Goal: Transaction & Acquisition: Purchase product/service

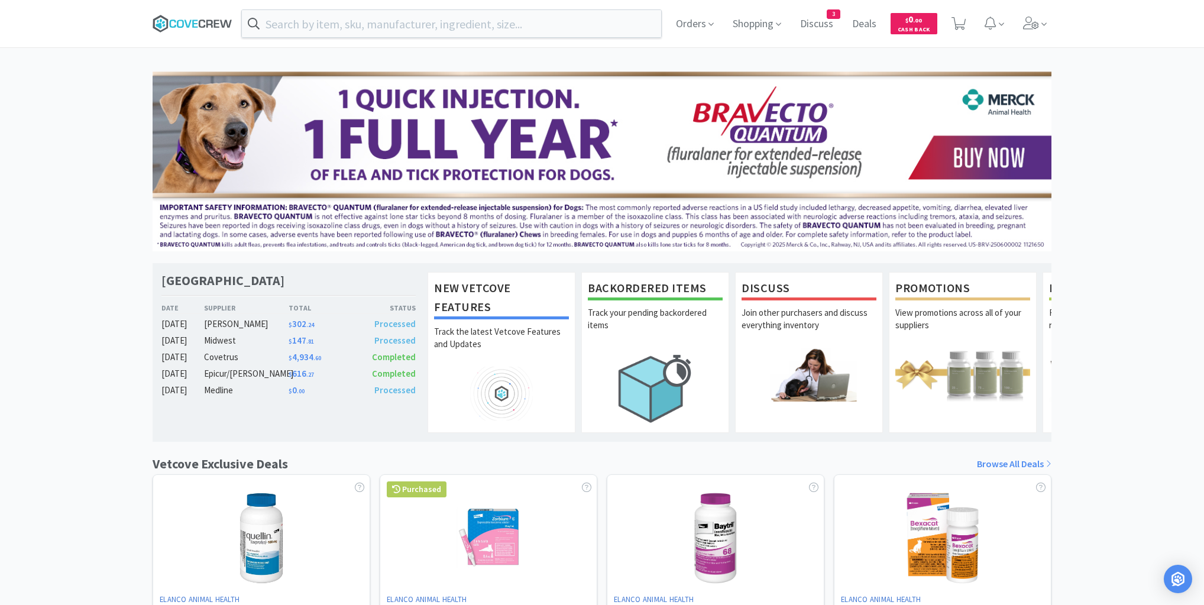
click at [181, 22] on icon at bounding box center [193, 24] width 80 height 18
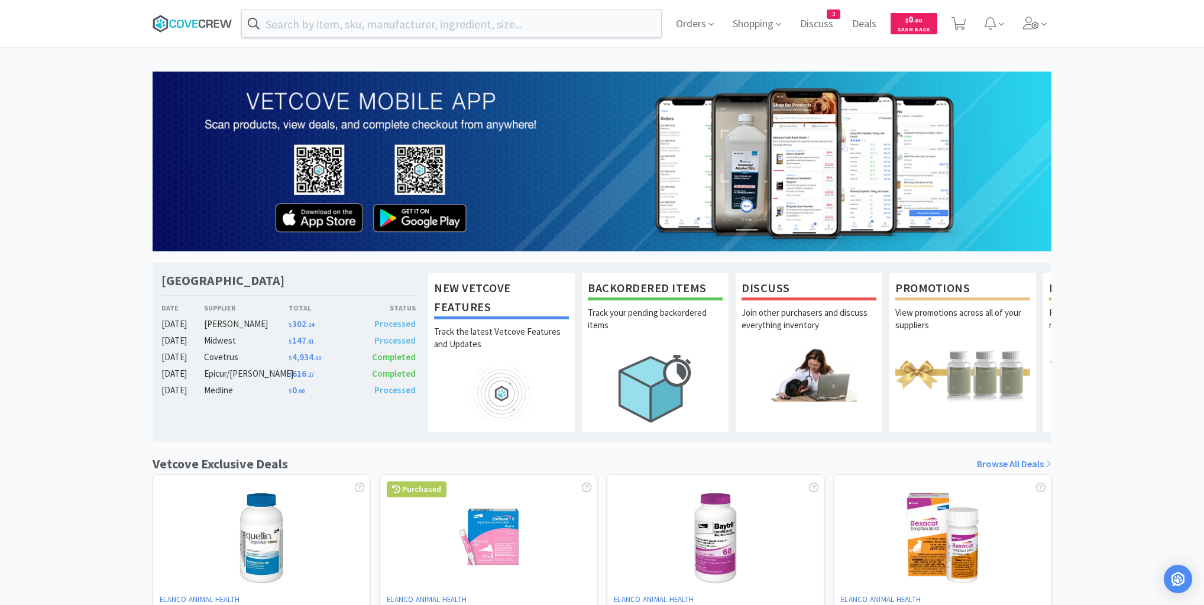
click at [205, 28] on icon at bounding box center [193, 24] width 80 height 18
click at [210, 21] on icon at bounding box center [193, 24] width 80 height 18
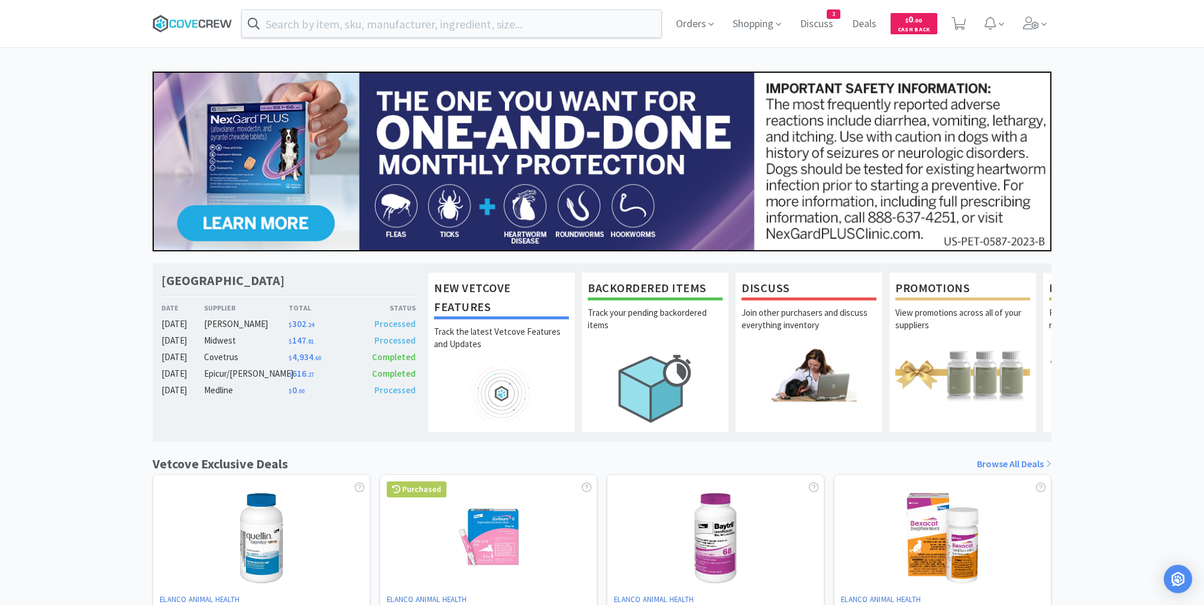
click at [201, 22] on icon at bounding box center [193, 24] width 80 height 18
click at [188, 19] on icon at bounding box center [193, 24] width 80 height 18
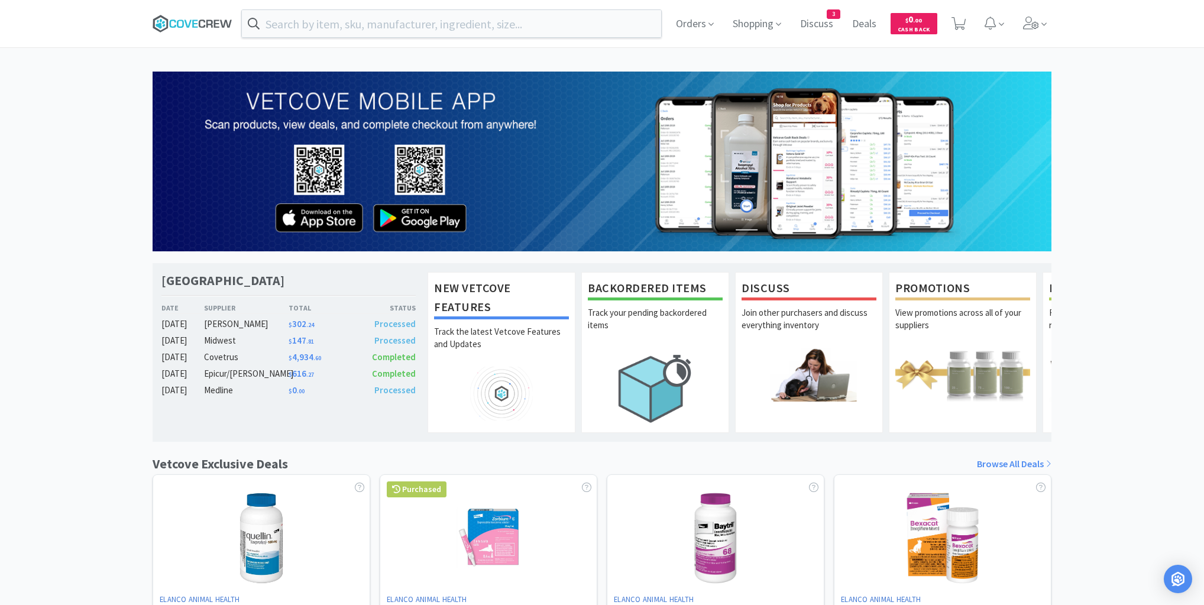
click at [180, 18] on icon at bounding box center [193, 24] width 80 height 18
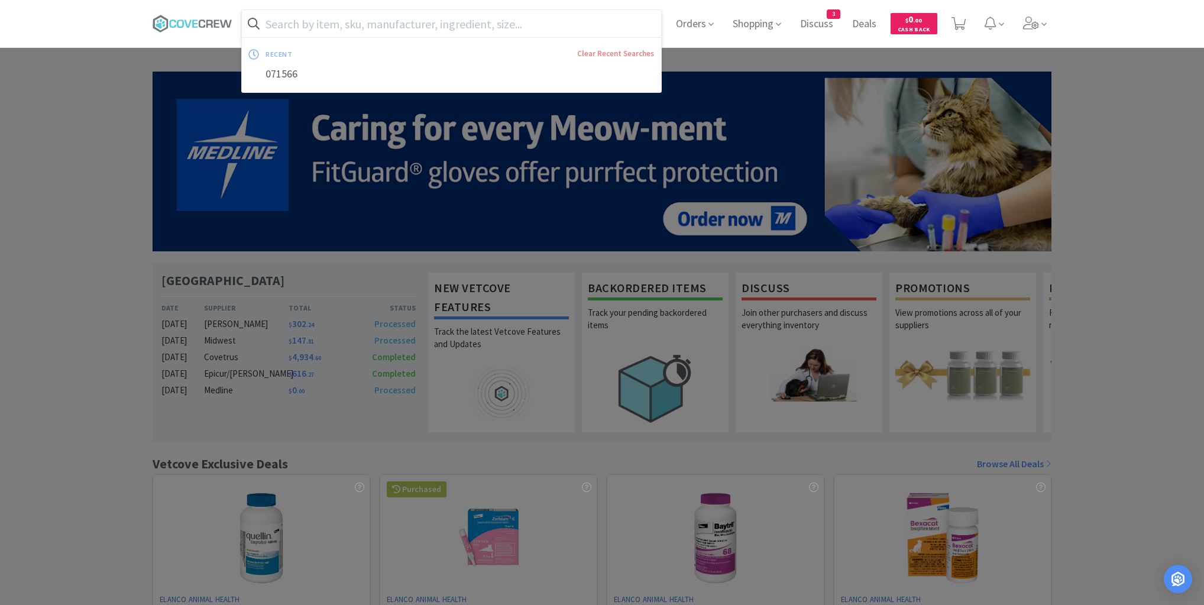
click at [407, 20] on input "text" at bounding box center [451, 23] width 419 height 27
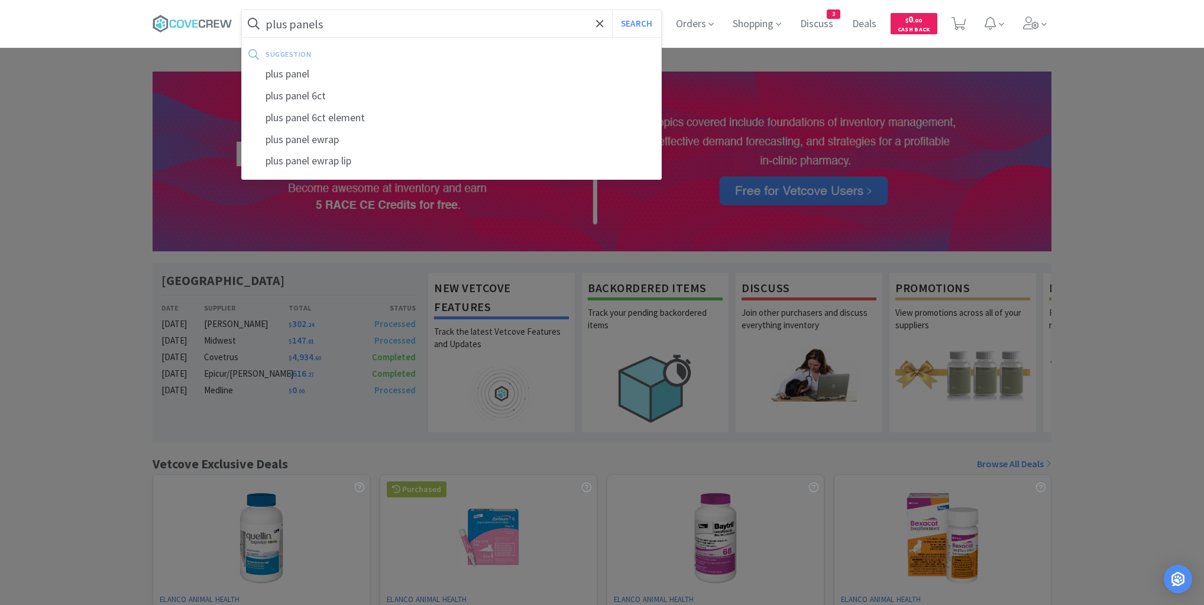
click at [612, 10] on button "Search" at bounding box center [636, 23] width 49 height 27
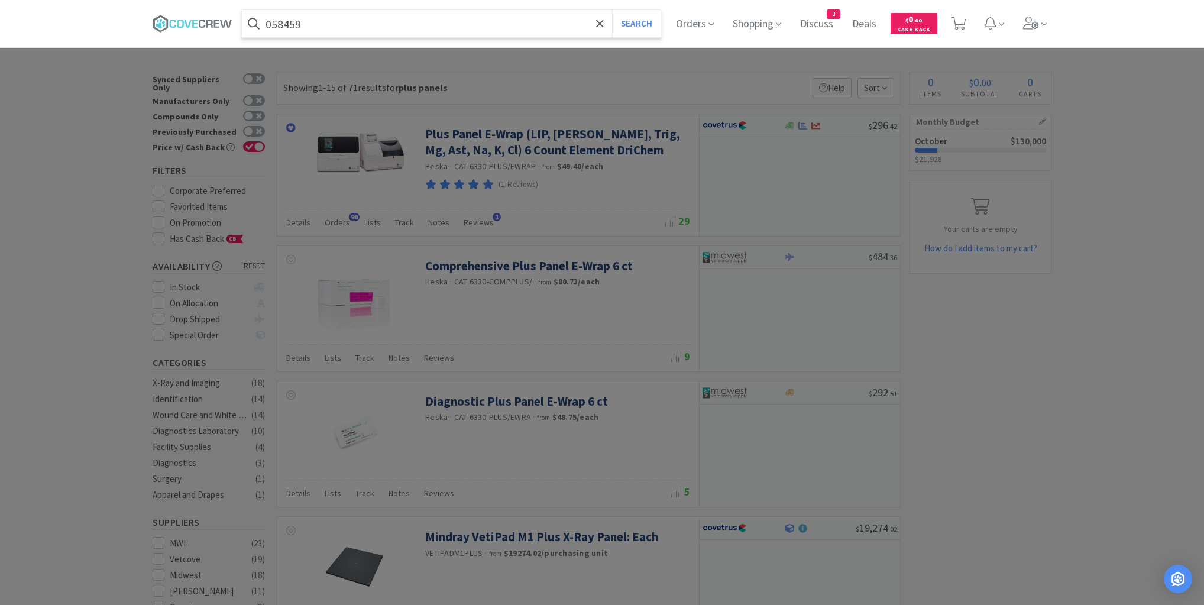
click at [612, 10] on button "Search" at bounding box center [636, 23] width 49 height 27
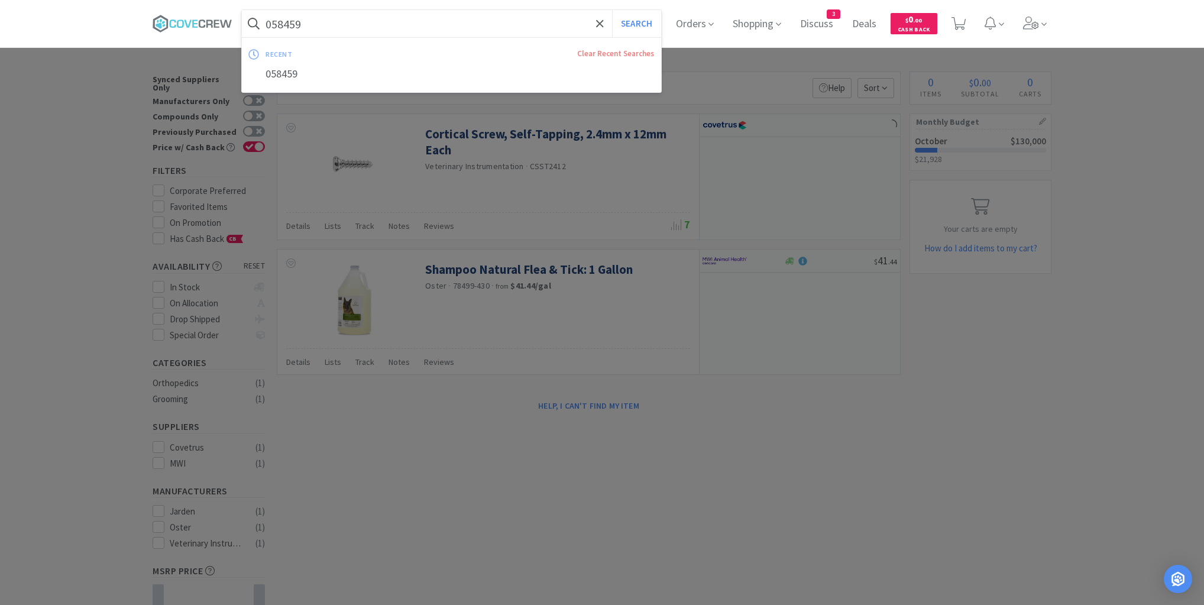
click at [413, 27] on input "058459" at bounding box center [451, 23] width 419 height 27
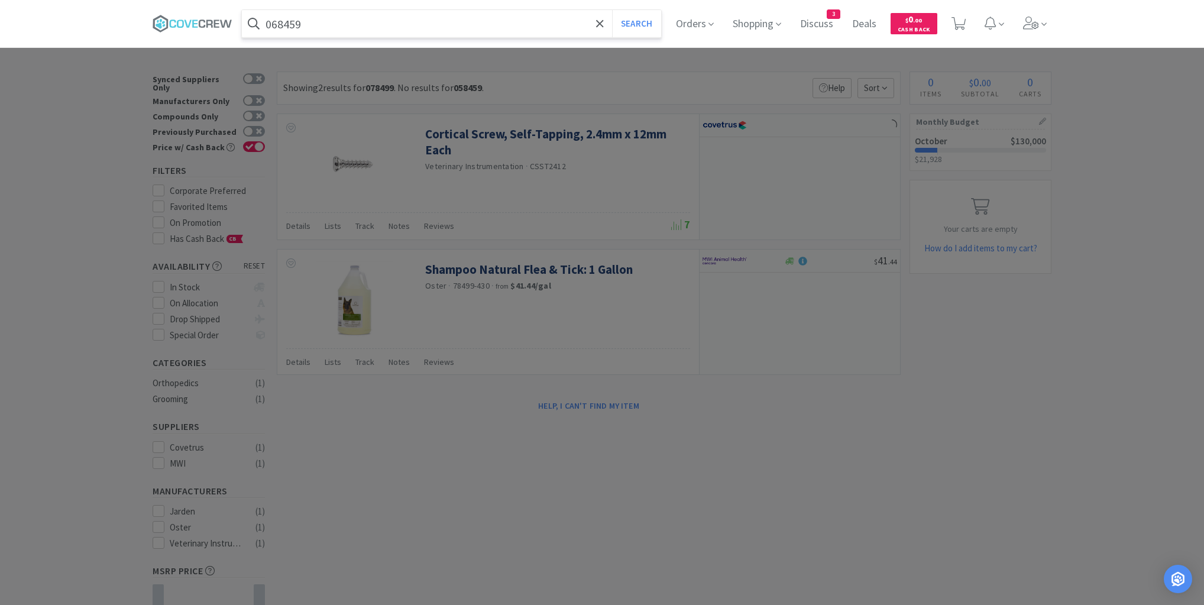
type input "068459"
click at [612, 10] on button "Search" at bounding box center [636, 23] width 49 height 27
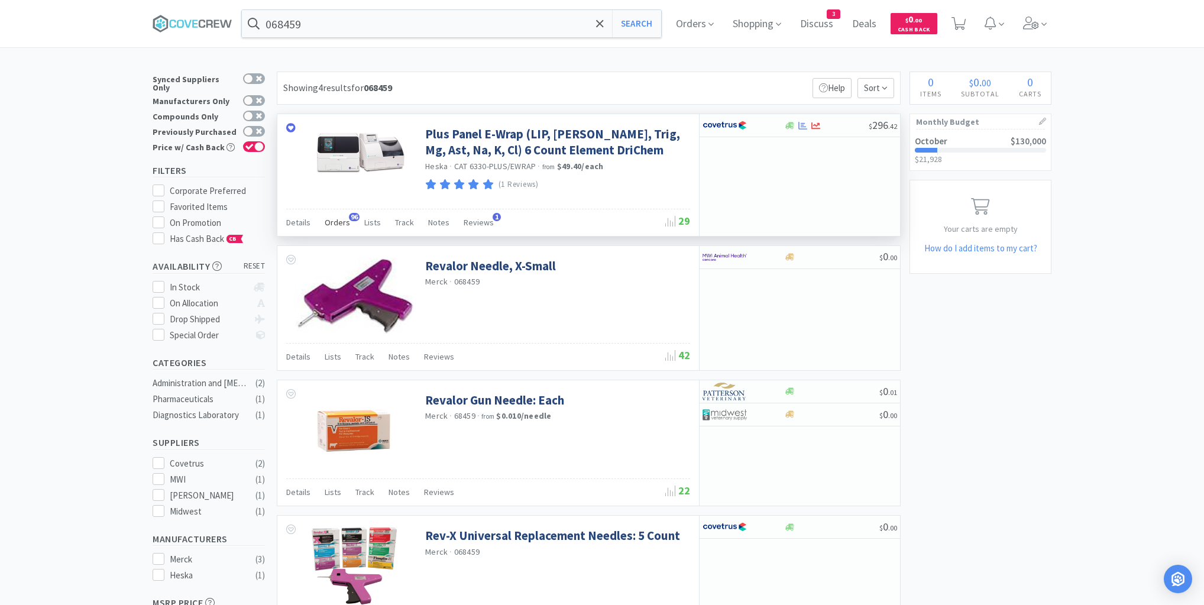
click at [339, 220] on span "Orders" at bounding box center [337, 222] width 25 height 11
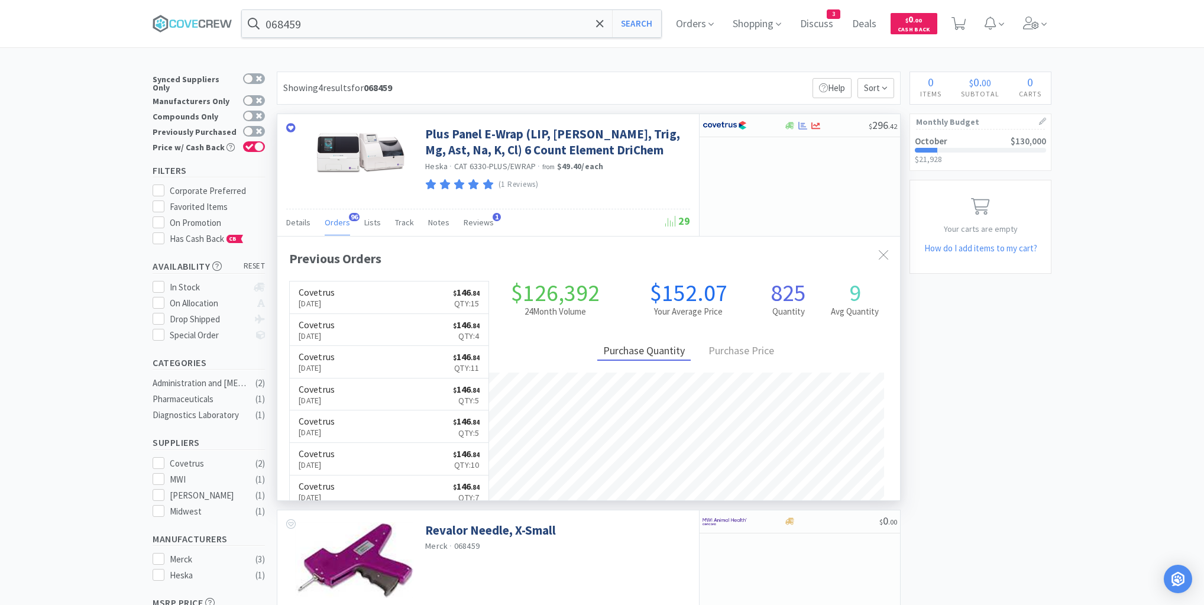
scroll to position [317, 623]
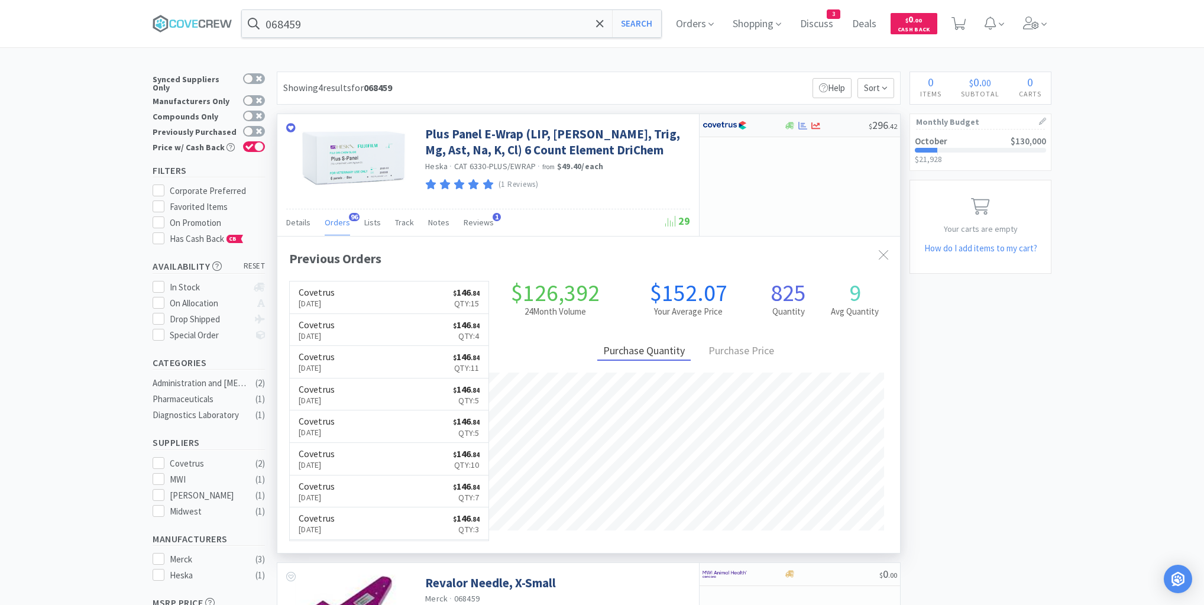
click at [846, 125] on div at bounding box center [825, 125] width 85 height 9
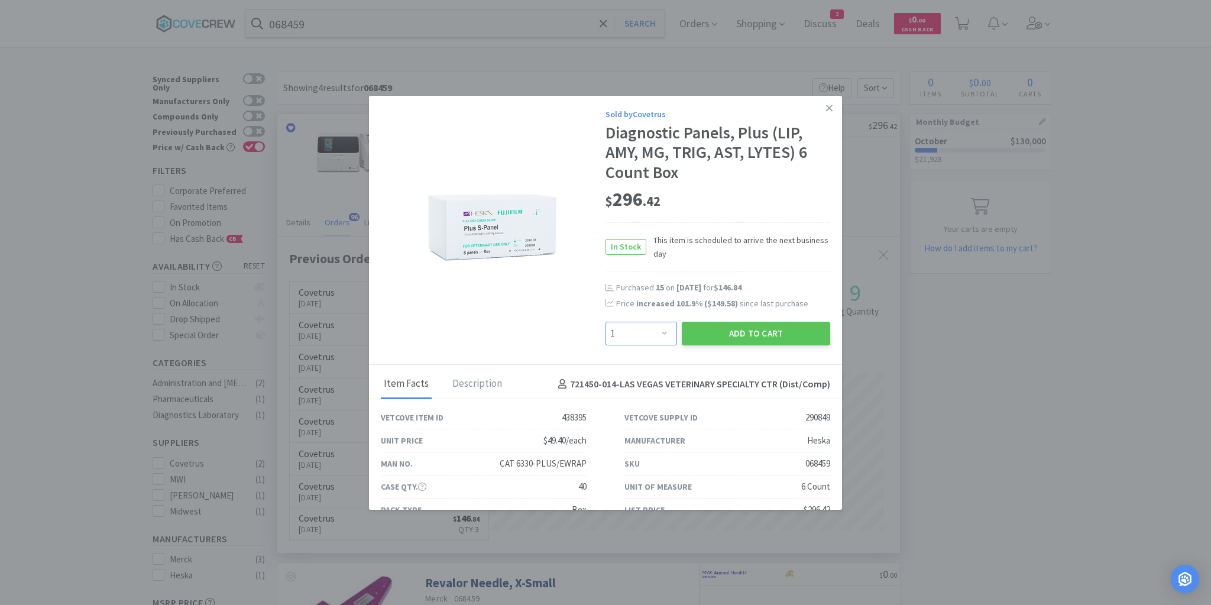
click at [656, 336] on select "Enter Quantity 1 2 3 4 5 6 7 8 9 10 11 12 13 14 15 16 17 18 19 20 Enter Quantity" at bounding box center [641, 334] width 72 height 24
select select "8"
click at [605, 322] on select "Enter Quantity 1 2 3 4 5 6 7 8 9 10 11 12 13 14 15 16 17 18 19 20 Enter Quantity" at bounding box center [641, 334] width 72 height 24
click at [725, 333] on button "Add to Cart" at bounding box center [756, 334] width 148 height 24
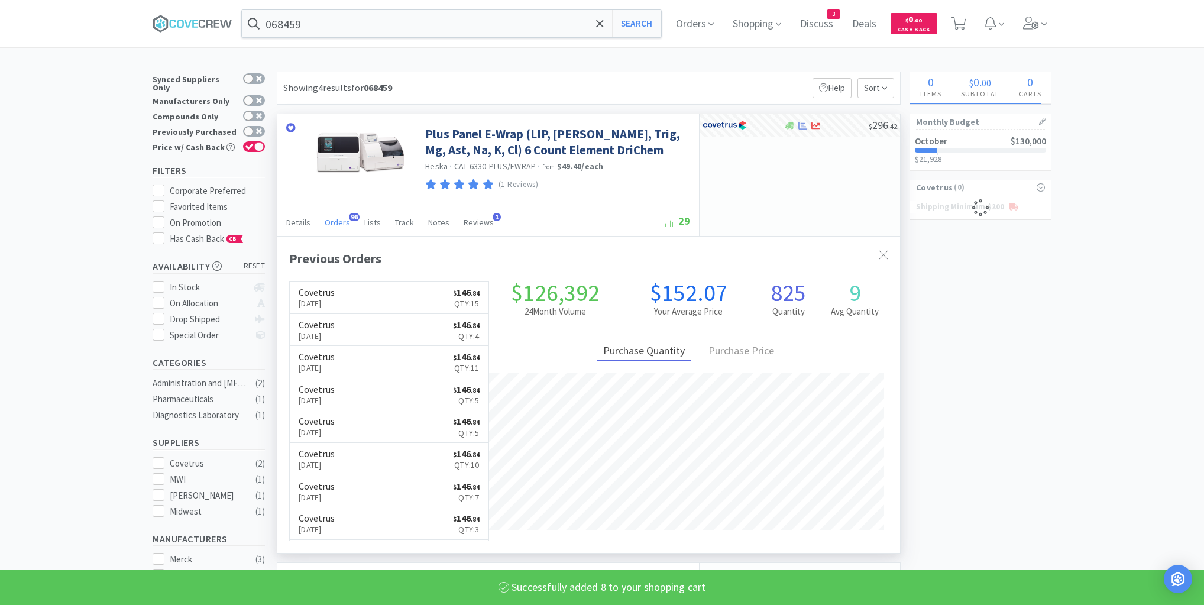
select select "8"
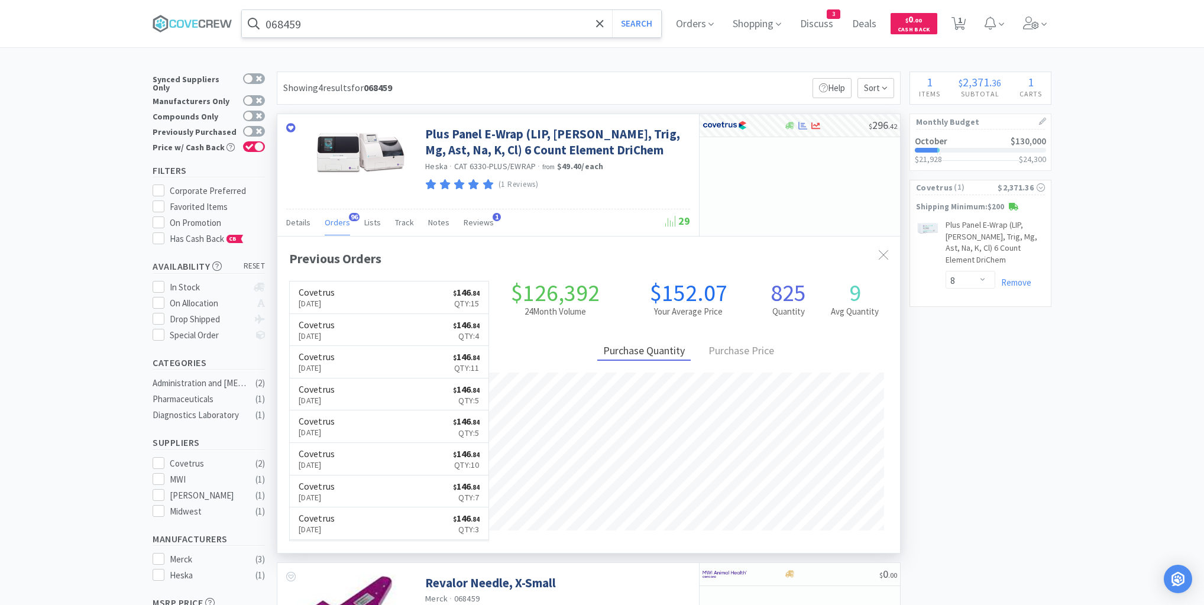
click at [539, 28] on input "068459" at bounding box center [451, 23] width 419 height 27
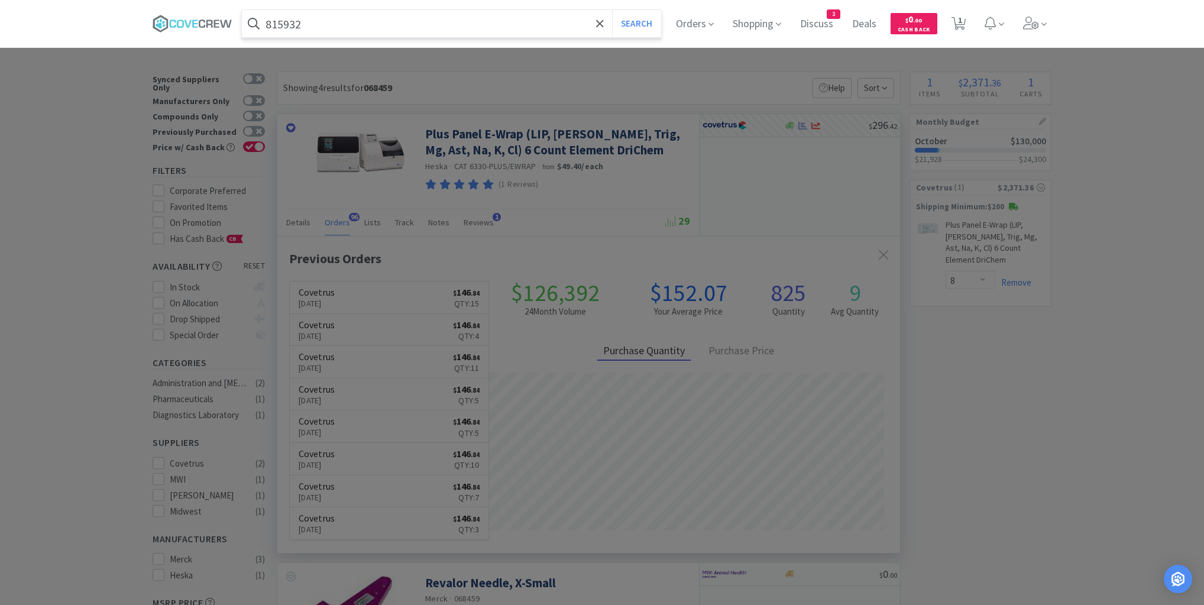
type input "815932"
click at [612, 10] on button "Search" at bounding box center [636, 23] width 49 height 27
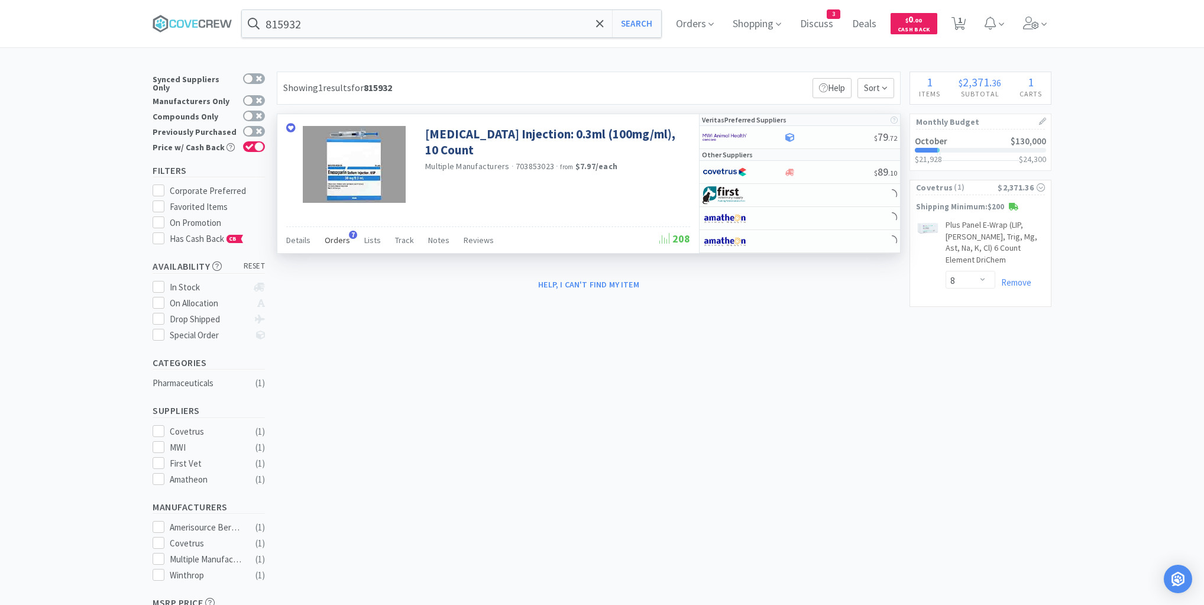
click at [338, 236] on span "Orders" at bounding box center [337, 240] width 25 height 11
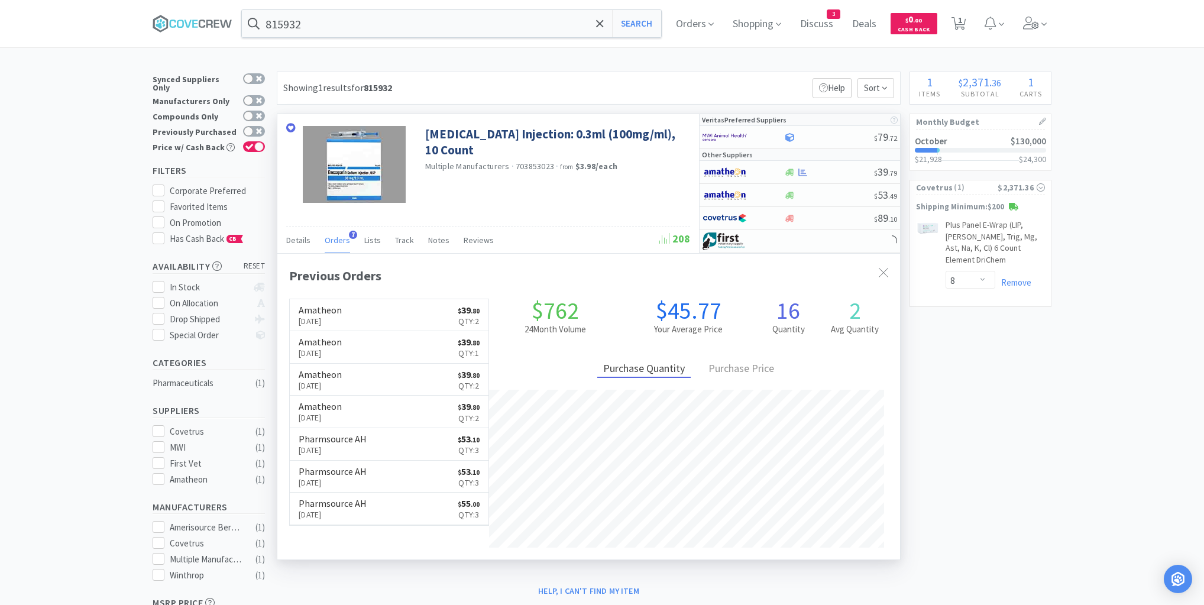
scroll to position [306, 623]
click at [828, 171] on div at bounding box center [828, 172] width 90 height 9
select select "1"
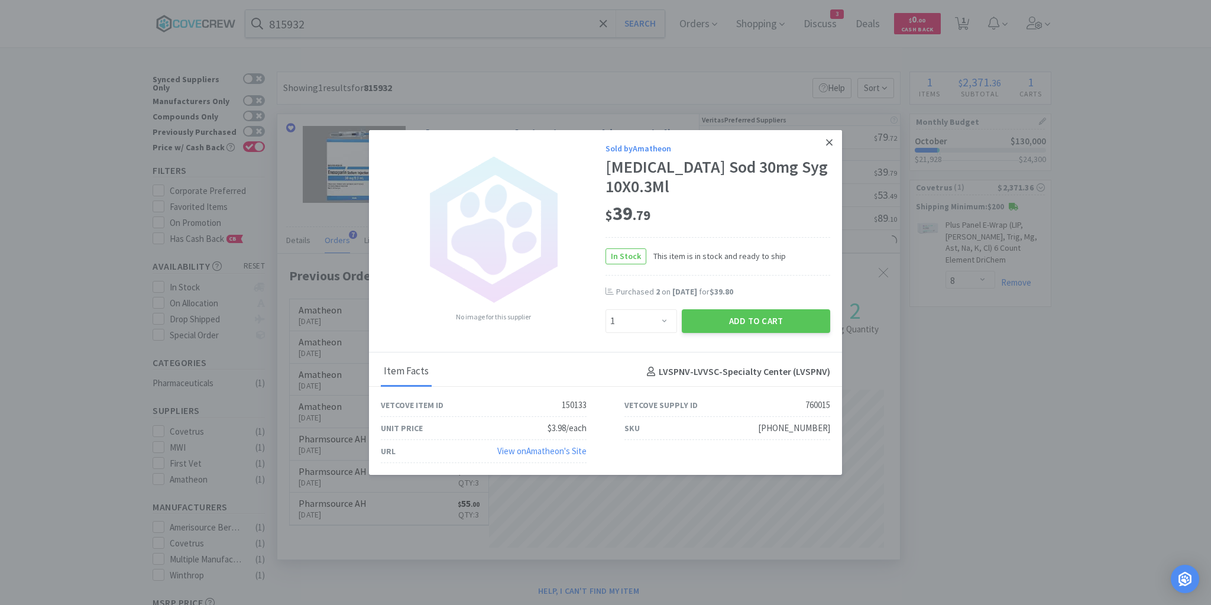
click at [831, 141] on icon at bounding box center [829, 142] width 7 height 7
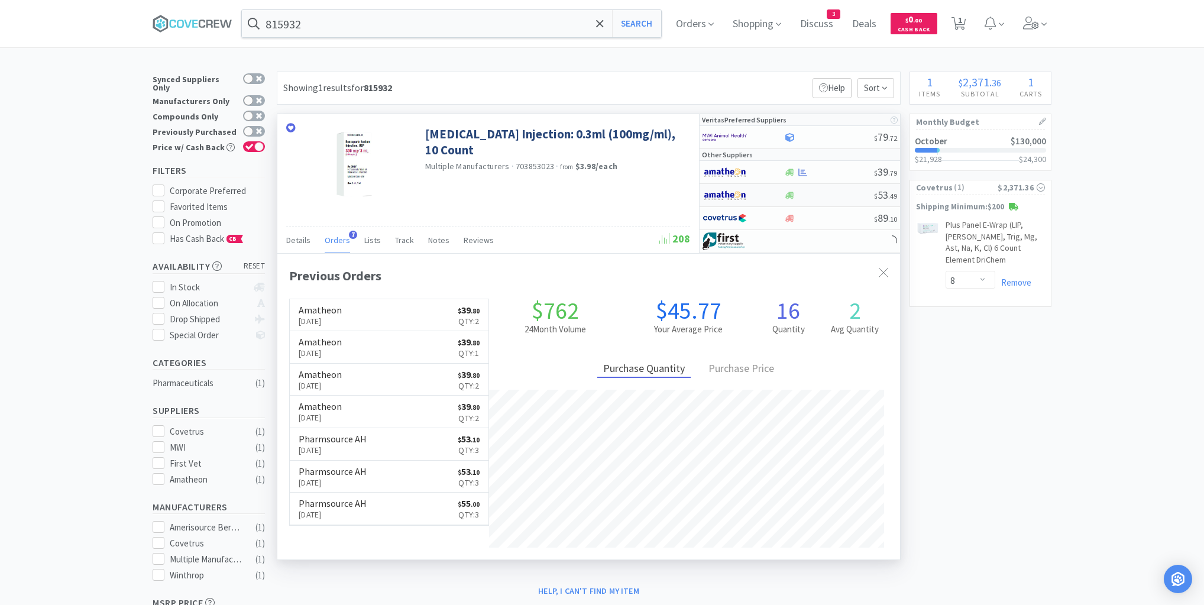
click at [828, 195] on div at bounding box center [828, 195] width 90 height 9
select select "1"
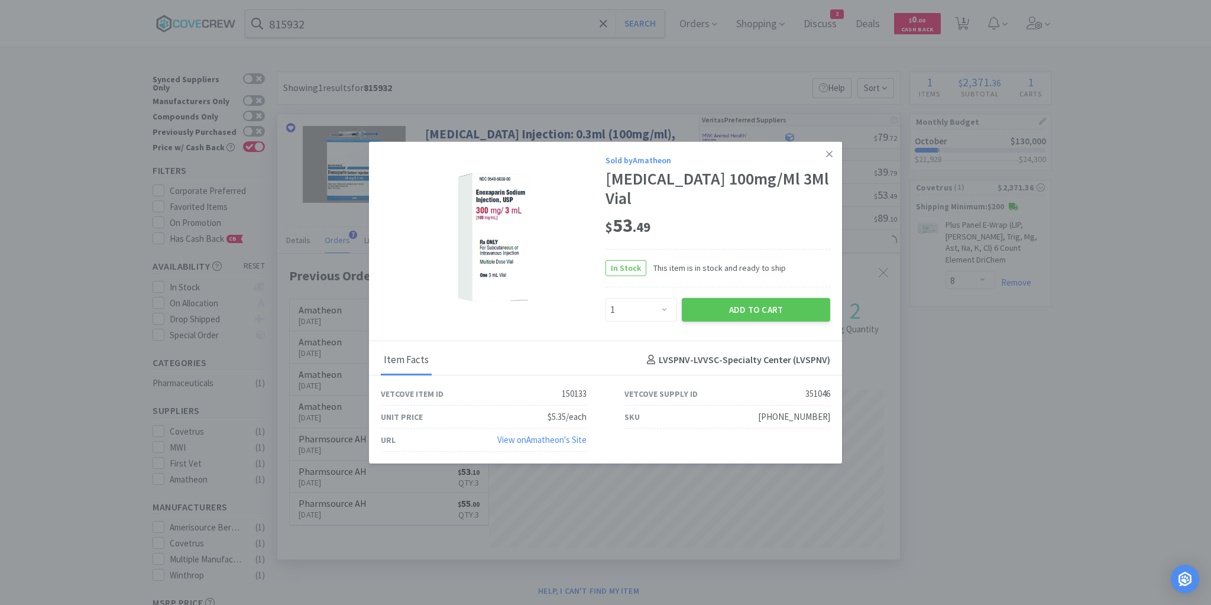
click at [828, 158] on icon at bounding box center [829, 153] width 7 height 11
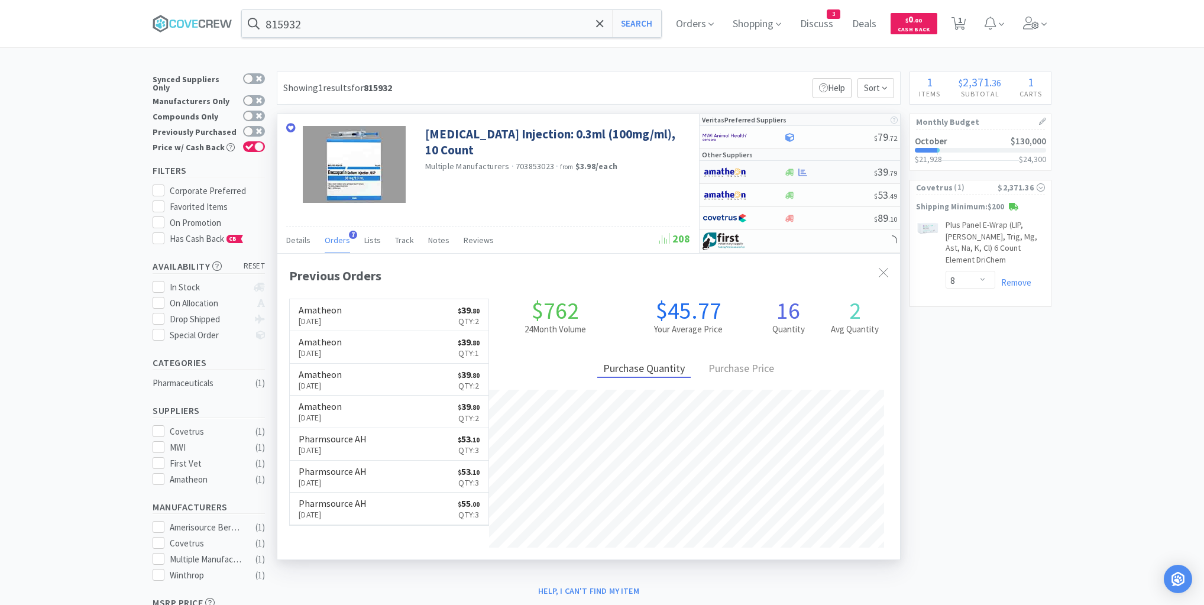
click at [831, 169] on div at bounding box center [828, 172] width 90 height 9
select select "1"
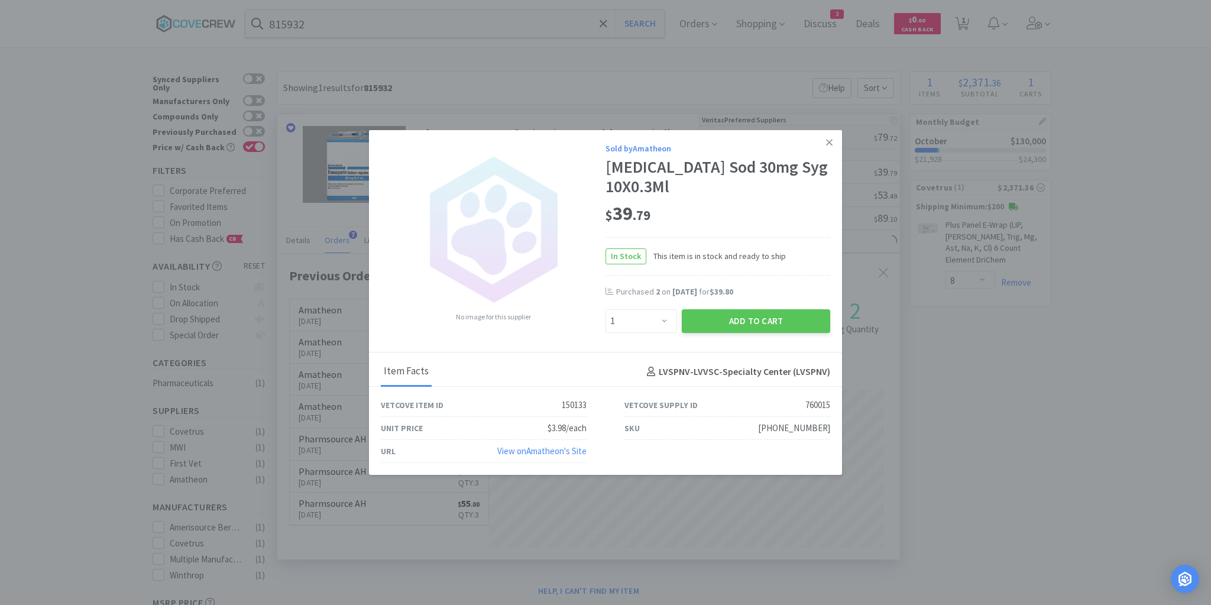
click at [827, 143] on icon at bounding box center [829, 142] width 7 height 11
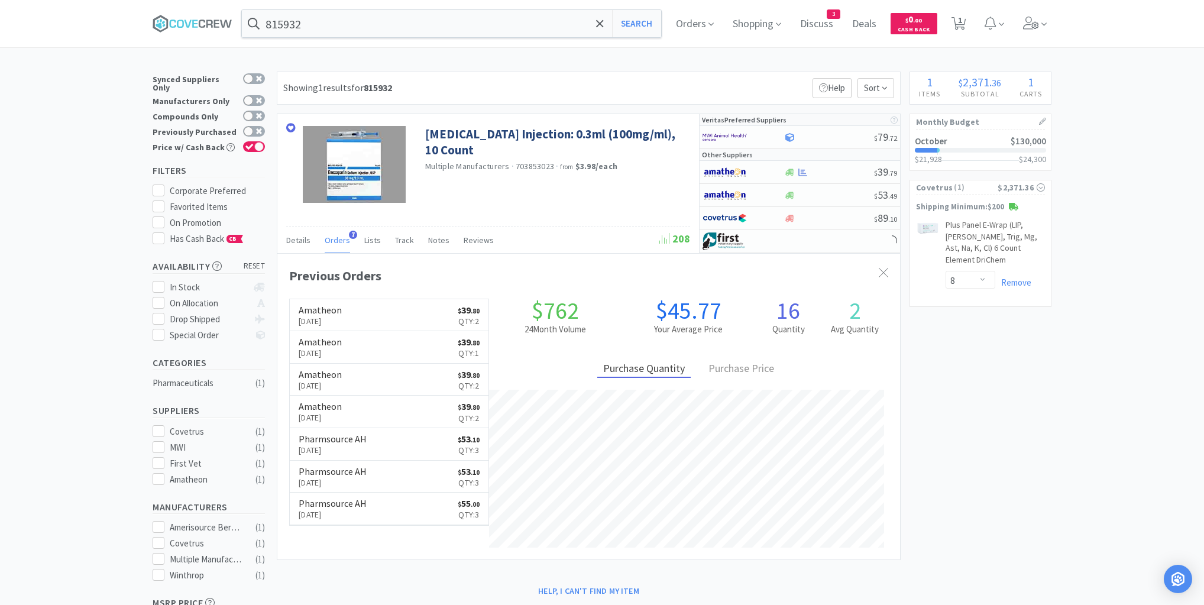
click at [362, 306] on link "Amatheon Aug 25th, 2025 $ 39 . 80 Qty: 2" at bounding box center [389, 315] width 199 height 33
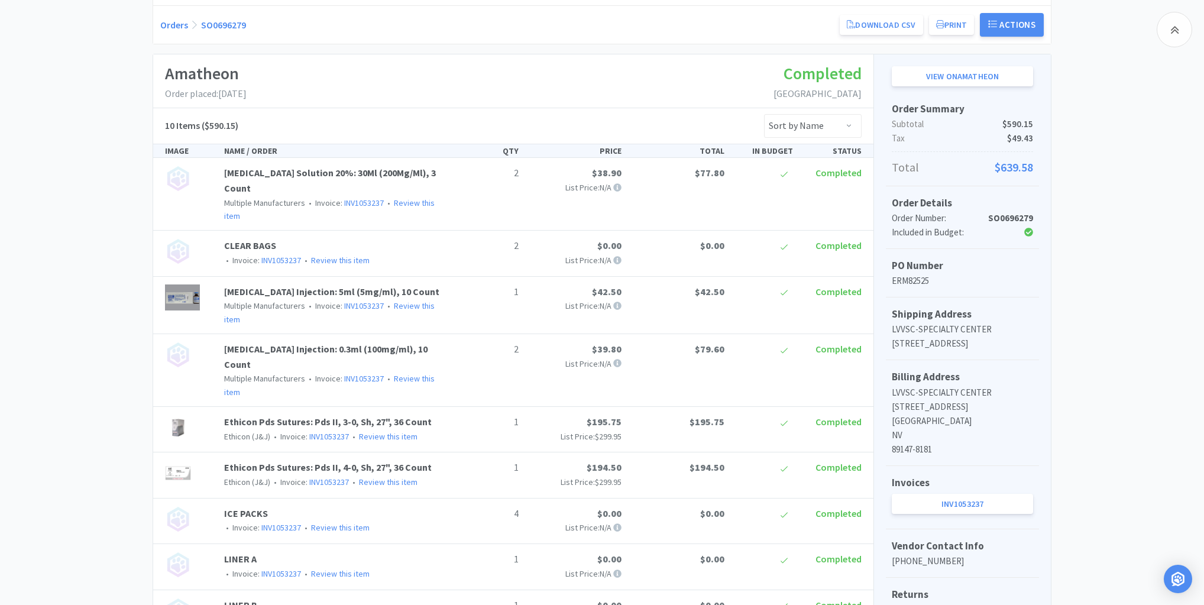
scroll to position [142, 0]
click at [313, 342] on link "Enoxaparin Sodium Injection: 0.3ml (100mg/ml), 10 Count" at bounding box center [325, 355] width 203 height 27
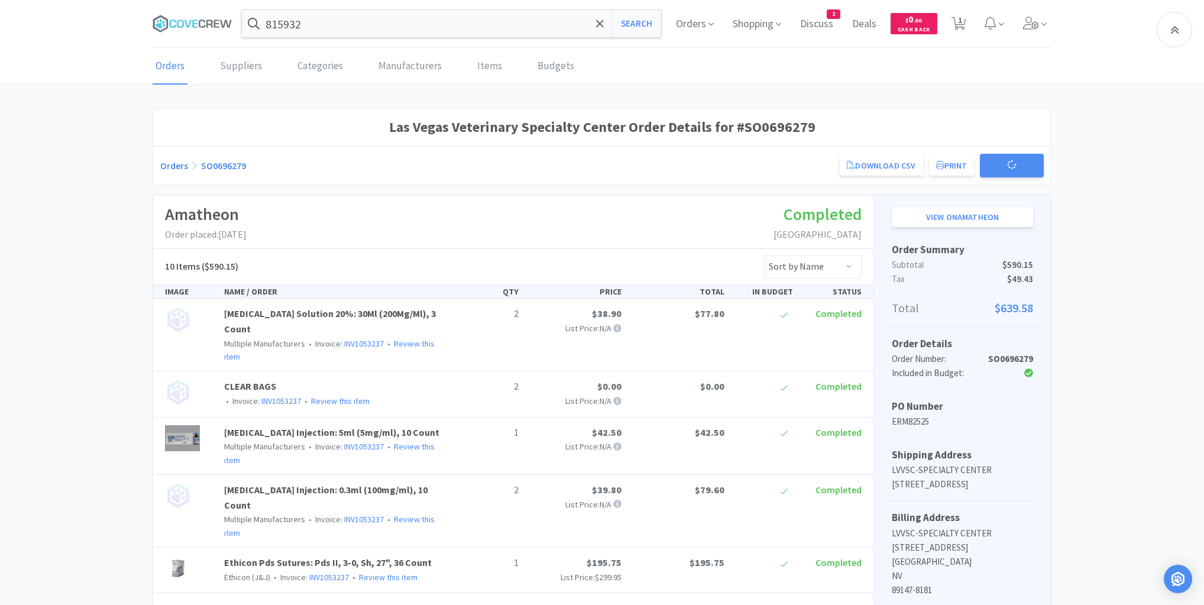
scroll to position [142, 0]
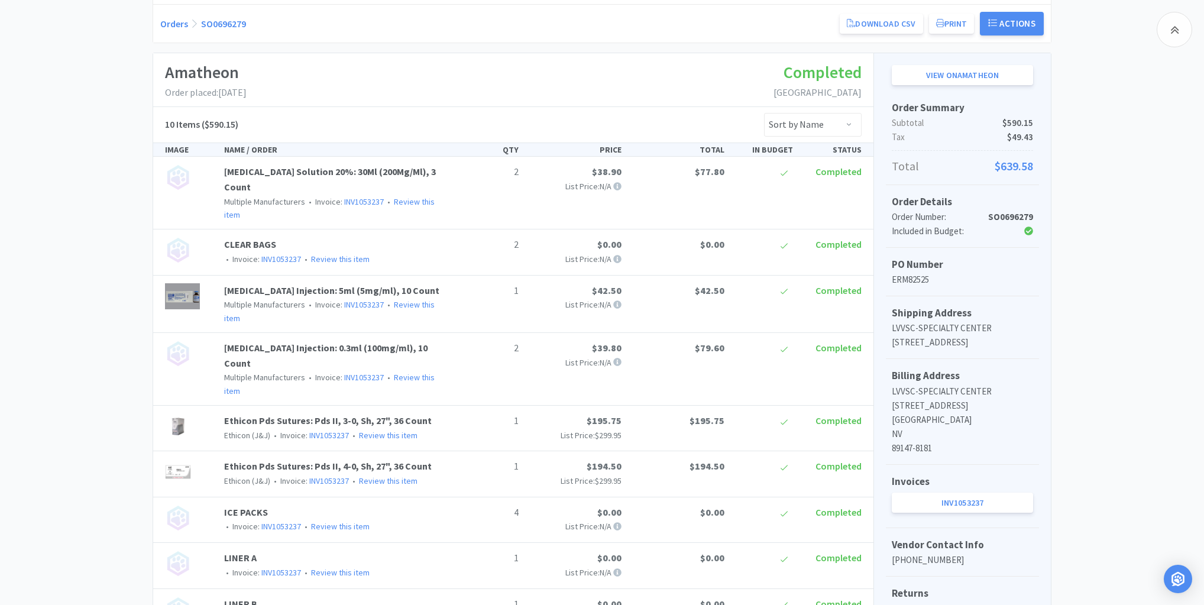
click at [357, 372] on link "INV1053237" at bounding box center [364, 377] width 40 height 11
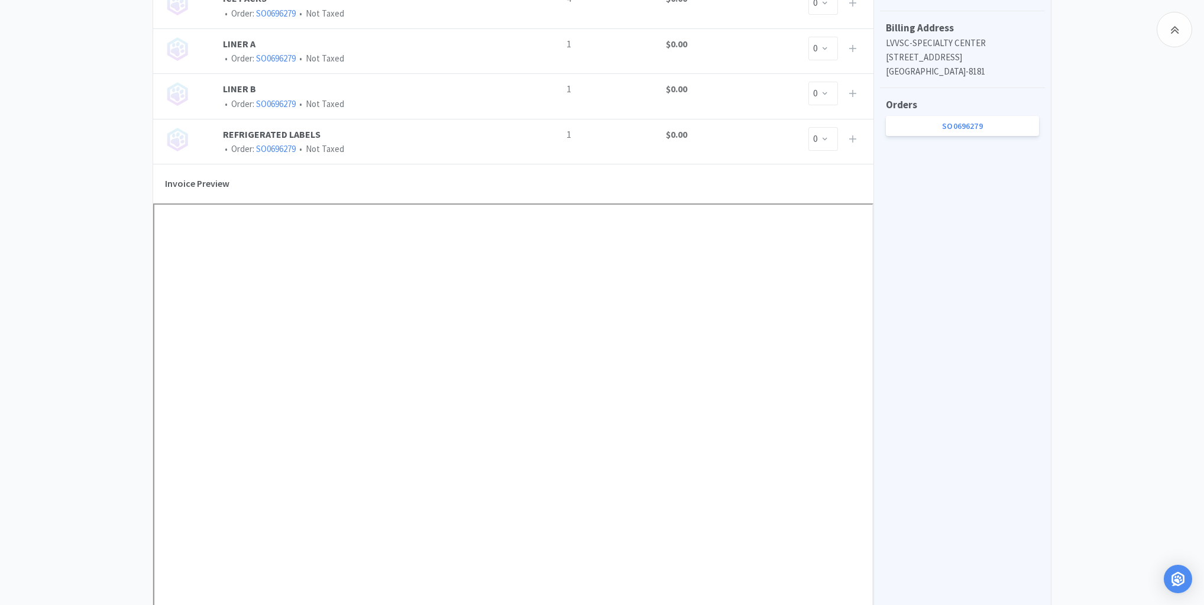
scroll to position [804, 0]
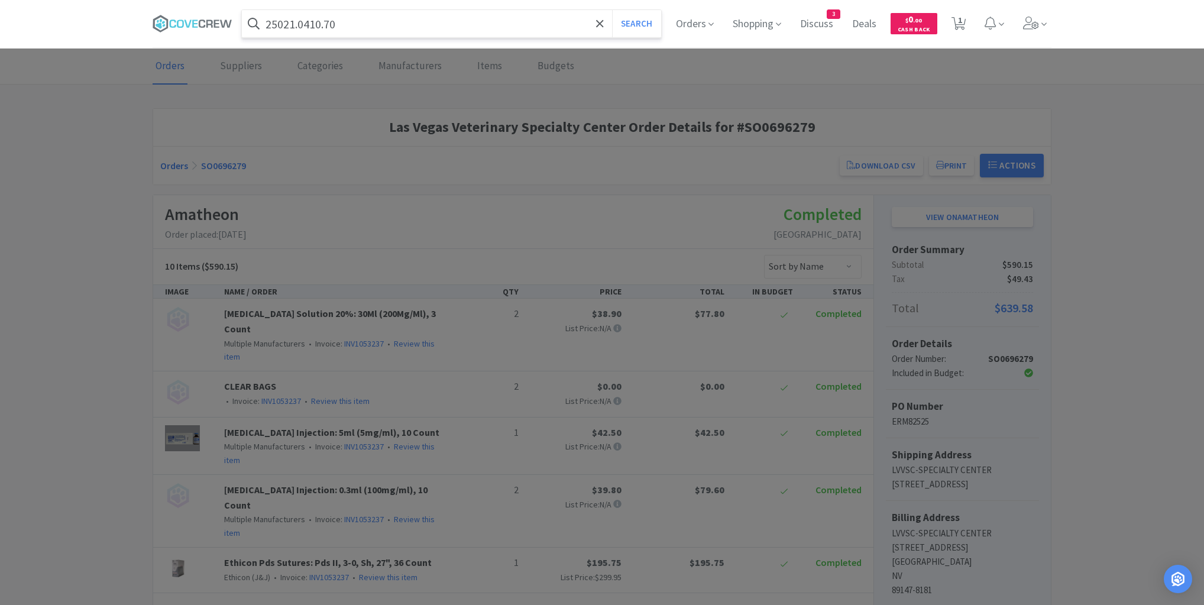
type input "25021.0410.70"
click at [612, 10] on button "Search" at bounding box center [636, 23] width 49 height 27
select select "8"
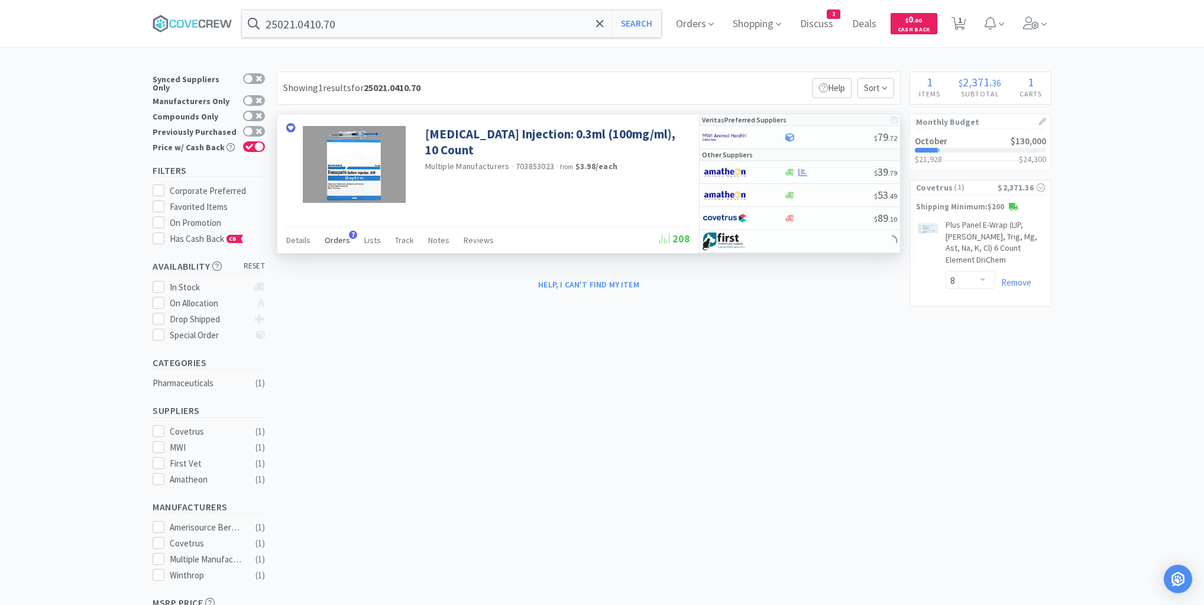
click at [333, 241] on span "Orders" at bounding box center [337, 240] width 25 height 11
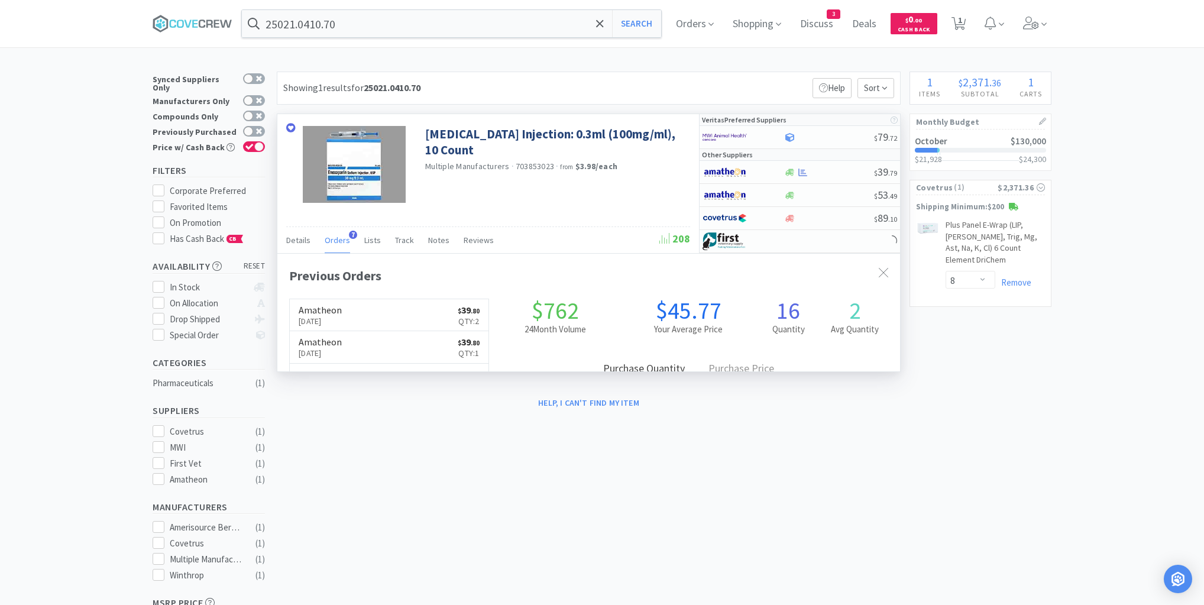
scroll to position [306, 623]
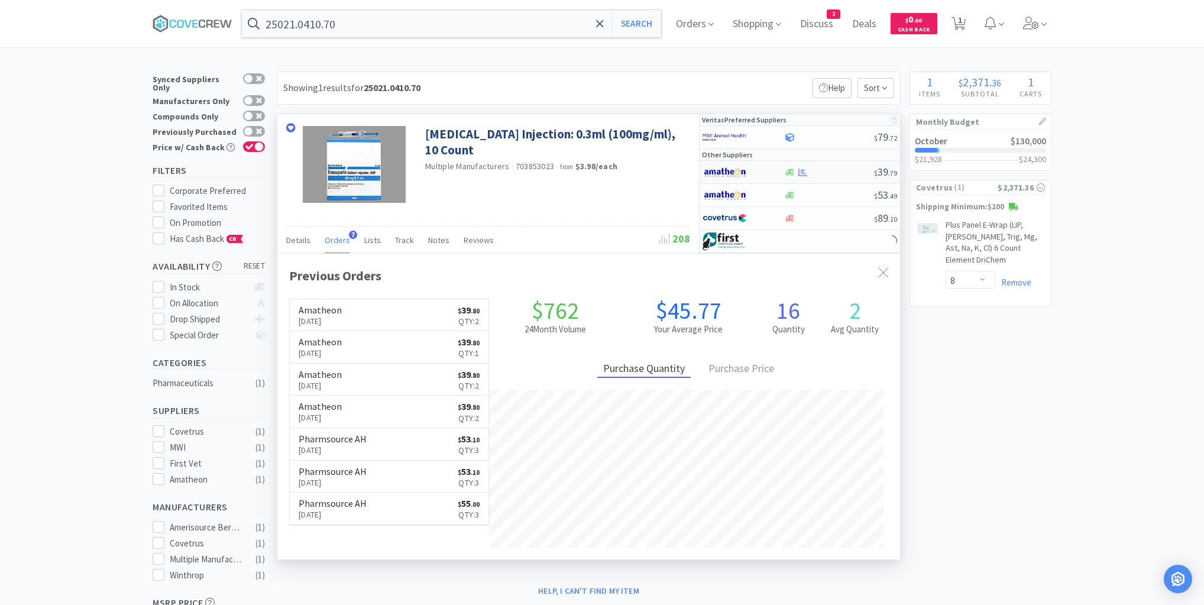
click at [836, 171] on div at bounding box center [828, 172] width 90 height 9
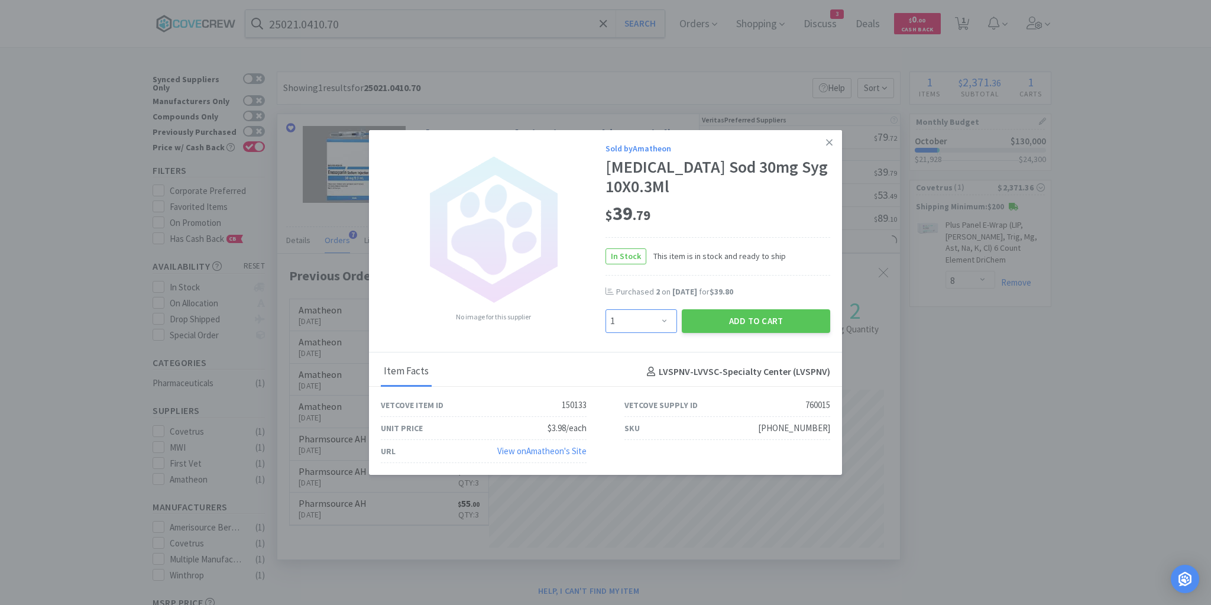
click at [666, 322] on select "Enter Quantity 1 2 3 4 5 6 7 8 9 10 11 12 13 14 15 16 17 18 19 20 Enter Quantity" at bounding box center [641, 321] width 72 height 24
click at [605, 309] on select "Enter Quantity 1 2 3 4 5 6 7 8 9 10 11 12 13 14 15 16 17 18 19 20 Enter Quantity" at bounding box center [641, 321] width 72 height 24
click at [665, 321] on select "Enter Quantity 1 2 3 4 5 6 7 8 9 10 11 12 13 14 15 16 17 18 19 20 Enter Quantity" at bounding box center [641, 321] width 72 height 24
select select "2"
click at [605, 309] on select "Enter Quantity 1 2 3 4 5 6 7 8 9 10 11 12 13 14 15 16 17 18 19 20 Enter Quantity" at bounding box center [641, 321] width 72 height 24
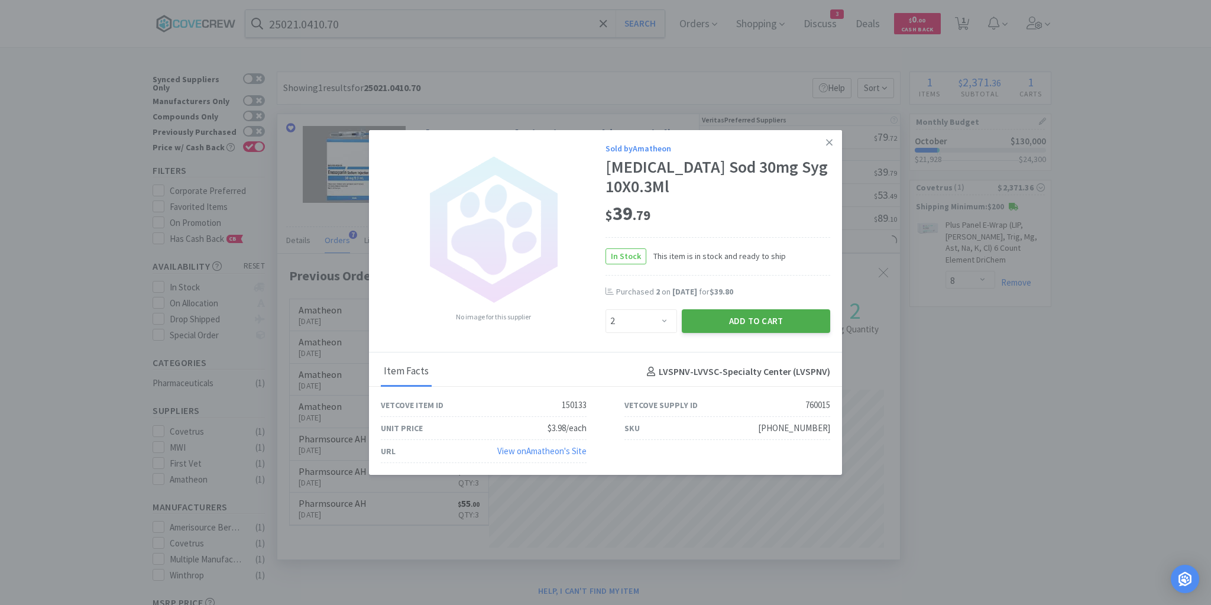
click at [725, 320] on button "Add to Cart" at bounding box center [756, 321] width 148 height 24
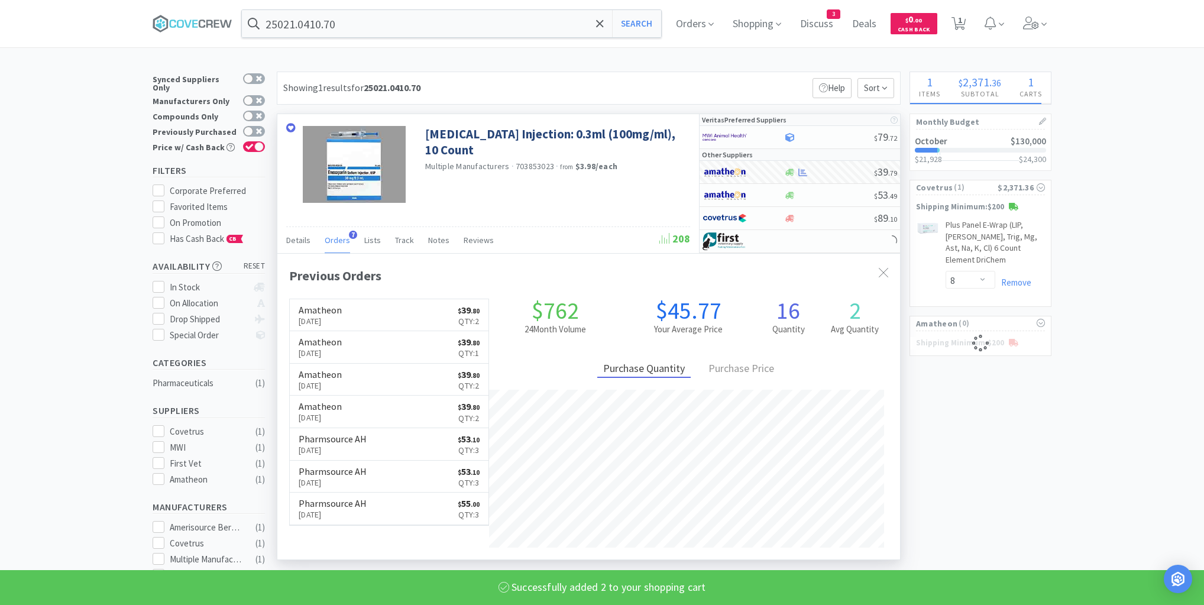
select select "2"
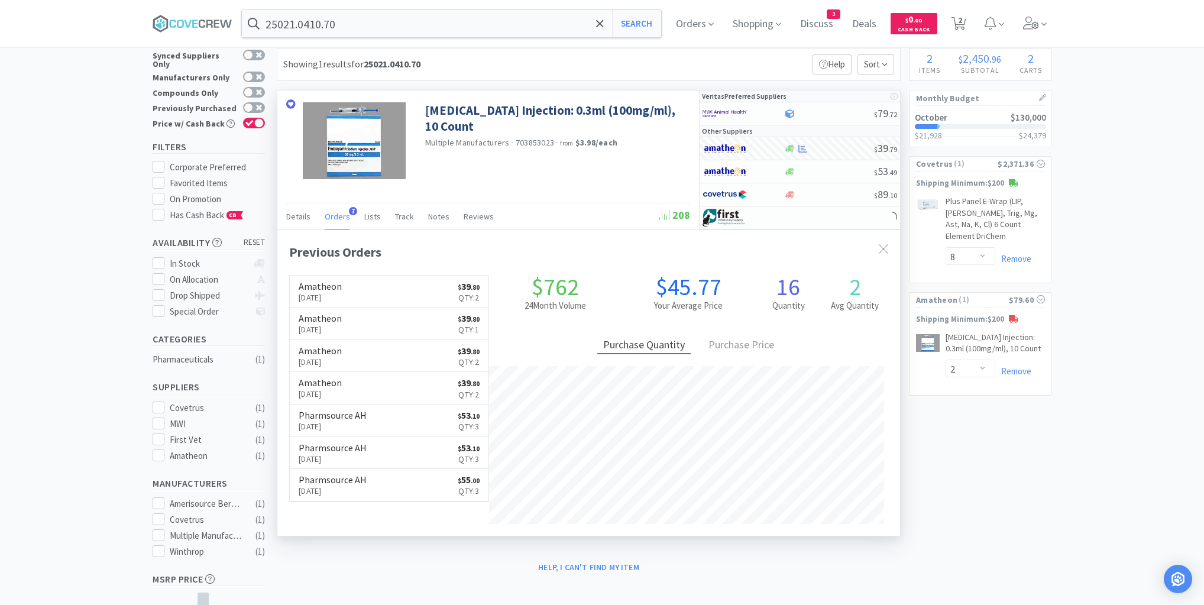
scroll to position [21, 0]
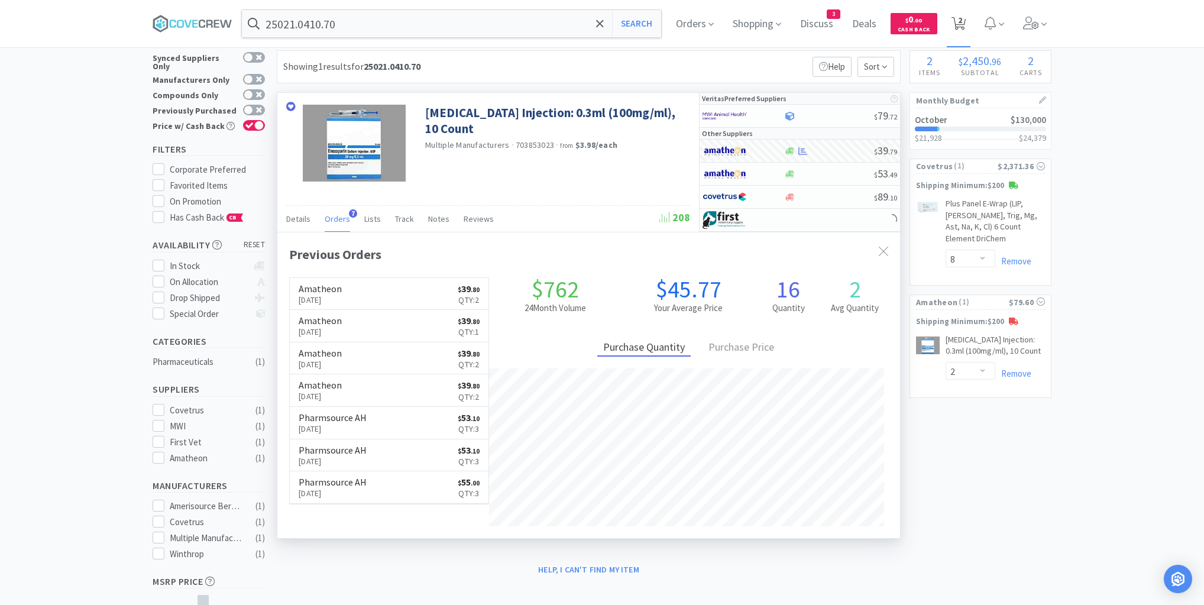
click at [962, 18] on span "2" at bounding box center [960, 19] width 4 height 47
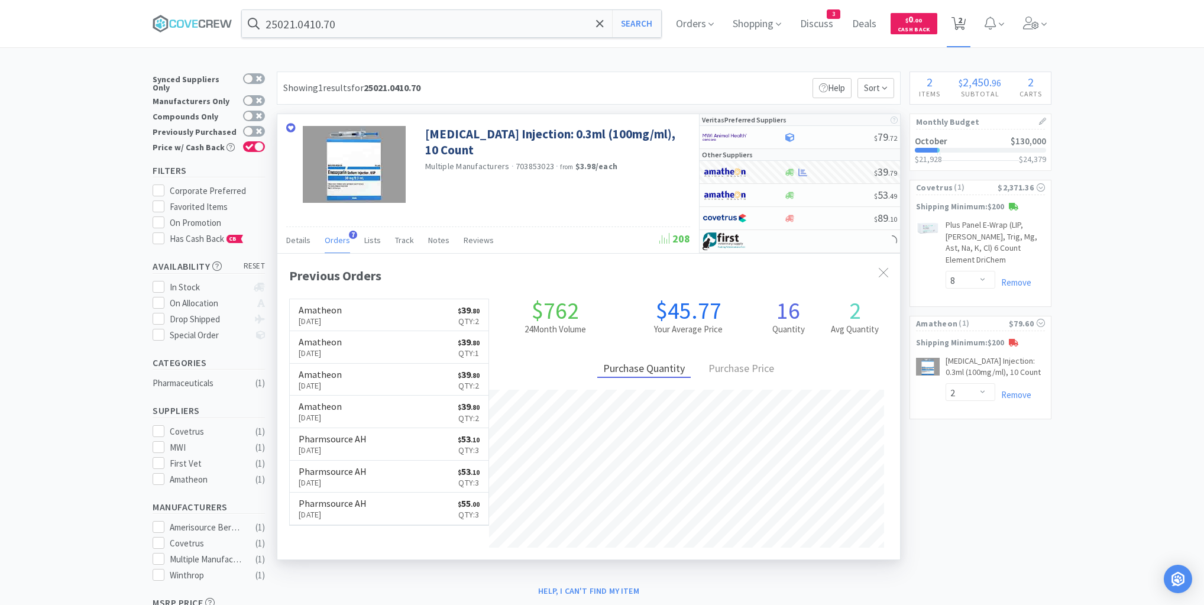
select select "8"
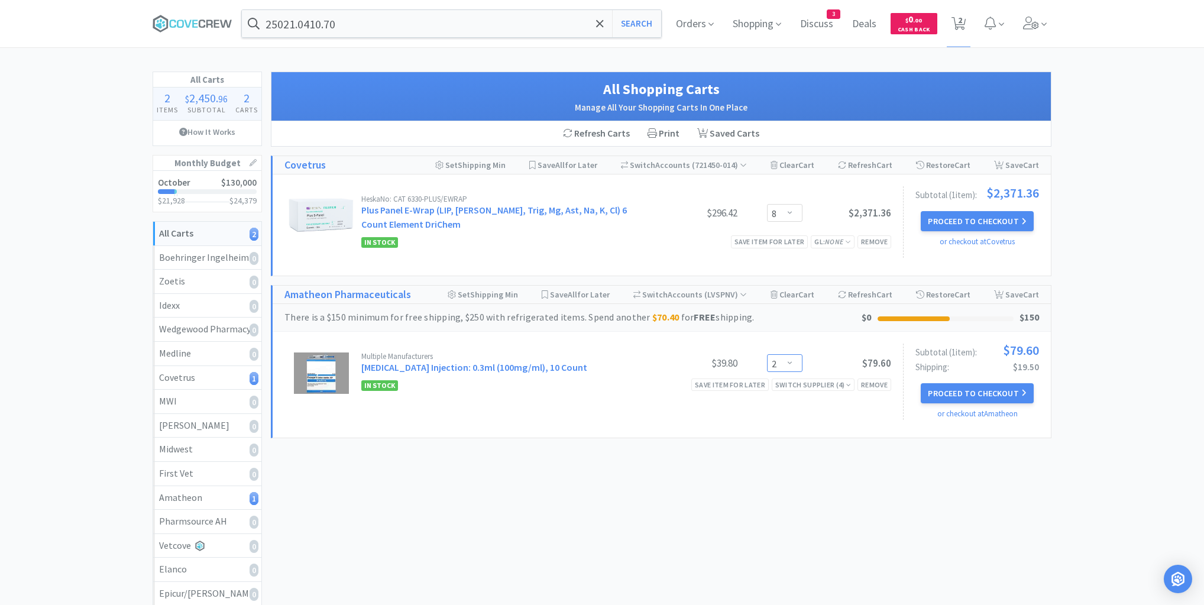
click at [791, 363] on select "Enter Quantity 1 2 3 4 5 6 7 8 9 10 11 12 13 14 15 16 17 18 19 20 Enter Quantity" at bounding box center [784, 363] width 35 height 18
click at [767, 354] on select "Enter Quantity 1 2 3 4 5 6 7 8 9 10 11 12 13 14 15 16 17 18 19 20 Enter Quantity" at bounding box center [784, 363] width 35 height 18
click at [790, 361] on select "Enter Quantity 1 2 3 4 5 6 7 8 9 10 11 12 13 14 15 16 17 18 19 20 Enter Quantity" at bounding box center [784, 363] width 35 height 18
click at [767, 354] on select "Enter Quantity 1 2 3 4 5 6 7 8 9 10 11 12 13 14 15 16 17 18 19 20 Enter Quantity" at bounding box center [784, 363] width 35 height 18
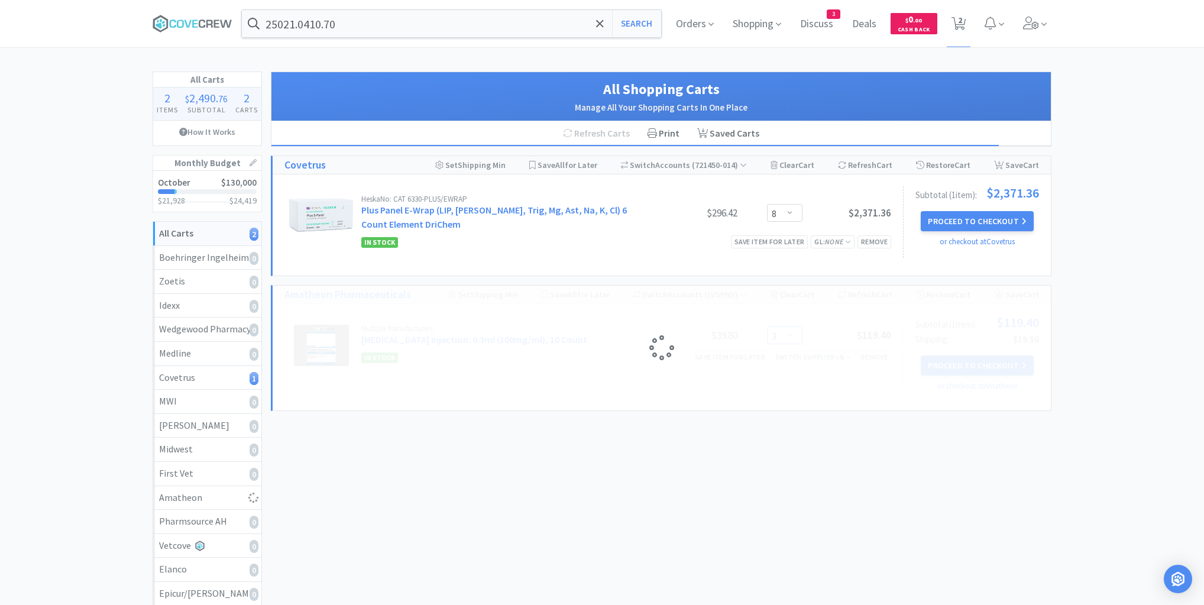
select select "2"
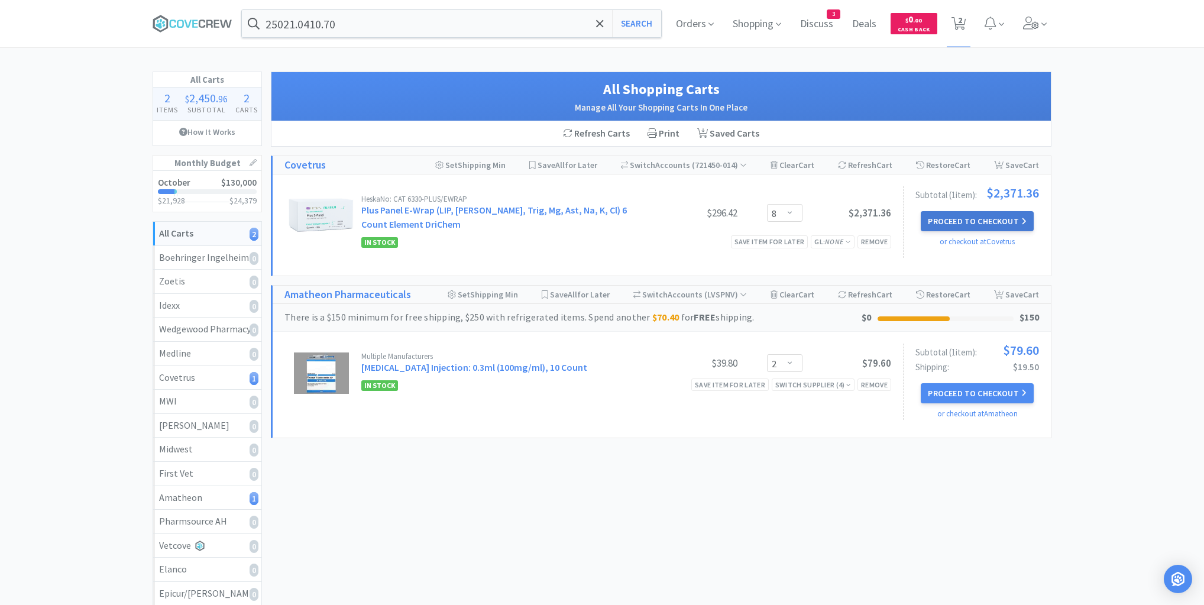
click at [976, 220] on button "Proceed to Checkout" at bounding box center [977, 221] width 112 height 20
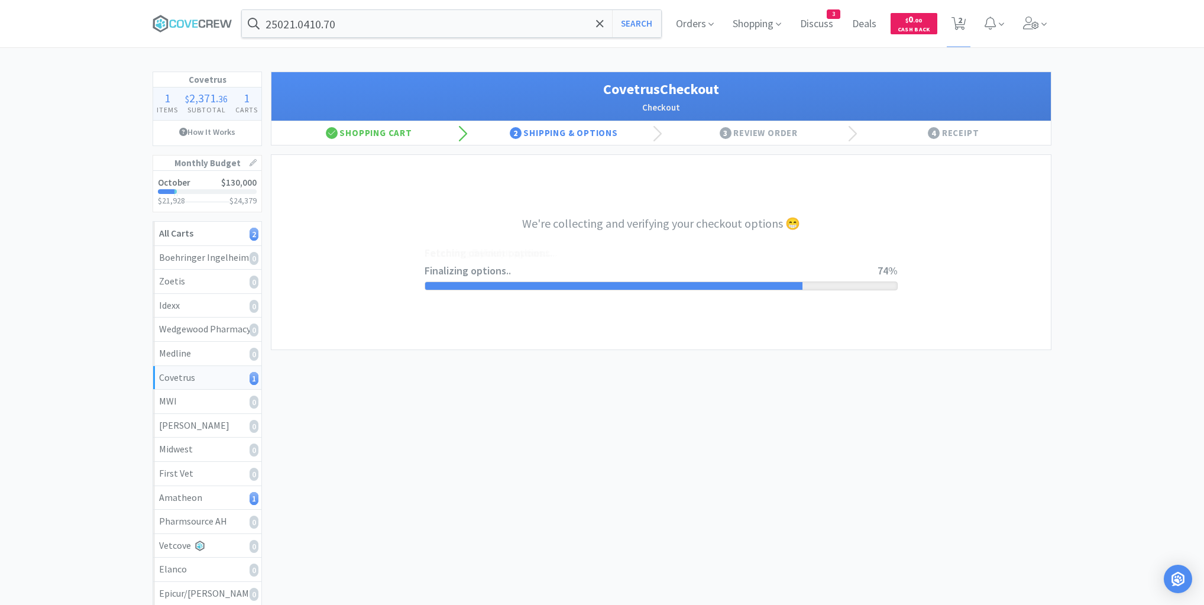
select select "ACCOUNT"
select select "cvt-standard-net"
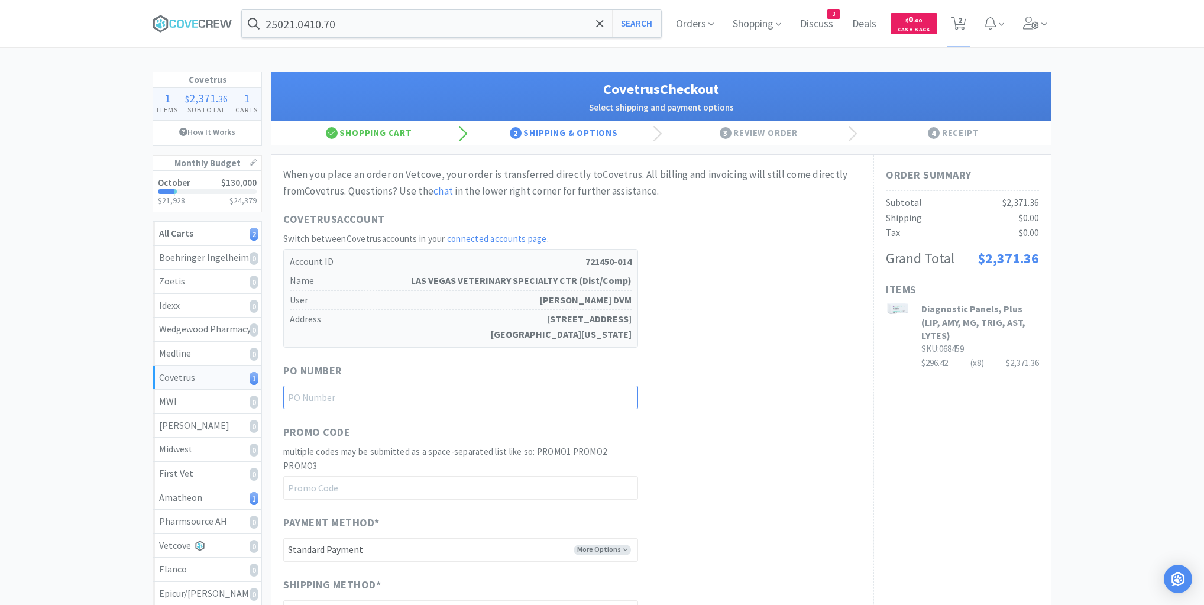
drag, startPoint x: 607, startPoint y: 396, endPoint x: 609, endPoint y: 404, distance: 8.5
click at [608, 396] on input "text" at bounding box center [460, 397] width 355 height 24
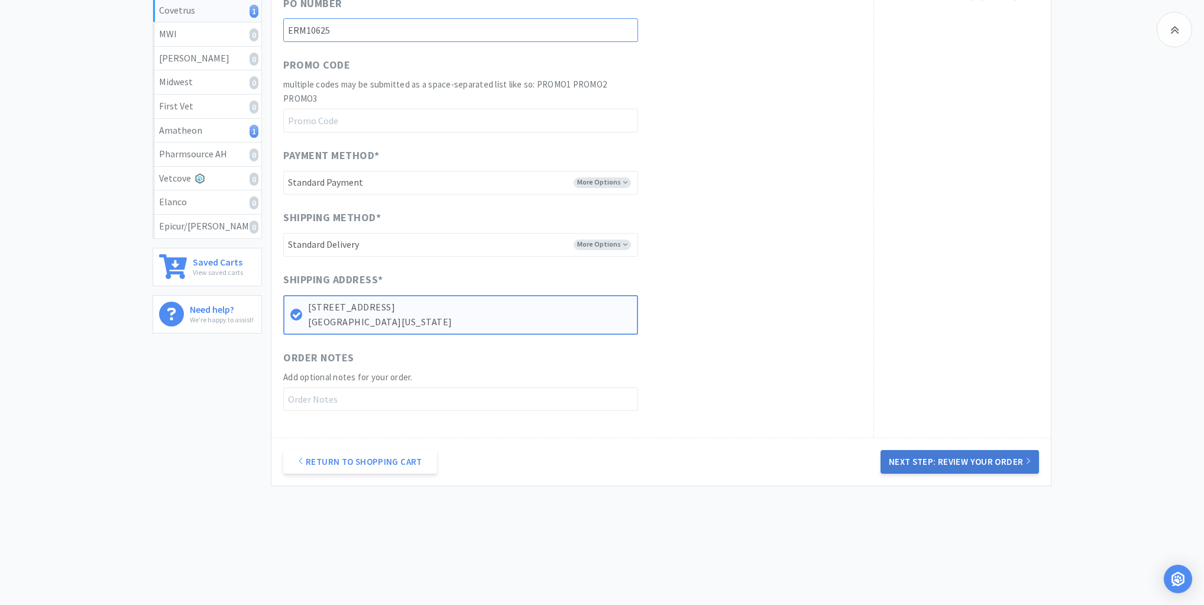
type input "ERM10625"
click at [914, 461] on button "Next Step: Review Your Order" at bounding box center [959, 462] width 158 height 24
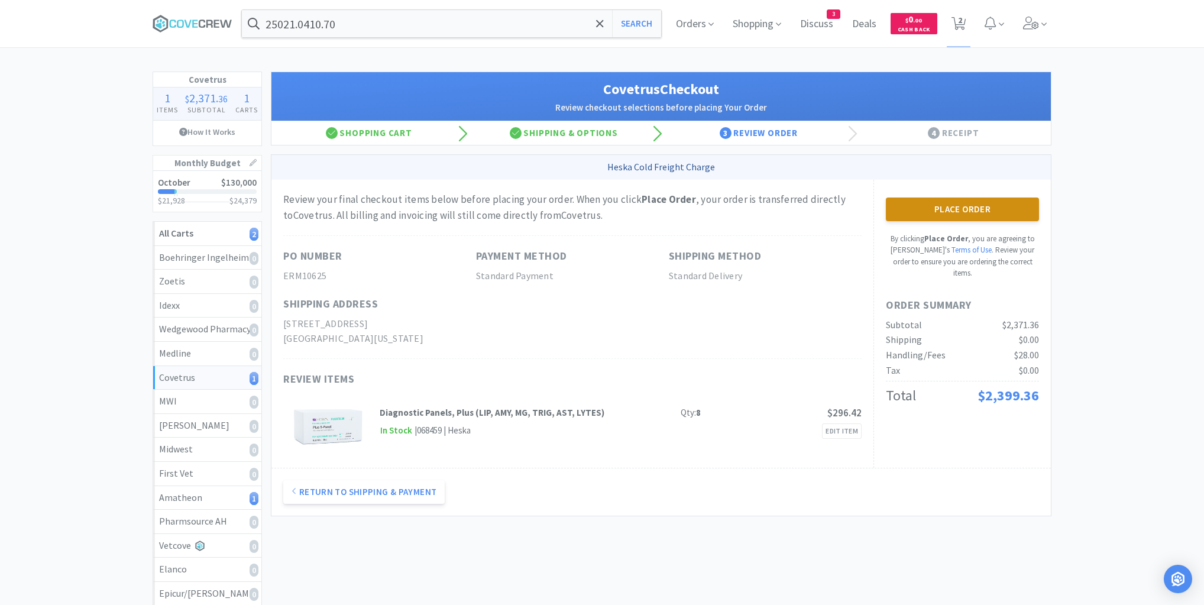
click at [958, 207] on button "Place Order" at bounding box center [962, 209] width 153 height 24
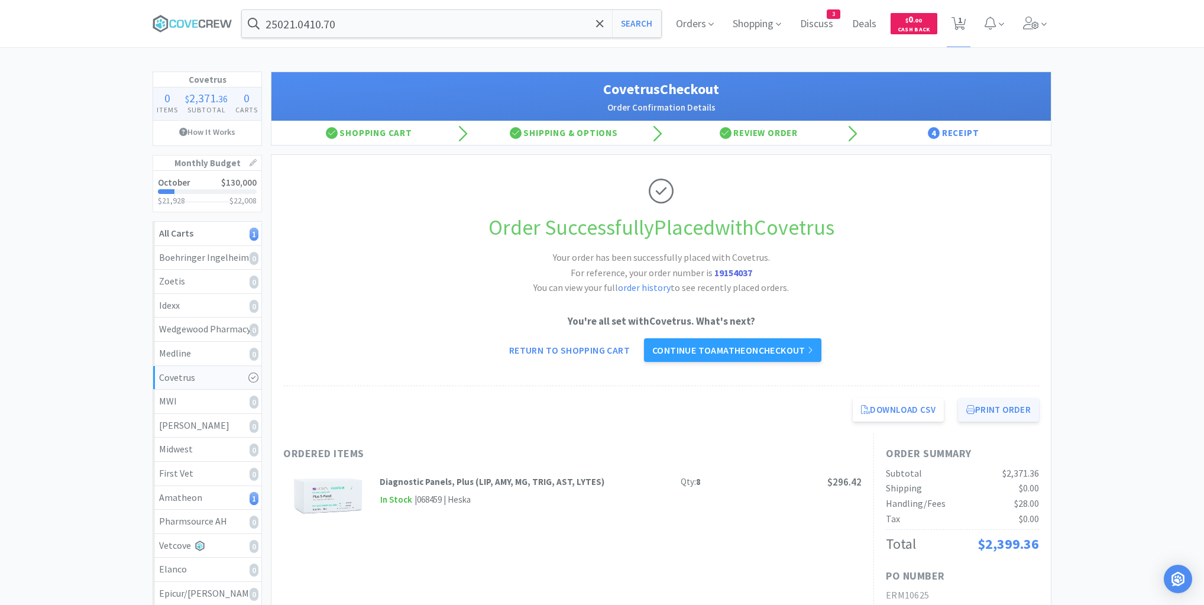
click at [1002, 408] on button "Print Order" at bounding box center [998, 410] width 81 height 24
click at [754, 351] on link "Continue to Amatheon checkout" at bounding box center [732, 350] width 177 height 24
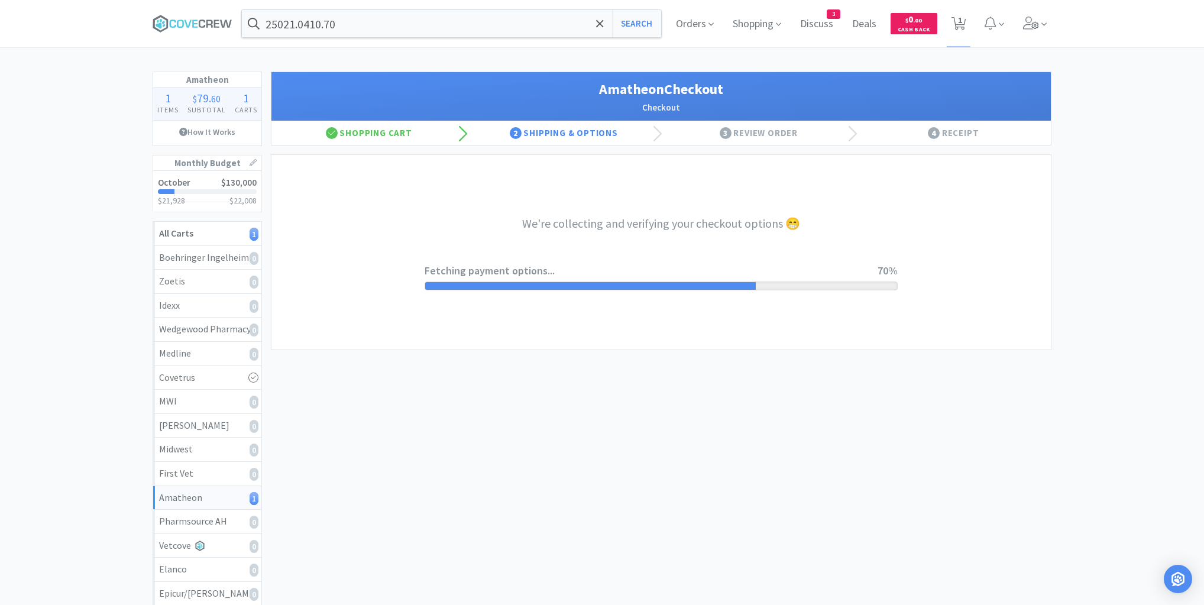
select select "21874"
select select "2"
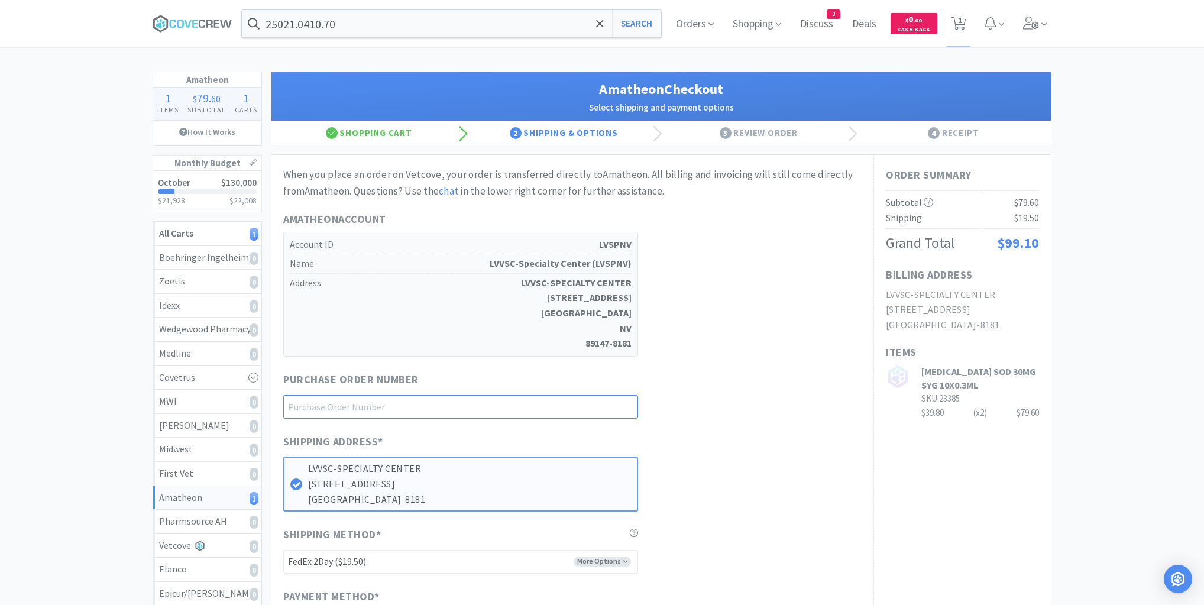
click at [616, 402] on input "text" at bounding box center [460, 407] width 355 height 24
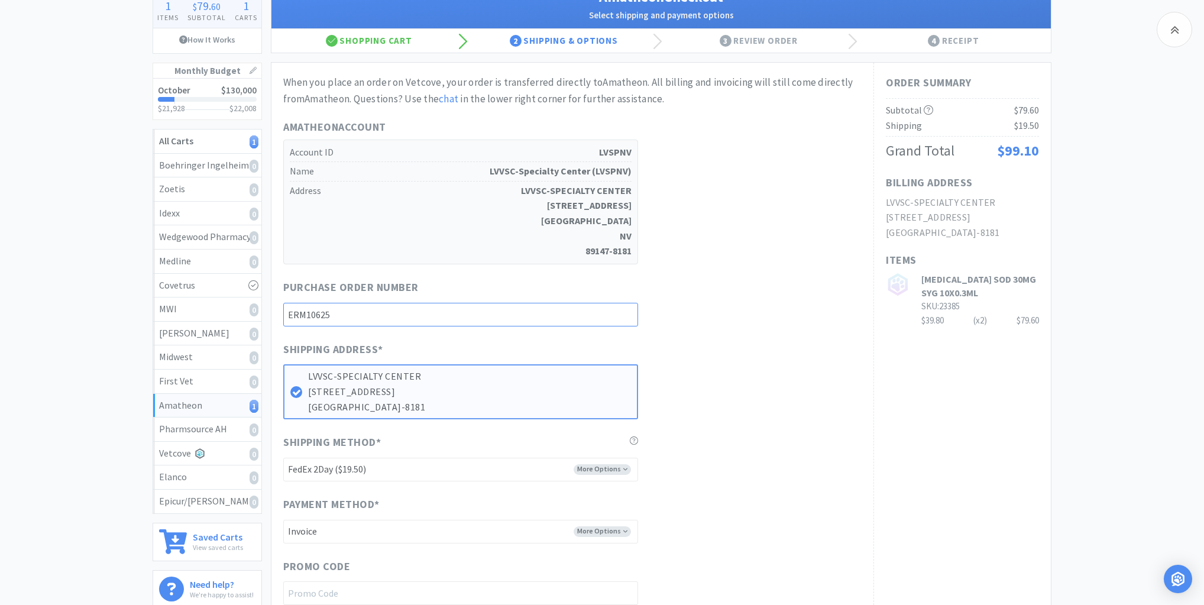
scroll to position [189, 0]
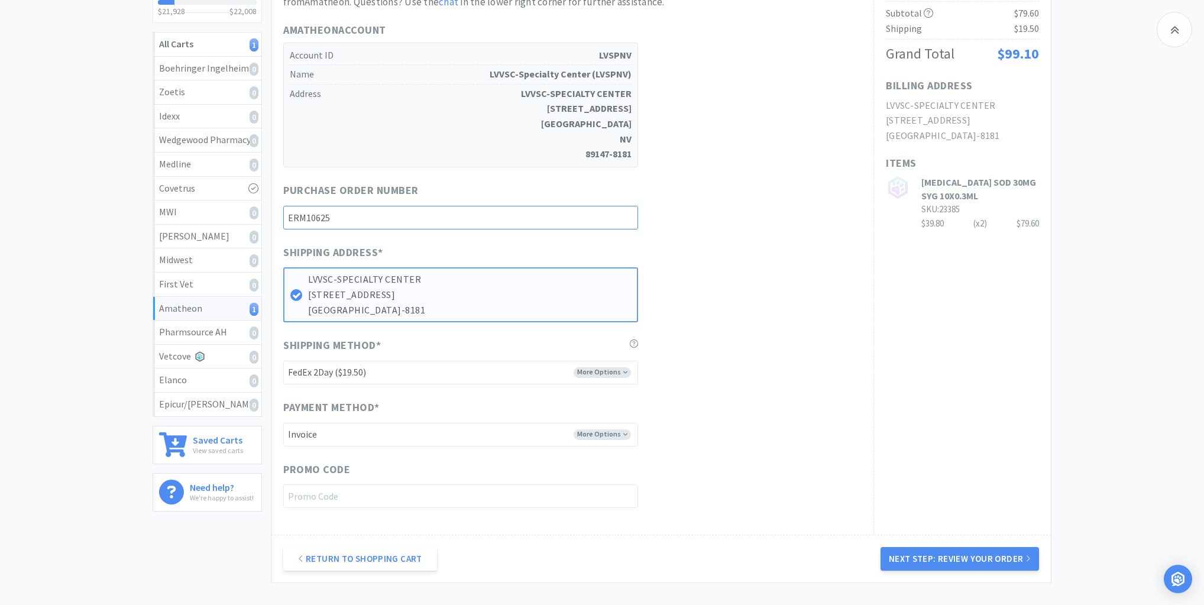
type input "ERM10625"
click at [624, 369] on select "-------- FedEx 2Day ($19.50) Ground ($9.95) Ground (Signature Required) ($17.60…" at bounding box center [460, 373] width 355 height 24
select select "21872"
click at [283, 361] on select "-------- FedEx 2Day ($19.50) Ground ($9.95) Ground (Signature Required) ($17.60…" at bounding box center [460, 373] width 355 height 24
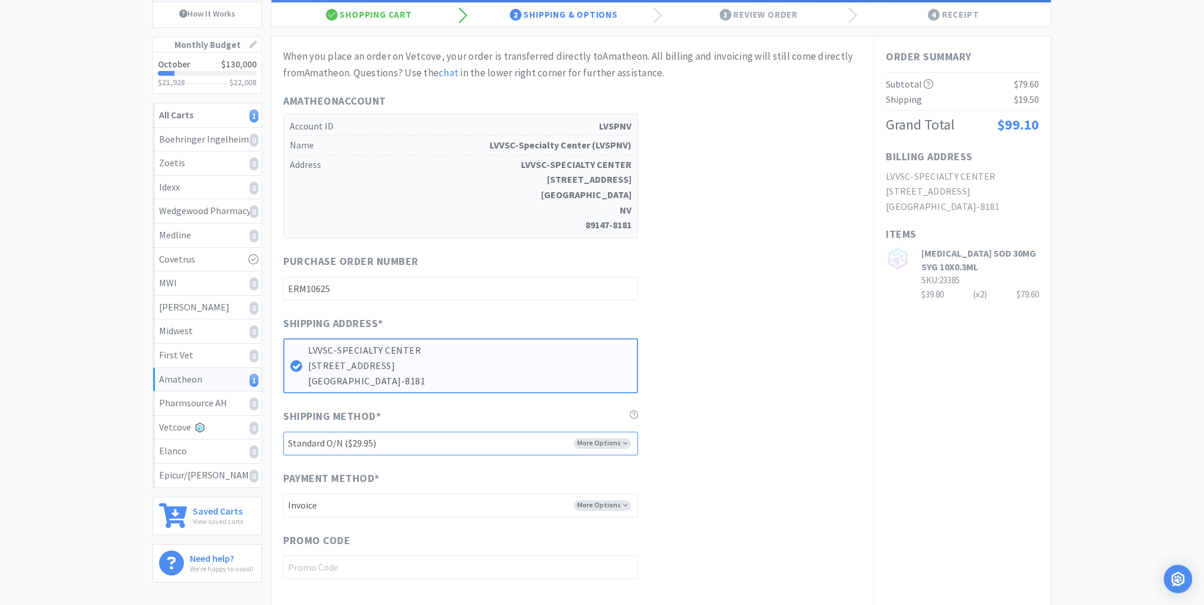
scroll to position [0, 0]
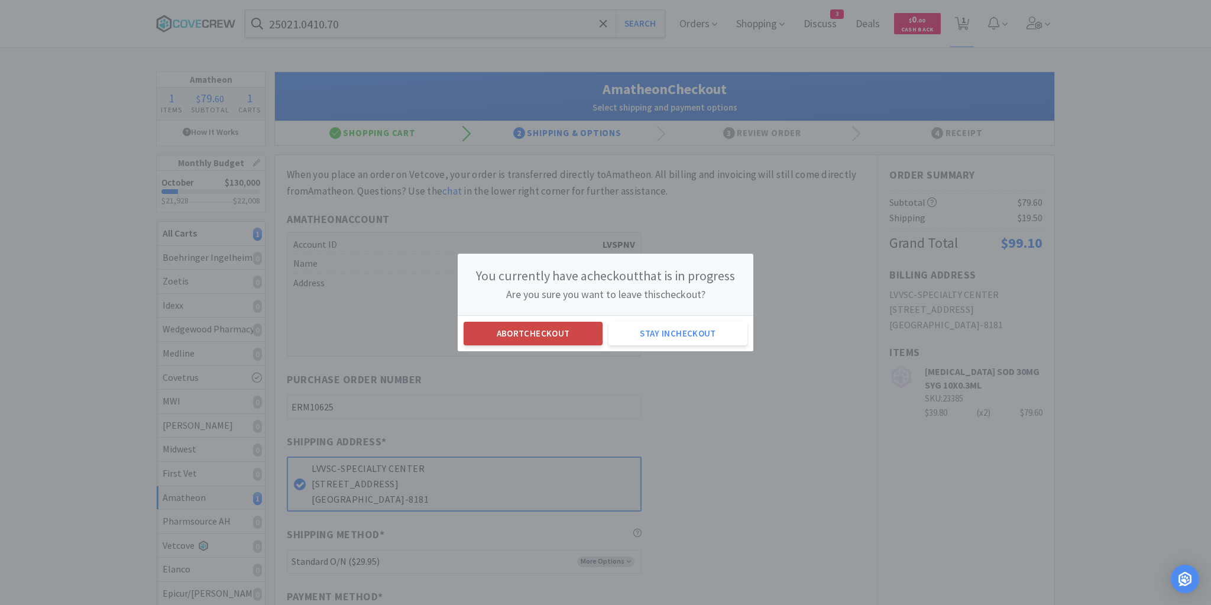
click at [514, 331] on button "Abort checkout" at bounding box center [533, 334] width 139 height 24
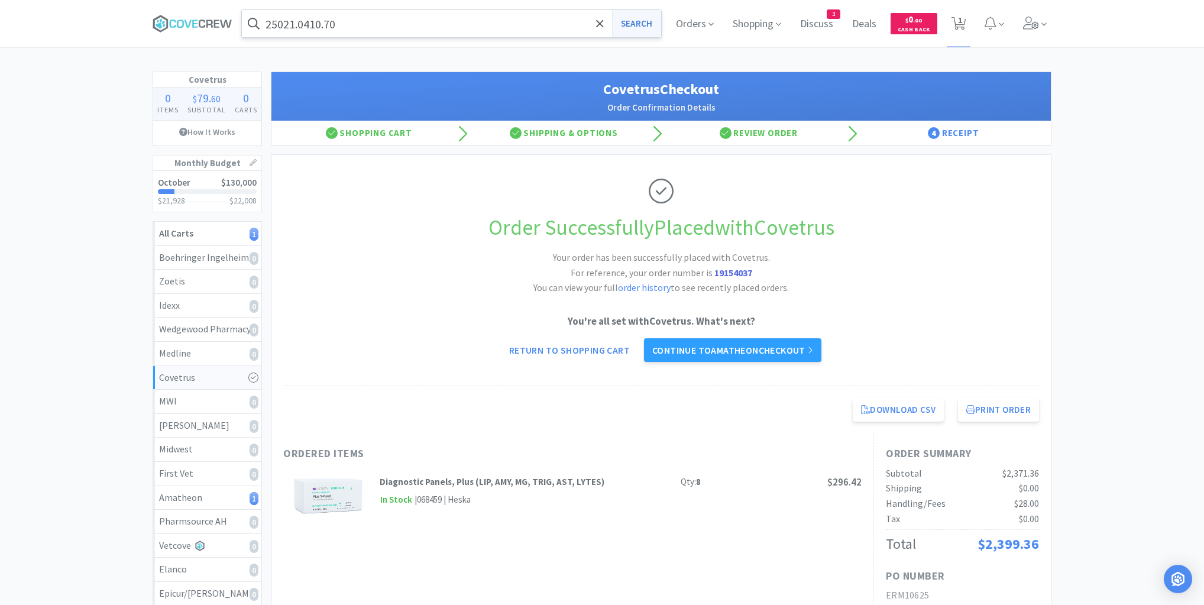
click at [633, 22] on button "Search" at bounding box center [636, 23] width 49 height 27
select select "2"
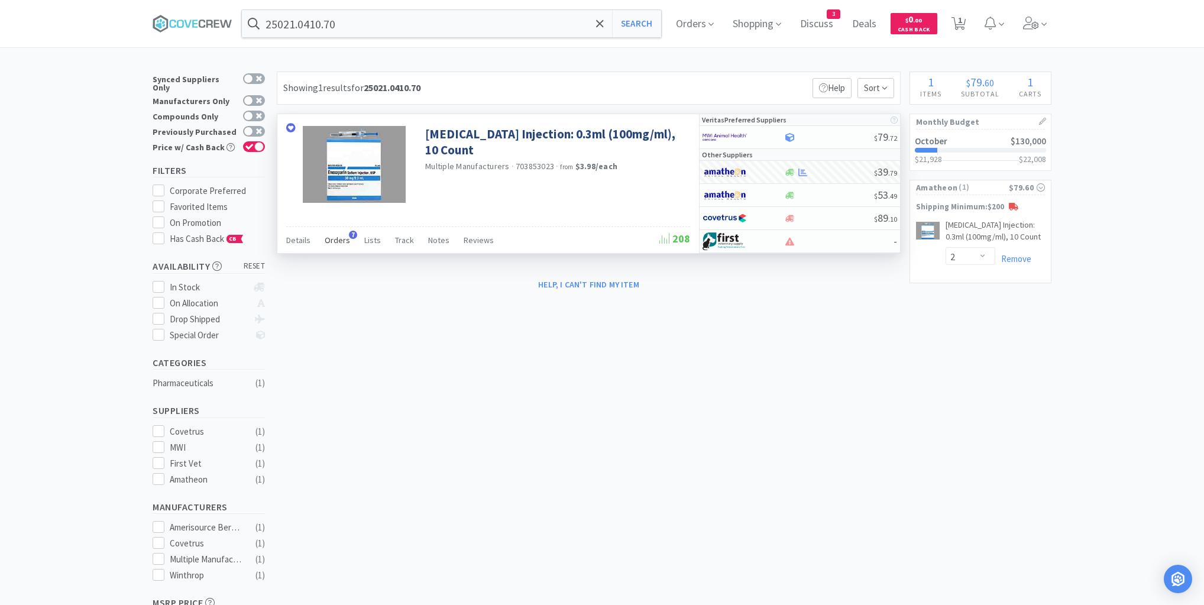
click at [340, 239] on span "Orders" at bounding box center [337, 240] width 25 height 11
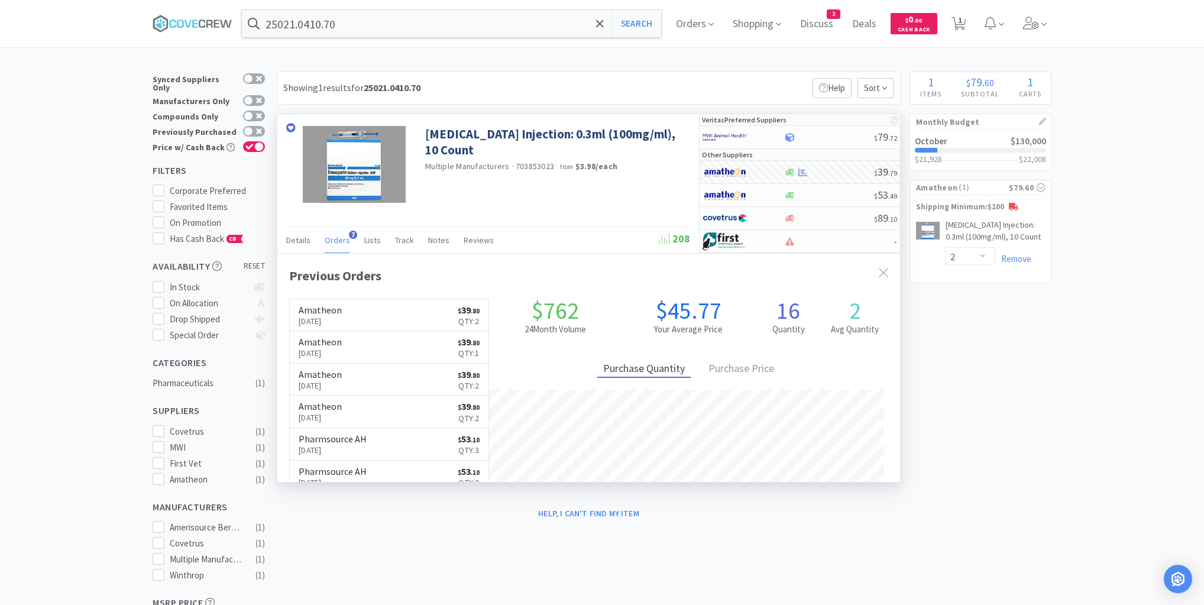
scroll to position [306, 623]
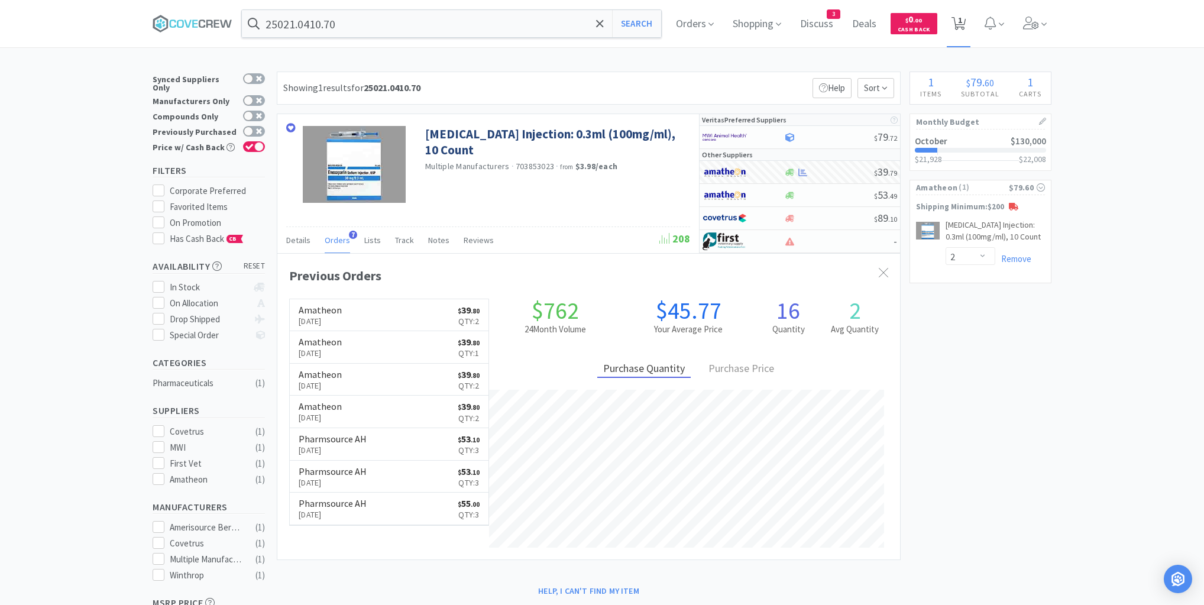
click at [962, 20] on span "1" at bounding box center [960, 19] width 4 height 47
select select "2"
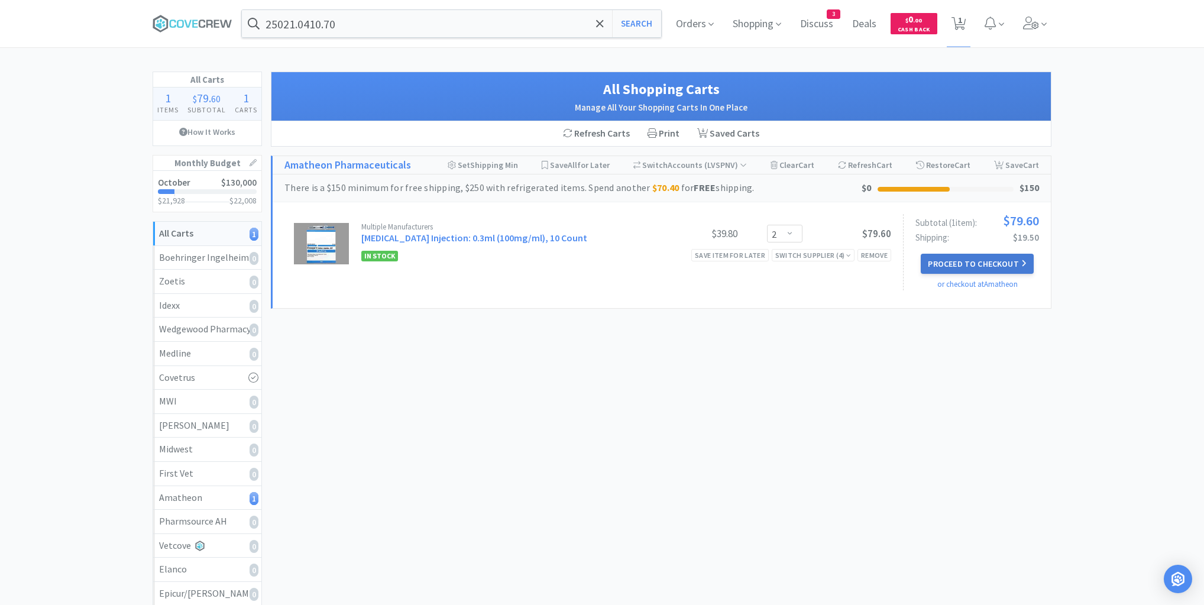
click at [974, 261] on button "Proceed to Checkout" at bounding box center [977, 264] width 112 height 20
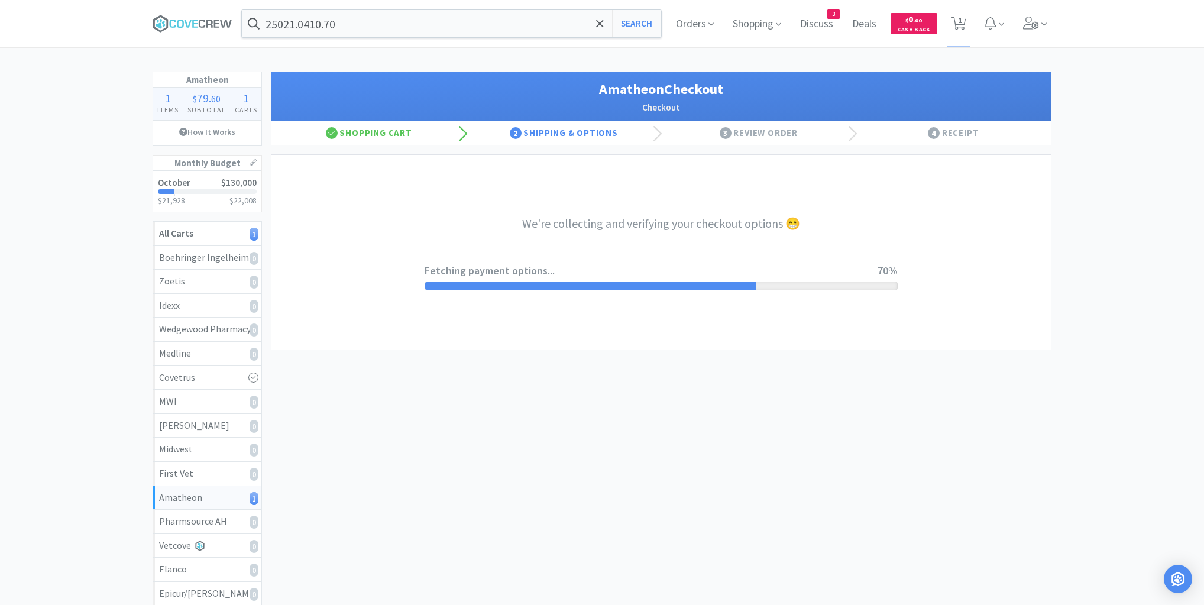
select select "21874"
select select "2"
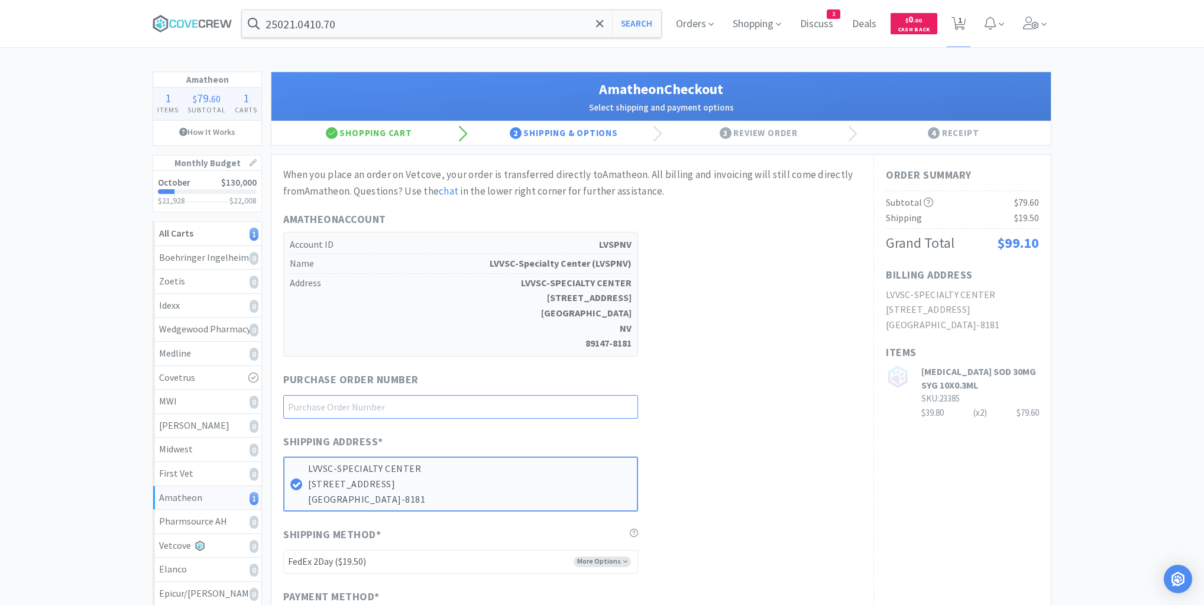
click at [626, 409] on input "text" at bounding box center [460, 407] width 355 height 24
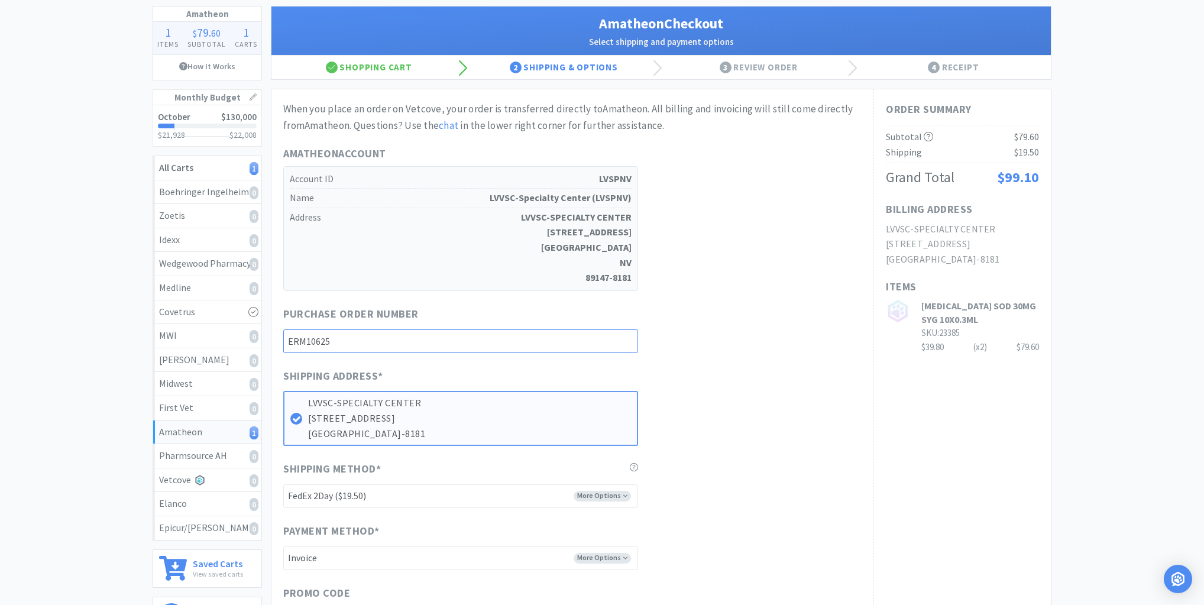
scroll to position [142, 0]
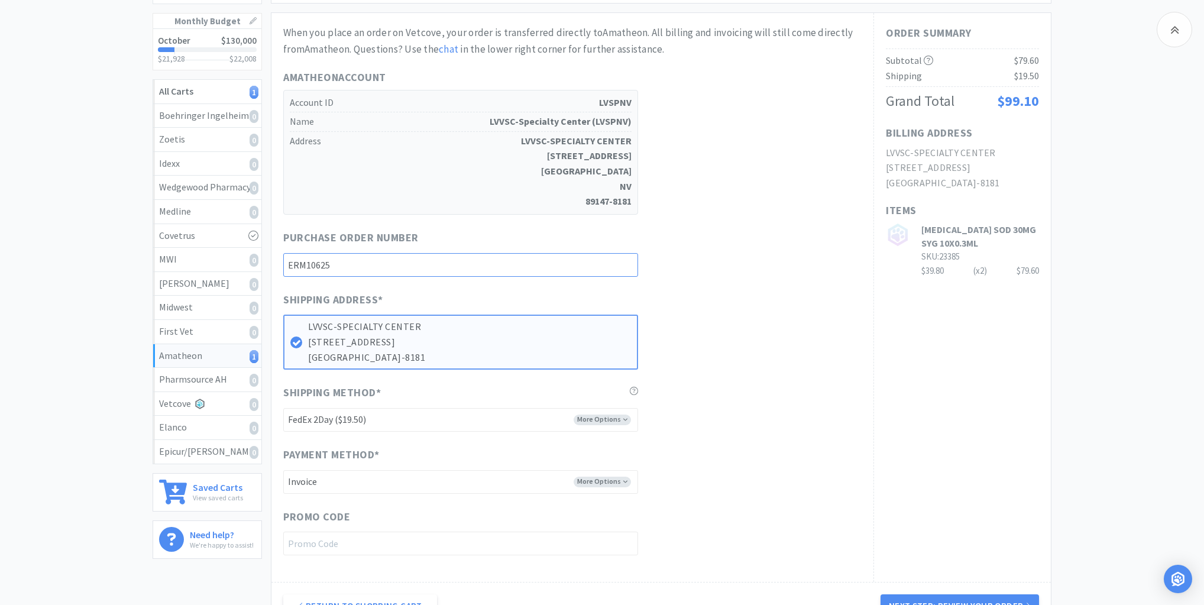
type input "ERM10625"
drag, startPoint x: 626, startPoint y: 417, endPoint x: 608, endPoint y: 419, distance: 17.2
click at [625, 417] on select "-------- FedEx 2Day ($19.50) Ground ($9.95) Ground (Signature Required) ($17.60…" at bounding box center [460, 420] width 355 height 24
select select "21872"
click at [283, 408] on select "-------- FedEx 2Day ($19.50) Ground ($9.95) Ground (Signature Required) ($17.60…" at bounding box center [460, 420] width 355 height 24
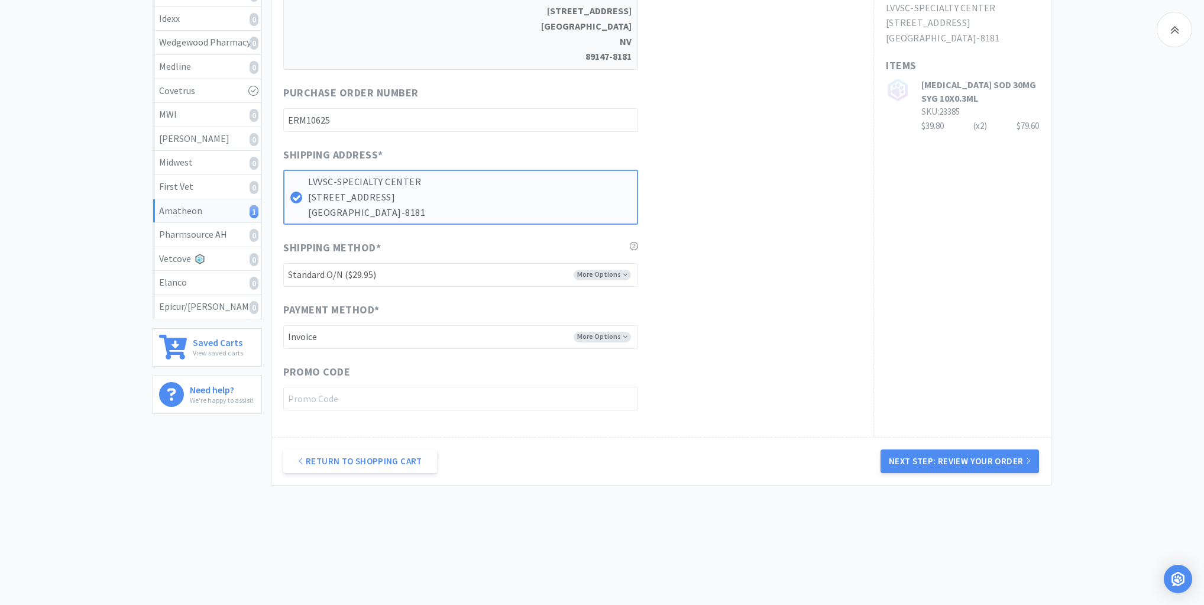
click at [948, 461] on button "Next Step: Review Your Order" at bounding box center [959, 461] width 158 height 24
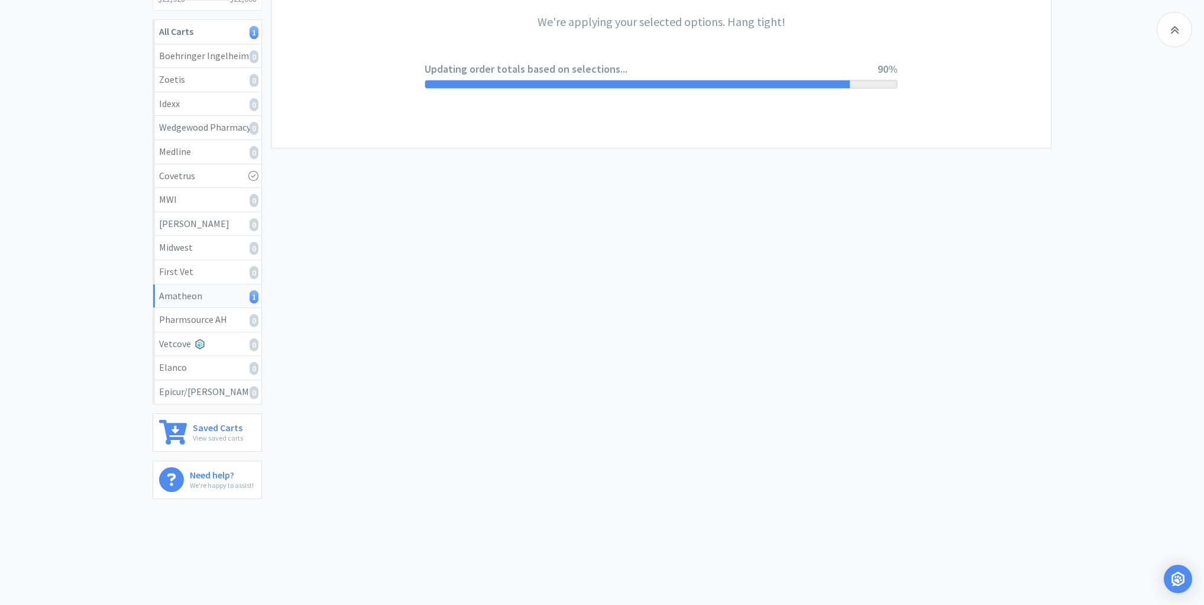
scroll to position [0, 0]
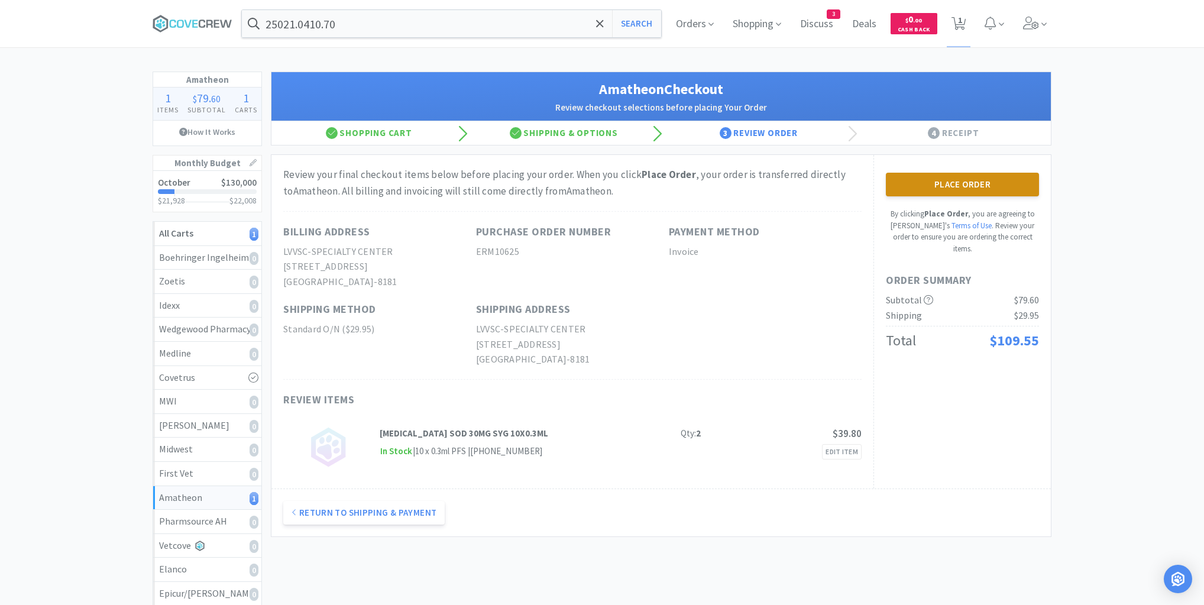
click at [954, 182] on button "Place Order" at bounding box center [962, 185] width 153 height 24
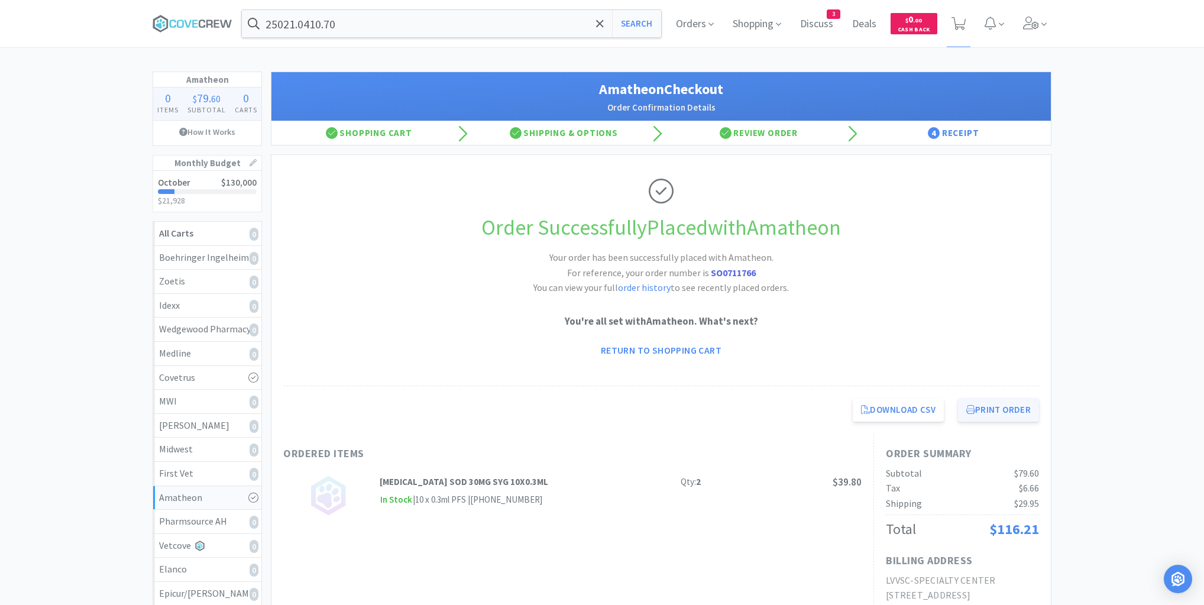
click at [990, 411] on button "Print Order" at bounding box center [998, 410] width 81 height 24
click at [575, 20] on input "25021.0410.70" at bounding box center [451, 23] width 419 height 27
click at [212, 22] on icon at bounding box center [209, 24] width 7 height 8
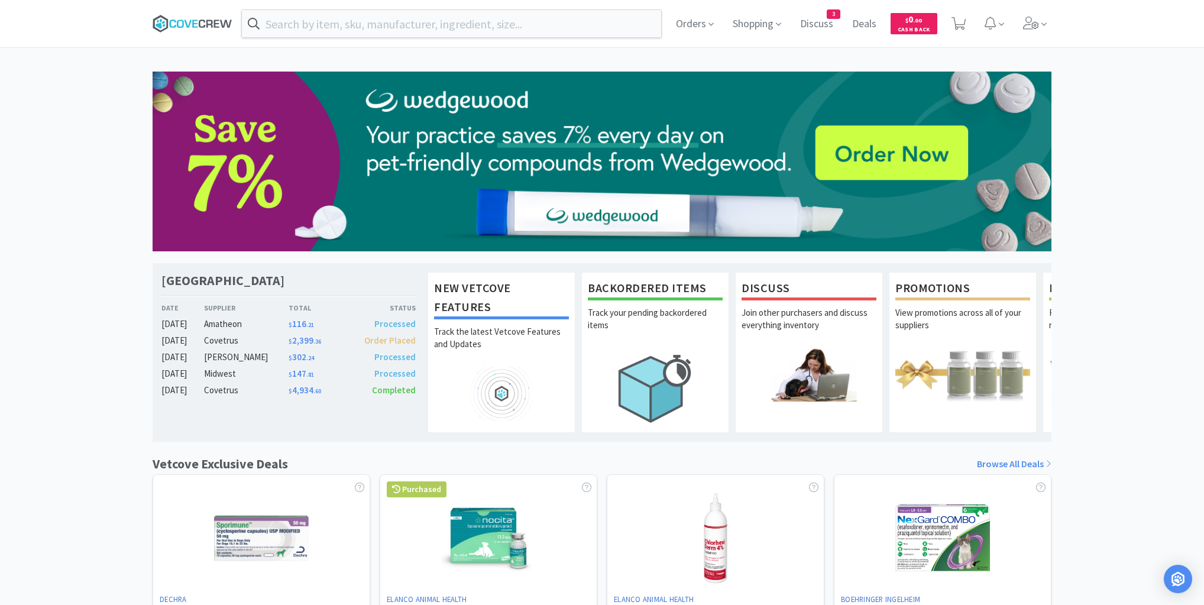
click at [206, 22] on icon at bounding box center [209, 24] width 7 height 8
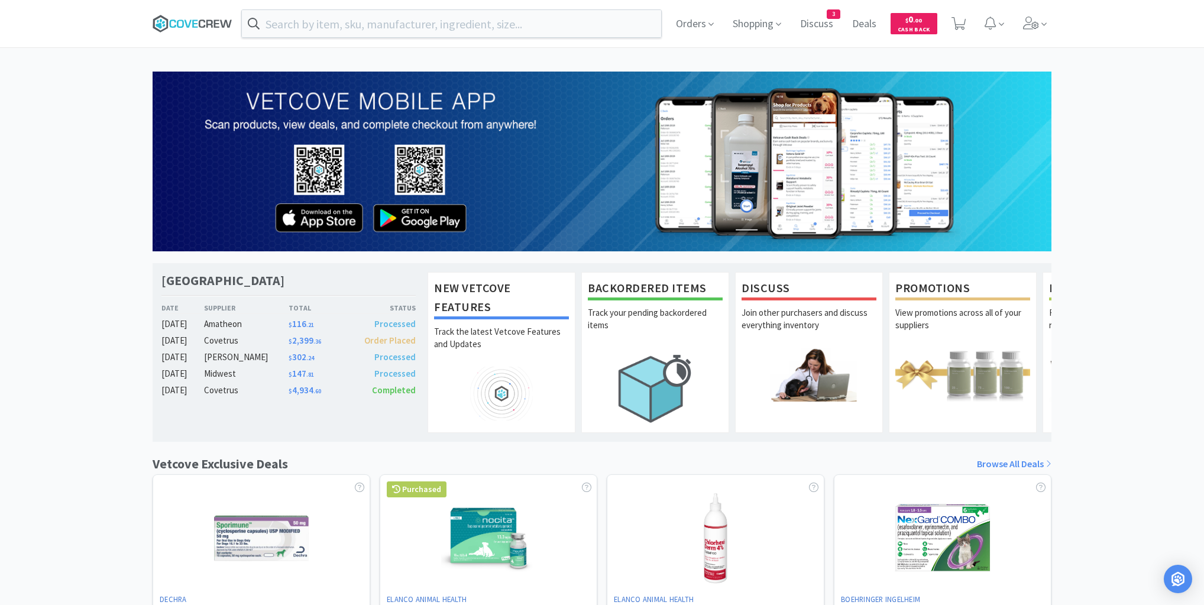
click at [192, 15] on icon at bounding box center [193, 24] width 80 height 18
drag, startPoint x: 180, startPoint y: 19, endPoint x: 172, endPoint y: 22, distance: 8.5
click at [180, 19] on icon at bounding box center [193, 24] width 80 height 18
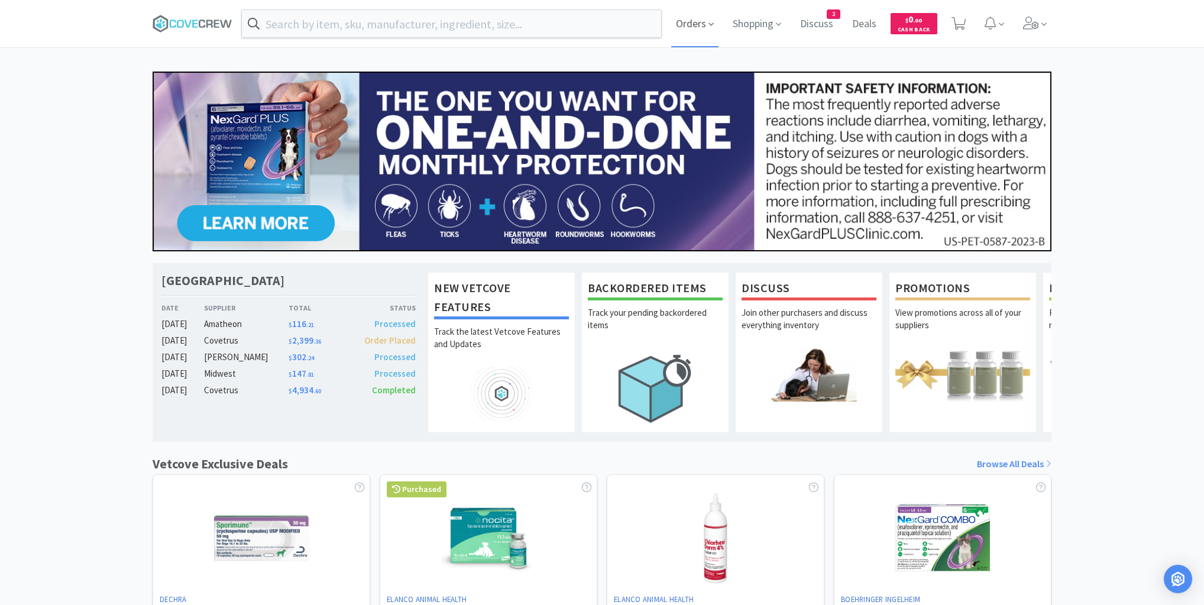
click at [708, 21] on icon at bounding box center [710, 24] width 5 height 11
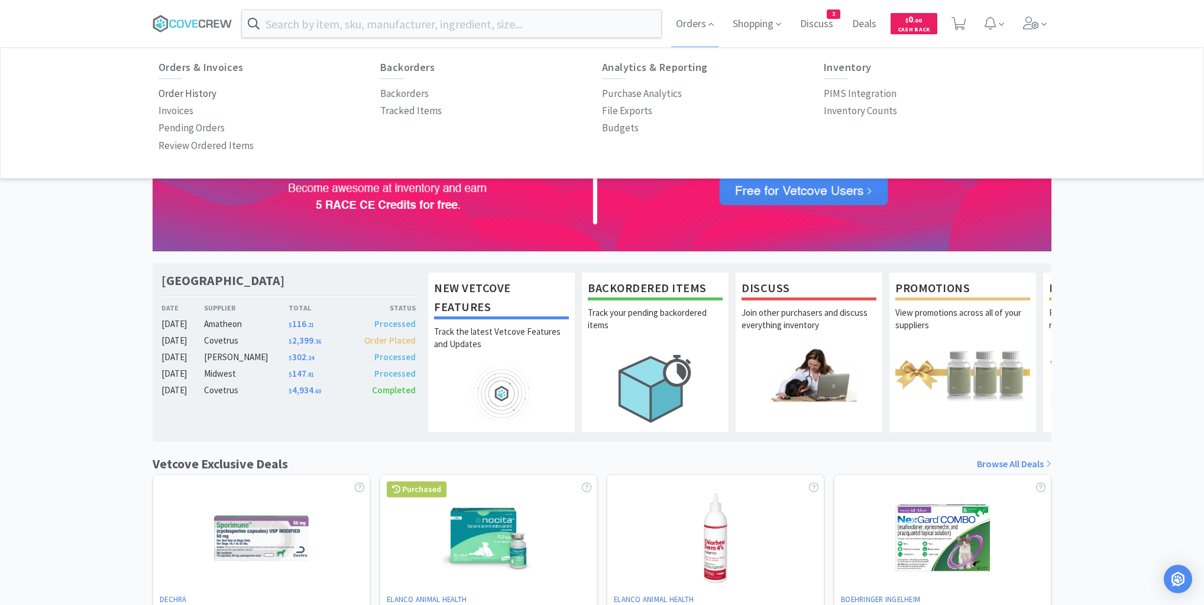
click at [206, 92] on p "Order History" at bounding box center [187, 94] width 58 height 16
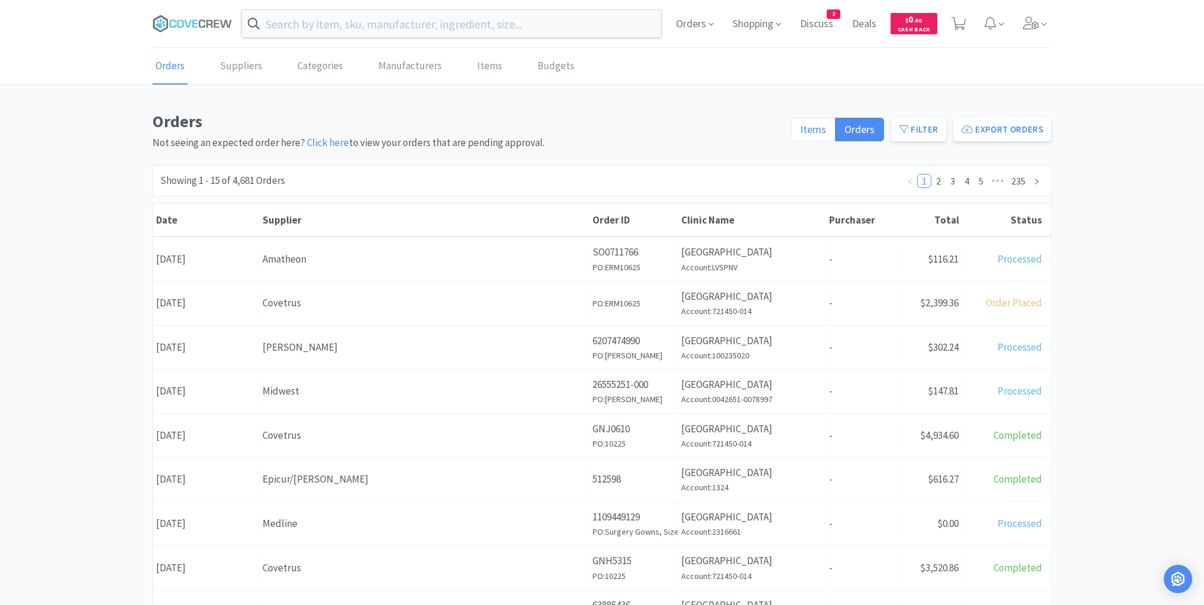
click at [805, 127] on span "Items" at bounding box center [813, 129] width 26 height 14
click at [800, 133] on input "Items" at bounding box center [800, 133] width 0 height 0
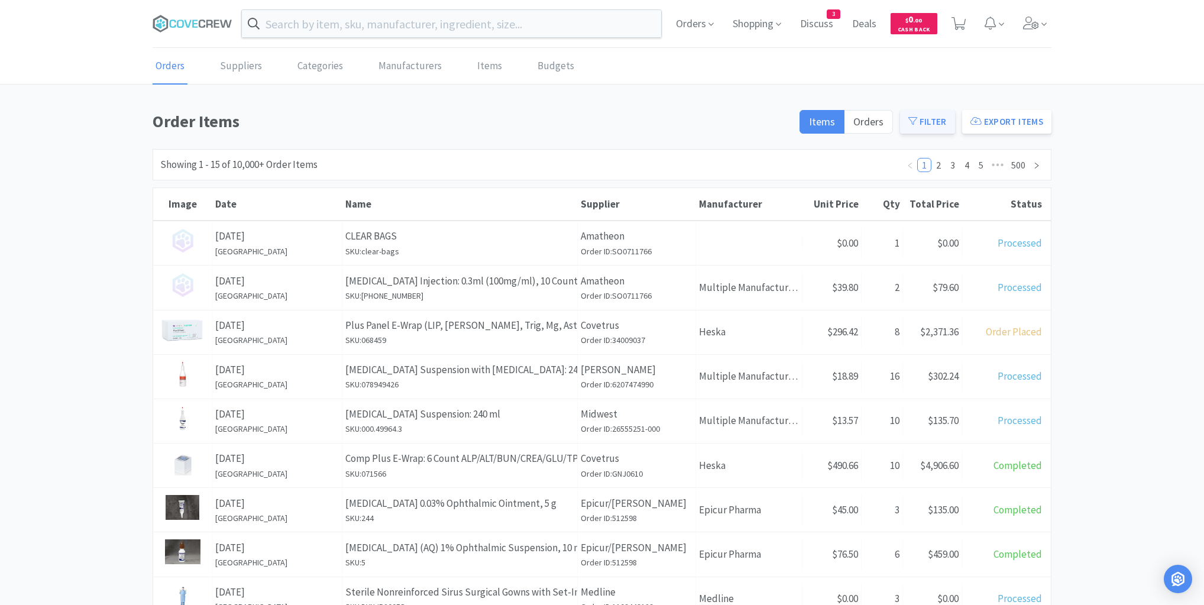
click at [937, 118] on button "Filter" at bounding box center [927, 122] width 55 height 24
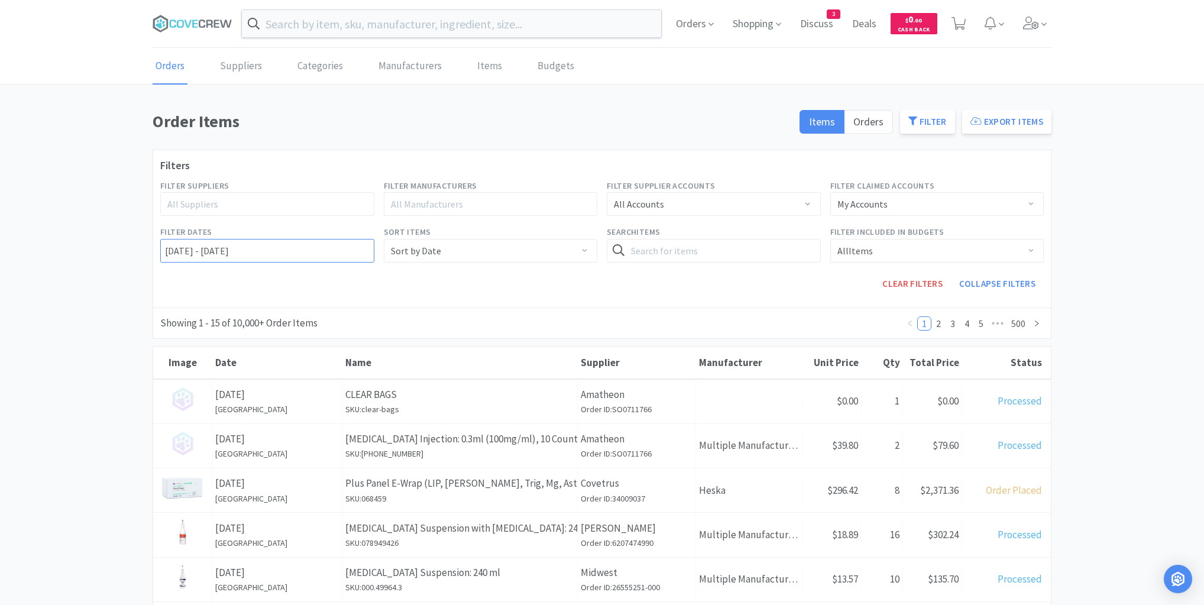
click at [161, 245] on input "10/06/2022 - 10/07/2025" at bounding box center [267, 251] width 214 height 24
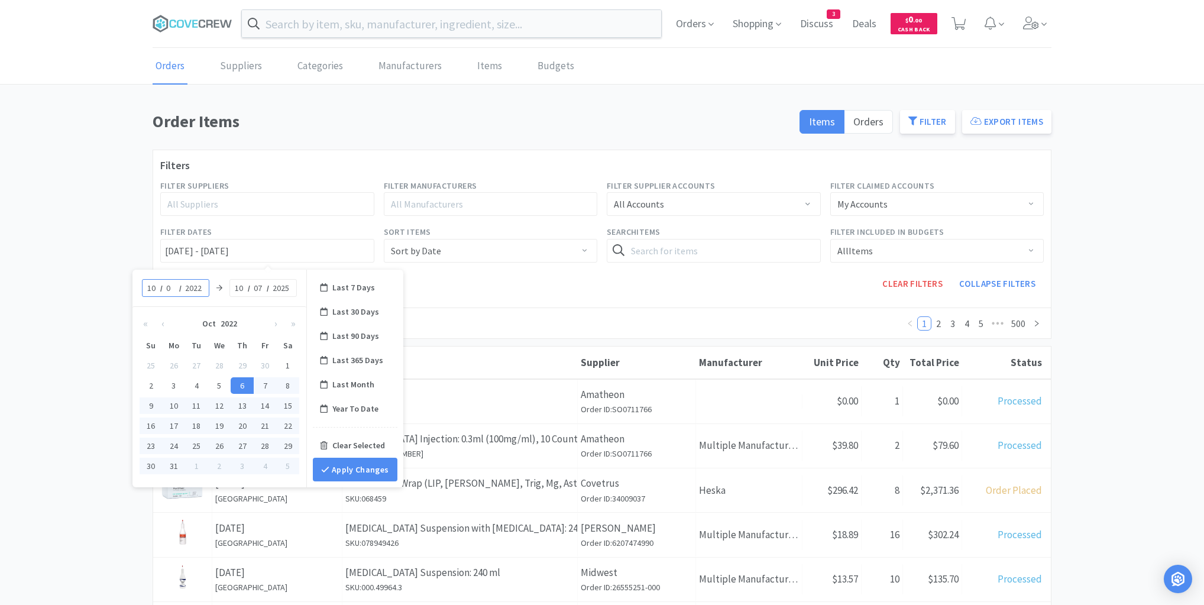
type input "03"
type input "10/03/2022 - 10/07/2025"
type input "2025"
type input "10/03/2025 - 10/07/2025"
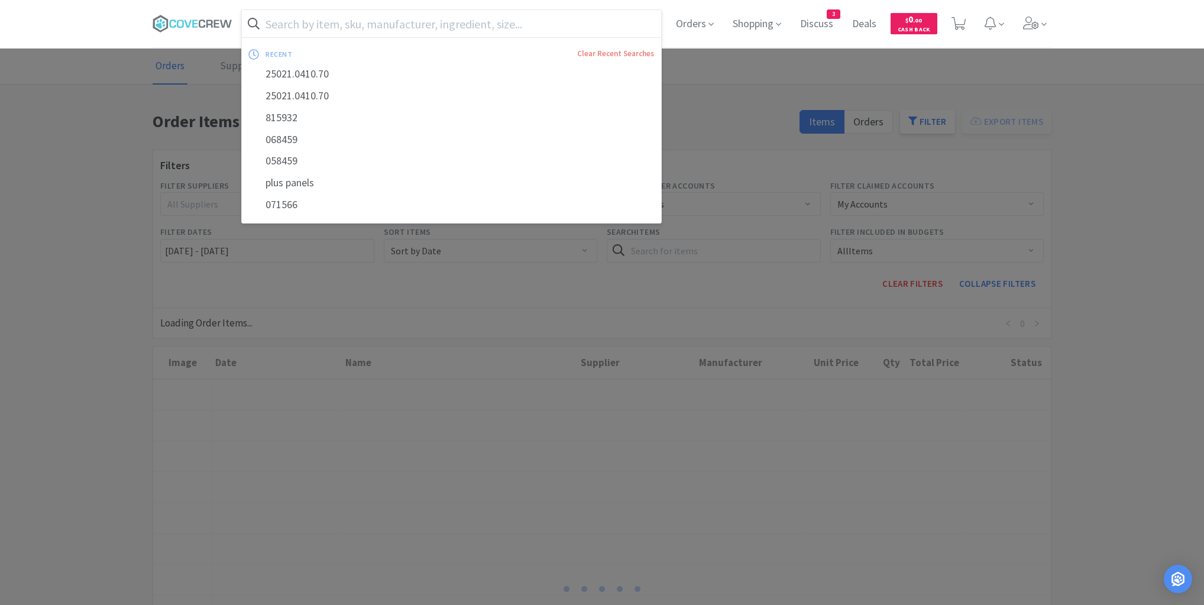
drag, startPoint x: 350, startPoint y: 21, endPoint x: 361, endPoint y: 40, distance: 21.2
click at [352, 23] on input "text" at bounding box center [451, 23] width 419 height 27
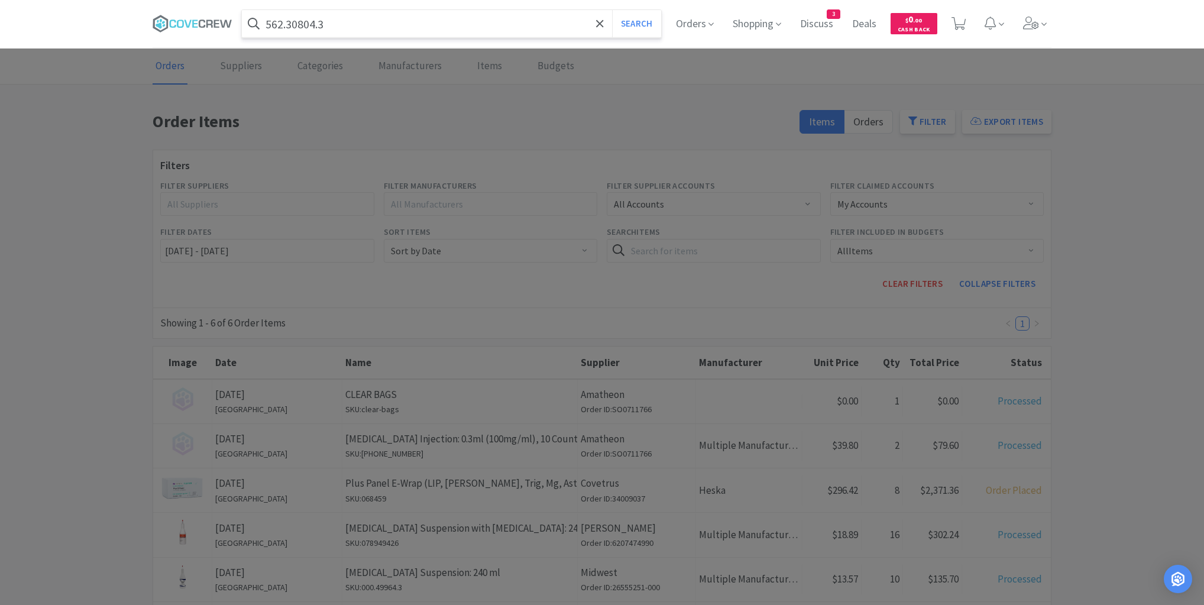
type input "562.30804.3"
click at [612, 10] on button "Search" at bounding box center [636, 23] width 49 height 27
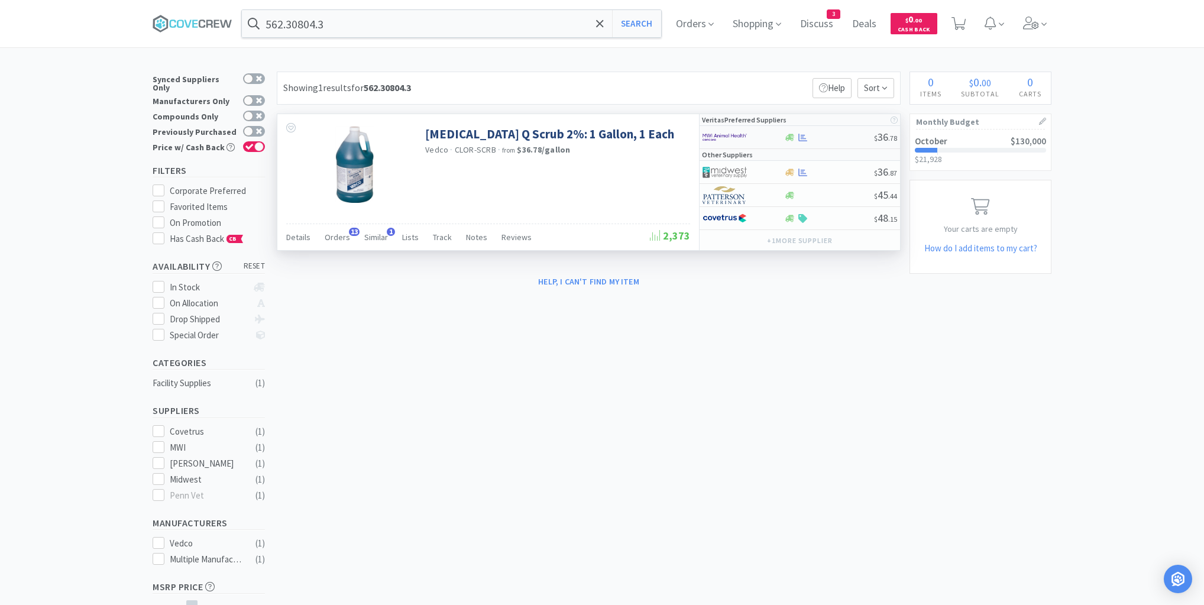
click at [830, 139] on div at bounding box center [828, 137] width 90 height 9
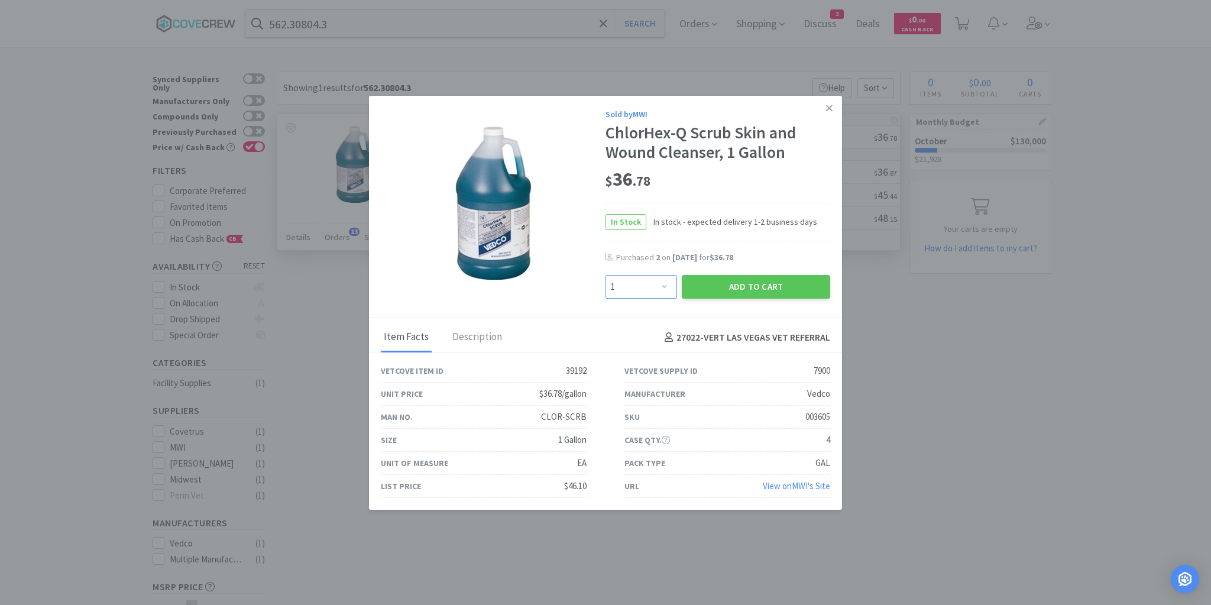
click at [666, 284] on select "Enter Quantity 1 2 3 4 5 6 7 8 9 10 11 12 13 14 15 16 17 18 19 20 Enter Quantity" at bounding box center [641, 287] width 72 height 24
select select "2"
click at [605, 275] on select "Enter Quantity 1 2 3 4 5 6 7 8 9 10 11 12 13 14 15 16 17 18 19 20 Enter Quantity" at bounding box center [641, 287] width 72 height 24
drag, startPoint x: 739, startPoint y: 286, endPoint x: 750, endPoint y: 285, distance: 11.2
click at [750, 285] on button "Add to Cart" at bounding box center [756, 287] width 148 height 24
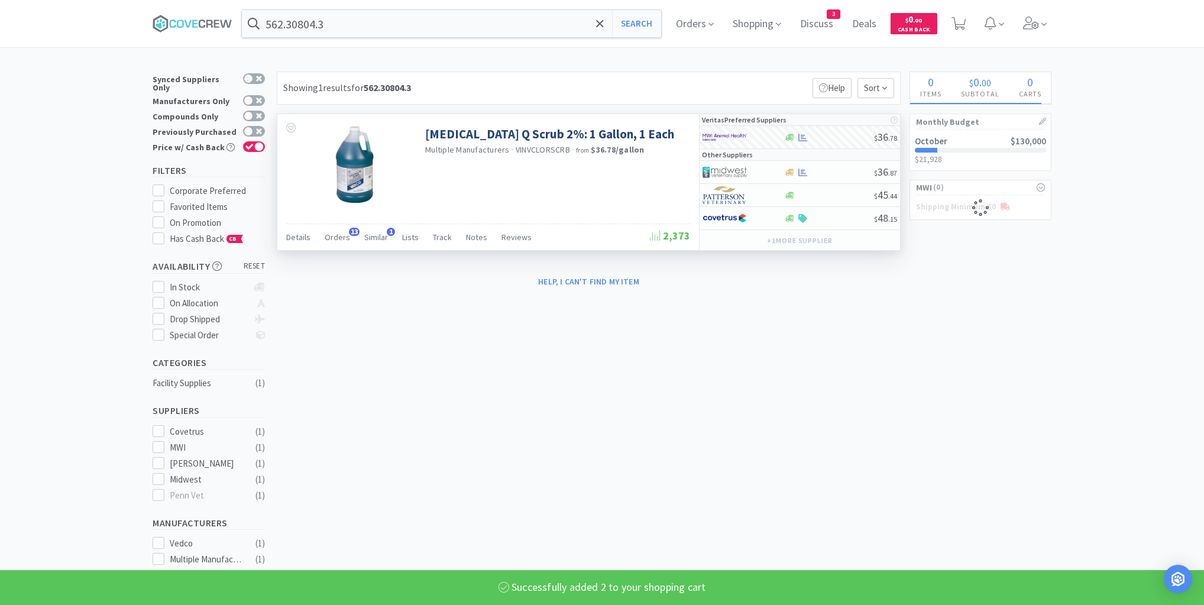
select select "2"
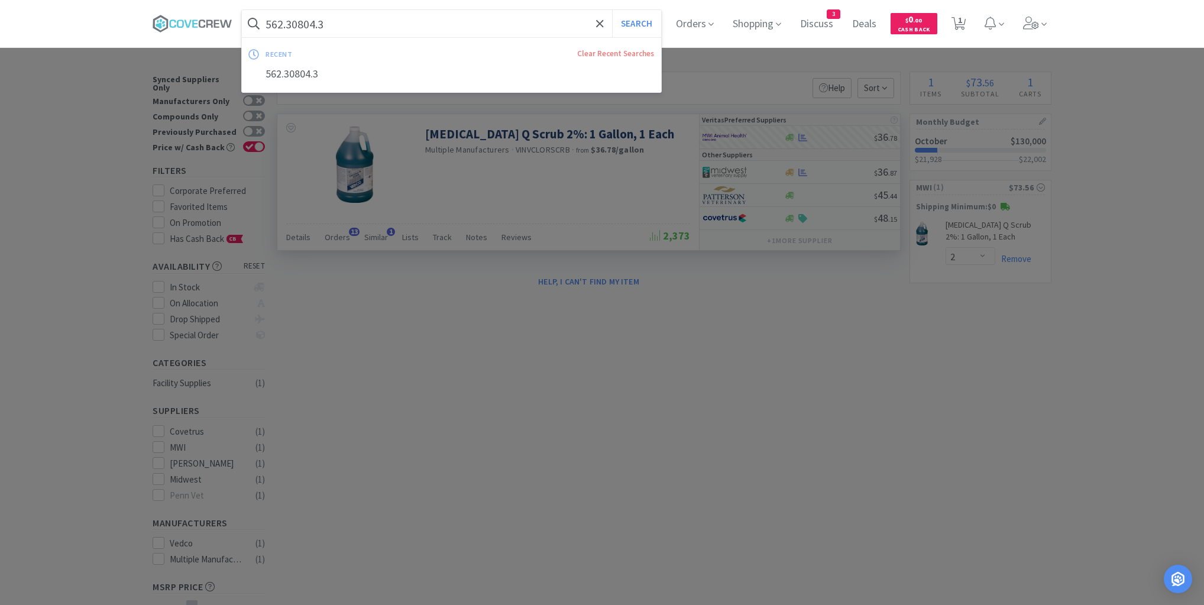
drag, startPoint x: 505, startPoint y: 23, endPoint x: 516, endPoint y: 31, distance: 14.0
click at [506, 24] on input "562.30804.3" at bounding box center [451, 23] width 419 height 27
type input "8"
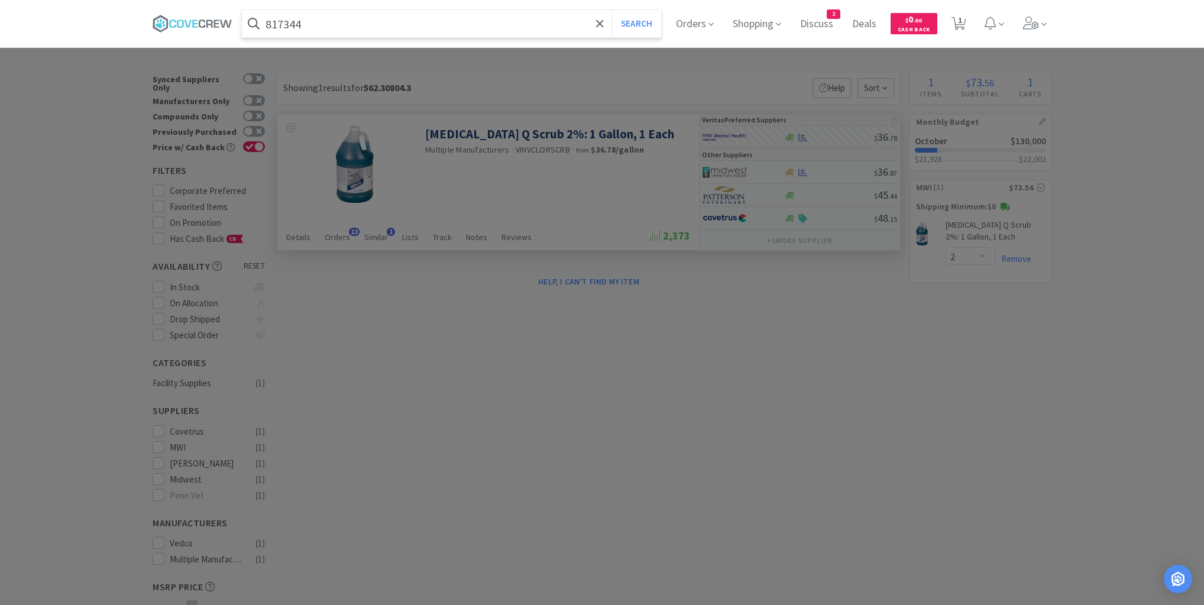
click at [612, 10] on button "Search" at bounding box center [636, 23] width 49 height 27
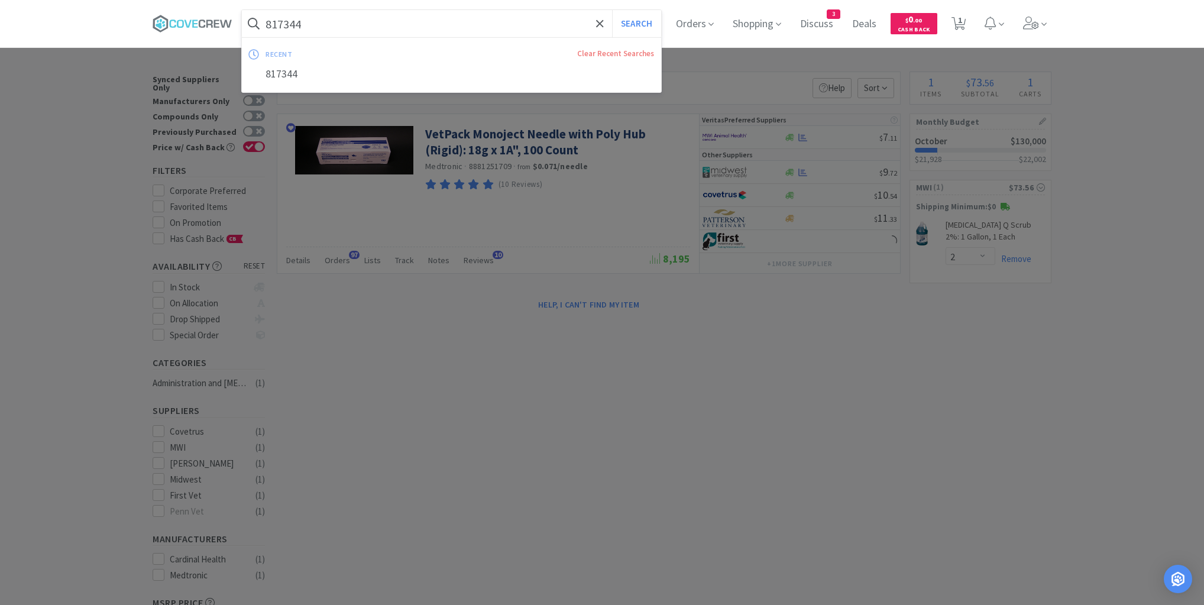
drag, startPoint x: 539, startPoint y: 26, endPoint x: 539, endPoint y: 42, distance: 16.0
click at [539, 27] on input "817344" at bounding box center [451, 23] width 419 height 27
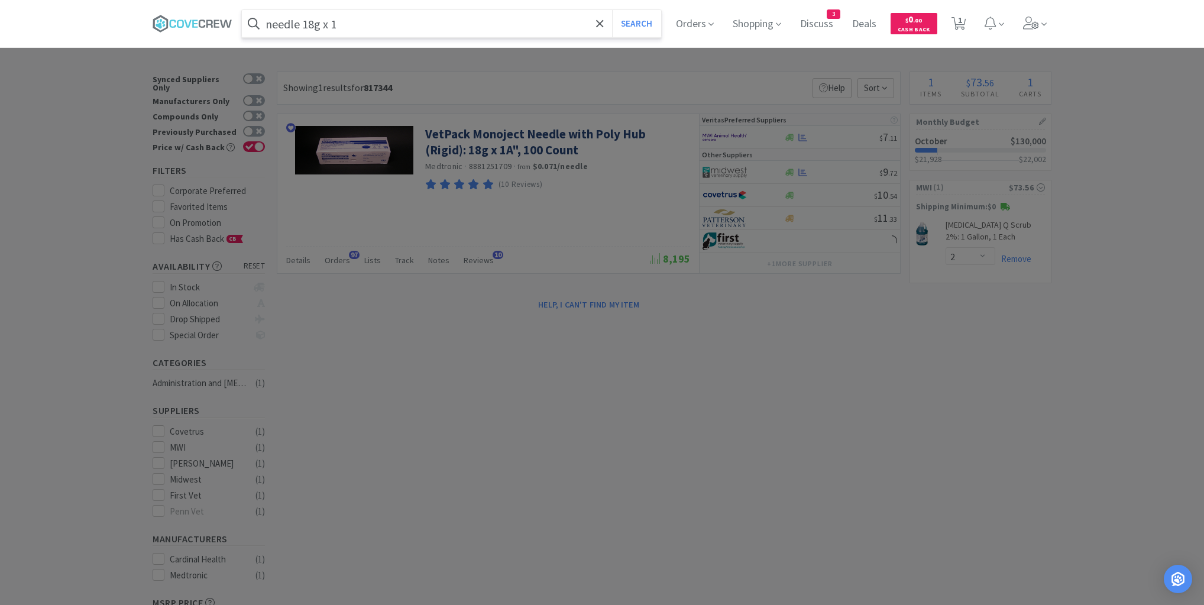
type input "needle 18g x 1"
click at [612, 10] on button "Search" at bounding box center [636, 23] width 49 height 27
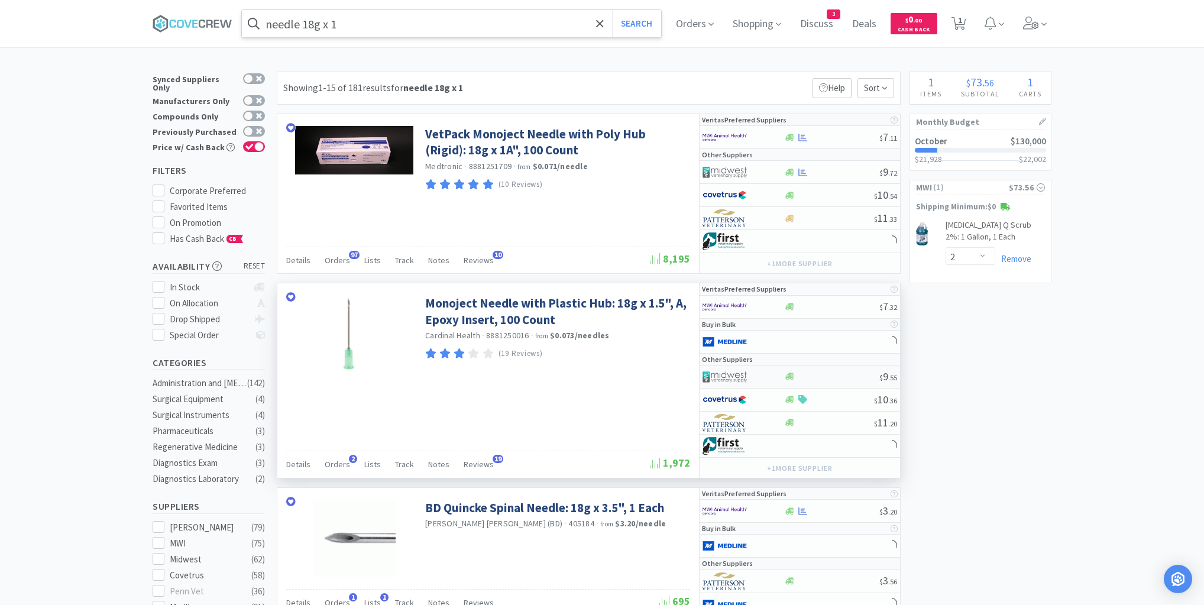
click at [822, 372] on div at bounding box center [831, 376] width 96 height 9
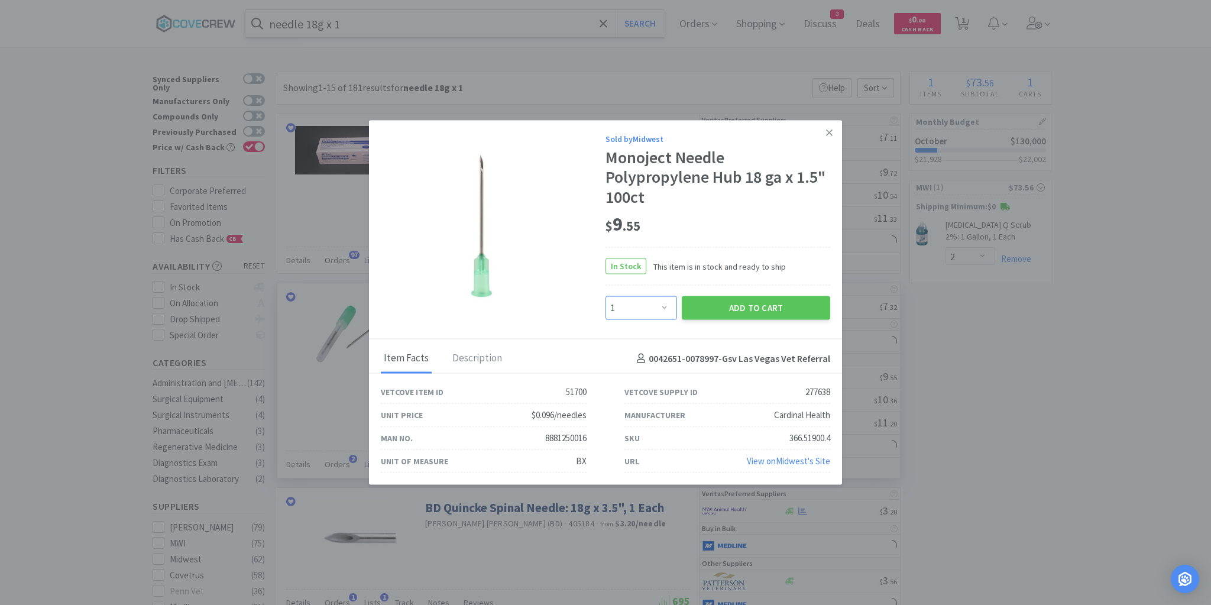
click at [669, 307] on select "Enter Quantity 1 2 3 4 5 6 7 8 9 10 11 12 13 14 15 16 17 18 19 20 Enter Quantity" at bounding box center [641, 308] width 72 height 24
select select "5"
click at [605, 296] on select "Enter Quantity 1 2 3 4 5 6 7 8 9 10 11 12 13 14 15 16 17 18 19 20 Enter Quantity" at bounding box center [641, 308] width 72 height 24
click at [724, 306] on button "Add to Cart" at bounding box center [756, 308] width 148 height 24
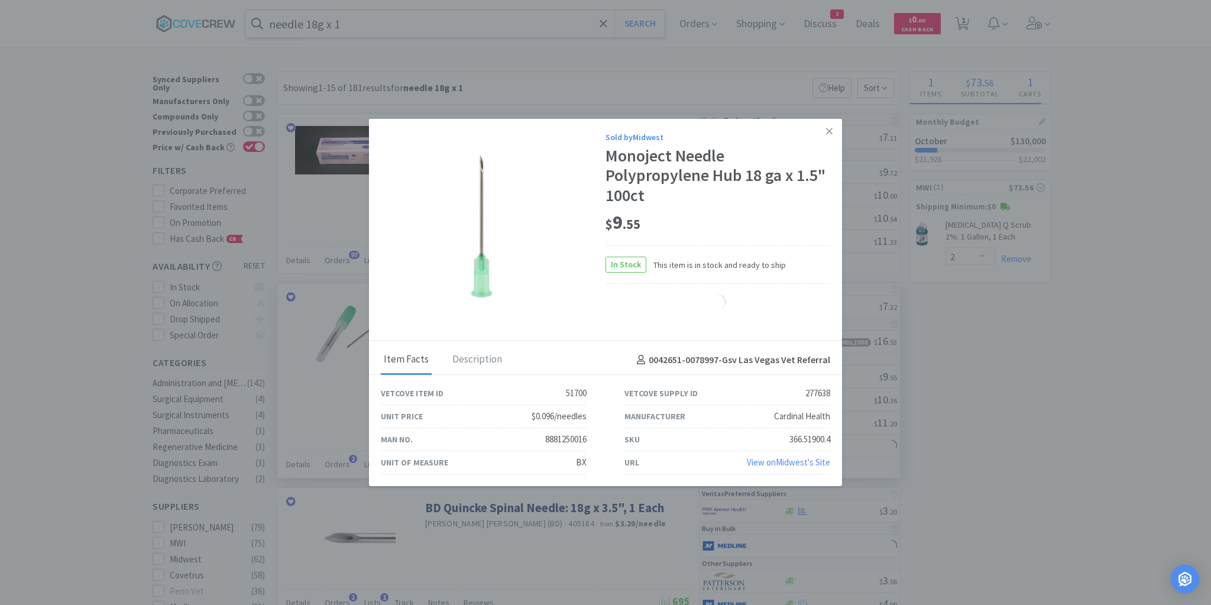
select select "5"
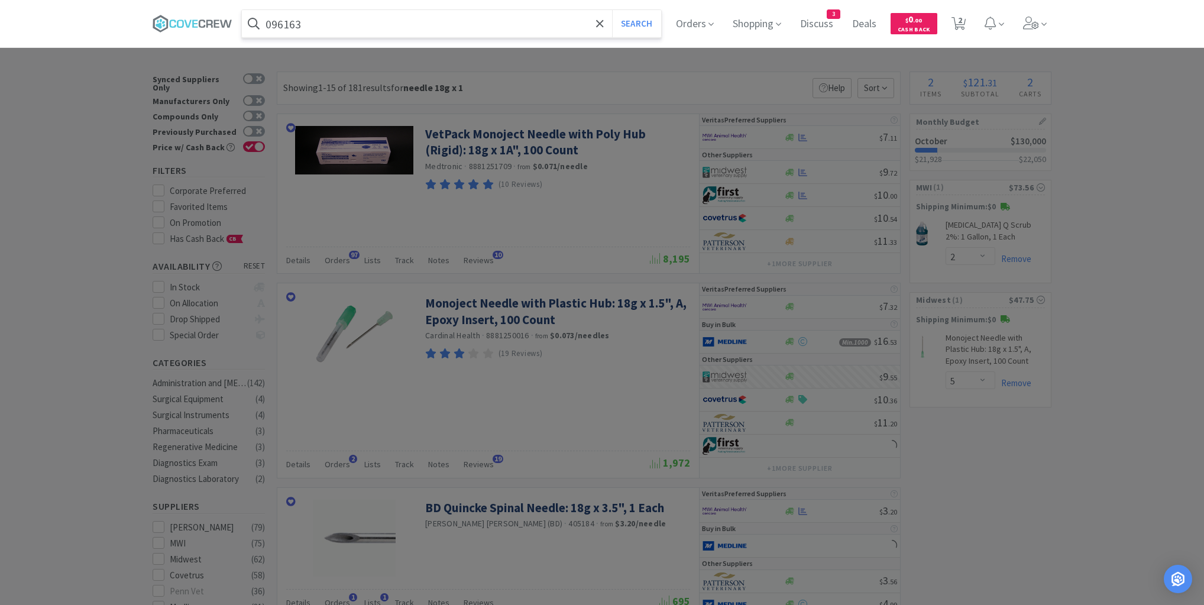
click at [612, 10] on button "Search" at bounding box center [636, 23] width 49 height 27
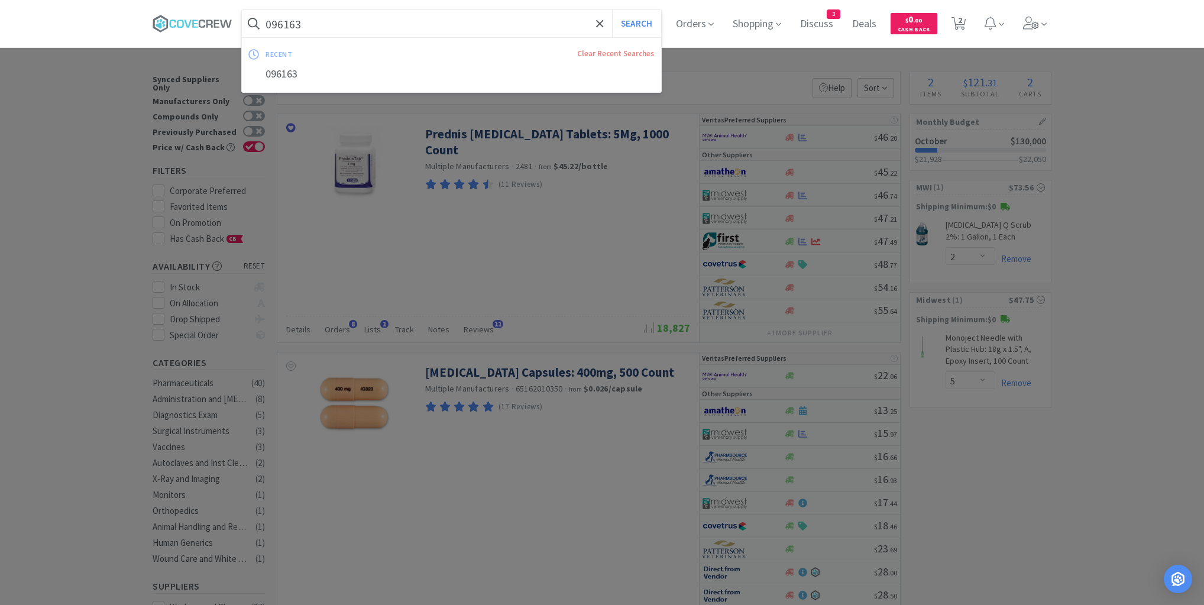
click at [513, 27] on input "096163" at bounding box center [451, 23] width 419 height 27
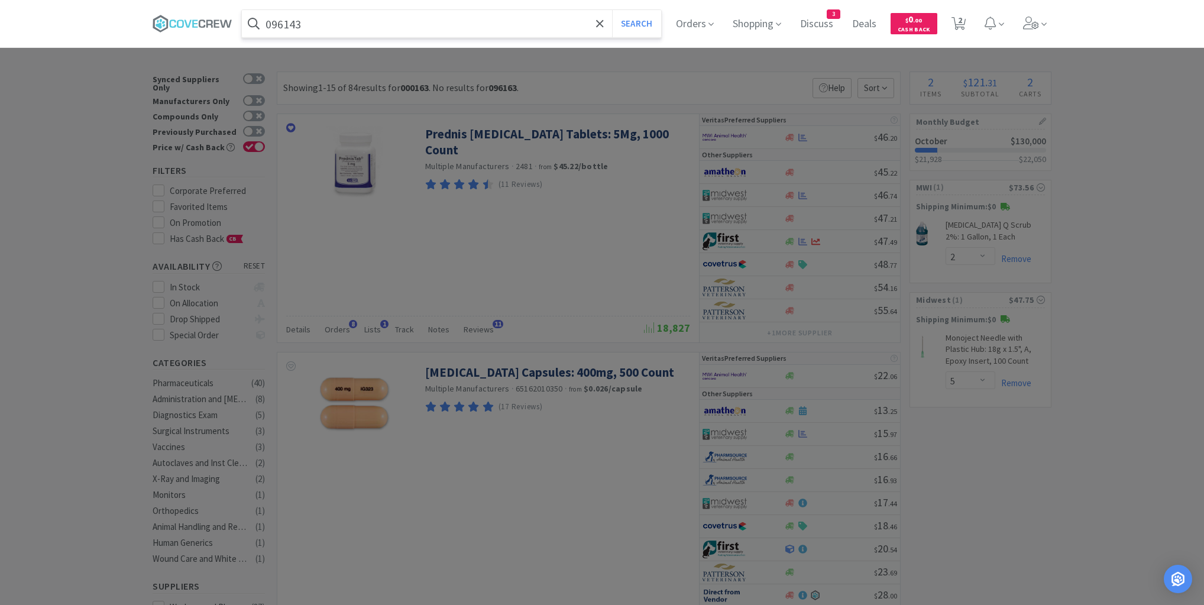
type input "096143"
click at [612, 10] on button "Search" at bounding box center [636, 23] width 49 height 27
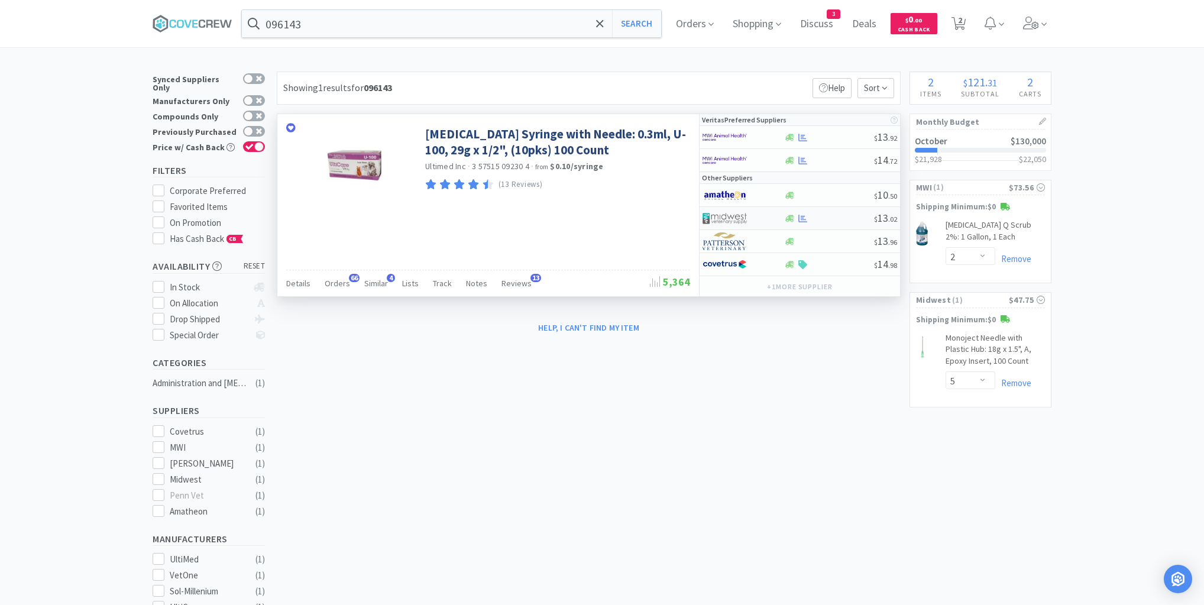
click at [831, 218] on div at bounding box center [828, 218] width 90 height 9
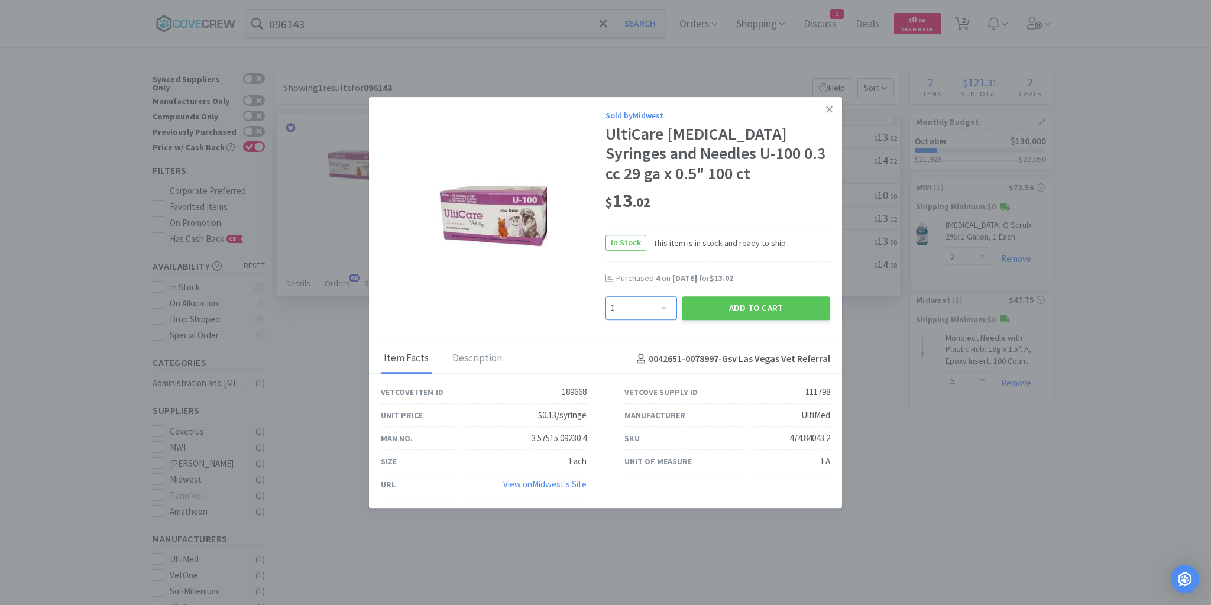
click at [665, 307] on select "Enter Quantity 1 2 3 4 5 6 7 8 9 10 11 12 13 14 15 16 17 18 19 20 Enter Quantity" at bounding box center [641, 308] width 72 height 24
select select "4"
click at [605, 296] on select "Enter Quantity 1 2 3 4 5 6 7 8 9 10 11 12 13 14 15 16 17 18 19 20 Enter Quantity" at bounding box center [641, 308] width 72 height 24
click at [734, 310] on button "Add to Cart" at bounding box center [756, 308] width 148 height 24
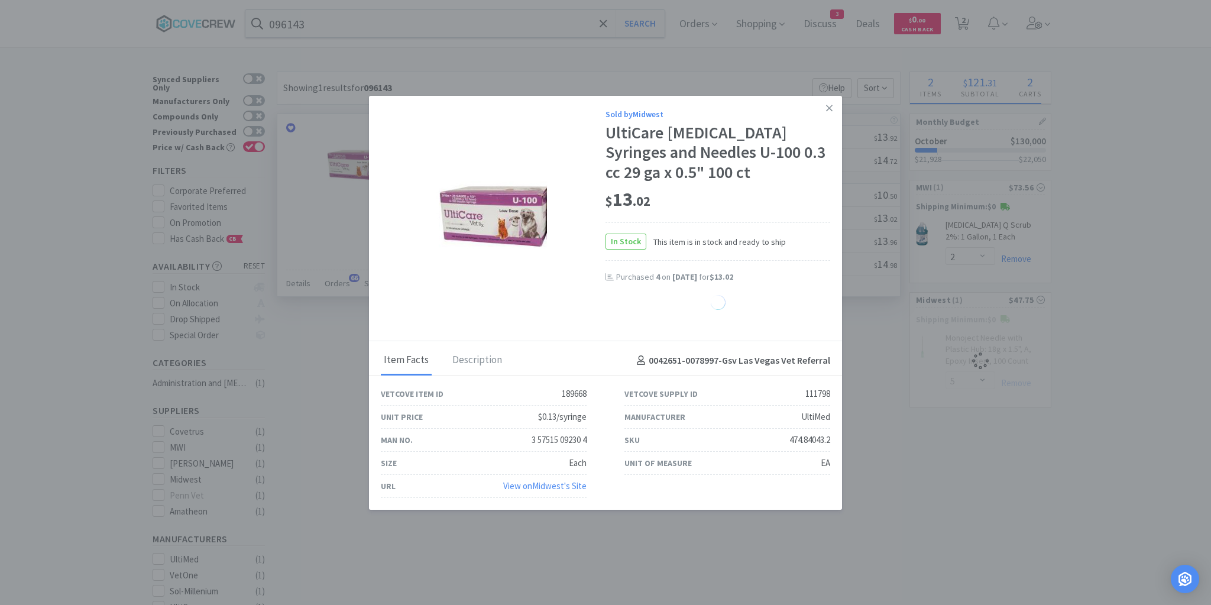
select select "4"
select select "5"
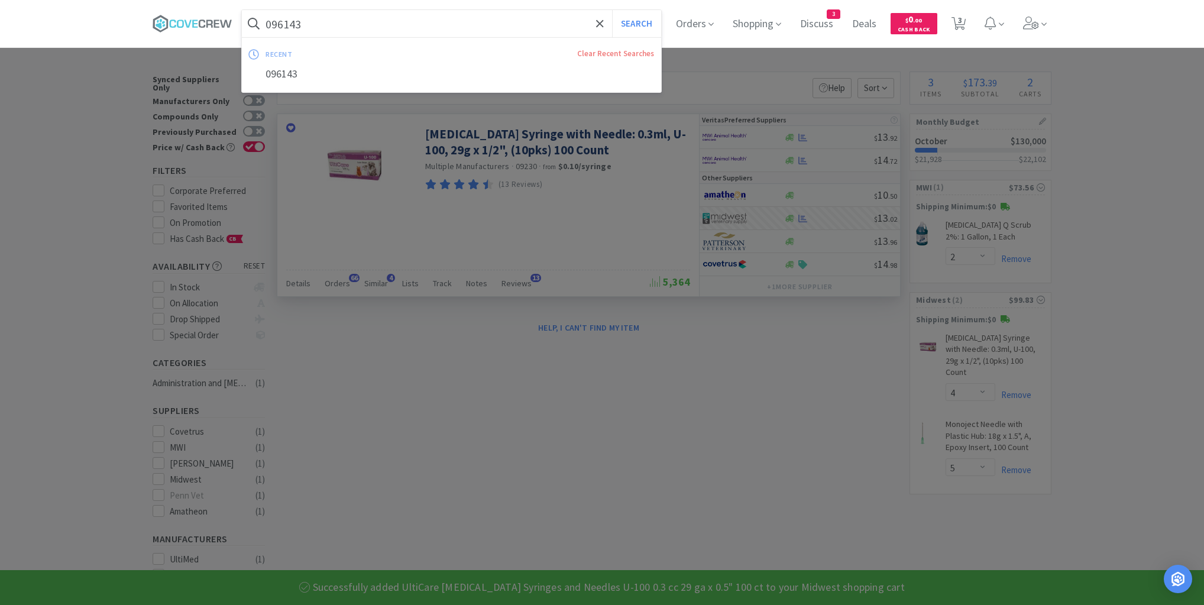
click at [556, 25] on input "096143" at bounding box center [451, 23] width 419 height 27
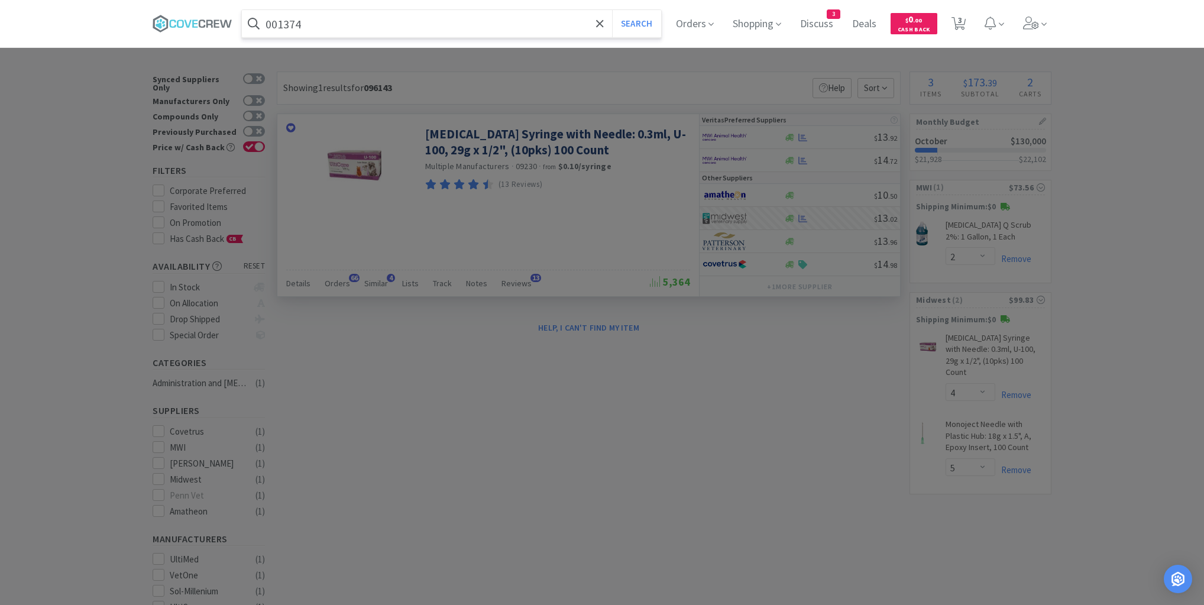
type input "001374"
click at [612, 10] on button "Search" at bounding box center [636, 23] width 49 height 27
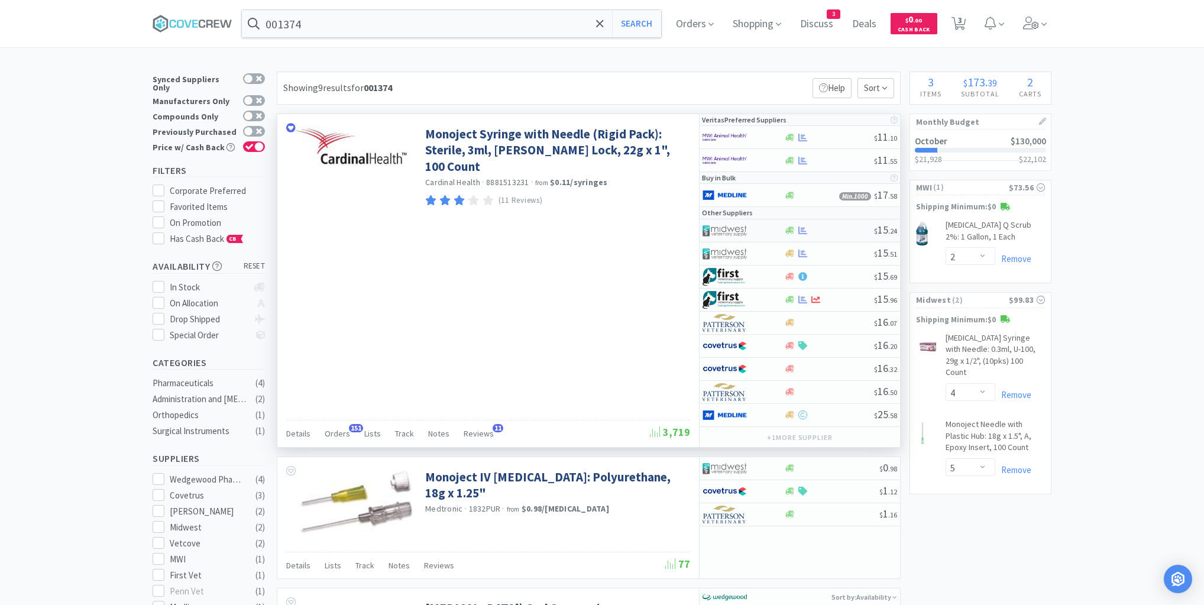
click at [838, 229] on div at bounding box center [828, 230] width 90 height 9
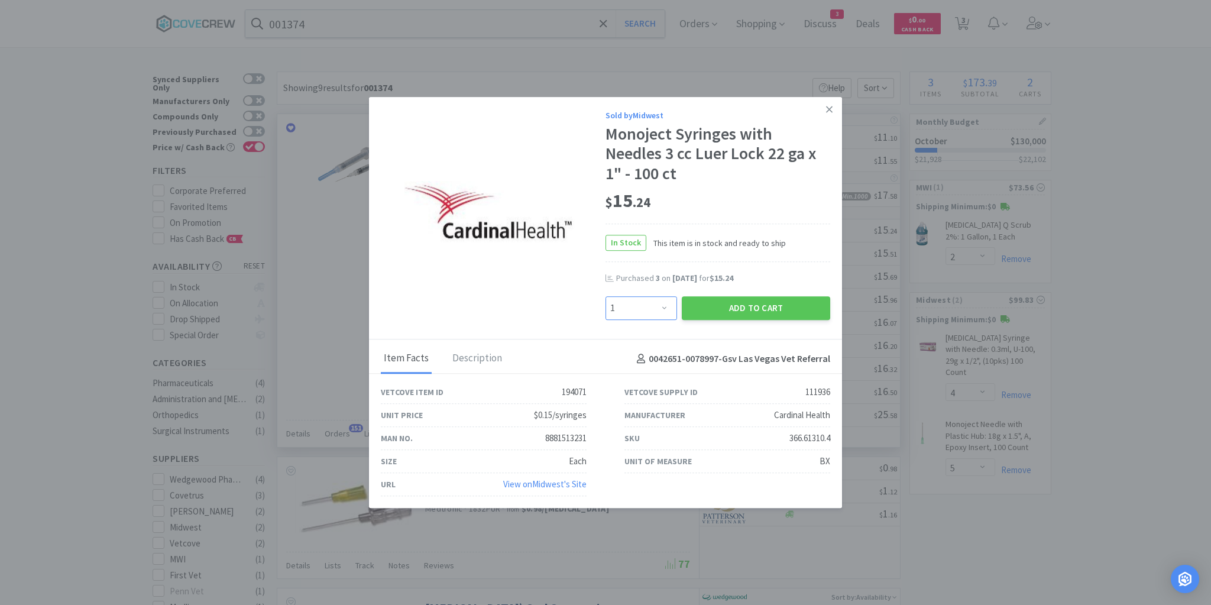
click at [666, 307] on select "Enter Quantity 1 2 3 4 5 6 7 8 9 10 11 12 13 14 15 16 17 18 19 20 Enter Quantity" at bounding box center [641, 308] width 72 height 24
select select "12"
click at [605, 296] on select "Enter Quantity 1 2 3 4 5 6 7 8 9 10 11 12 13 14 15 16 17 18 19 20 Enter Quantity" at bounding box center [641, 308] width 72 height 24
click at [726, 312] on button "Add to Cart" at bounding box center [756, 308] width 148 height 24
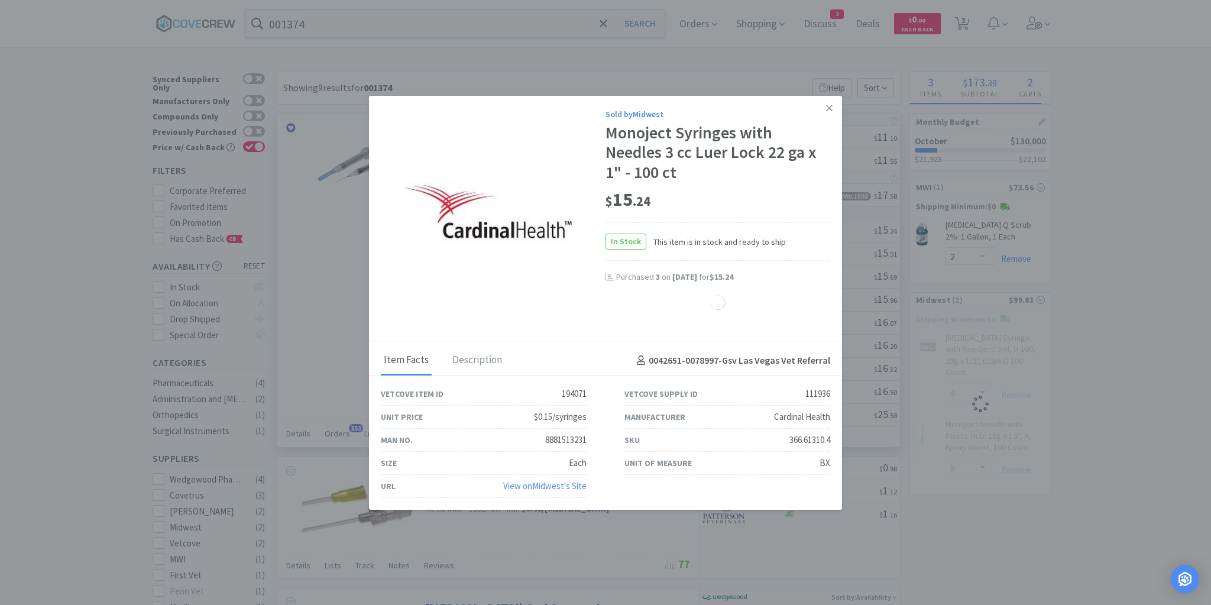
select select "12"
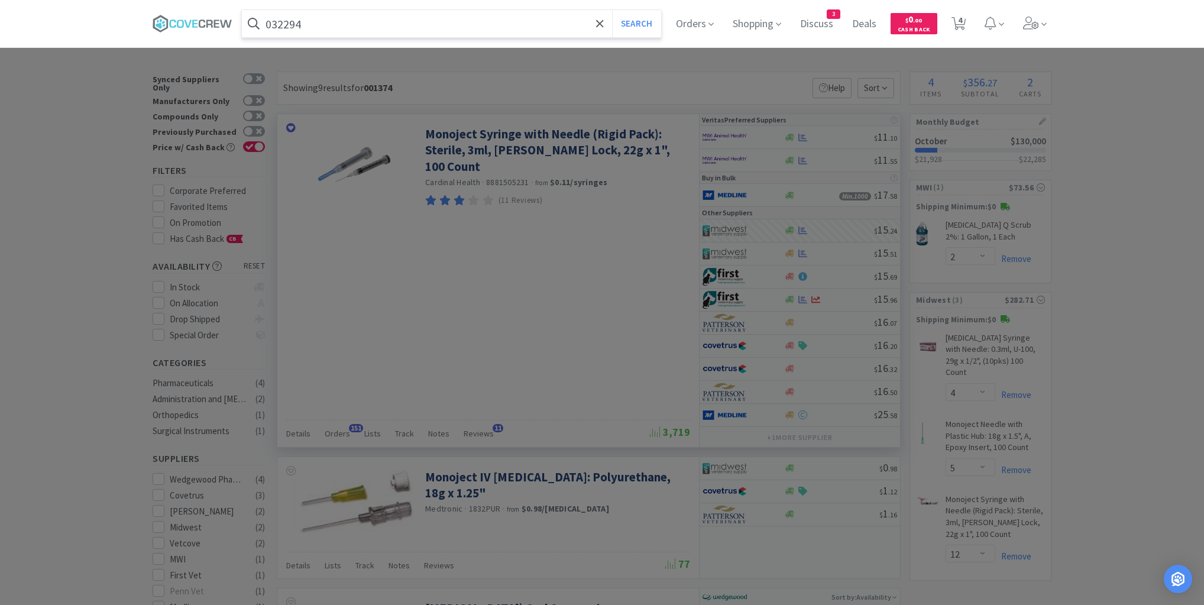
type input "032294"
click at [612, 10] on button "Search" at bounding box center [636, 23] width 49 height 27
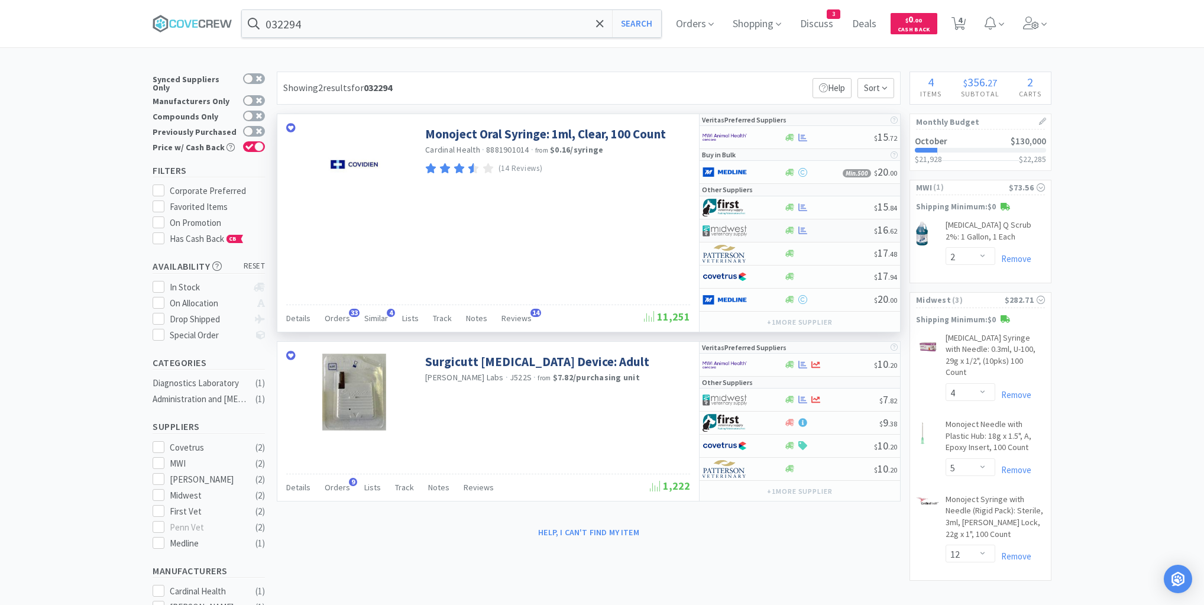
click at [832, 234] on div "$ 16 . 62" at bounding box center [799, 230] width 200 height 23
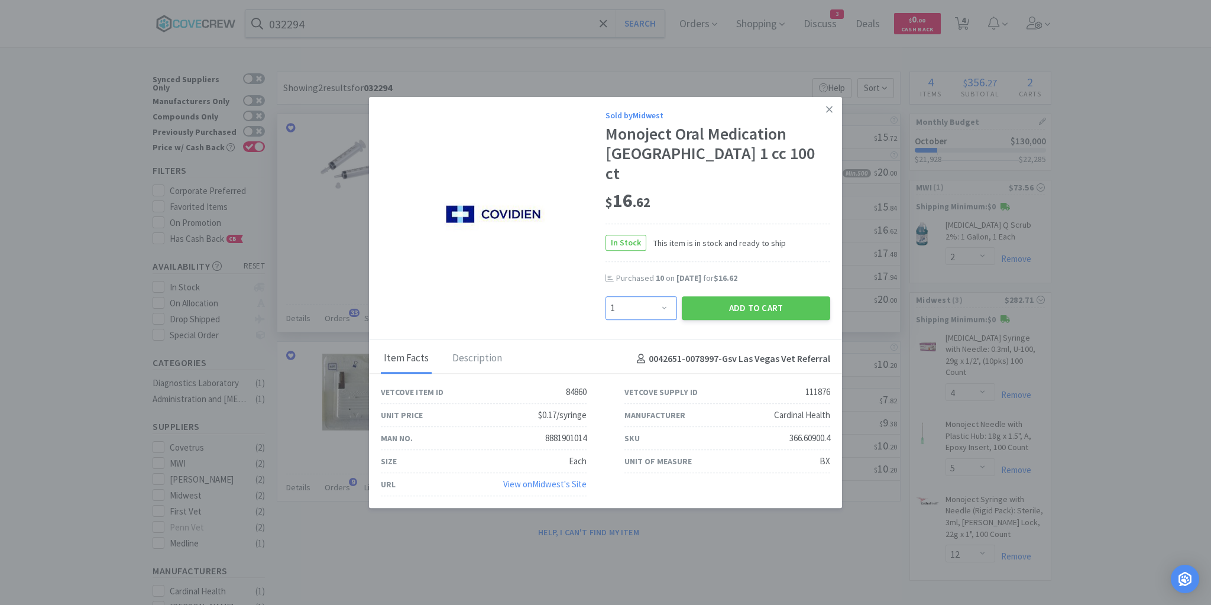
click at [663, 300] on select "Enter Quantity 1 2 3 4 5 6 7 8 9 10 11 12 13 14 15 16 17 18 19 20 Enter Quantity" at bounding box center [641, 308] width 72 height 24
select select "4"
click at [605, 296] on select "Enter Quantity 1 2 3 4 5 6 7 8 9 10 11 12 13 14 15 16 17 18 19 20 Enter Quantity" at bounding box center [641, 308] width 72 height 24
click at [715, 300] on button "Add to Cart" at bounding box center [756, 308] width 148 height 24
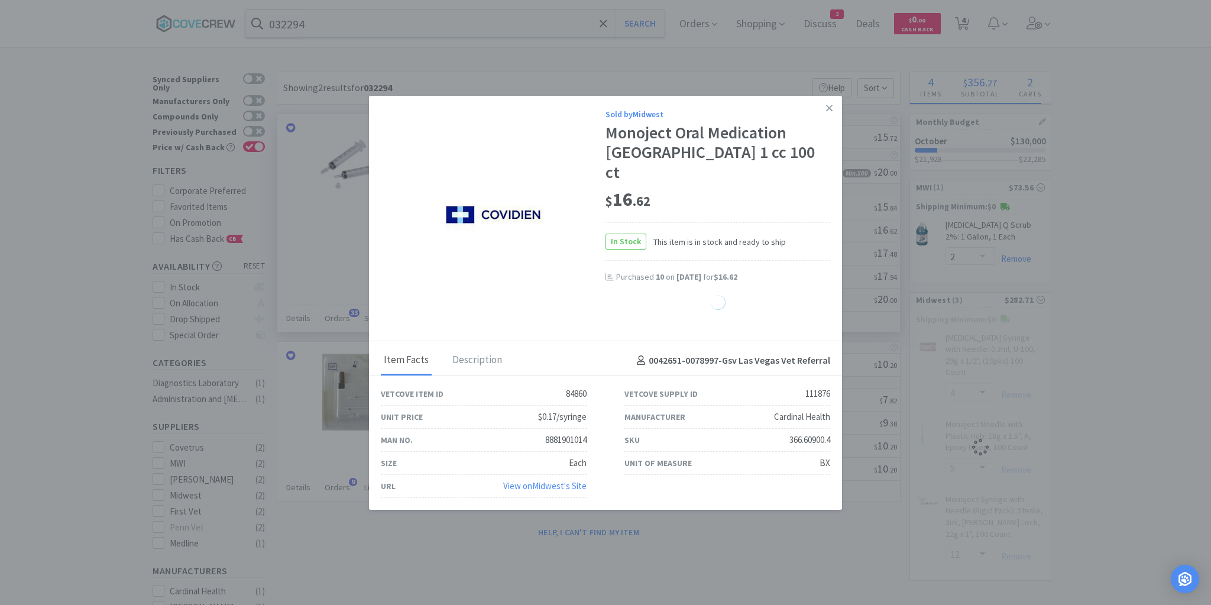
select select "4"
select select "12"
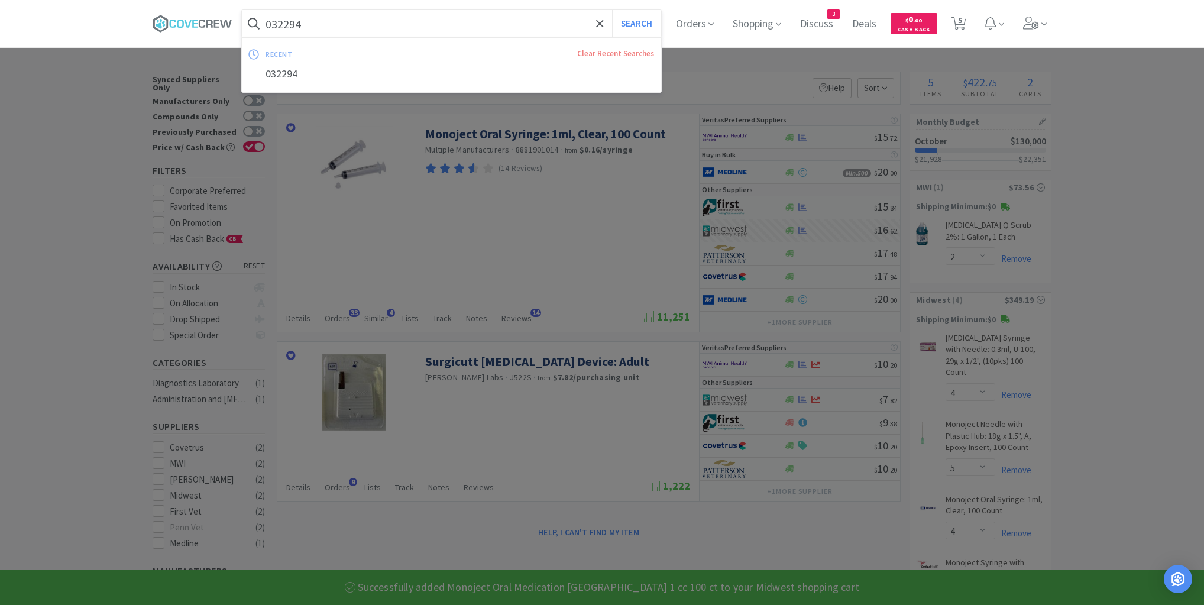
click at [559, 28] on input "032294" at bounding box center [451, 23] width 419 height 27
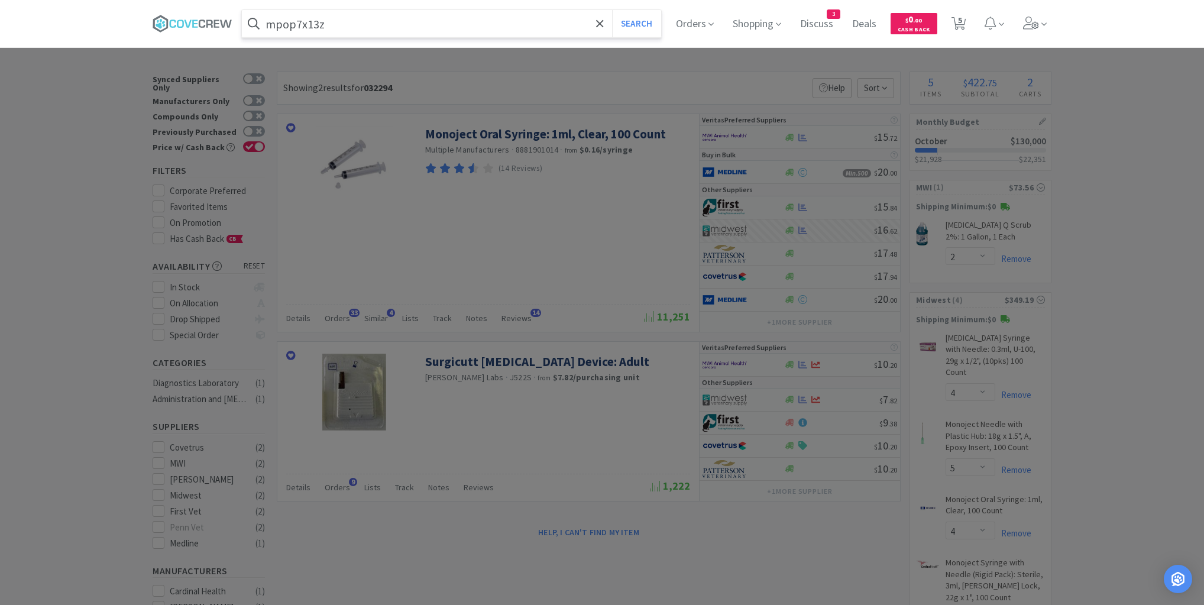
type input "mpop7x13z"
click at [612, 10] on button "Search" at bounding box center [636, 23] width 49 height 27
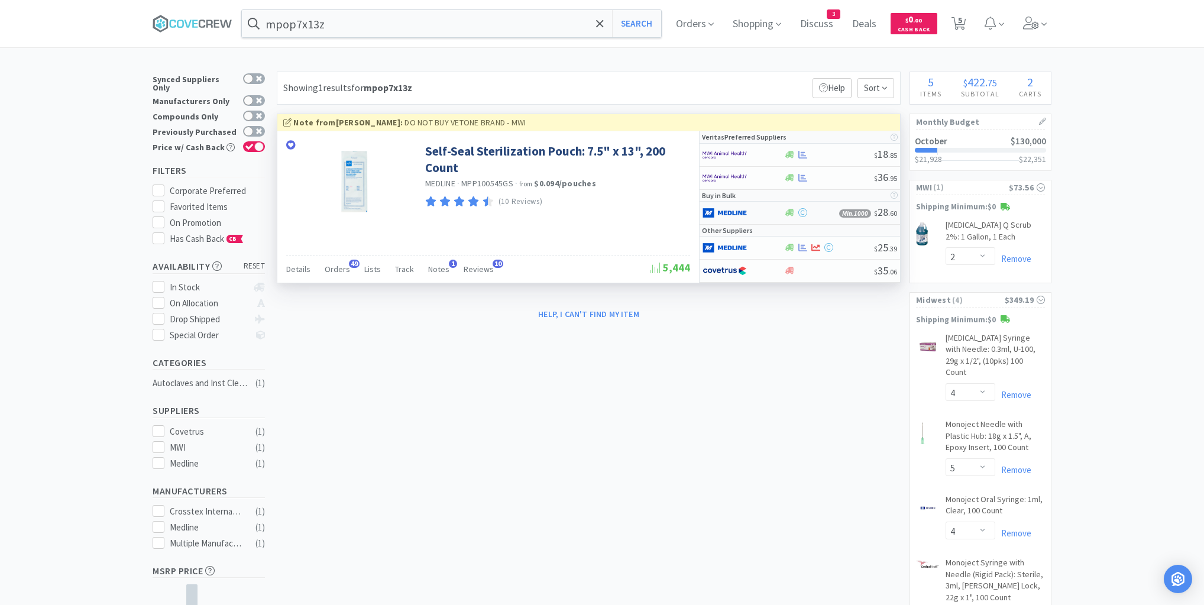
click at [771, 210] on div at bounding box center [742, 213] width 81 height 20
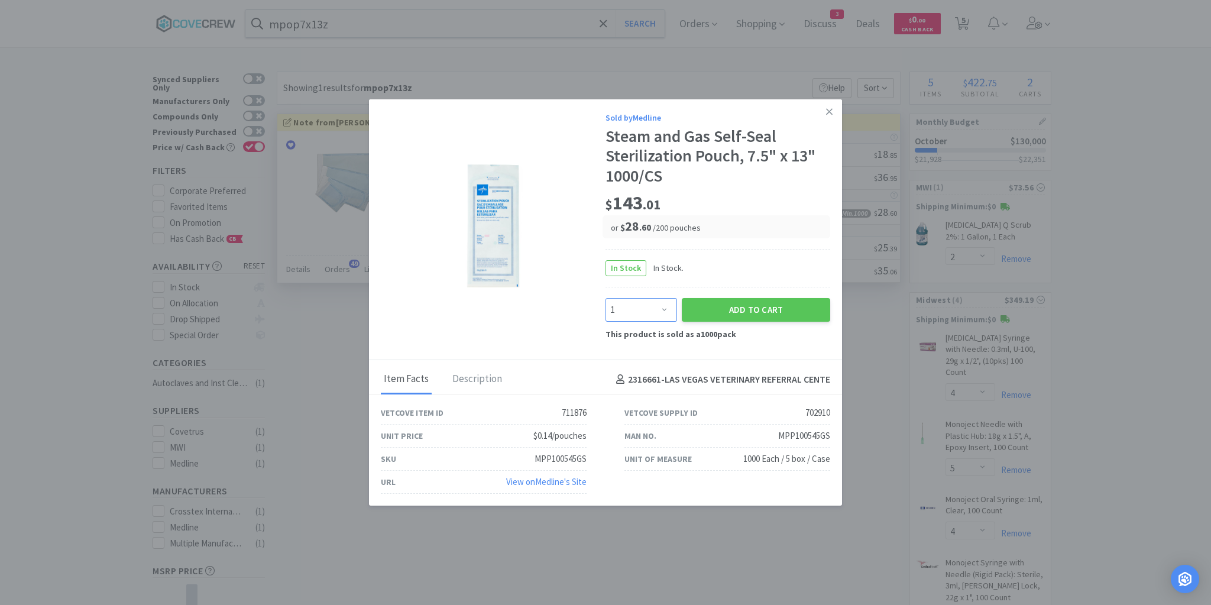
click at [666, 306] on select "Enter Quantity 1 2 3 4 5 6 7 8 9 10 11 12 13 14 15 16 17 18 19 20 Enter Quantity" at bounding box center [641, 310] width 72 height 24
select select "2"
click at [605, 298] on select "Enter Quantity 1 2 3 4 5 6 7 8 9 10 11 12 13 14 15 16 17 18 19 20 Enter Quantity" at bounding box center [641, 310] width 72 height 24
click at [737, 307] on button "Add to Cart" at bounding box center [756, 310] width 148 height 24
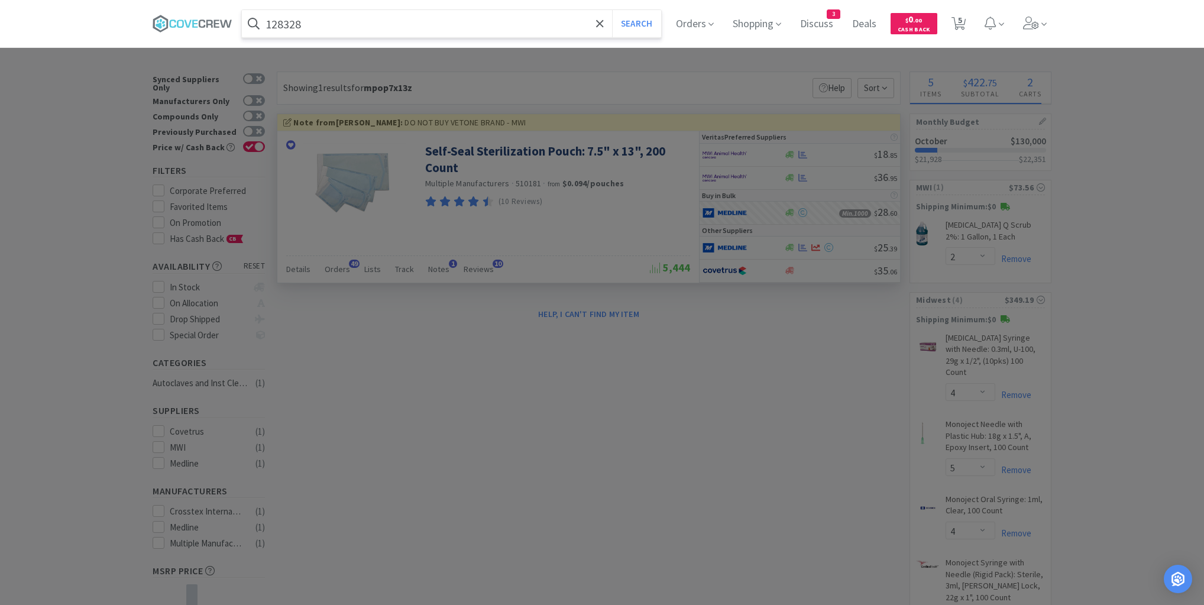
type input "128328"
click at [612, 10] on button "Search" at bounding box center [636, 23] width 49 height 27
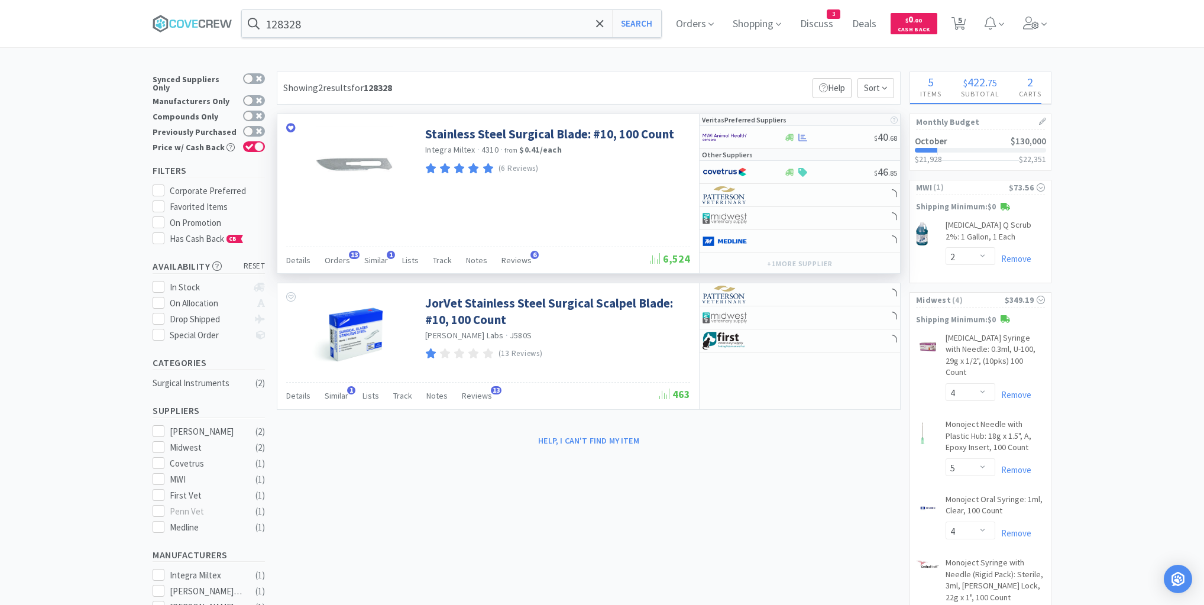
select select "2"
click at [338, 258] on span "Orders" at bounding box center [337, 260] width 25 height 11
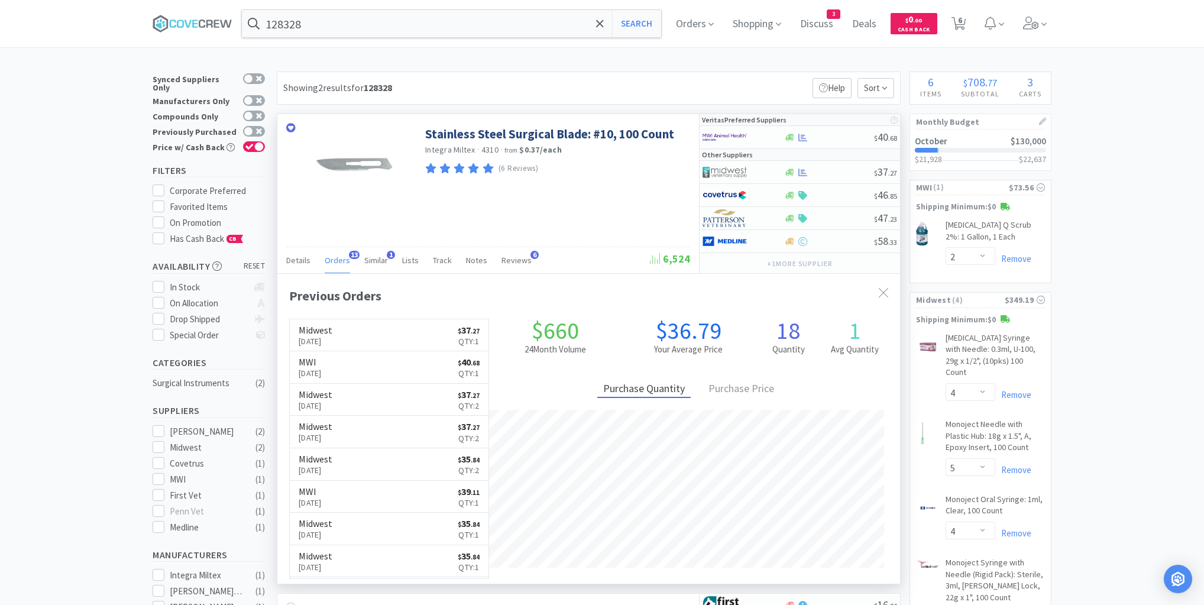
scroll to position [317, 623]
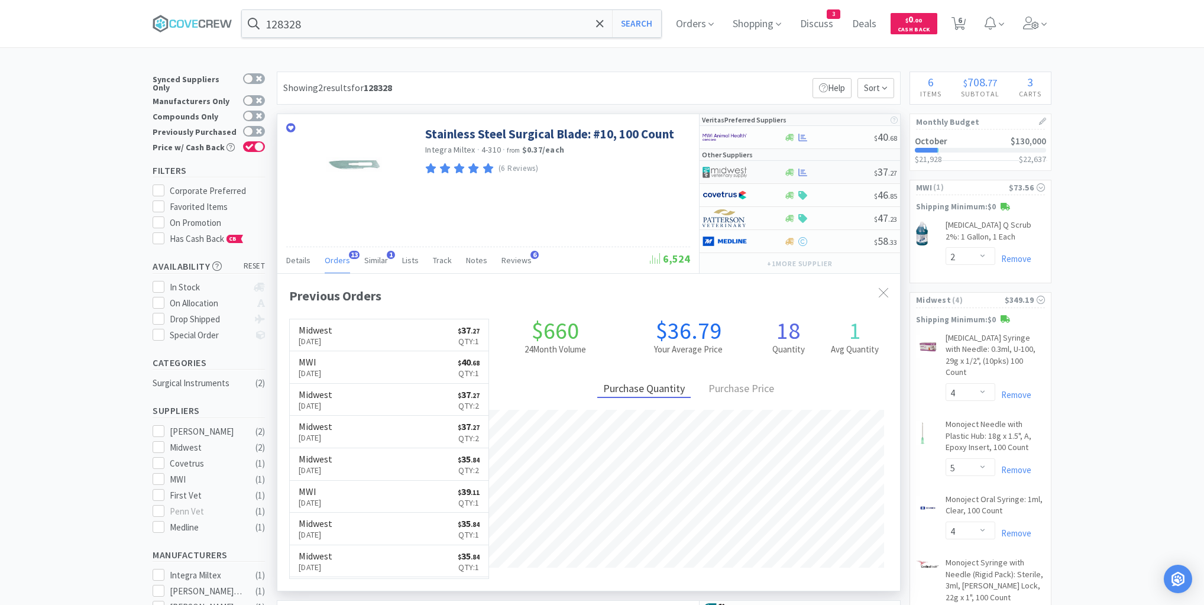
click at [828, 177] on div "$ 37 . 27" at bounding box center [799, 172] width 200 height 23
select select "1"
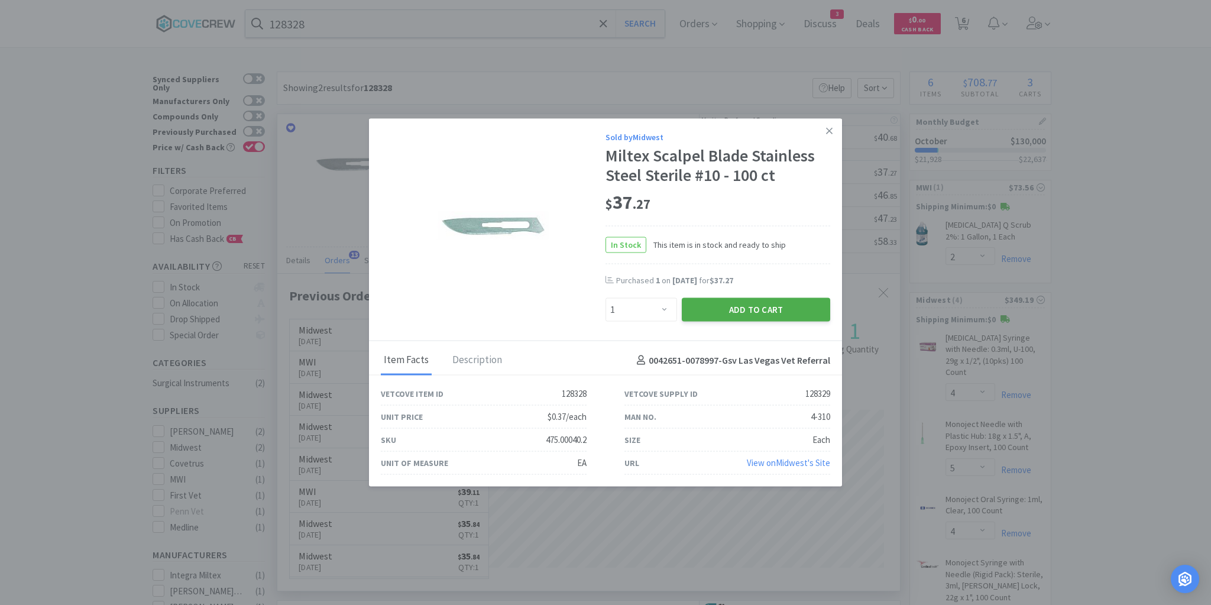
click at [726, 317] on button "Add to Cart" at bounding box center [756, 310] width 148 height 24
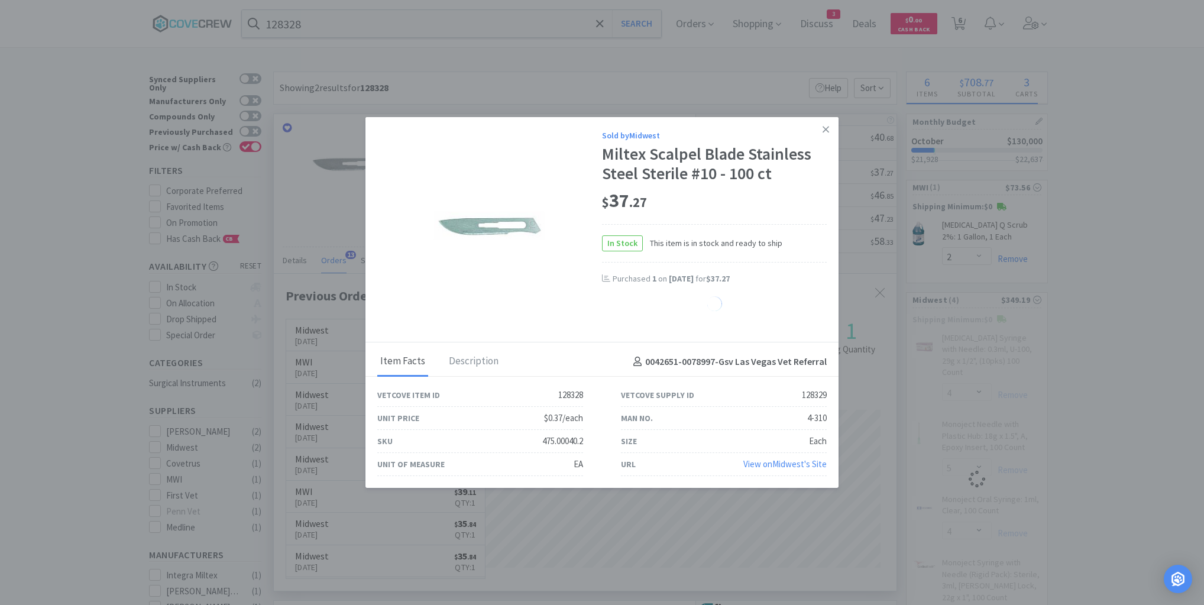
select select "1"
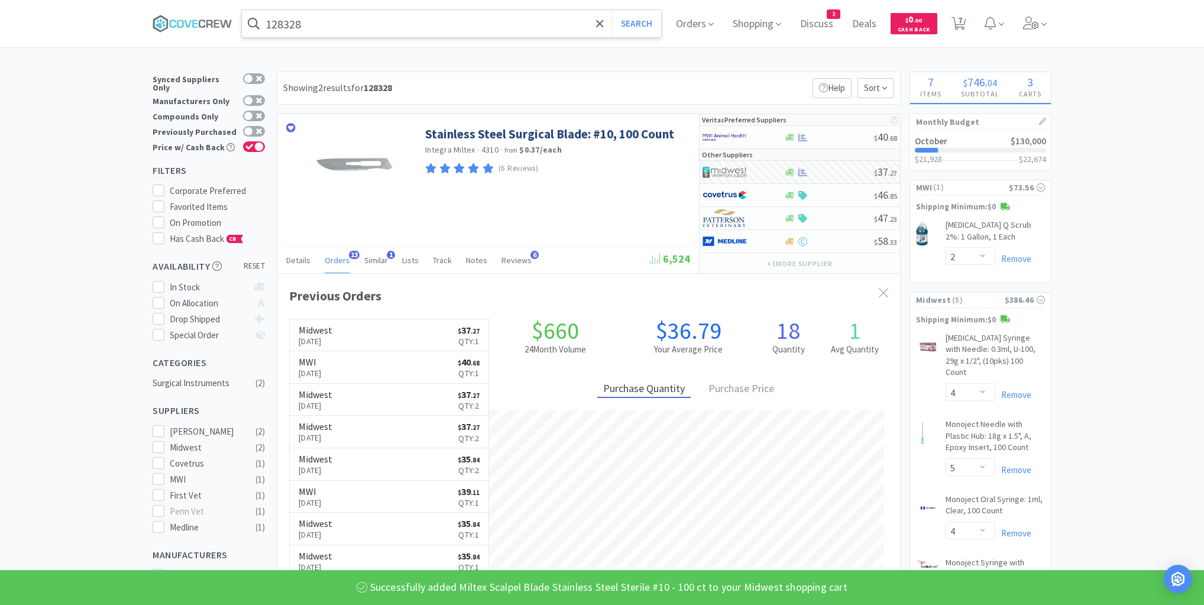
click at [559, 21] on input "128328" at bounding box center [451, 23] width 419 height 27
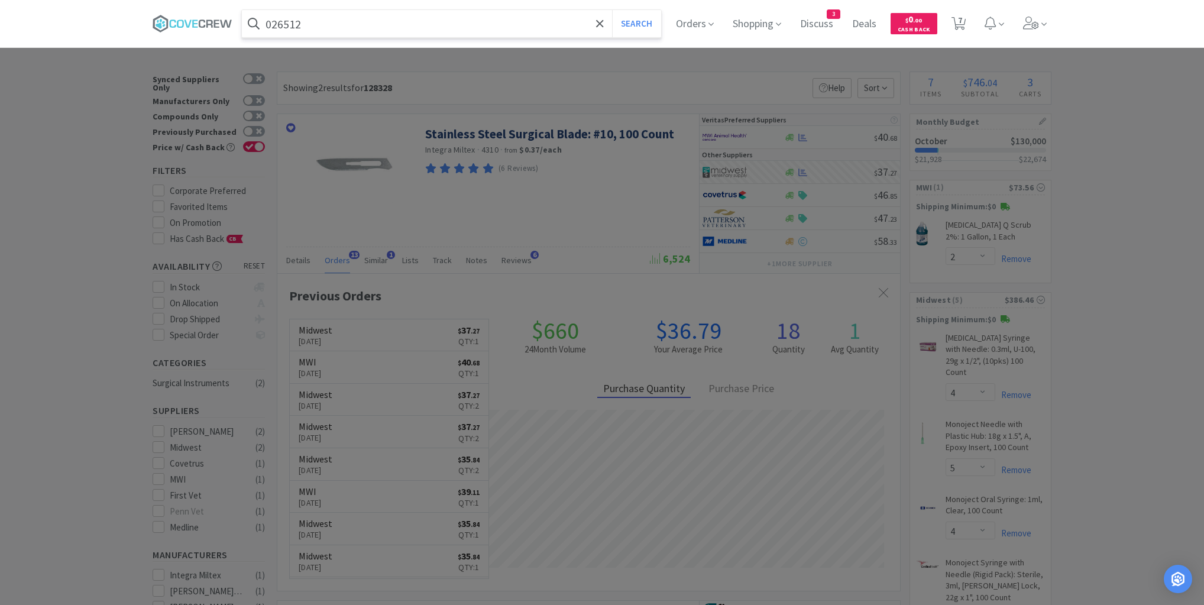
type input "026512"
click at [612, 10] on button "Search" at bounding box center [636, 23] width 49 height 27
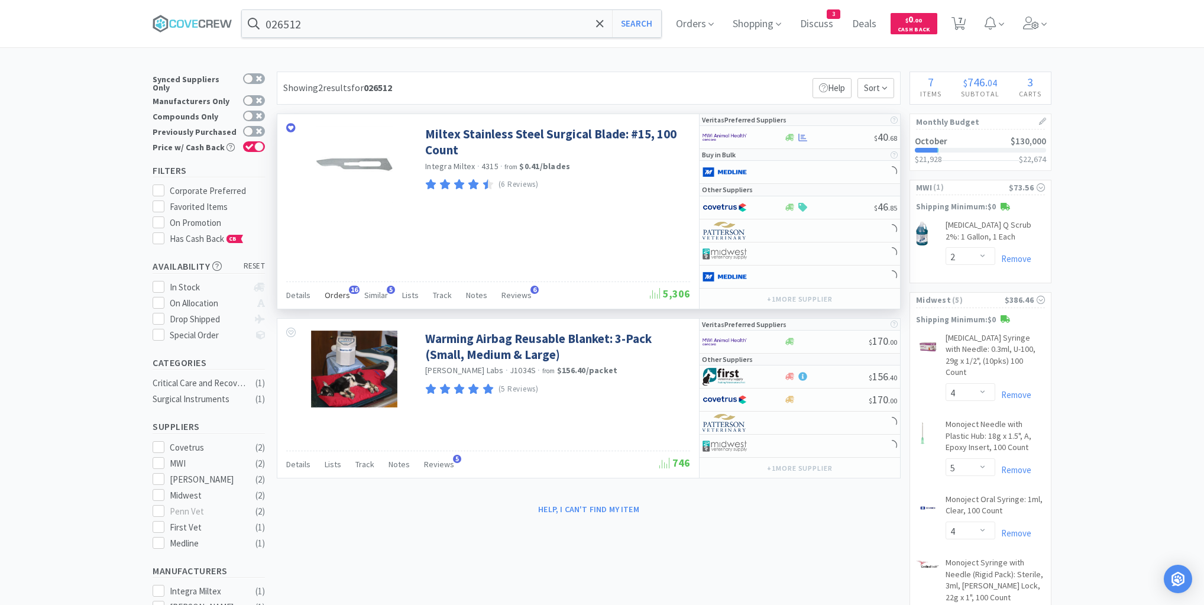
click at [337, 295] on span "Orders" at bounding box center [337, 295] width 25 height 11
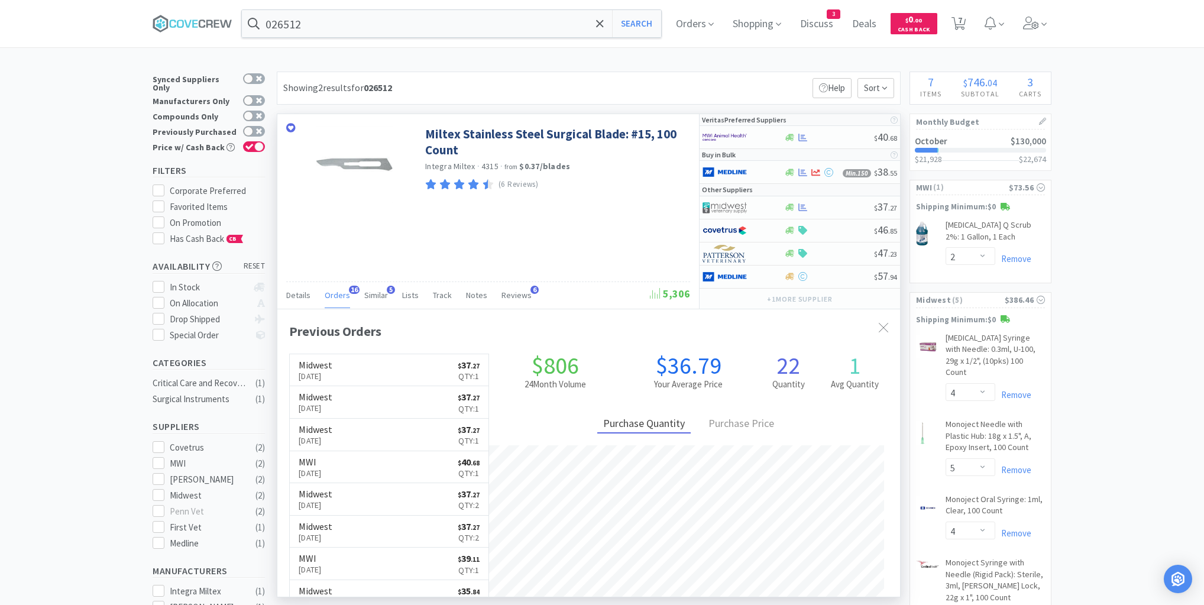
scroll to position [317, 623]
click at [769, 208] on div at bounding box center [742, 207] width 81 height 20
select select "1"
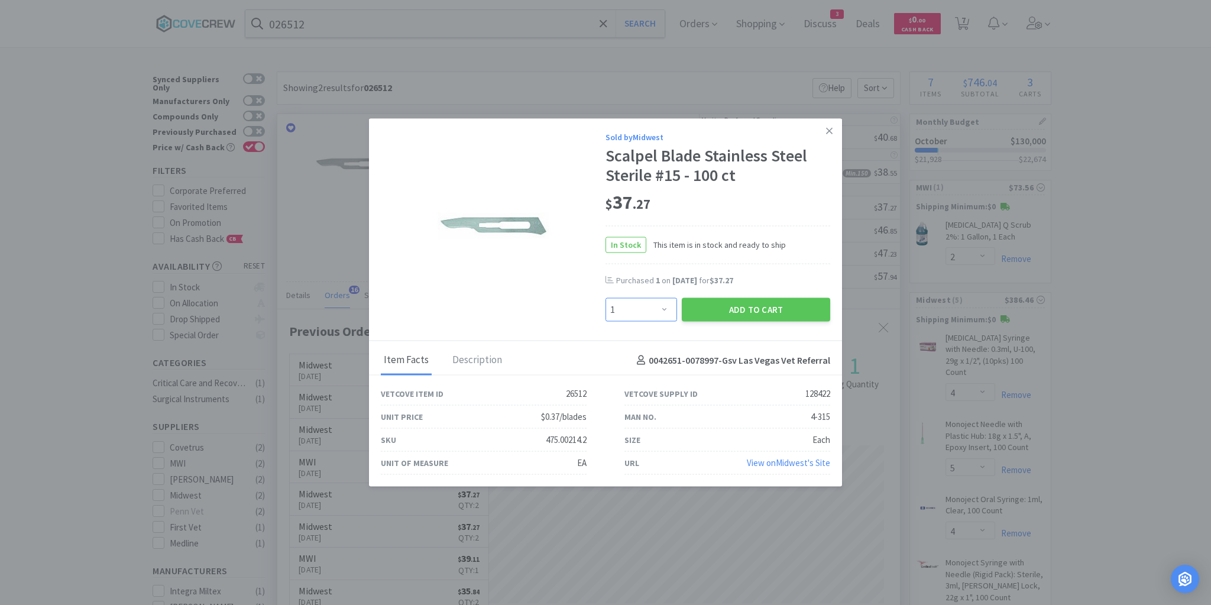
click at [666, 311] on select "Enter Quantity 1 2 3 4 5 6 7 8 9 10 11 12 13 14 15 16 17 18 19 20 Enter Quantity" at bounding box center [641, 310] width 72 height 24
click at [736, 306] on button "Add to Cart" at bounding box center [756, 310] width 148 height 24
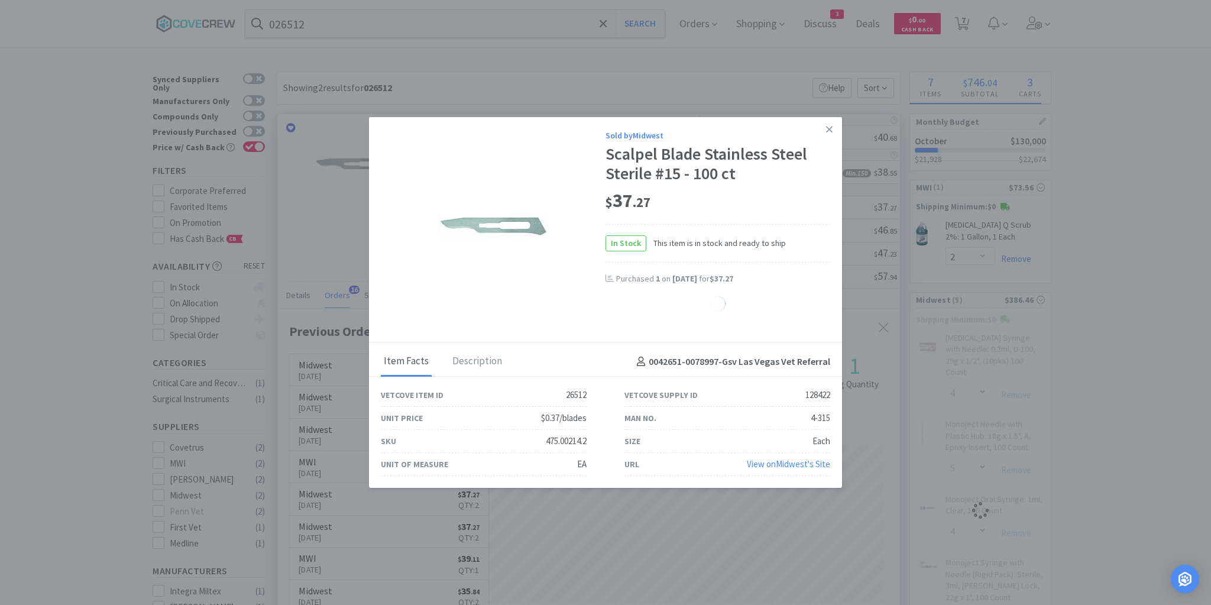
select select "1"
select select "5"
select select "4"
select select "12"
select select "1"
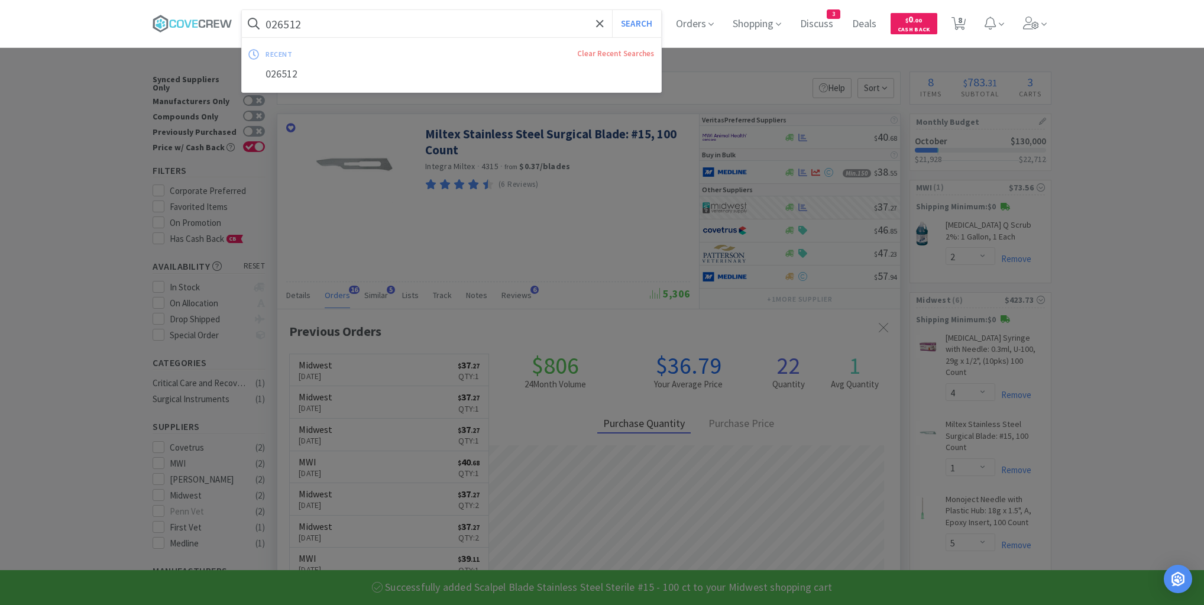
click at [512, 21] on input "026512" at bounding box center [451, 23] width 419 height 27
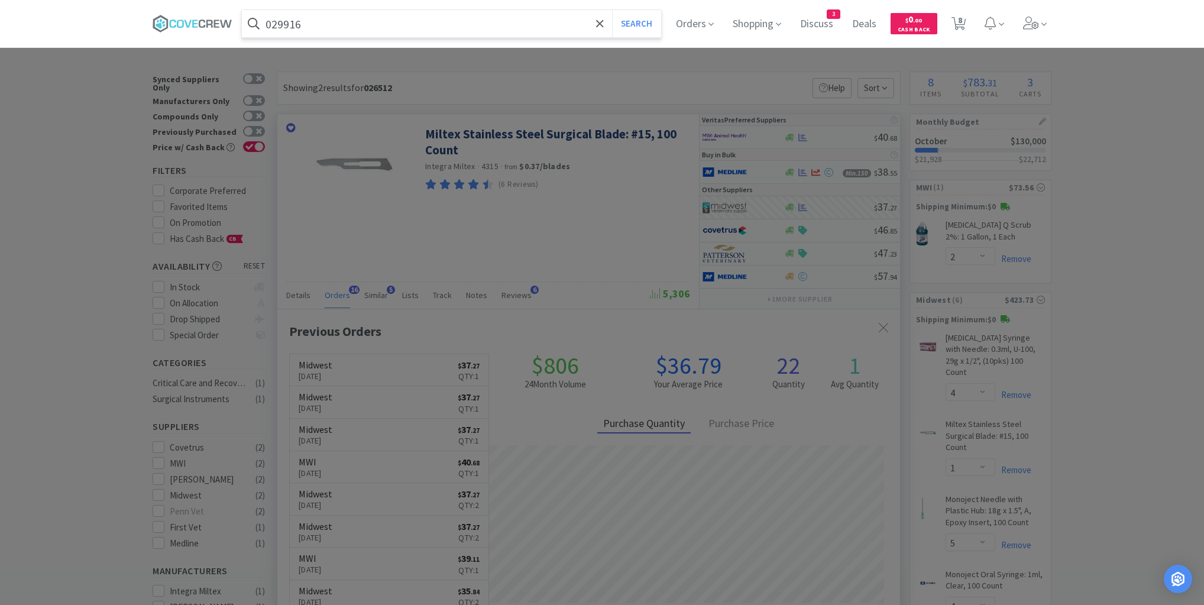
type input "029916"
click at [612, 10] on button "Search" at bounding box center [636, 23] width 49 height 27
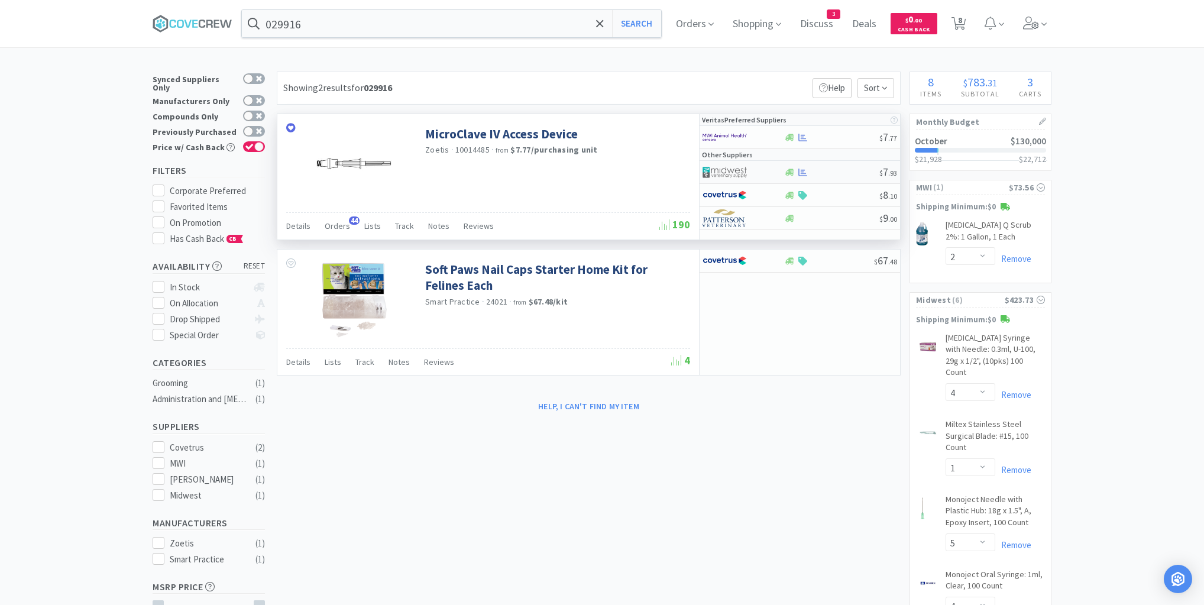
click at [837, 170] on div at bounding box center [831, 172] width 96 height 9
select select "1"
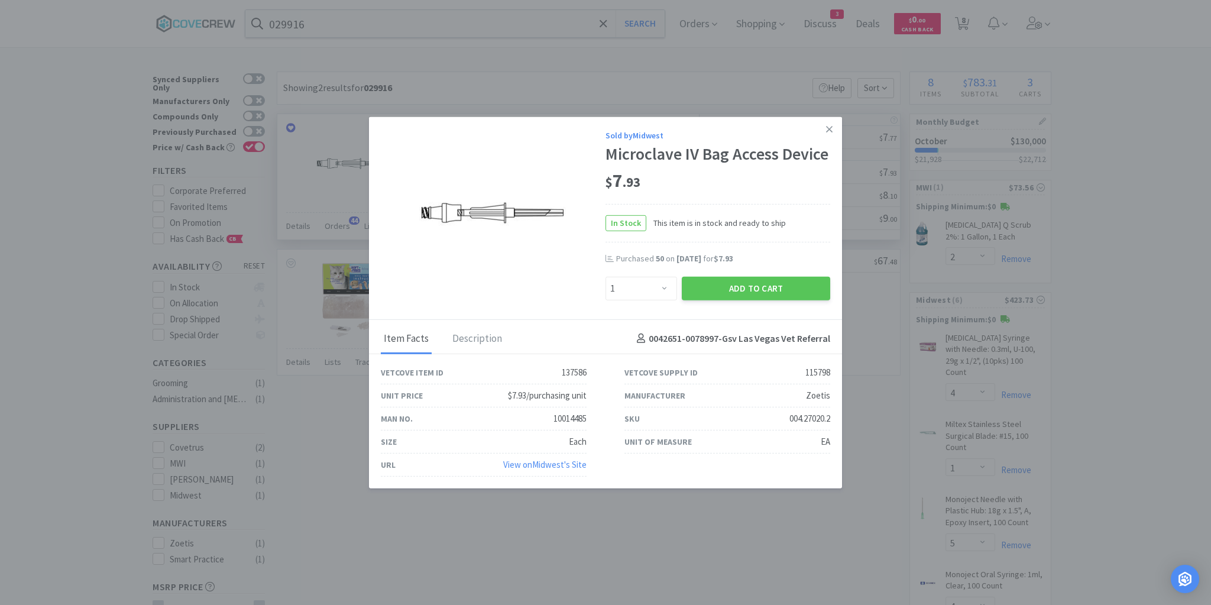
click at [828, 132] on icon at bounding box center [829, 129] width 7 height 11
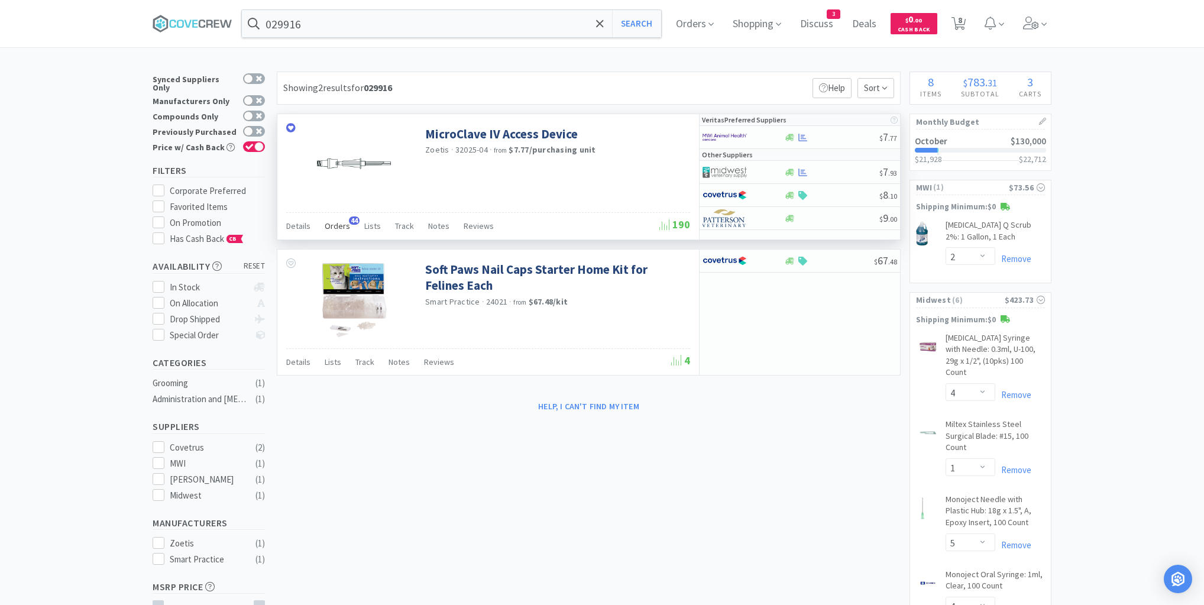
click at [332, 228] on span "Orders" at bounding box center [337, 226] width 25 height 11
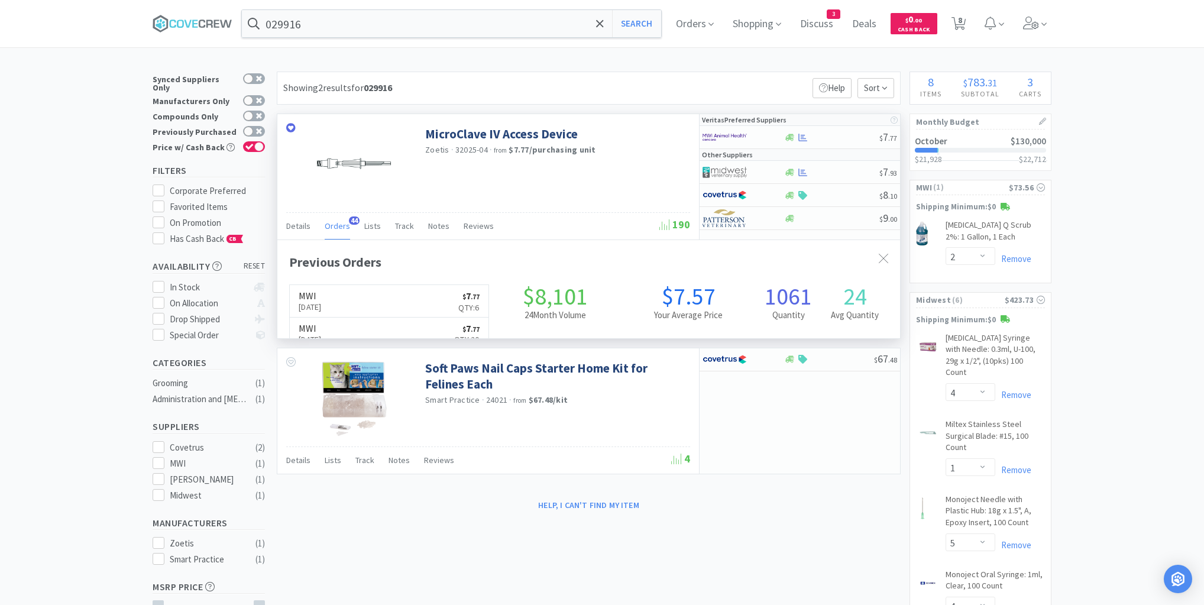
scroll to position [317, 623]
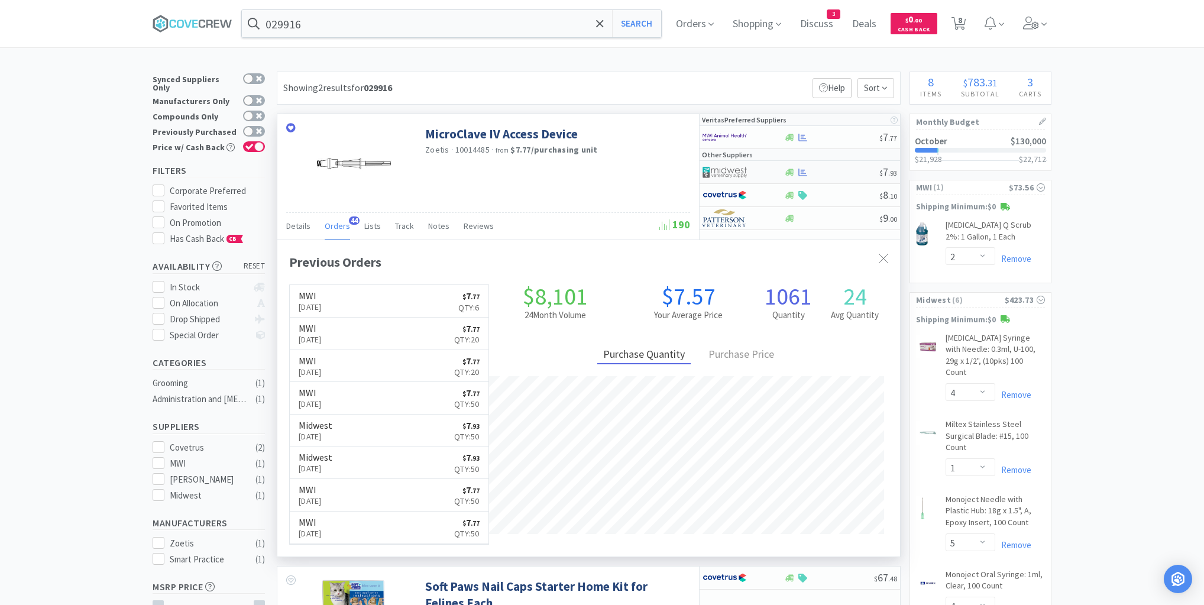
click at [837, 174] on div at bounding box center [831, 172] width 96 height 9
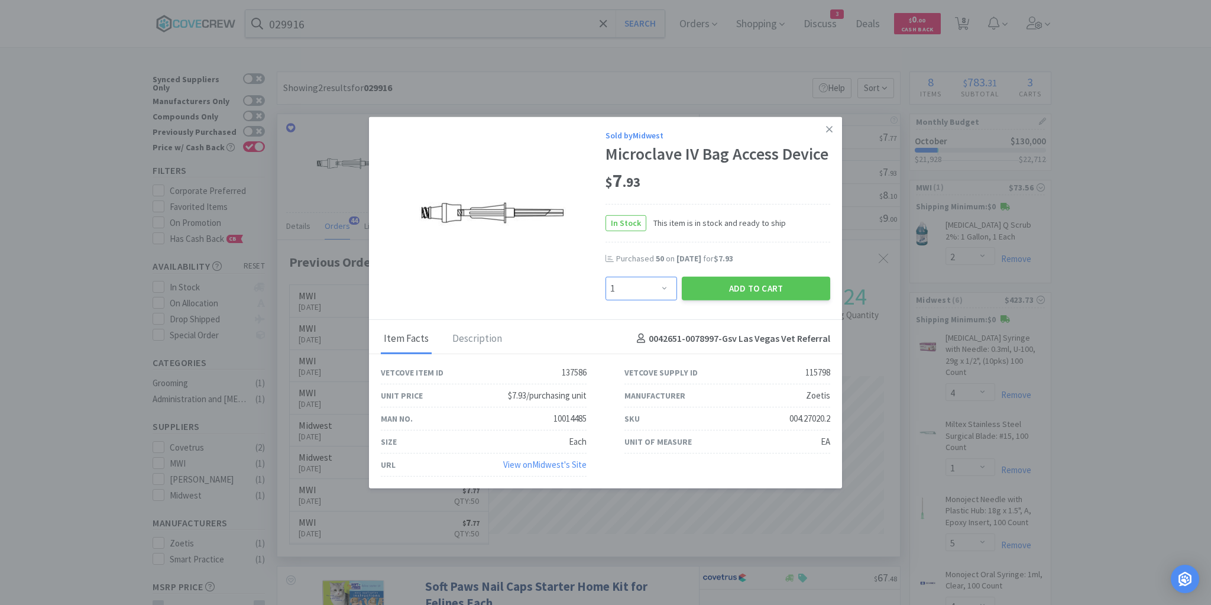
click at [667, 288] on select "Enter Quantity 1 2 3 4 5 6 7 8 9 10 11 12 13 14 15 16 17 18 19 20 Enter Quantity" at bounding box center [641, 288] width 72 height 24
select select "20"
click at [605, 277] on select "Enter Quantity 1 2 3 4 5 6 7 8 9 10 11 12 13 14 15 16 17 18 19 20 Enter Quantity" at bounding box center [641, 288] width 72 height 24
click at [712, 287] on button "Add to Cart" at bounding box center [756, 288] width 148 height 24
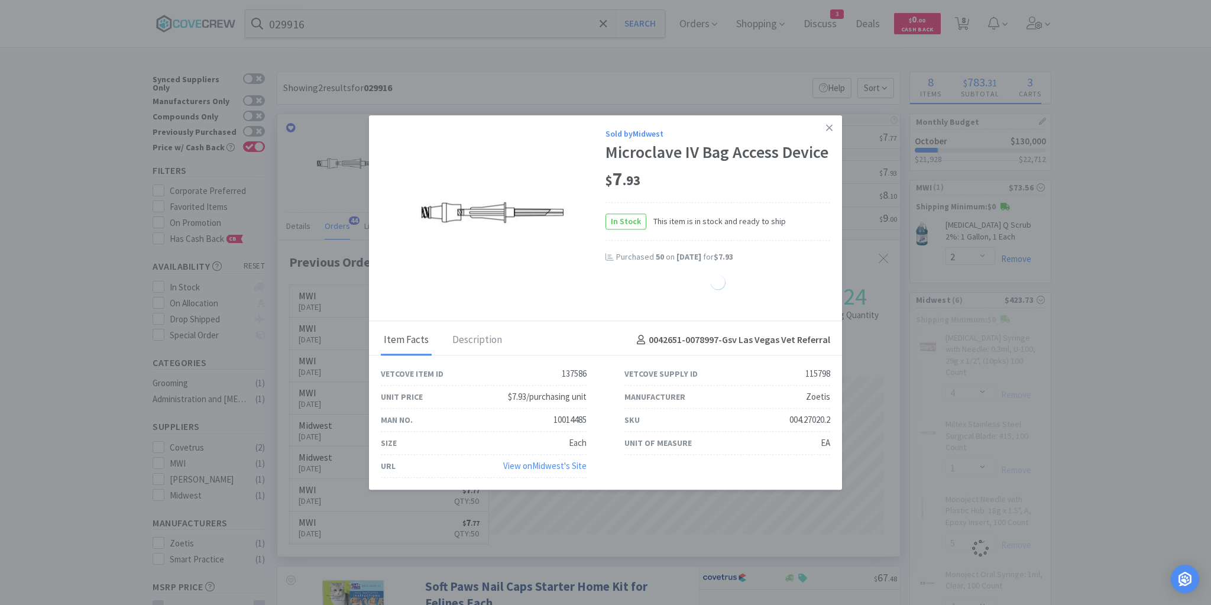
select select "20"
select select "1"
select select "5"
select select "4"
select select "12"
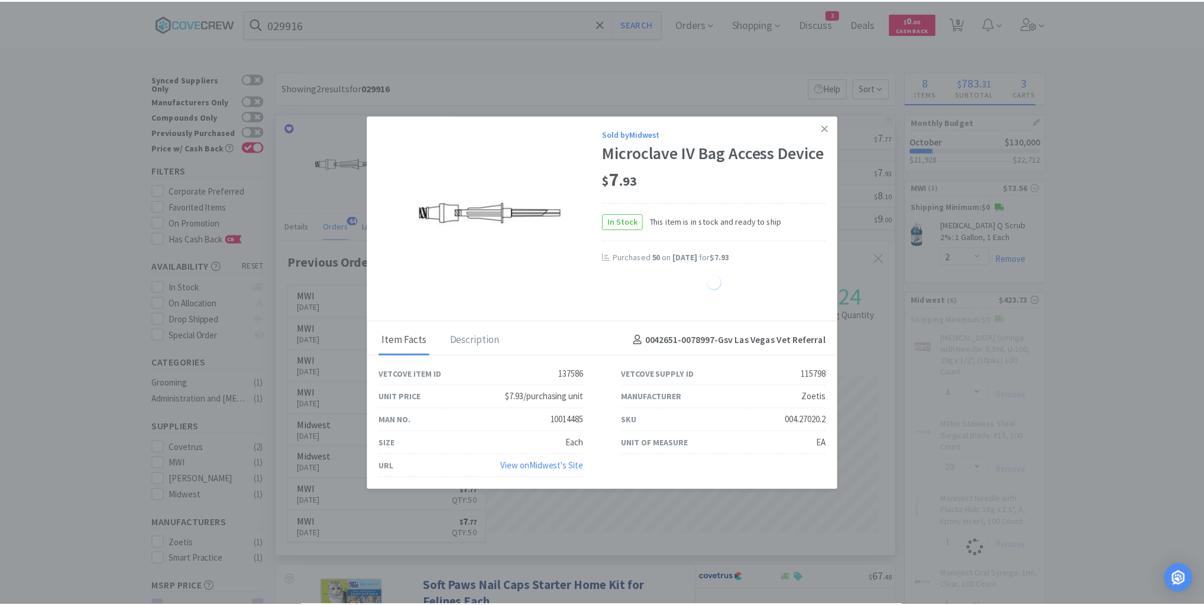
select select "1"
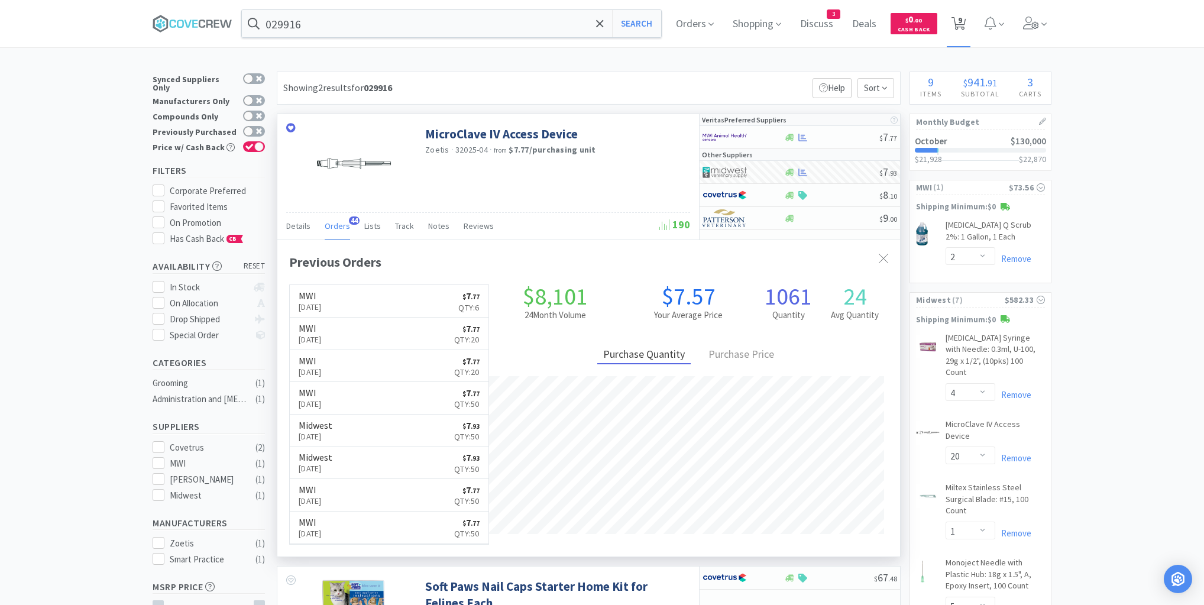
click at [962, 24] on span "9" at bounding box center [960, 19] width 4 height 47
select select "2"
select select "4"
select select "20"
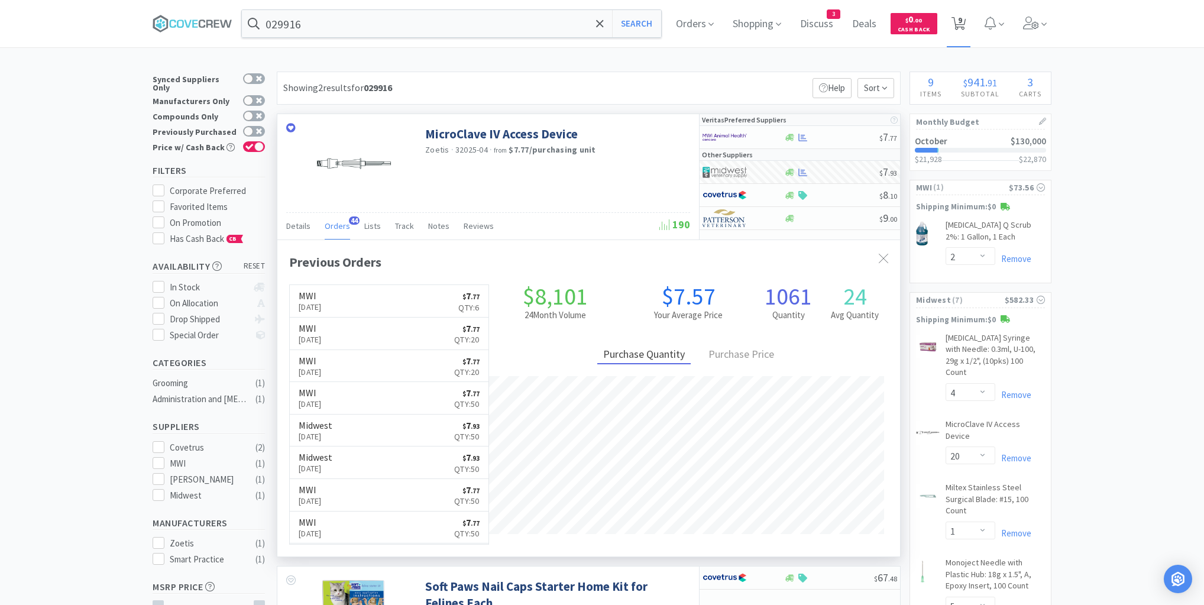
select select "1"
select select "5"
select select "4"
select select "12"
select select "1"
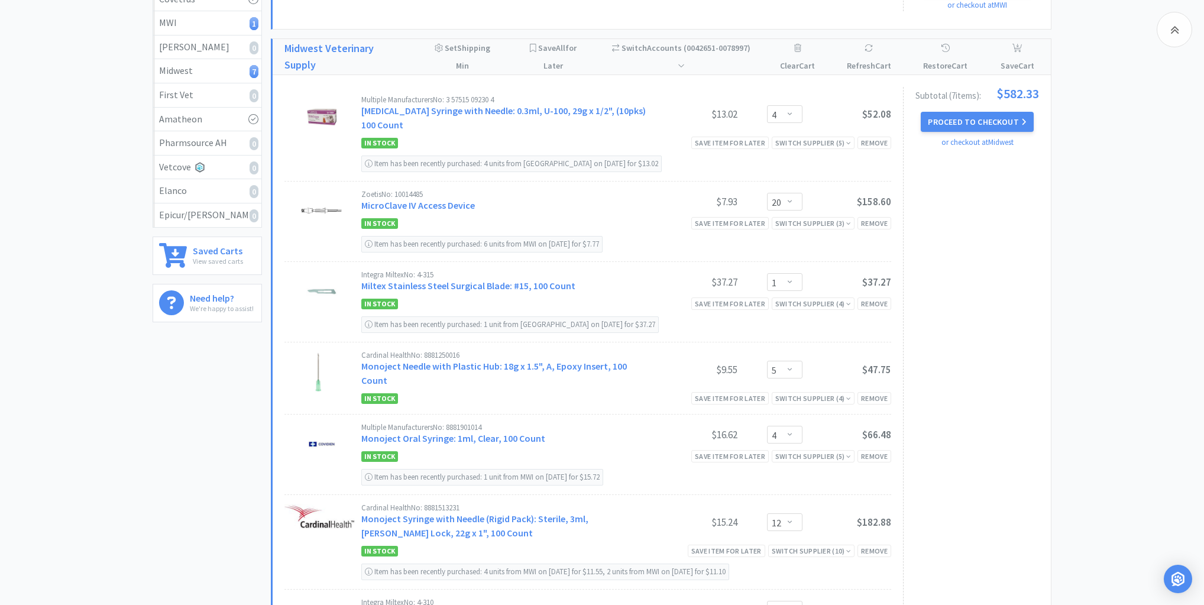
scroll to position [426, 0]
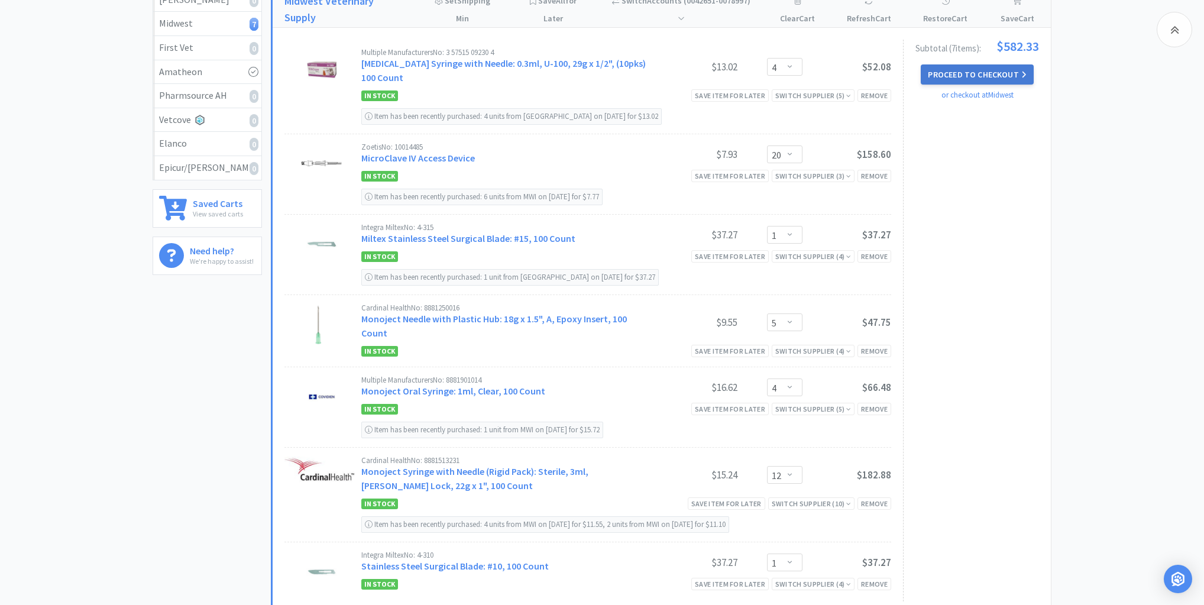
click at [970, 71] on button "Proceed to Checkout" at bounding box center [977, 74] width 112 height 20
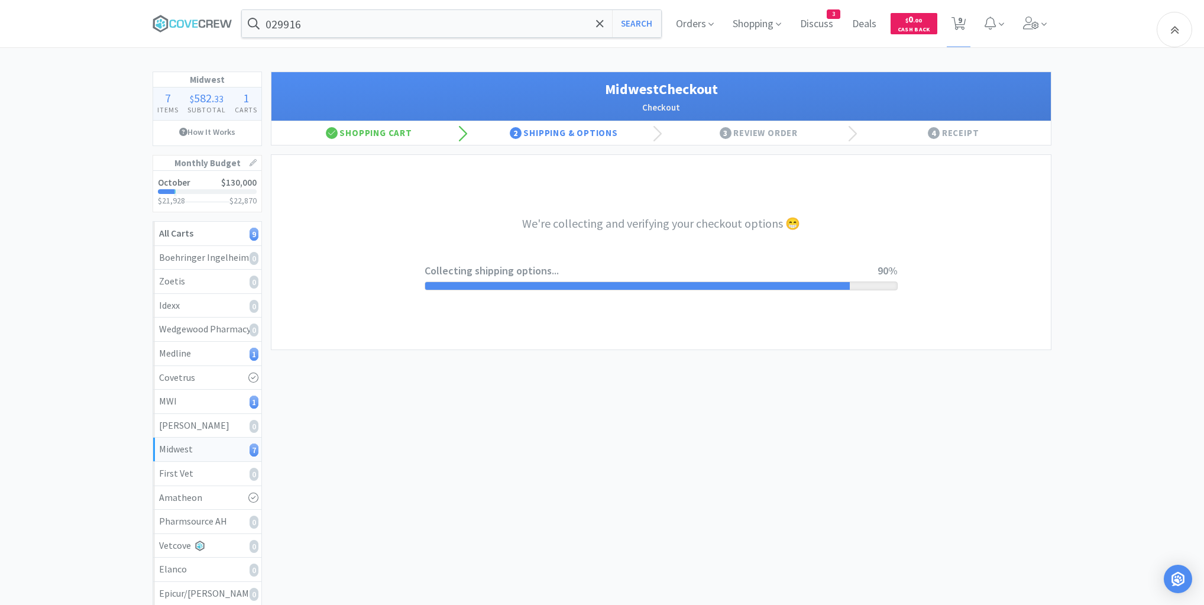
select select "3"
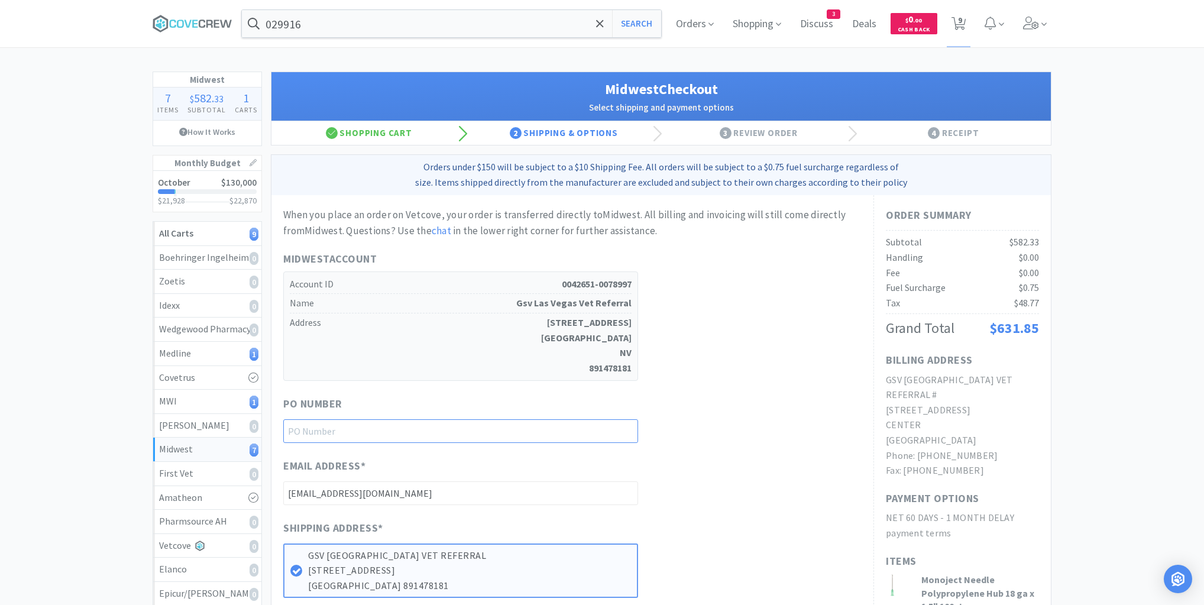
click at [608, 435] on input "text" at bounding box center [460, 431] width 355 height 24
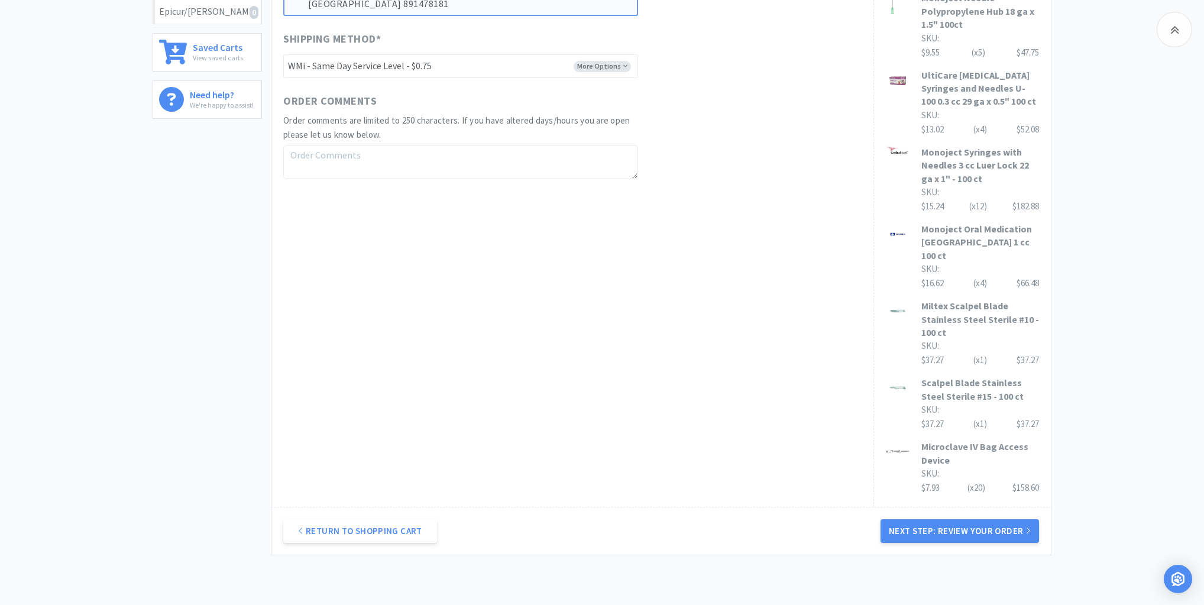
scroll to position [624, 0]
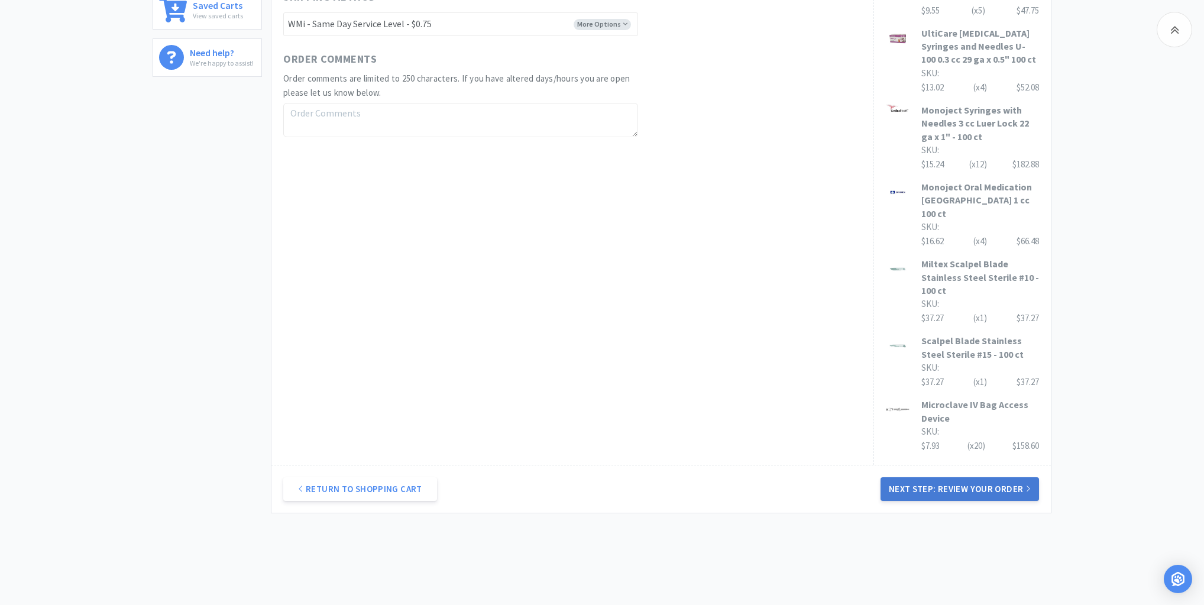
type input "10625"
click at [990, 477] on button "Next Step: Review Your Order" at bounding box center [959, 489] width 158 height 24
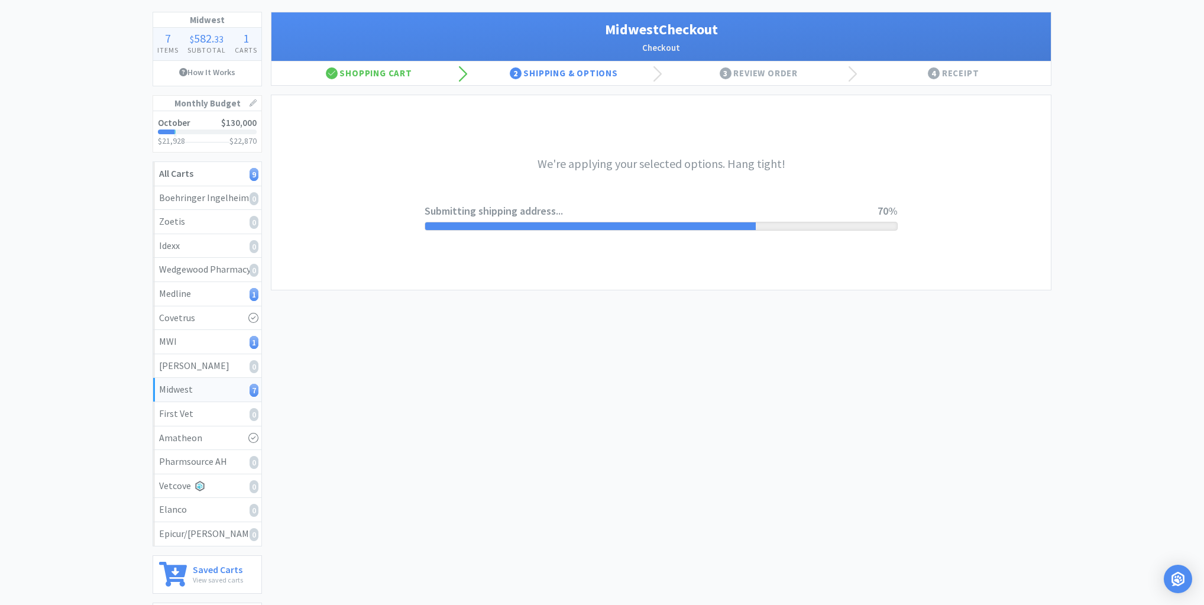
scroll to position [0, 0]
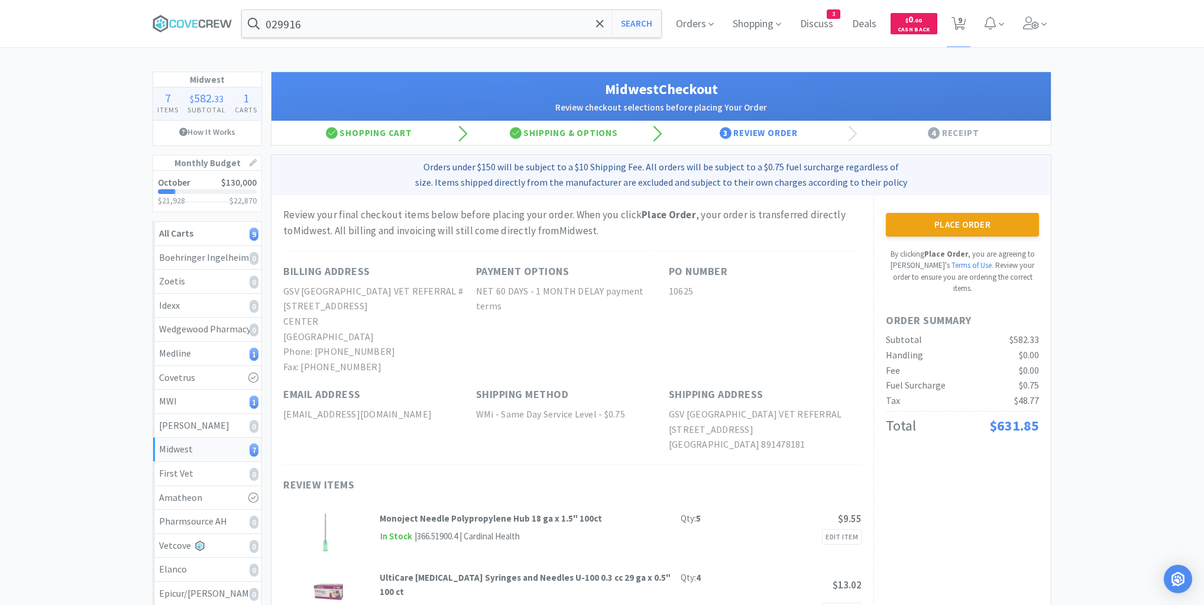
click at [961, 222] on button "Place Order" at bounding box center [962, 225] width 153 height 24
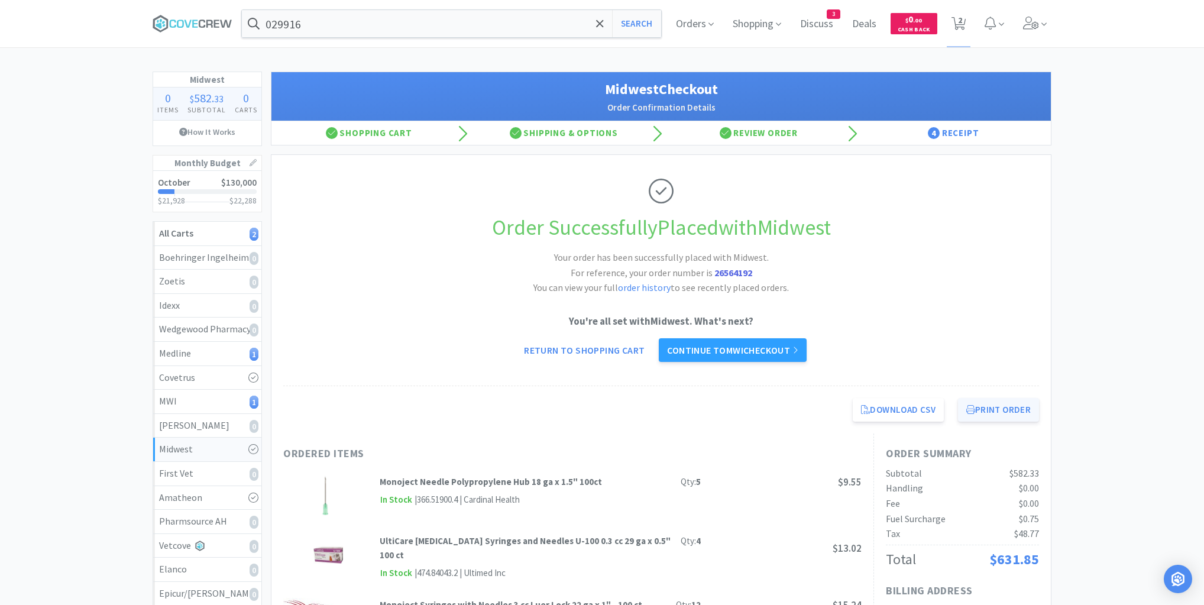
click at [987, 408] on button "Print Order" at bounding box center [998, 410] width 81 height 24
click at [229, 394] on div "MWI 1" at bounding box center [207, 401] width 96 height 15
select select "2"
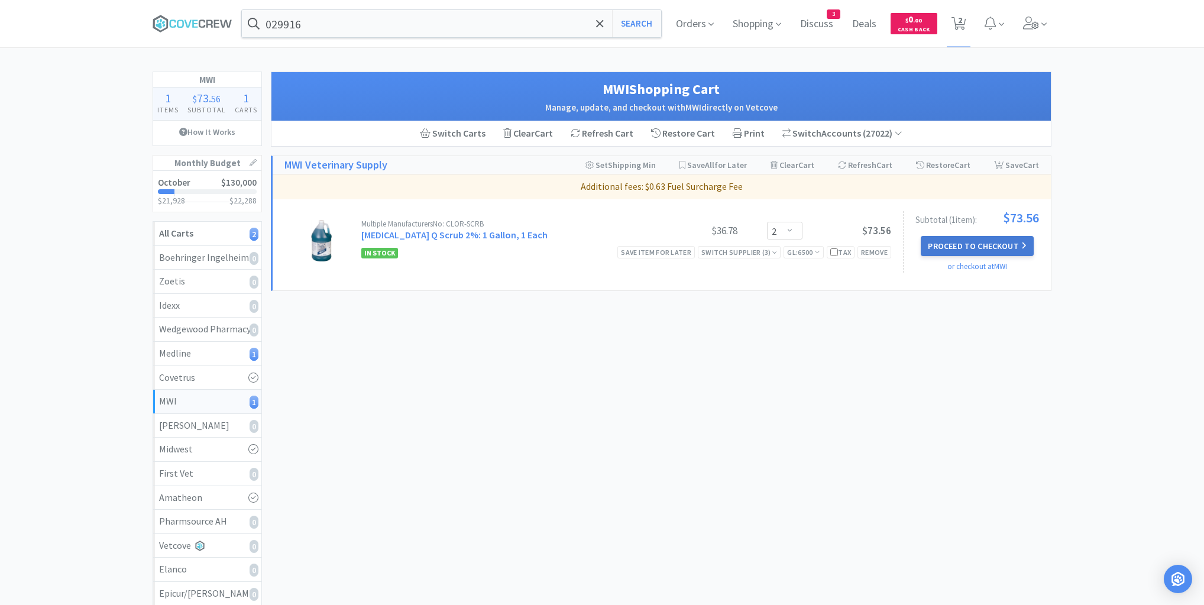
click at [951, 244] on button "Proceed to Checkout" at bounding box center [977, 246] width 112 height 20
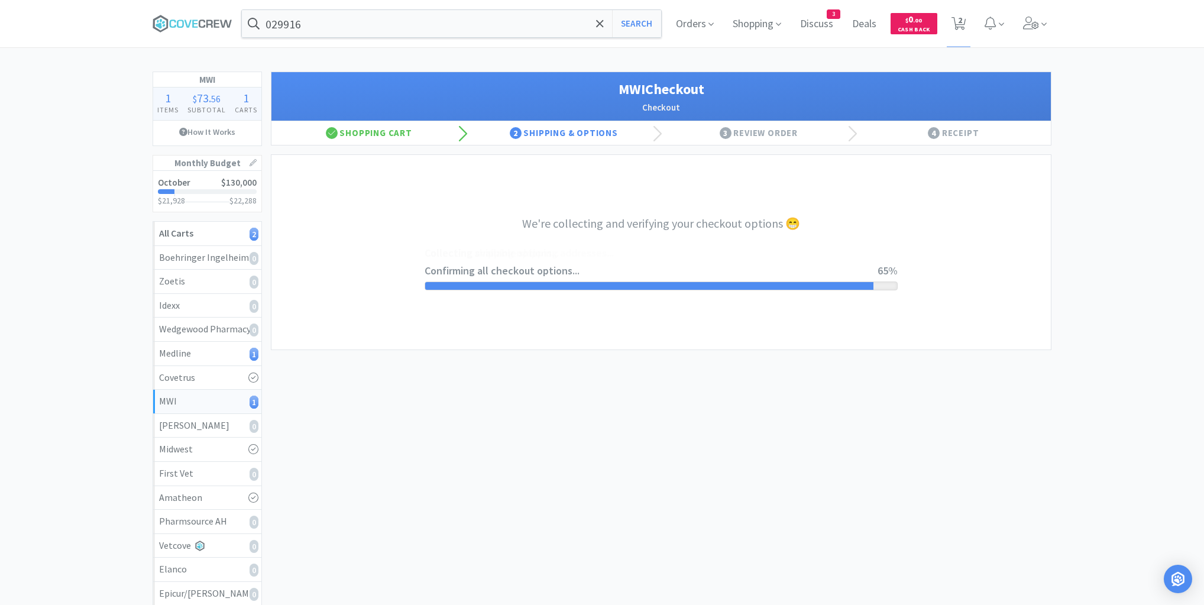
select select "STD_"
select select "FWS"
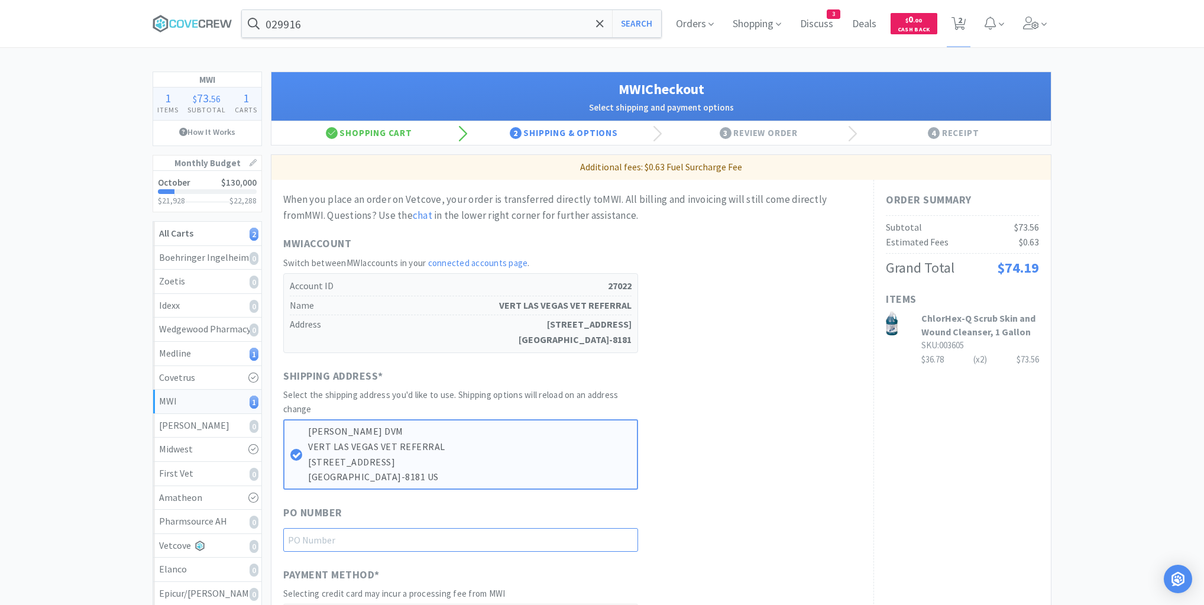
click at [556, 540] on input "text" at bounding box center [460, 540] width 355 height 24
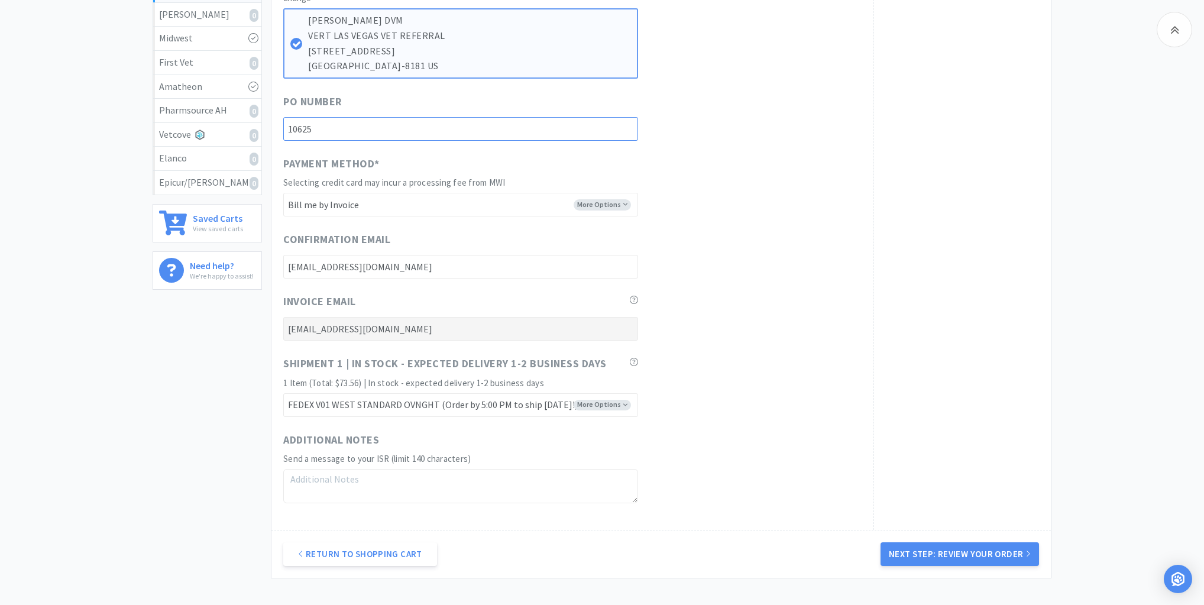
scroll to position [504, 0]
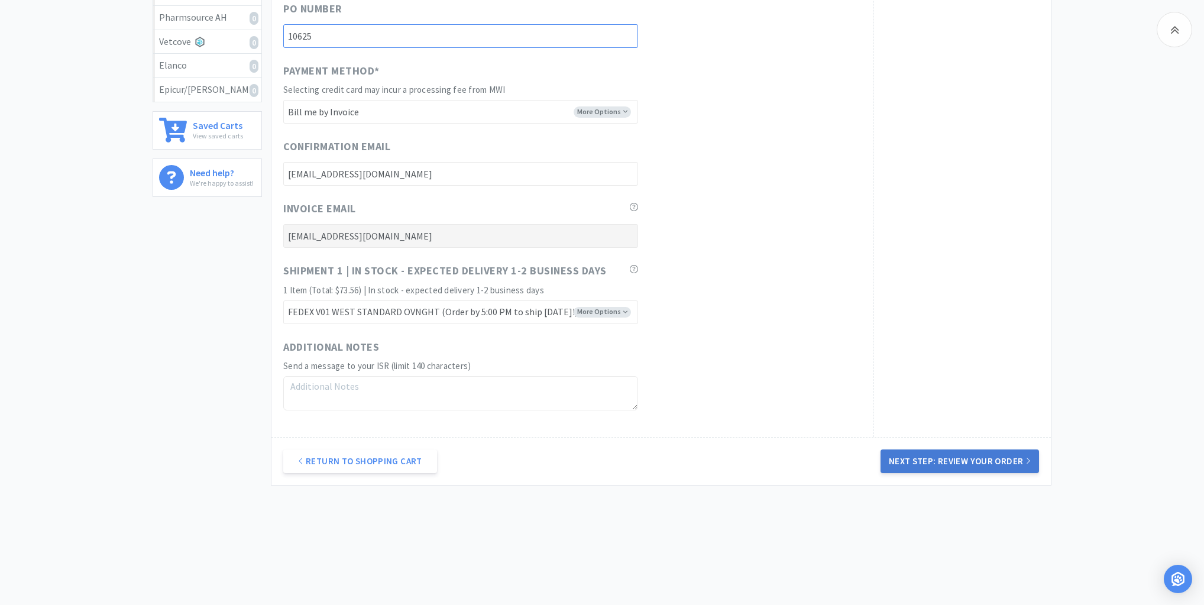
type input "10625"
click at [941, 456] on button "Next Step: Review Your Order" at bounding box center [959, 461] width 158 height 24
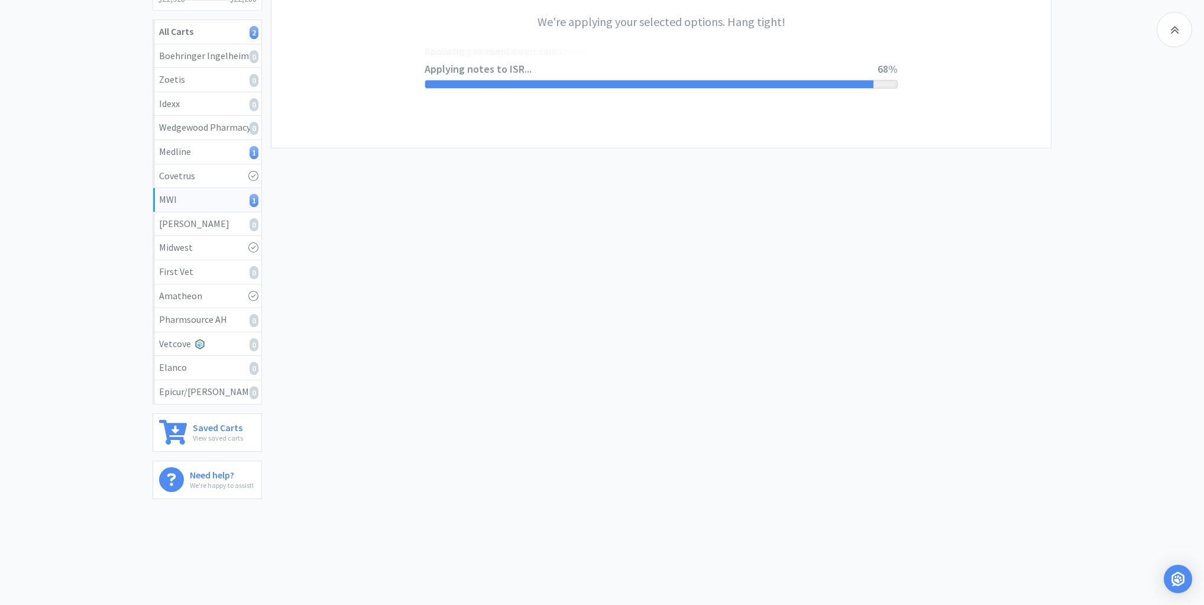
scroll to position [0, 0]
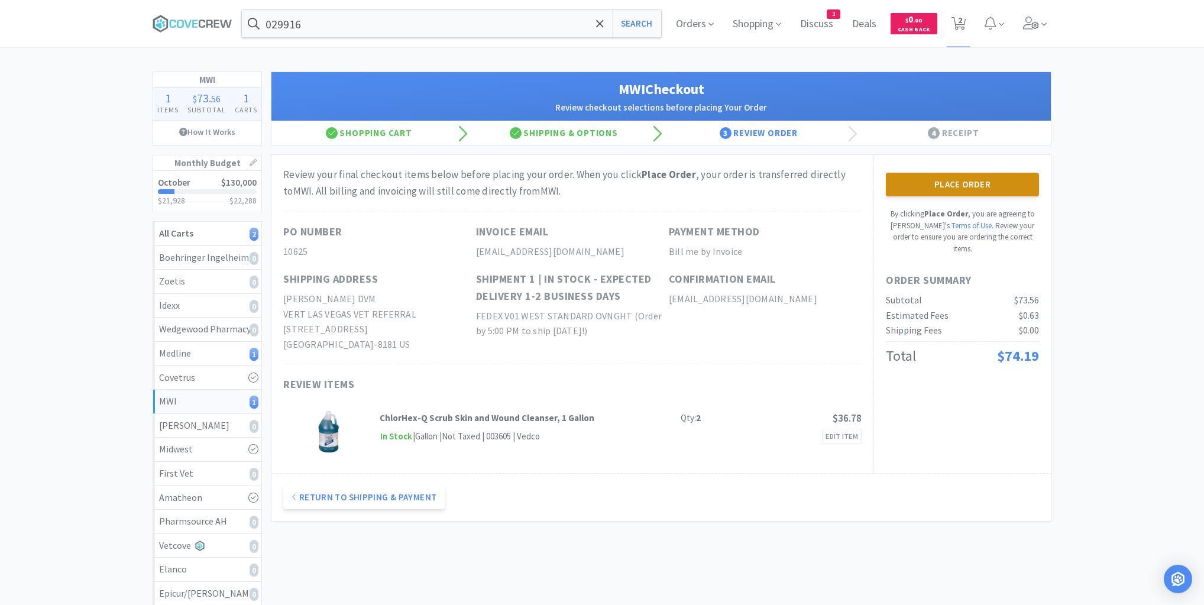
click at [961, 186] on button "Place Order" at bounding box center [962, 185] width 153 height 24
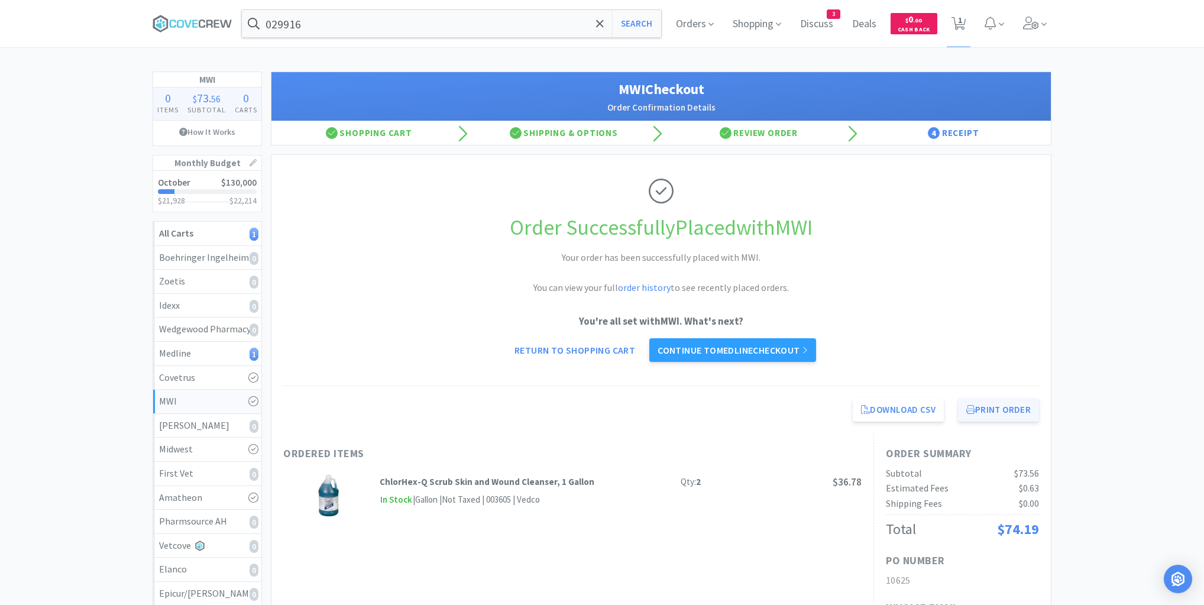
click at [1012, 408] on button "Print Order" at bounding box center [998, 410] width 81 height 24
click at [184, 354] on div "Medline 1" at bounding box center [207, 353] width 96 height 15
select select "2"
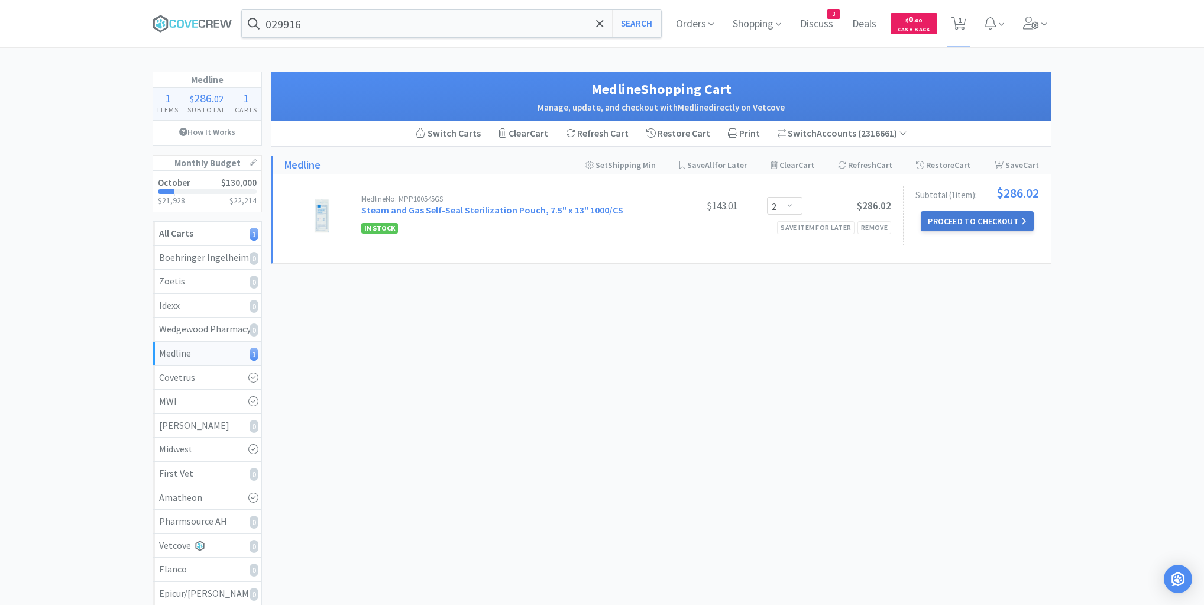
click at [982, 218] on button "Proceed to Checkout" at bounding box center [977, 221] width 112 height 20
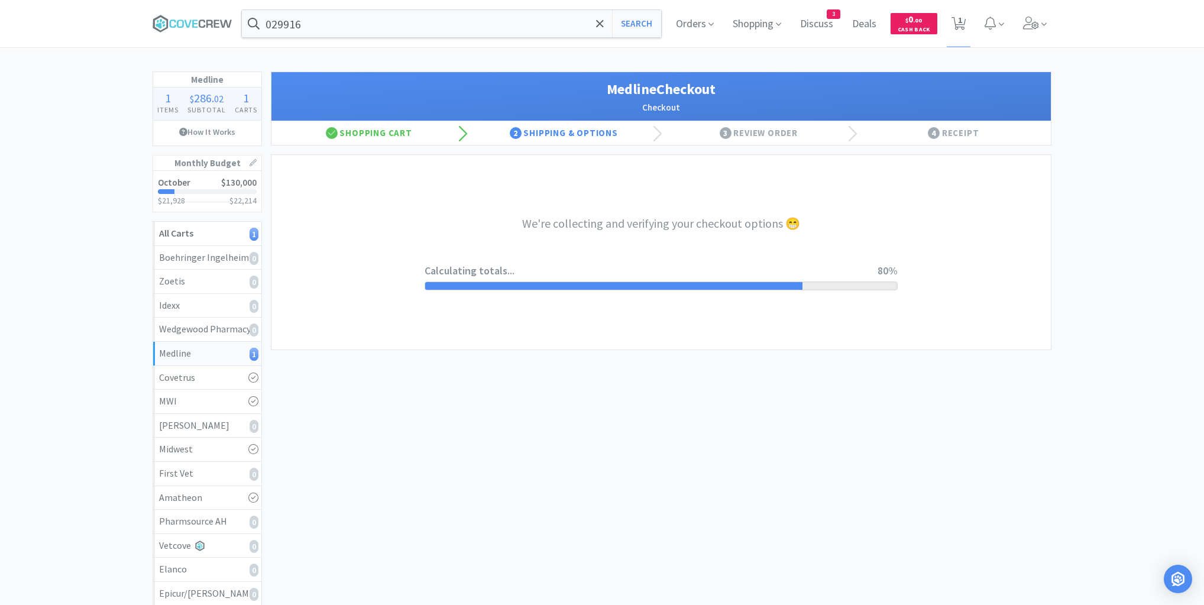
select select "invoiceRequest"
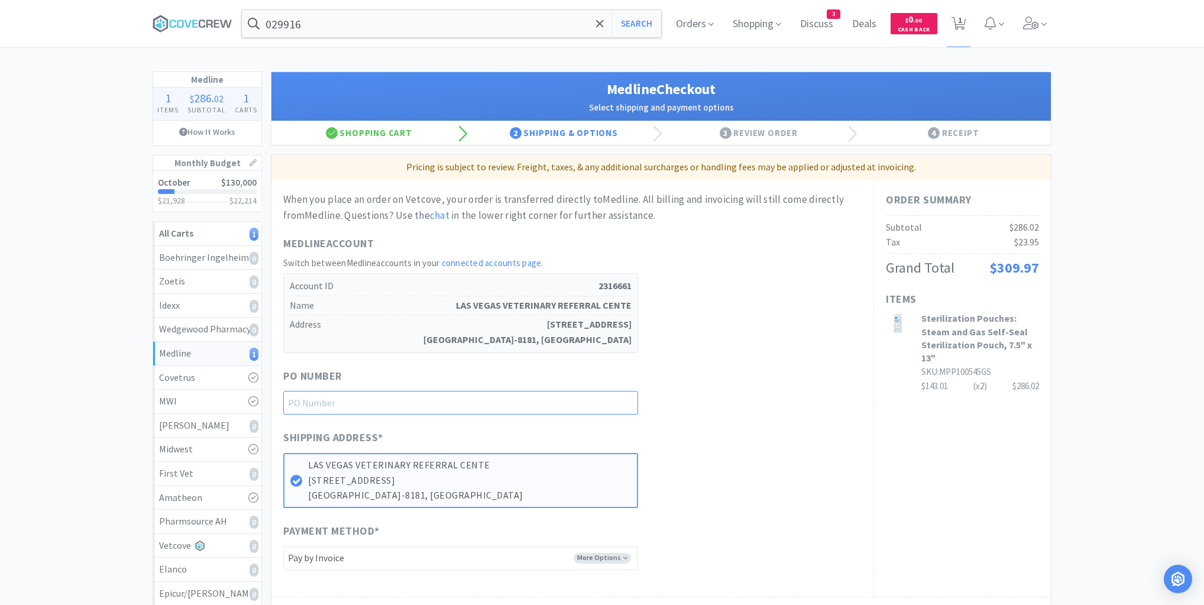
click at [601, 399] on input "text" at bounding box center [460, 403] width 355 height 24
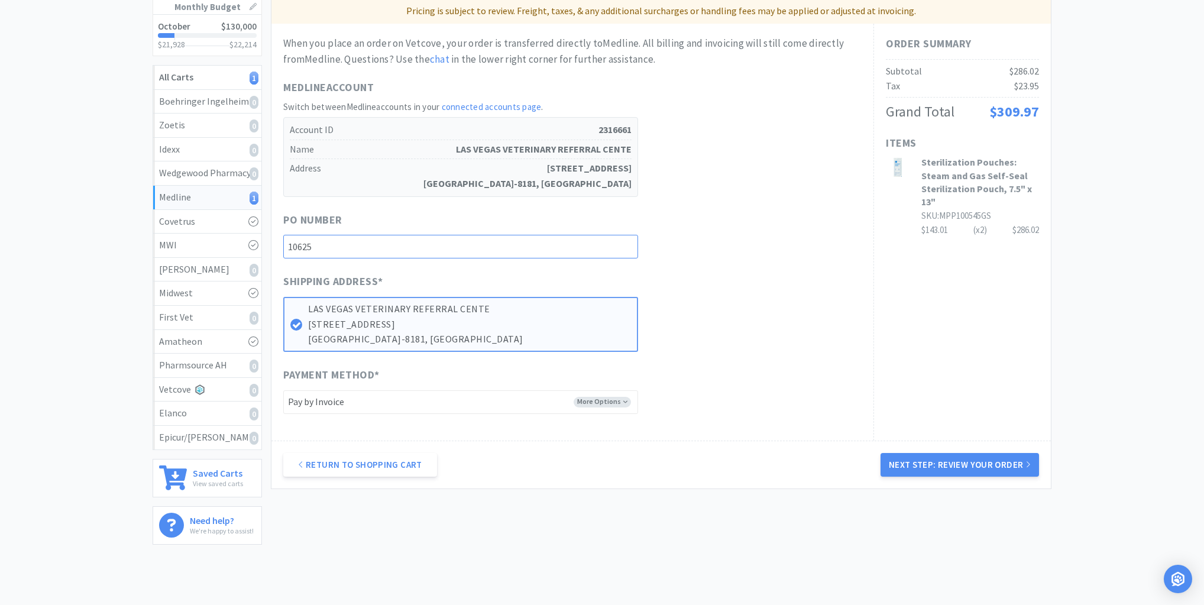
scroll to position [189, 0]
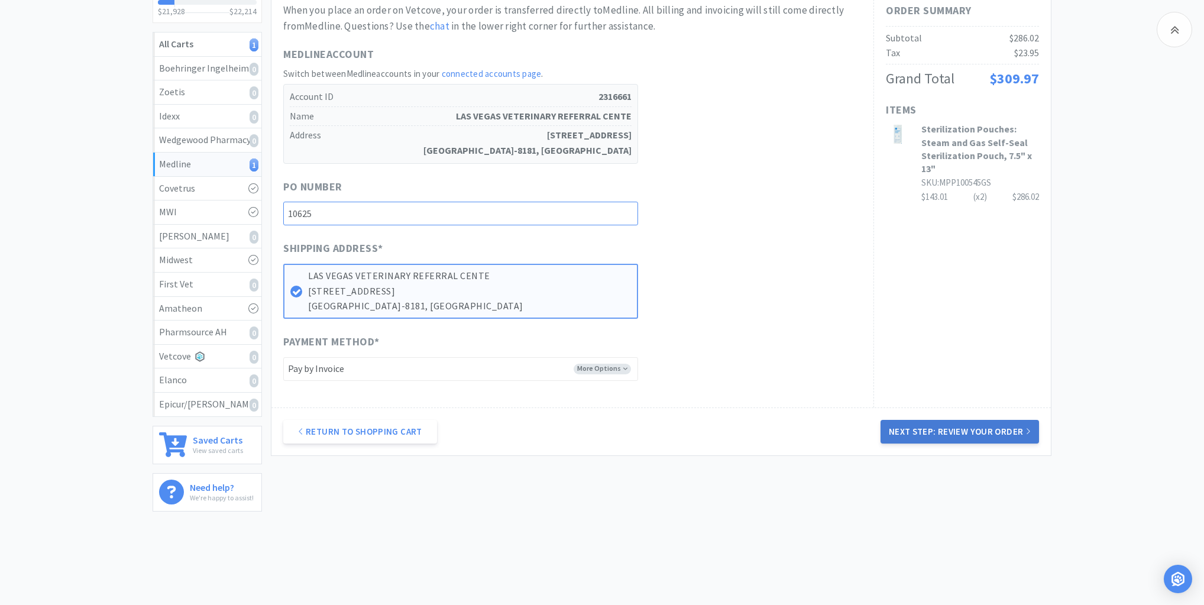
type input "10625"
click at [946, 430] on button "Next Step: Review Your Order" at bounding box center [959, 432] width 158 height 24
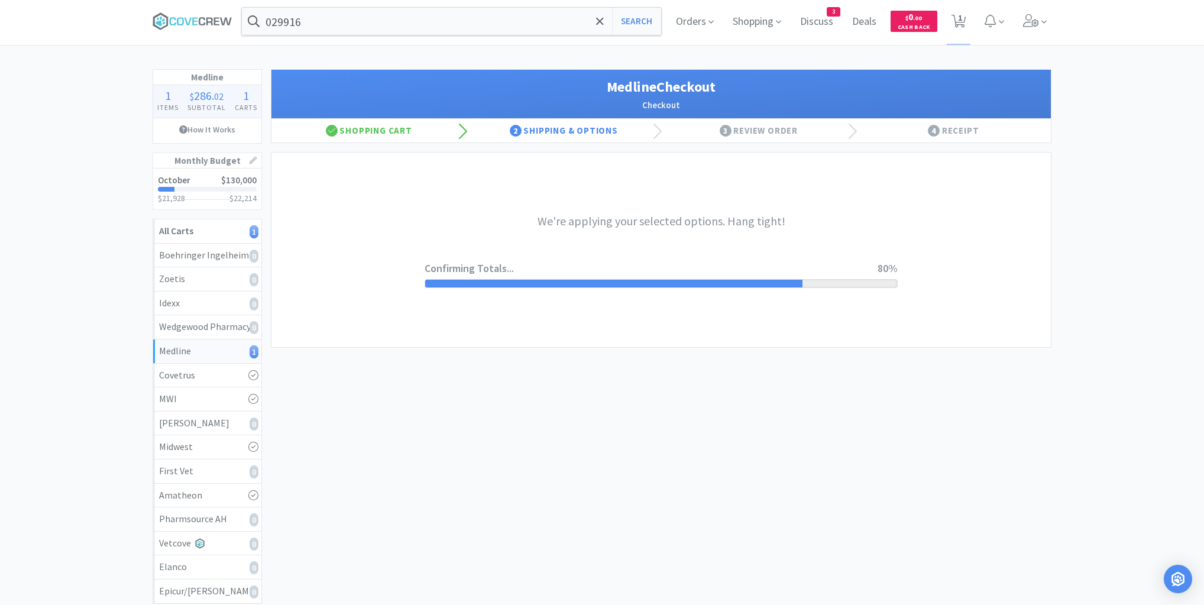
scroll to position [0, 0]
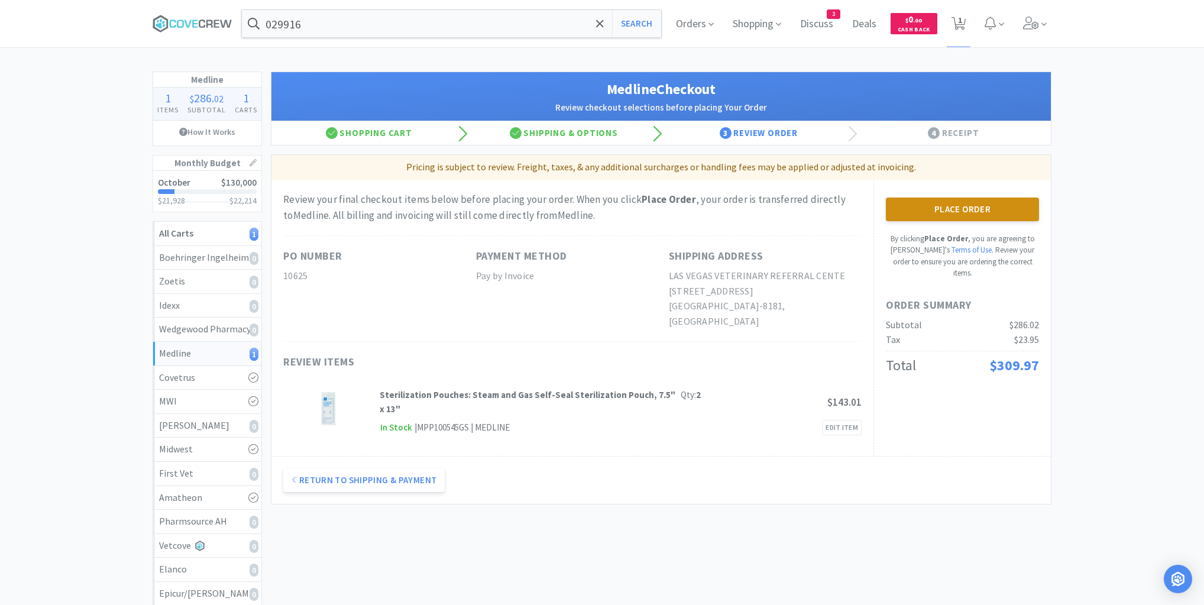
click at [935, 206] on button "Place Order" at bounding box center [962, 209] width 153 height 24
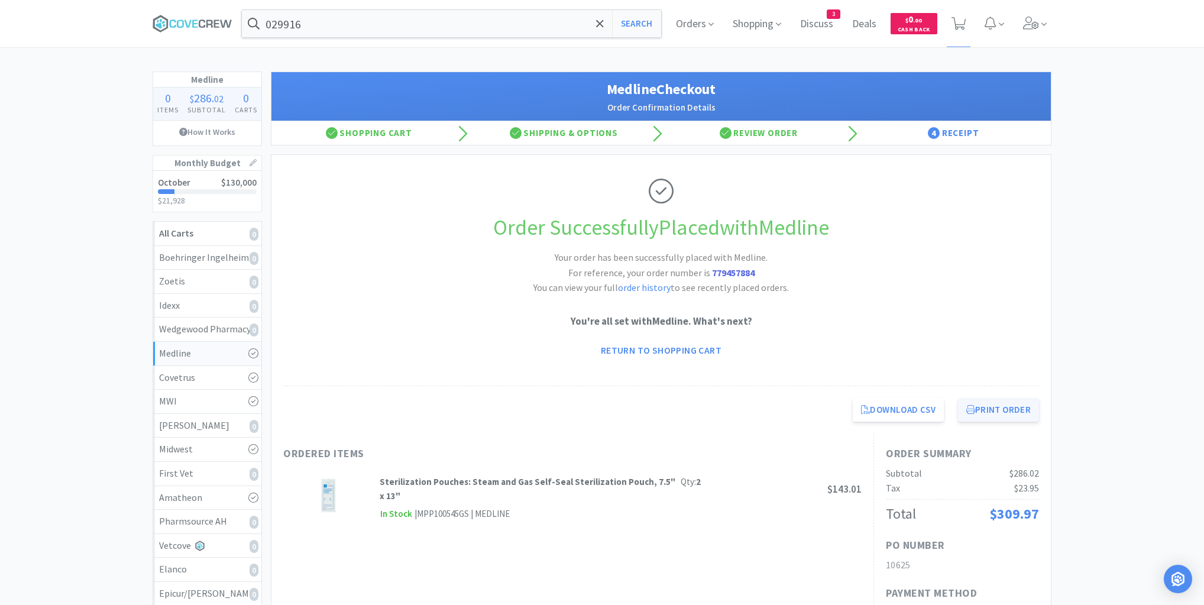
click at [989, 414] on button "Print Order" at bounding box center [998, 410] width 81 height 24
drag, startPoint x: 192, startPoint y: 22, endPoint x: 199, endPoint y: 28, distance: 9.3
click at [192, 22] on icon at bounding box center [193, 24] width 80 height 18
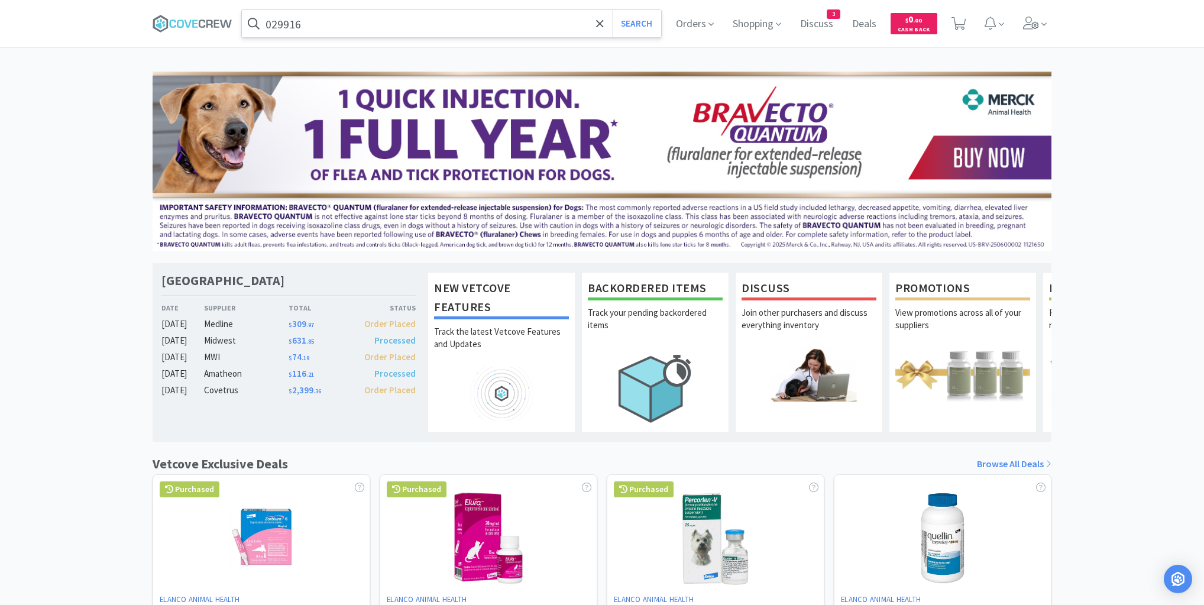
click at [349, 28] on input "029916" at bounding box center [451, 23] width 419 height 27
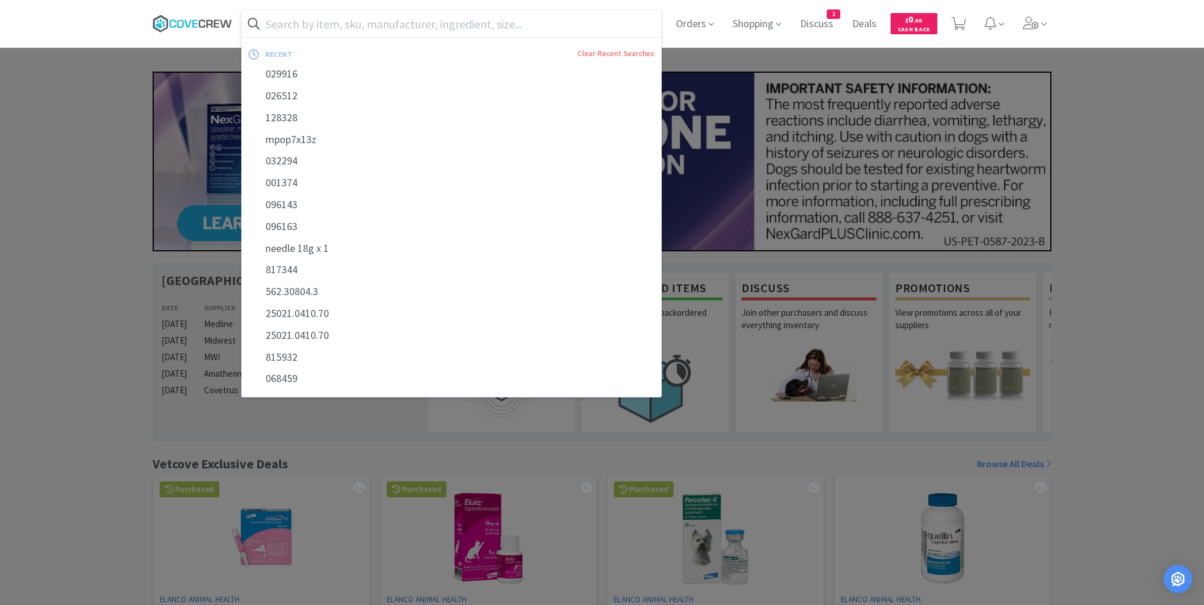
click at [190, 21] on icon at bounding box center [187, 24] width 7 height 8
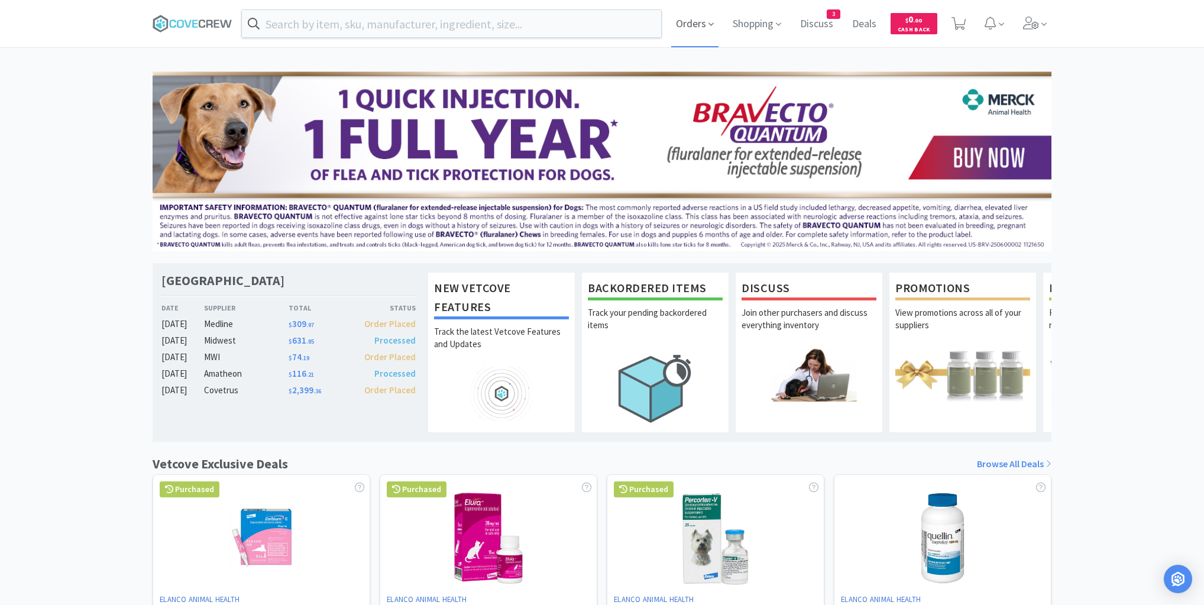
click at [689, 24] on span "Orders" at bounding box center [694, 23] width 47 height 47
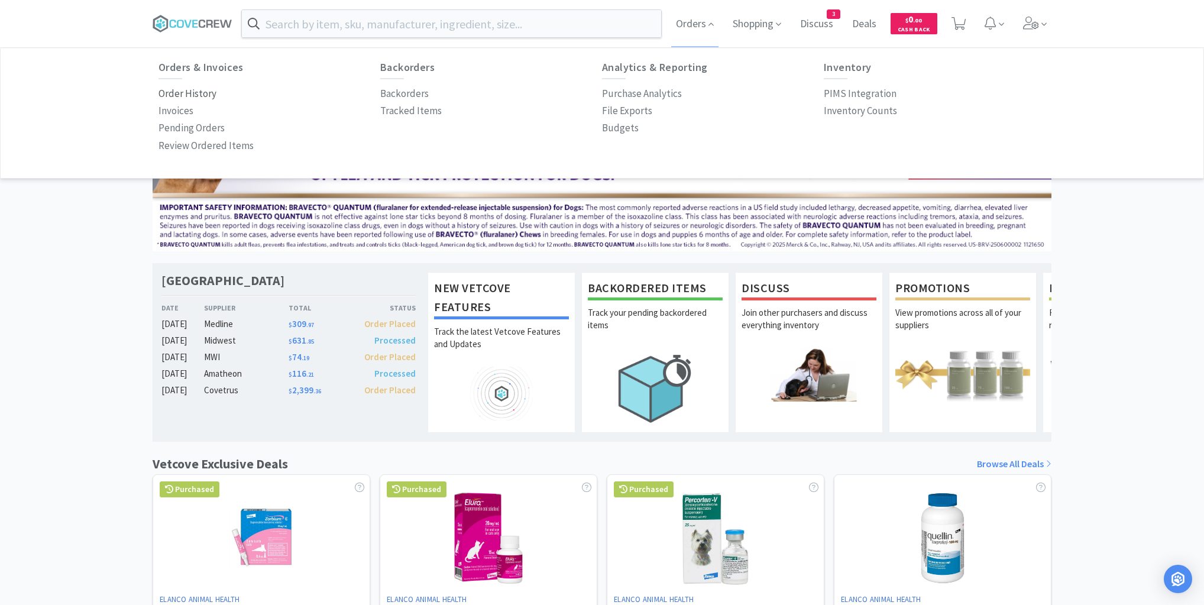
click at [187, 96] on p "Order History" at bounding box center [187, 94] width 58 height 16
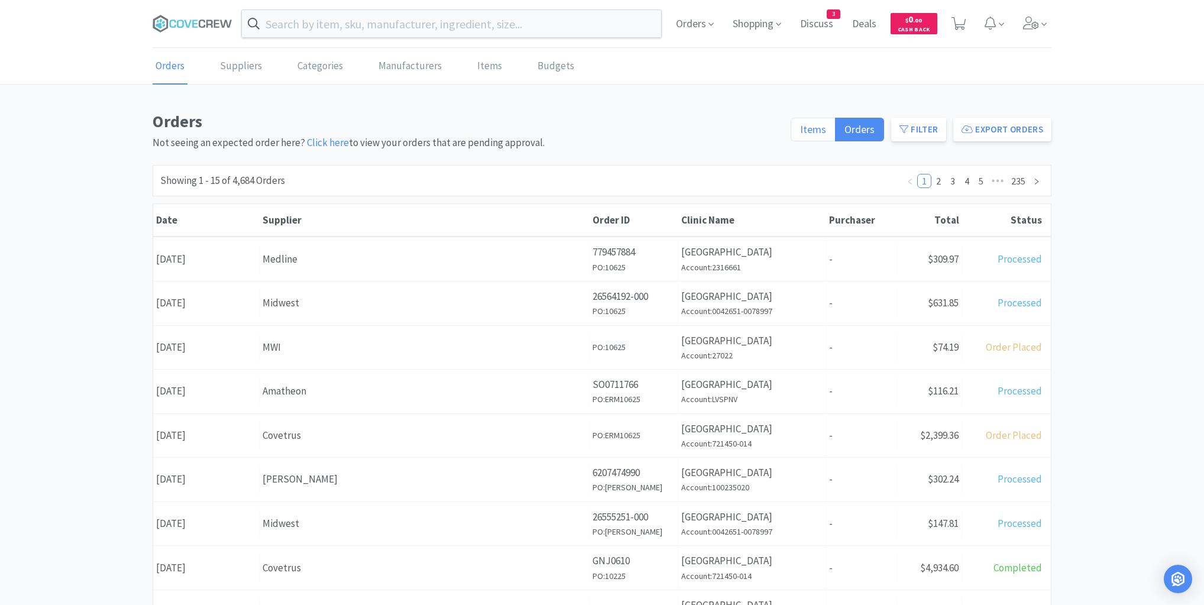
click at [819, 129] on span "Items" at bounding box center [813, 129] width 26 height 14
click at [800, 133] on input "Items" at bounding box center [800, 133] width 0 height 0
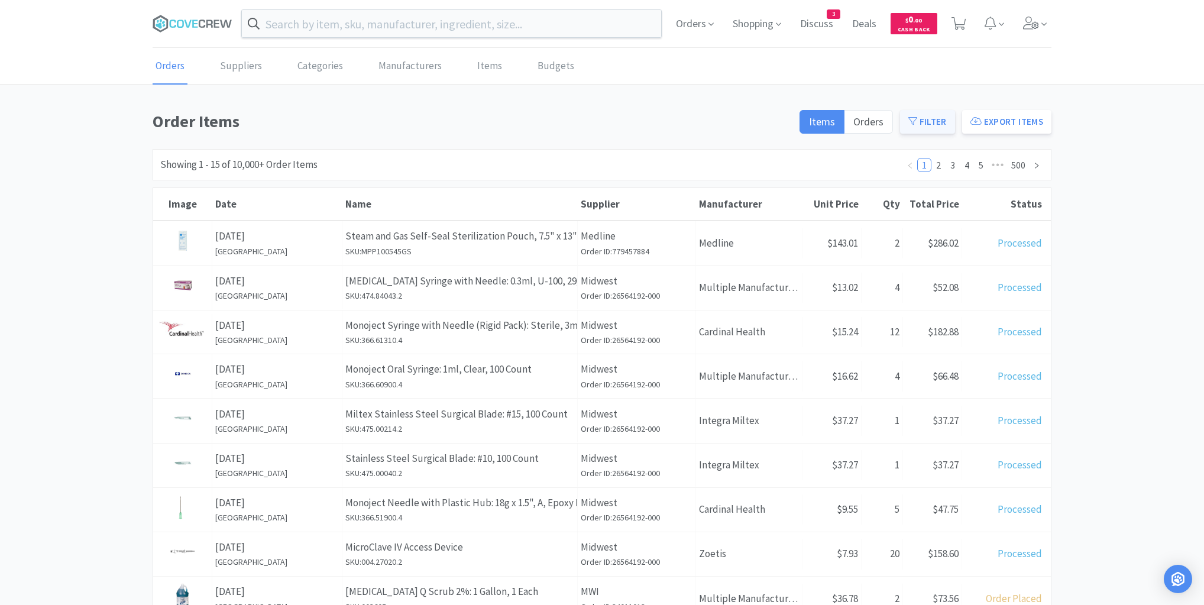
click at [922, 115] on button "Filter" at bounding box center [927, 122] width 55 height 24
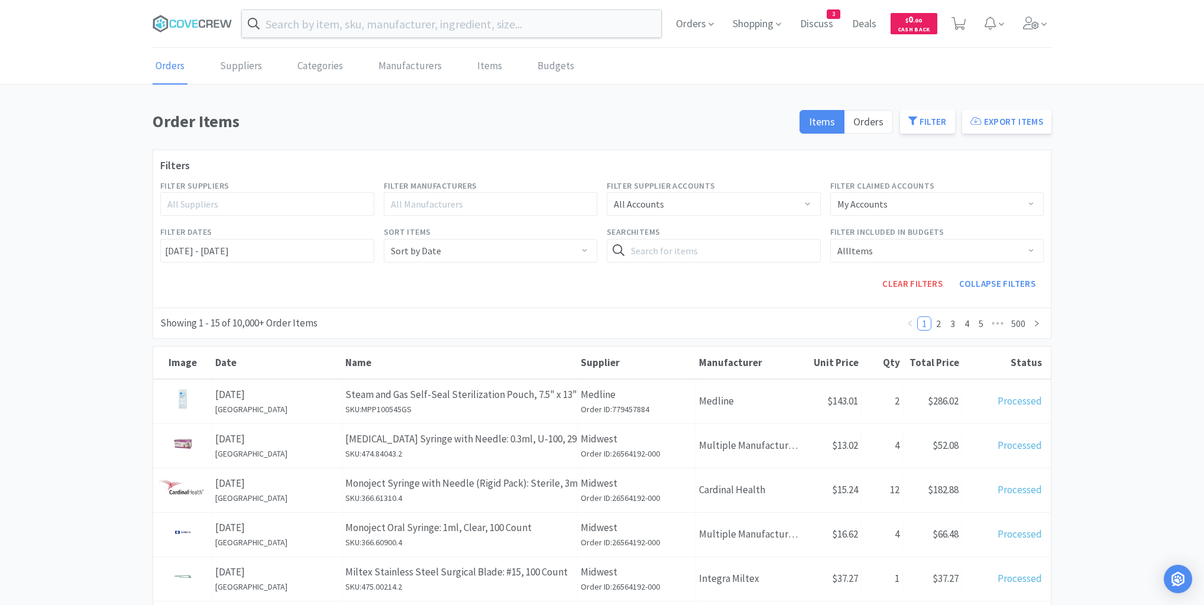
click at [158, 246] on div "Filter Dates 10/06/2022 - 10/07/2025" at bounding box center [266, 244] width 223 height 46
click at [163, 249] on input "10/06/2022 - 10/07/2025" at bounding box center [267, 251] width 214 height 24
type input "10"
type input "06"
type input "2022"
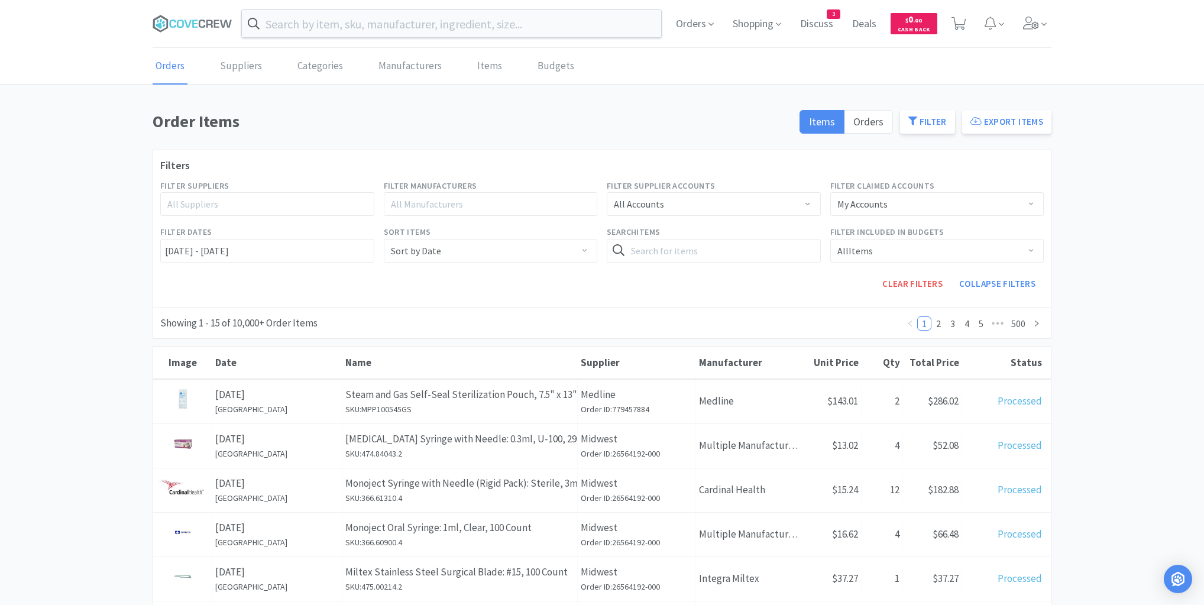
type input "10"
type input "07"
type input "2025"
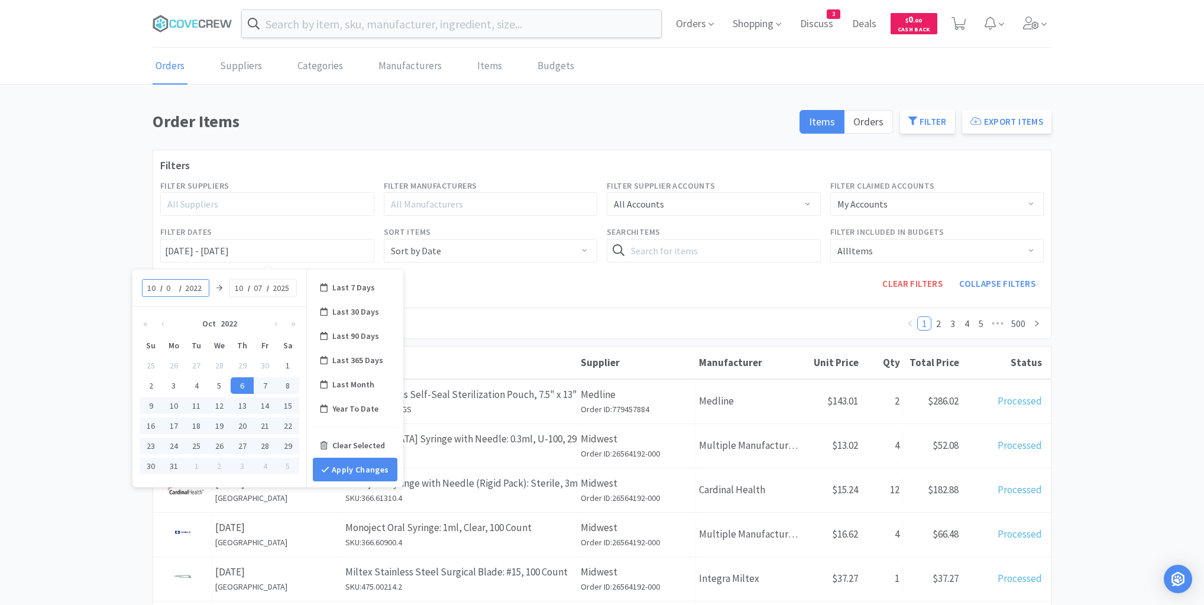
type input "05"
type input "10/05/2022 - 10/07/2025"
type input "2025"
type input "10/05/2025 - 10/07/2025"
type input "05"
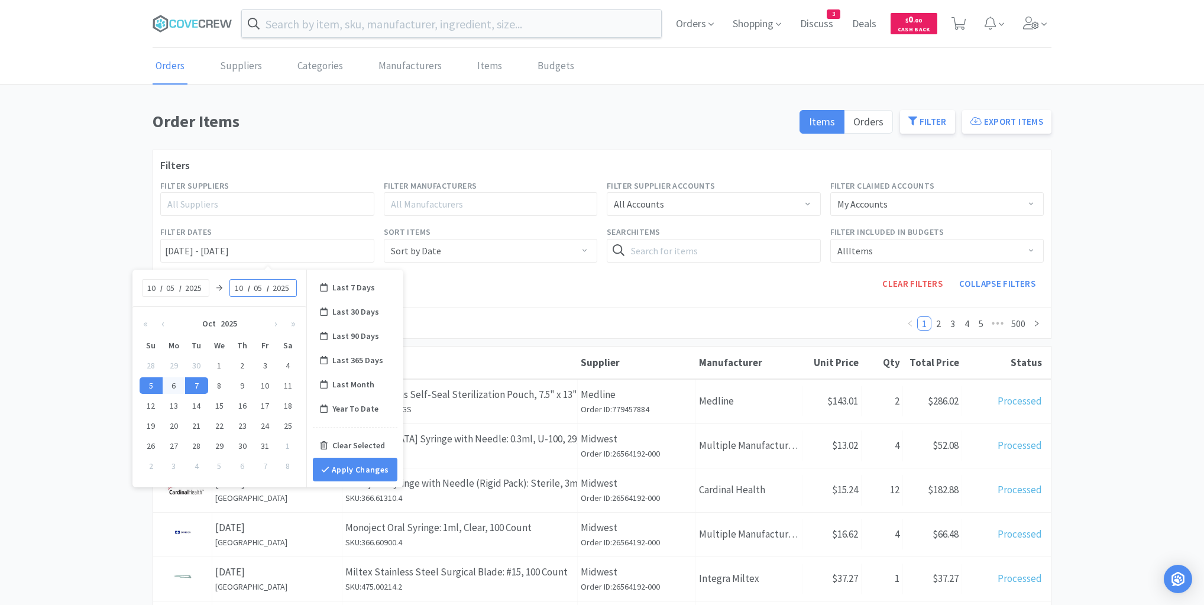
type input "10/05/2025 - 10/05/2025"
type input "2025"
click at [368, 465] on button "Apply Changes" at bounding box center [355, 470] width 85 height 24
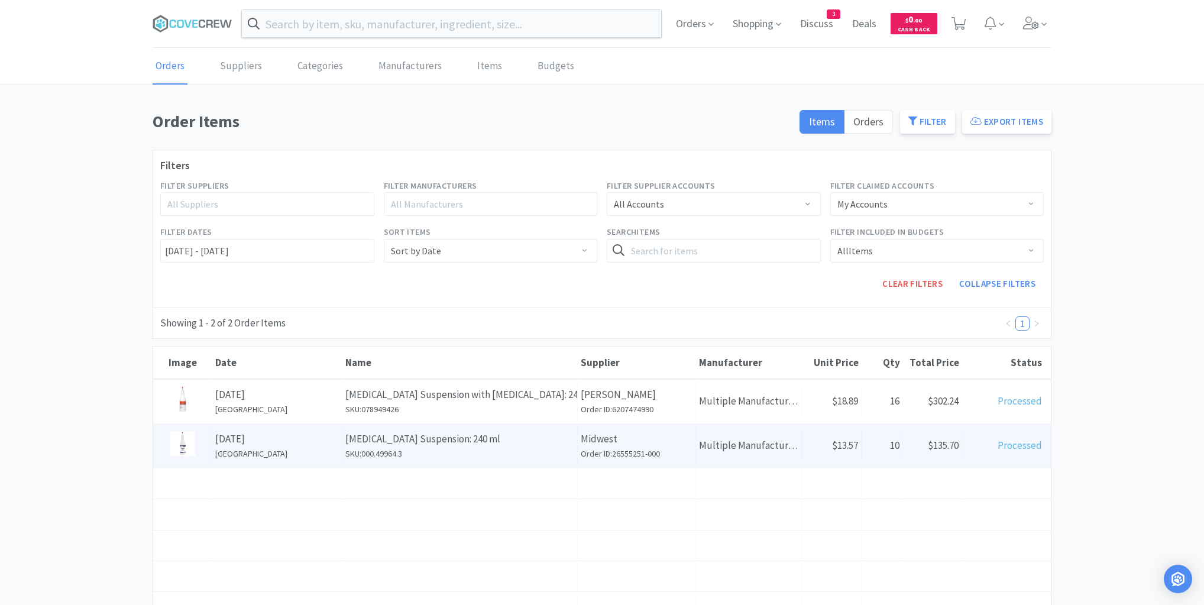
click at [241, 438] on p "October 5th, 2025" at bounding box center [277, 439] width 124 height 16
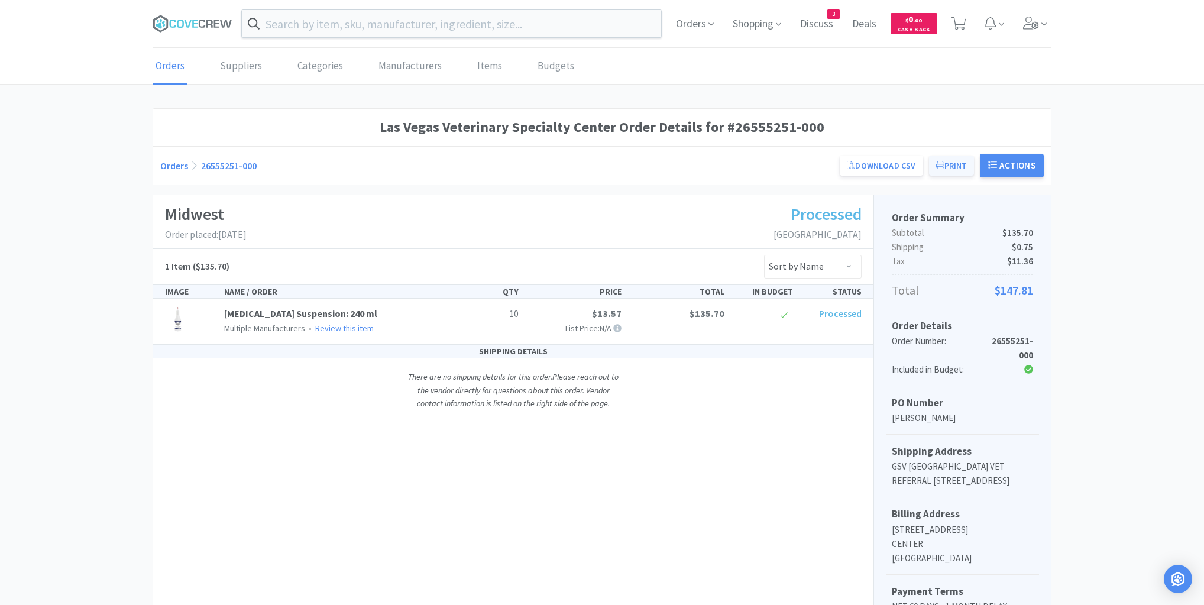
click at [950, 163] on button "Print" at bounding box center [952, 165] width 46 height 20
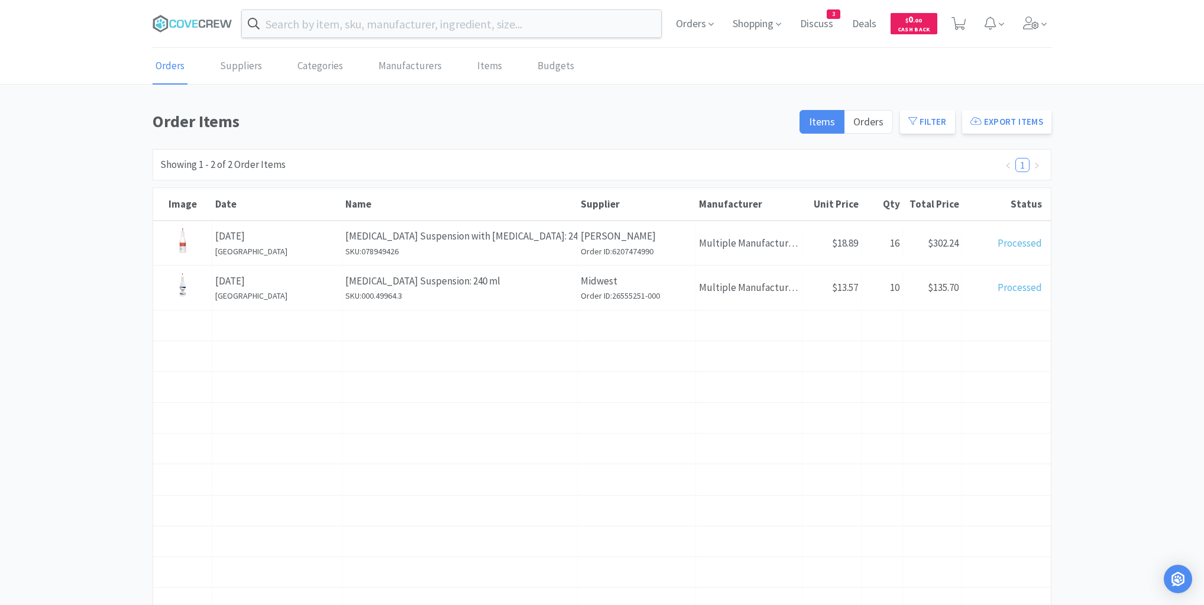
click at [283, 232] on p "October 5th, 2025" at bounding box center [277, 236] width 124 height 16
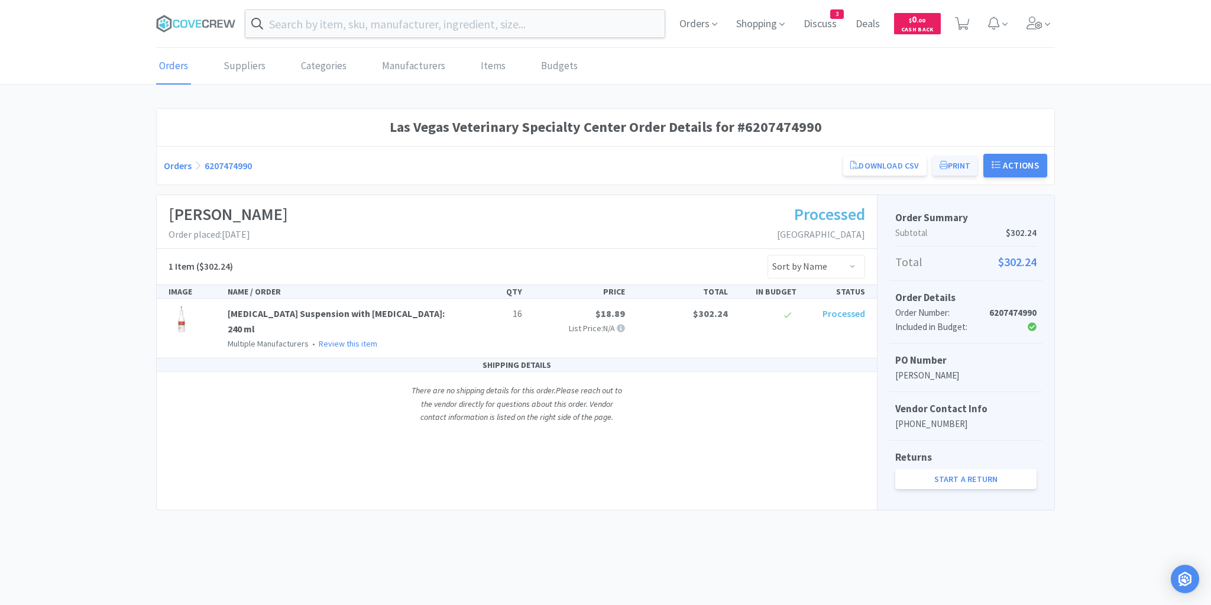
click at [960, 162] on button "Print" at bounding box center [955, 165] width 46 height 20
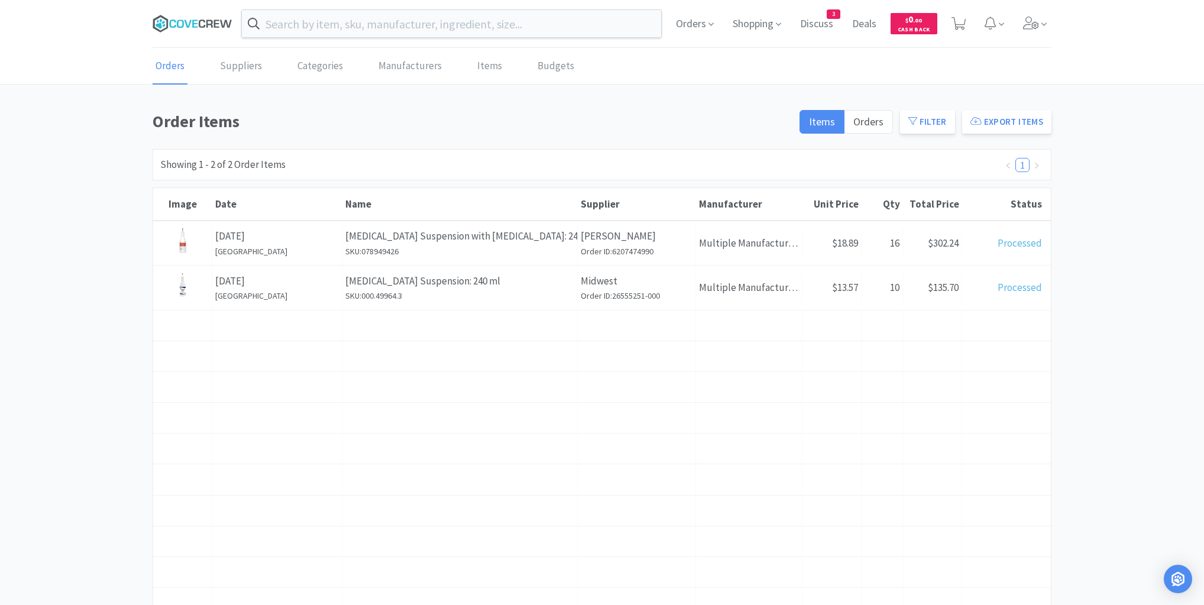
click at [203, 22] on icon at bounding box center [193, 24] width 80 height 18
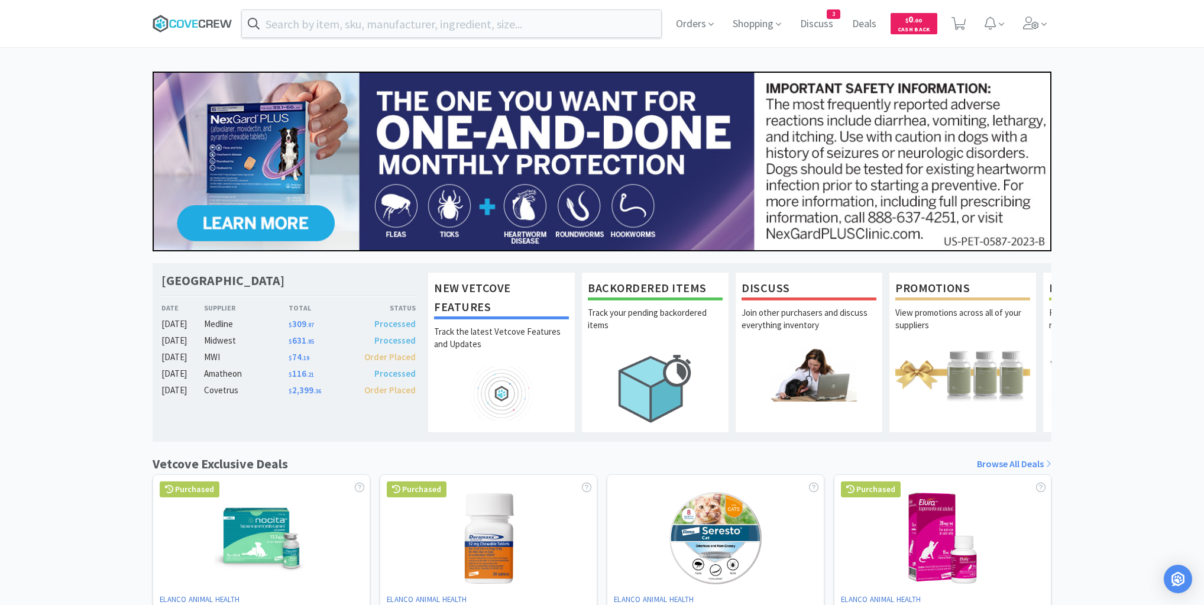
drag, startPoint x: 208, startPoint y: 24, endPoint x: 513, endPoint y: 26, distance: 304.5
click at [208, 22] on icon at bounding box center [193, 24] width 80 height 18
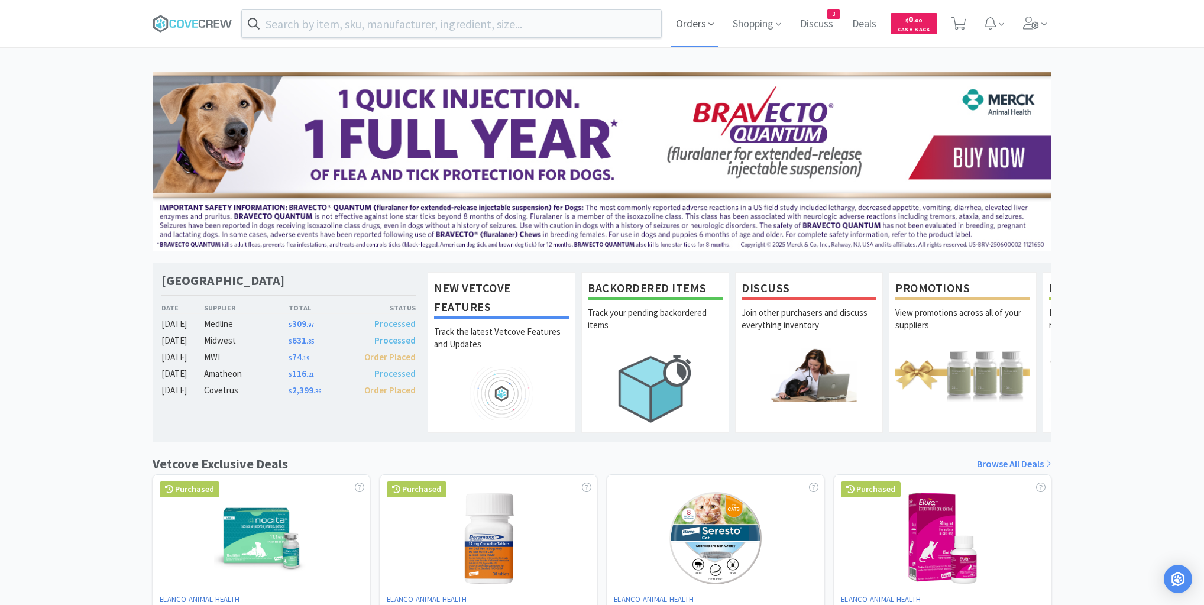
click at [694, 22] on span "Orders" at bounding box center [694, 23] width 47 height 47
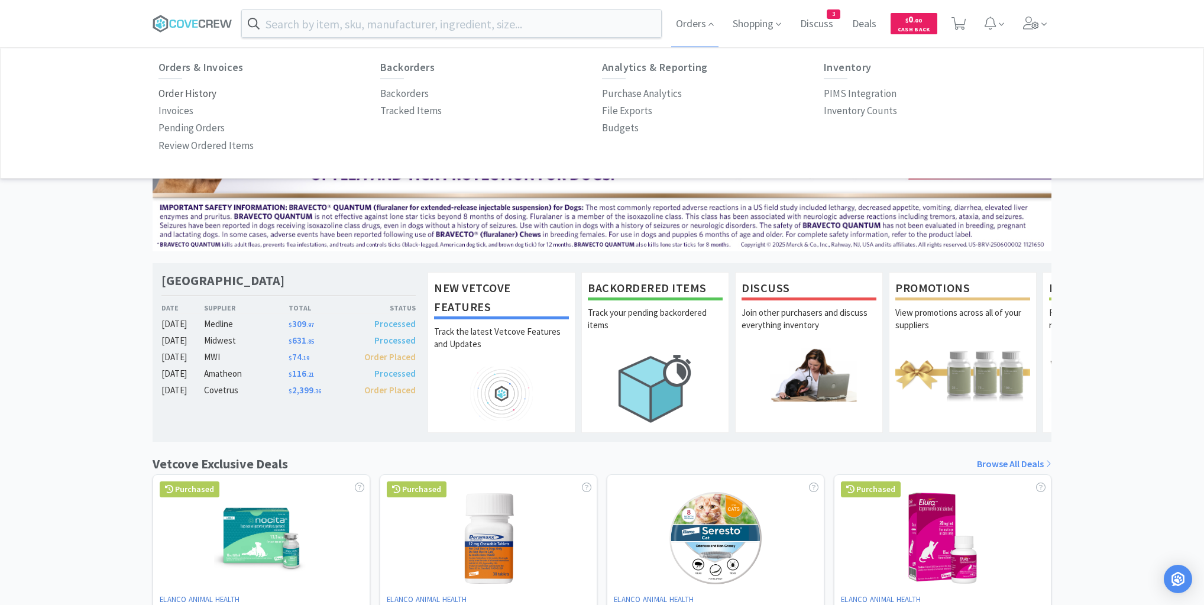
click at [200, 92] on p "Order History" at bounding box center [187, 94] width 58 height 16
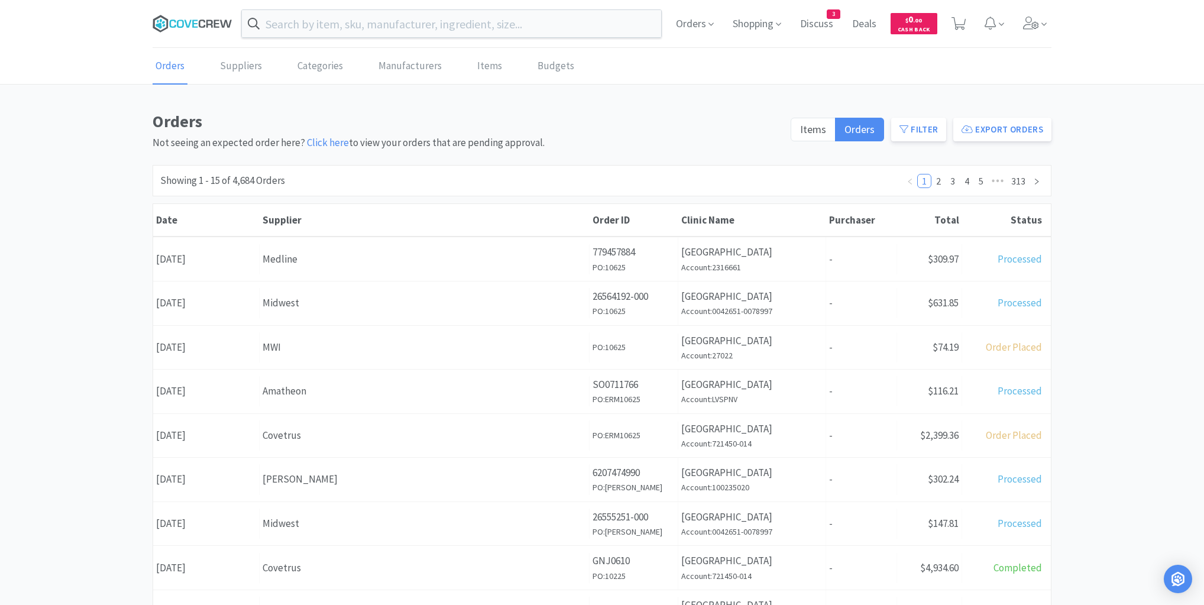
click at [201, 17] on icon at bounding box center [193, 24] width 80 height 18
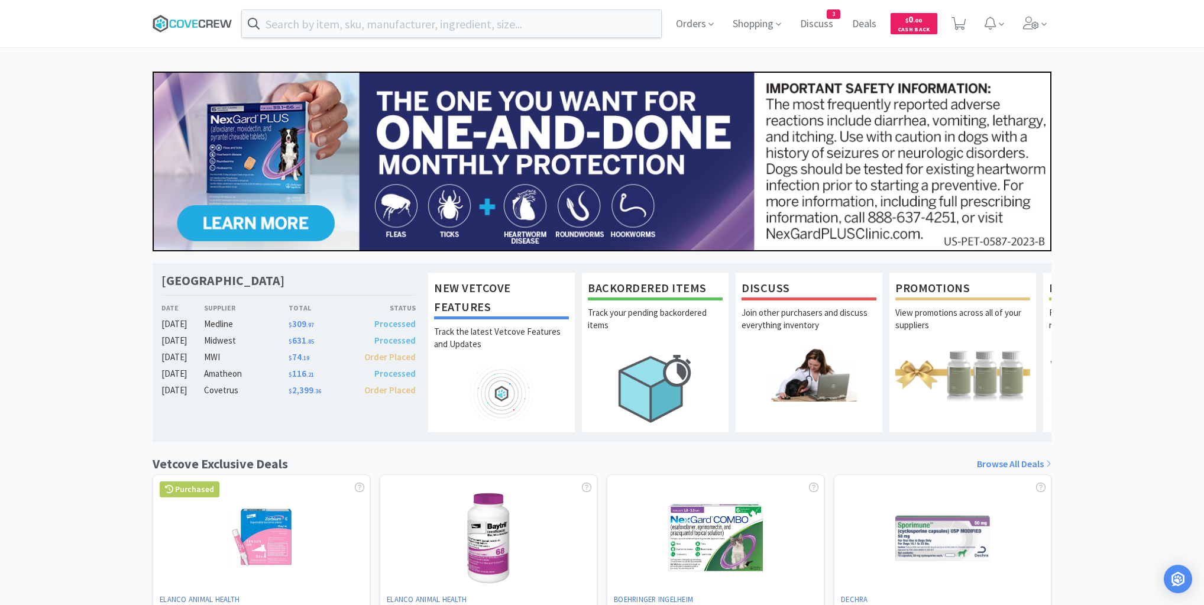
click at [203, 28] on icon at bounding box center [193, 24] width 80 height 18
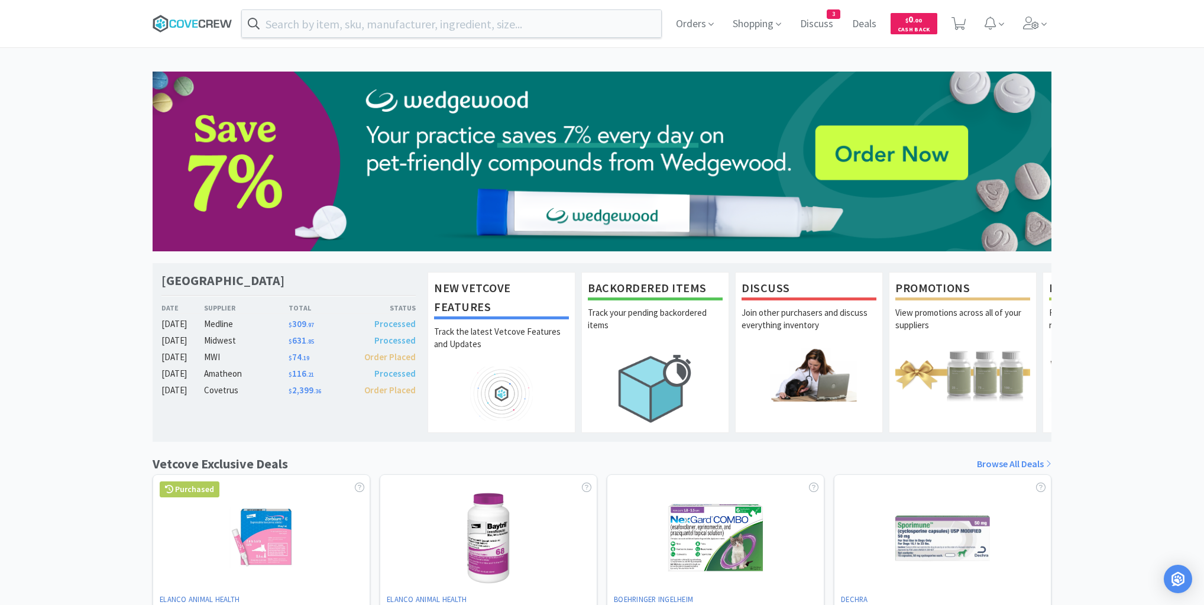
click at [193, 25] on icon at bounding box center [194, 24] width 5 height 8
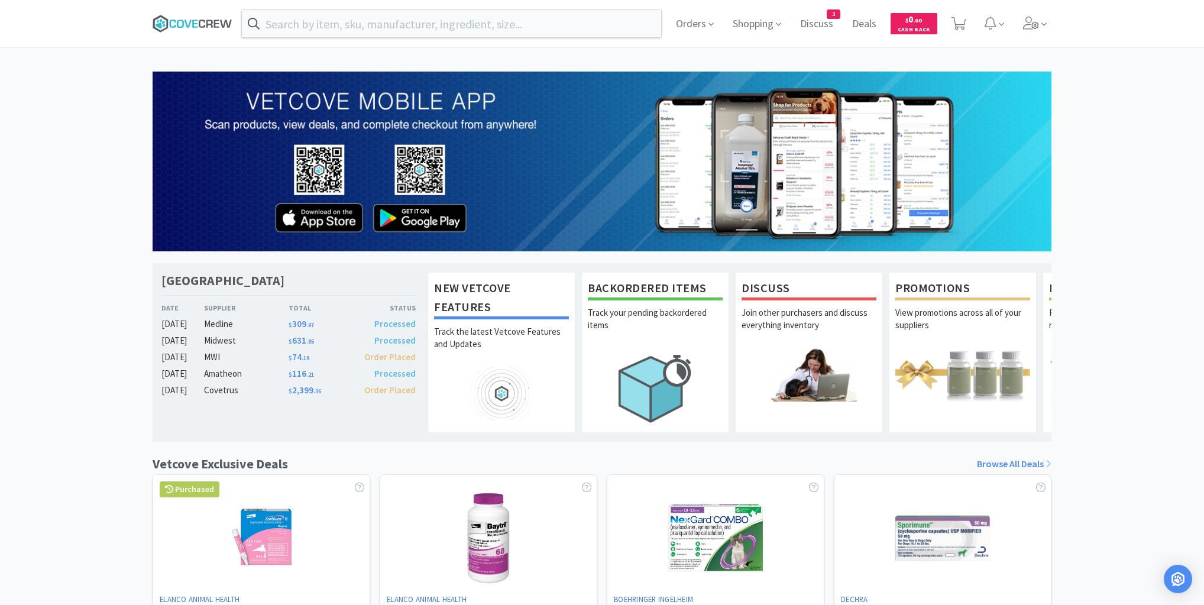
click at [208, 21] on icon at bounding box center [193, 24] width 80 height 18
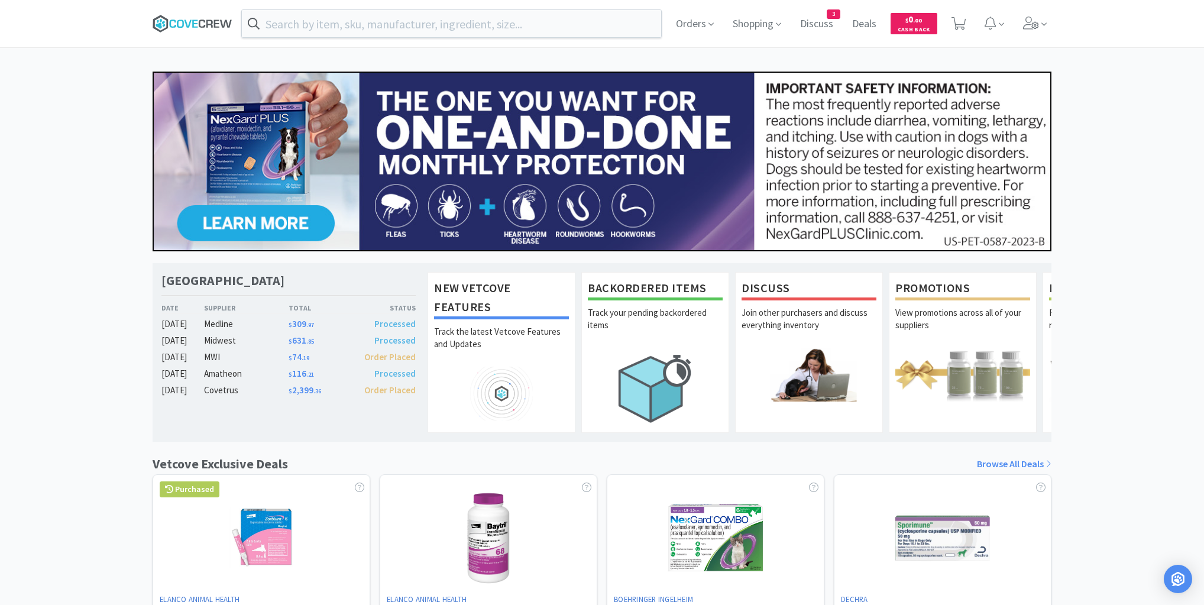
click at [183, 24] on icon at bounding box center [180, 24] width 7 height 8
click at [39, 171] on div "Las Vegas Veterinary Specialty Center Date Supplier Total Status Oct 06 Medline…" at bounding box center [602, 522] width 1204 height 900
click at [698, 24] on span "Orders" at bounding box center [694, 23] width 47 height 47
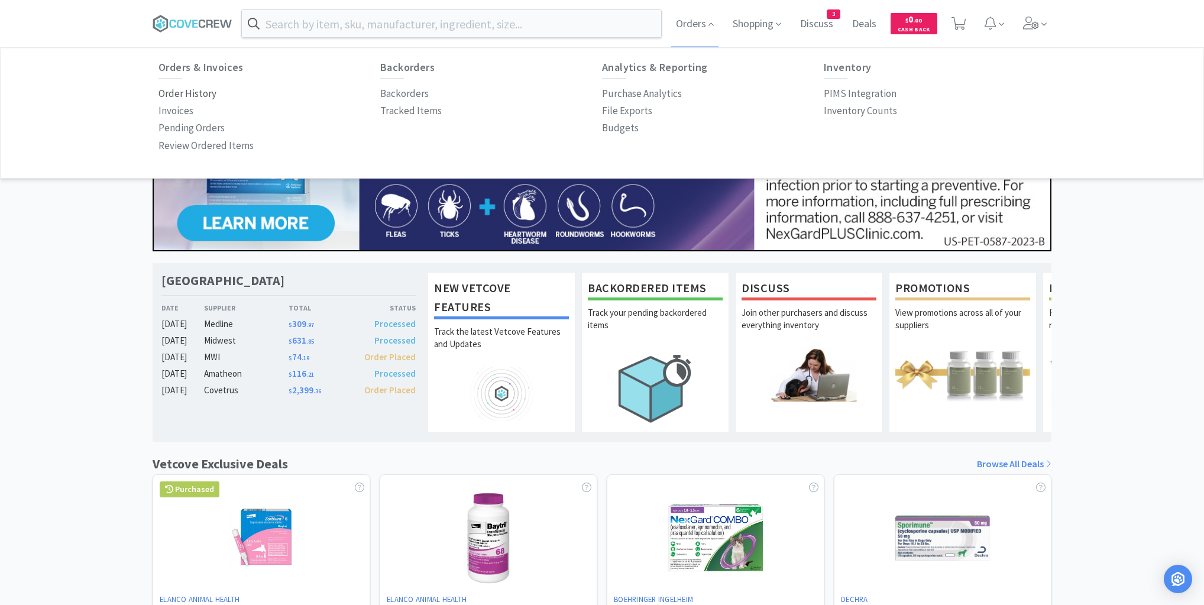
click at [173, 95] on p "Order History" at bounding box center [187, 94] width 58 height 16
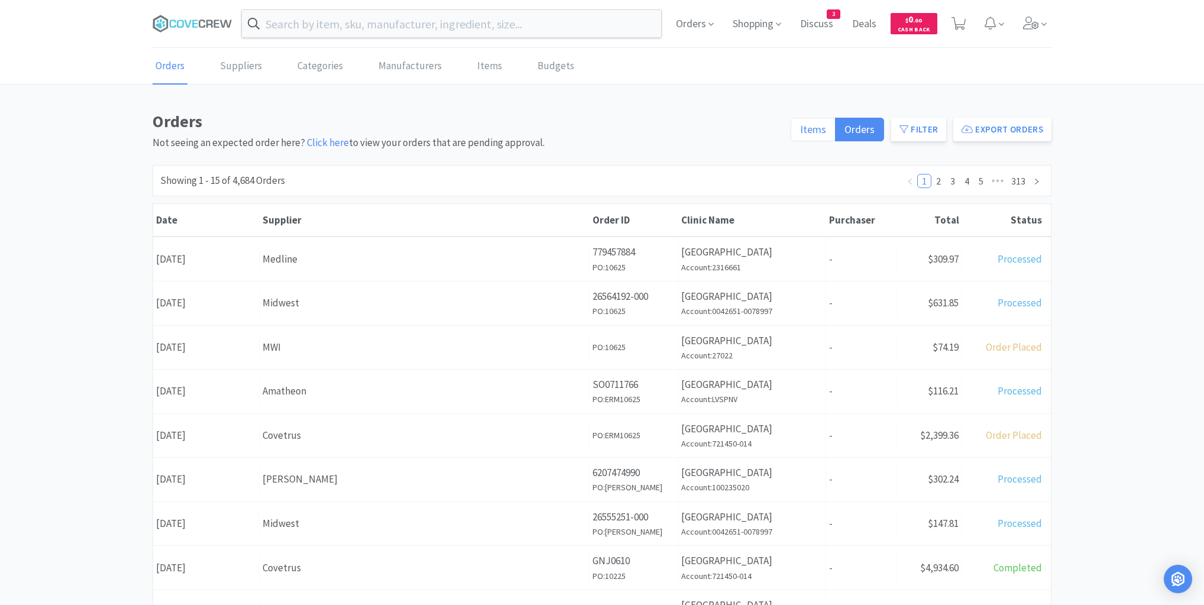
click at [823, 133] on span "Items" at bounding box center [813, 129] width 26 height 14
click at [800, 133] on input "Items" at bounding box center [800, 133] width 0 height 0
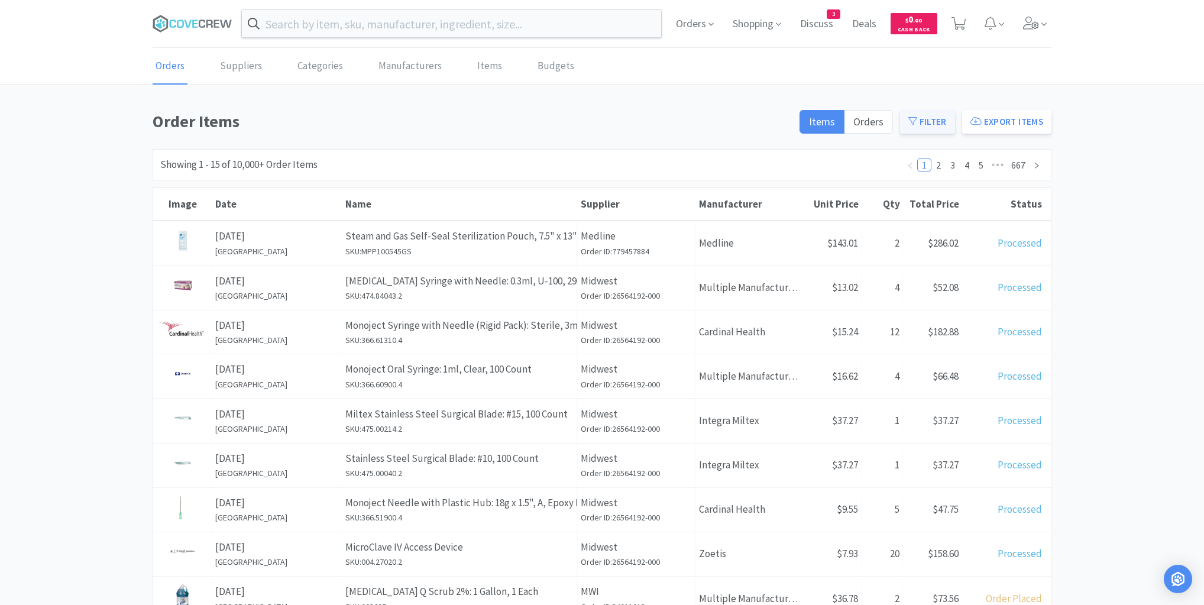
click at [946, 127] on button "Filter" at bounding box center [927, 122] width 55 height 24
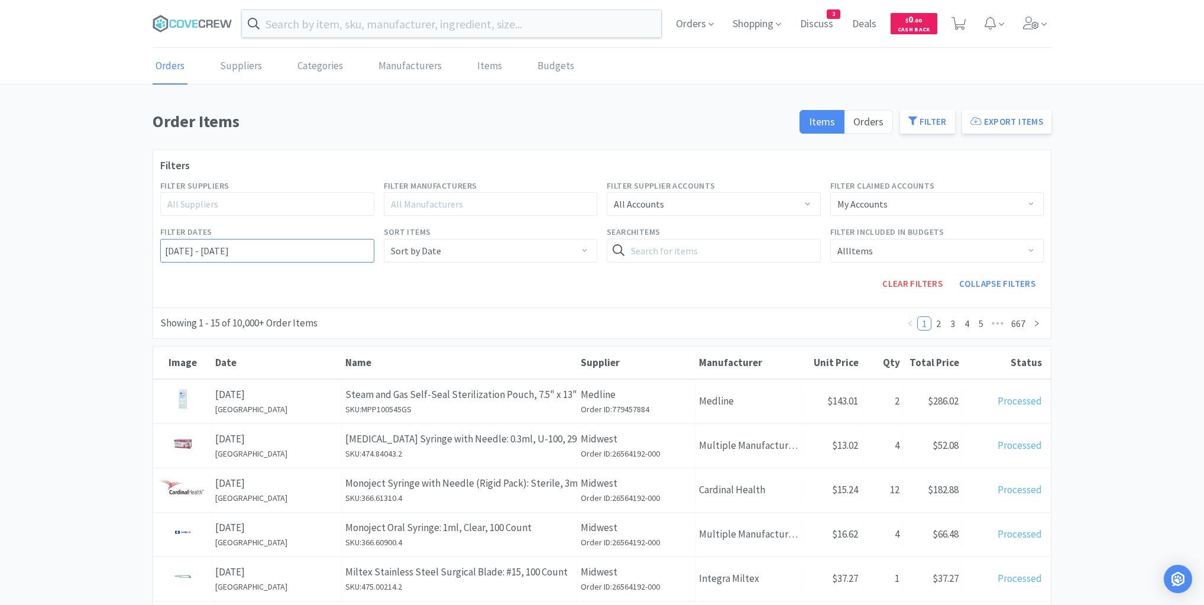
click at [166, 251] on input "10/06/2022 - 10/07/2025" at bounding box center [267, 251] width 214 height 24
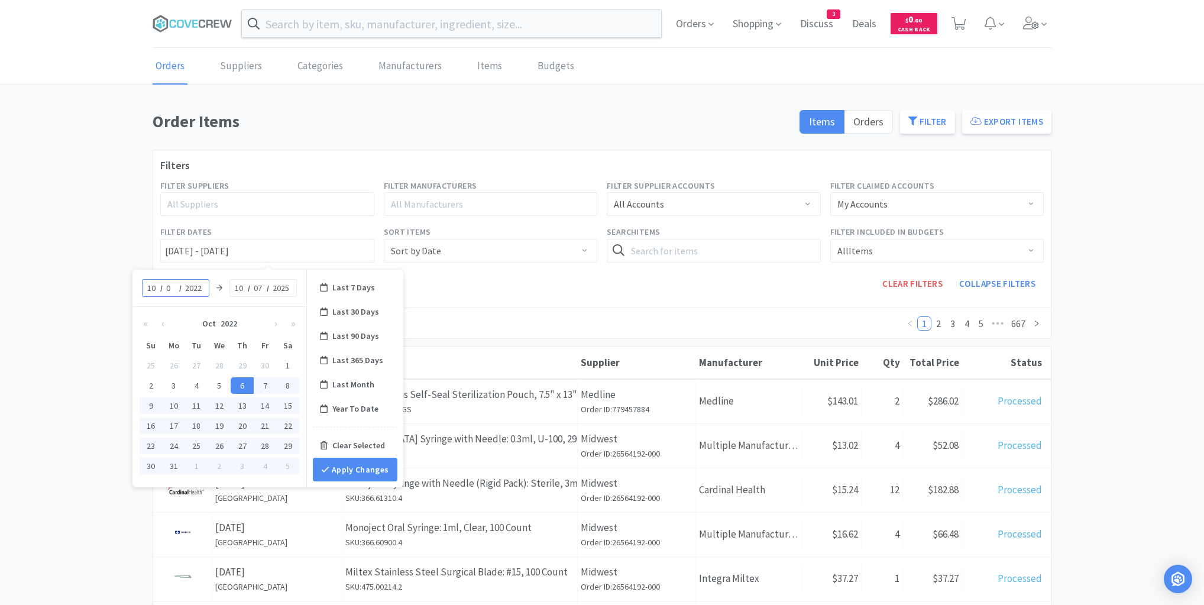
type input "05"
type input "10/05/2022 - 10/07/2025"
type input "2025"
type input "10/05/2025 - 10/07/2025"
type input "06"
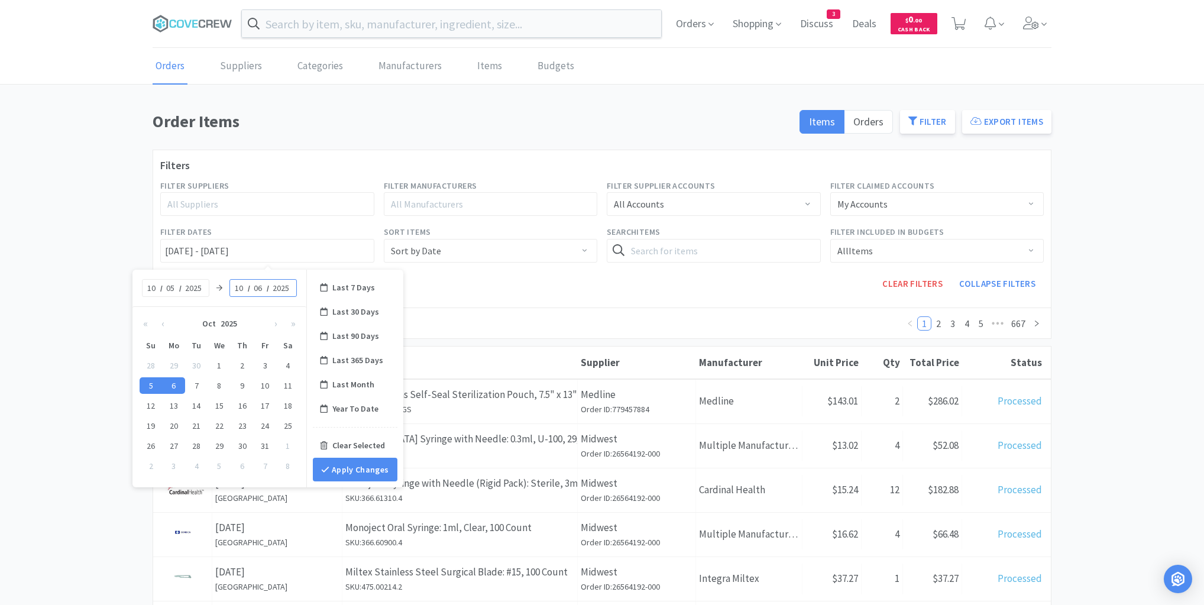
type input "10/05/2025 - 10/06/2025"
click at [360, 468] on button "Apply Changes" at bounding box center [355, 470] width 85 height 24
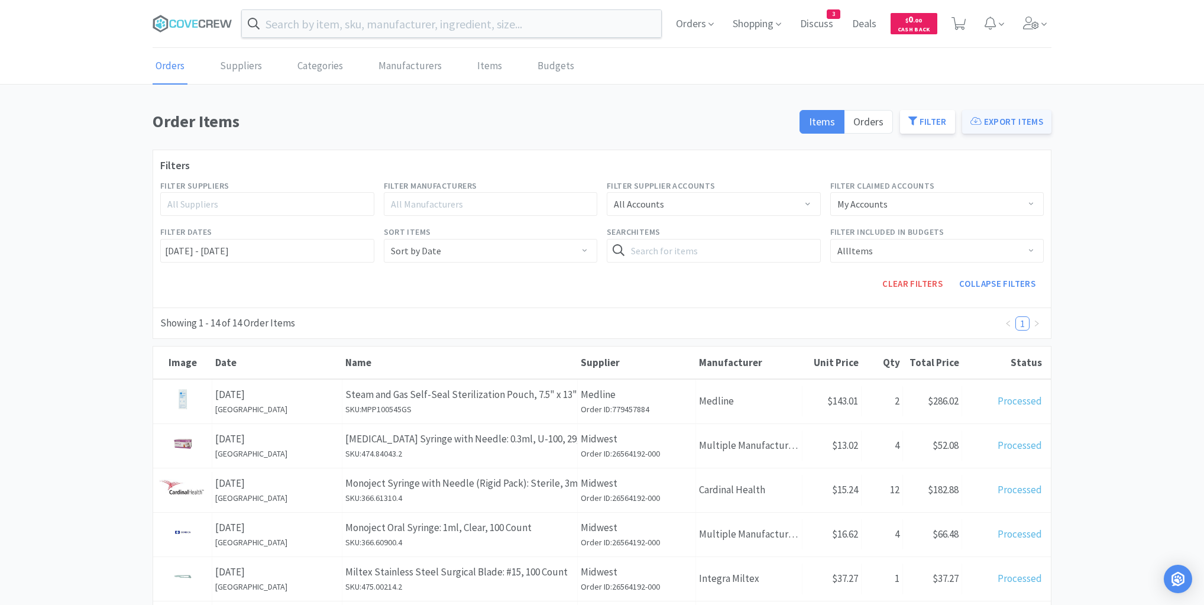
click at [1013, 124] on button "Export Items" at bounding box center [1006, 122] width 89 height 24
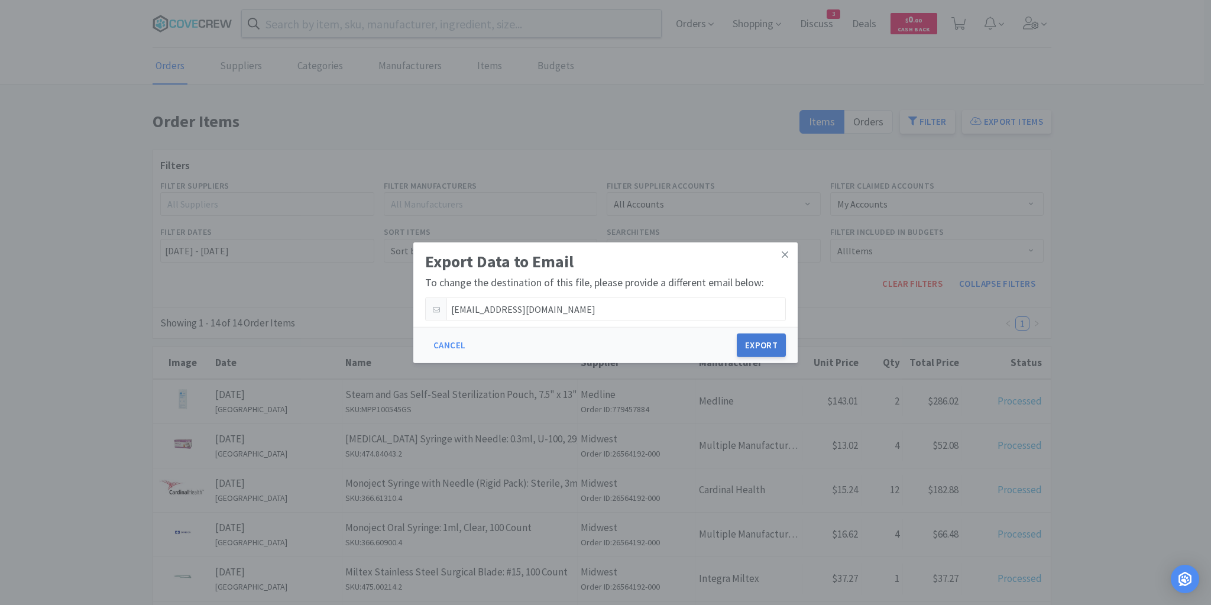
click at [763, 347] on button "Export" at bounding box center [761, 345] width 49 height 24
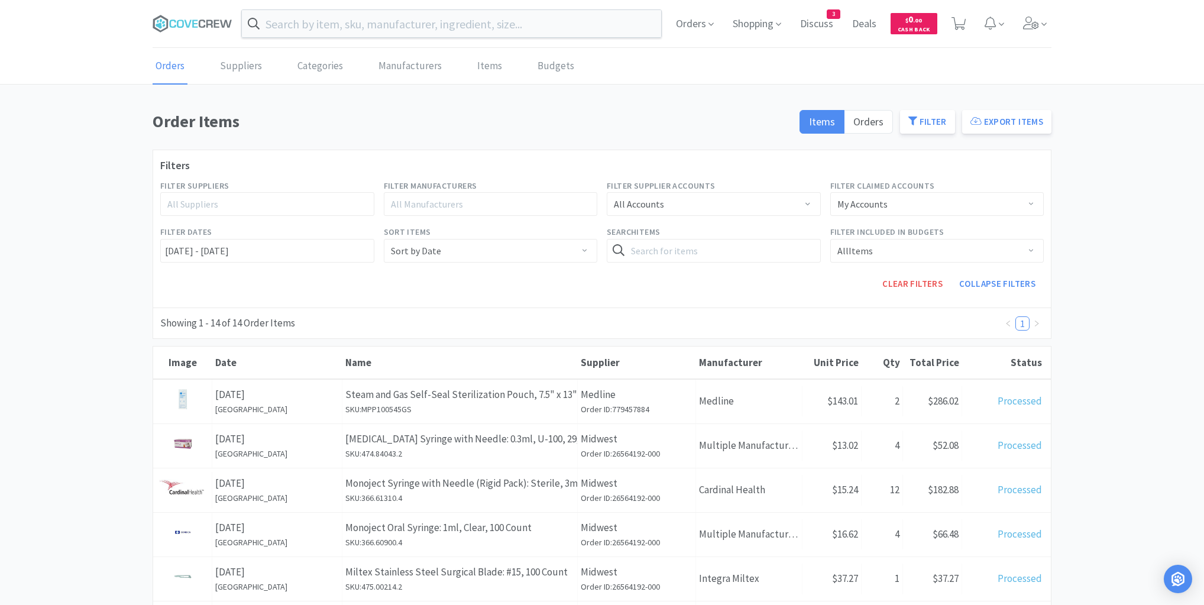
drag, startPoint x: 108, startPoint y: 221, endPoint x: 107, endPoint y: 231, distance: 9.5
click at [107, 225] on div "Order Items Items Orders Filter Export Items Filters Filter Suppliers All Suppl…" at bounding box center [602, 570] width 1204 height 924
click at [121, 392] on div "Order Items Items Orders Filter Export Items Filters Filter Suppliers All Suppl…" at bounding box center [602, 570] width 1204 height 924
click at [109, 210] on div "Order Items Items Orders Filter Export Items Filters Filter Suppliers All Suppl…" at bounding box center [602, 570] width 1204 height 924
click at [90, 179] on div "Order Items Items Orders Filter Export Items Filters Filter Suppliers All Suppl…" at bounding box center [602, 570] width 1204 height 924
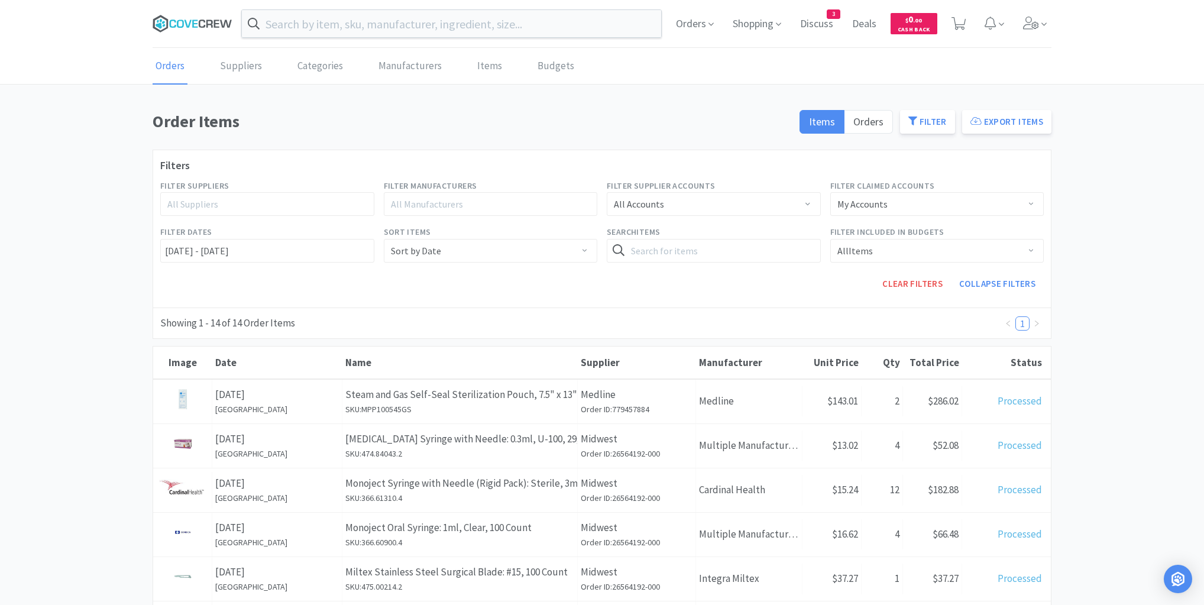
click at [192, 22] on icon at bounding box center [193, 24] width 80 height 18
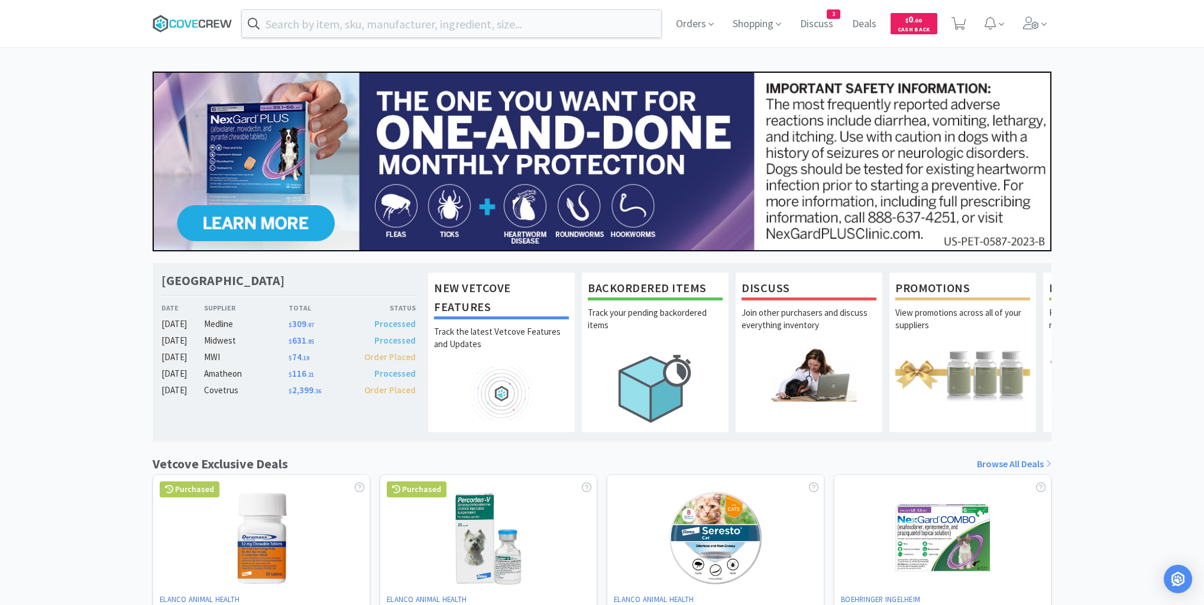
click at [196, 20] on icon at bounding box center [194, 24] width 5 height 8
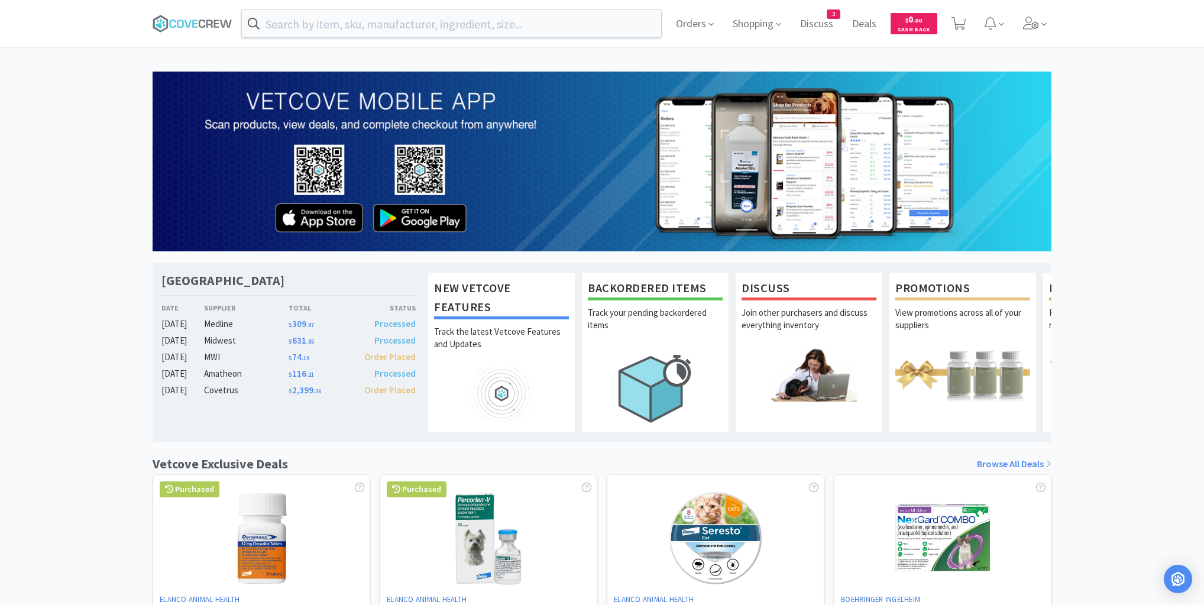
click at [90, 111] on div "Las Vegas Veterinary Specialty Center Date Supplier Total Status Oct 06 Medline…" at bounding box center [602, 522] width 1204 height 900
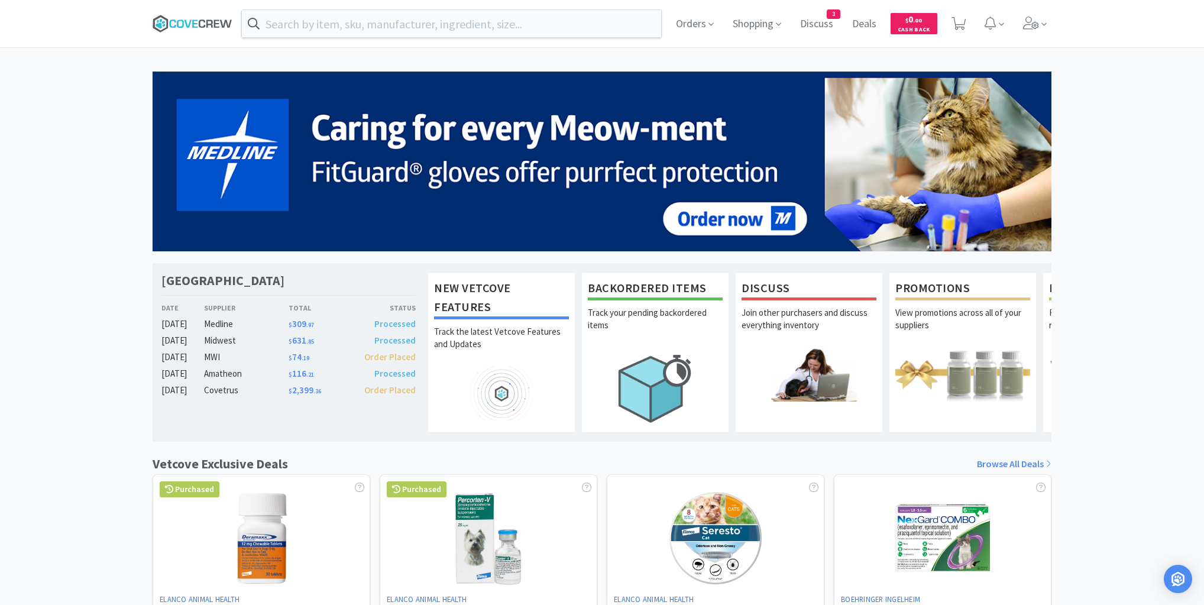
click at [202, 26] on icon at bounding box center [193, 24] width 80 height 18
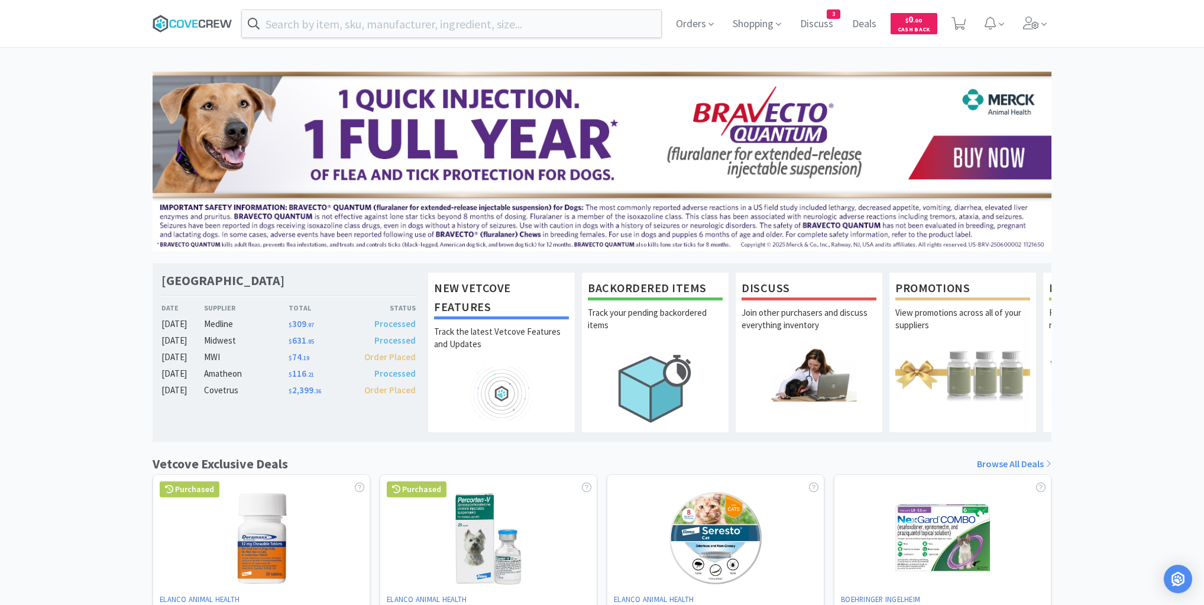
click at [184, 21] on icon at bounding box center [193, 24] width 80 height 18
click at [193, 24] on icon at bounding box center [194, 24] width 5 height 8
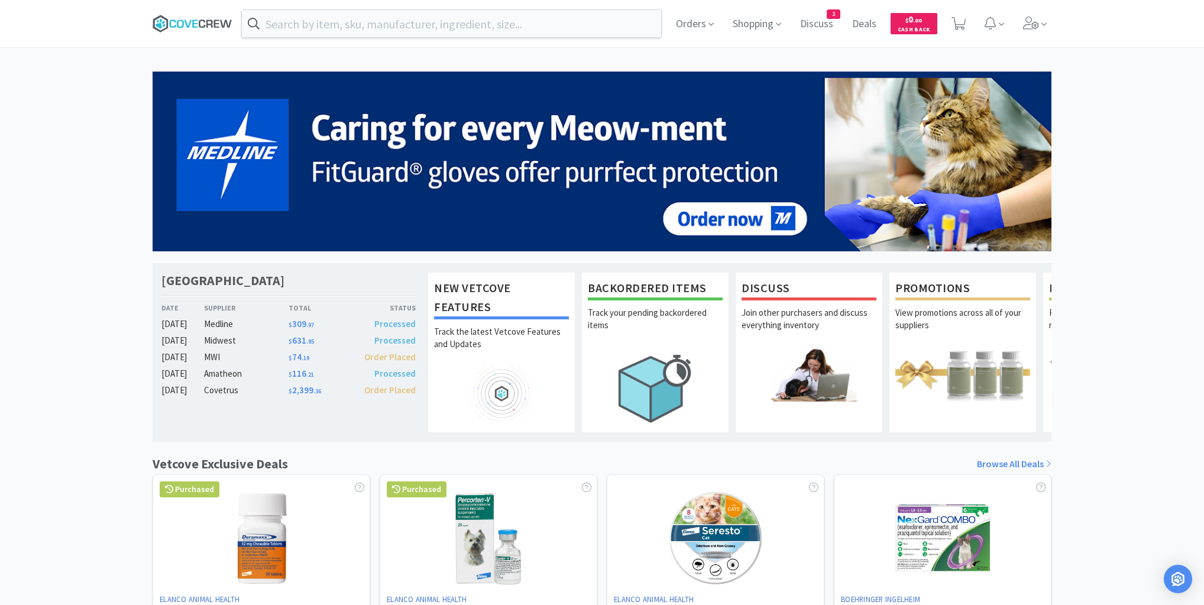
click at [201, 25] on icon at bounding box center [193, 24] width 80 height 18
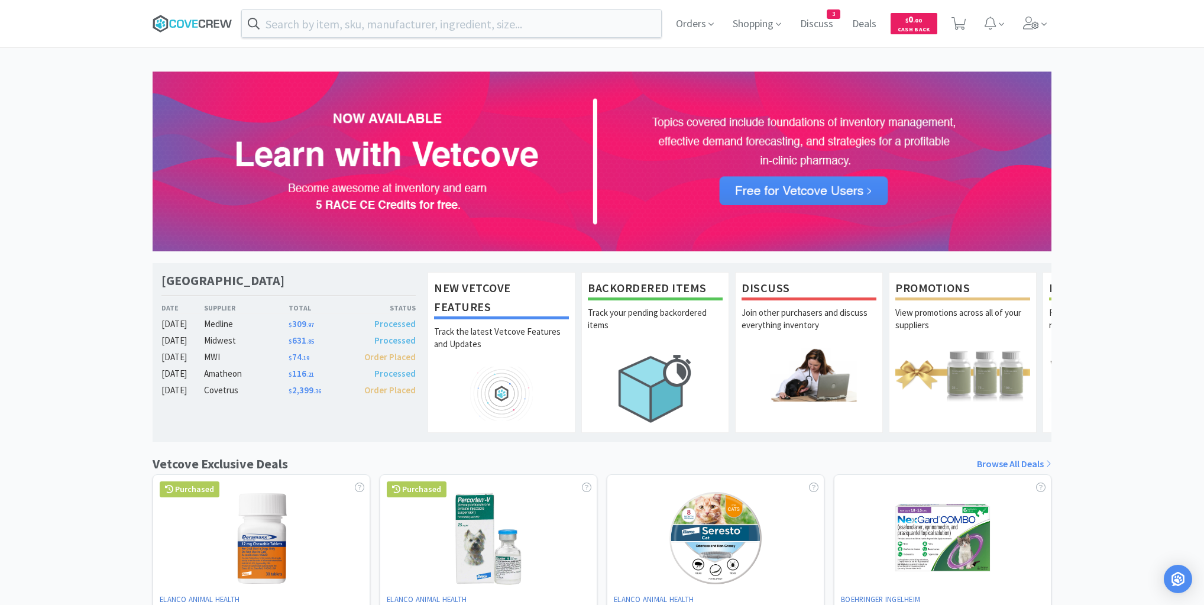
click at [189, 19] on icon at bounding box center [193, 24] width 80 height 18
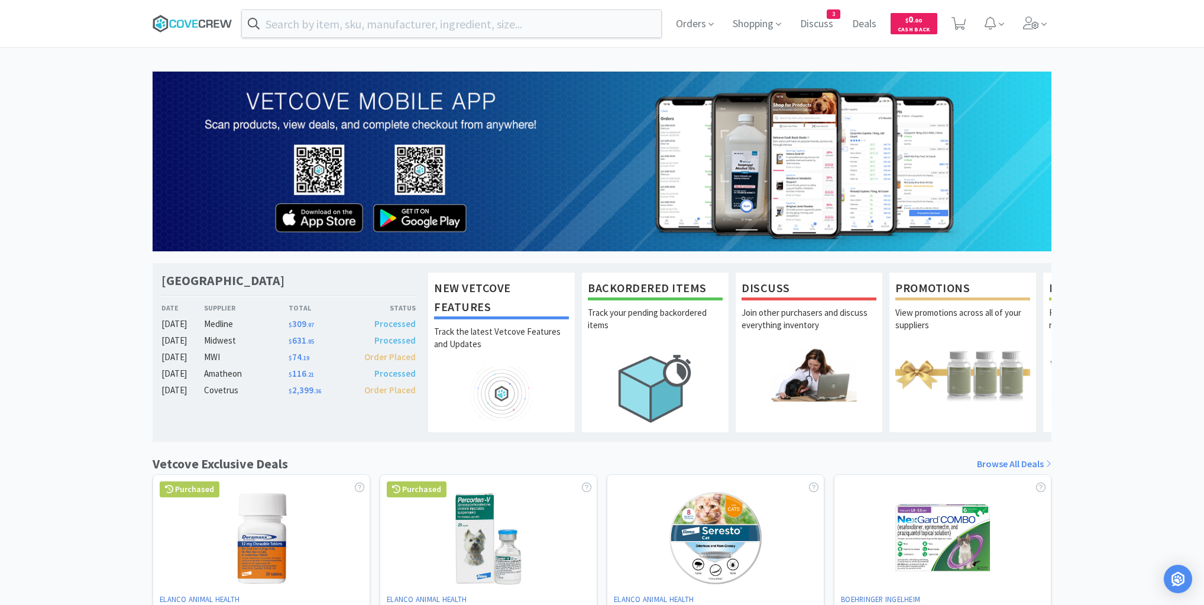
click at [194, 20] on icon at bounding box center [194, 24] width 5 height 8
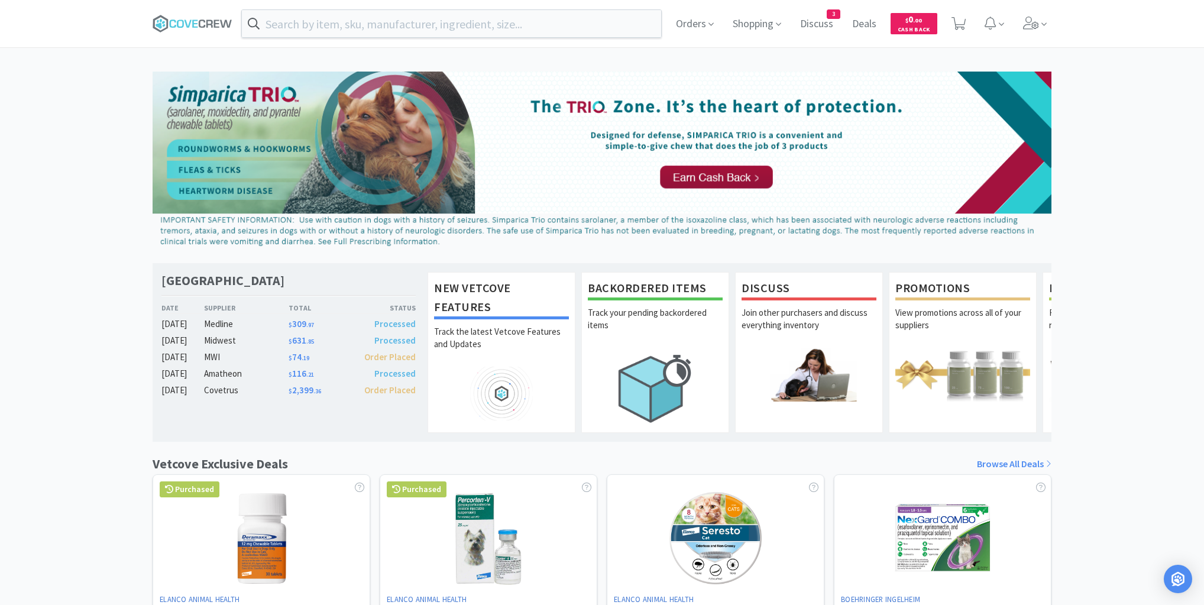
click at [57, 301] on div "Las Vegas Veterinary Specialty Center Date Supplier Total Status Oct 06 Medline…" at bounding box center [602, 522] width 1204 height 900
click at [61, 64] on div "Orders Shopping Discuss Discuss 3 Deals Deals $ 0 . 00 Cash Back Las Vegas Vete…" at bounding box center [602, 485] width 1204 height 971
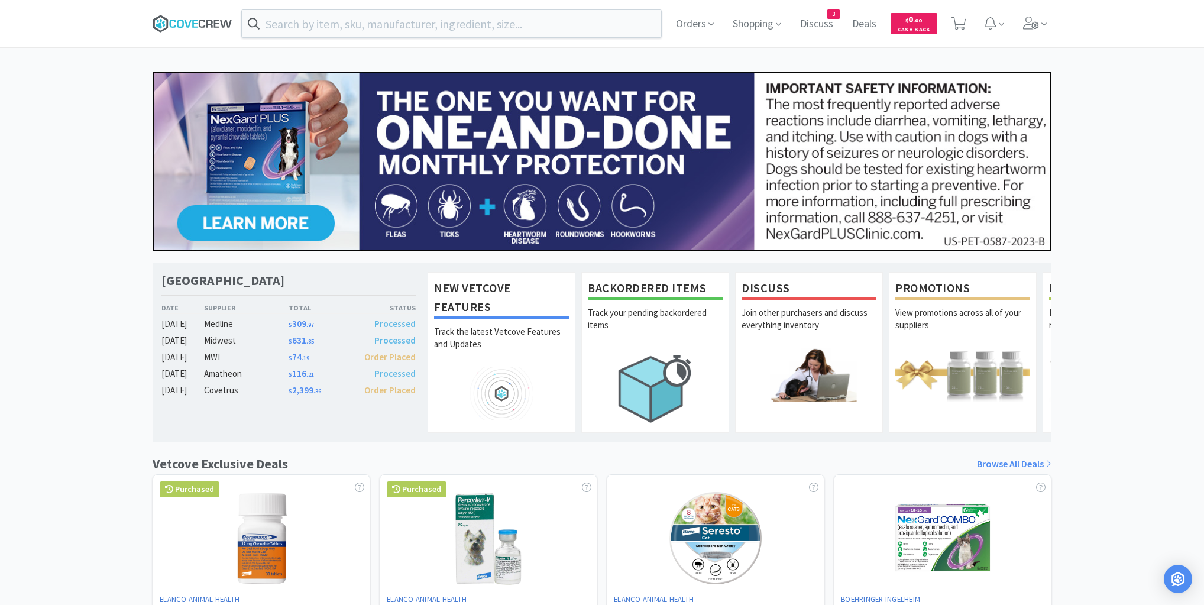
click at [183, 26] on icon at bounding box center [180, 24] width 7 height 8
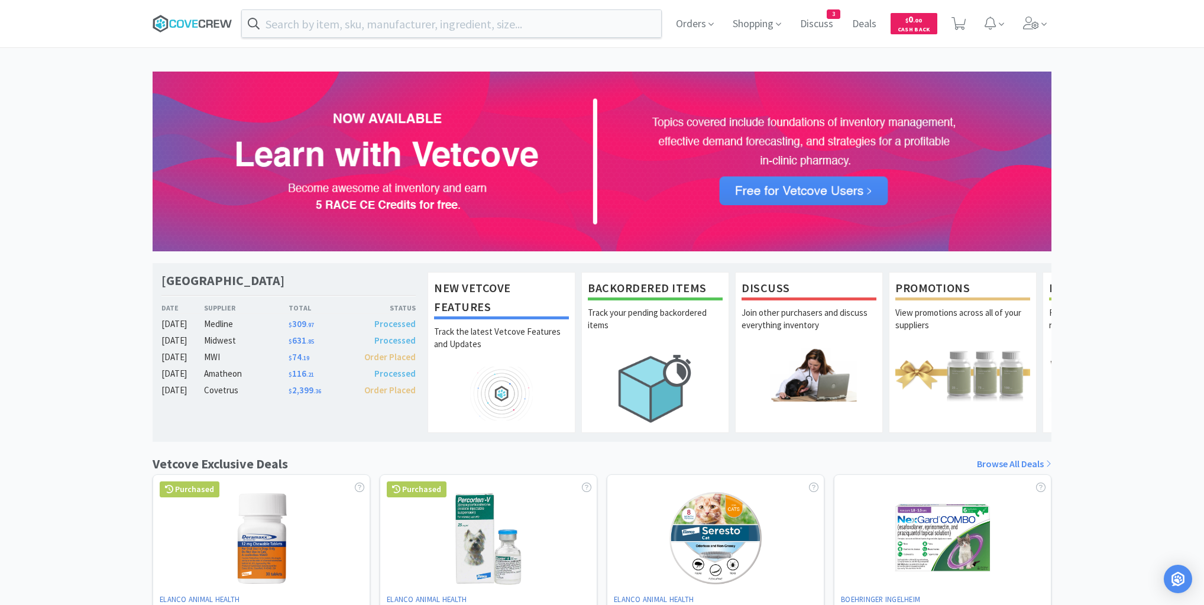
click at [198, 24] on icon at bounding box center [193, 24] width 80 height 18
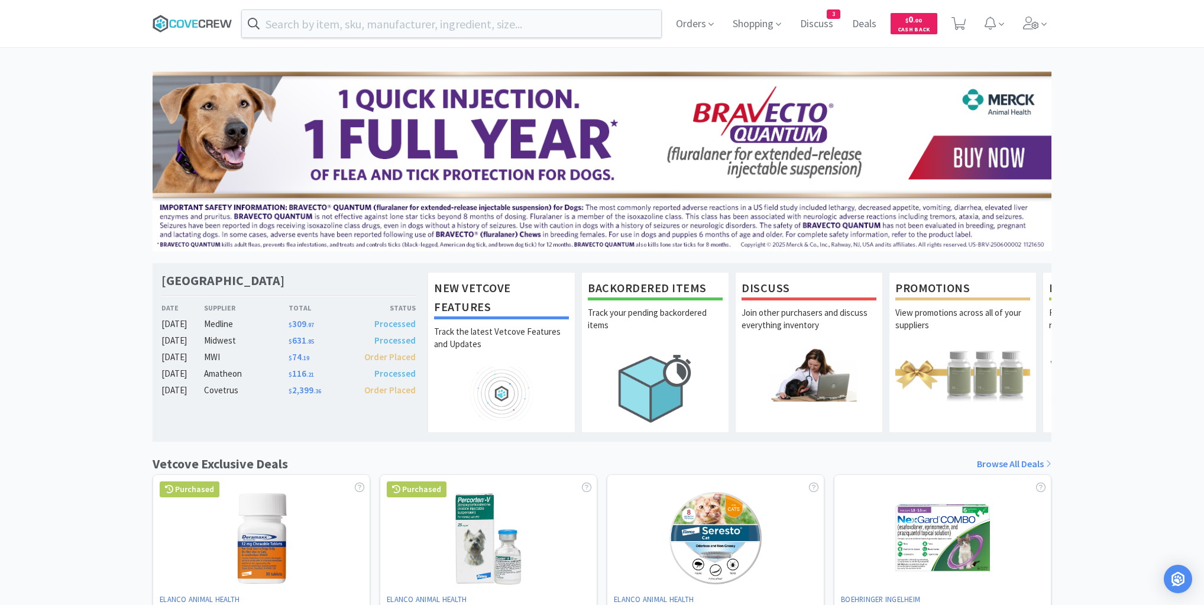
click at [187, 19] on icon at bounding box center [193, 24] width 80 height 18
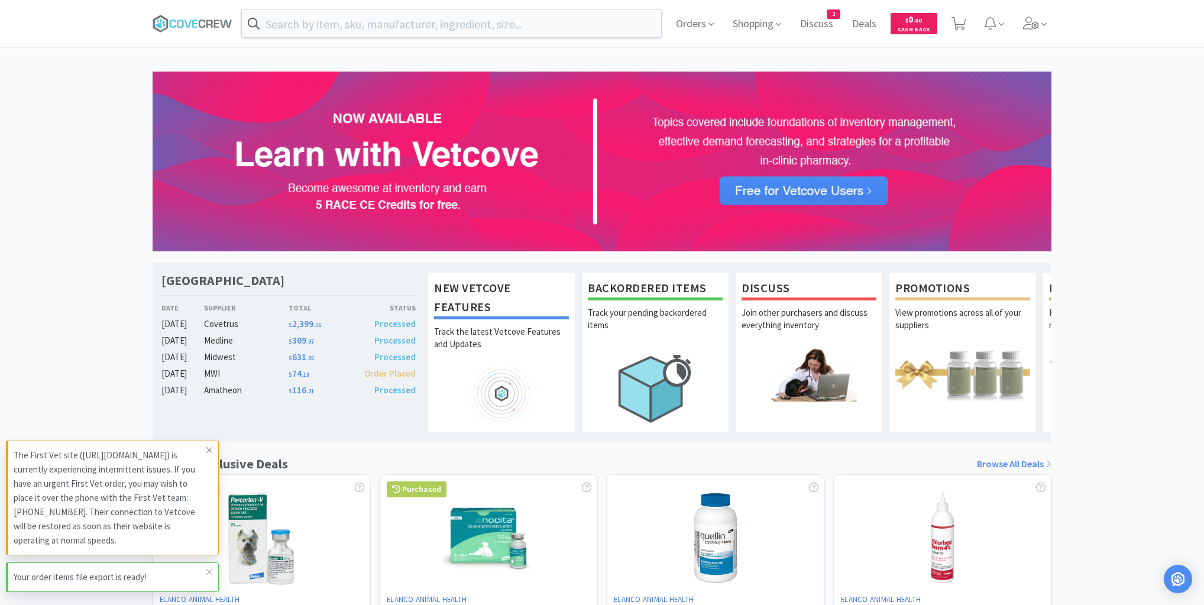
click at [208, 430] on icon at bounding box center [209, 449] width 7 height 9
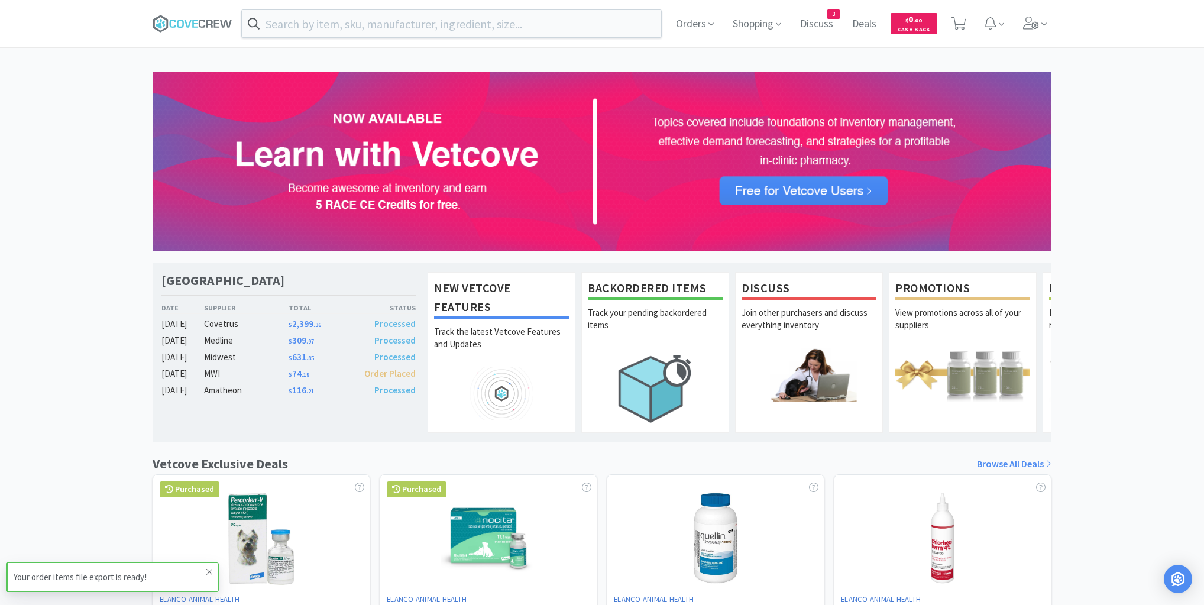
click at [210, 430] on icon at bounding box center [209, 571] width 7 height 9
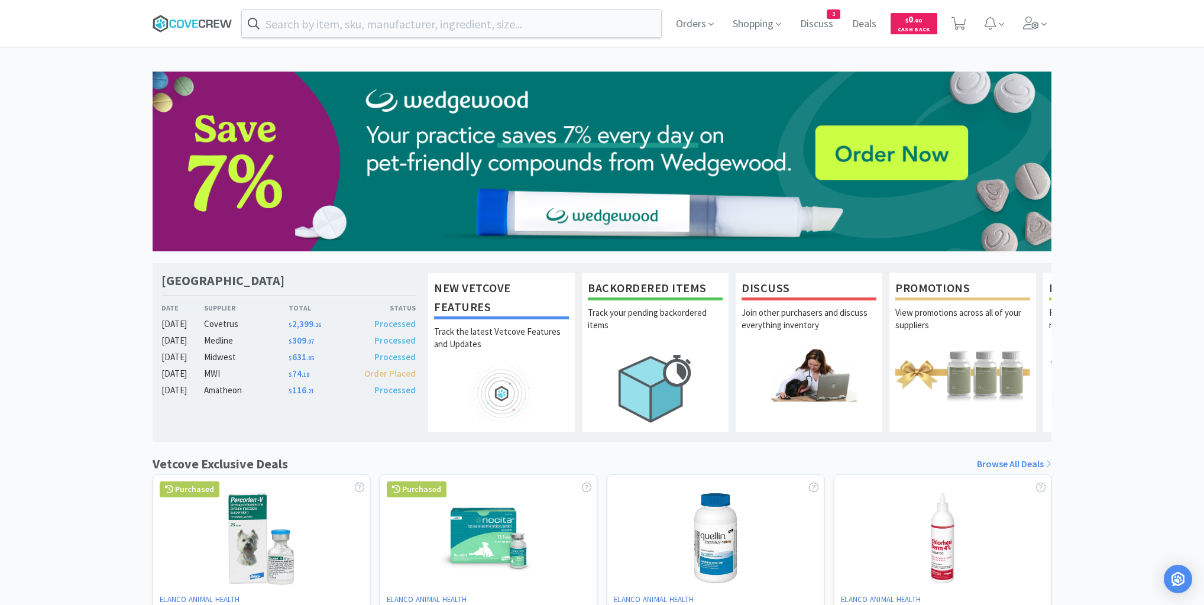
click at [208, 24] on icon at bounding box center [209, 24] width 7 height 8
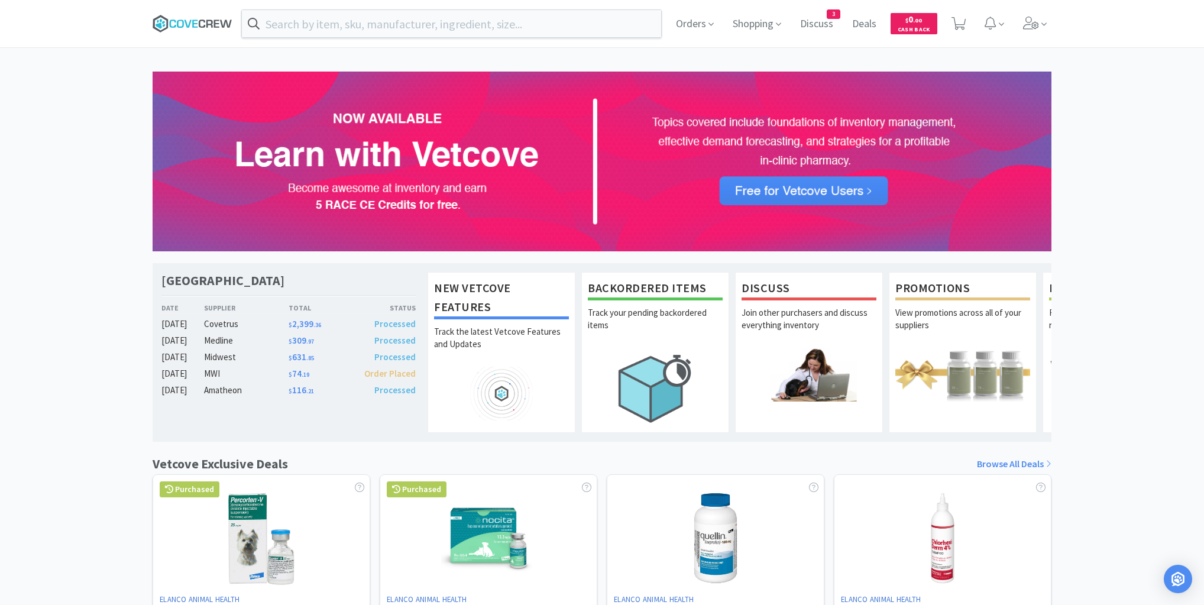
click at [215, 22] on icon at bounding box center [216, 24] width 5 height 8
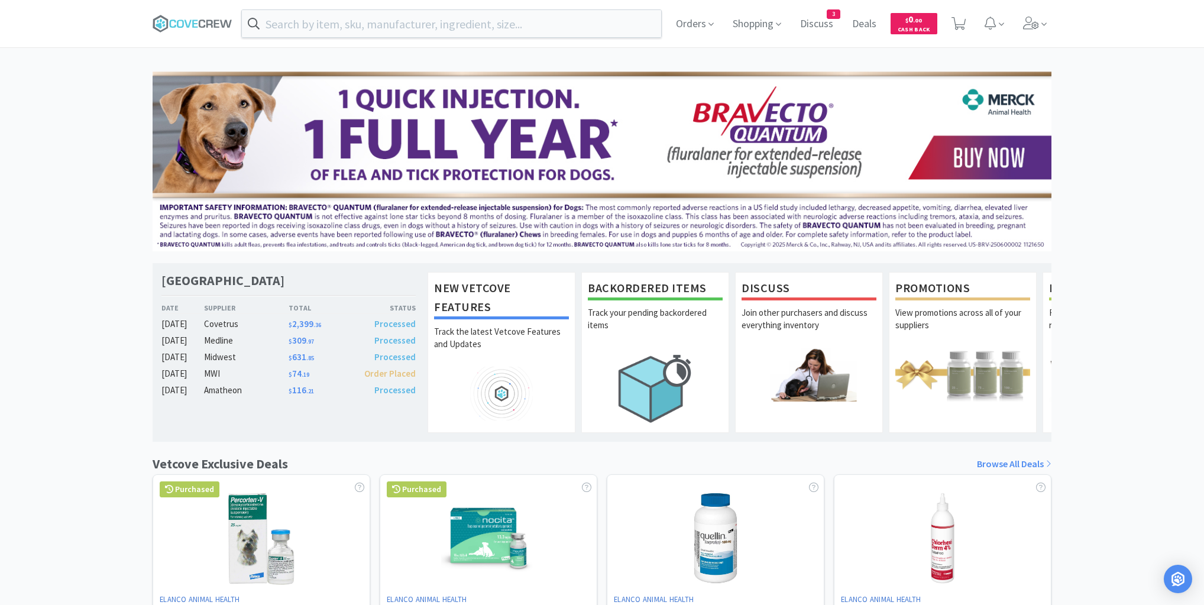
click at [74, 196] on div "Las Vegas Veterinary Specialty Center Date Supplier Total Status Oct 06 Covetru…" at bounding box center [602, 522] width 1204 height 900
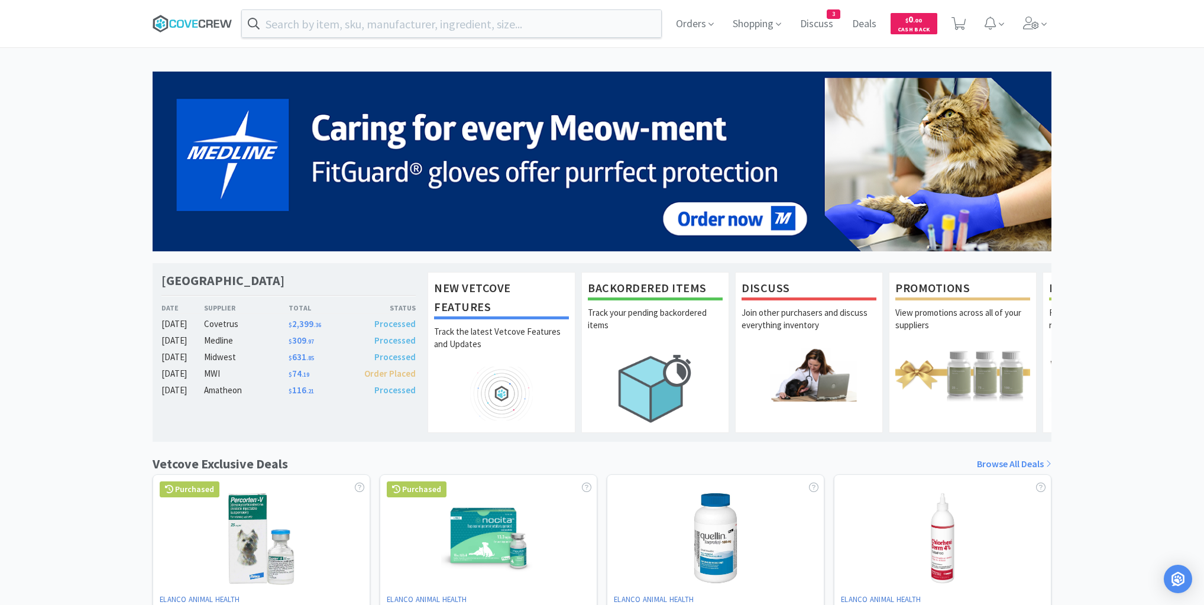
click at [176, 21] on icon at bounding box center [193, 24] width 80 height 18
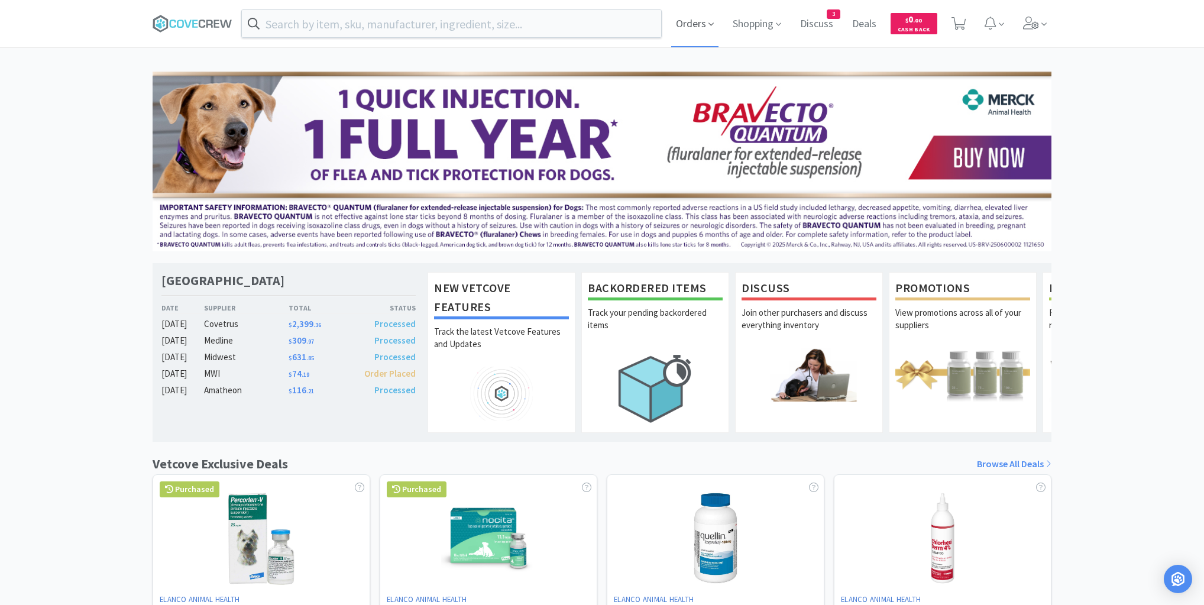
click at [594, 17] on span "Orders" at bounding box center [694, 23] width 47 height 47
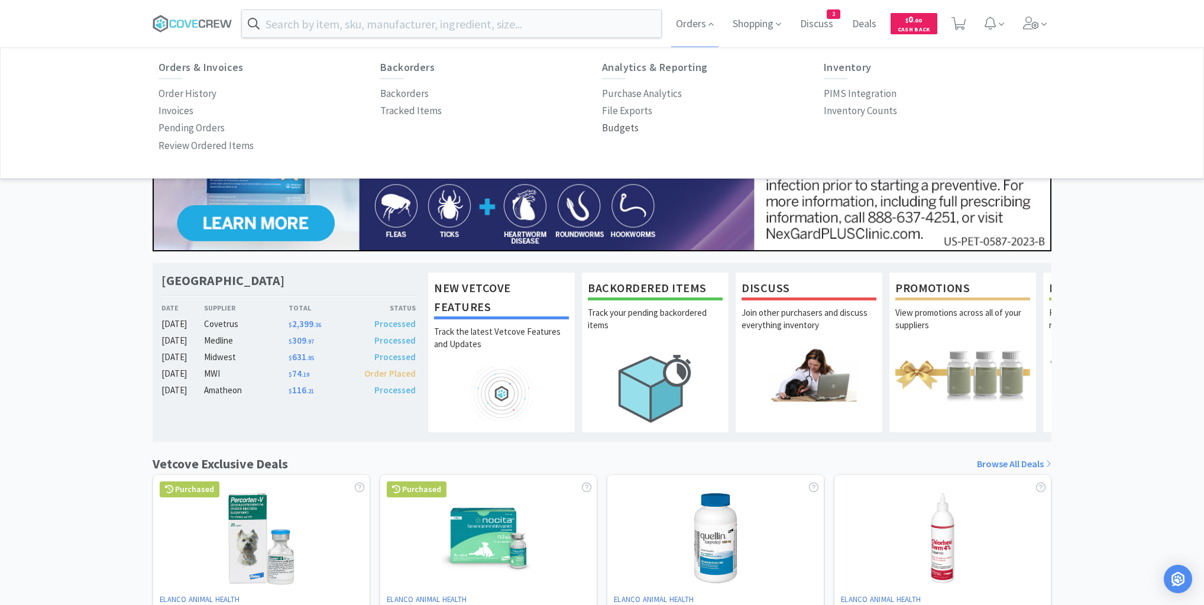
click at [594, 131] on p "Budgets" at bounding box center [620, 128] width 37 height 16
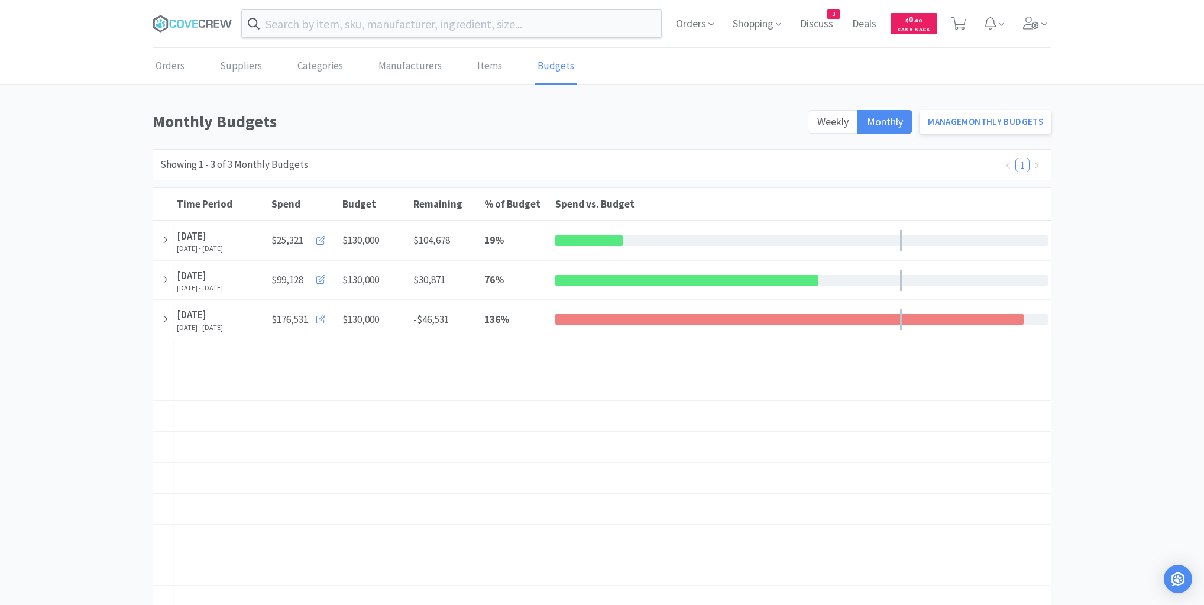
drag, startPoint x: 165, startPoint y: 322, endPoint x: 395, endPoint y: 453, distance: 264.5
click at [395, 430] on div "Budget" at bounding box center [374, 447] width 71 height 30
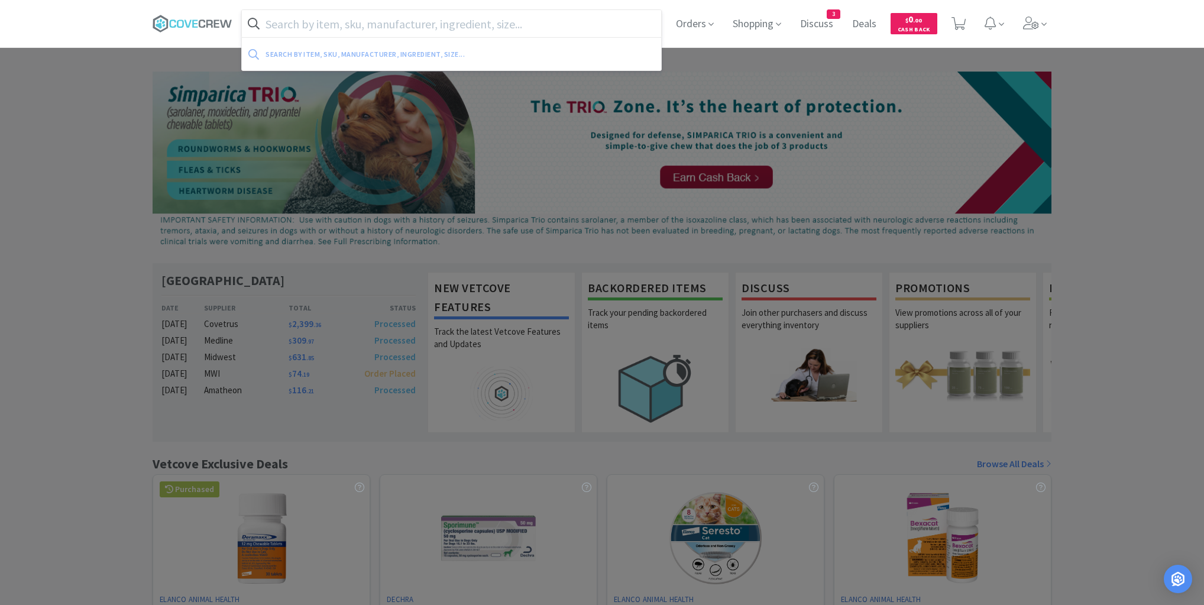
click at [336, 25] on input "text" at bounding box center [451, 23] width 419 height 27
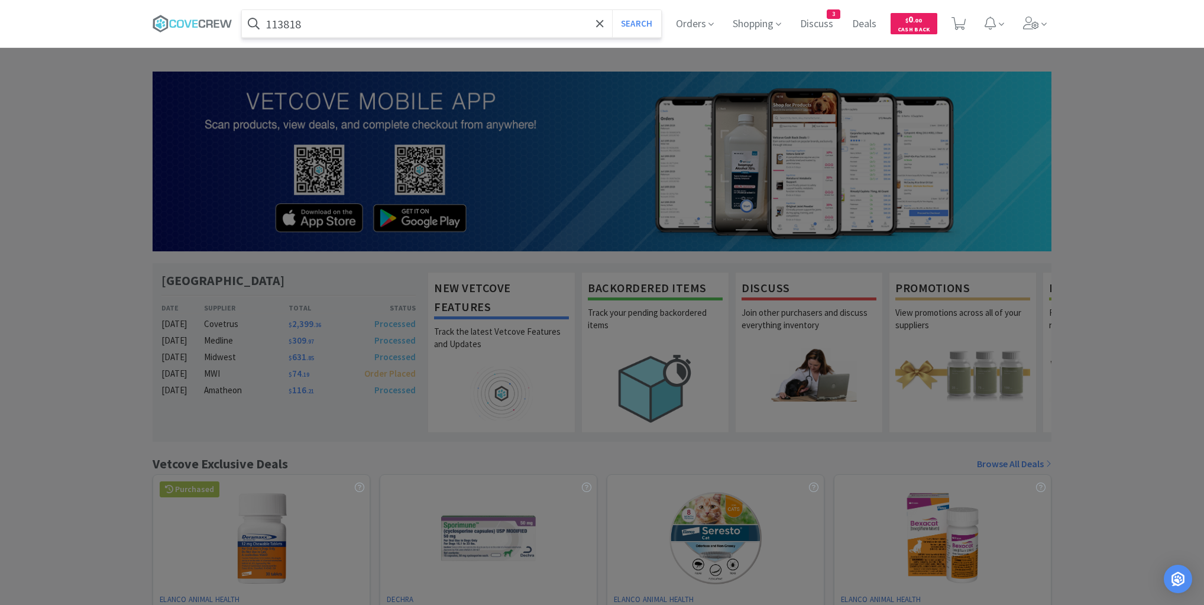
click at [612, 10] on button "Search" at bounding box center [636, 23] width 49 height 27
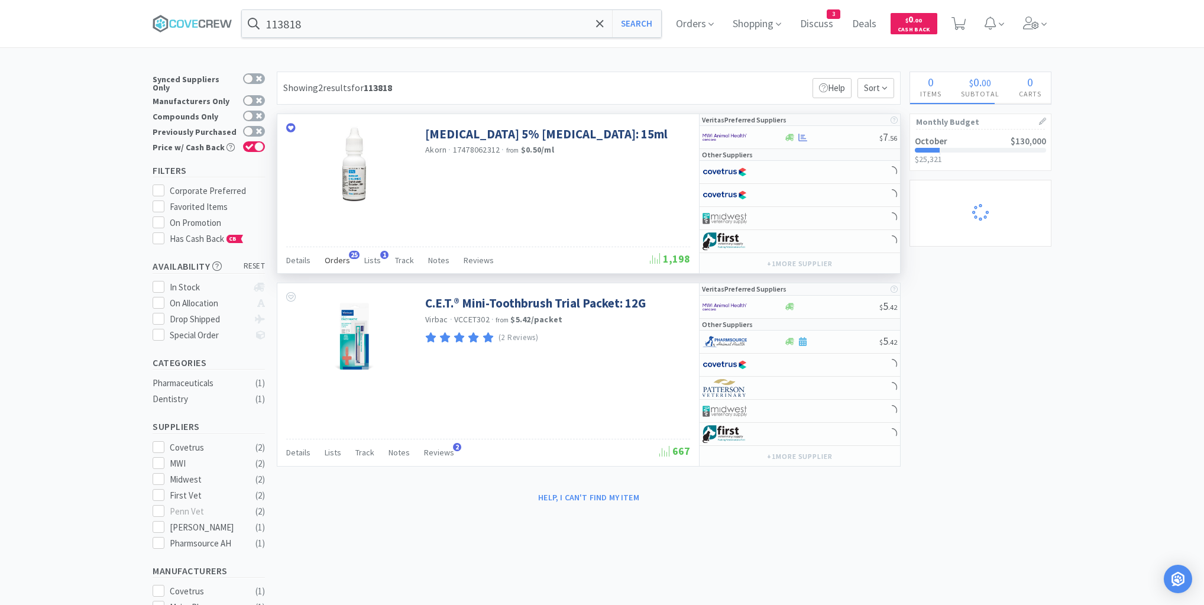
click at [336, 258] on span "Orders" at bounding box center [337, 260] width 25 height 11
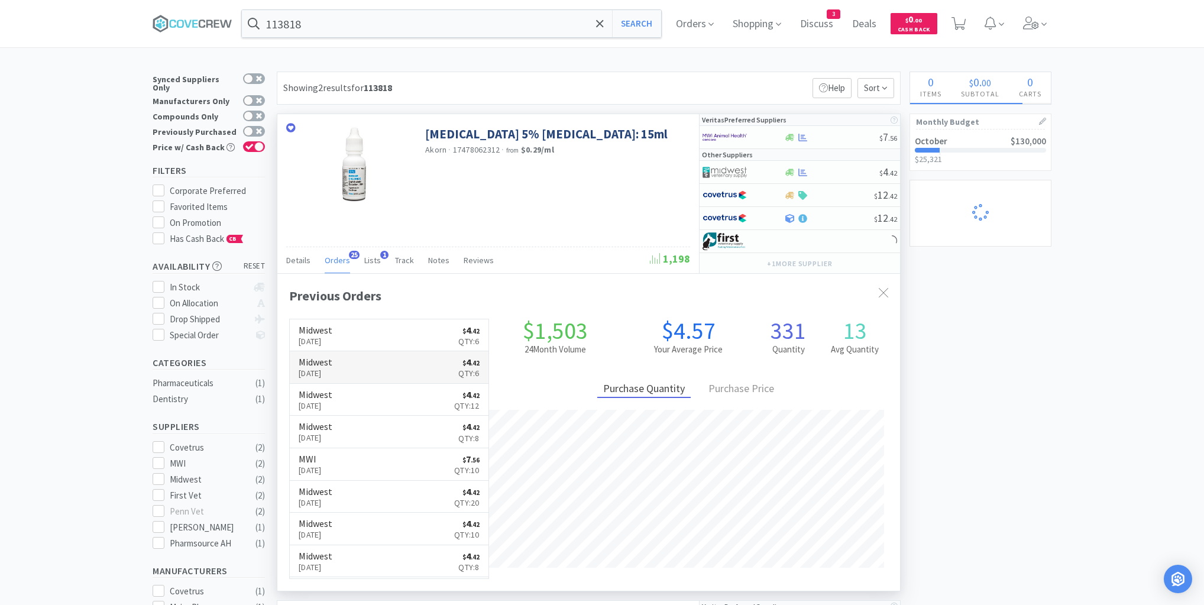
scroll to position [317, 623]
click at [393, 27] on input "113818" at bounding box center [451, 23] width 419 height 27
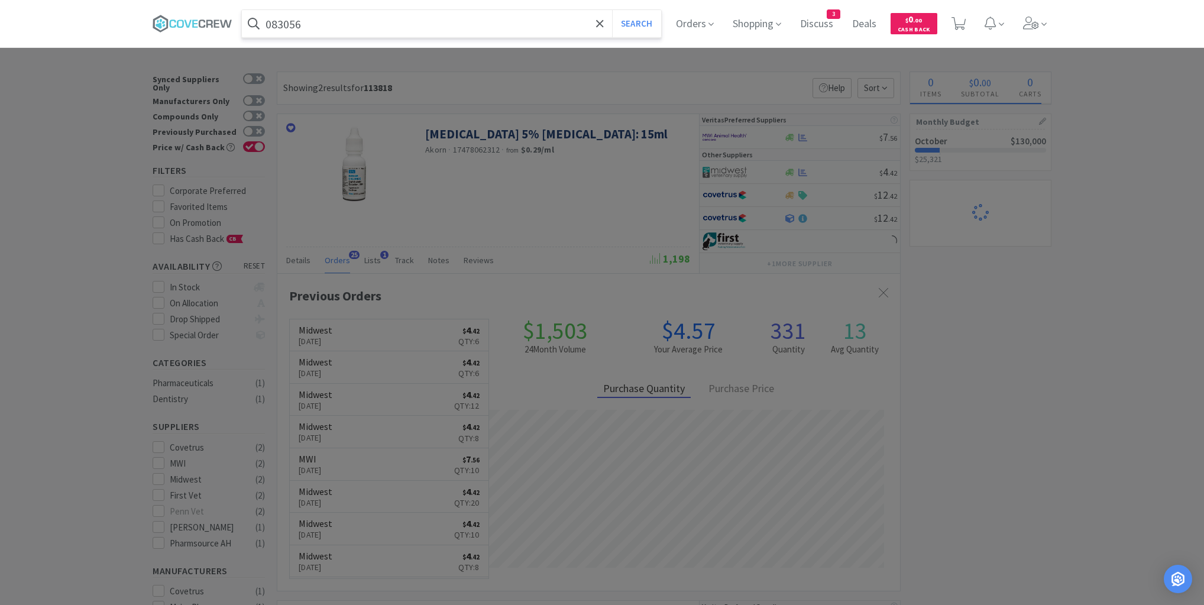
click at [612, 10] on button "Search" at bounding box center [636, 23] width 49 height 27
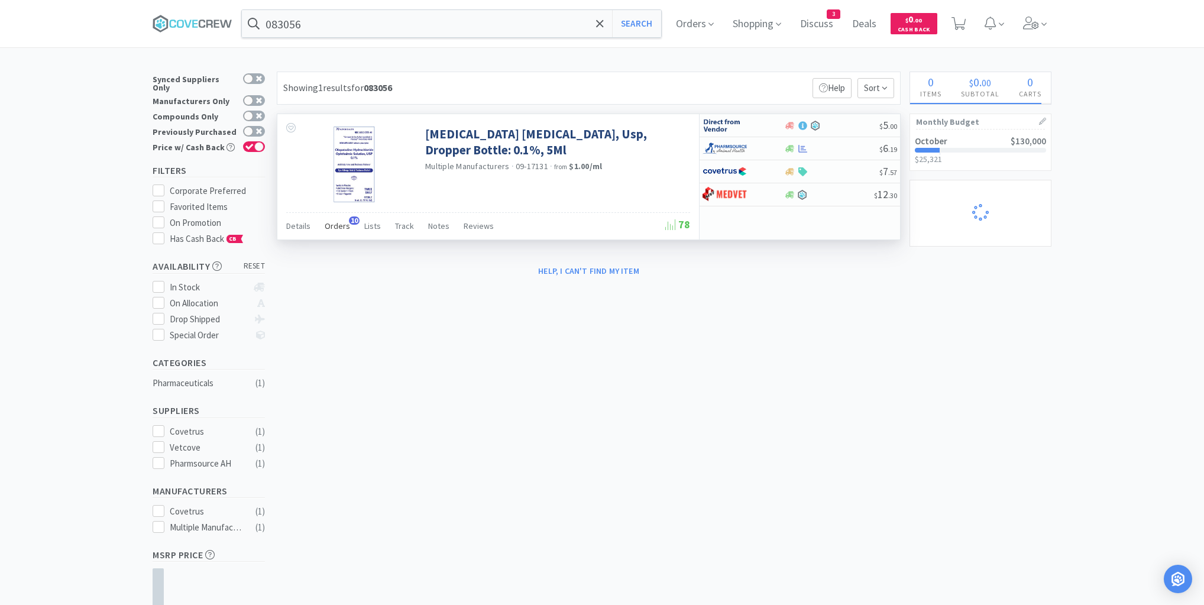
click at [345, 221] on span "Orders" at bounding box center [337, 226] width 25 height 11
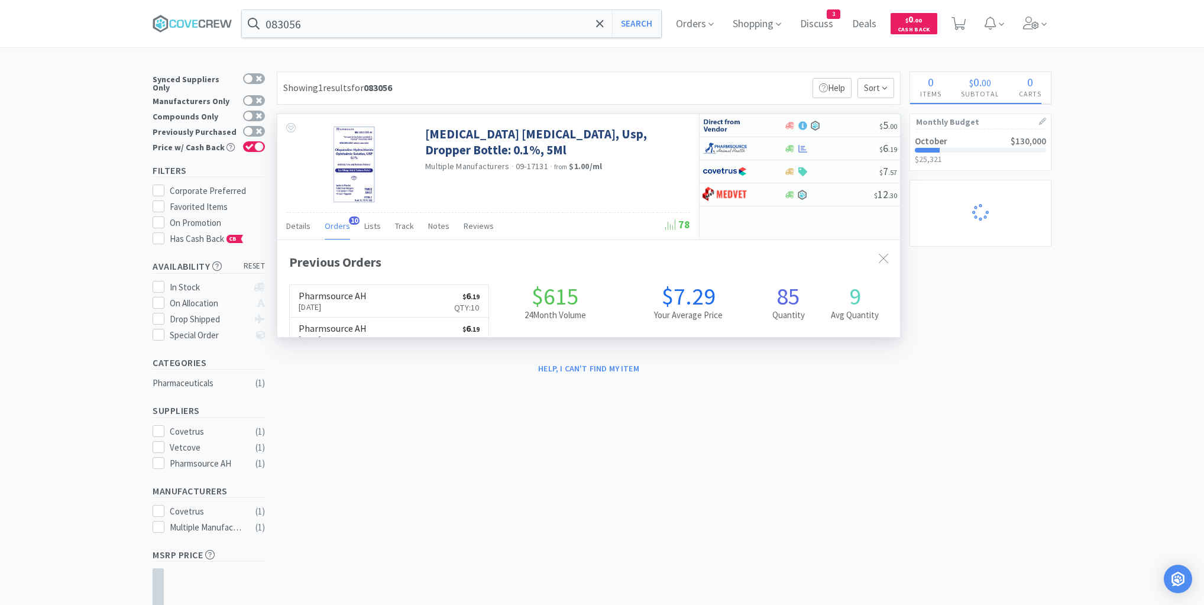
scroll to position [317, 623]
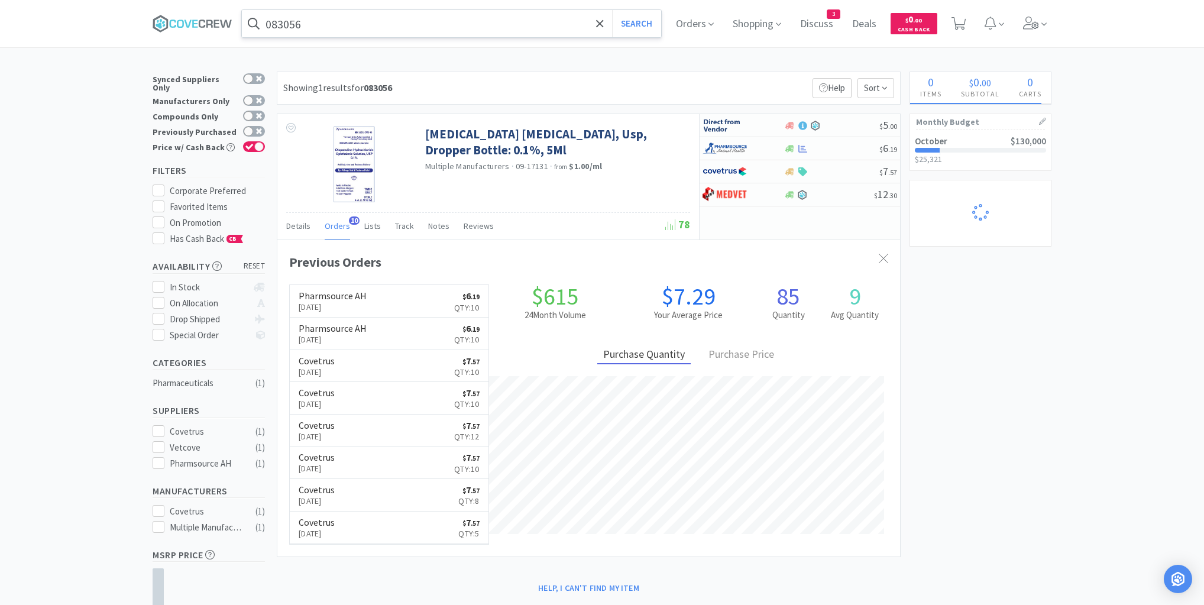
click at [402, 25] on input "083056" at bounding box center [451, 23] width 419 height 27
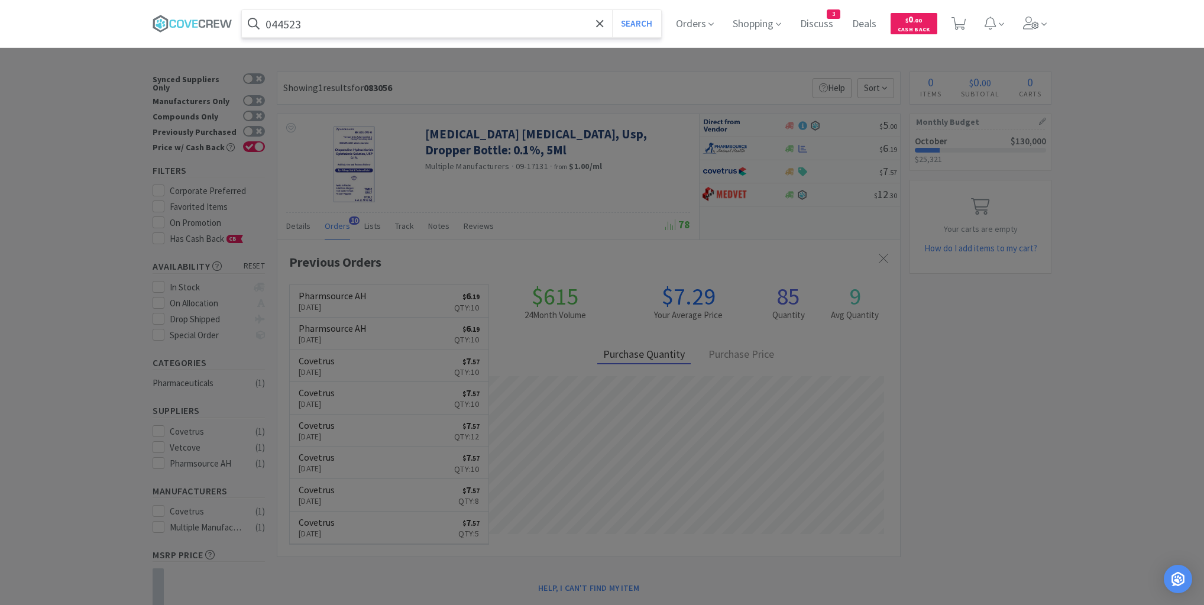
click at [612, 10] on button "Search" at bounding box center [636, 23] width 49 height 27
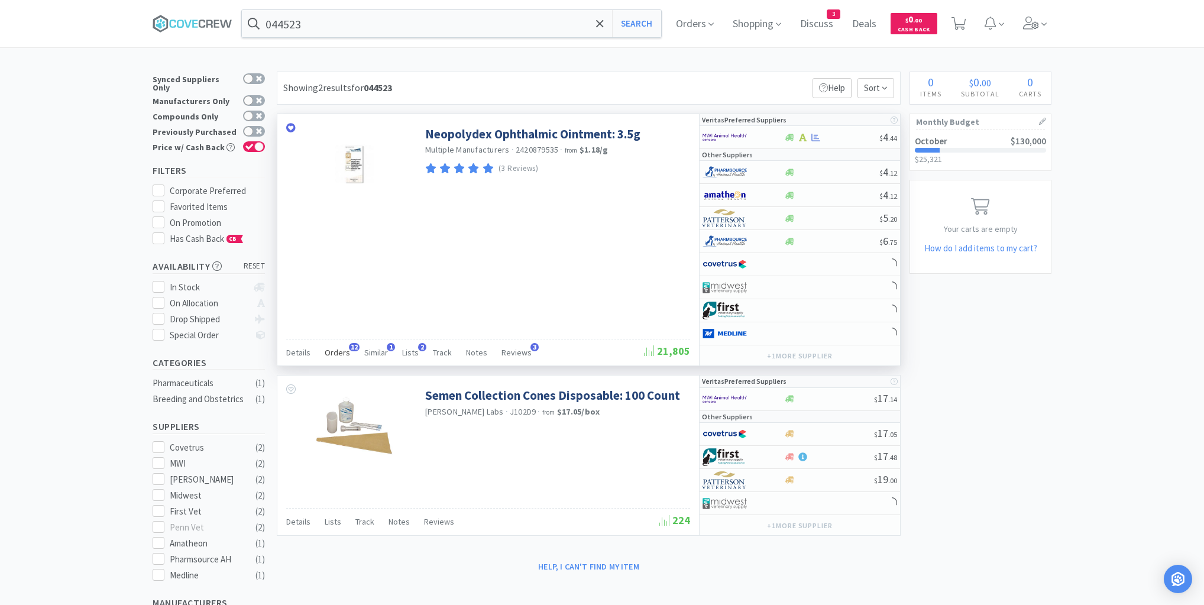
click at [344, 352] on span "Orders" at bounding box center [337, 352] width 25 height 11
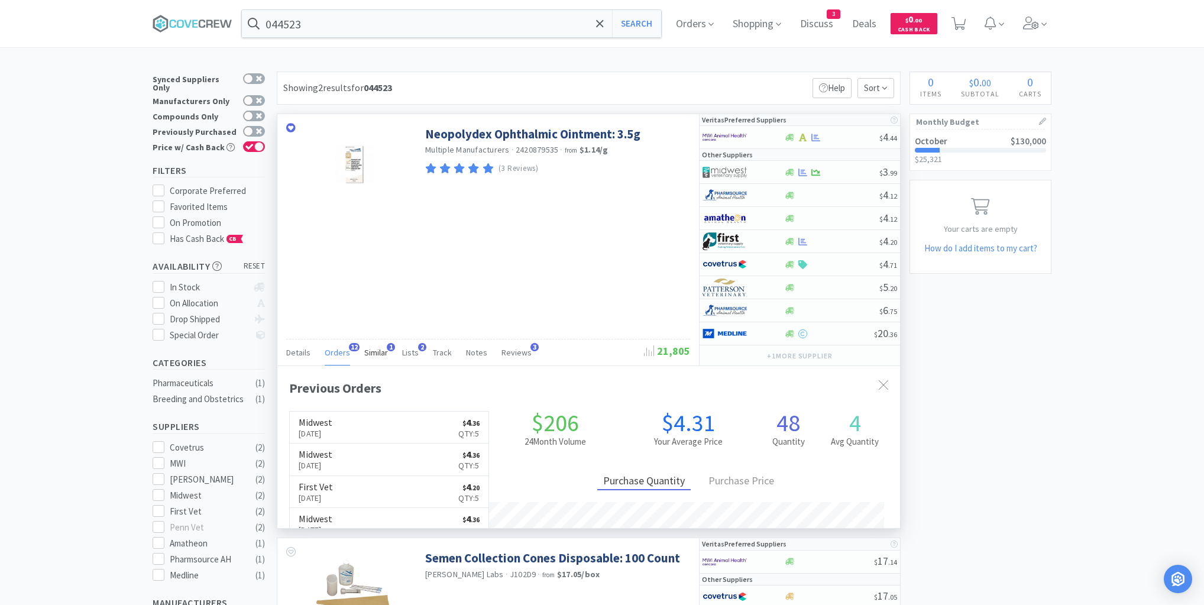
scroll to position [317, 623]
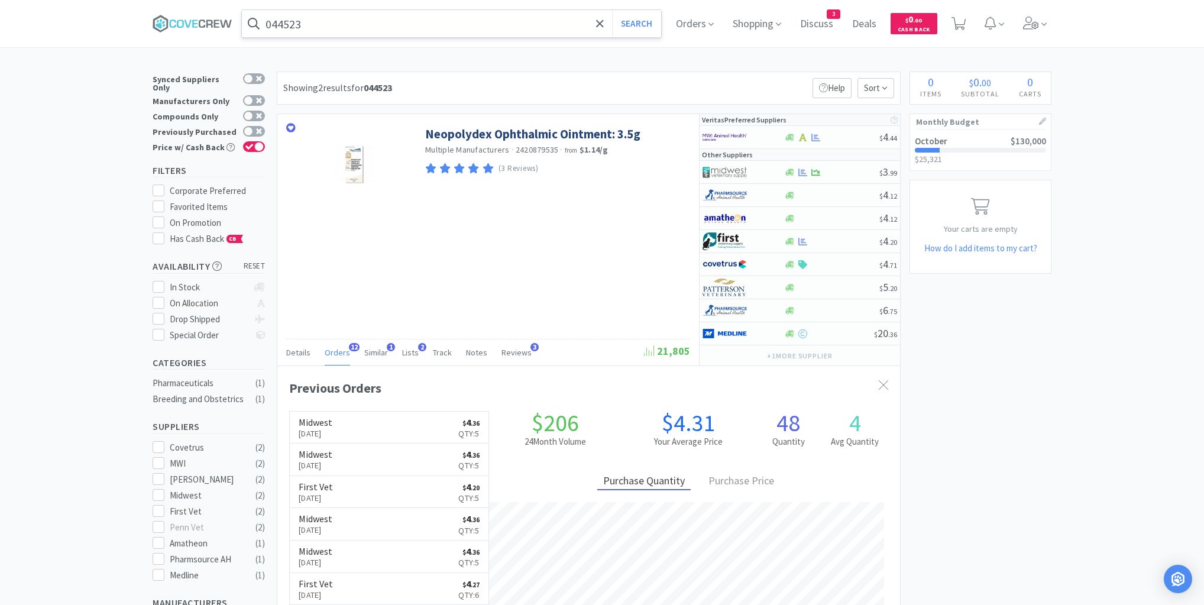
click at [381, 26] on input "044523" at bounding box center [451, 23] width 419 height 27
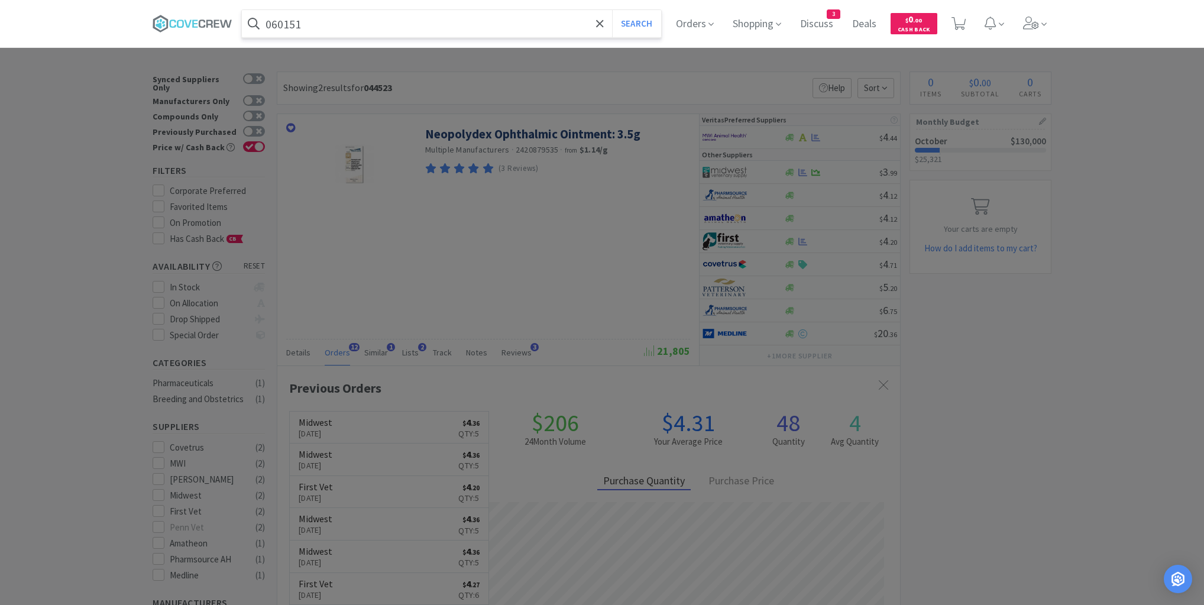
click at [612, 10] on button "Search" at bounding box center [636, 23] width 49 height 27
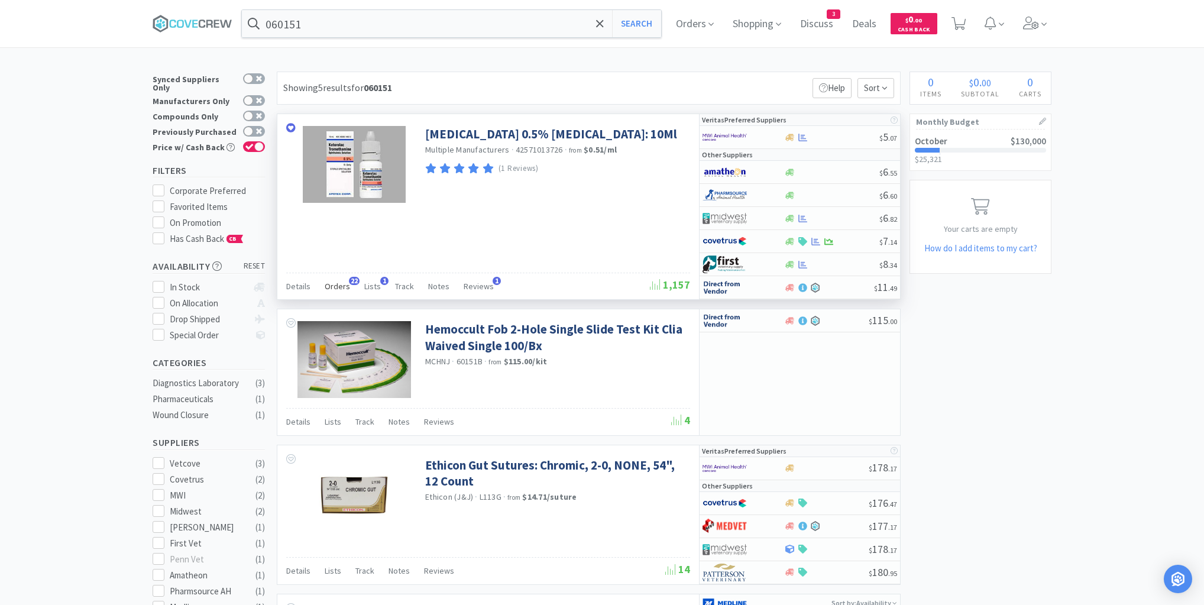
click at [344, 284] on span "Orders" at bounding box center [337, 286] width 25 height 11
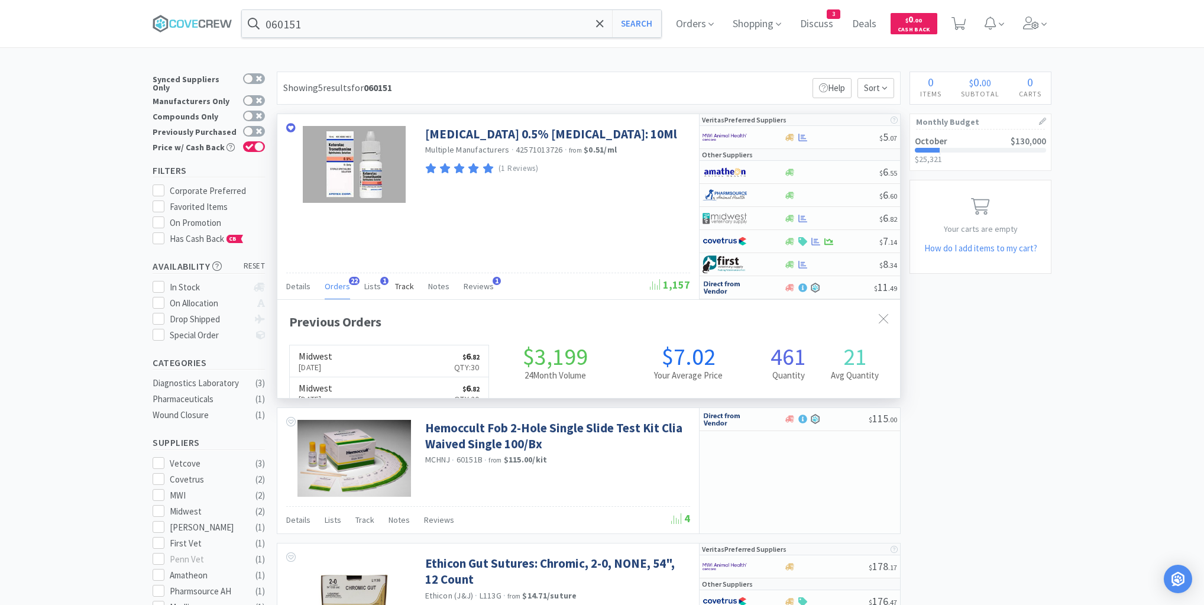
scroll to position [317, 623]
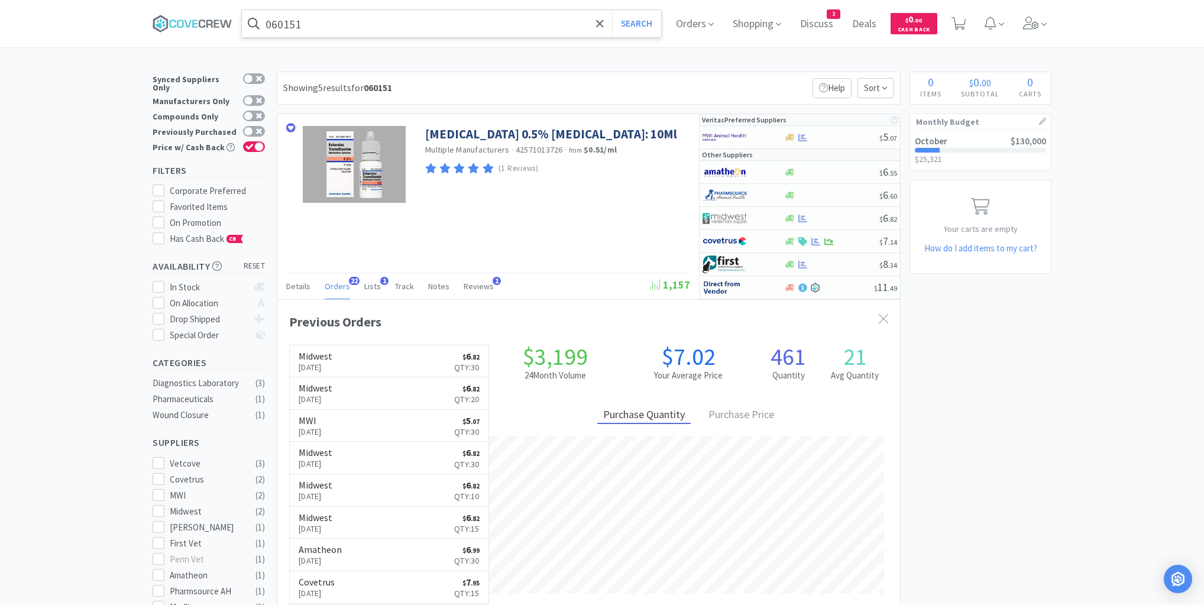
click at [400, 27] on input "060151" at bounding box center [451, 23] width 419 height 27
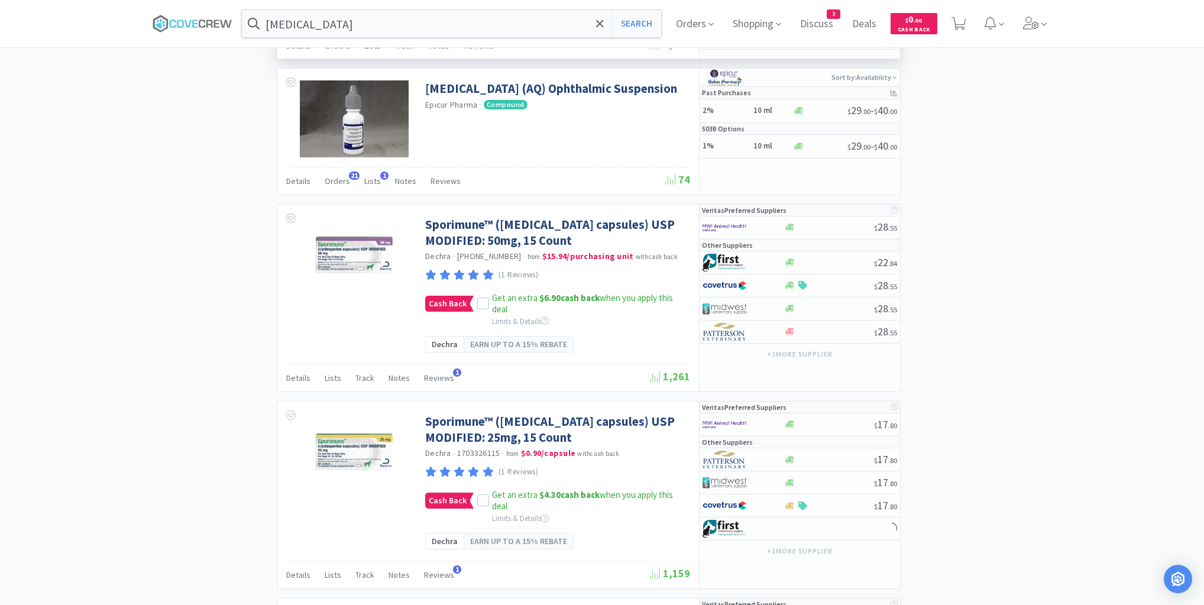
scroll to position [1608, 0]
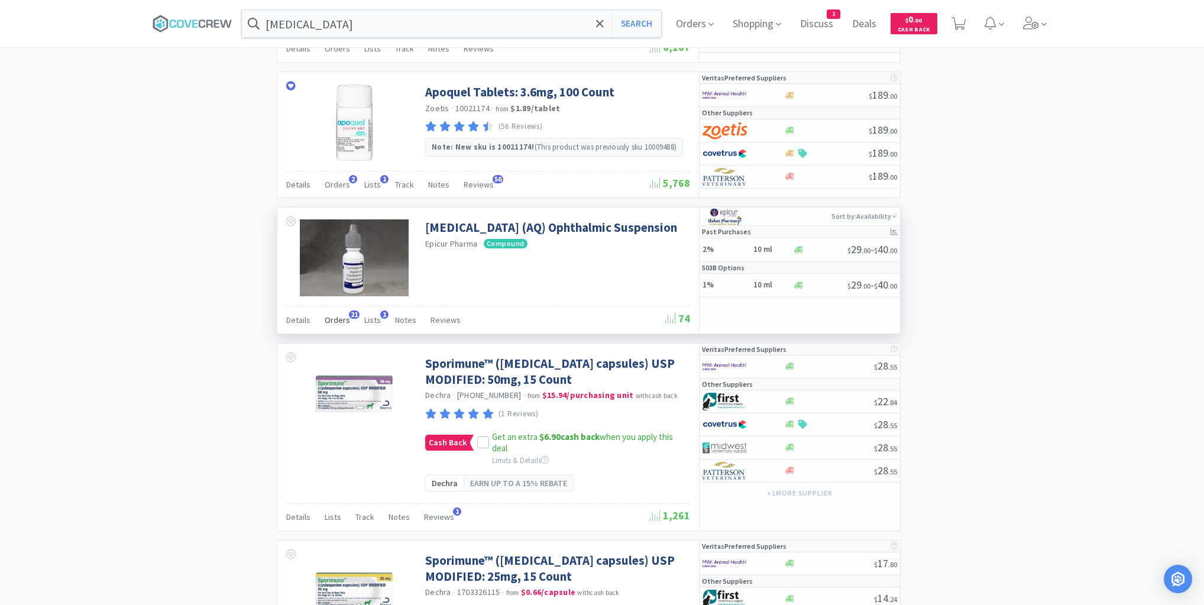
click at [333, 315] on span "Orders" at bounding box center [337, 320] width 25 height 11
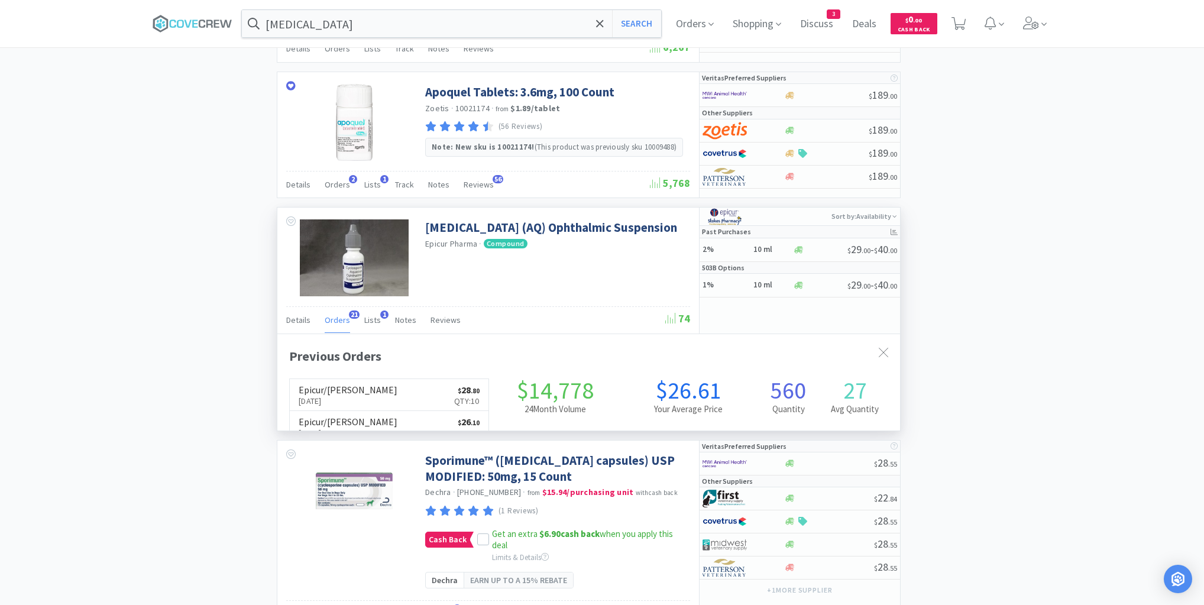
scroll to position [317, 623]
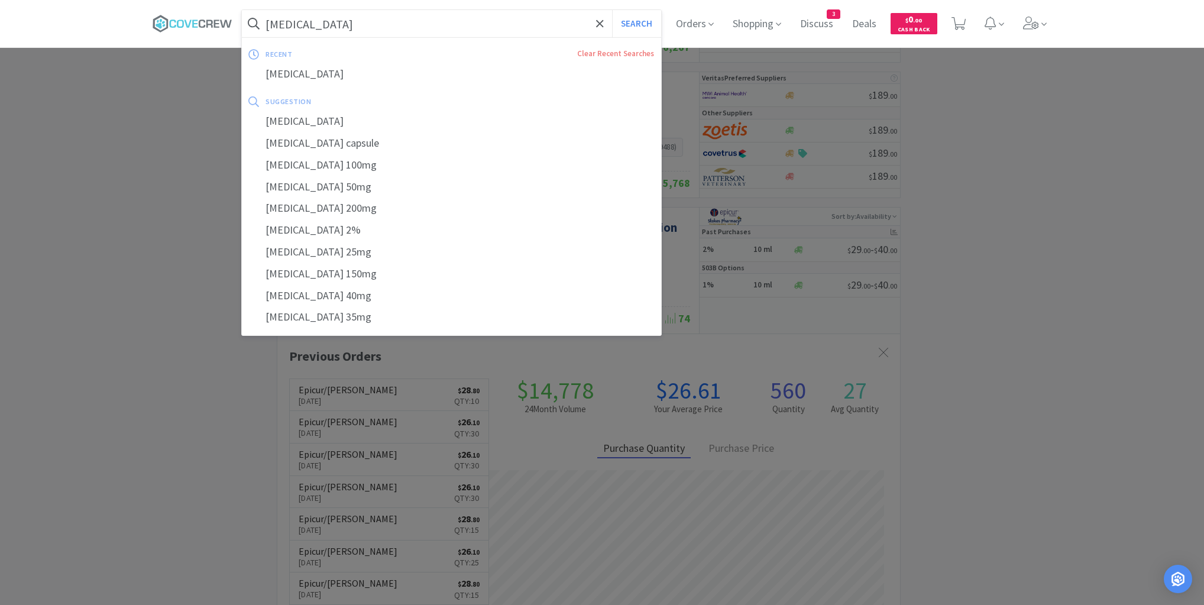
click at [413, 24] on input "[MEDICAL_DATA]" at bounding box center [451, 23] width 419 height 27
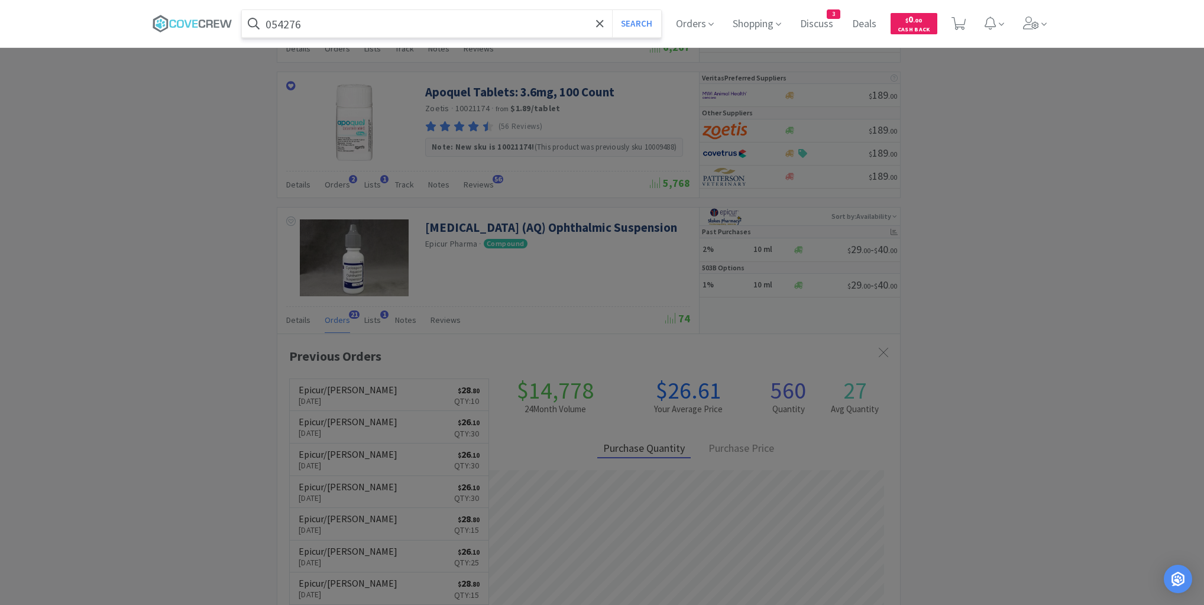
click at [612, 10] on button "Search" at bounding box center [636, 23] width 49 height 27
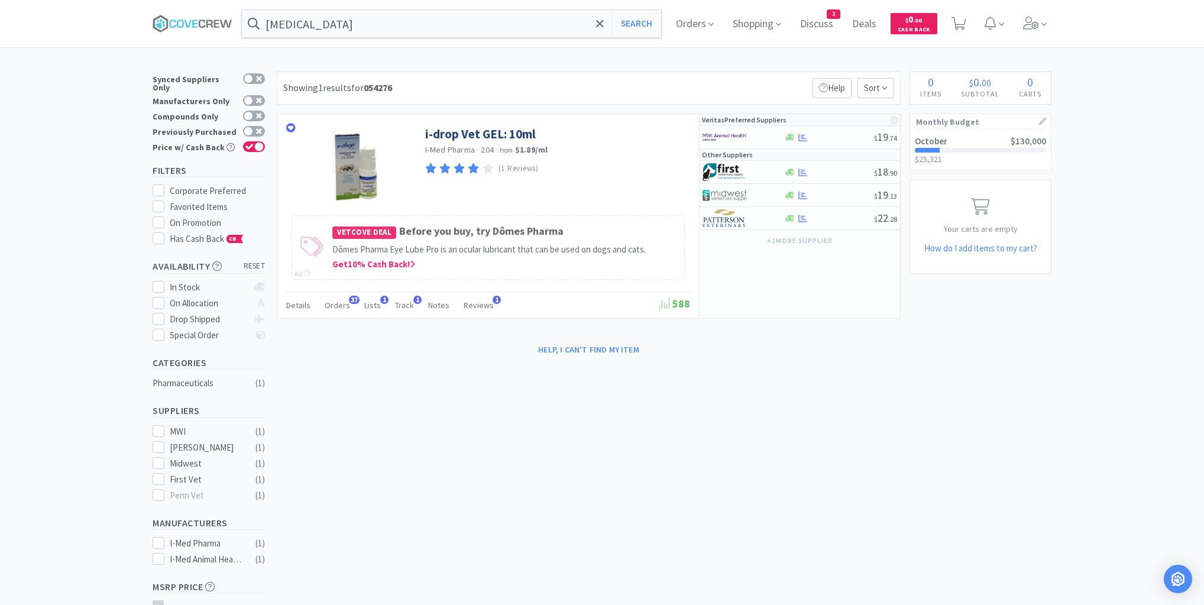
scroll to position [1608, 0]
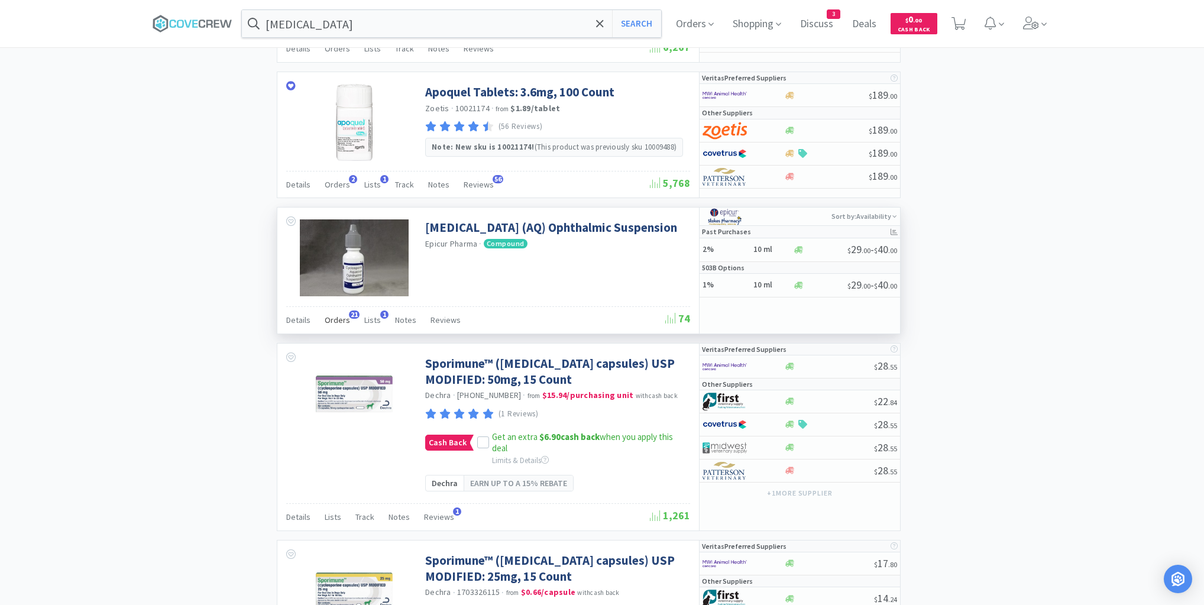
click at [343, 315] on span "Orders" at bounding box center [337, 320] width 25 height 11
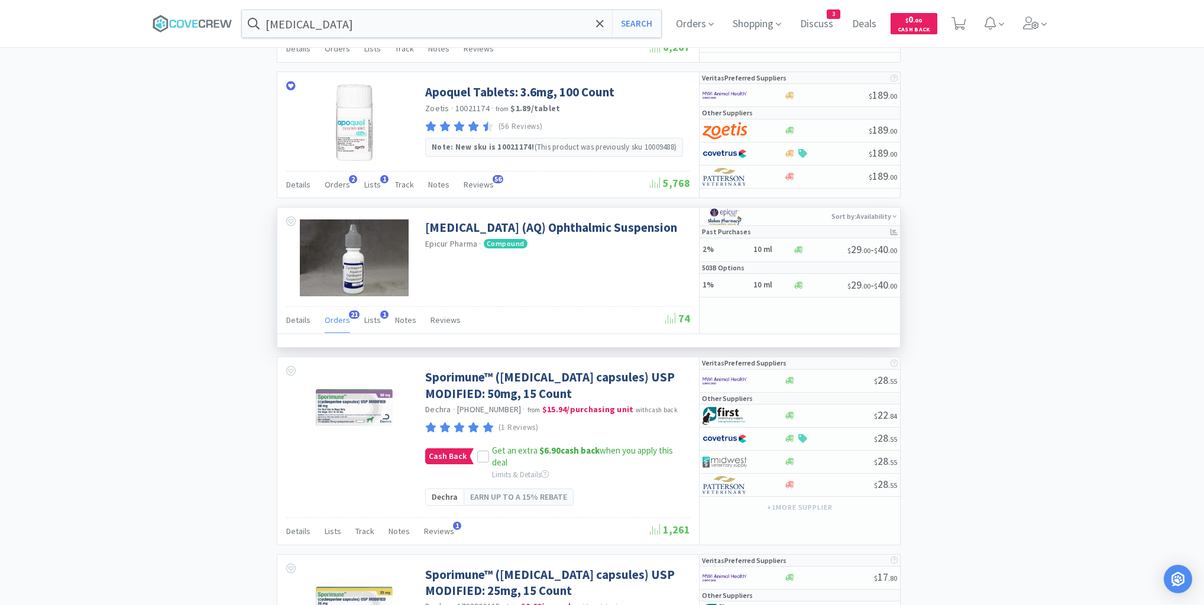
scroll to position [317, 623]
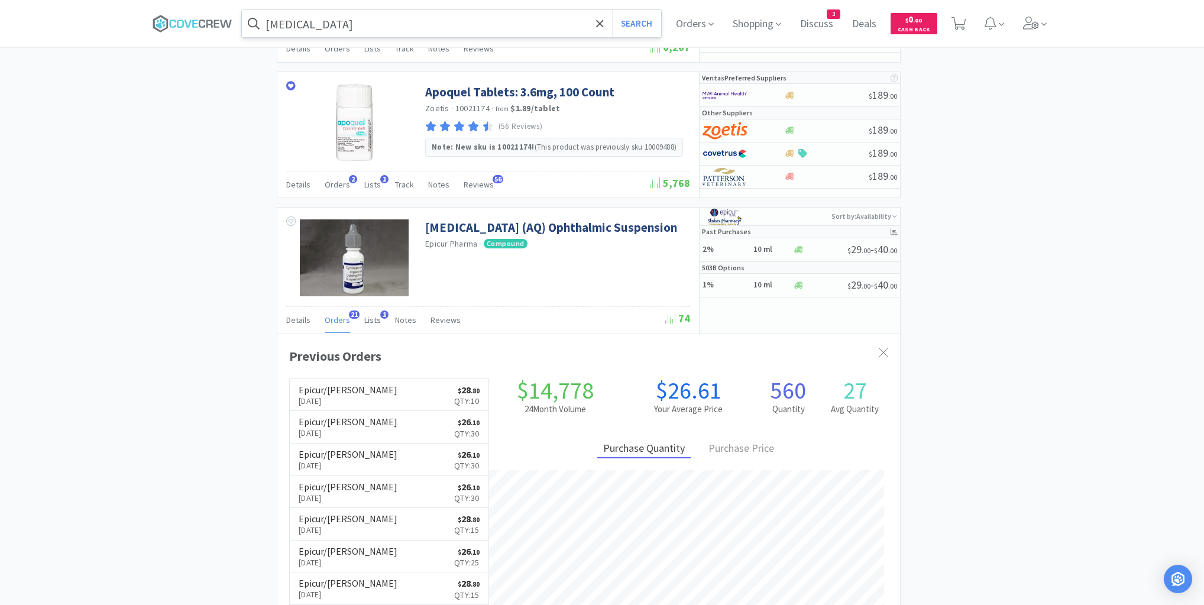
click at [361, 20] on input "[MEDICAL_DATA]" at bounding box center [451, 23] width 419 height 27
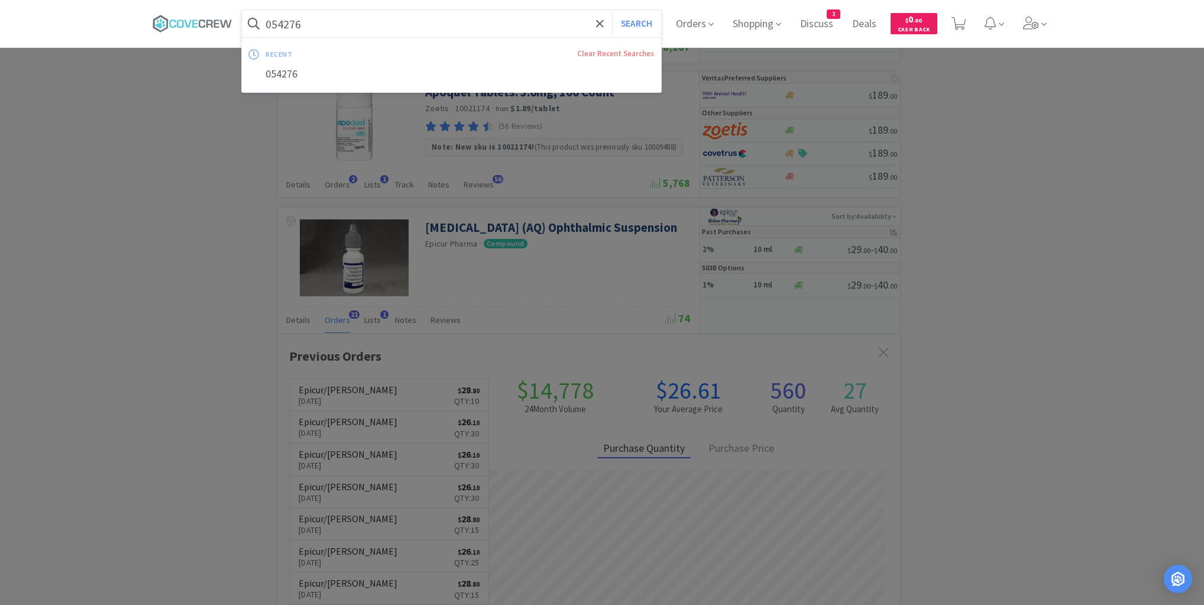
click at [612, 10] on button "Search" at bounding box center [636, 23] width 49 height 27
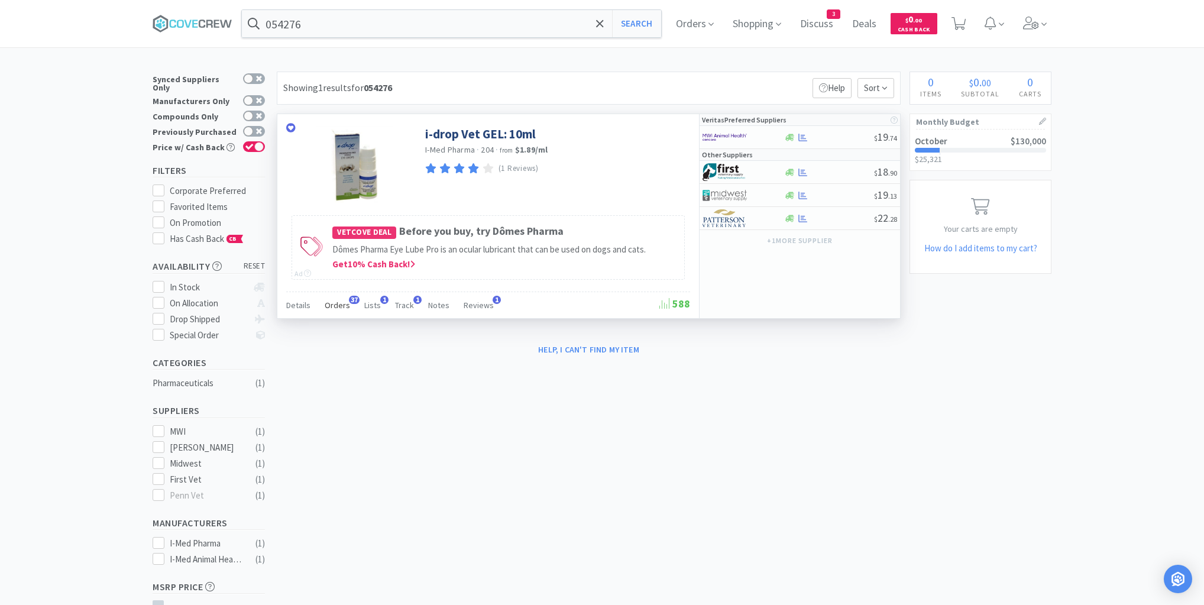
click at [342, 302] on span "Orders" at bounding box center [337, 305] width 25 height 11
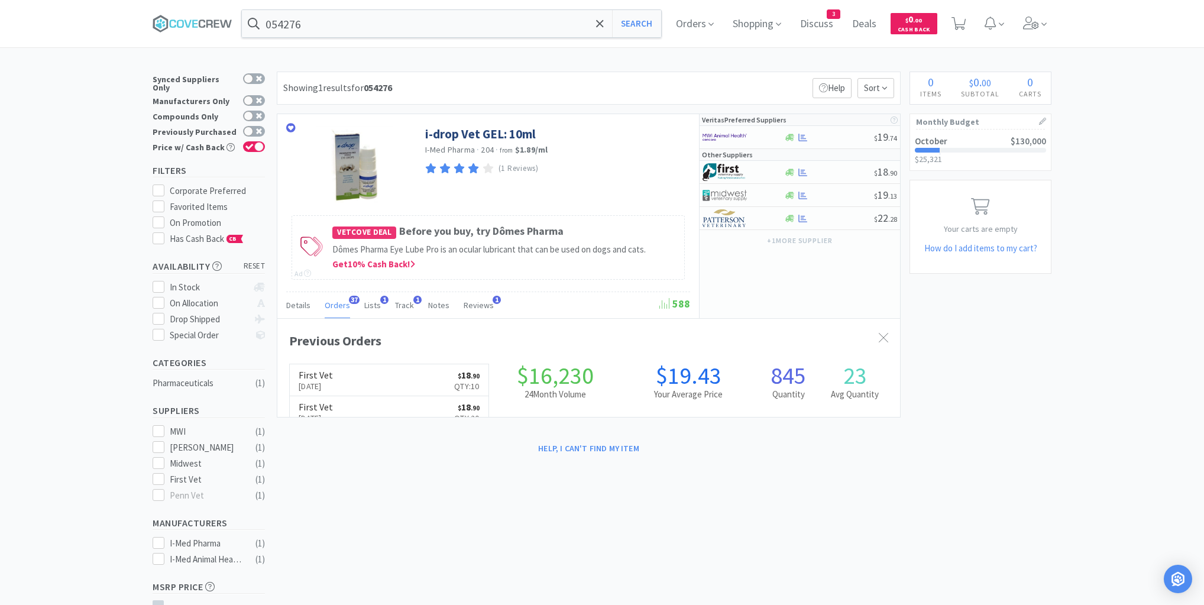
scroll to position [317, 623]
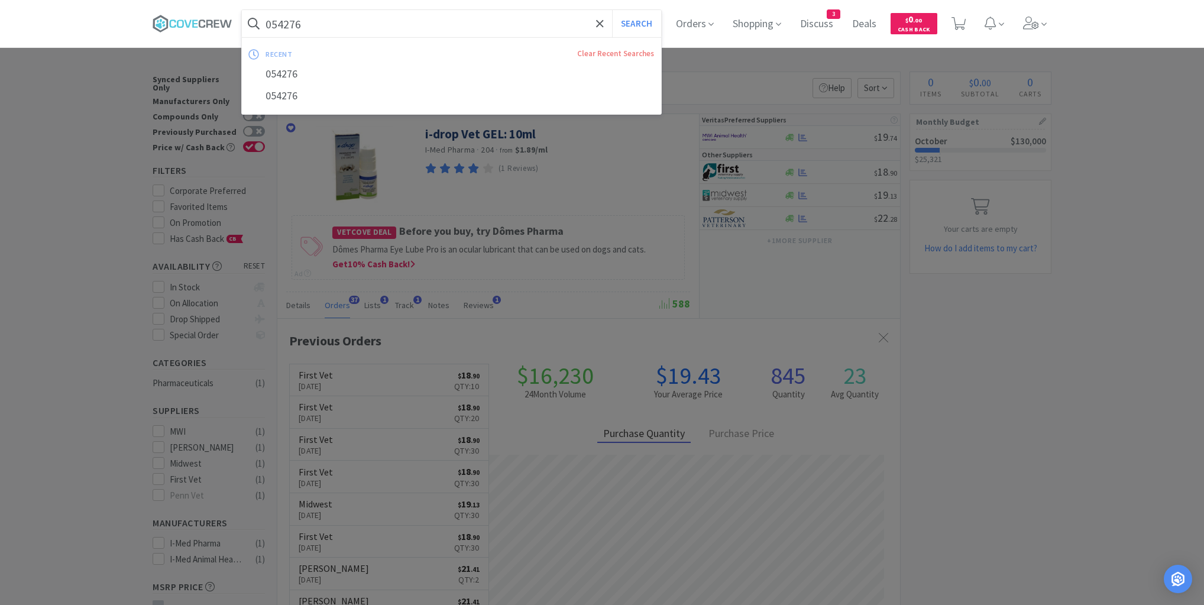
click at [410, 22] on input "054276" at bounding box center [451, 23] width 419 height 27
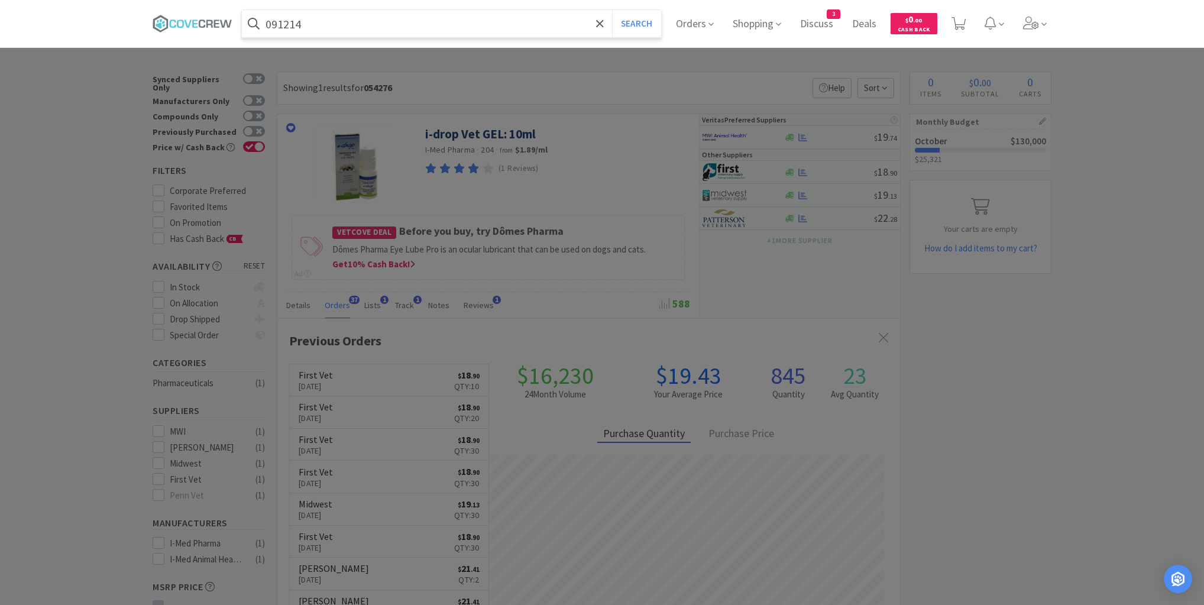
click at [612, 10] on button "Search" at bounding box center [636, 23] width 49 height 27
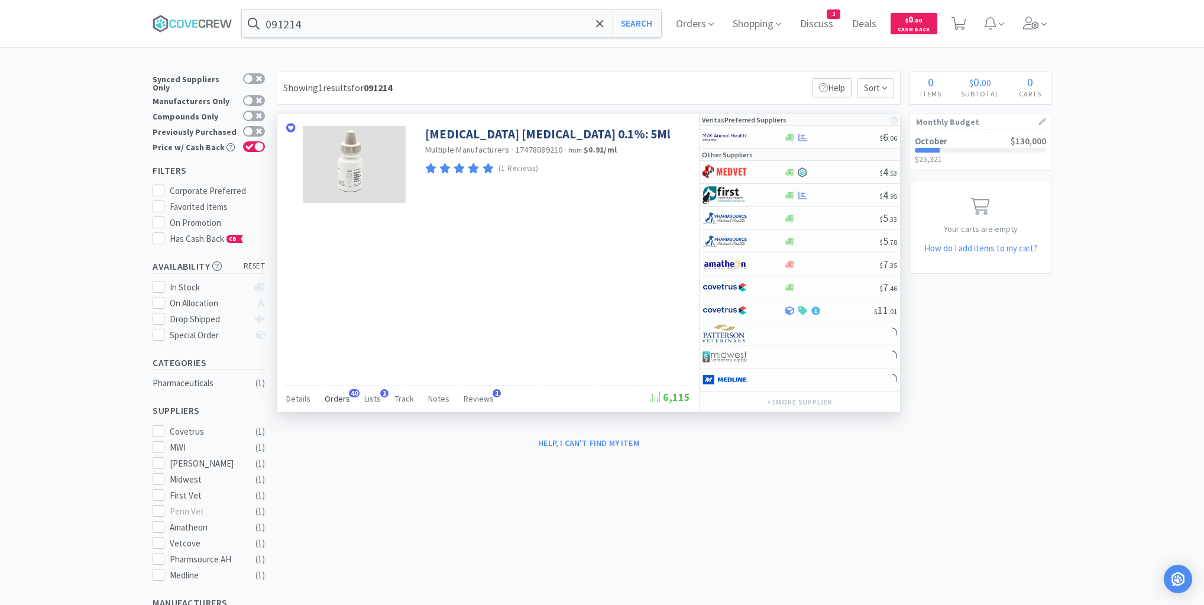
click at [335, 400] on span "Orders" at bounding box center [337, 398] width 25 height 11
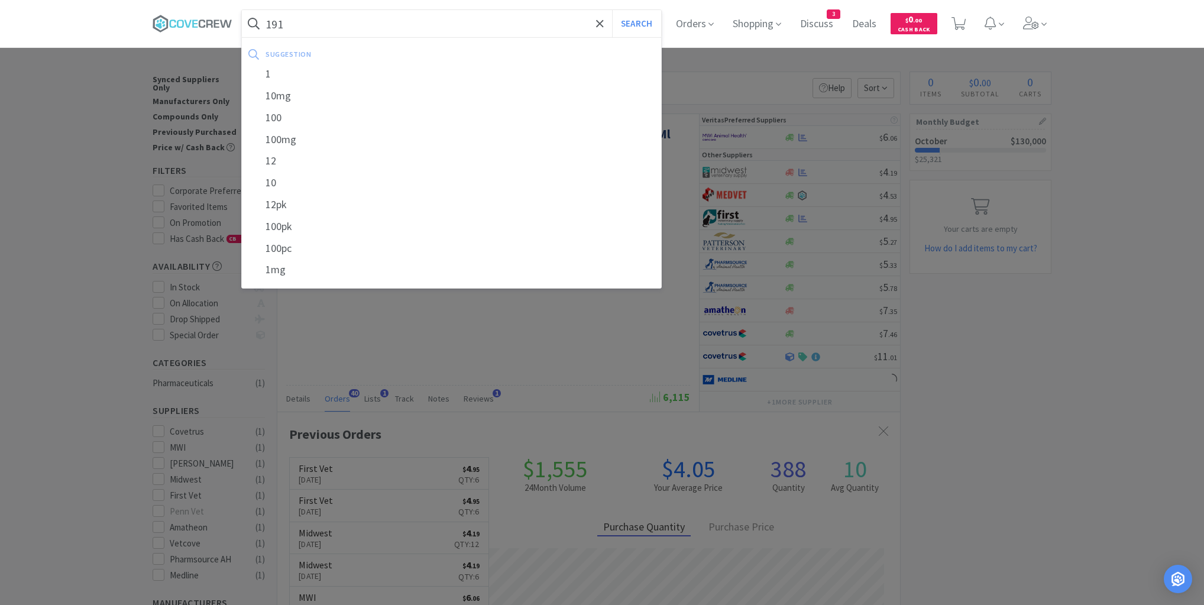
scroll to position [317, 623]
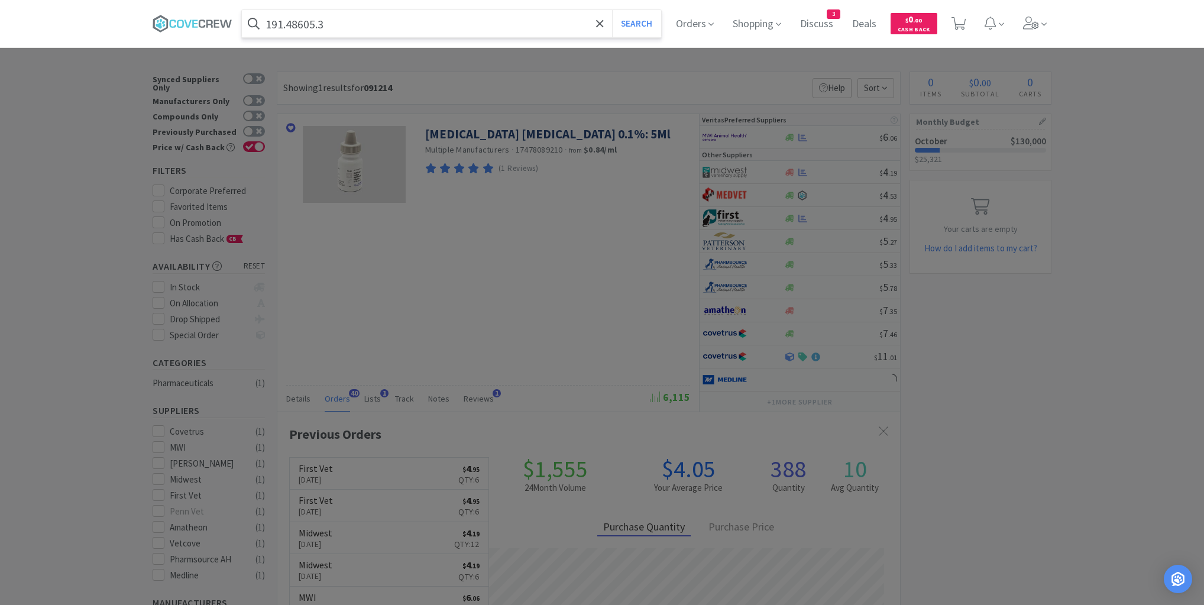
click at [612, 10] on button "Search" at bounding box center [636, 23] width 49 height 27
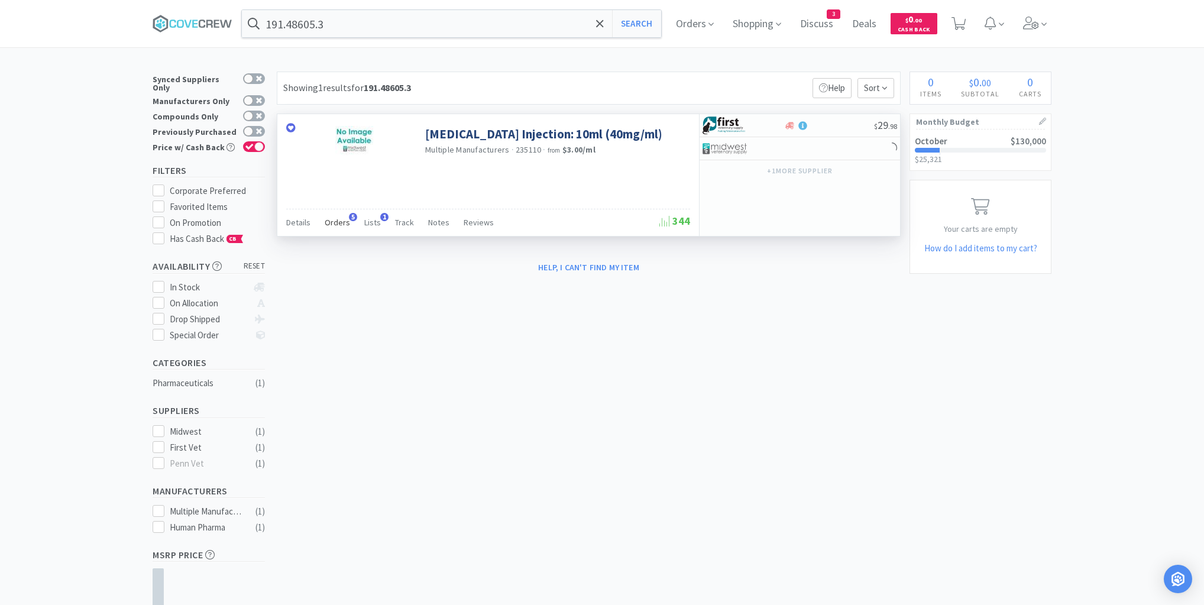
click at [342, 222] on span "Orders" at bounding box center [337, 222] width 25 height 11
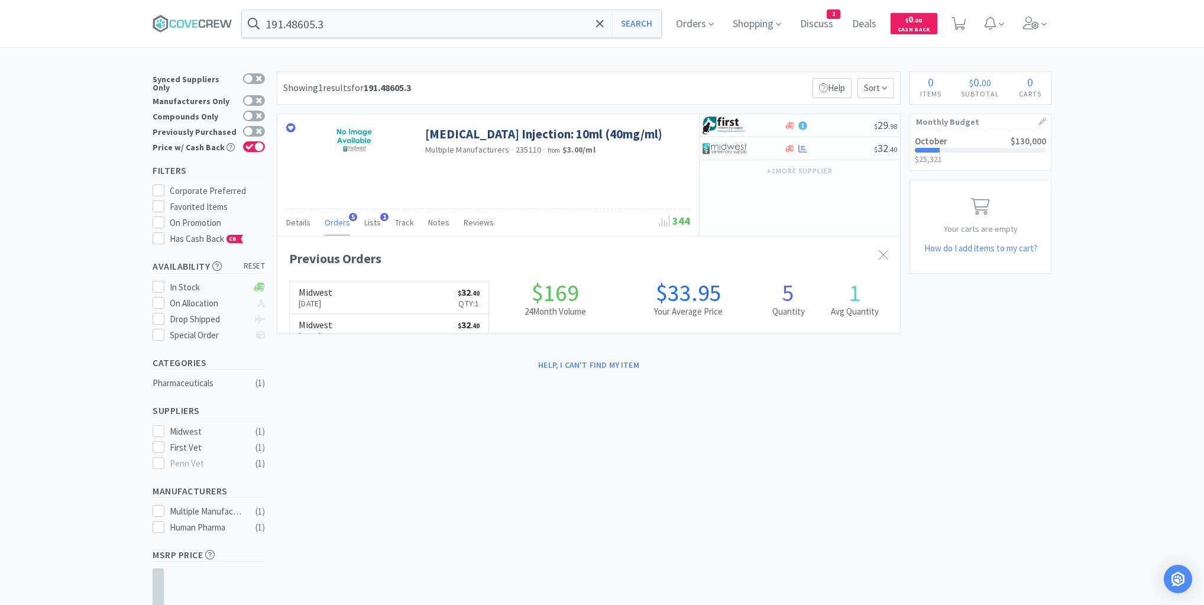
scroll to position [306, 623]
click at [394, 24] on input "191.48605.3" at bounding box center [451, 23] width 419 height 27
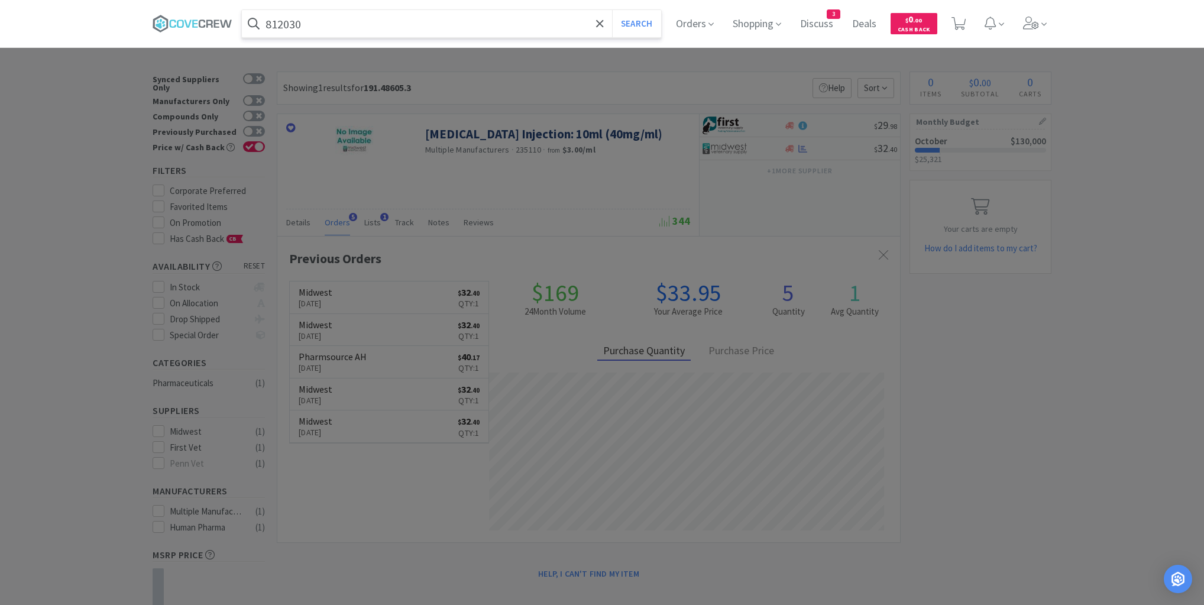
type input "812030"
click at [612, 10] on button "Search" at bounding box center [636, 23] width 49 height 27
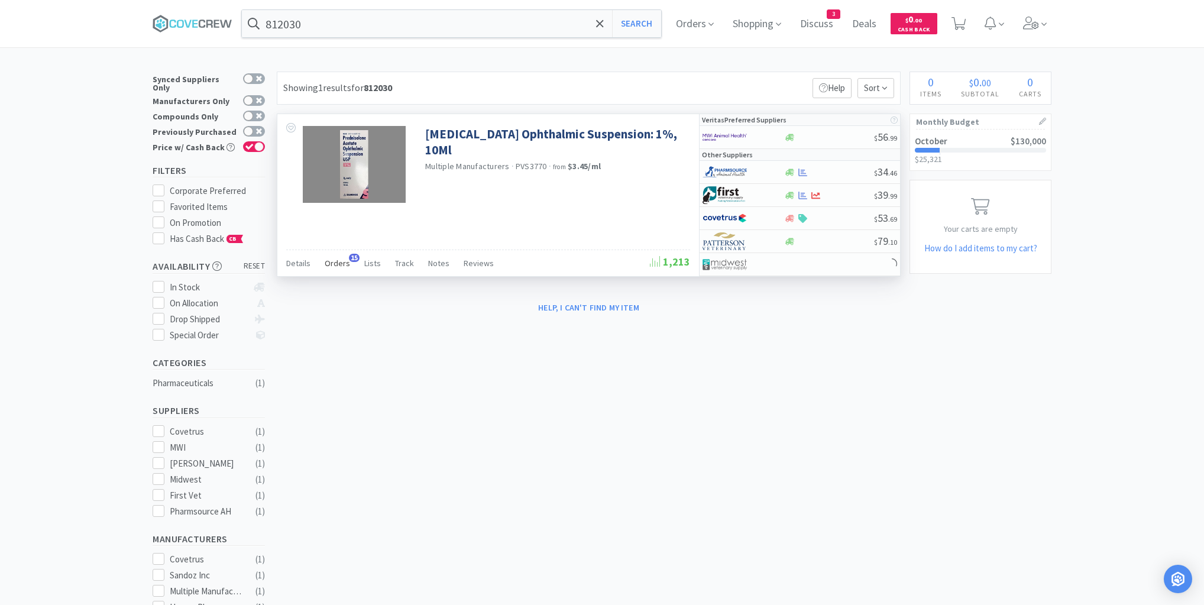
click at [333, 265] on span "Orders" at bounding box center [337, 263] width 25 height 11
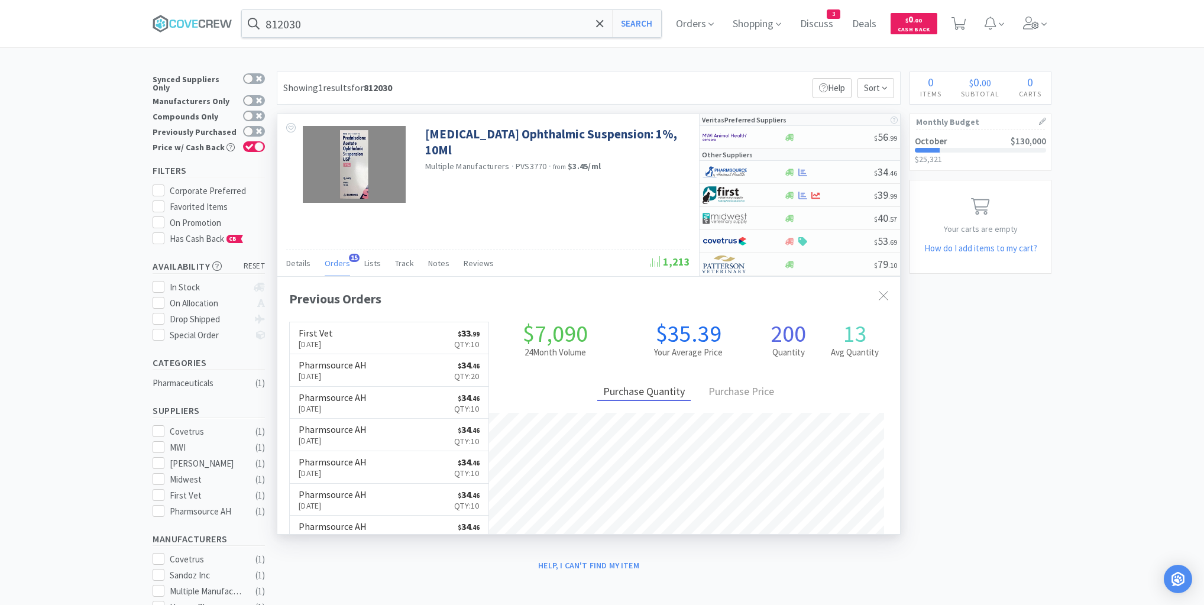
scroll to position [317, 623]
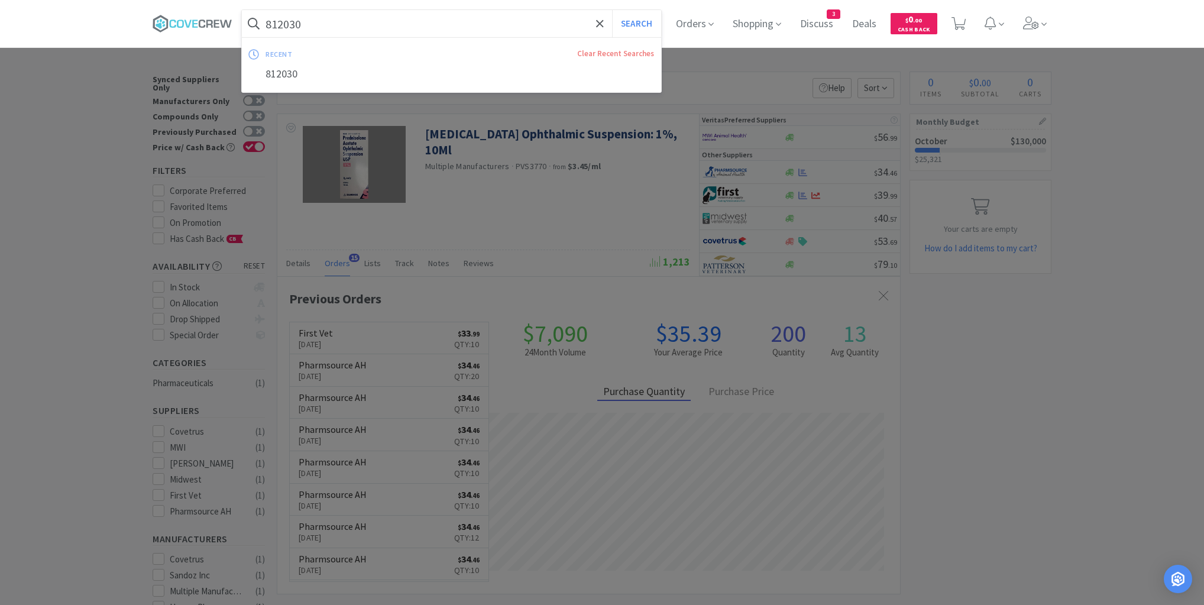
click at [370, 20] on input "812030" at bounding box center [451, 23] width 419 height 27
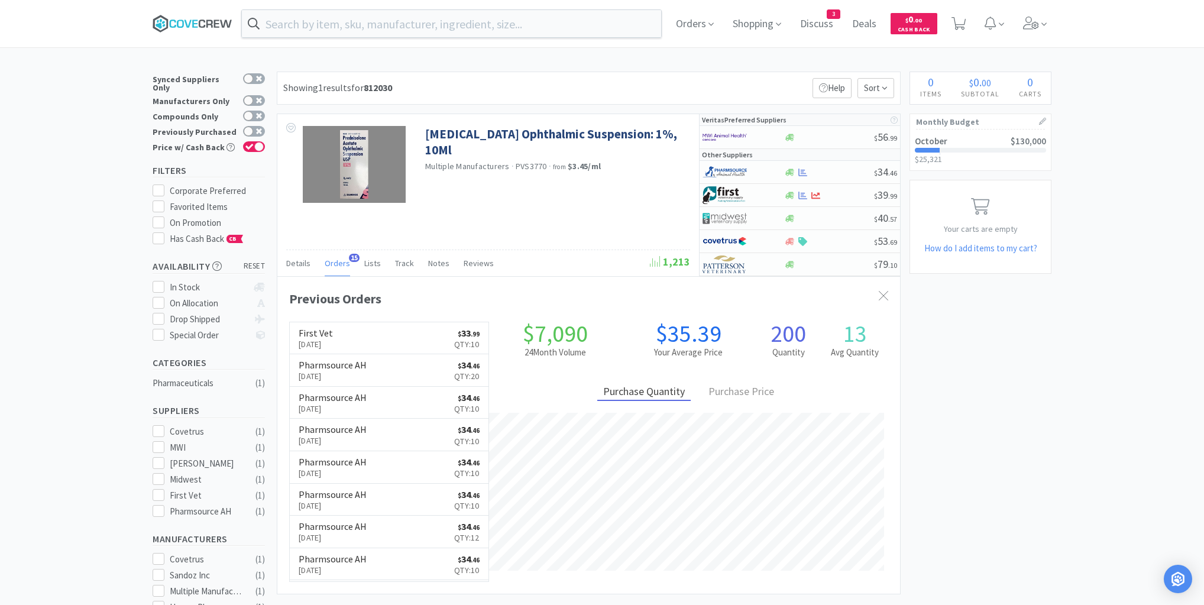
click at [205, 23] on icon at bounding box center [193, 24] width 80 height 18
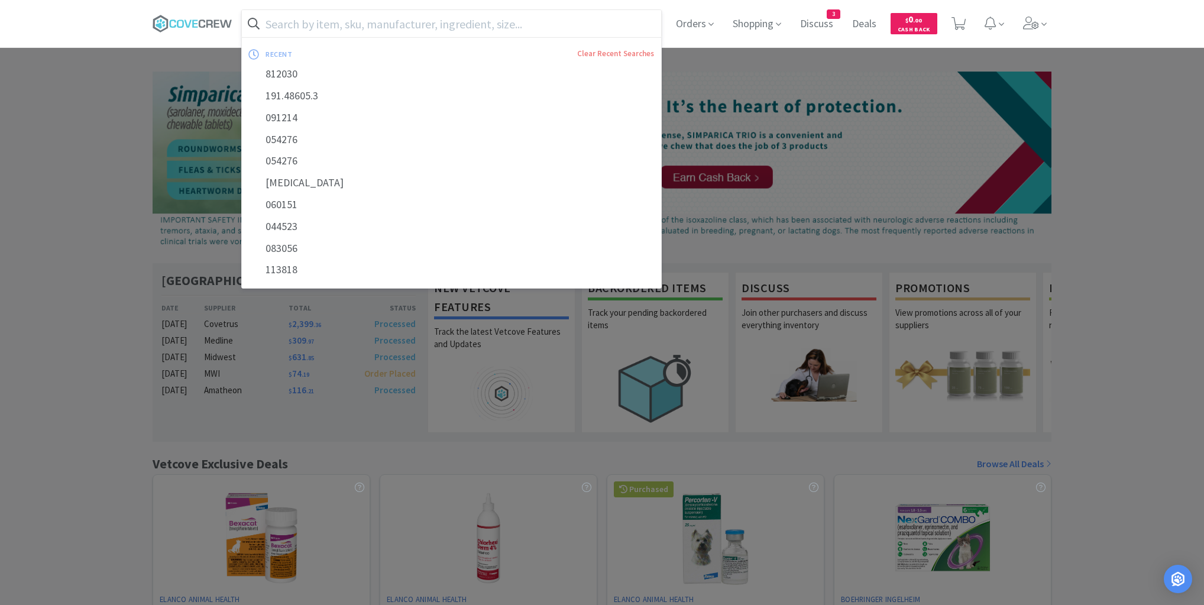
click at [639, 29] on input "text" at bounding box center [451, 23] width 419 height 27
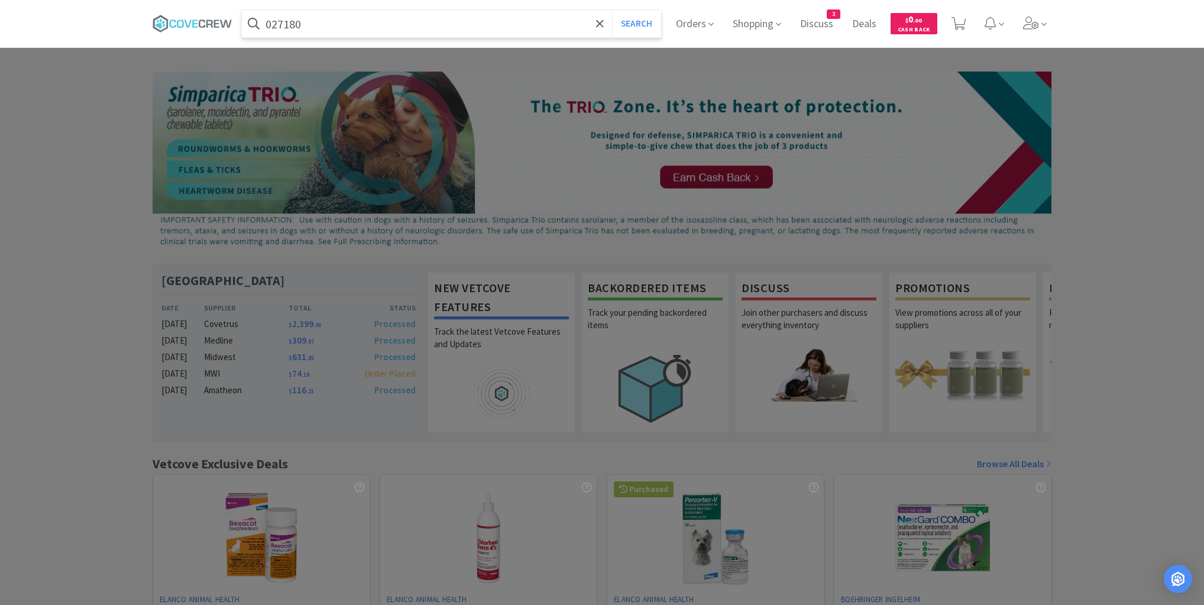
click at [612, 10] on button "Search" at bounding box center [636, 23] width 49 height 27
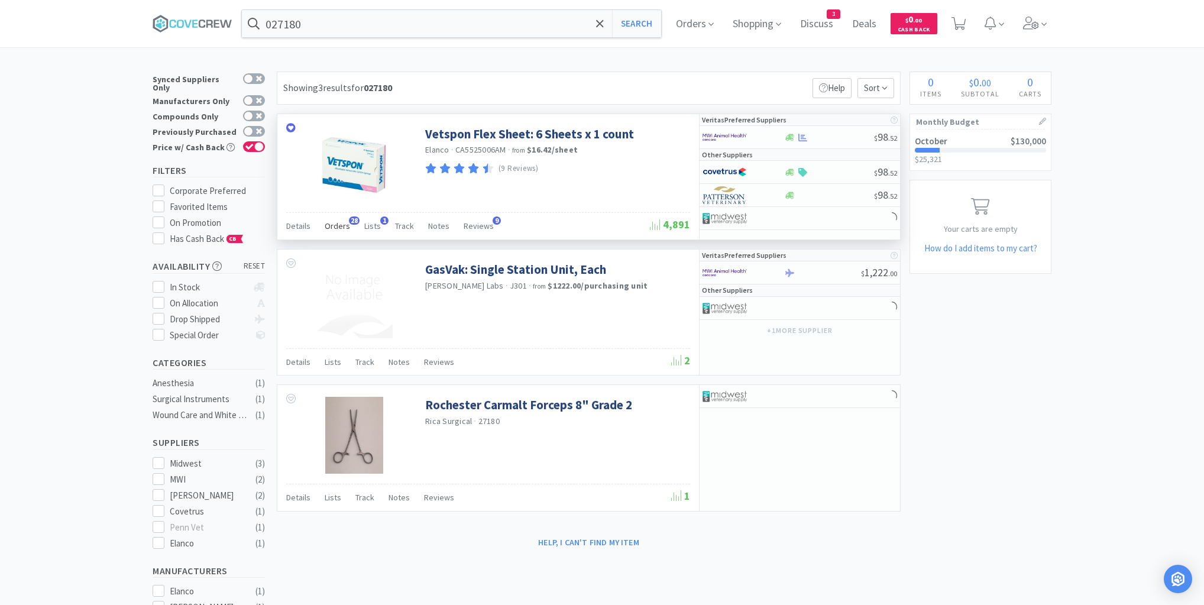
click at [338, 222] on span "Orders" at bounding box center [337, 226] width 25 height 11
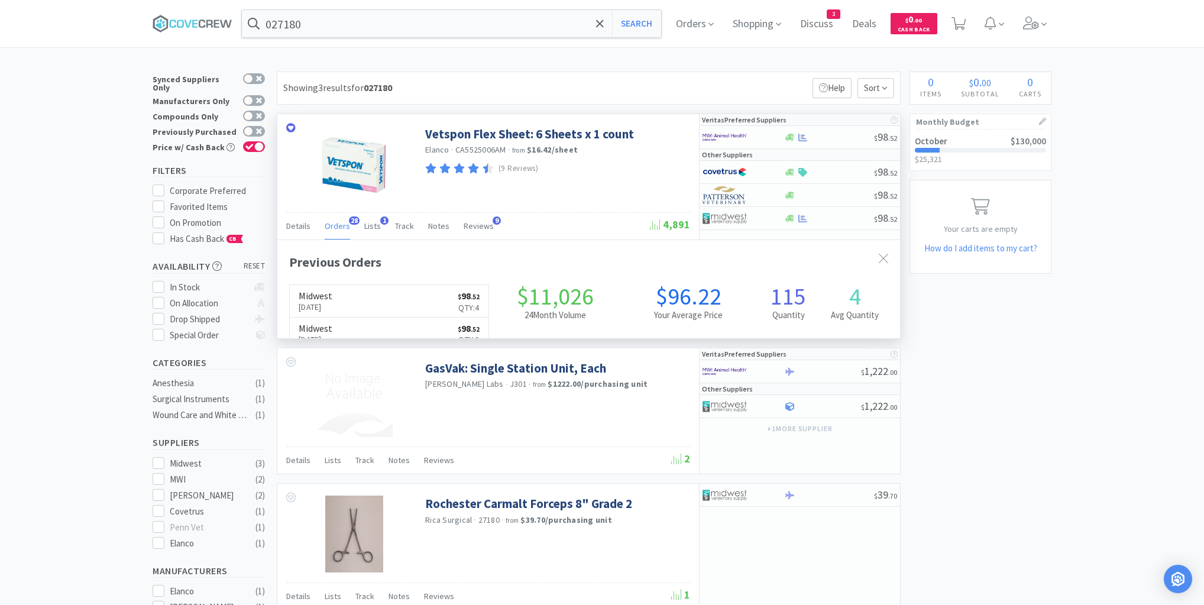
scroll to position [317, 623]
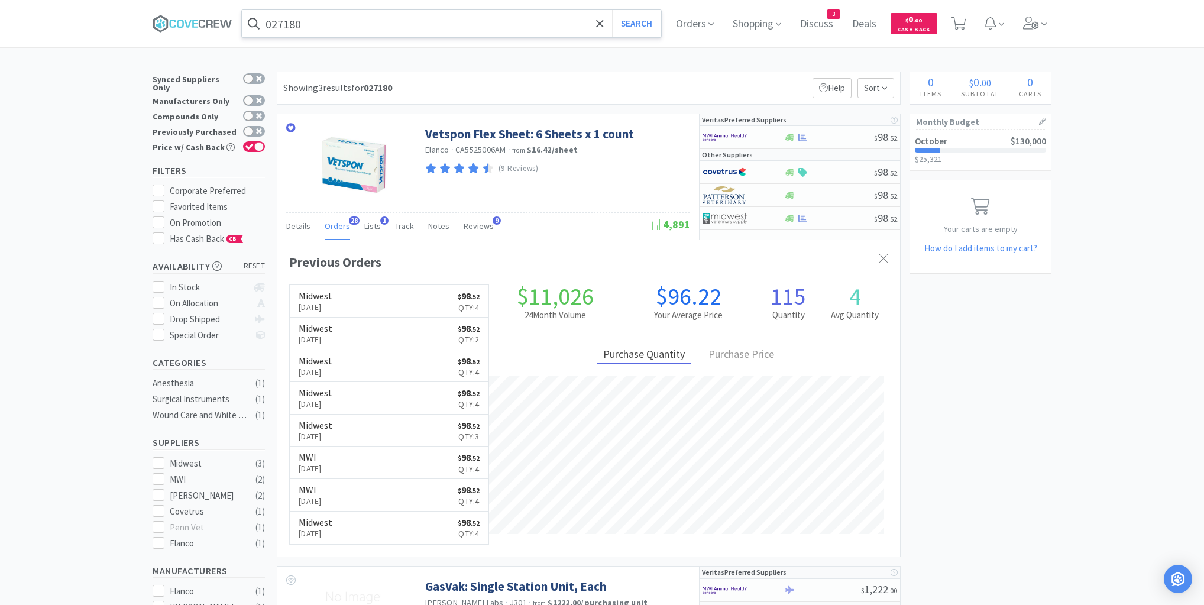
click at [575, 22] on input "027180" at bounding box center [451, 23] width 419 height 27
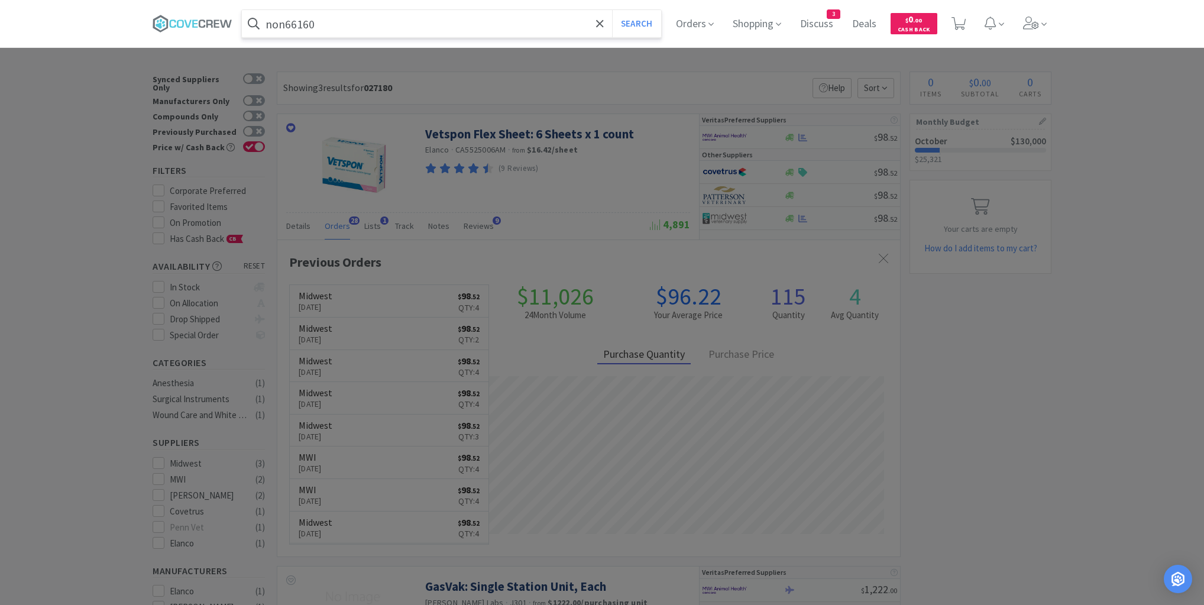
click at [612, 10] on button "Search" at bounding box center [636, 23] width 49 height 27
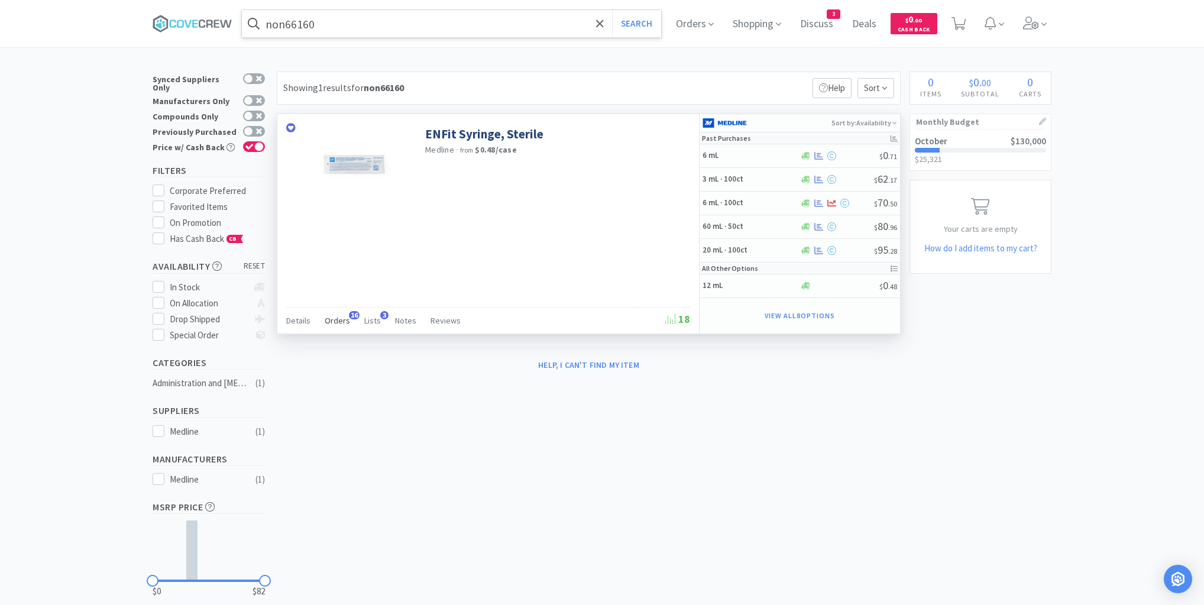
click at [336, 317] on span "Orders" at bounding box center [337, 320] width 25 height 11
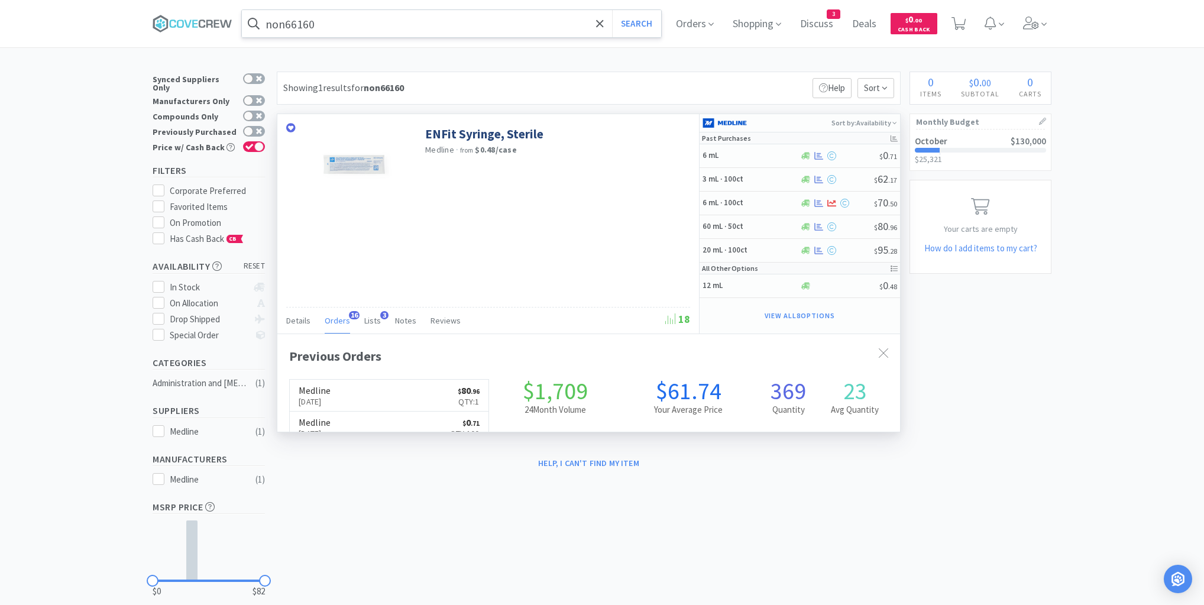
scroll to position [317, 623]
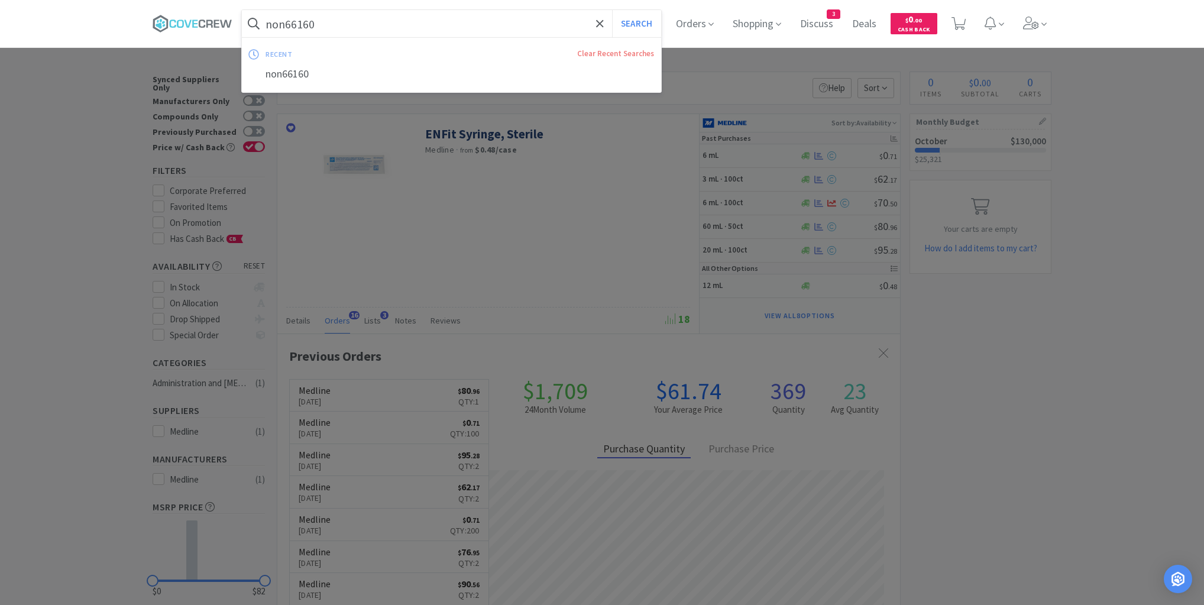
click at [348, 25] on input "non66160" at bounding box center [451, 23] width 419 height 27
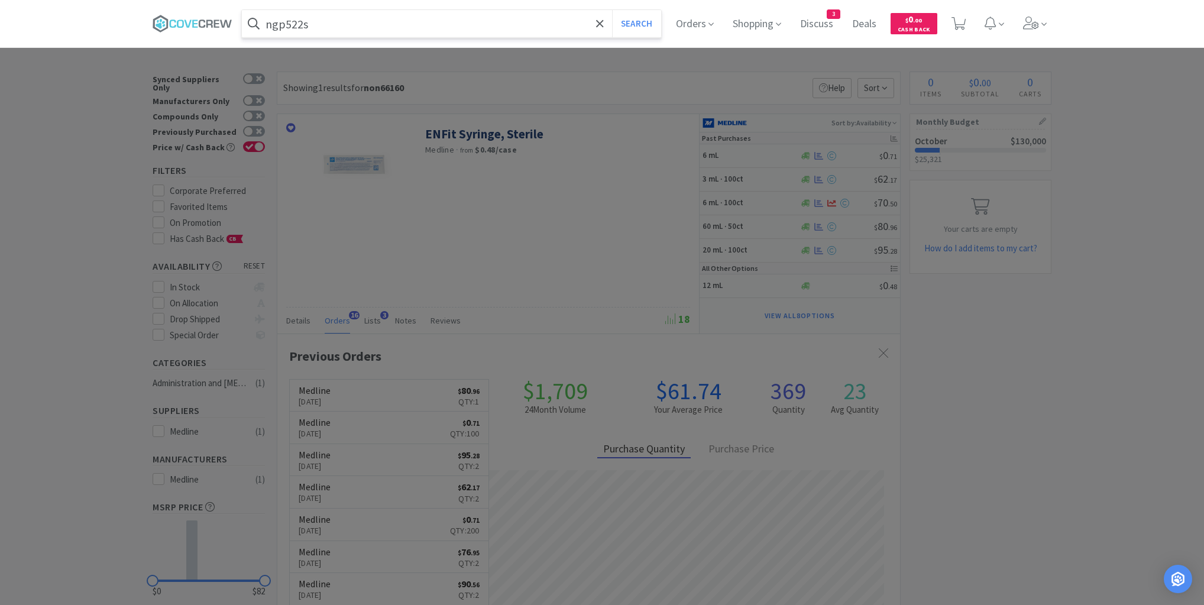
click at [612, 10] on button "Search" at bounding box center [636, 23] width 49 height 27
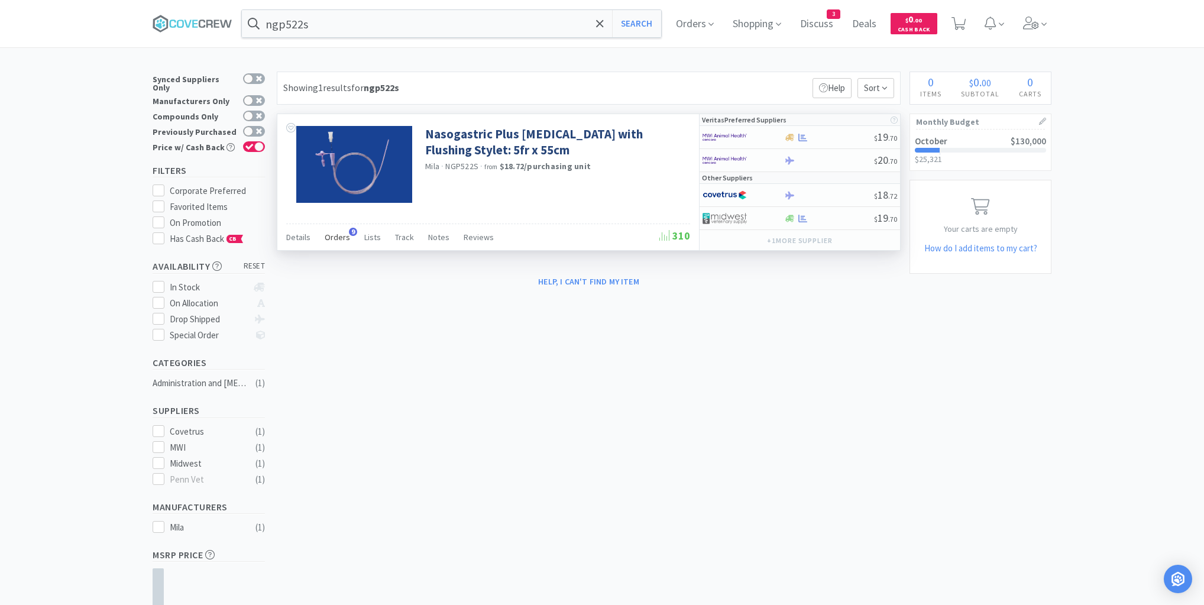
click at [339, 237] on span "Orders" at bounding box center [337, 237] width 25 height 11
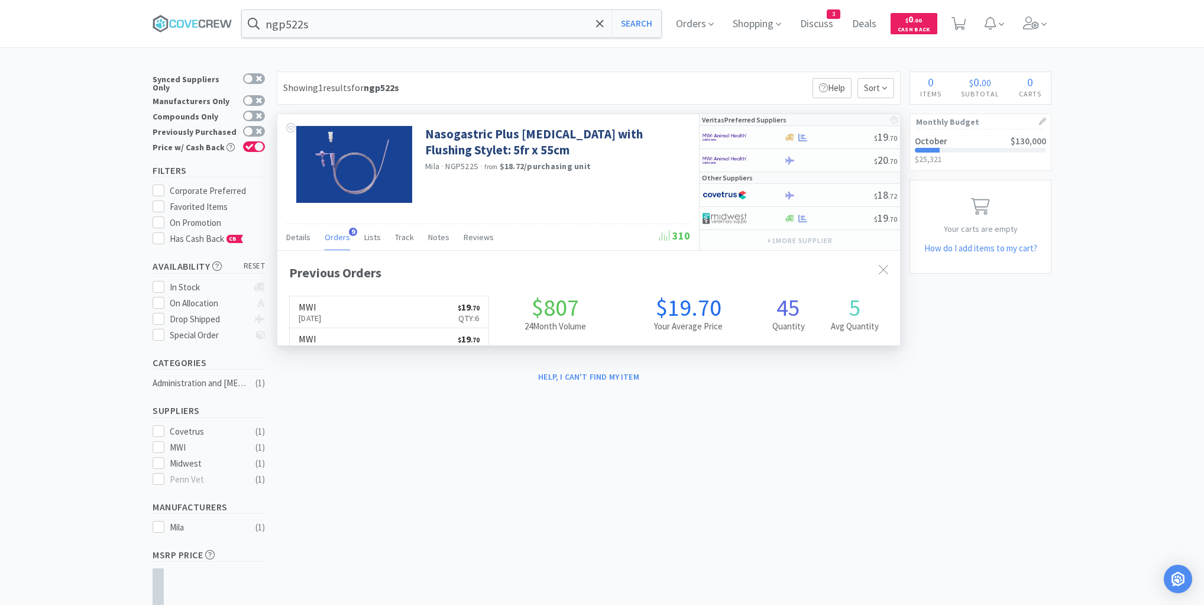
scroll to position [317, 623]
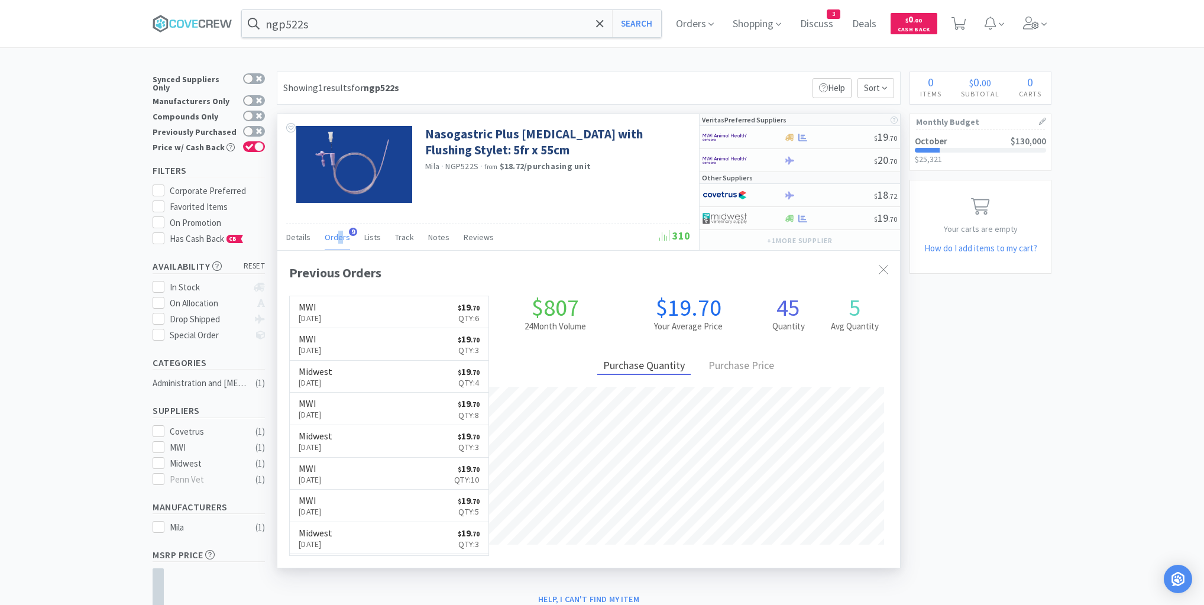
click at [339, 236] on span "Orders" at bounding box center [337, 237] width 25 height 11
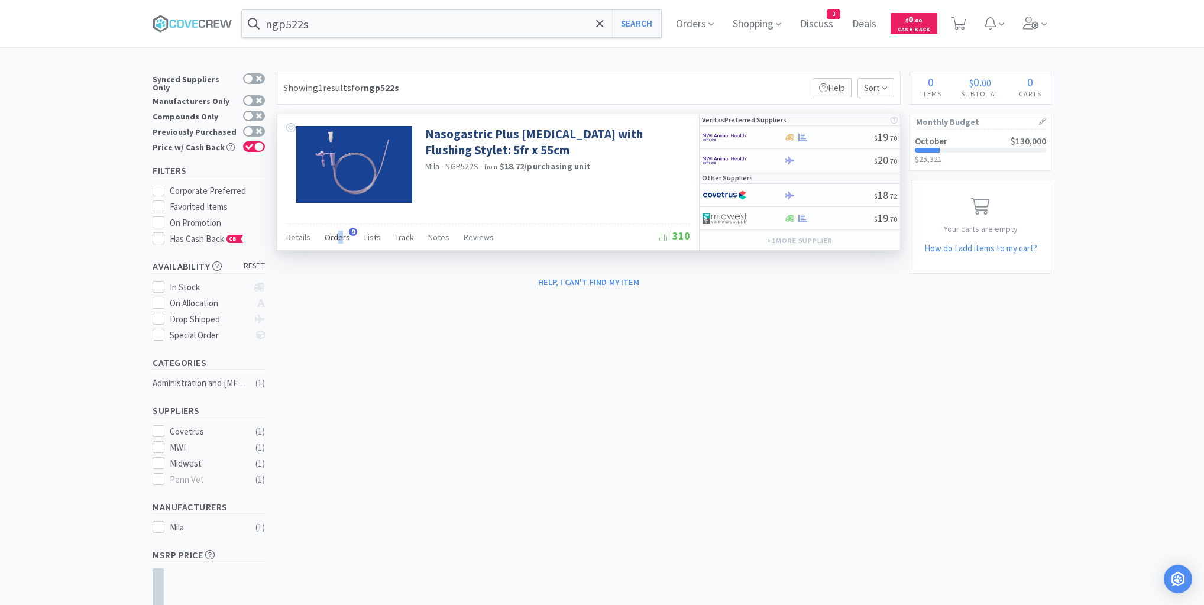
click at [340, 236] on span "Orders" at bounding box center [337, 237] width 25 height 11
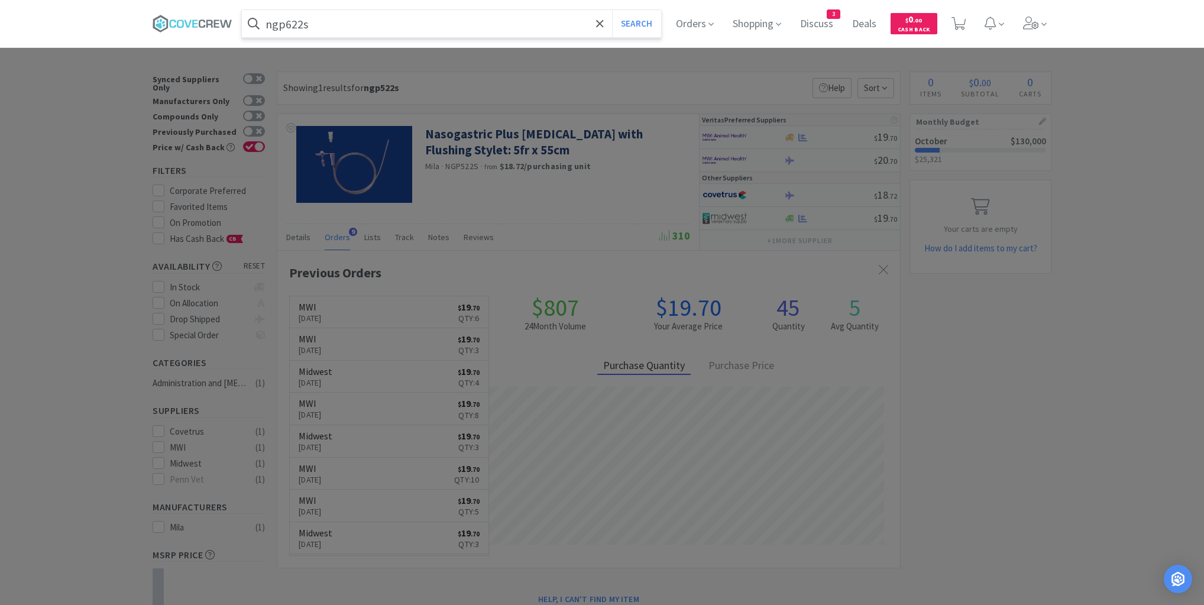
click at [612, 10] on button "Search" at bounding box center [636, 23] width 49 height 27
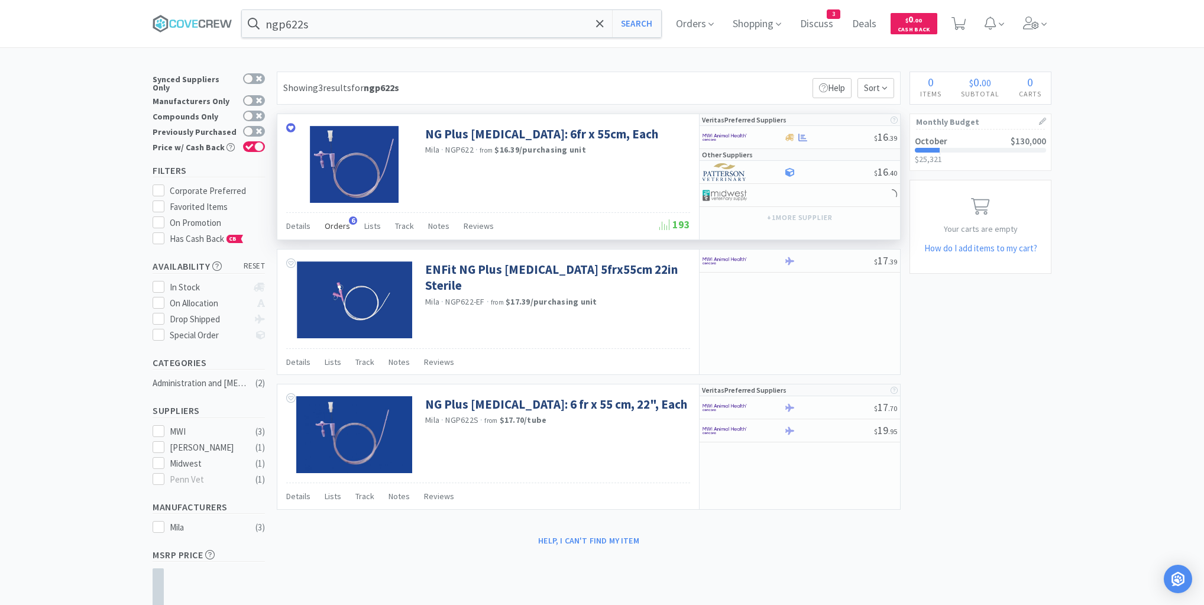
click at [335, 226] on span "Orders" at bounding box center [337, 226] width 25 height 11
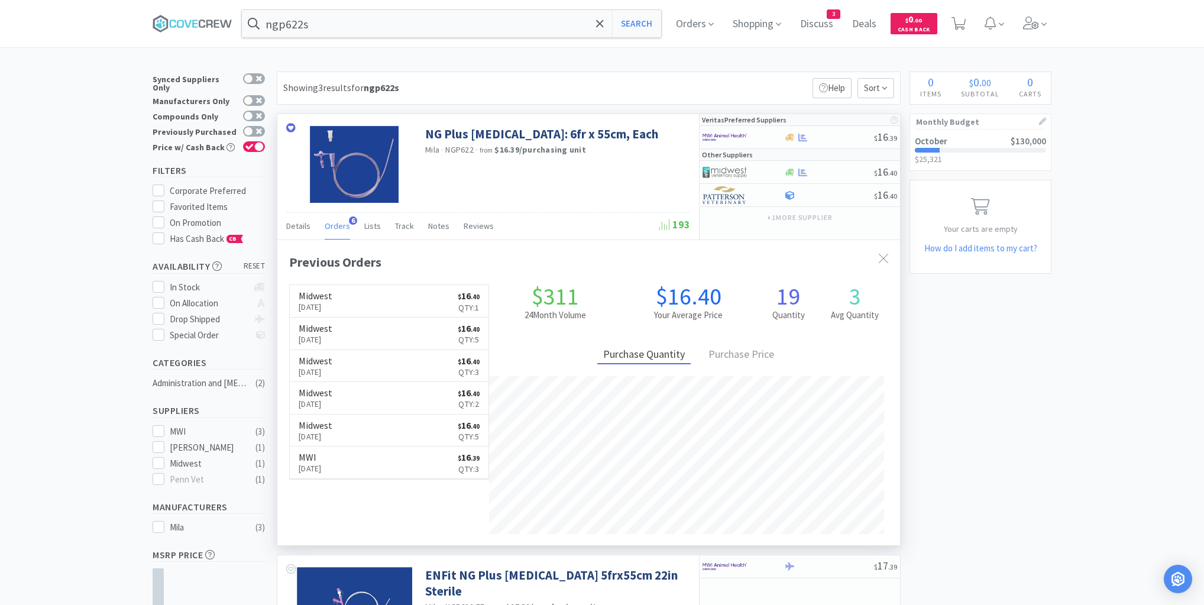
scroll to position [306, 623]
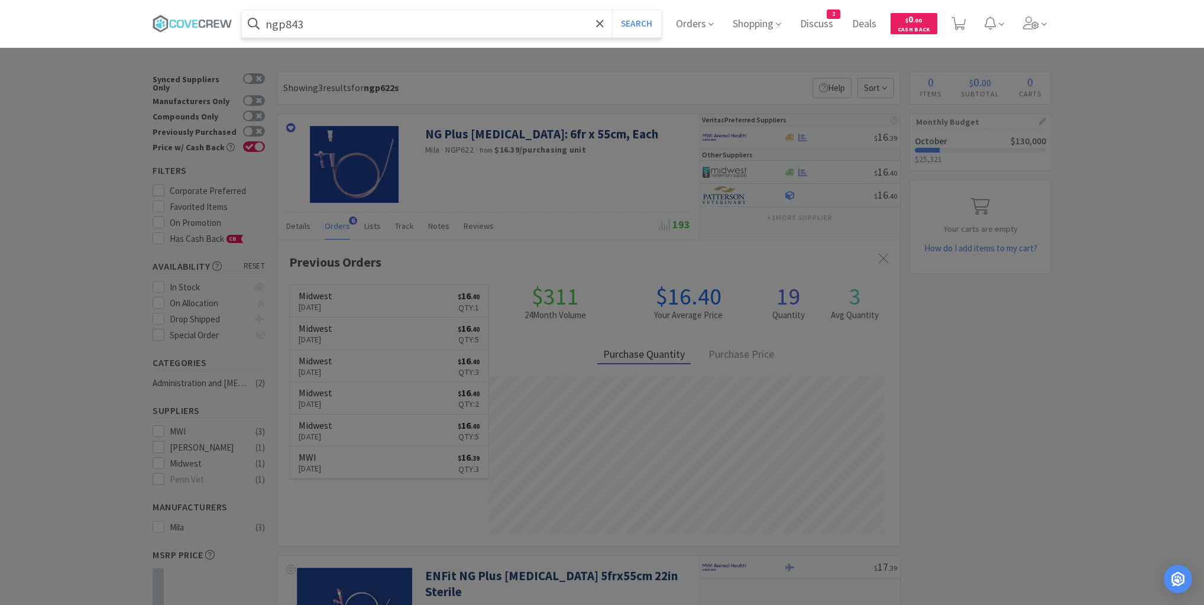
click at [612, 10] on button "Search" at bounding box center [636, 23] width 49 height 27
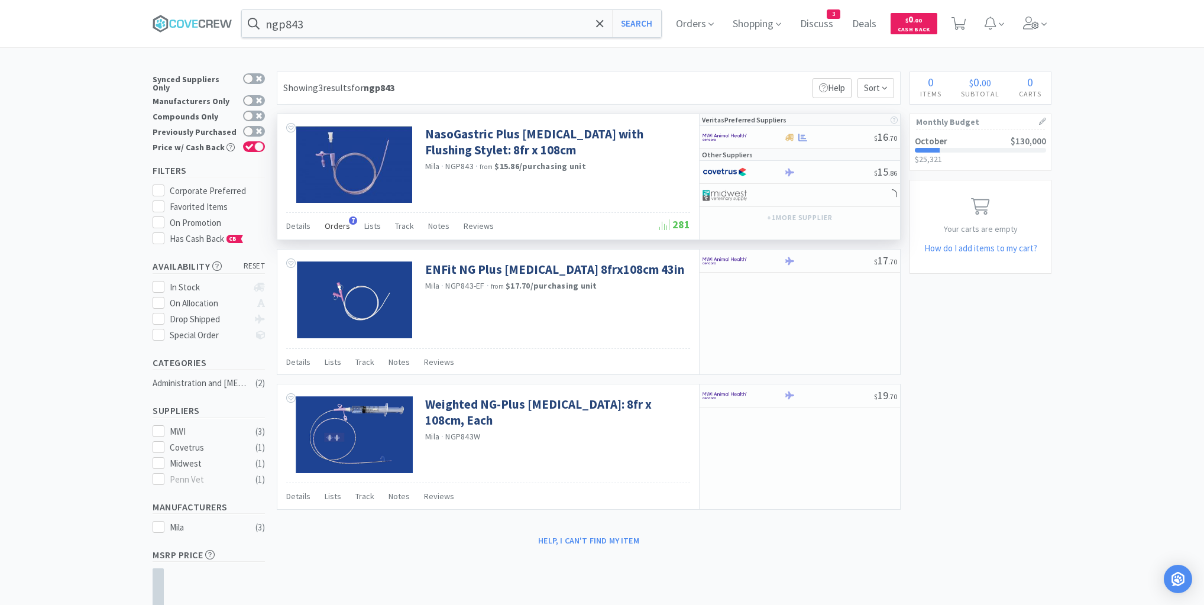
click at [340, 227] on span "Orders" at bounding box center [337, 226] width 25 height 11
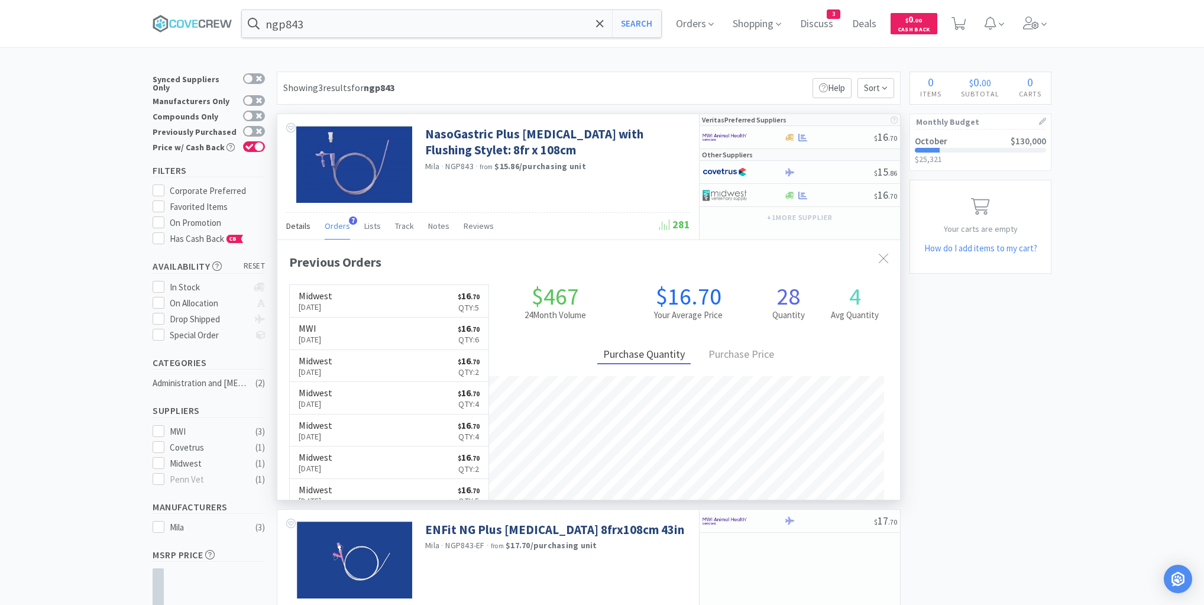
scroll to position [306, 623]
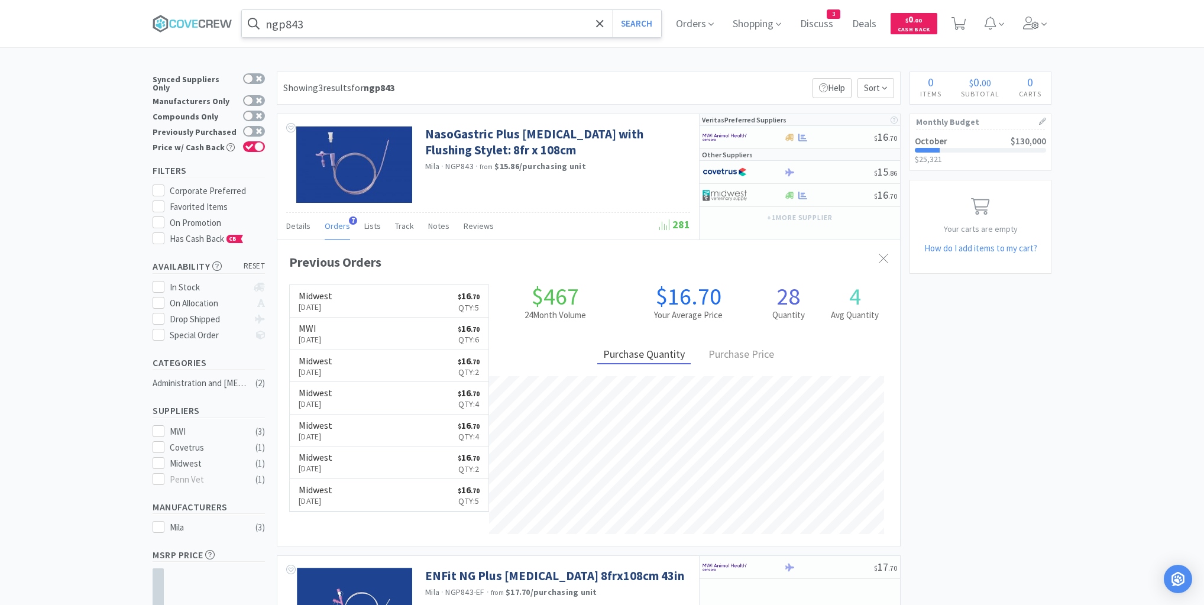
click at [341, 14] on input "ngp843" at bounding box center [451, 23] width 419 height 27
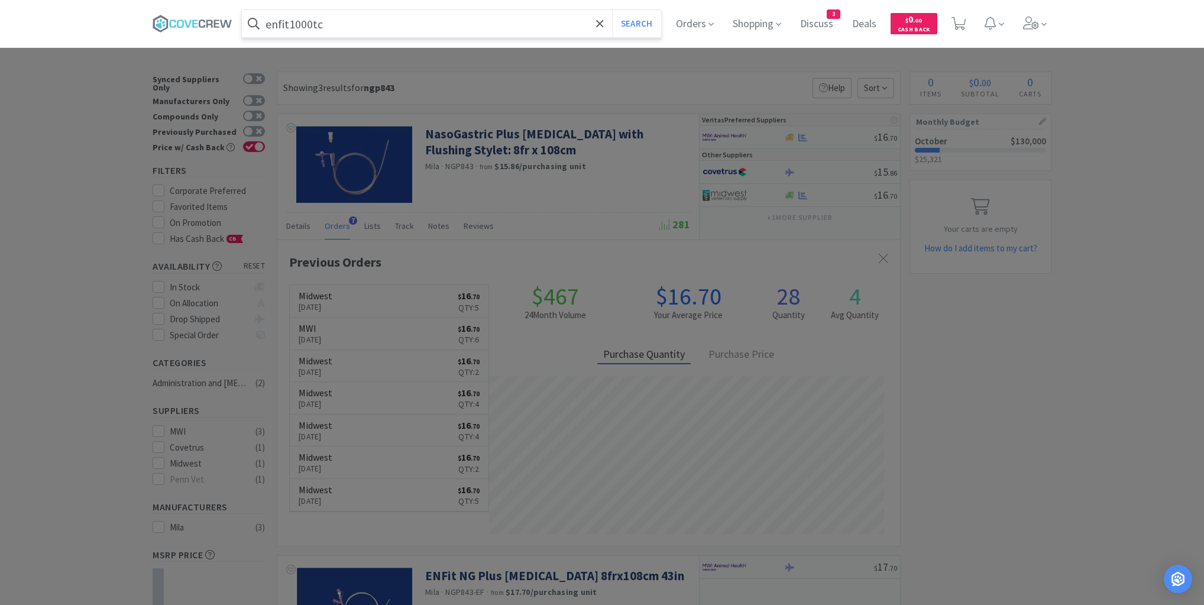
click at [612, 10] on button "Search" at bounding box center [636, 23] width 49 height 27
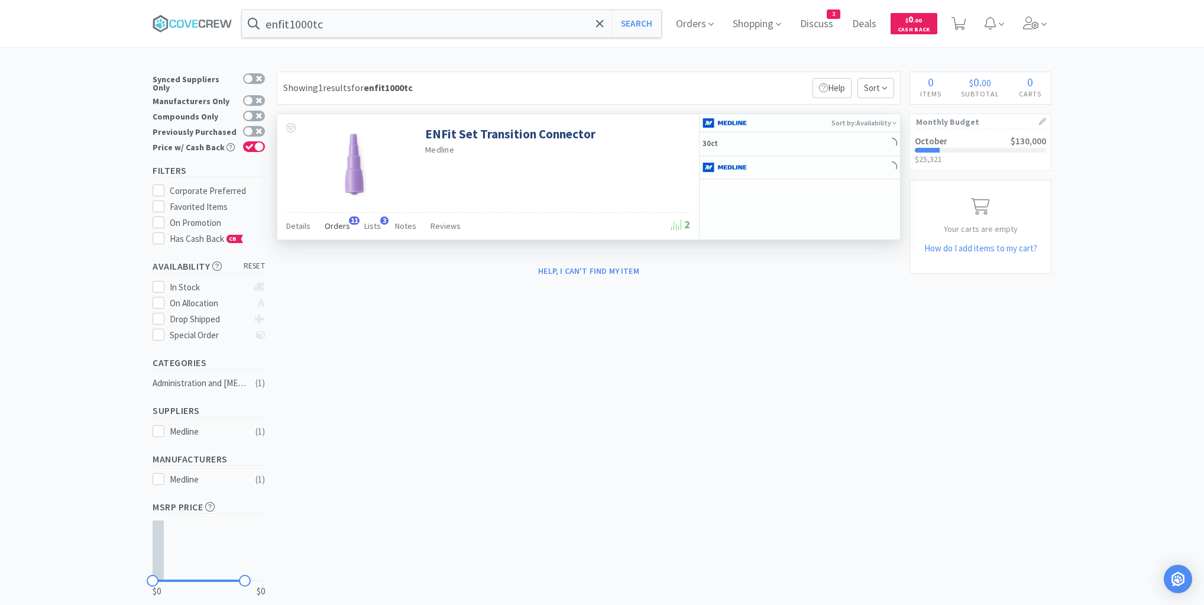
click at [341, 225] on span "Orders" at bounding box center [337, 226] width 25 height 11
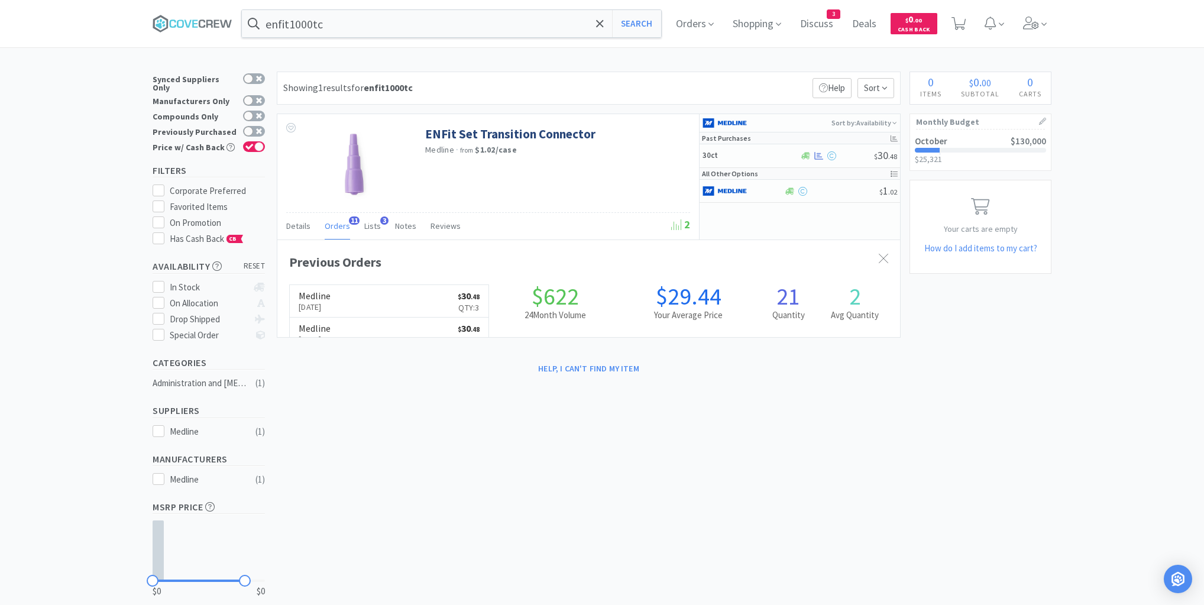
scroll to position [317, 623]
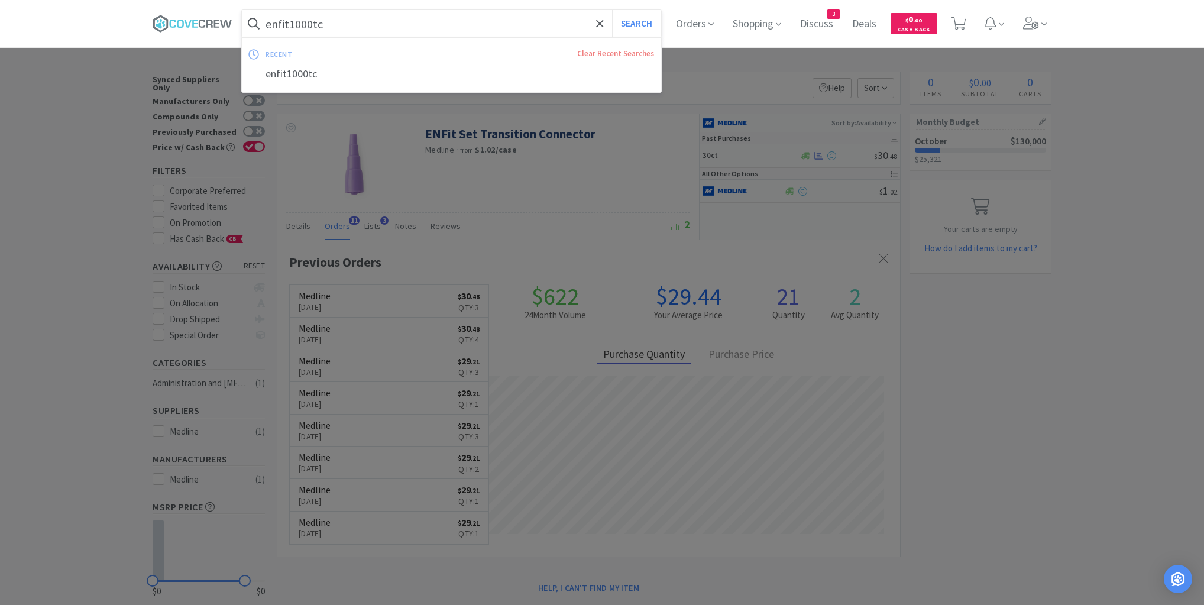
click at [447, 30] on input "enfit1000tc" at bounding box center [451, 23] width 419 height 27
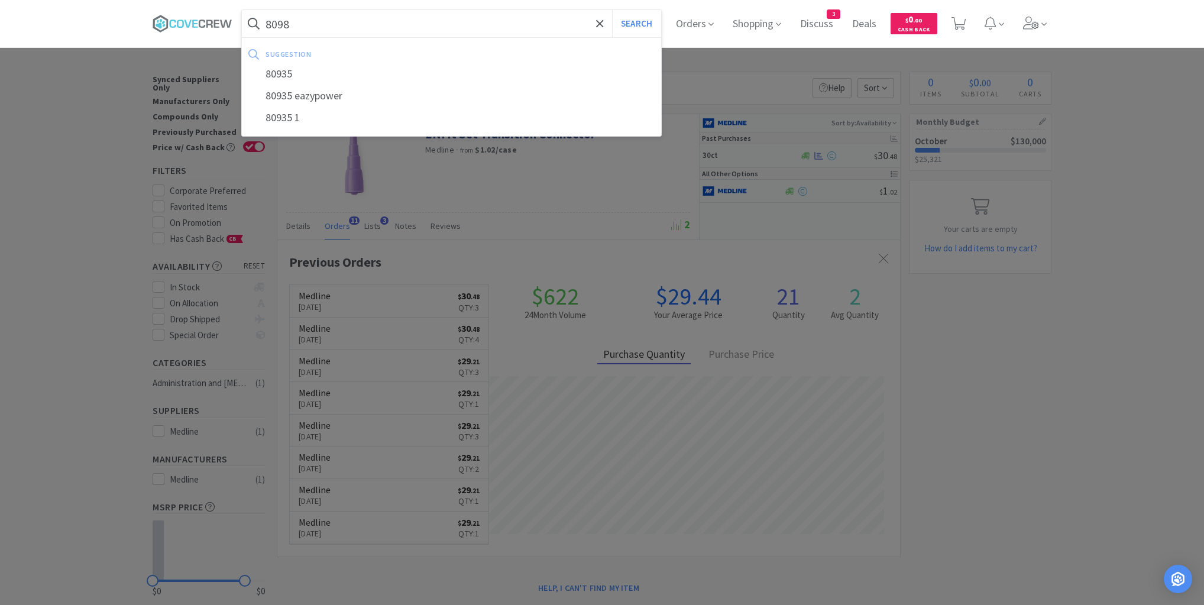
click at [612, 10] on button "Search" at bounding box center [636, 23] width 49 height 27
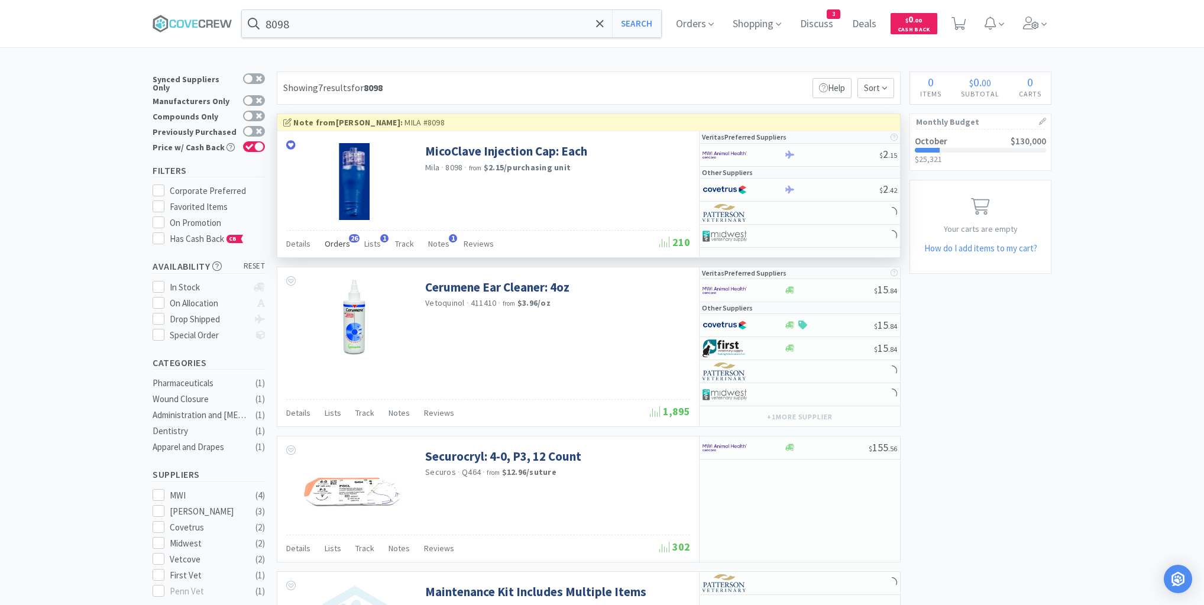
click at [329, 246] on span "Orders" at bounding box center [337, 243] width 25 height 11
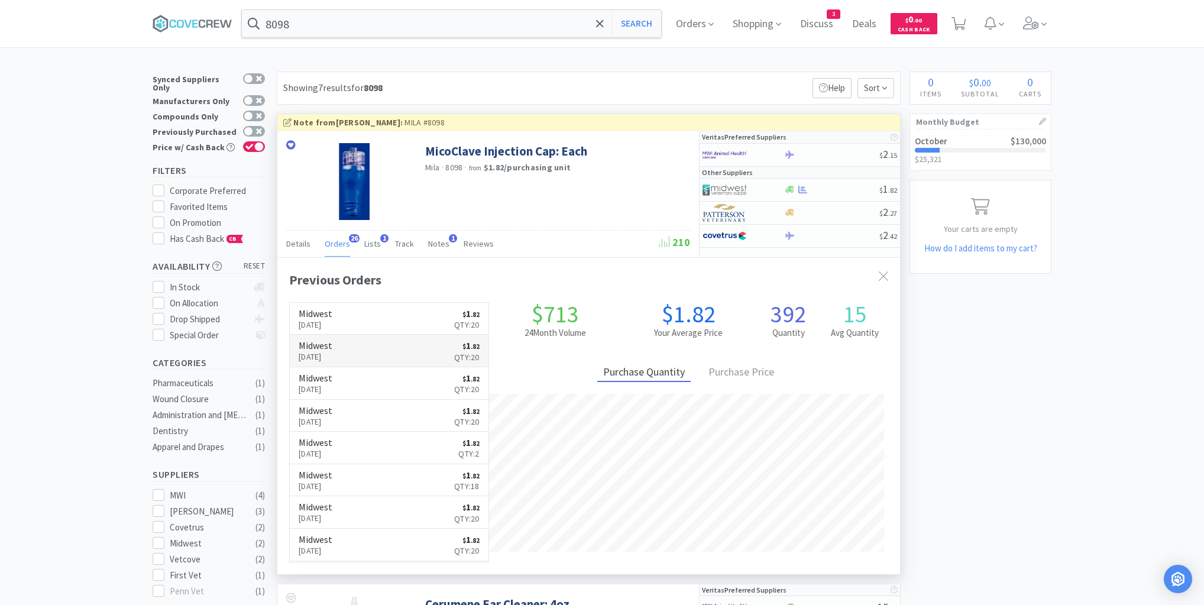
scroll to position [317, 623]
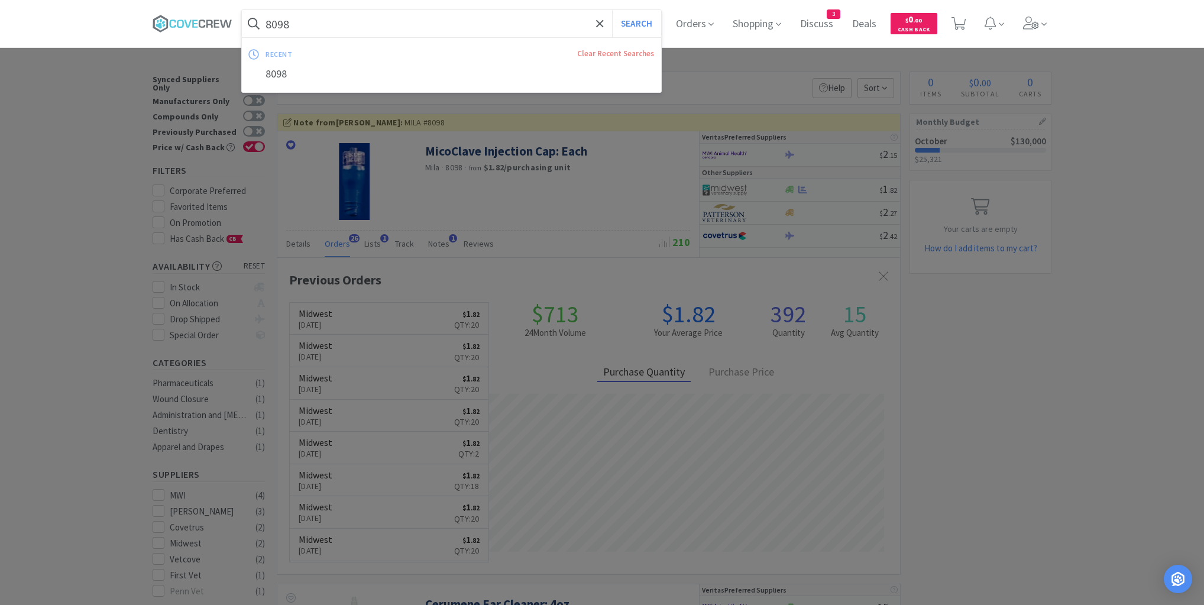
drag, startPoint x: 365, startPoint y: 25, endPoint x: 373, endPoint y: 29, distance: 8.5
click at [367, 26] on input "8098" at bounding box center [451, 23] width 419 height 27
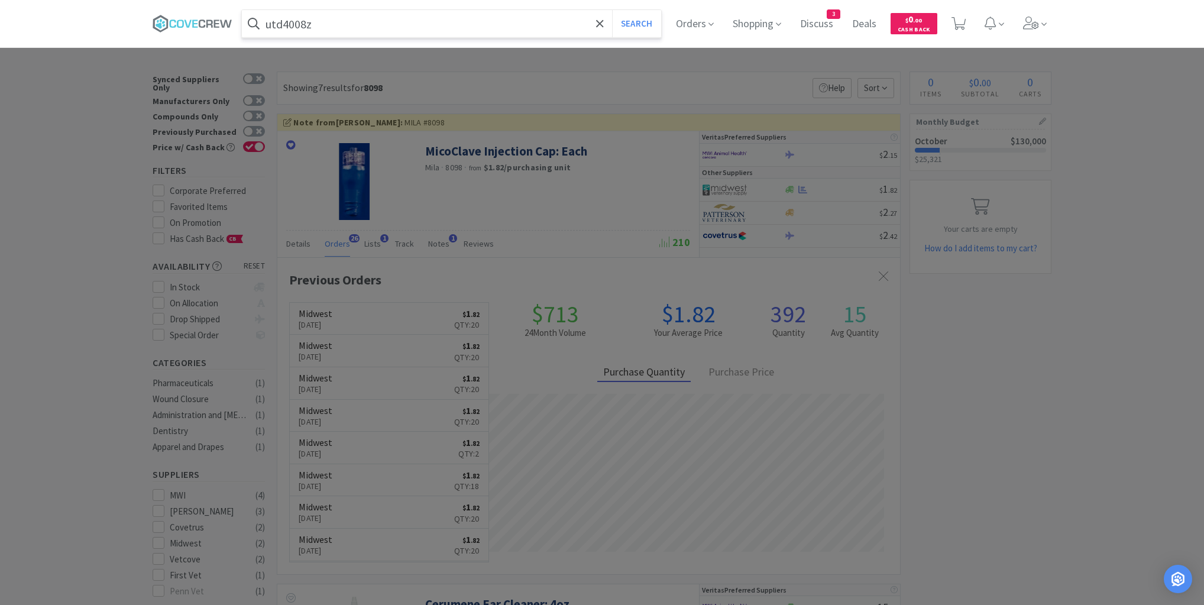
click at [612, 10] on button "Search" at bounding box center [636, 23] width 49 height 27
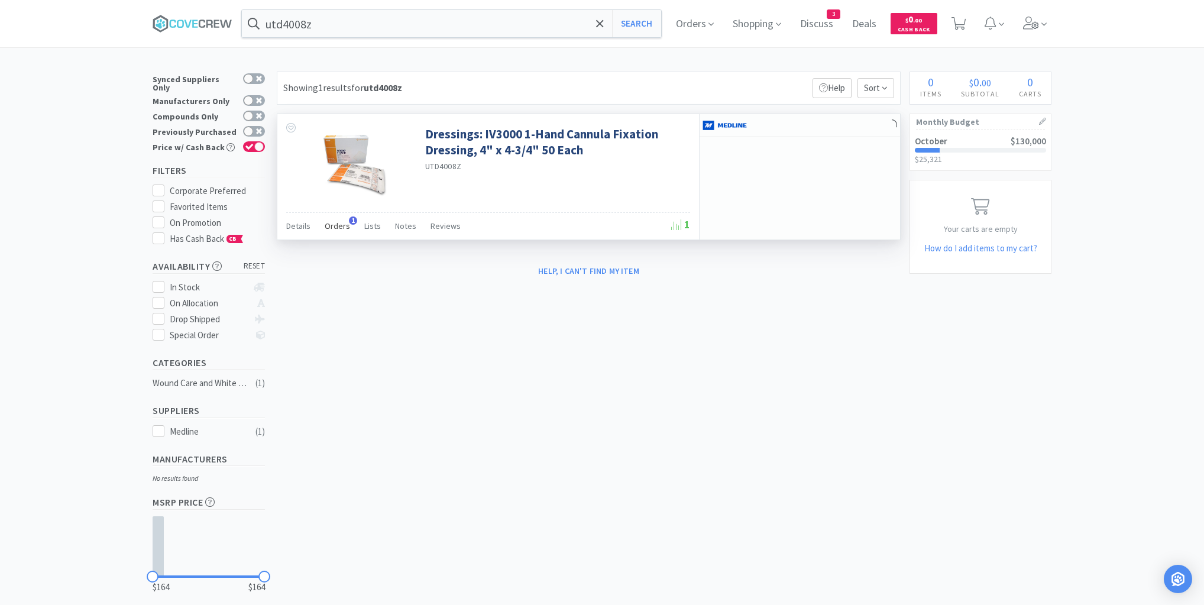
click at [344, 227] on span "Orders" at bounding box center [337, 226] width 25 height 11
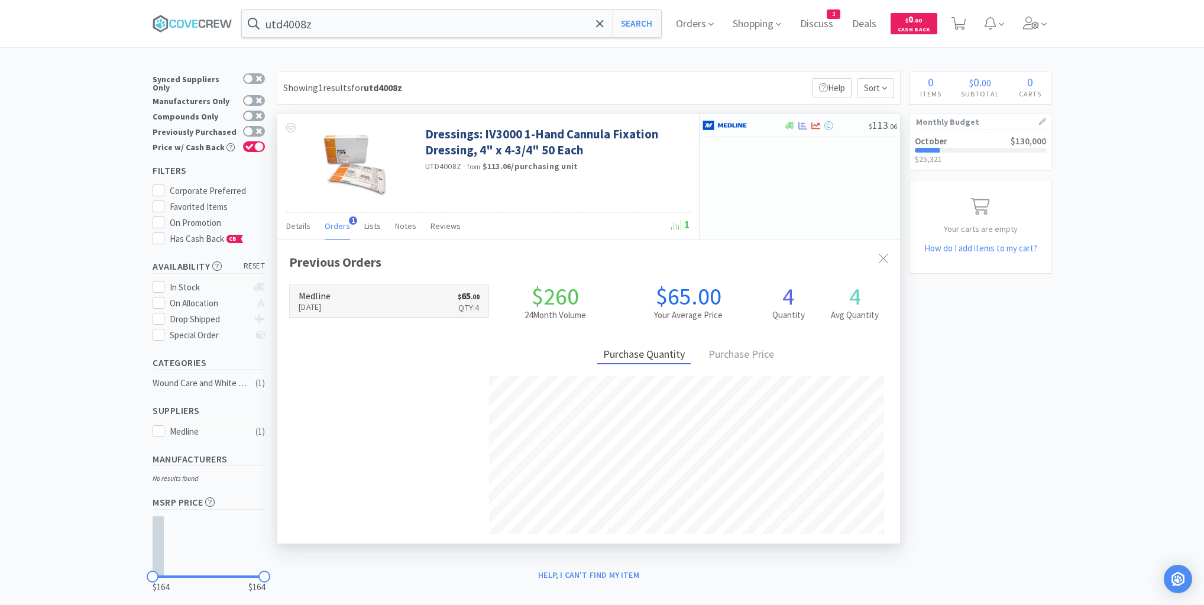
scroll to position [306, 623]
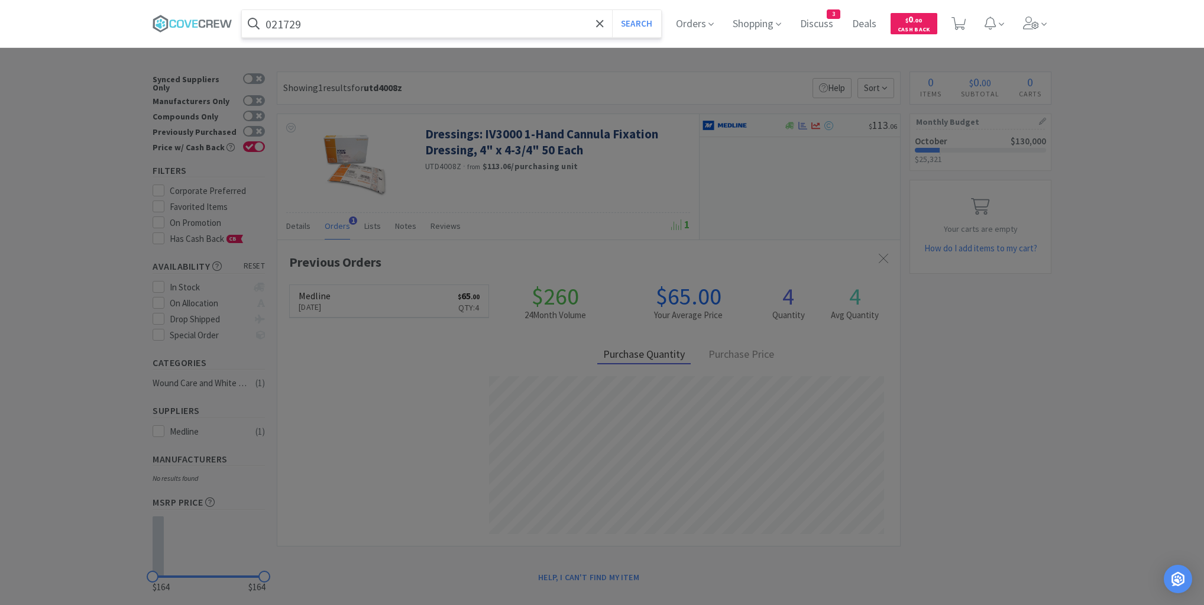
click at [612, 10] on button "Search" at bounding box center [636, 23] width 49 height 27
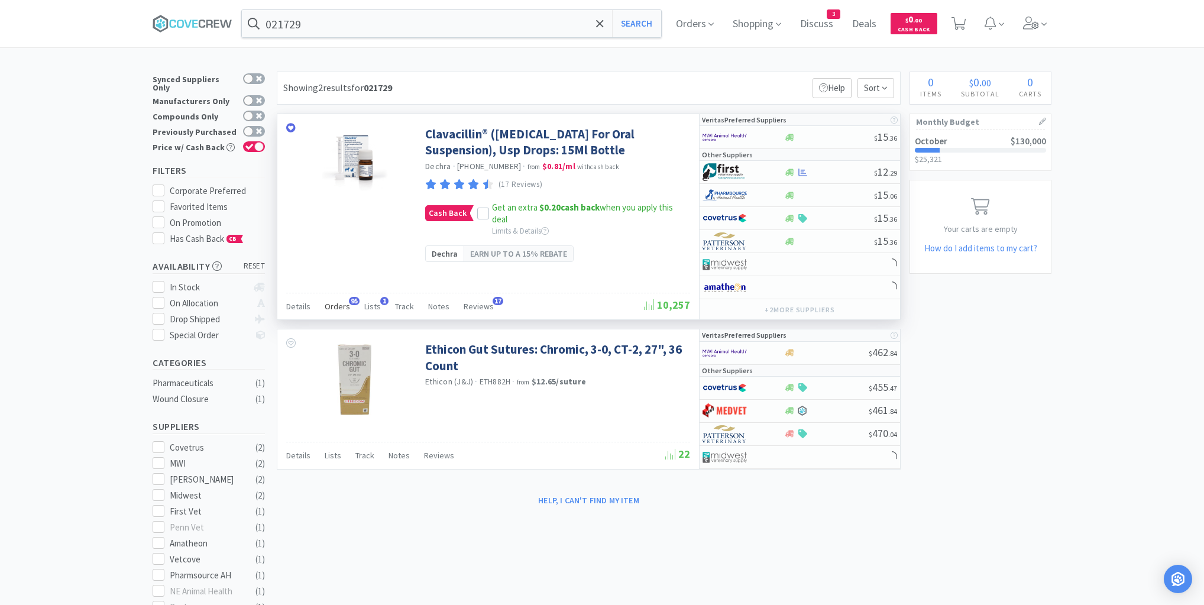
click at [344, 303] on span "Orders" at bounding box center [337, 306] width 25 height 11
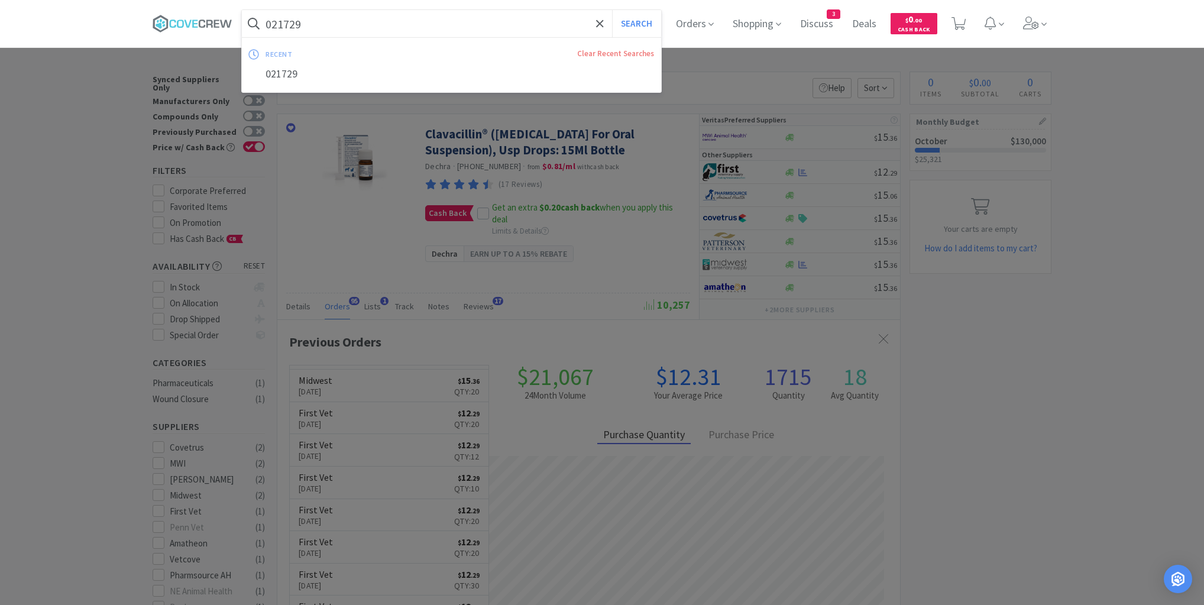
click at [514, 31] on input "021729" at bounding box center [451, 23] width 419 height 27
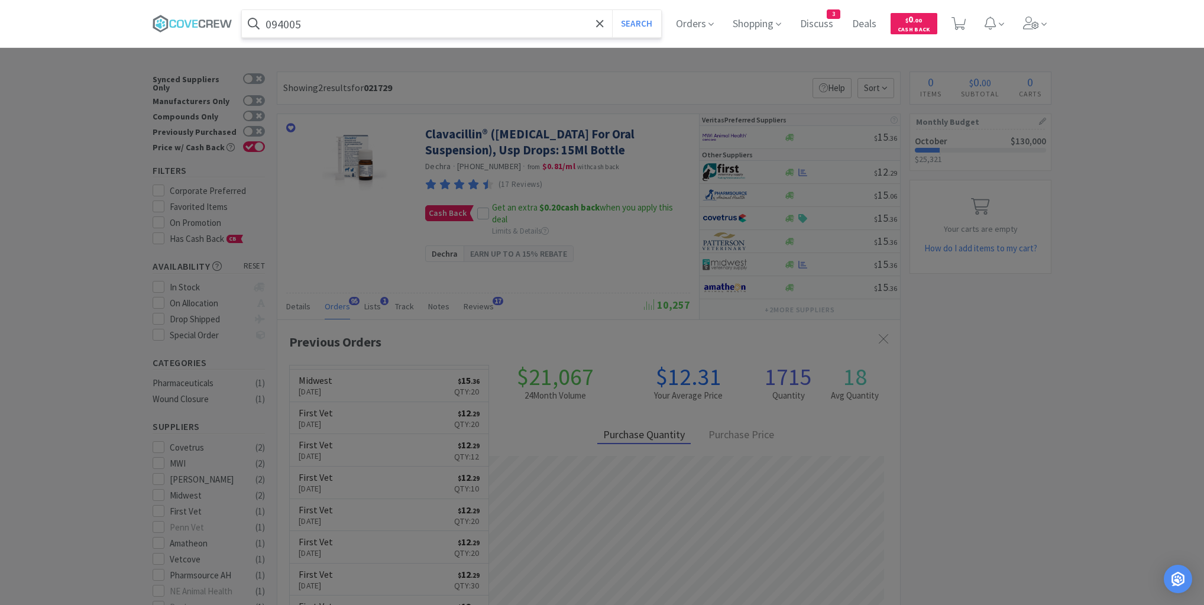
click at [612, 10] on button "Search" at bounding box center [636, 23] width 49 height 27
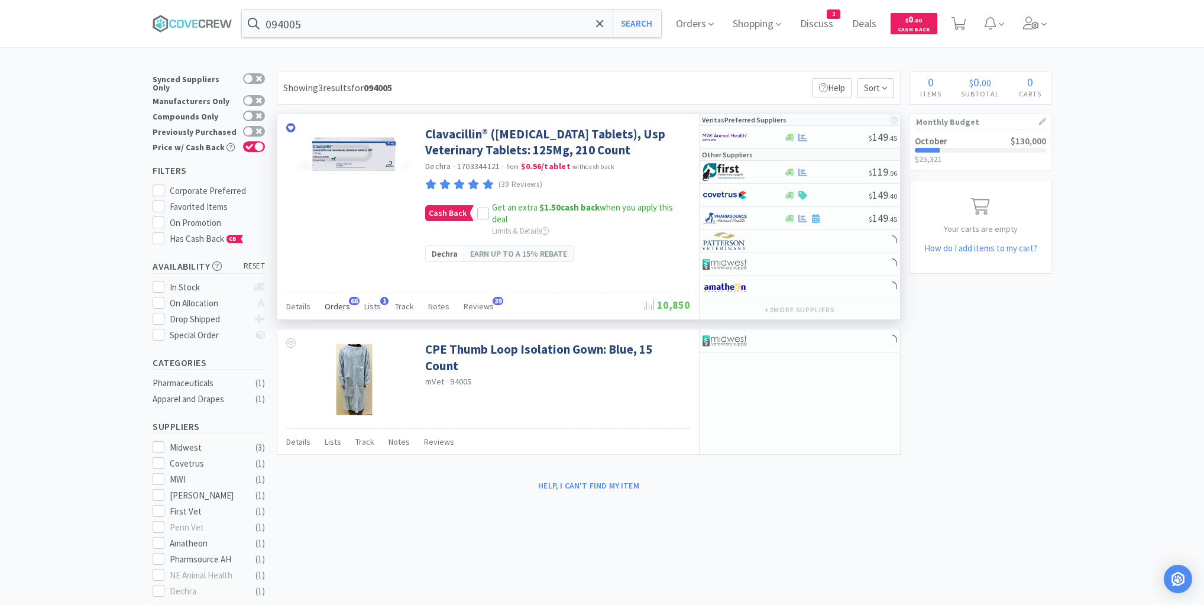
click at [339, 304] on span "Orders" at bounding box center [337, 306] width 25 height 11
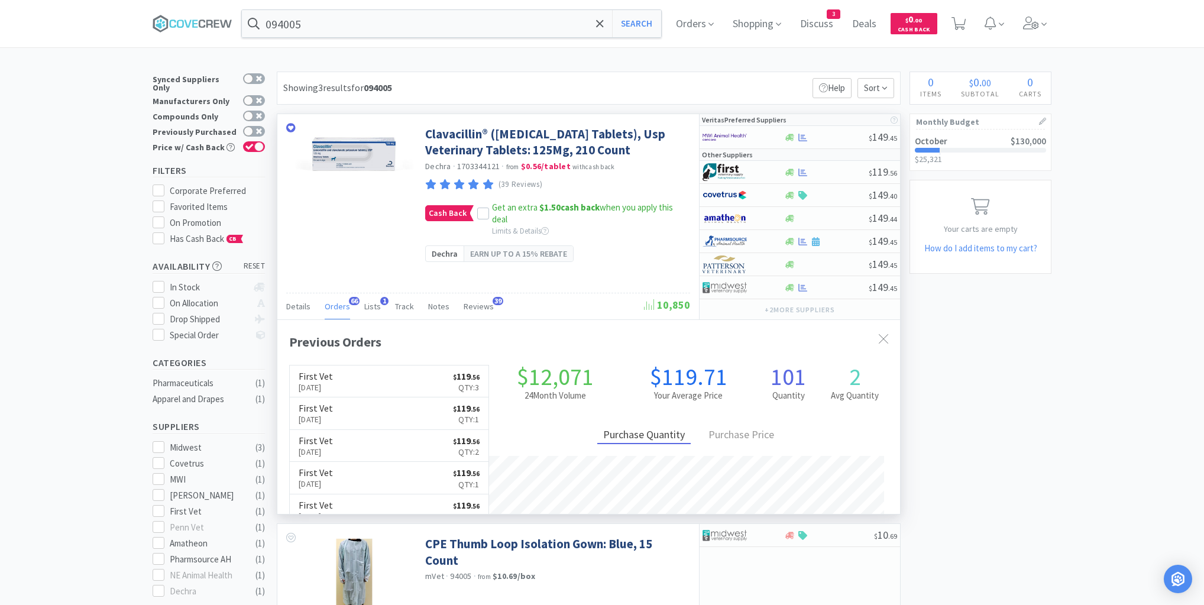
scroll to position [317, 623]
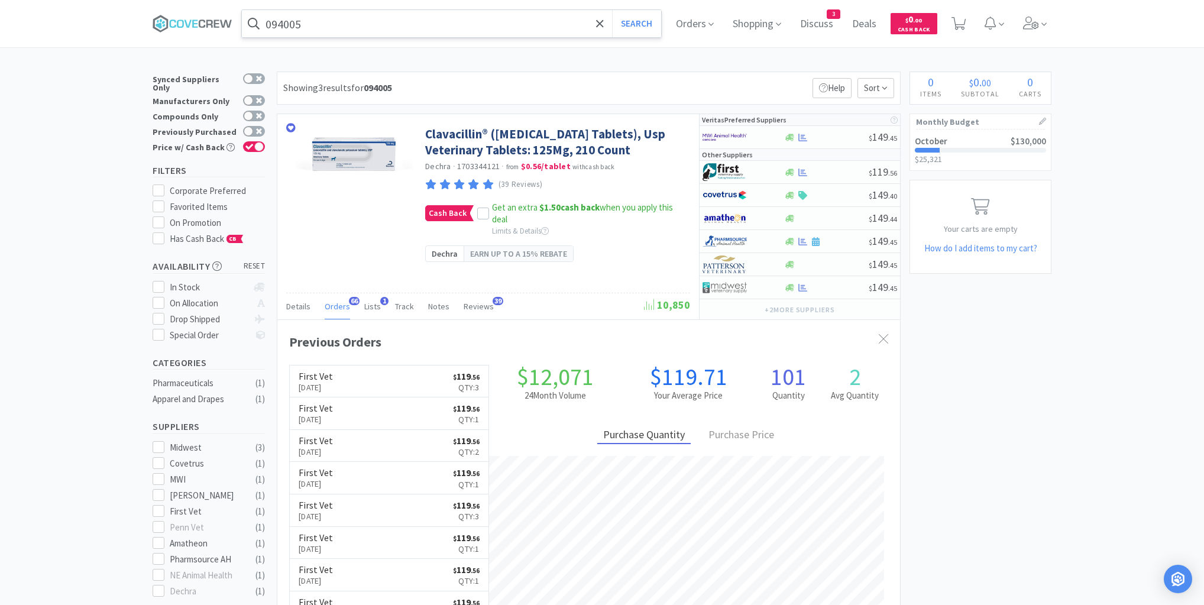
click at [394, 28] on input "094005" at bounding box center [451, 23] width 419 height 27
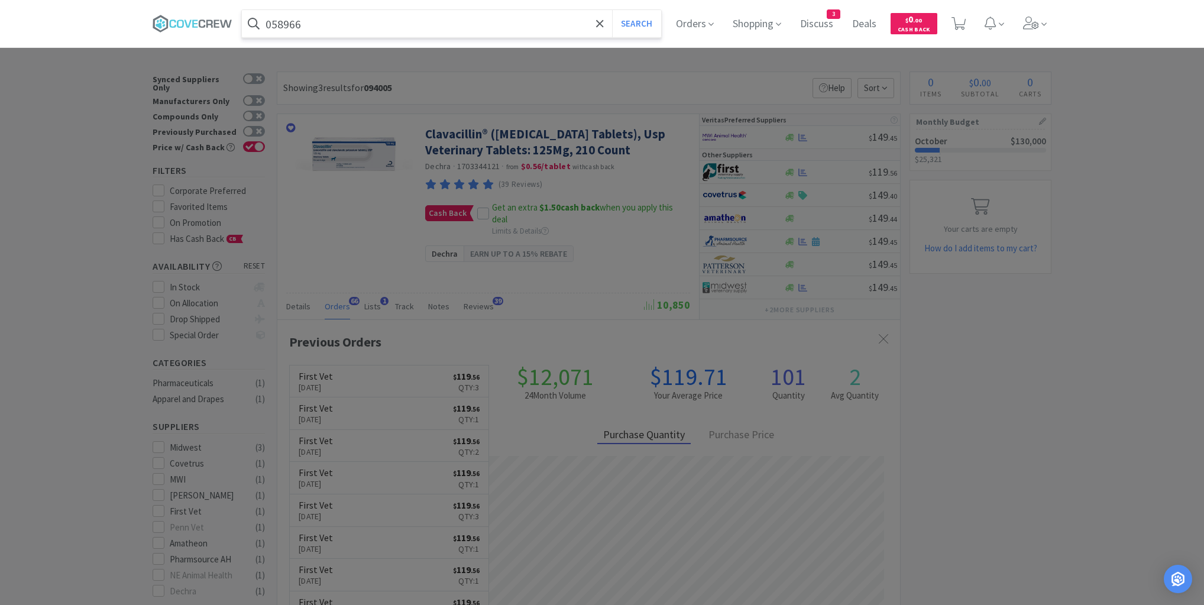
click at [612, 10] on button "Search" at bounding box center [636, 23] width 49 height 27
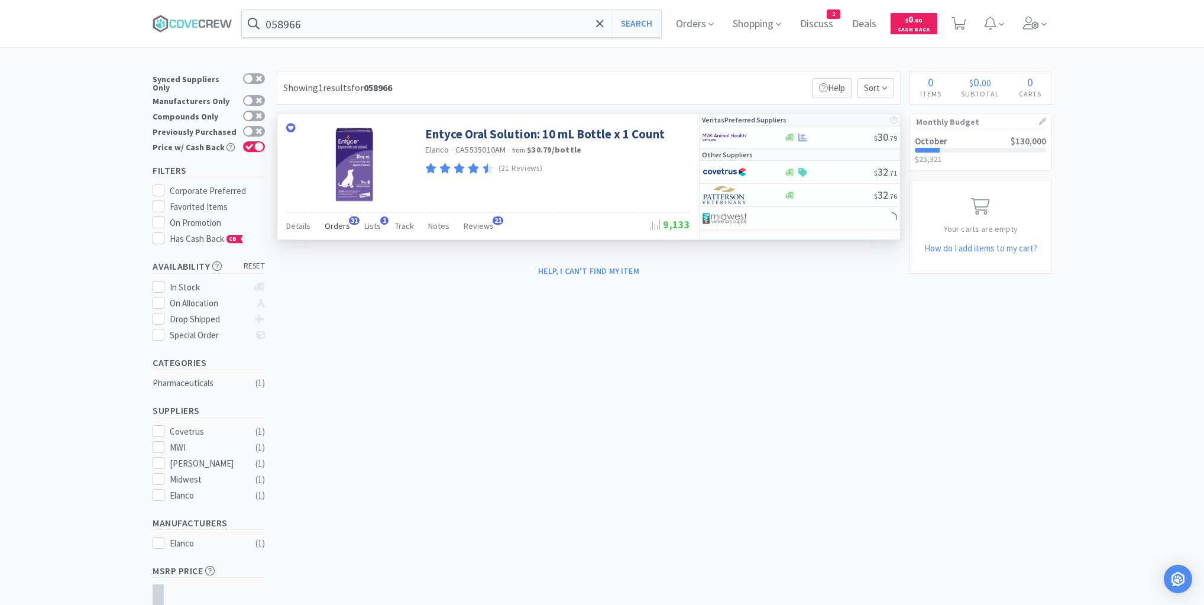
click at [341, 228] on span "Orders" at bounding box center [337, 226] width 25 height 11
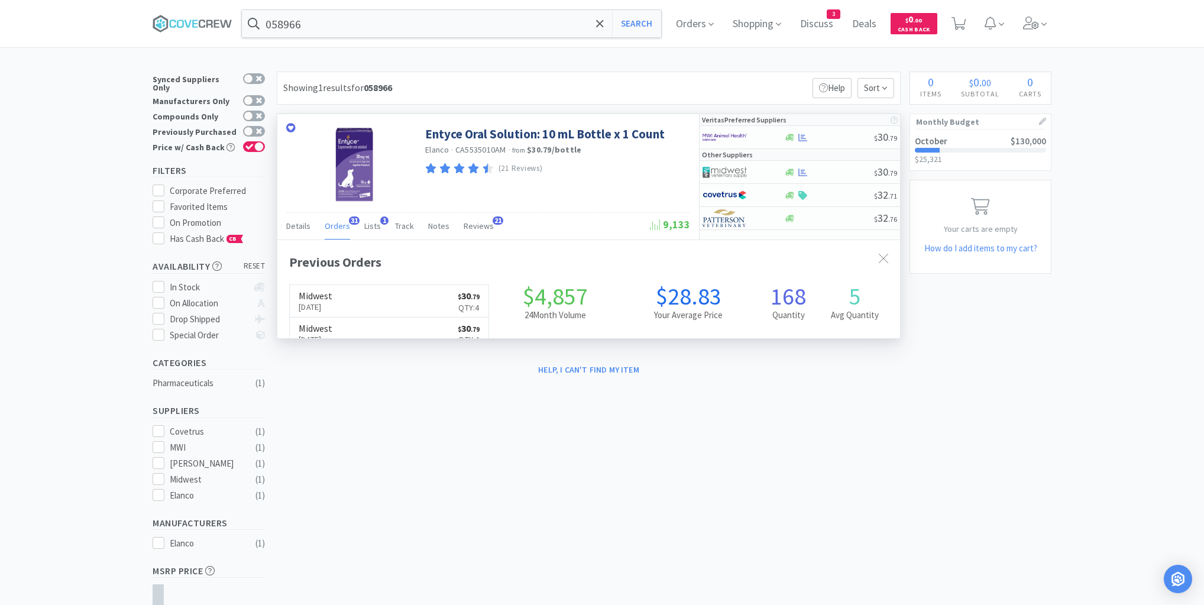
scroll to position [317, 623]
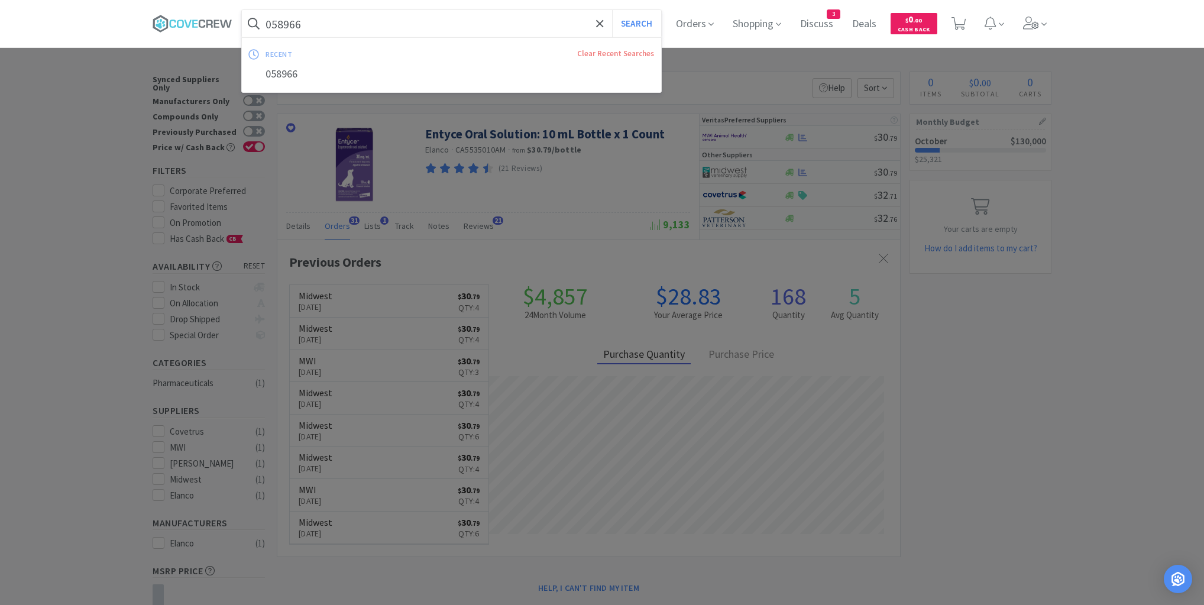
click at [413, 29] on input "058966" at bounding box center [451, 23] width 419 height 27
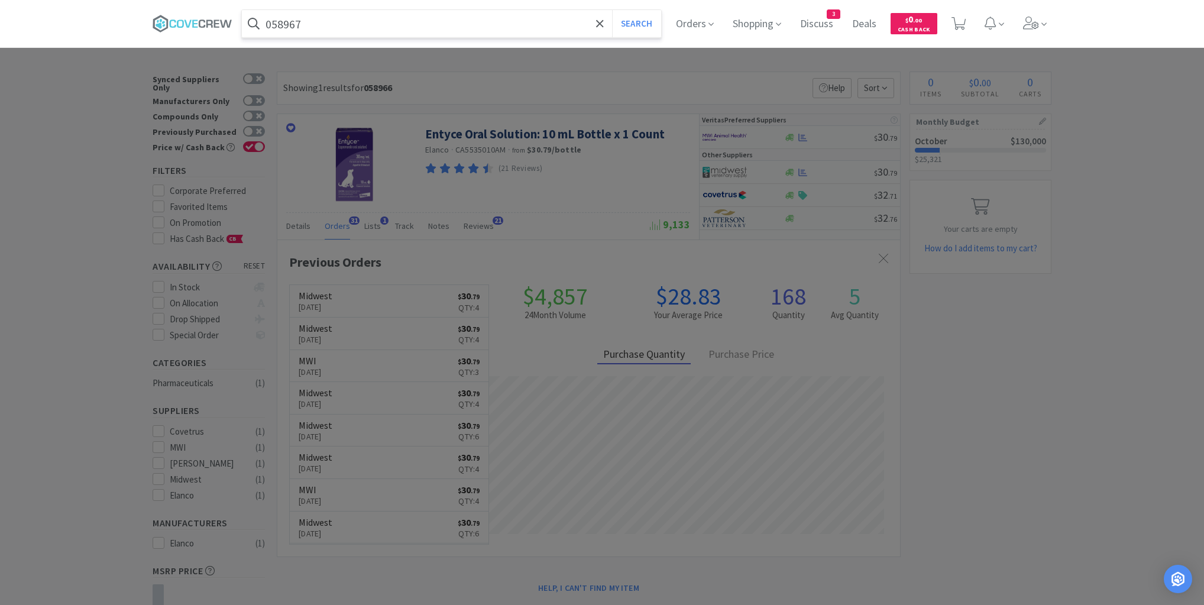
click at [612, 10] on button "Search" at bounding box center [636, 23] width 49 height 27
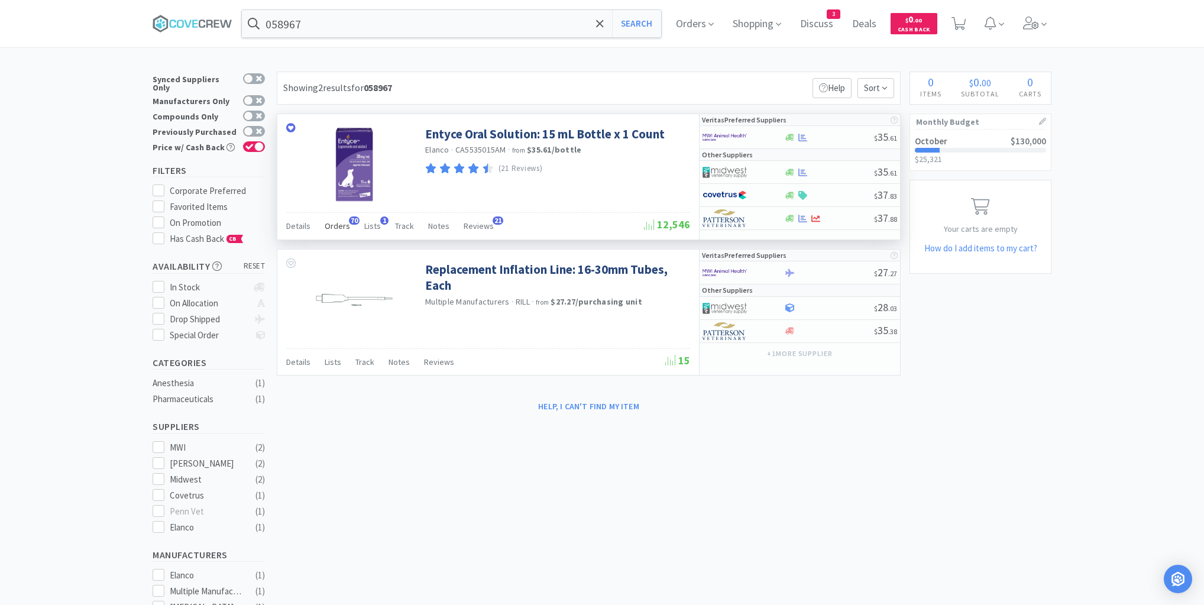
click at [336, 225] on span "Orders" at bounding box center [337, 226] width 25 height 11
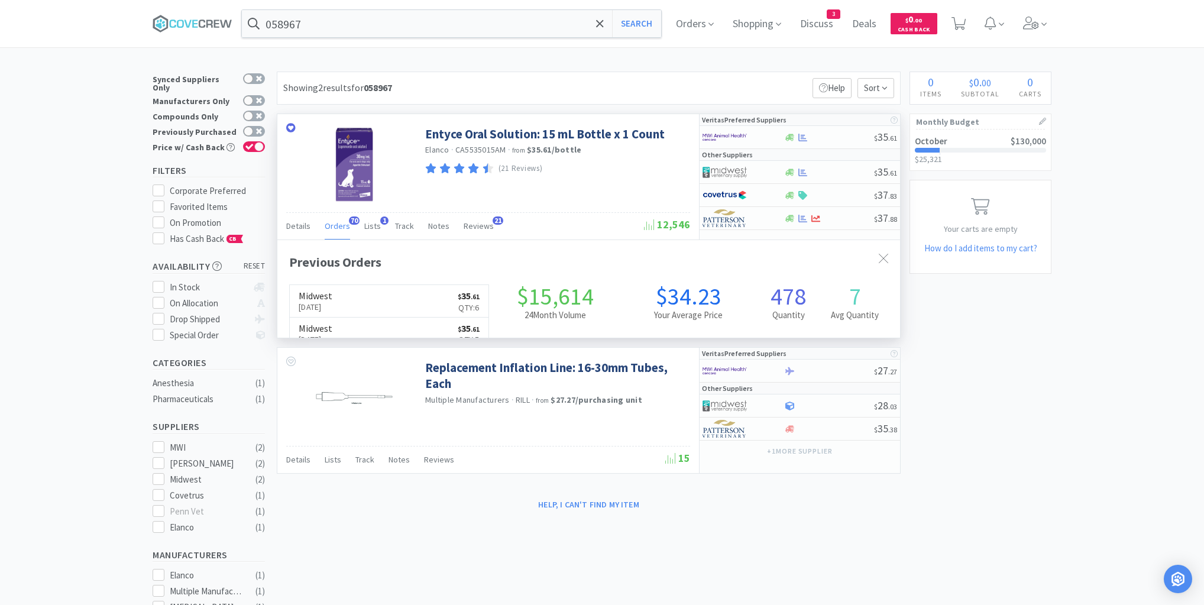
scroll to position [317, 623]
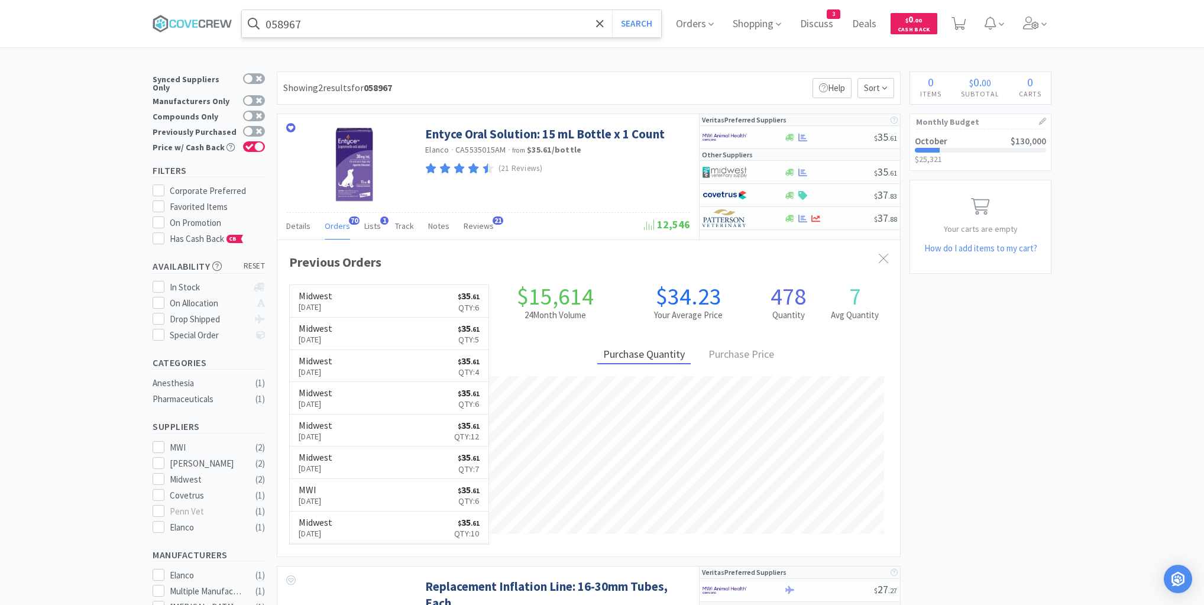
click at [359, 20] on input "058967" at bounding box center [451, 23] width 419 height 27
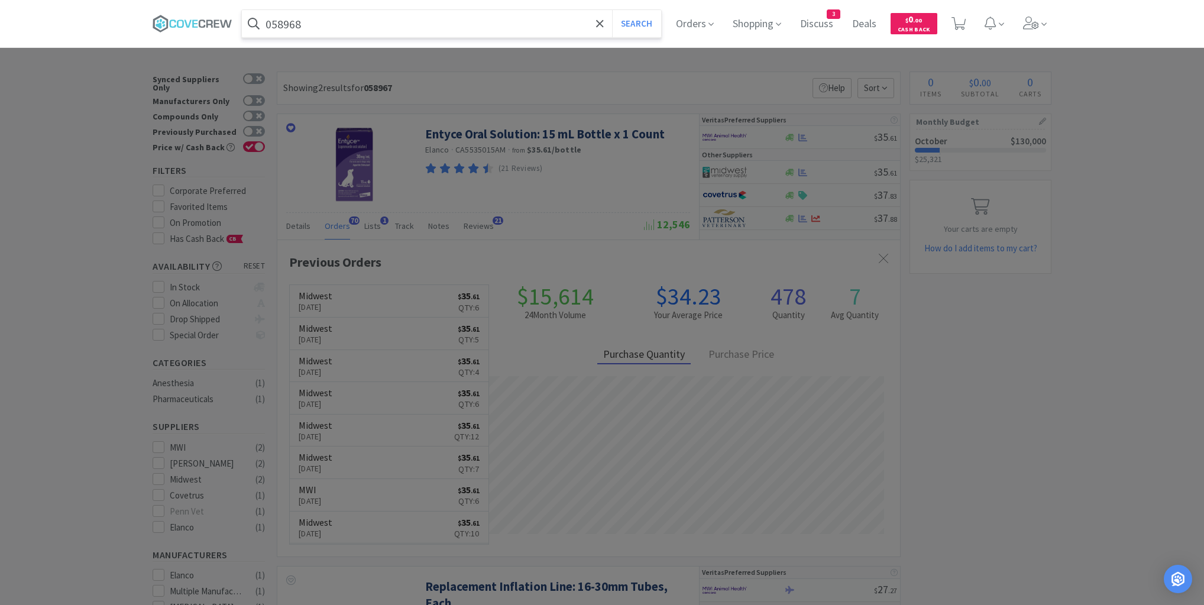
click at [612, 10] on button "Search" at bounding box center [636, 23] width 49 height 27
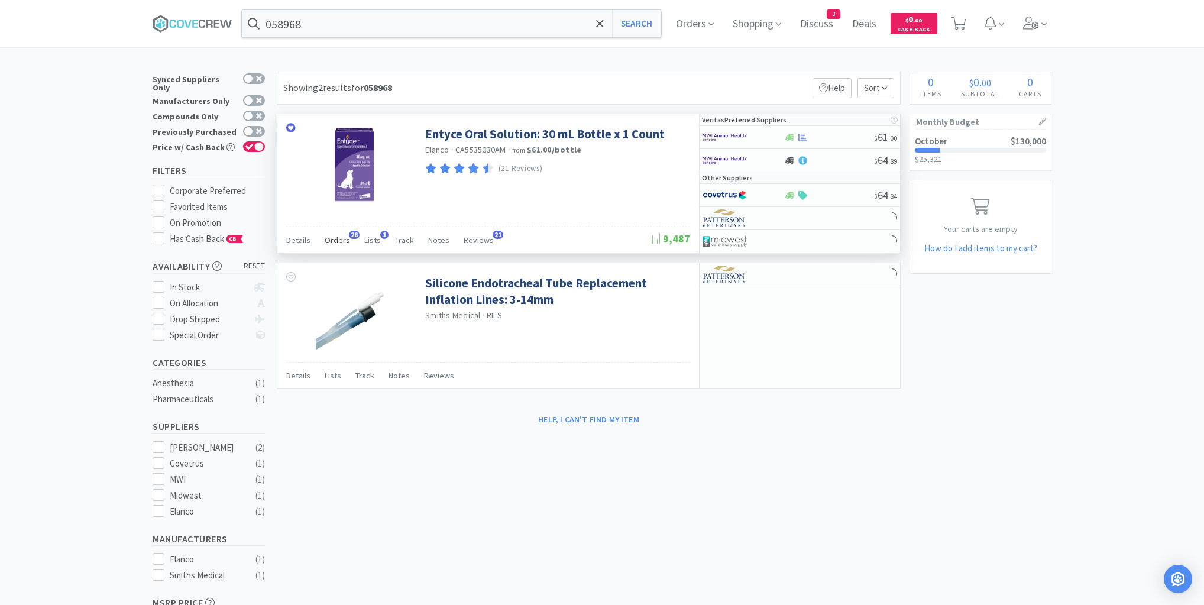
click at [338, 241] on span "Orders" at bounding box center [337, 240] width 25 height 11
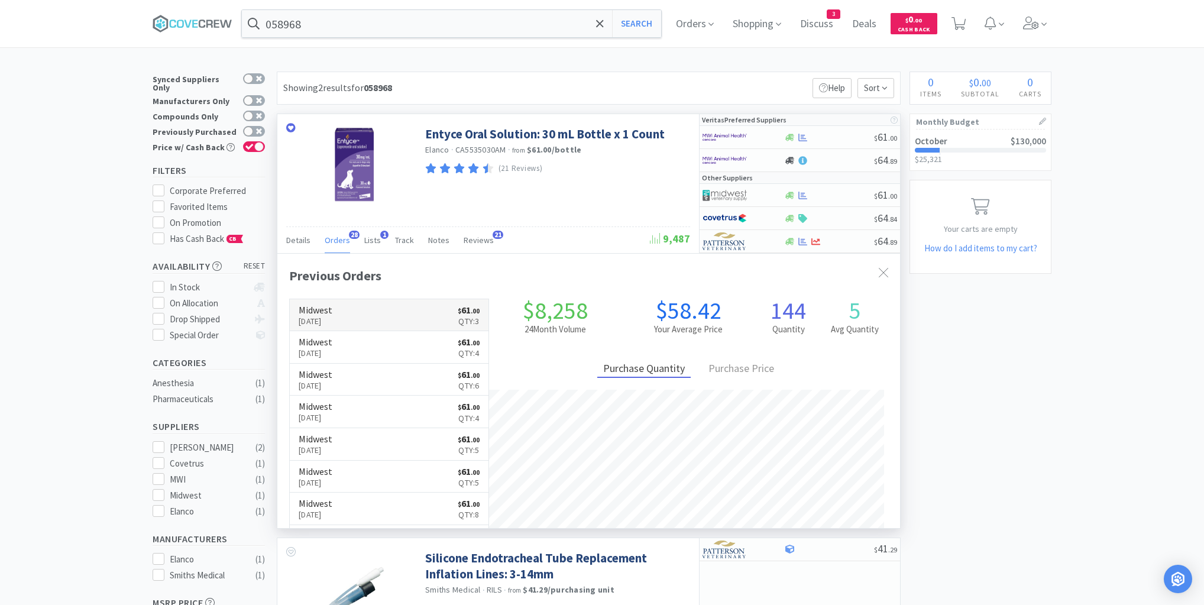
scroll to position [317, 623]
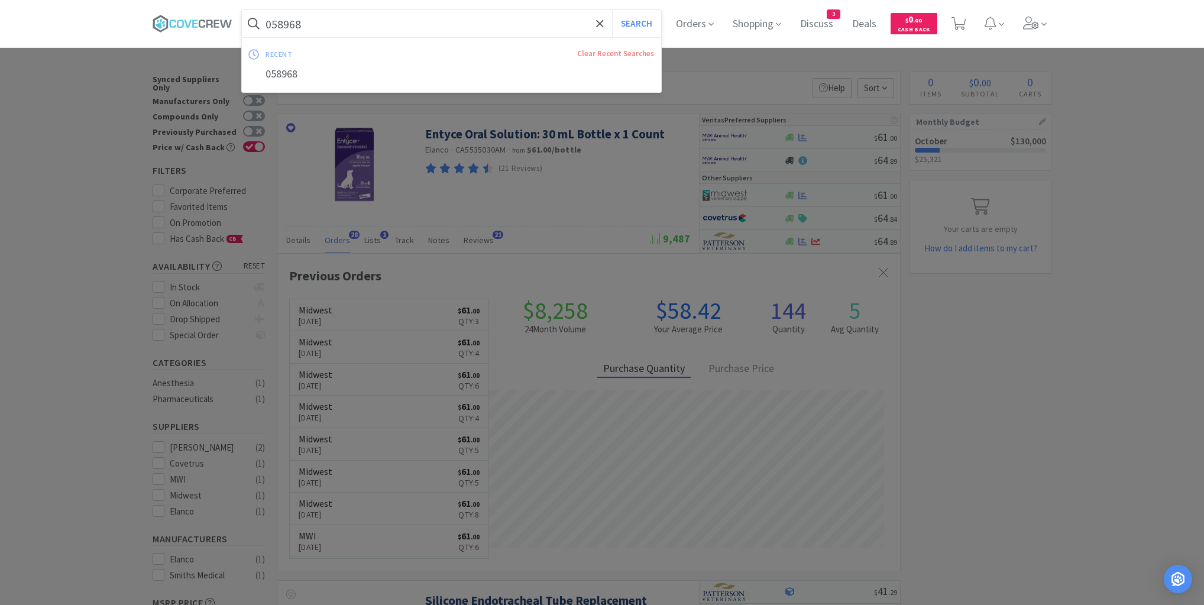
click at [428, 32] on input "058968" at bounding box center [451, 23] width 419 height 27
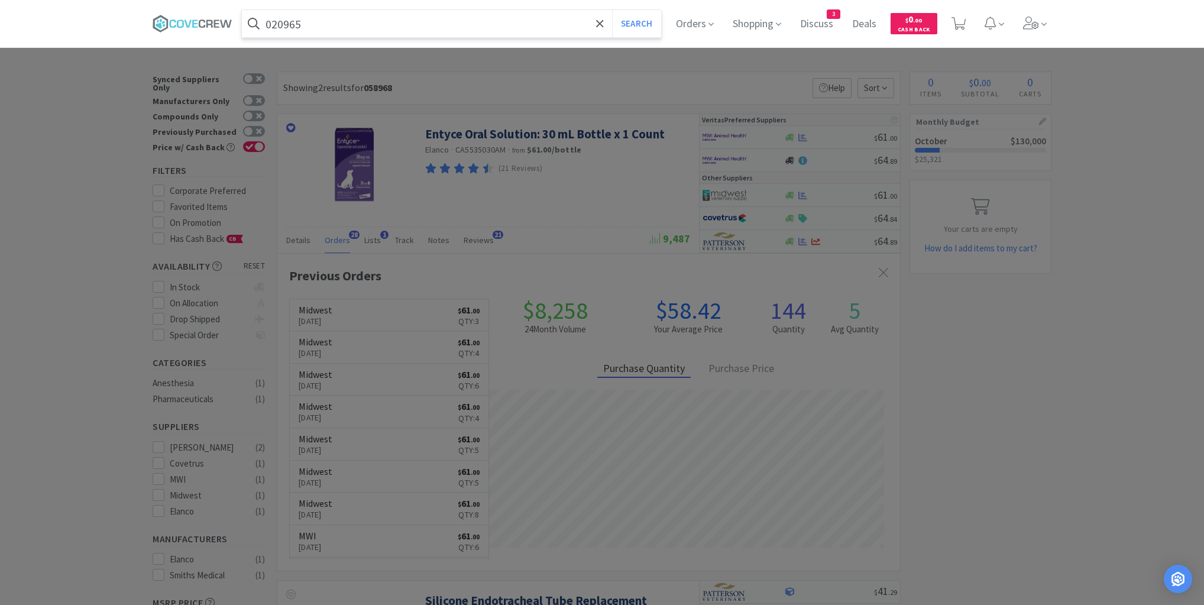
click at [612, 10] on button "Search" at bounding box center [636, 23] width 49 height 27
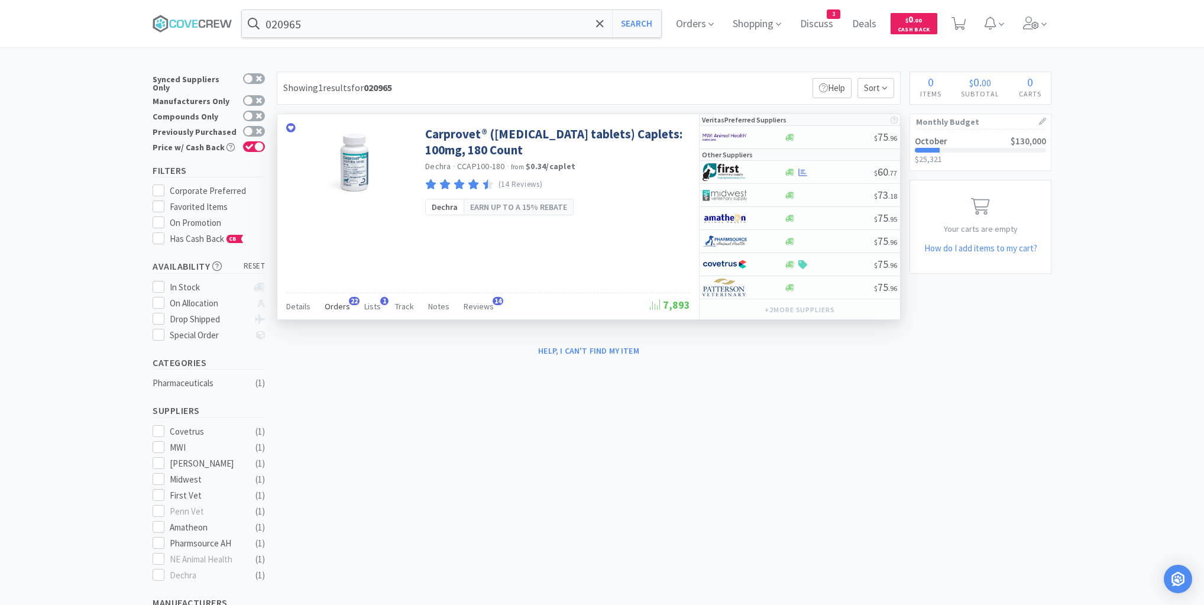
click at [343, 304] on span "Orders" at bounding box center [337, 306] width 25 height 11
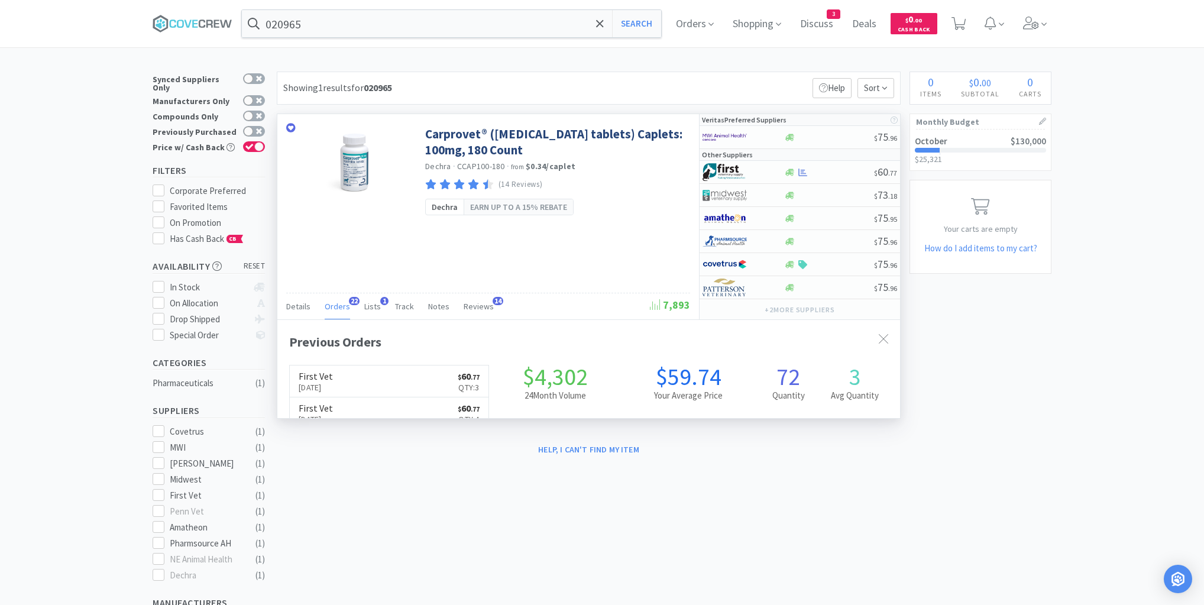
scroll to position [317, 623]
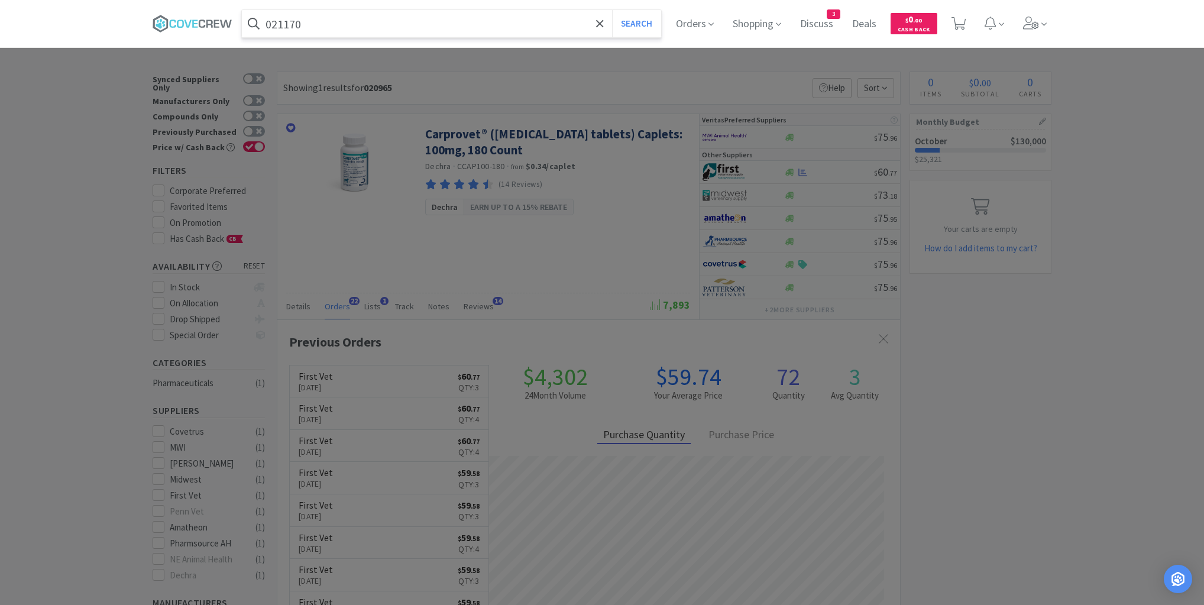
click at [612, 10] on button "Search" at bounding box center [636, 23] width 49 height 27
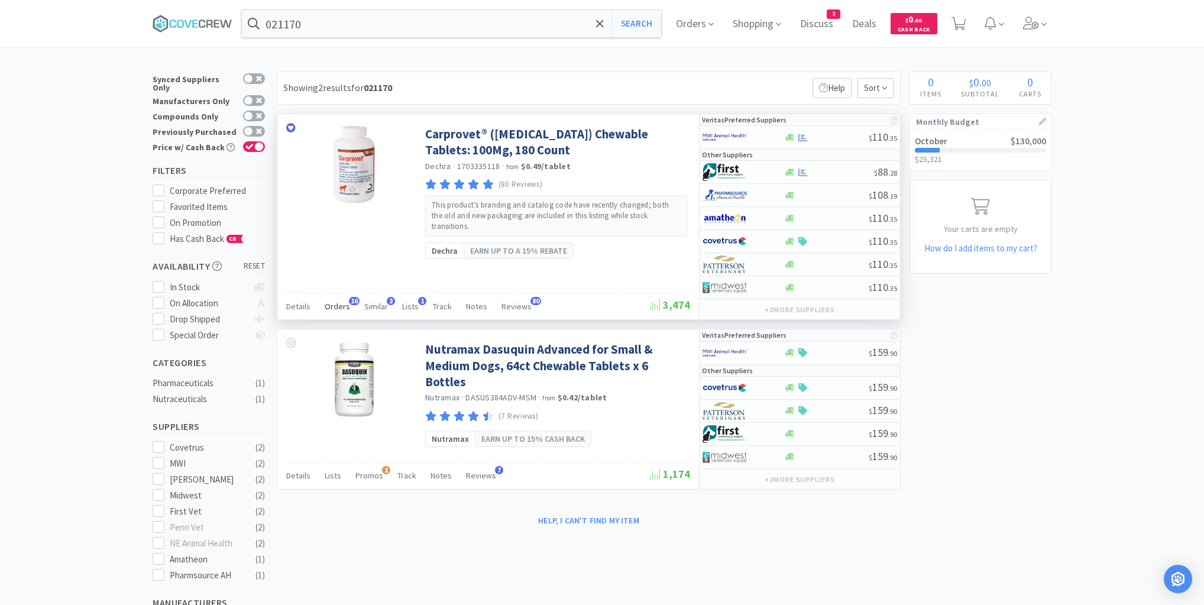
click at [342, 301] on span "Orders" at bounding box center [337, 306] width 25 height 11
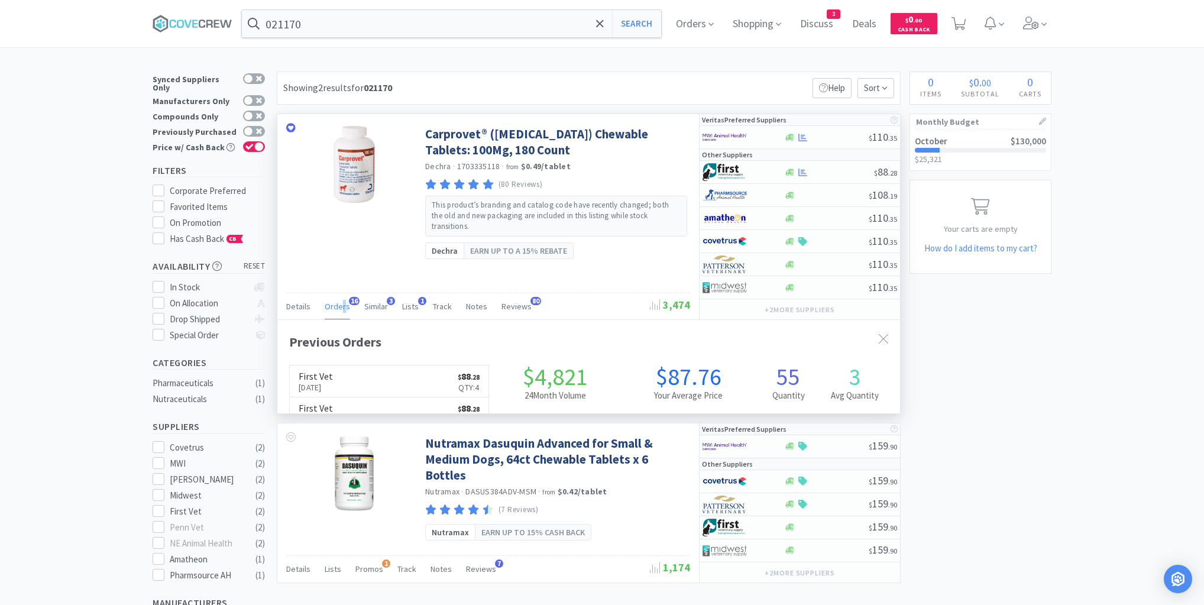
scroll to position [317, 623]
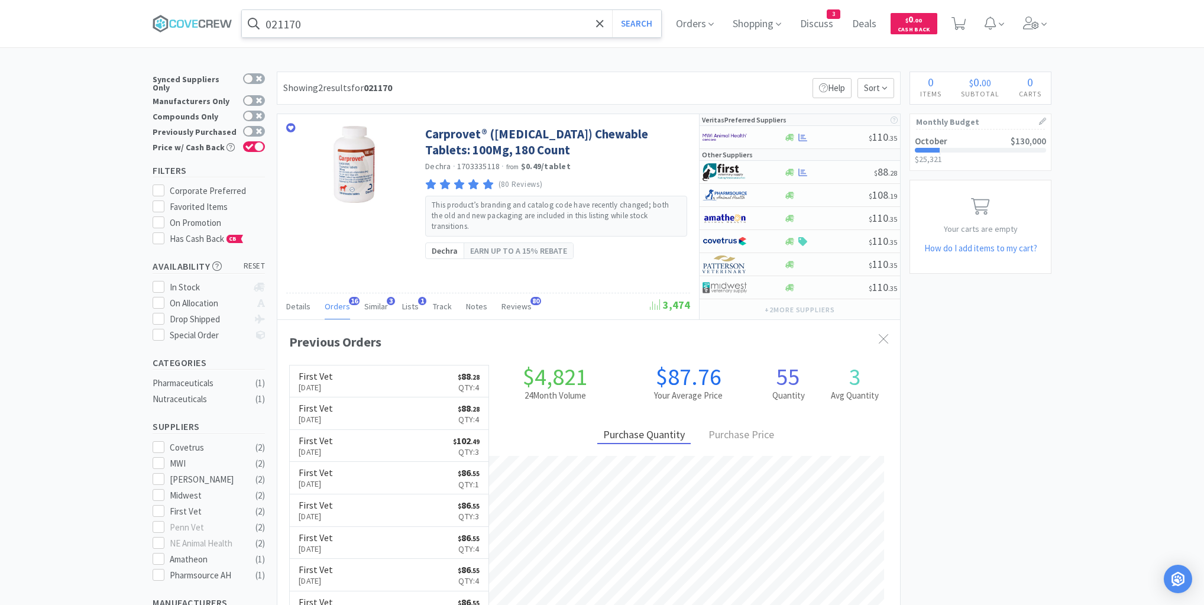
click at [383, 18] on input "021170" at bounding box center [451, 23] width 419 height 27
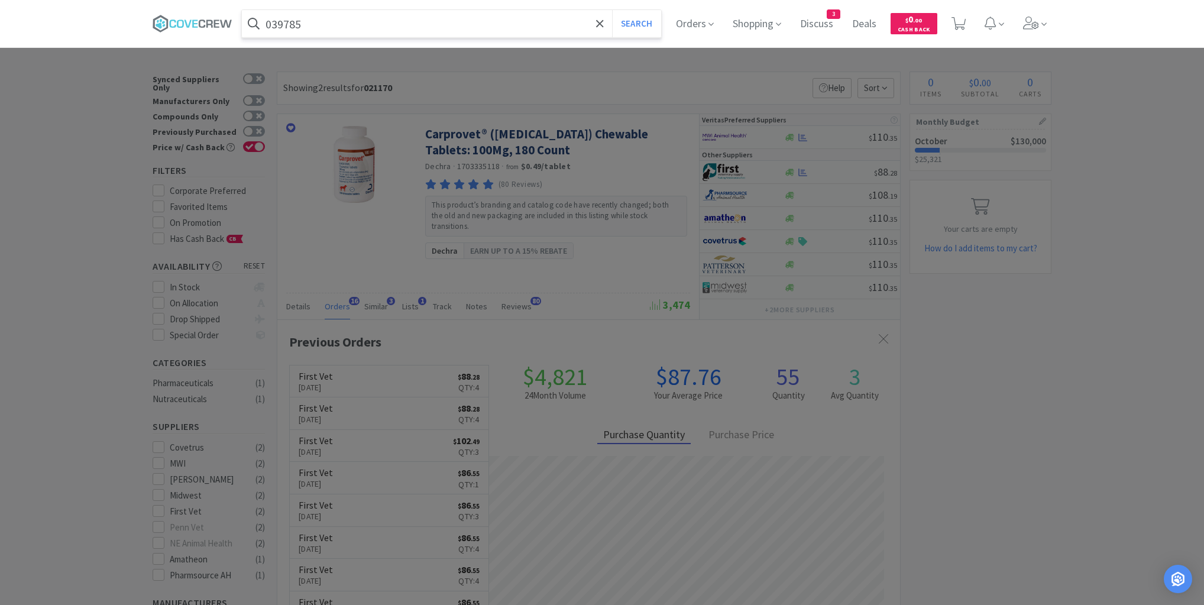
click at [612, 10] on button "Search" at bounding box center [636, 23] width 49 height 27
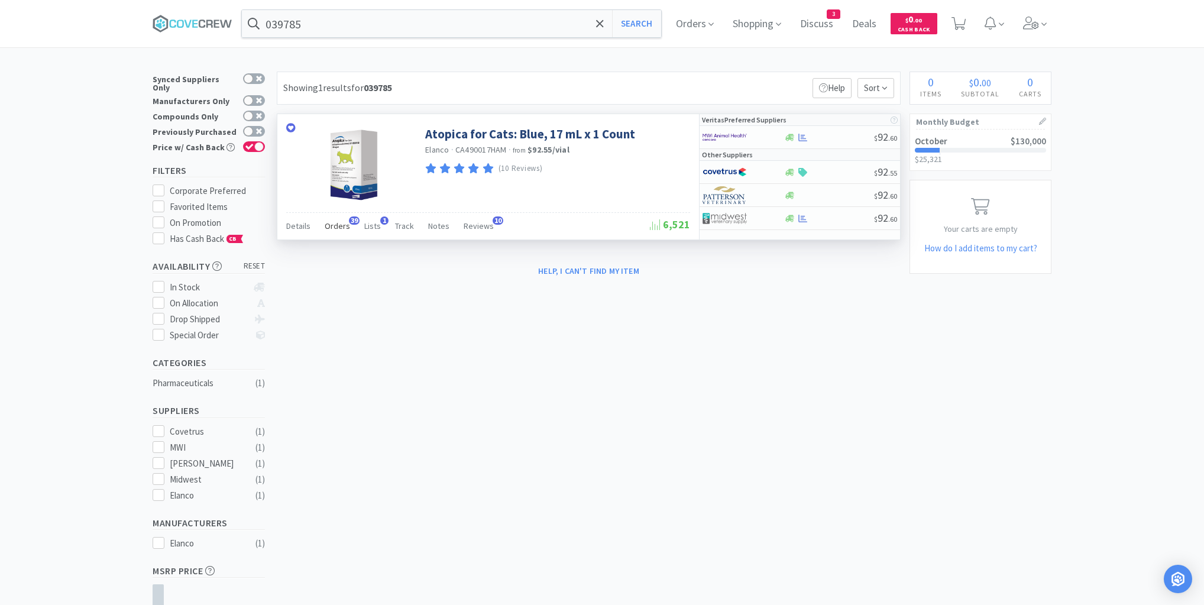
click at [344, 227] on span "Orders" at bounding box center [337, 226] width 25 height 11
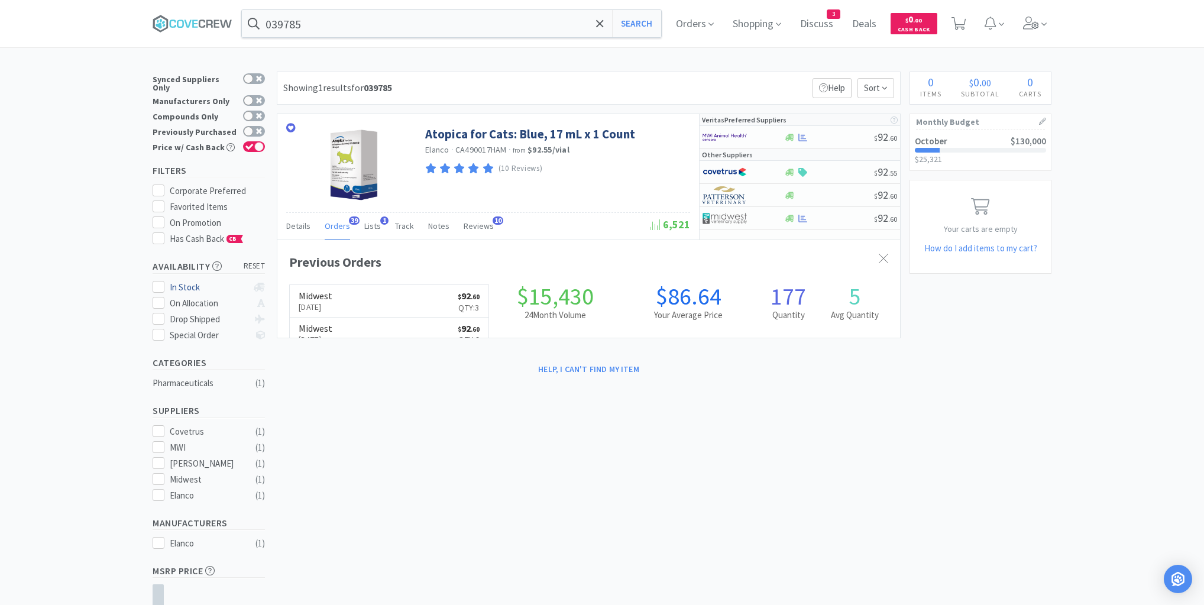
scroll to position [317, 623]
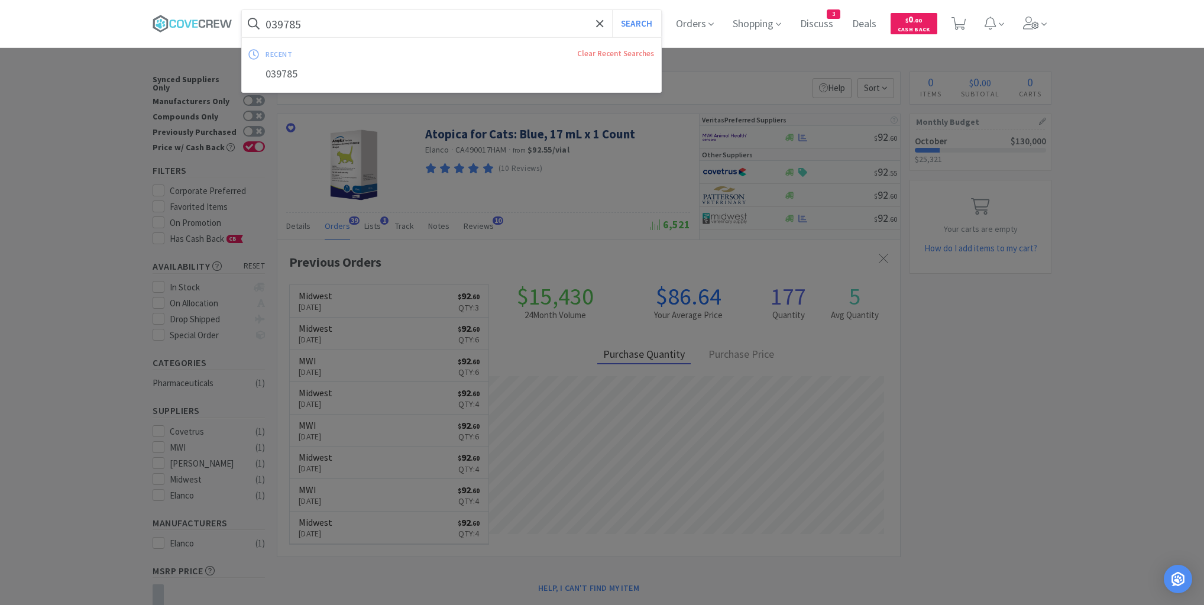
click at [409, 25] on input "039785" at bounding box center [451, 23] width 419 height 27
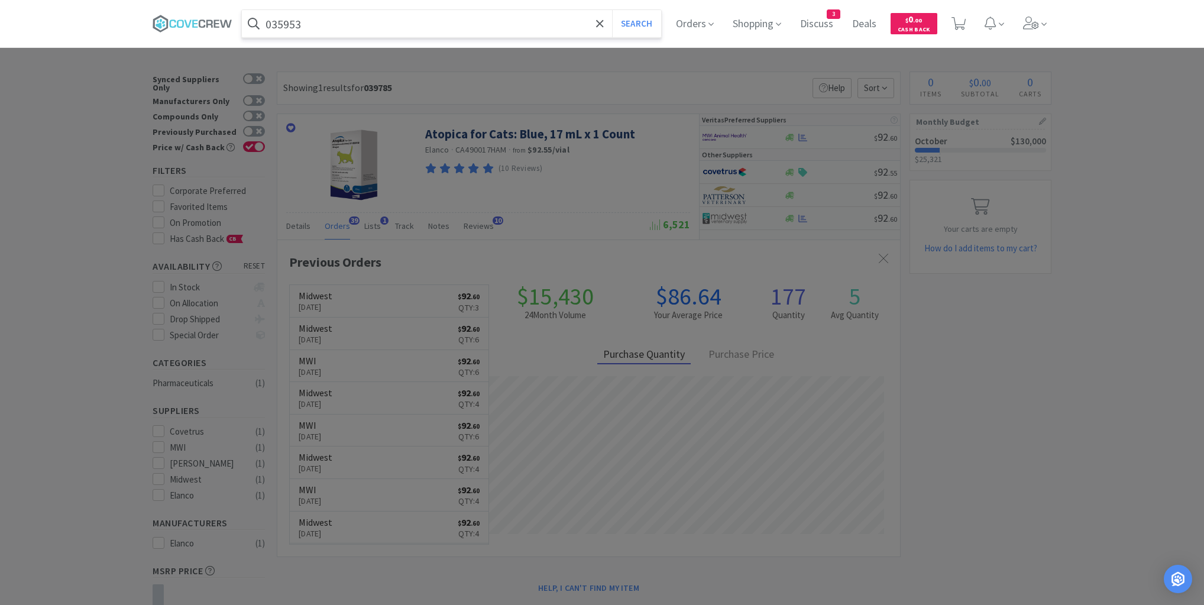
click at [612, 10] on button "Search" at bounding box center [636, 23] width 49 height 27
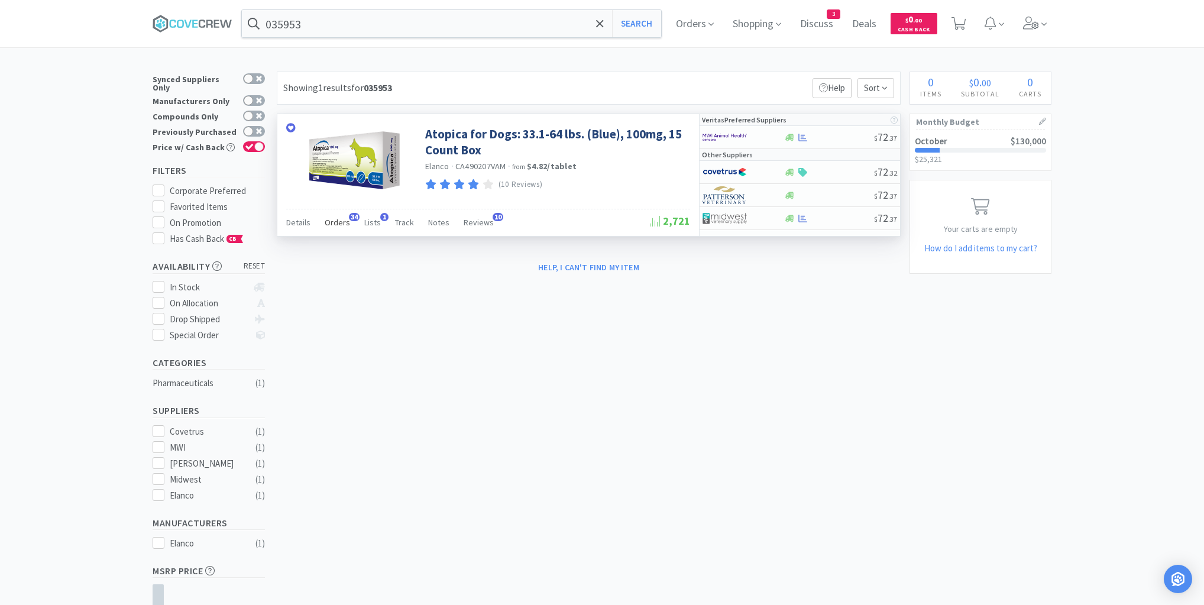
click at [335, 223] on span "Orders" at bounding box center [337, 222] width 25 height 11
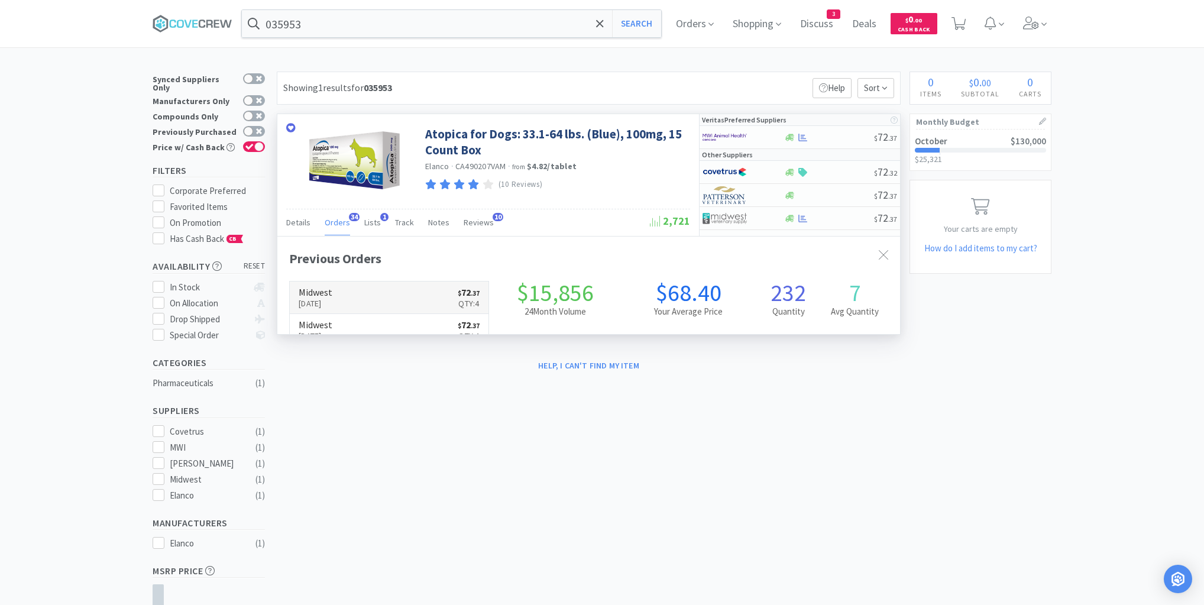
scroll to position [317, 623]
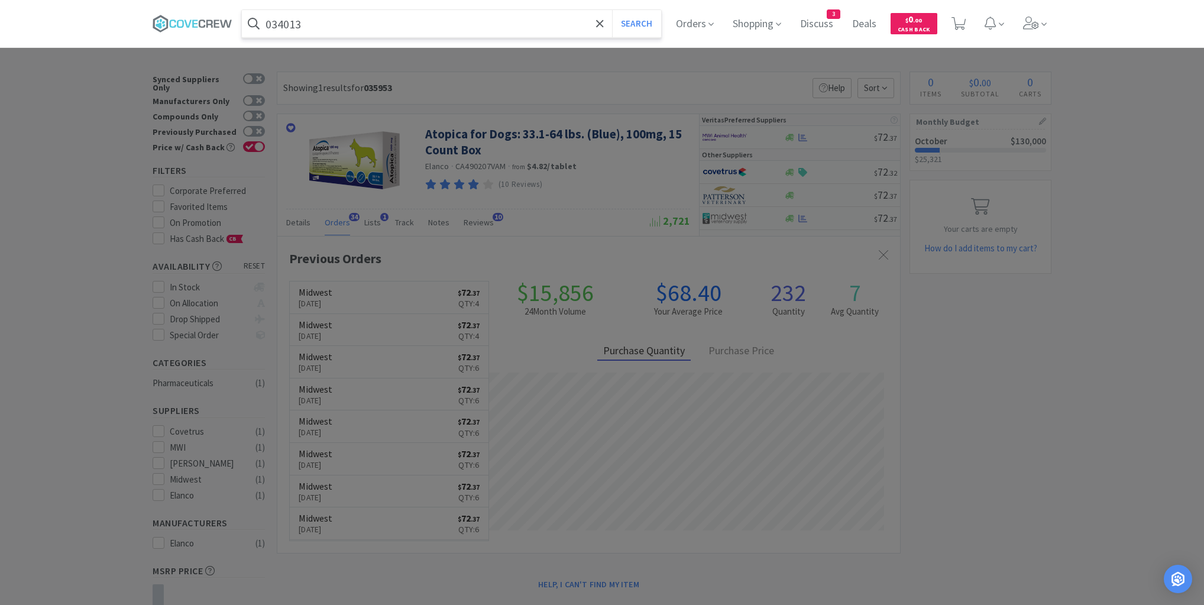
click at [612, 10] on button "Search" at bounding box center [636, 23] width 49 height 27
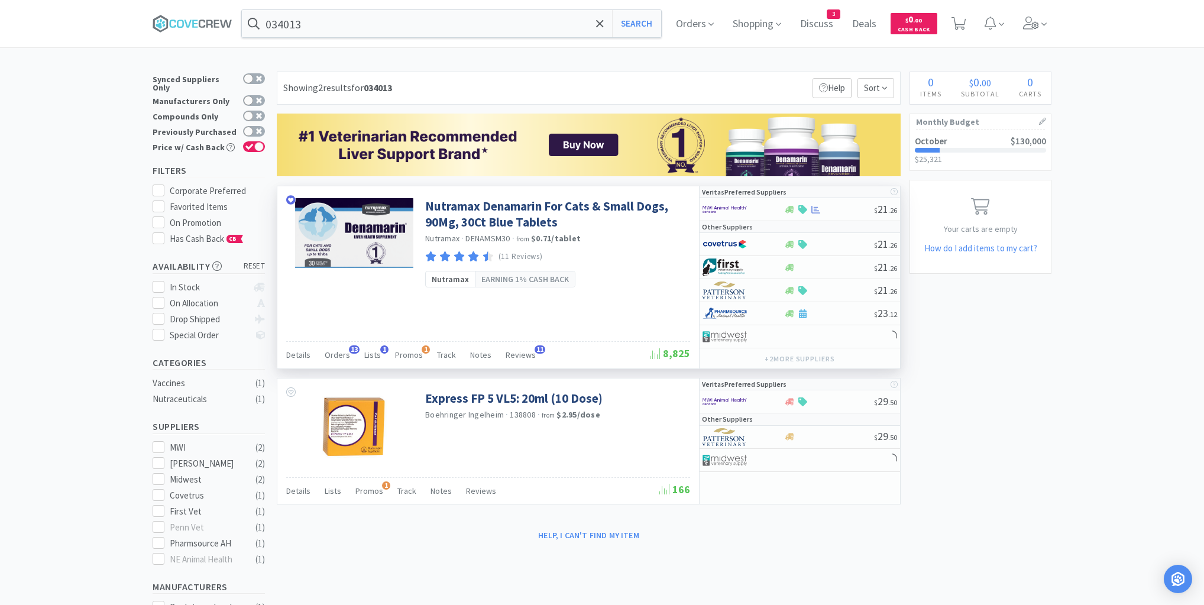
click at [347, 351] on div "Details Orders 13 Lists 1 Promos 1 Track Notes Reviews 11" at bounding box center [468, 356] width 364 height 22
click at [343, 354] on span "Orders" at bounding box center [337, 354] width 25 height 11
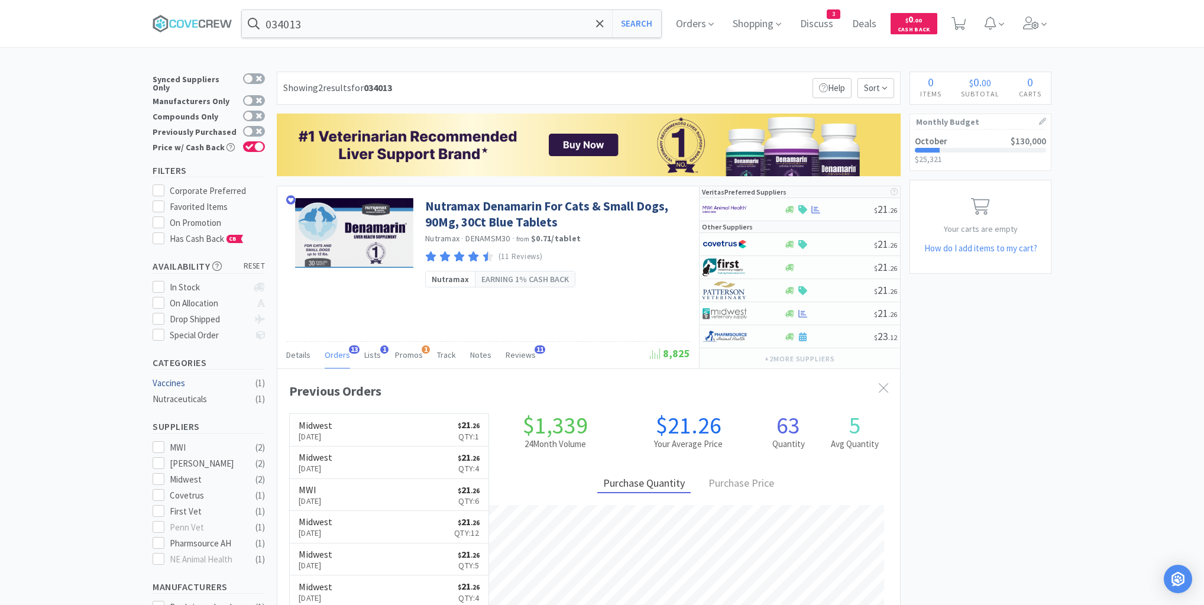
scroll to position [317, 623]
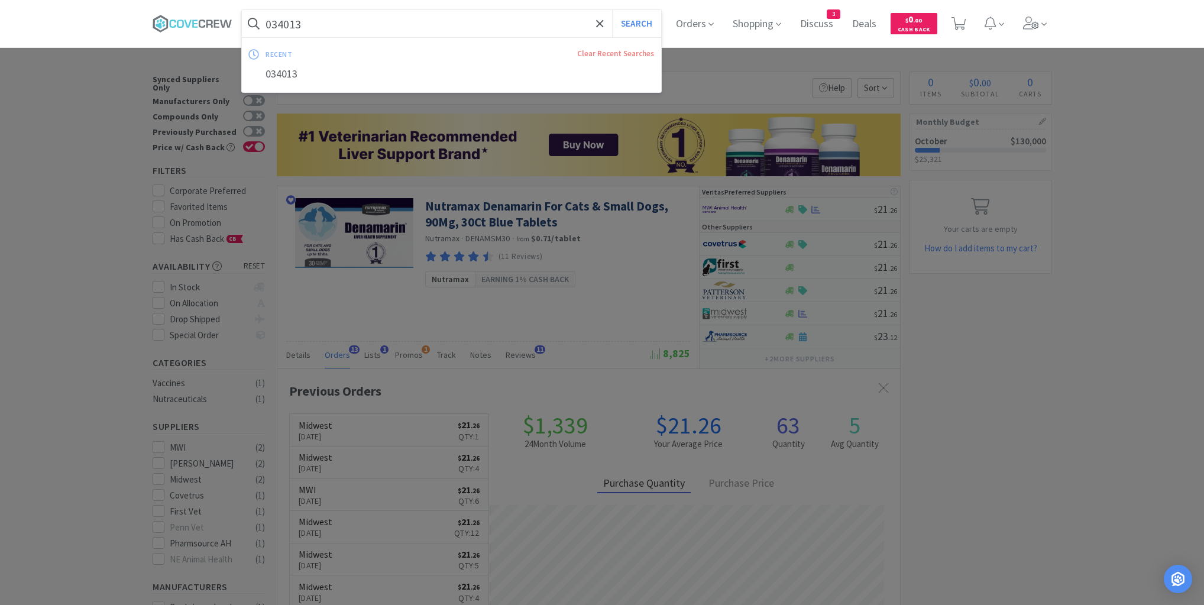
click at [461, 24] on input "034013" at bounding box center [451, 23] width 419 height 27
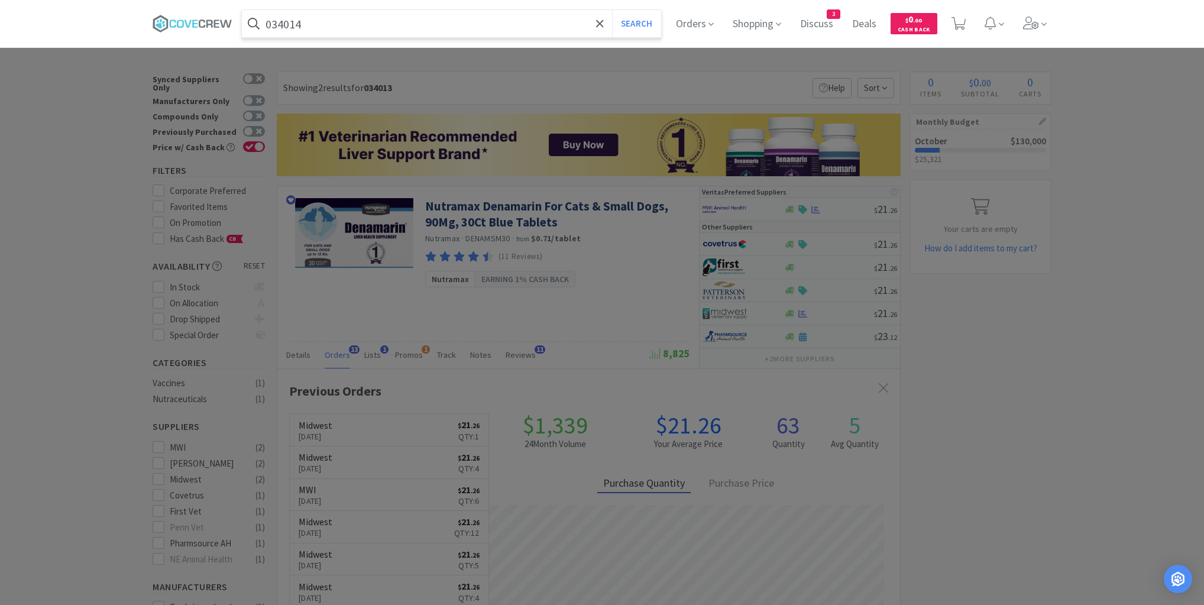
click at [612, 10] on button "Search" at bounding box center [636, 23] width 49 height 27
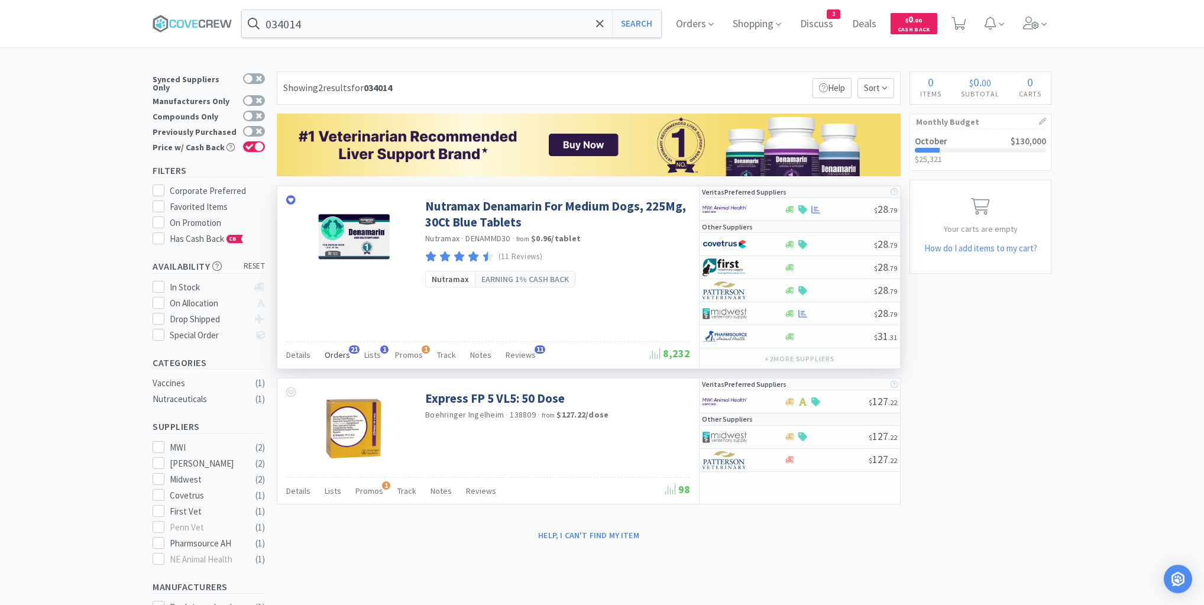
click at [336, 350] on span "Orders" at bounding box center [337, 354] width 25 height 11
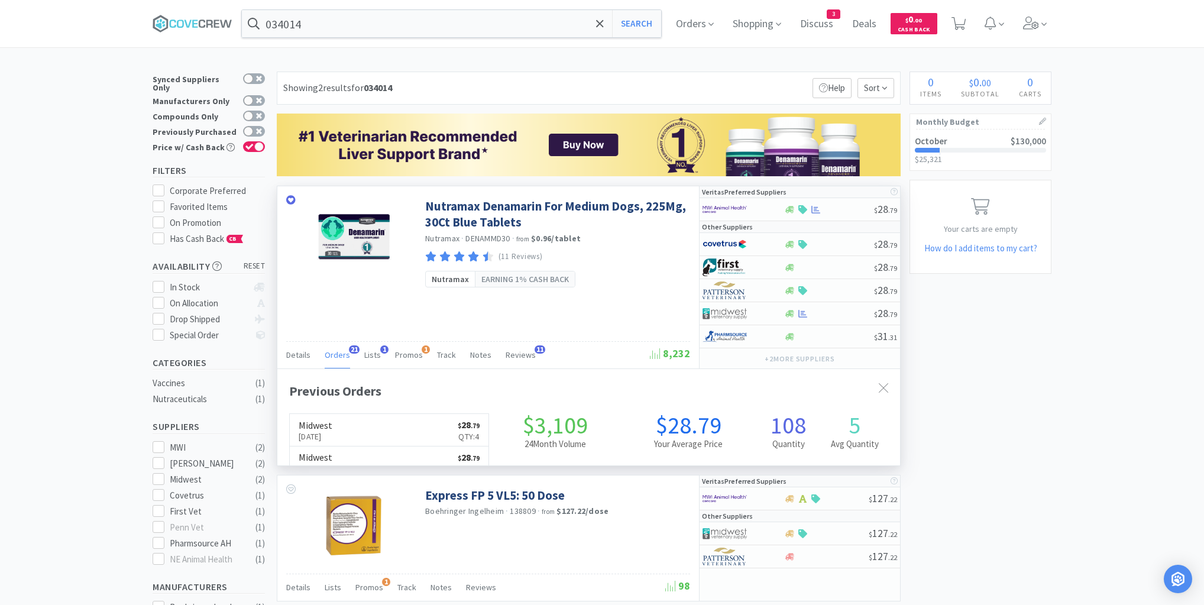
scroll to position [317, 623]
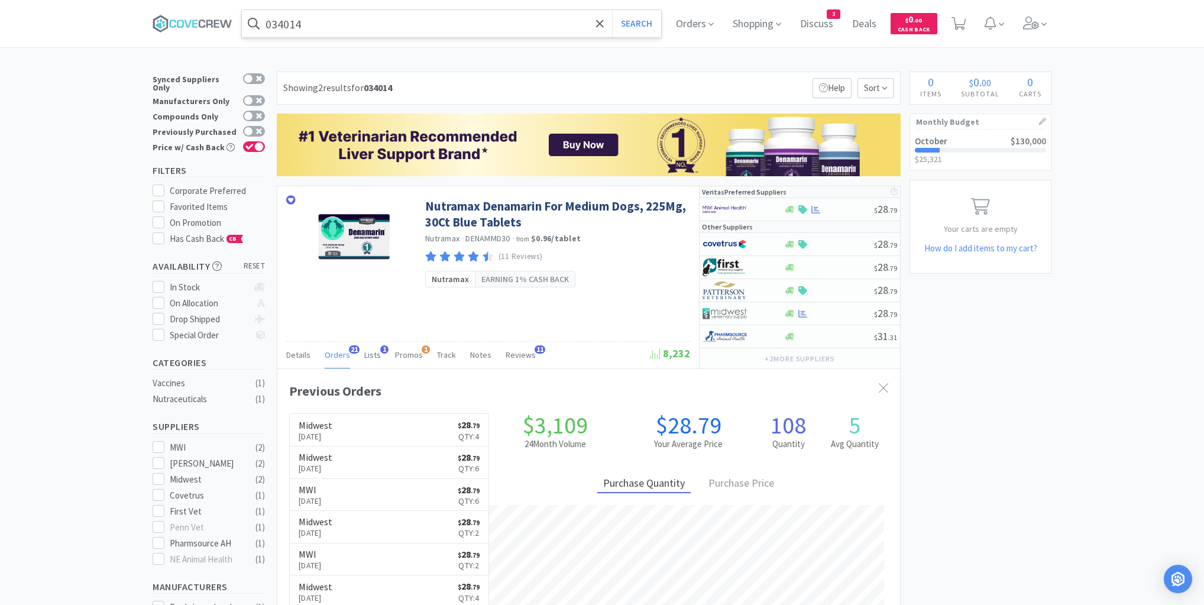
click at [410, 26] on input "034014" at bounding box center [451, 23] width 419 height 27
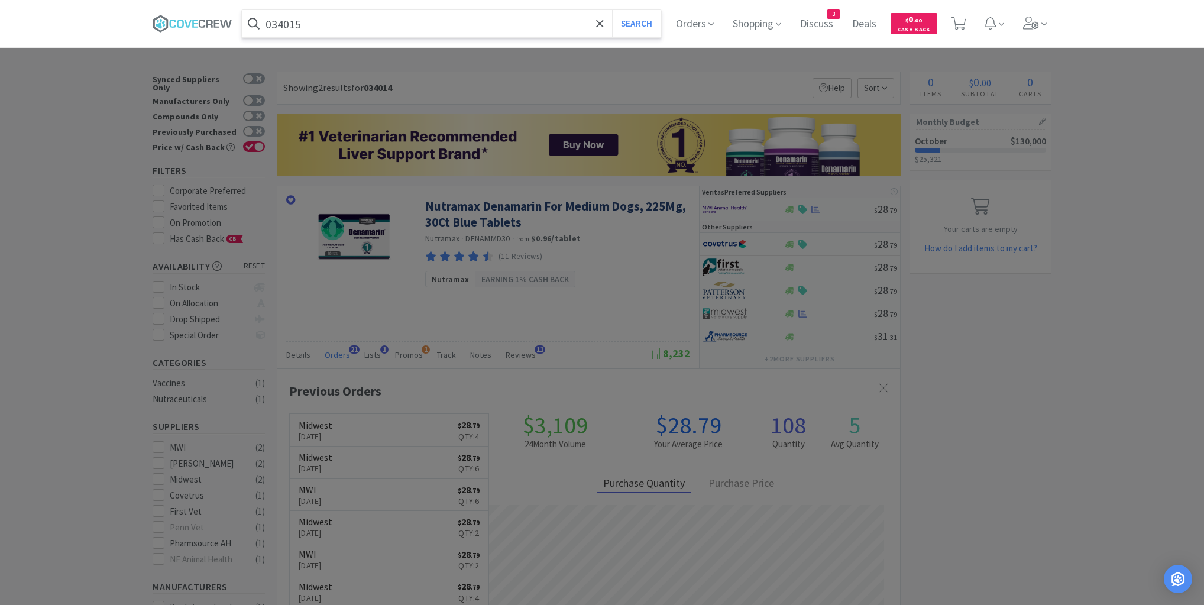
click at [612, 10] on button "Search" at bounding box center [636, 23] width 49 height 27
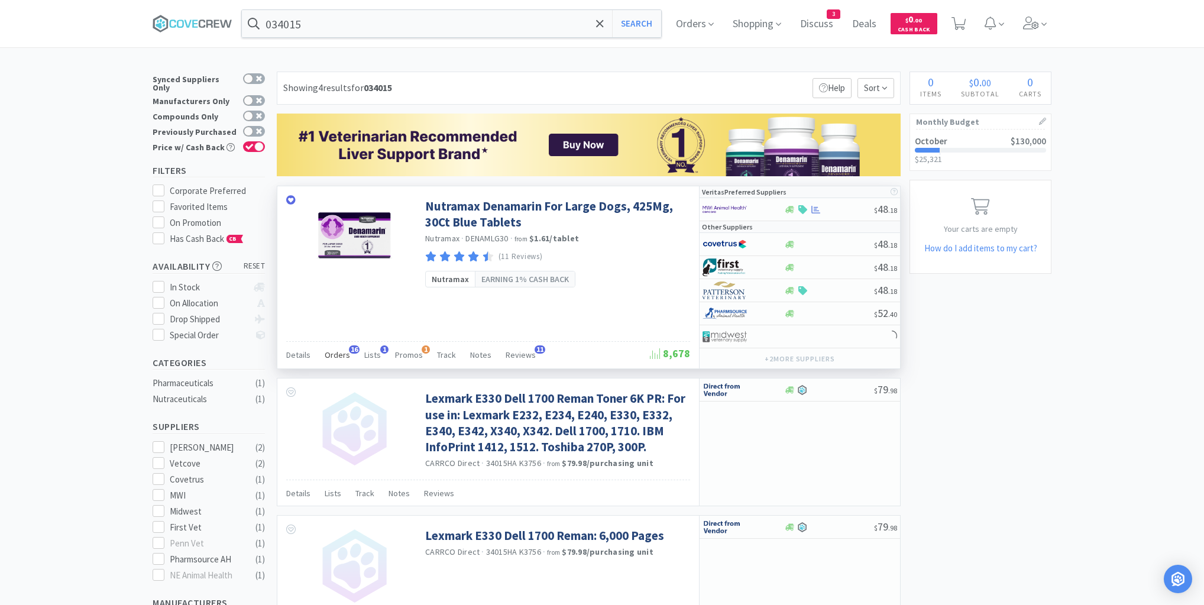
click at [337, 357] on span "Orders" at bounding box center [337, 354] width 25 height 11
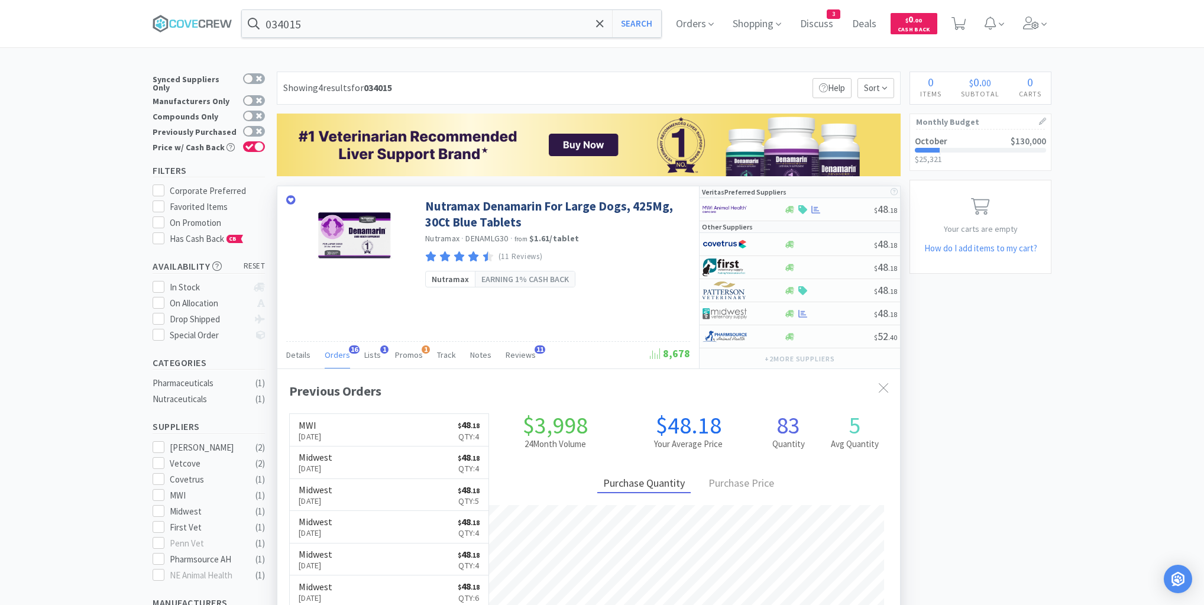
scroll to position [317, 623]
drag, startPoint x: 345, startPoint y: 28, endPoint x: 348, endPoint y: 35, distance: 8.0
click at [346, 28] on input "034015" at bounding box center [451, 23] width 419 height 27
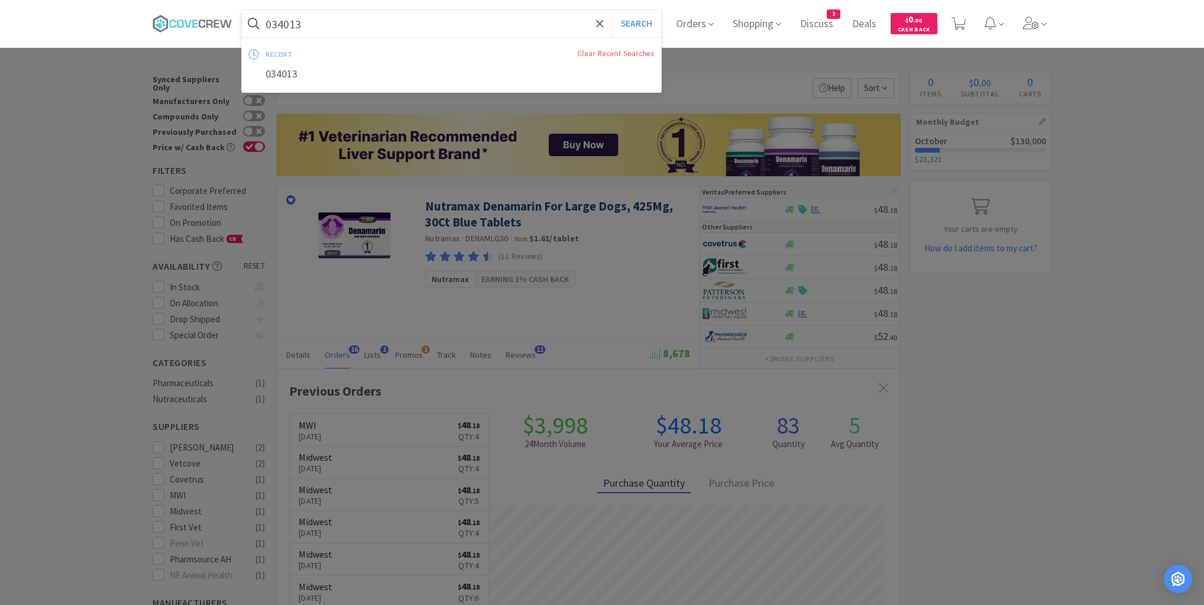
click at [612, 10] on button "Search" at bounding box center [636, 23] width 49 height 27
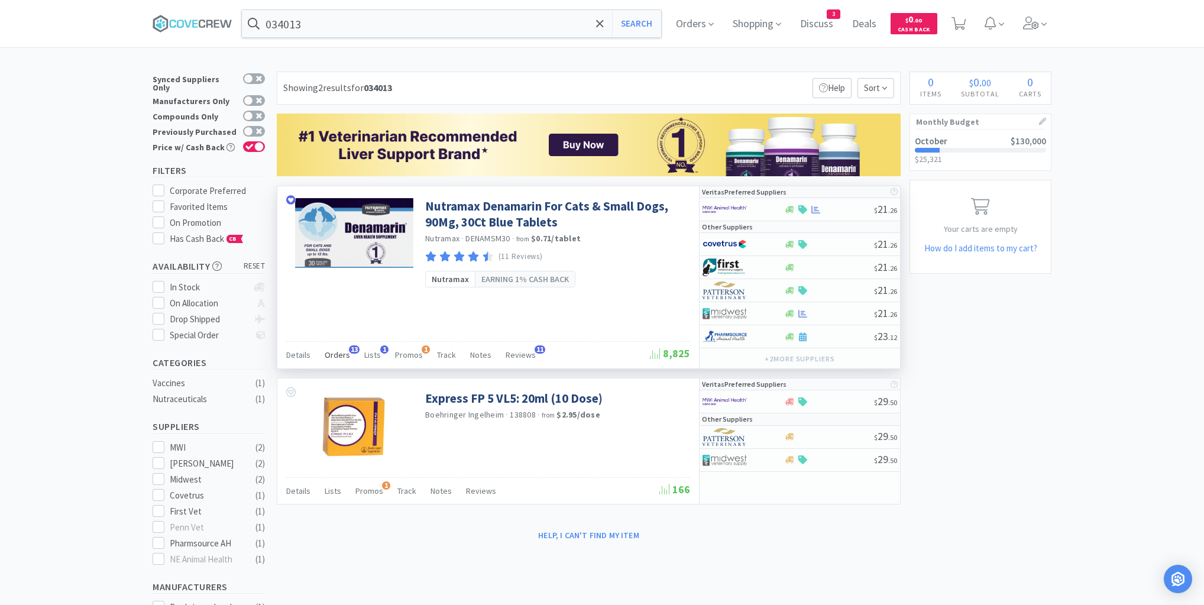
click at [342, 356] on span "Orders" at bounding box center [337, 354] width 25 height 11
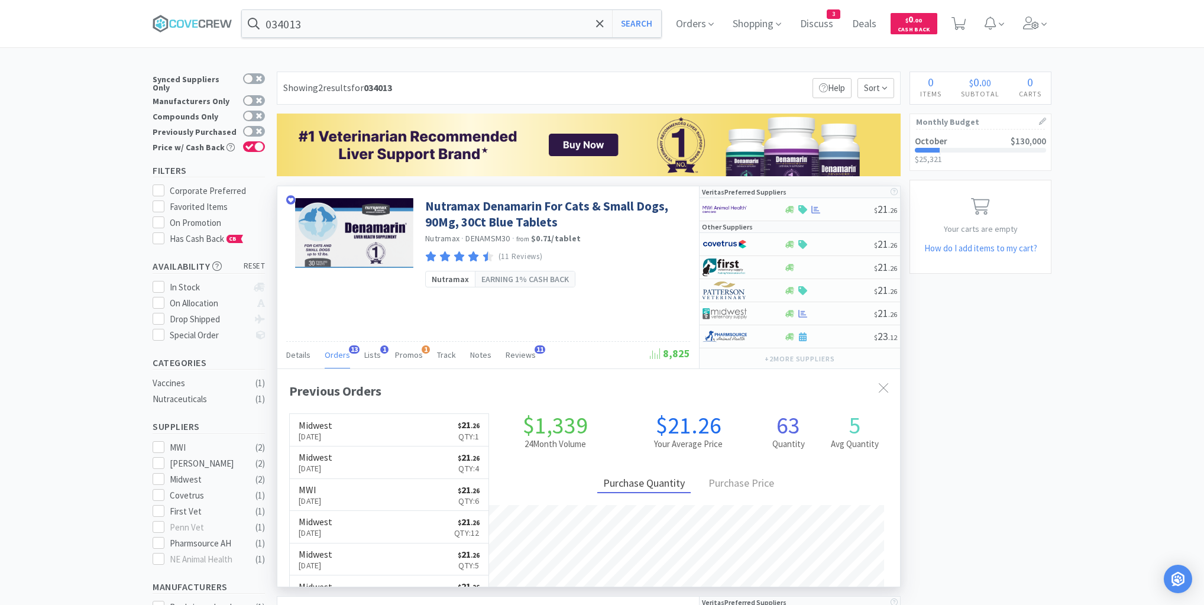
scroll to position [317, 623]
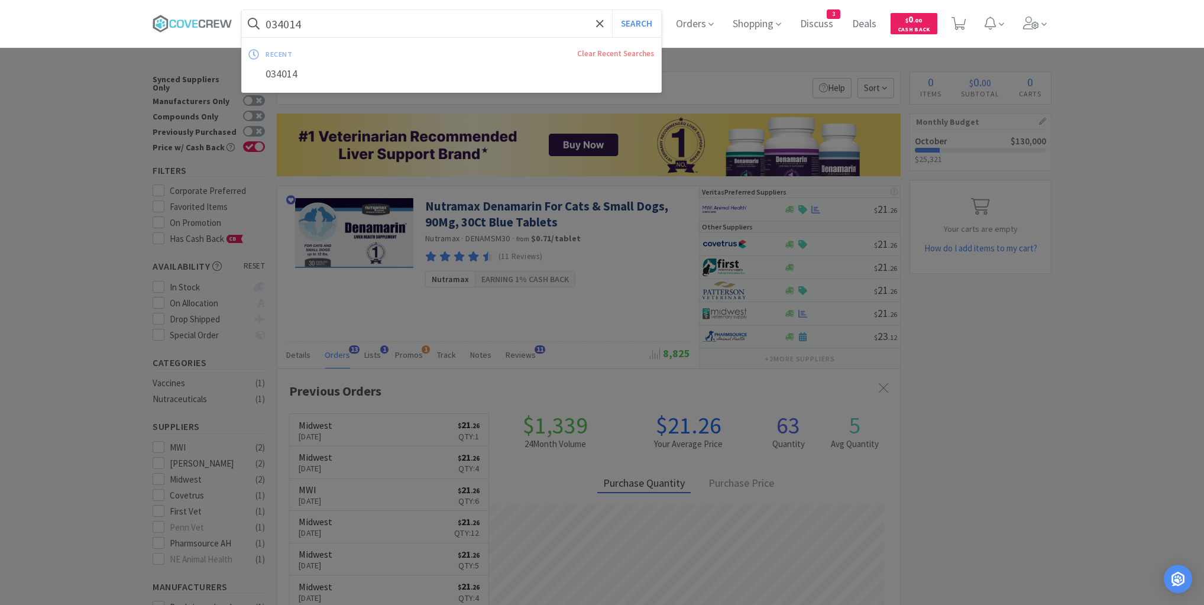
click at [612, 10] on button "Search" at bounding box center [636, 23] width 49 height 27
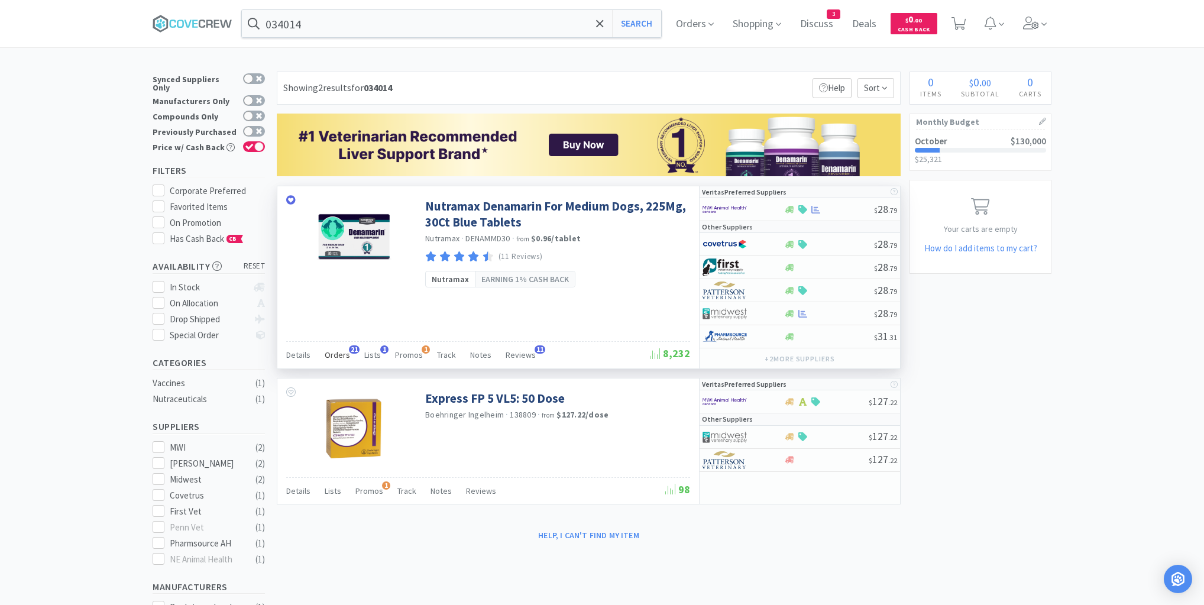
click at [336, 357] on span "Orders" at bounding box center [337, 354] width 25 height 11
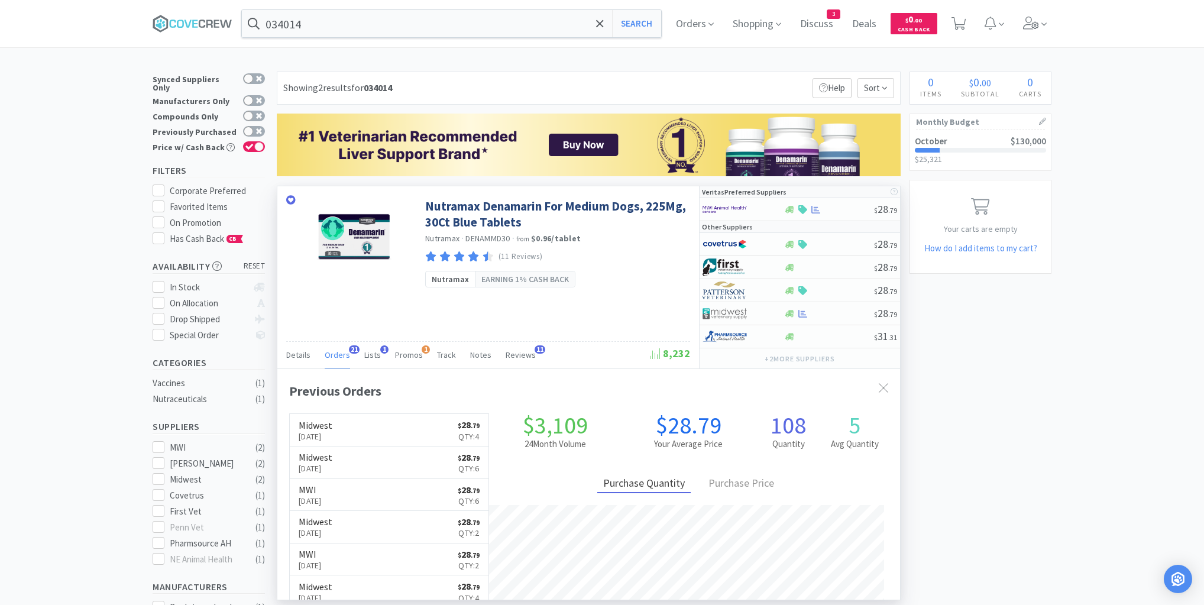
scroll to position [317, 623]
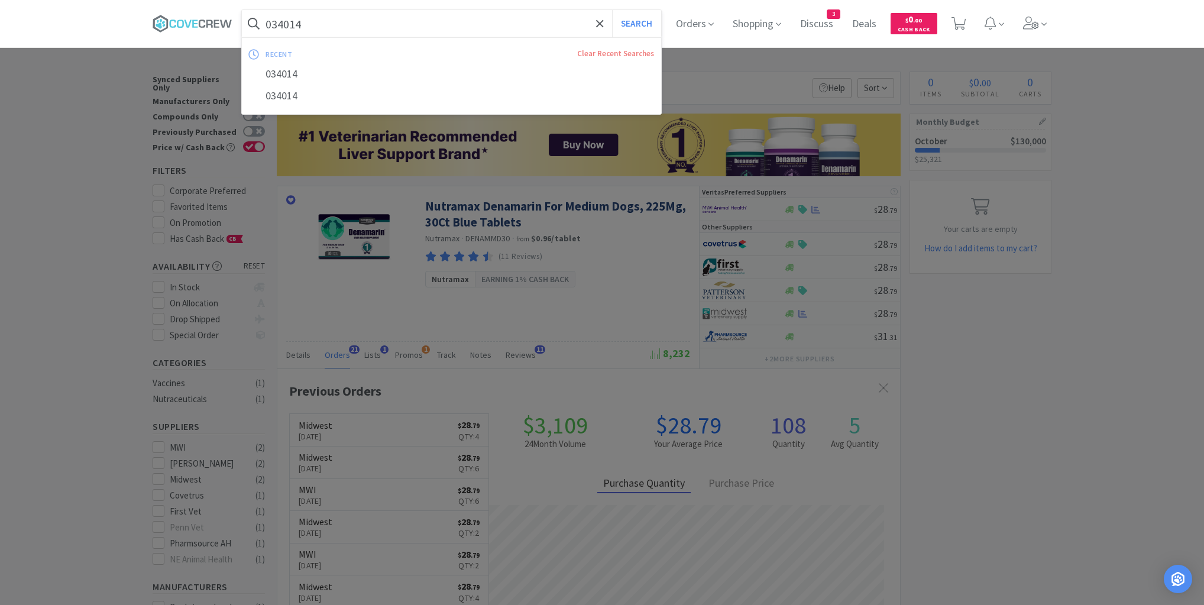
click at [367, 19] on input "034014" at bounding box center [451, 23] width 419 height 27
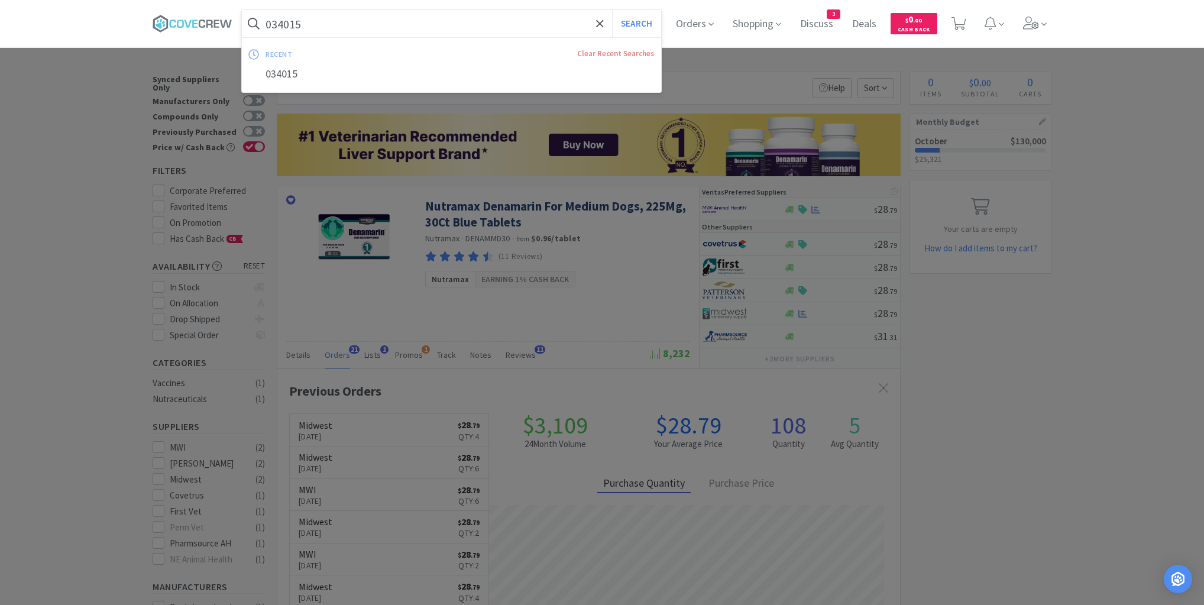
click at [612, 10] on button "Search" at bounding box center [636, 23] width 49 height 27
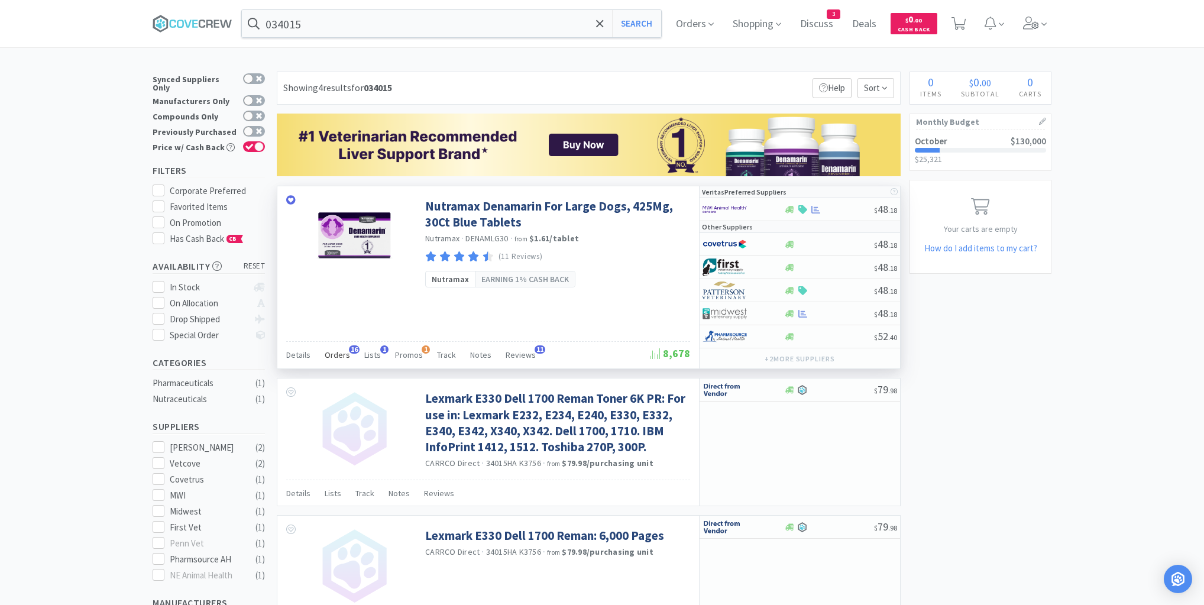
click at [328, 353] on span "Orders" at bounding box center [337, 354] width 25 height 11
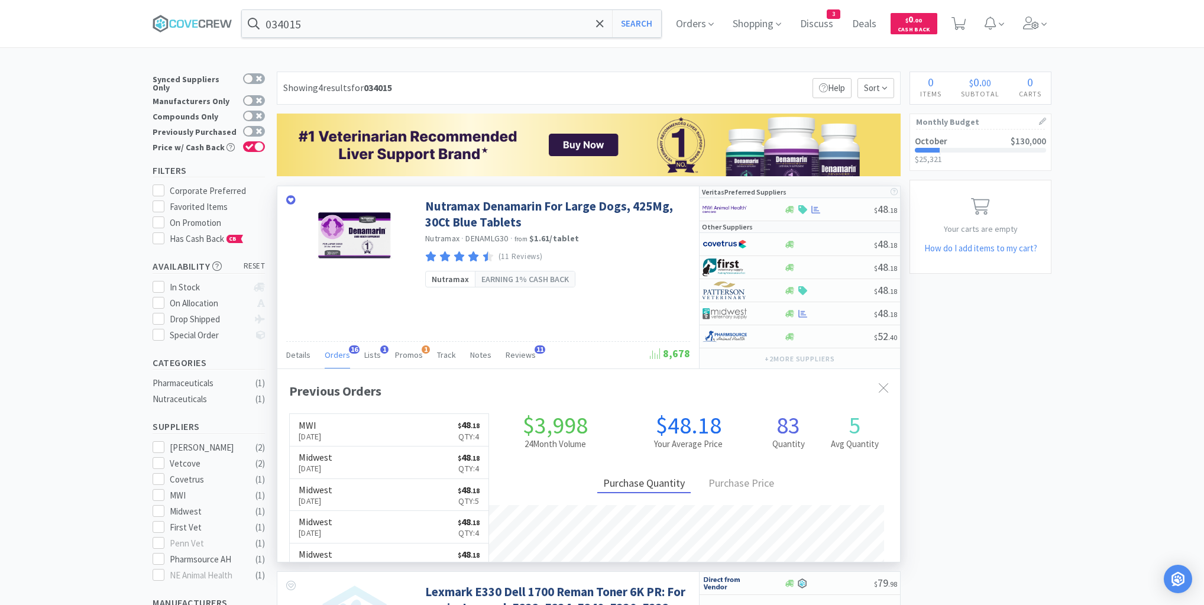
scroll to position [317, 623]
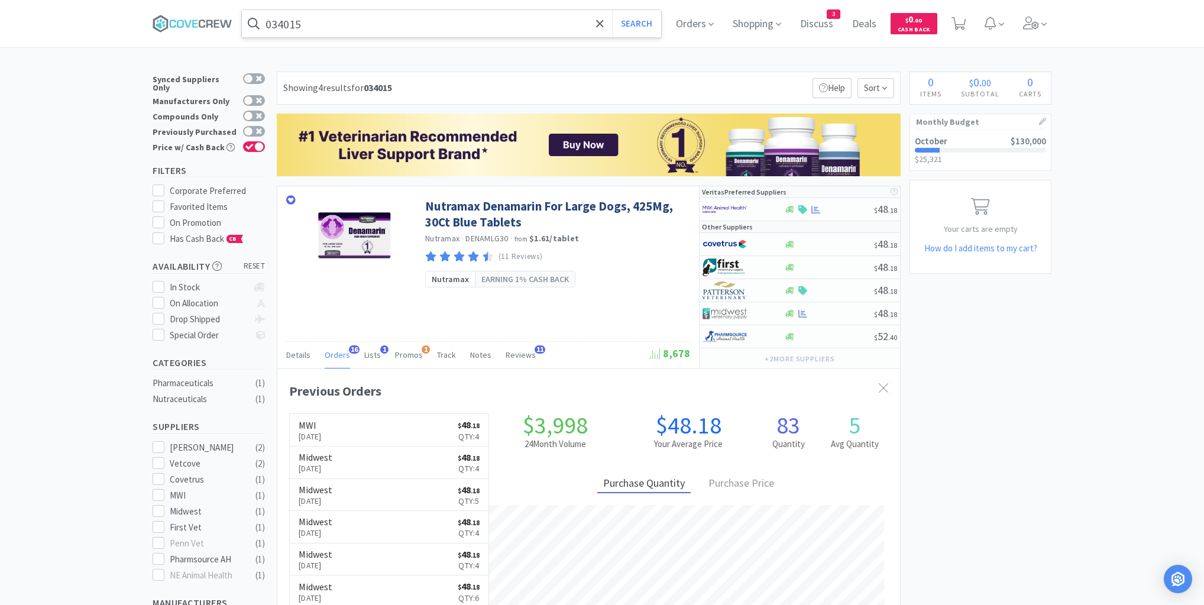
drag, startPoint x: 401, startPoint y: 16, endPoint x: 406, endPoint y: 30, distance: 15.0
click at [402, 17] on input "034015" at bounding box center [451, 23] width 419 height 27
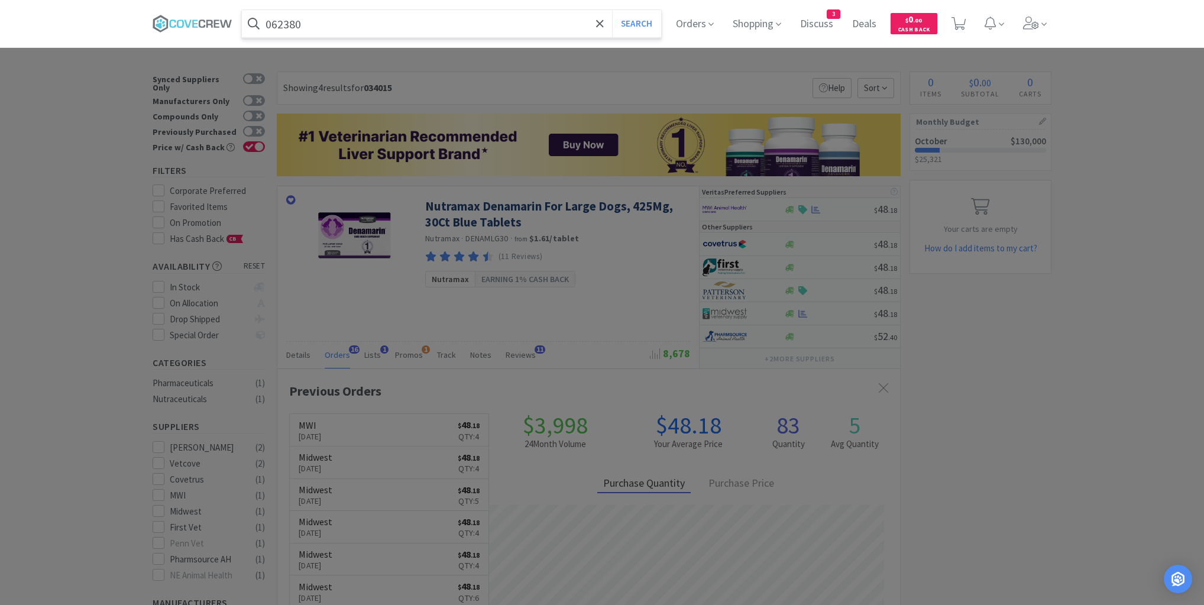
click at [612, 10] on button "Search" at bounding box center [636, 23] width 49 height 27
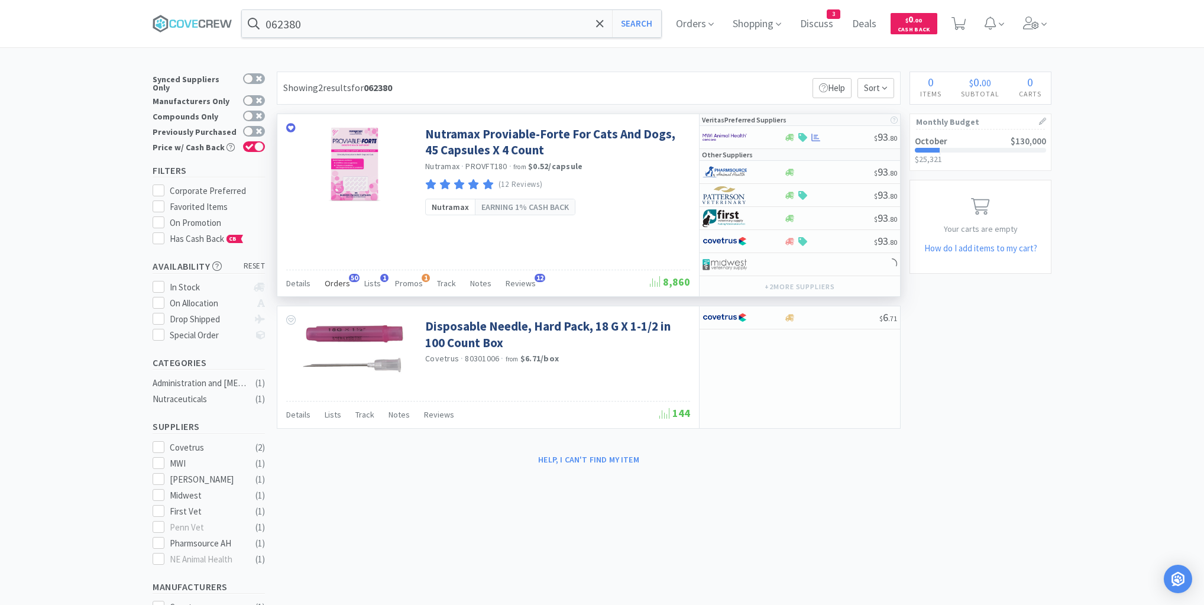
click at [338, 280] on span "Orders" at bounding box center [337, 283] width 25 height 11
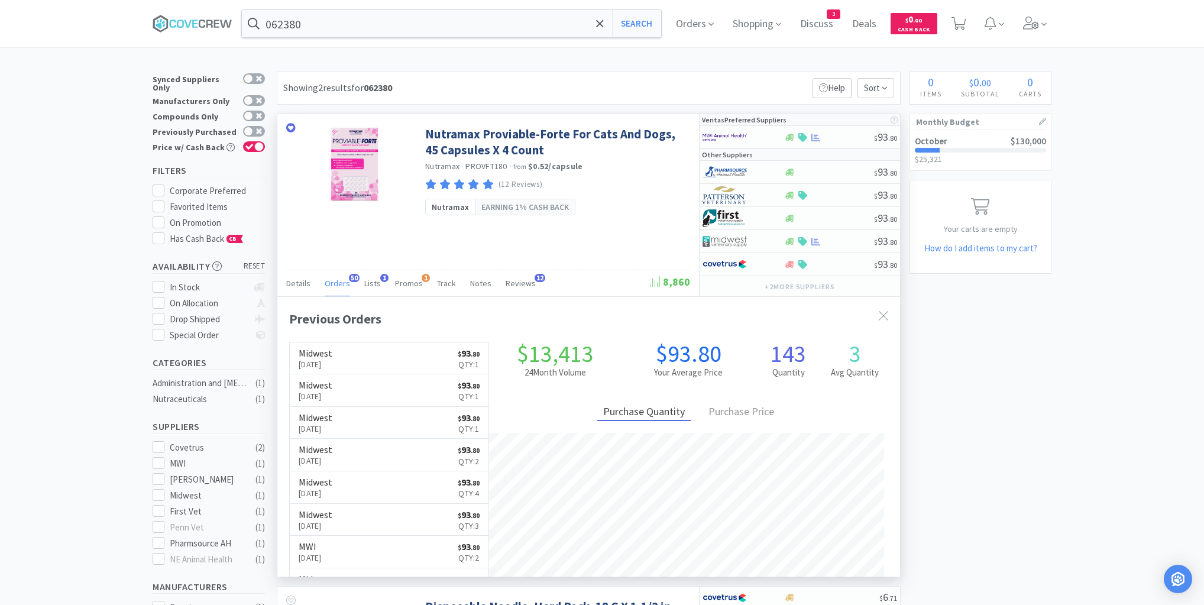
scroll to position [317, 623]
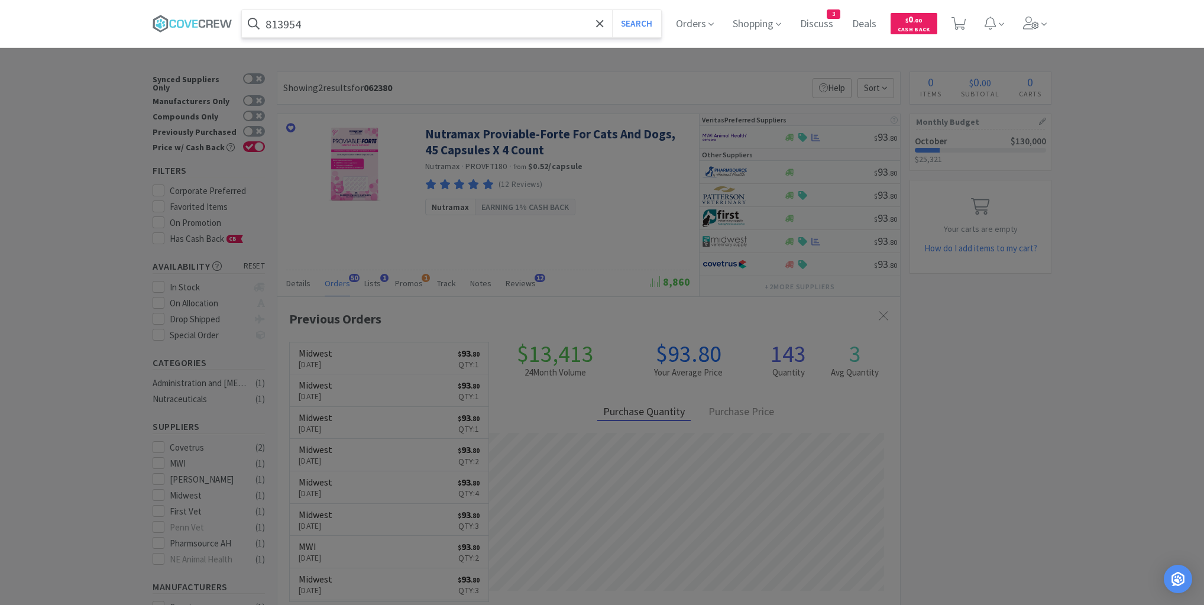
click at [612, 10] on button "Search" at bounding box center [636, 23] width 49 height 27
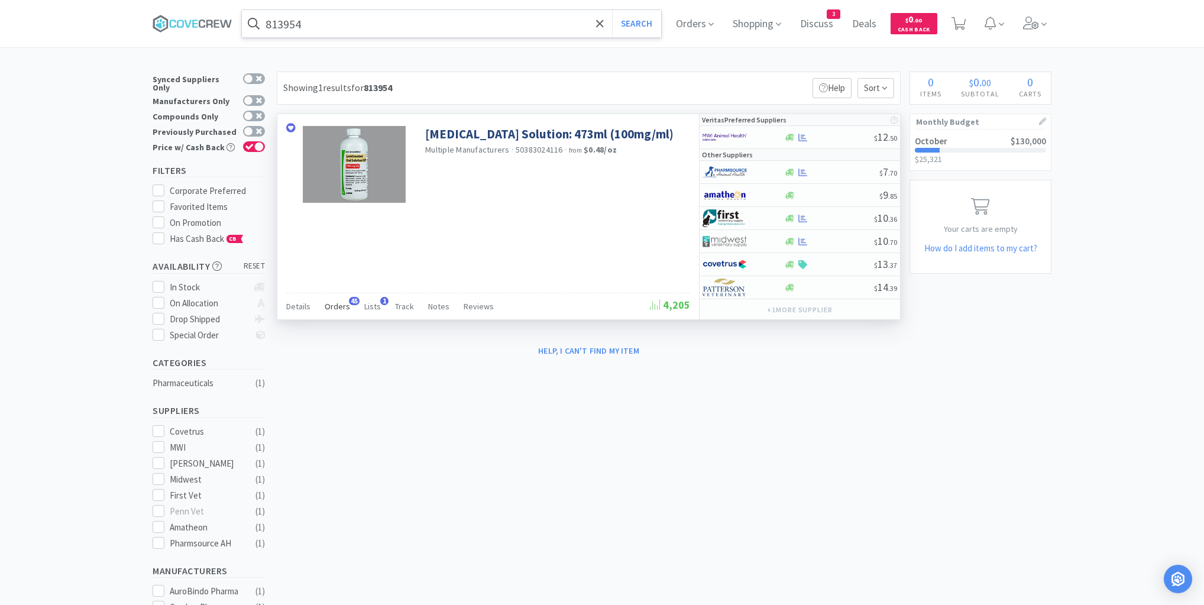
click at [339, 302] on span "Orders" at bounding box center [337, 306] width 25 height 11
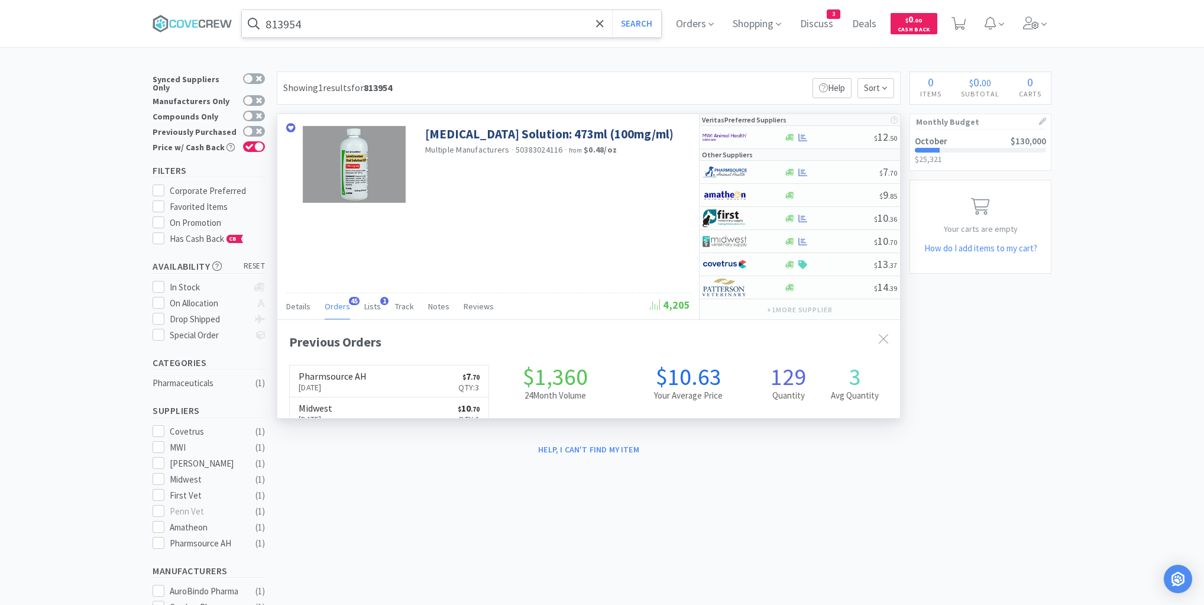
scroll to position [317, 623]
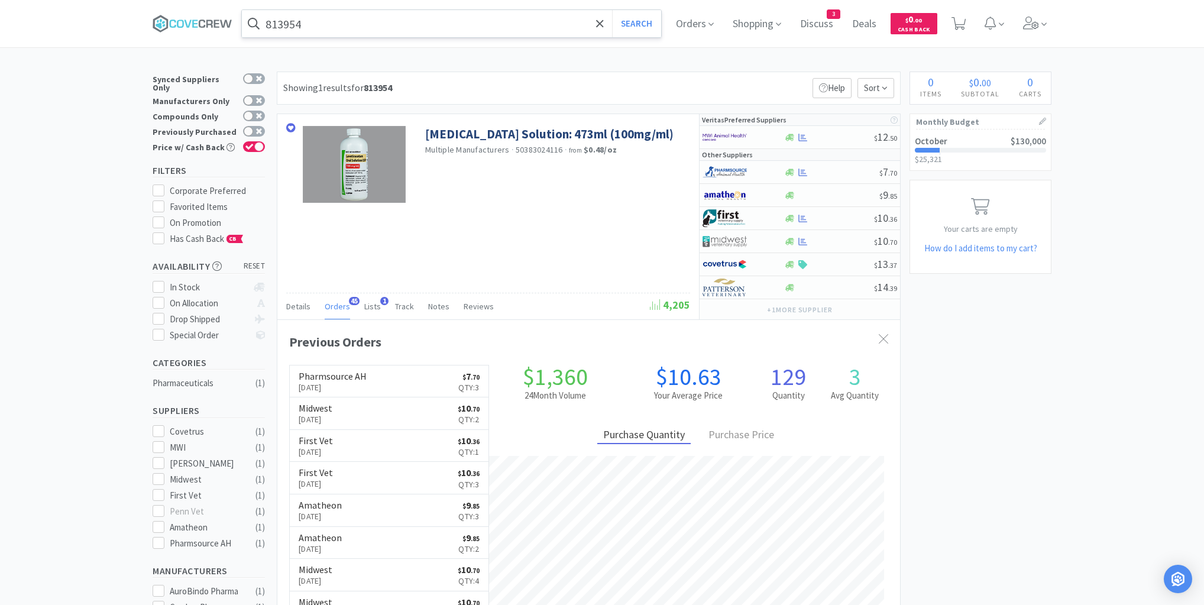
click at [328, 7] on div "813954 Search Orders Shopping Discuss Discuss 3 Deals Deals $ 0 . 00 Cash Back" at bounding box center [602, 23] width 899 height 47
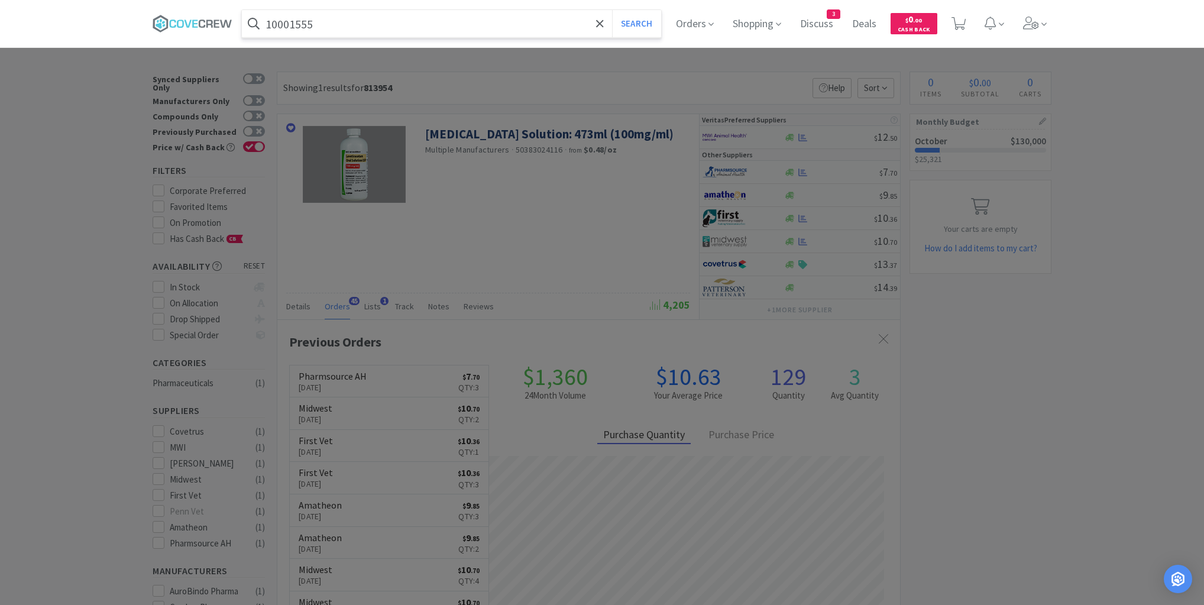
click at [612, 10] on button "Search" at bounding box center [636, 23] width 49 height 27
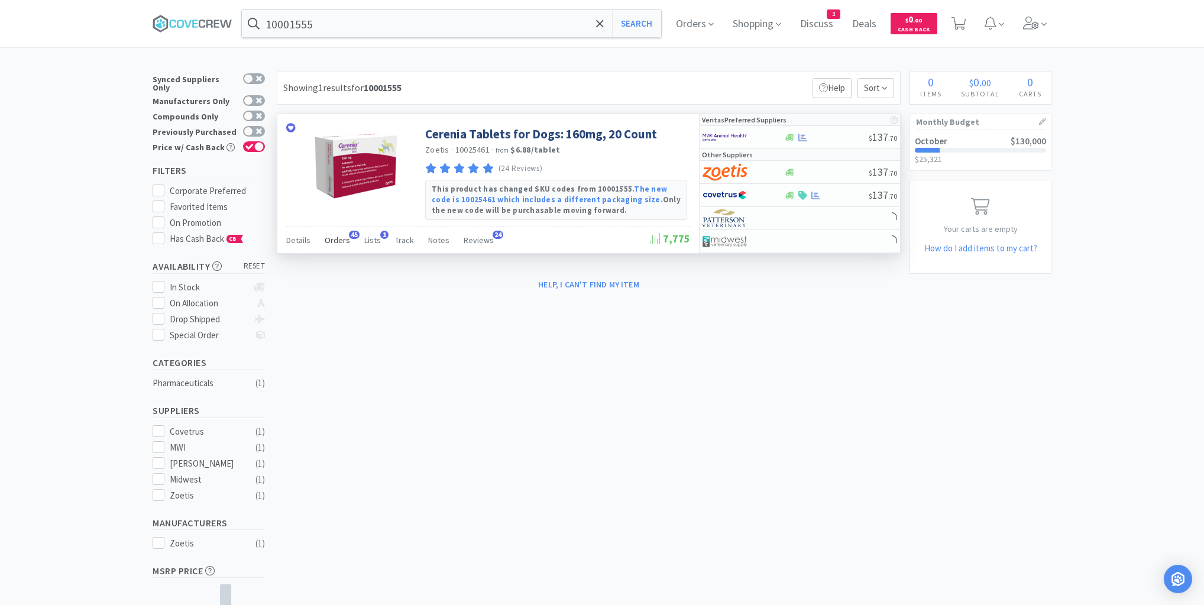
click at [341, 240] on span "Orders" at bounding box center [337, 240] width 25 height 11
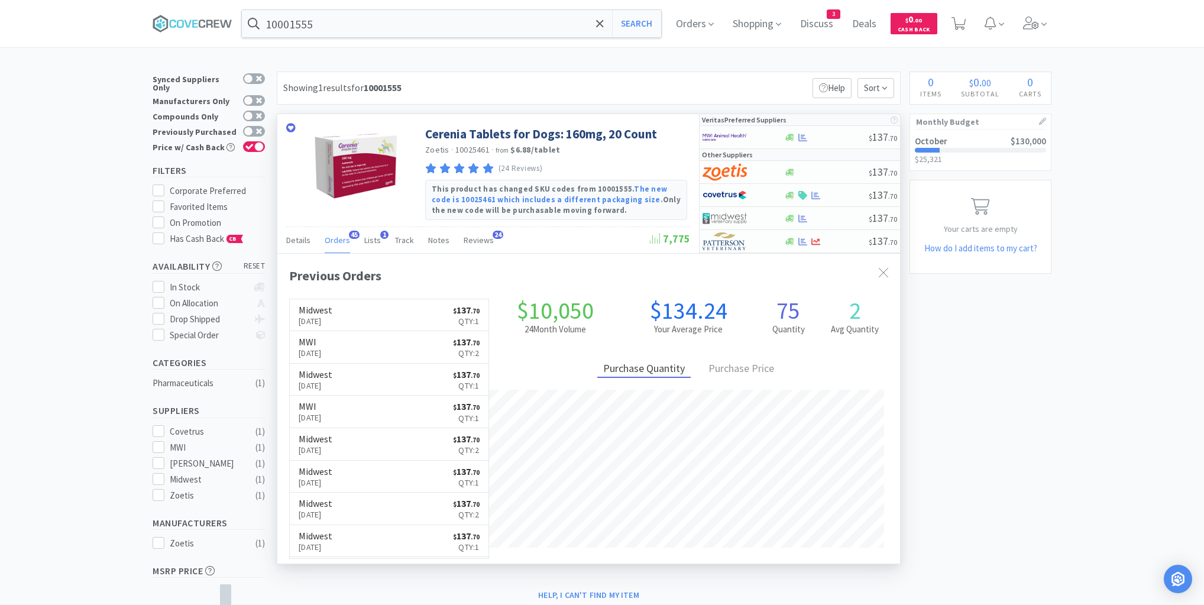
scroll to position [317, 623]
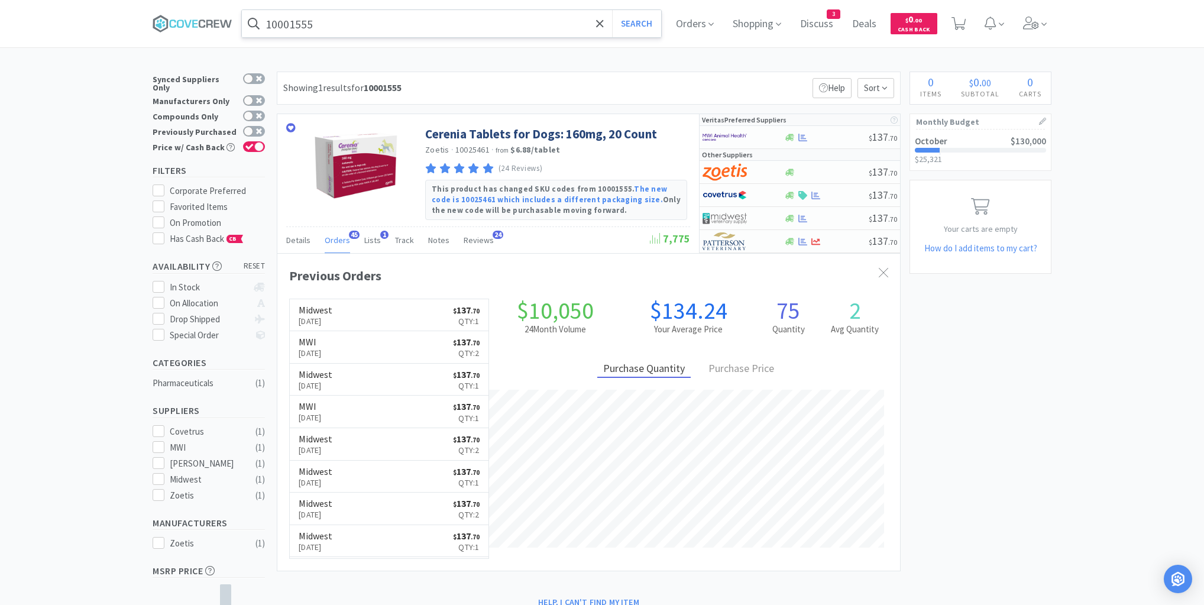
click at [353, 19] on input "10001555" at bounding box center [451, 23] width 419 height 27
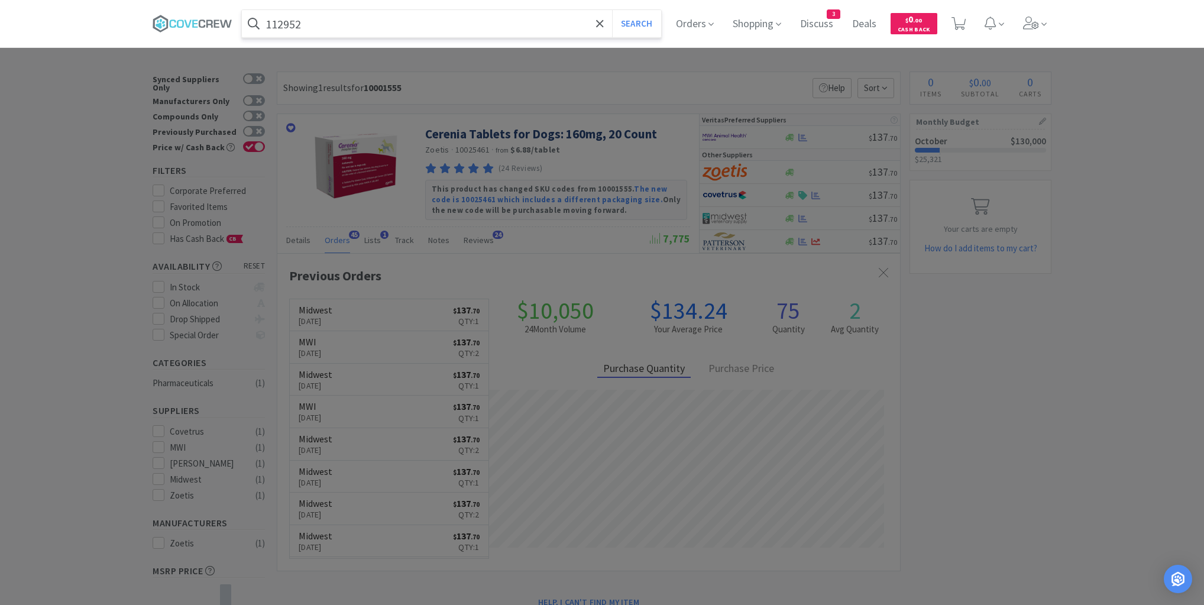
click at [612, 10] on button "Search" at bounding box center [636, 23] width 49 height 27
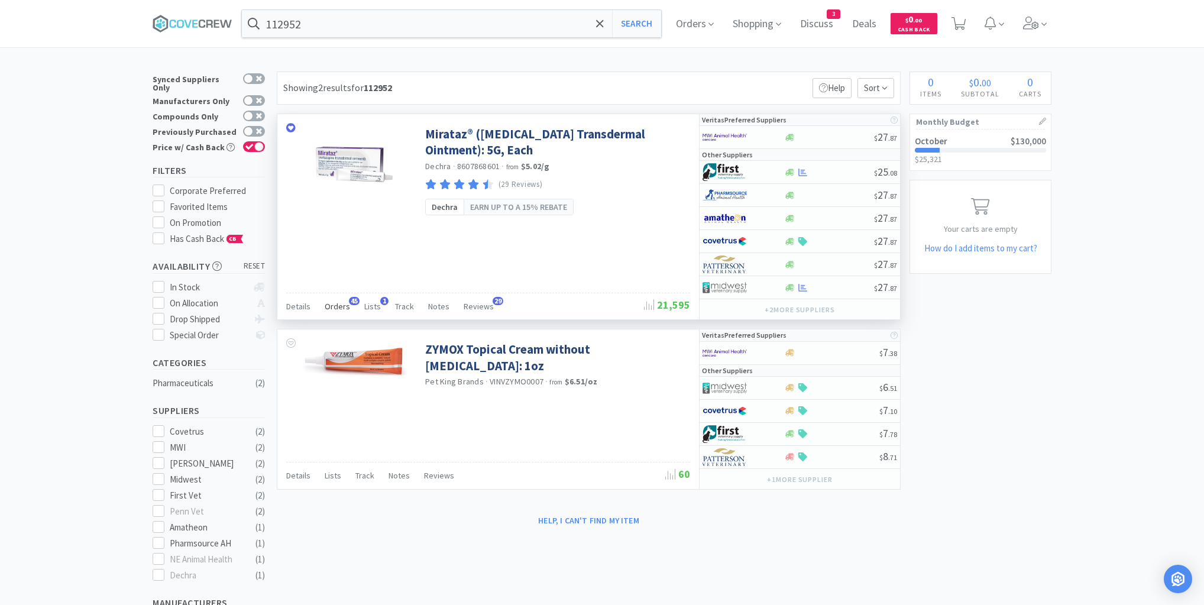
click at [339, 305] on span "Orders" at bounding box center [337, 306] width 25 height 11
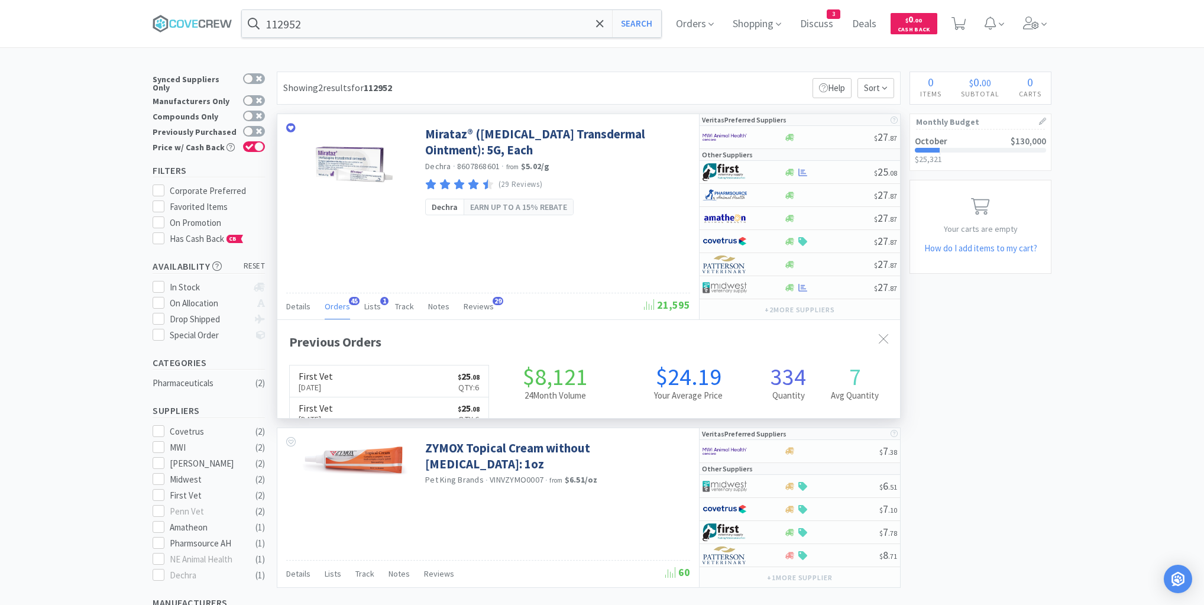
scroll to position [317, 623]
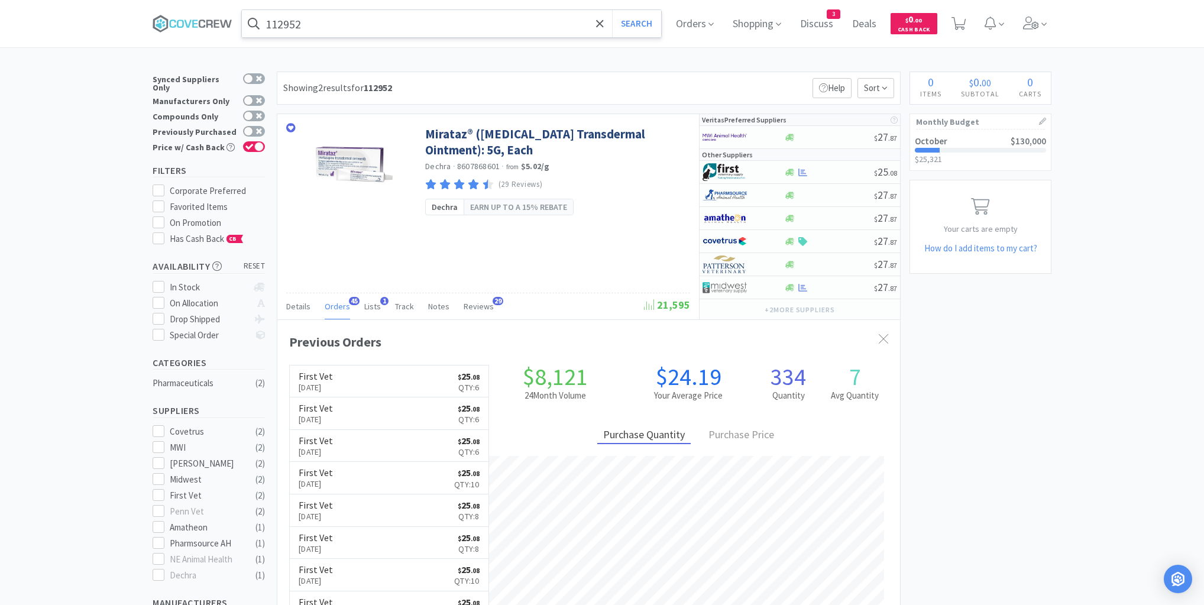
click at [329, 23] on input "112952" at bounding box center [451, 23] width 419 height 27
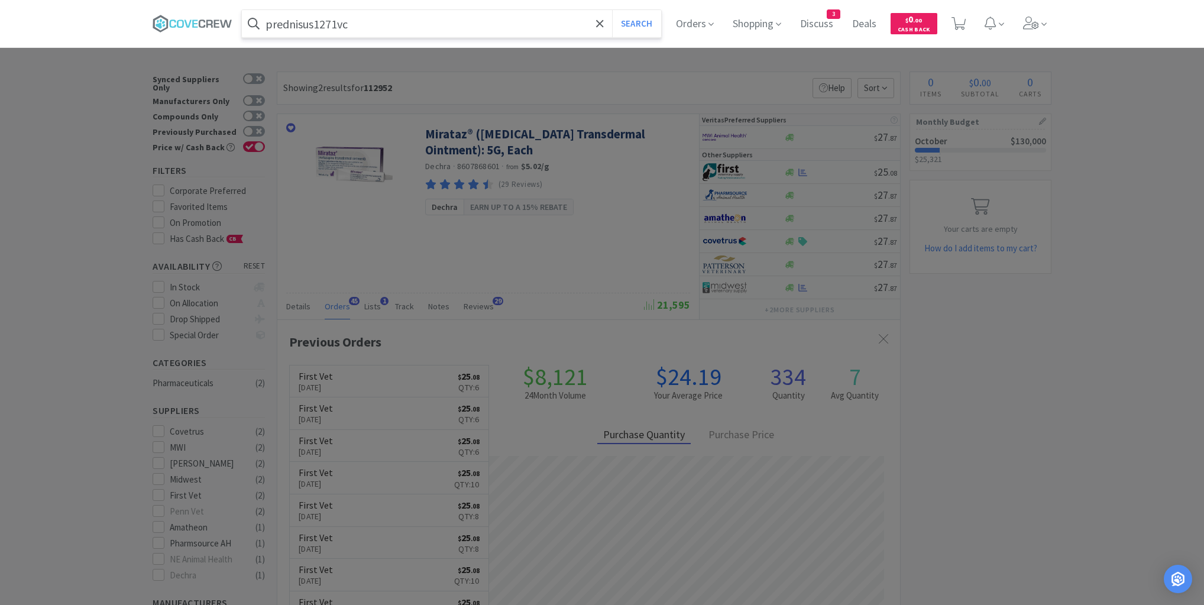
click at [612, 10] on button "Search" at bounding box center [636, 23] width 49 height 27
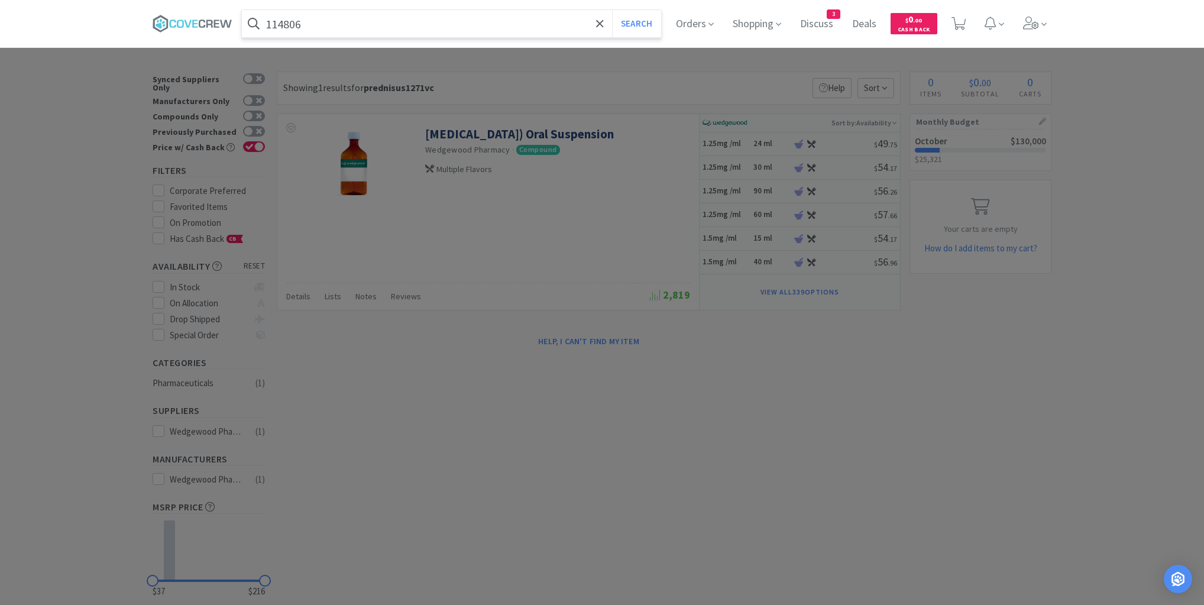
click at [612, 10] on button "Search" at bounding box center [636, 23] width 49 height 27
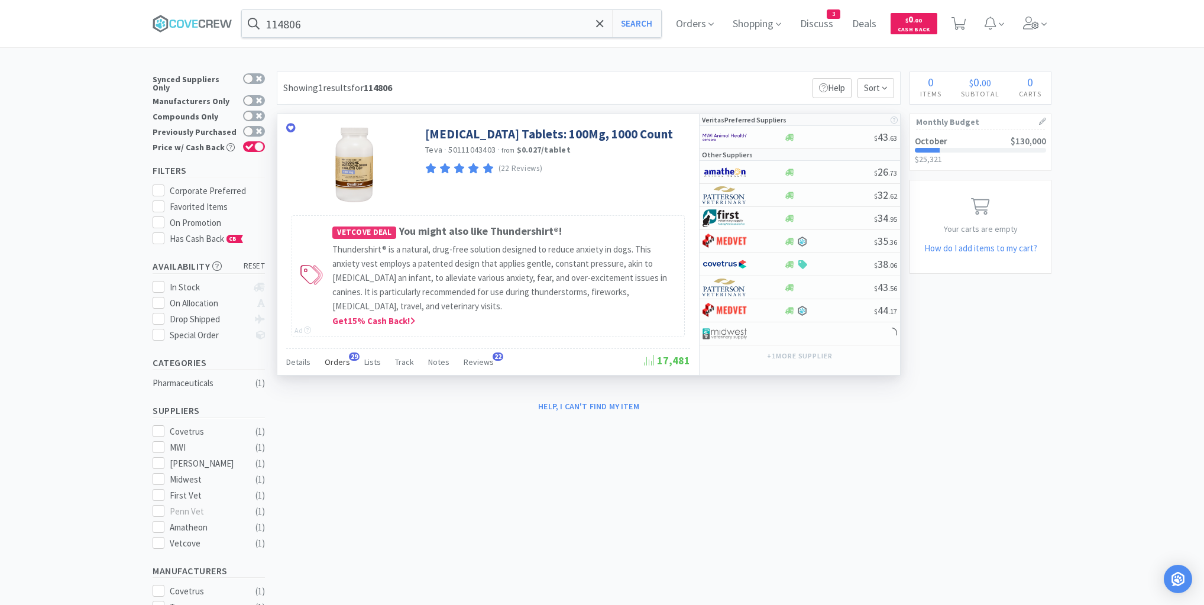
click at [338, 360] on span "Orders" at bounding box center [337, 362] width 25 height 11
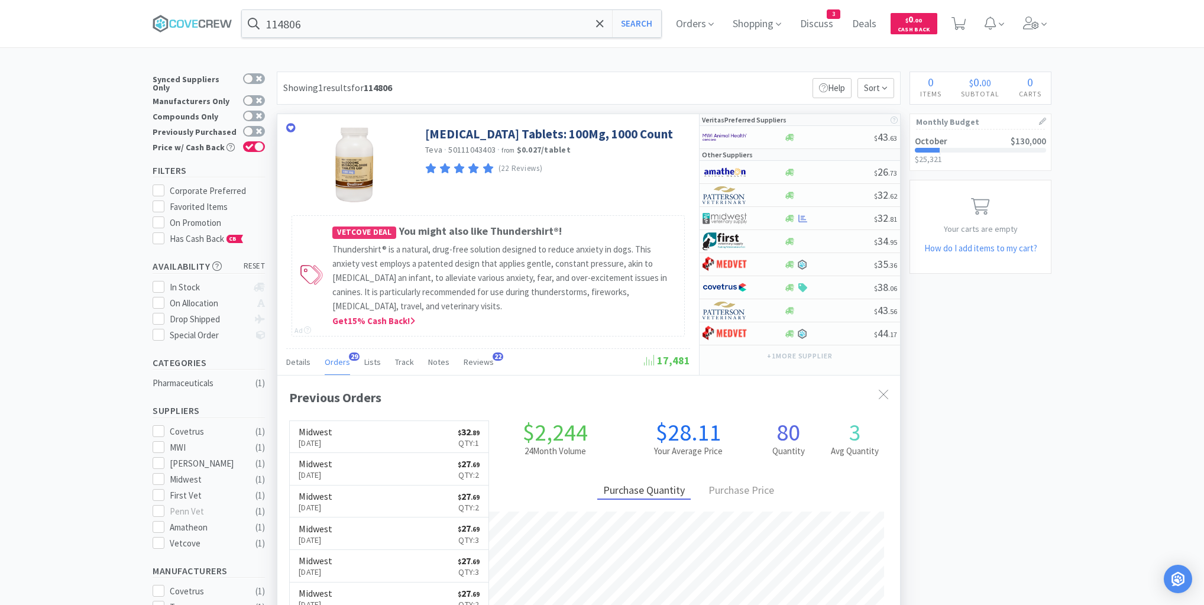
scroll to position [317, 623]
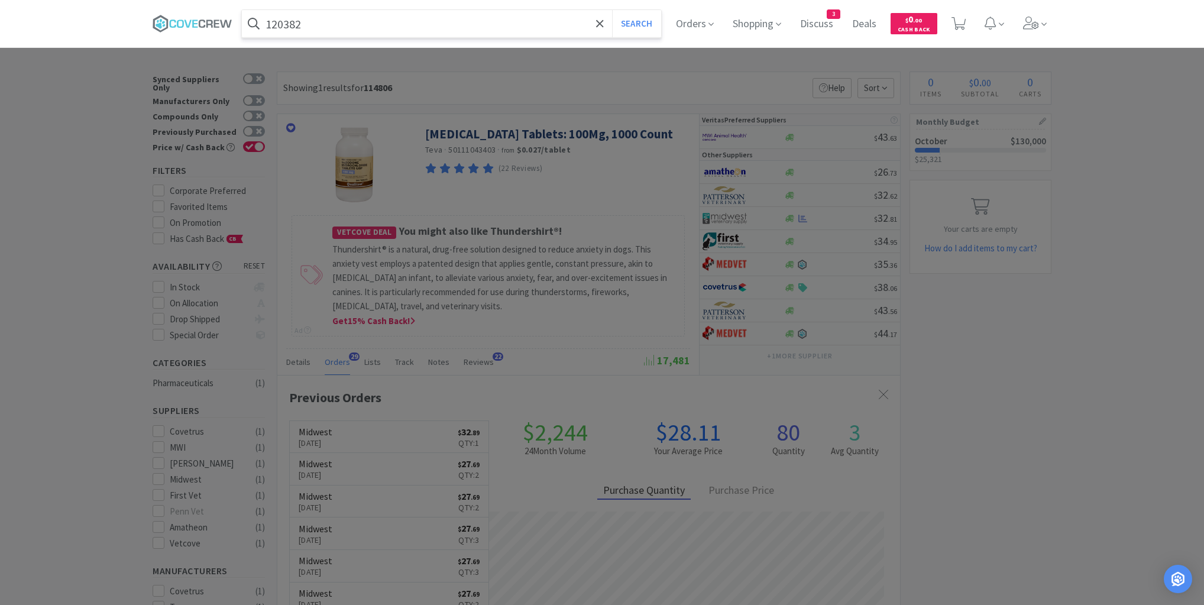
click at [612, 10] on button "Search" at bounding box center [636, 23] width 49 height 27
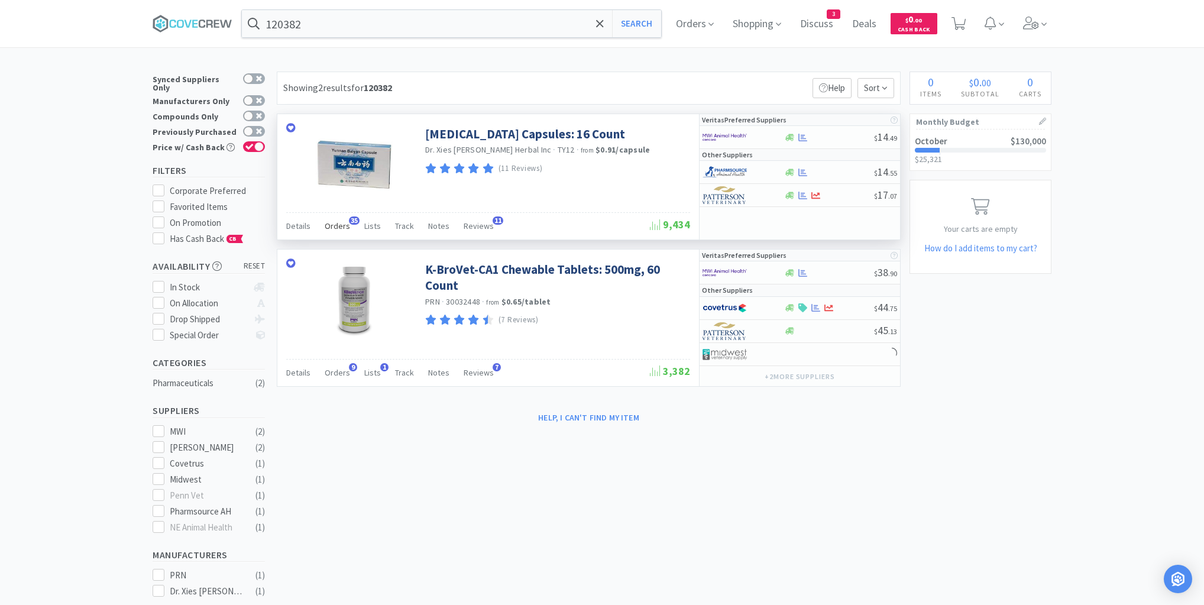
click at [338, 226] on span "Orders" at bounding box center [337, 226] width 25 height 11
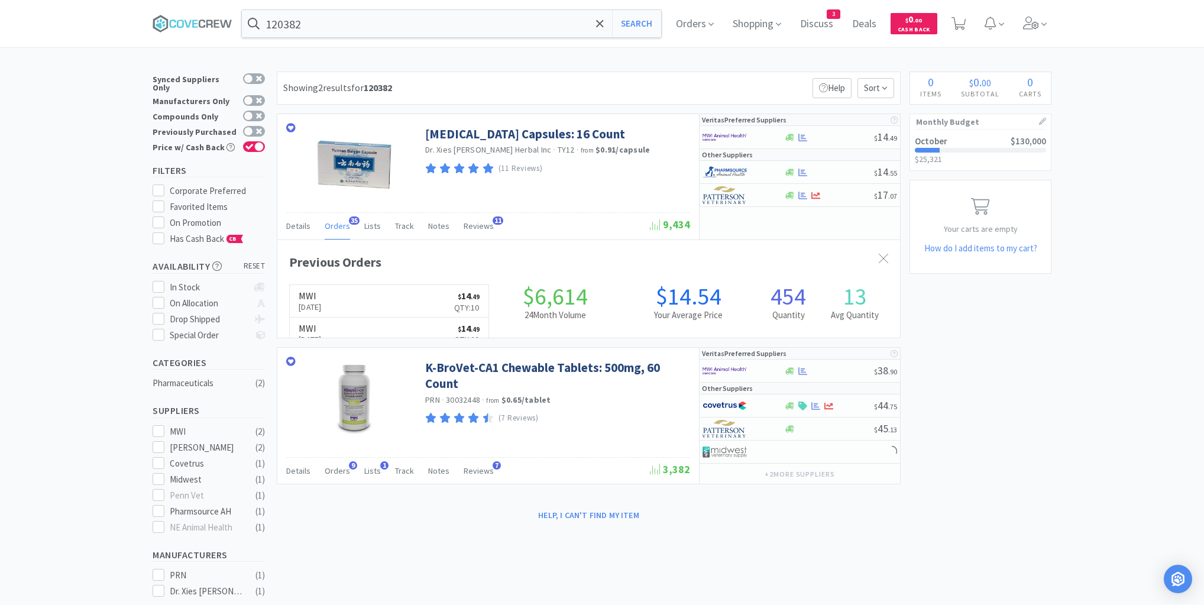
scroll to position [317, 623]
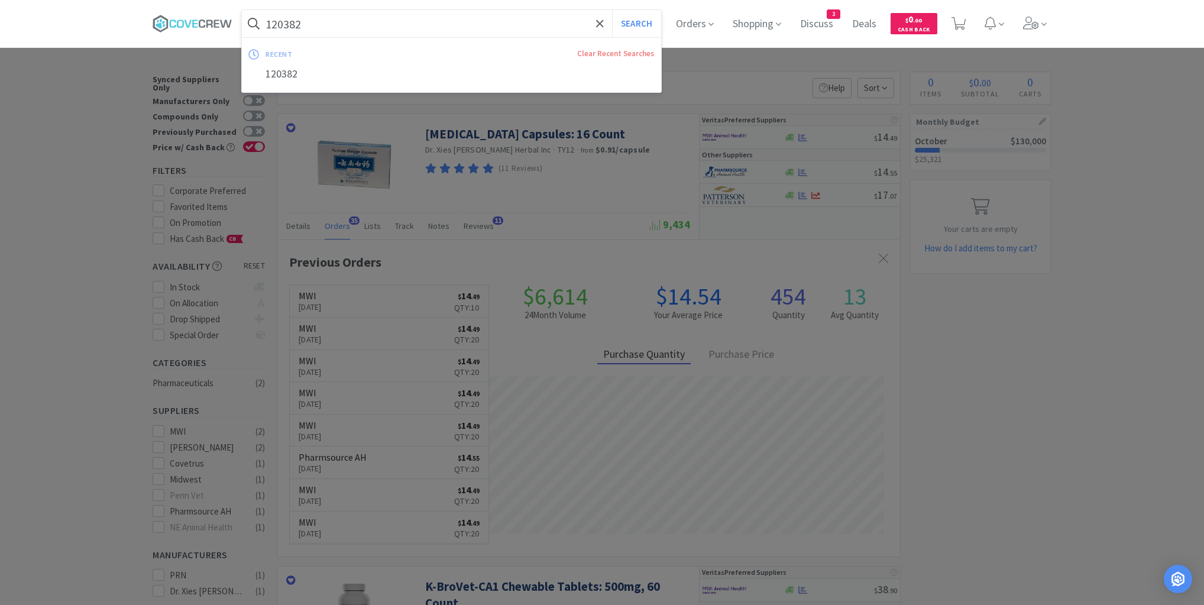
click at [375, 25] on input "120382" at bounding box center [451, 23] width 419 height 27
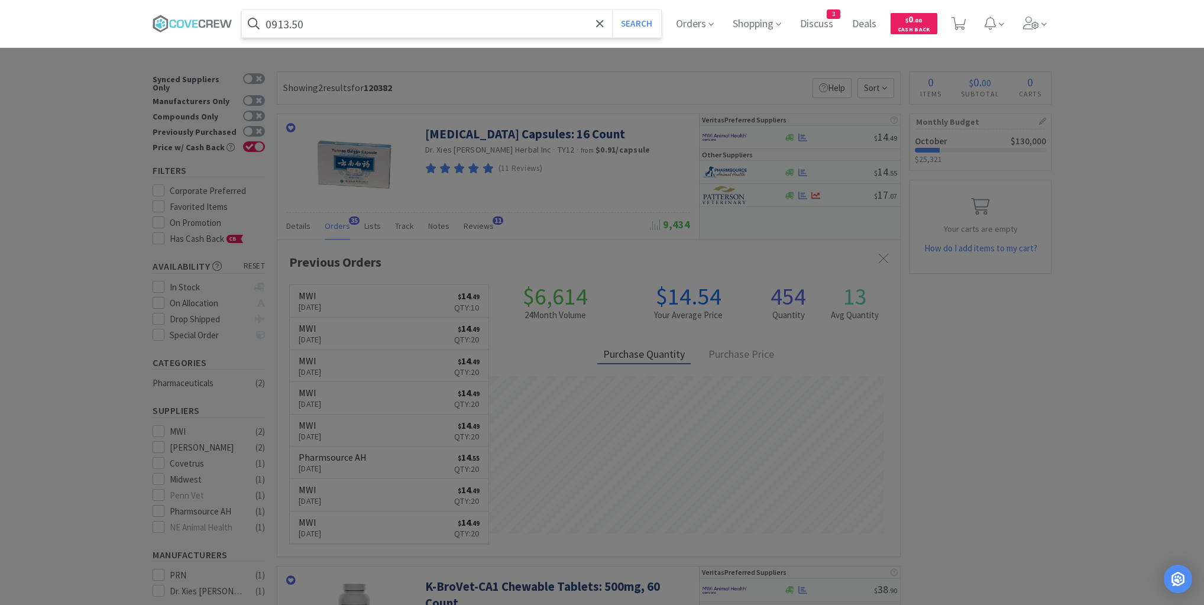
click at [612, 10] on button "Search" at bounding box center [636, 23] width 49 height 27
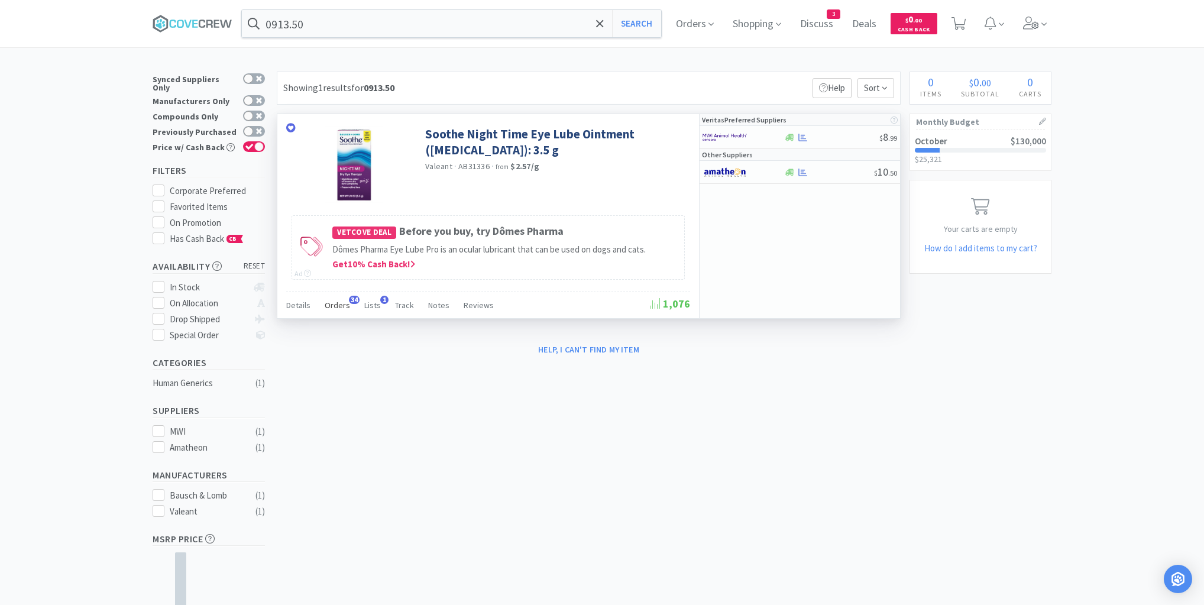
click at [345, 302] on span "Orders" at bounding box center [337, 305] width 25 height 11
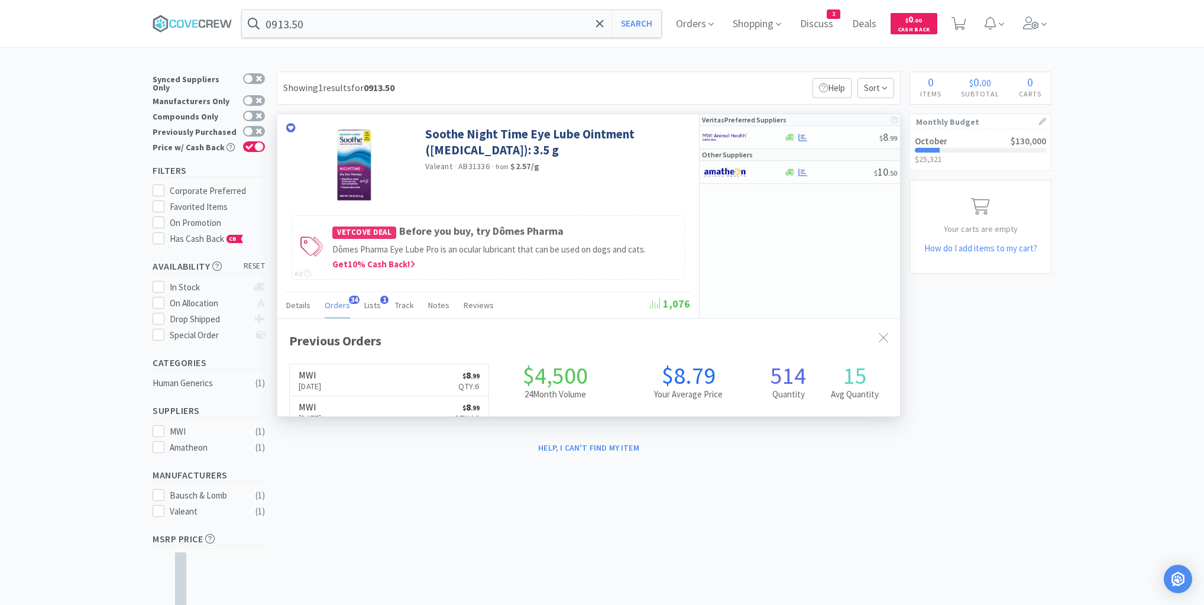
scroll to position [317, 623]
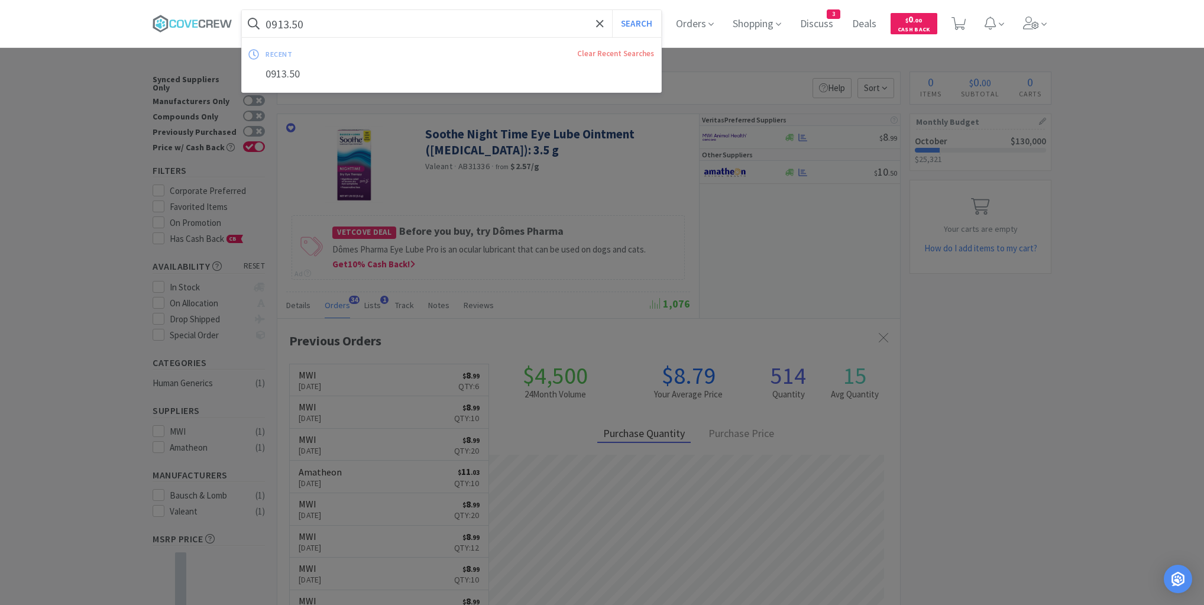
click at [391, 30] on input "0913.50" at bounding box center [451, 23] width 419 height 27
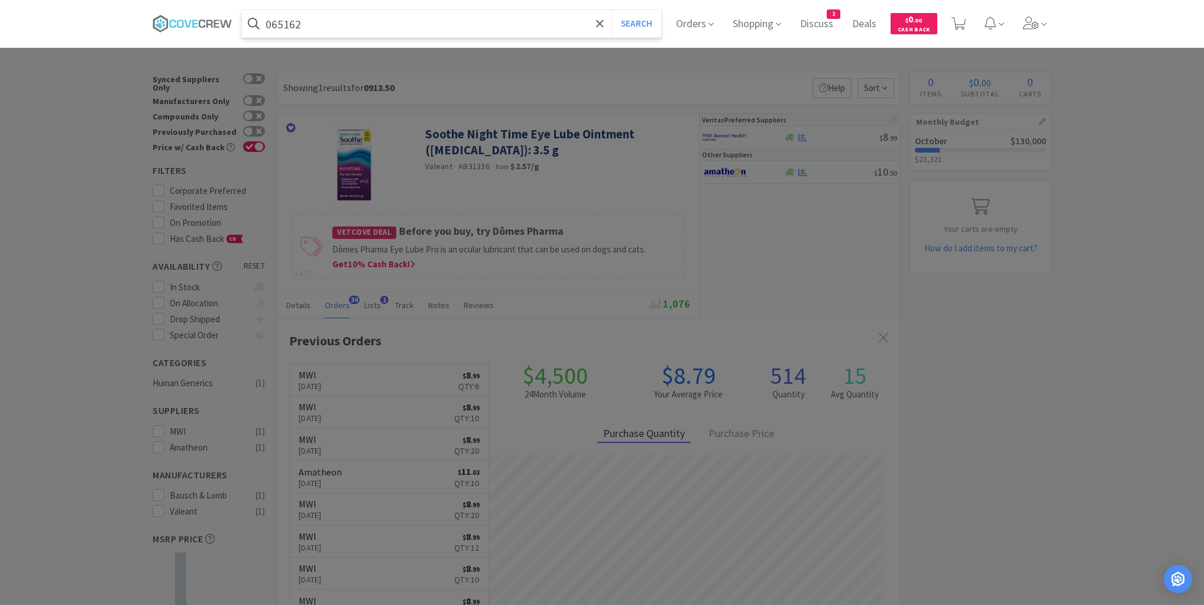
click at [612, 10] on button "Search" at bounding box center [636, 23] width 49 height 27
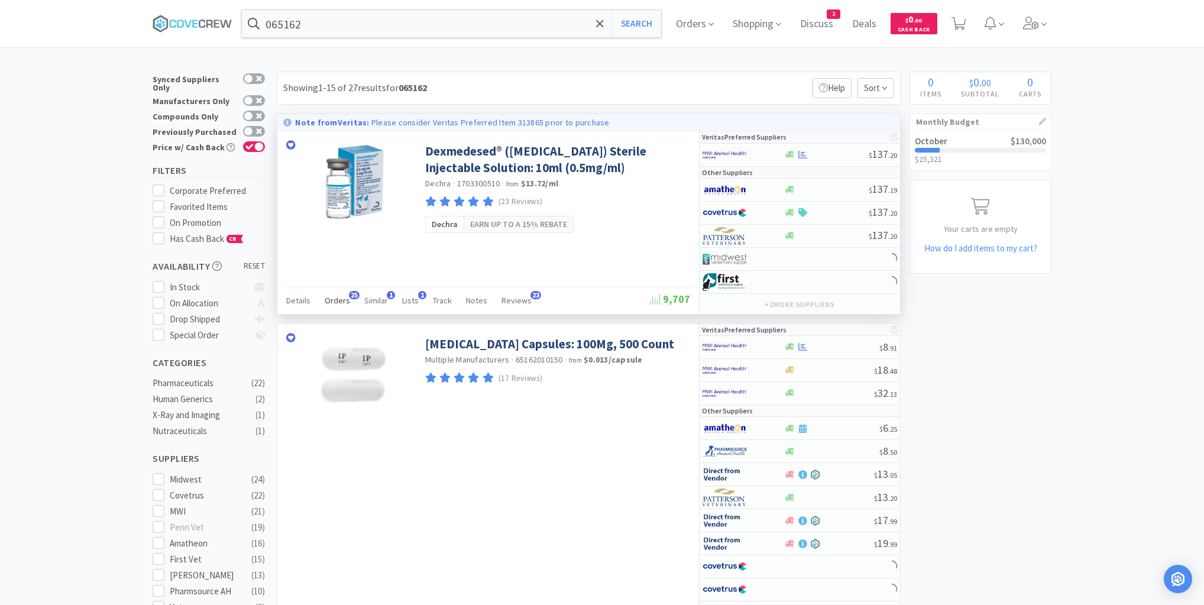
click at [336, 300] on span "Orders" at bounding box center [337, 300] width 25 height 11
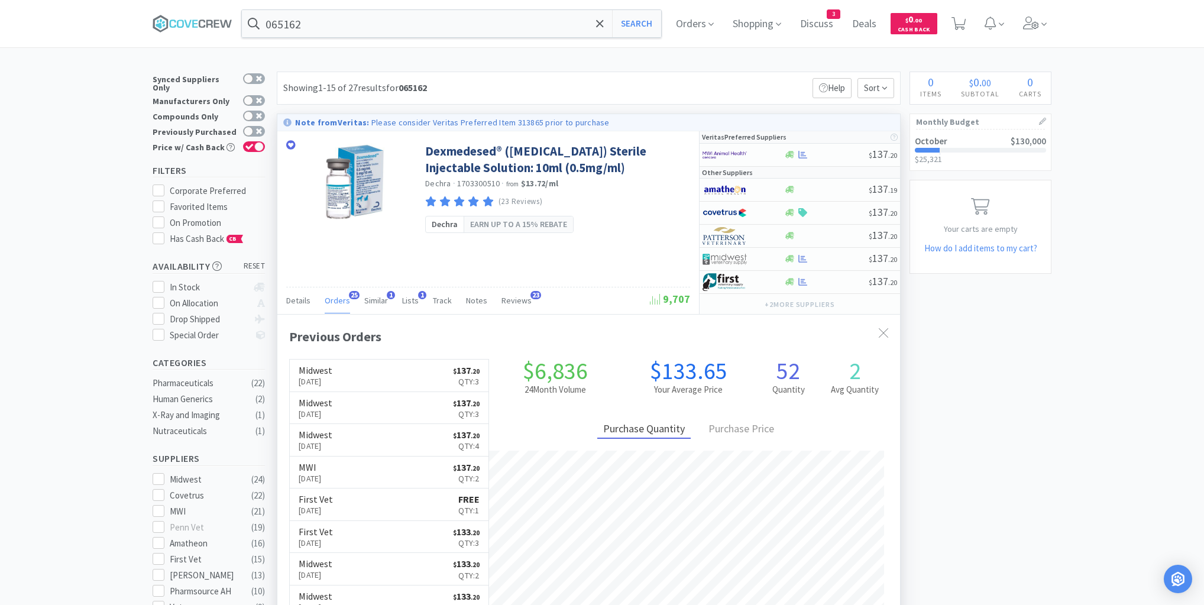
scroll to position [317, 623]
click at [363, 21] on input "065162" at bounding box center [451, 23] width 419 height 27
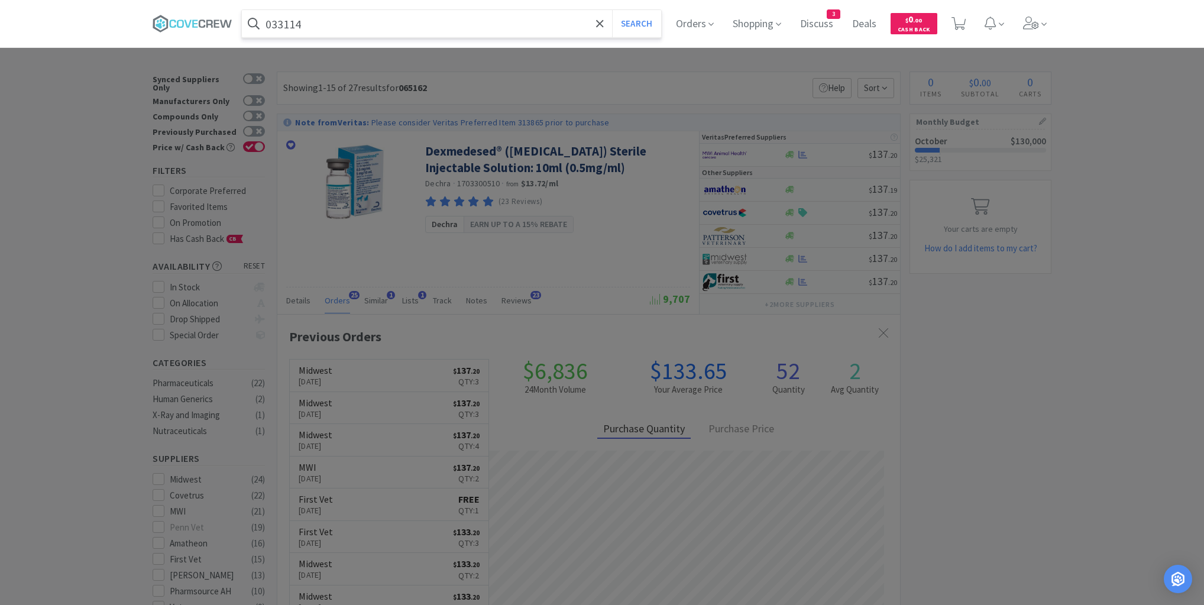
click at [612, 10] on button "Search" at bounding box center [636, 23] width 49 height 27
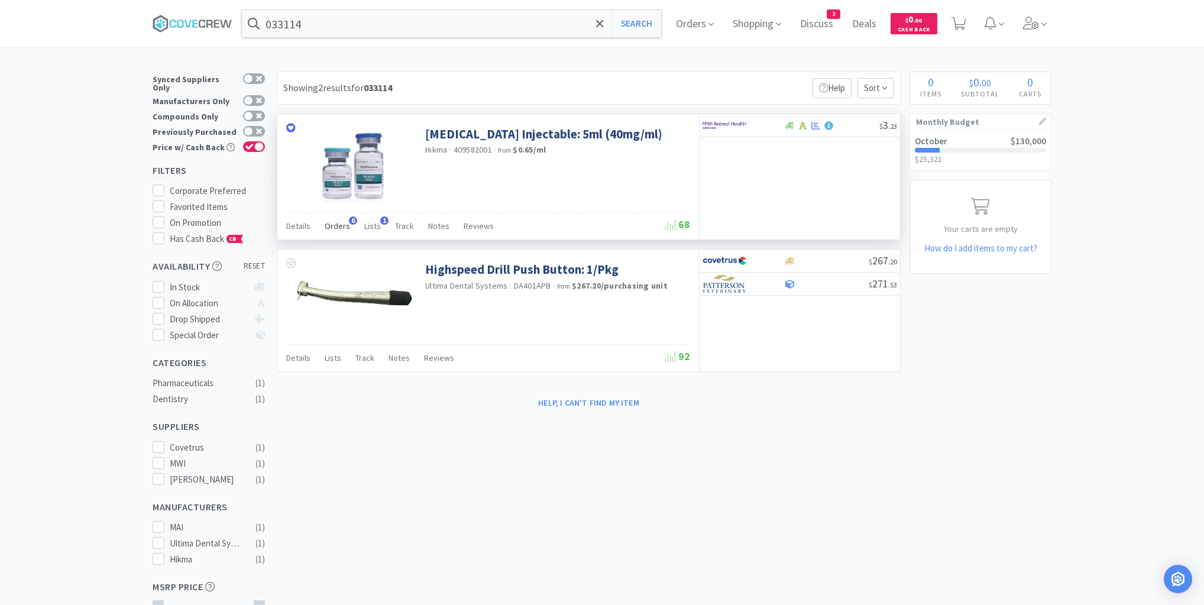
click at [336, 219] on div "Orders 6" at bounding box center [337, 227] width 25 height 22
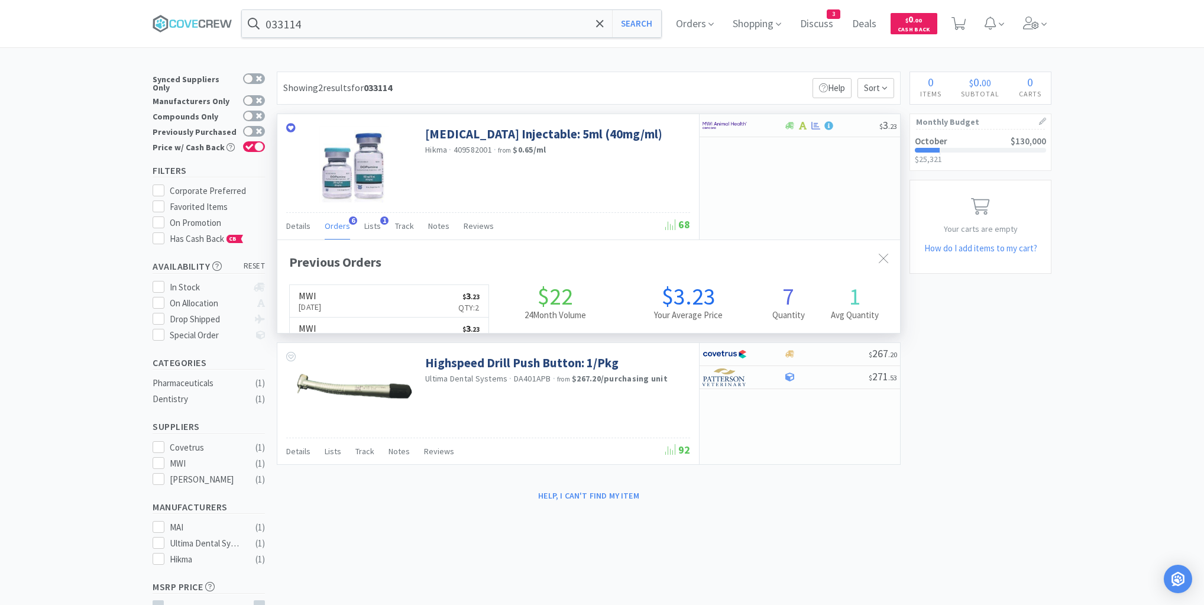
scroll to position [306, 623]
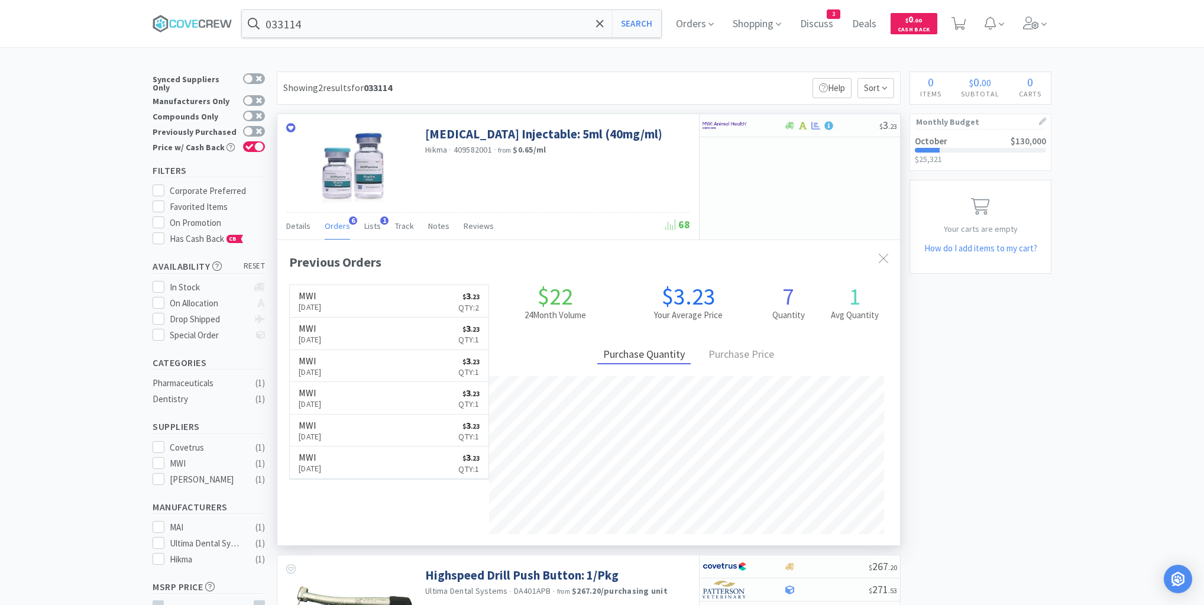
click at [336, 222] on span "Orders" at bounding box center [337, 226] width 25 height 11
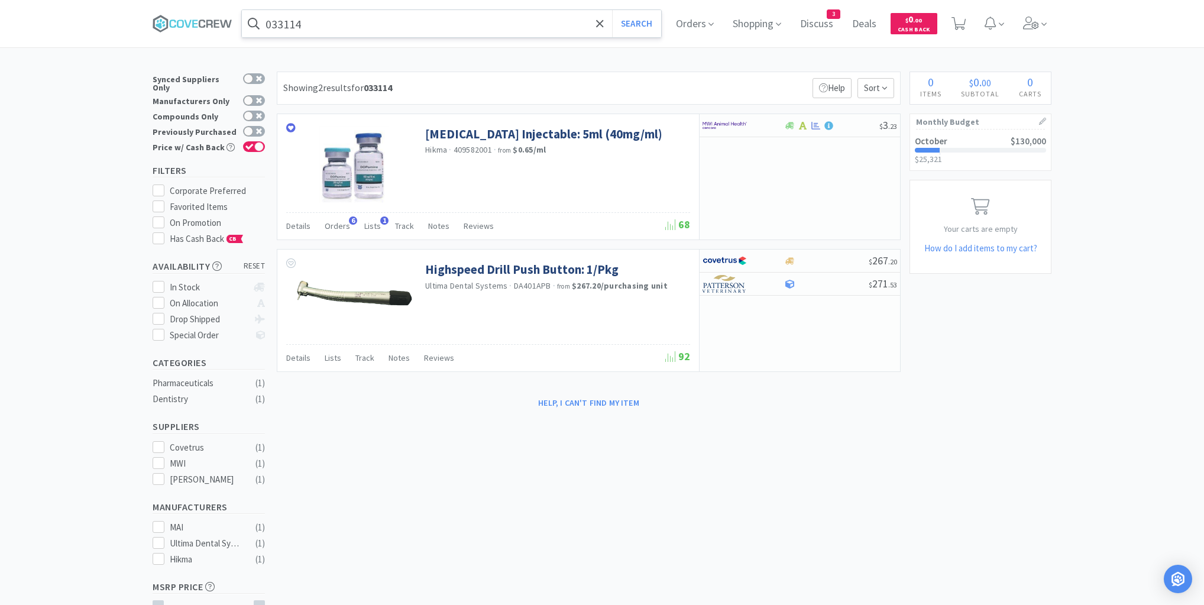
click at [354, 19] on input "033114" at bounding box center [451, 23] width 419 height 27
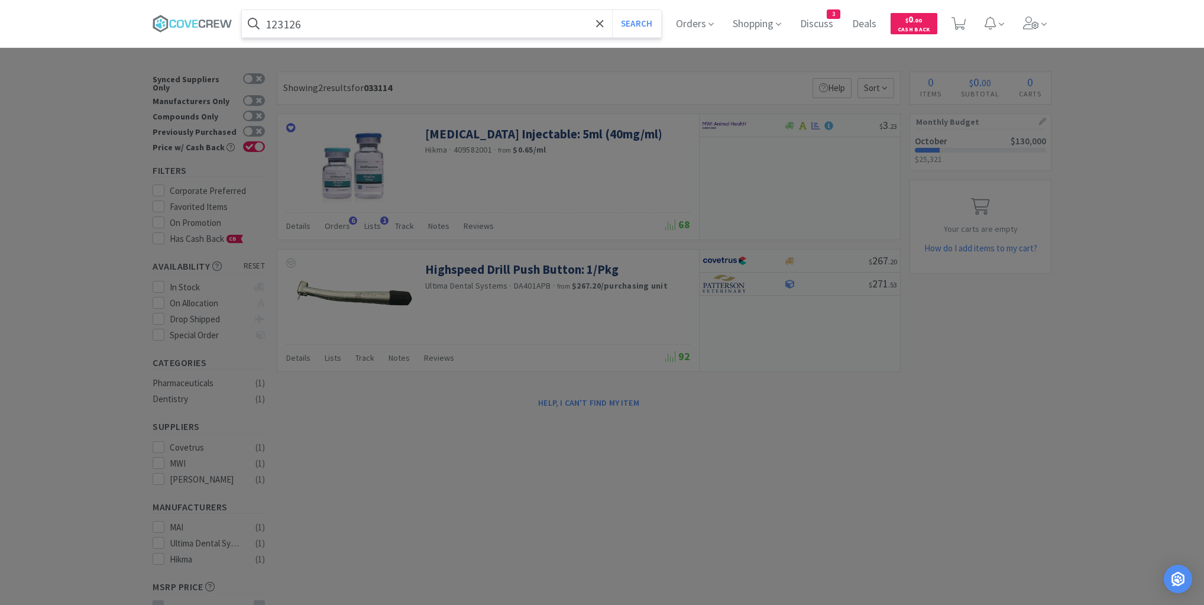
click at [612, 10] on button "Search" at bounding box center [636, 23] width 49 height 27
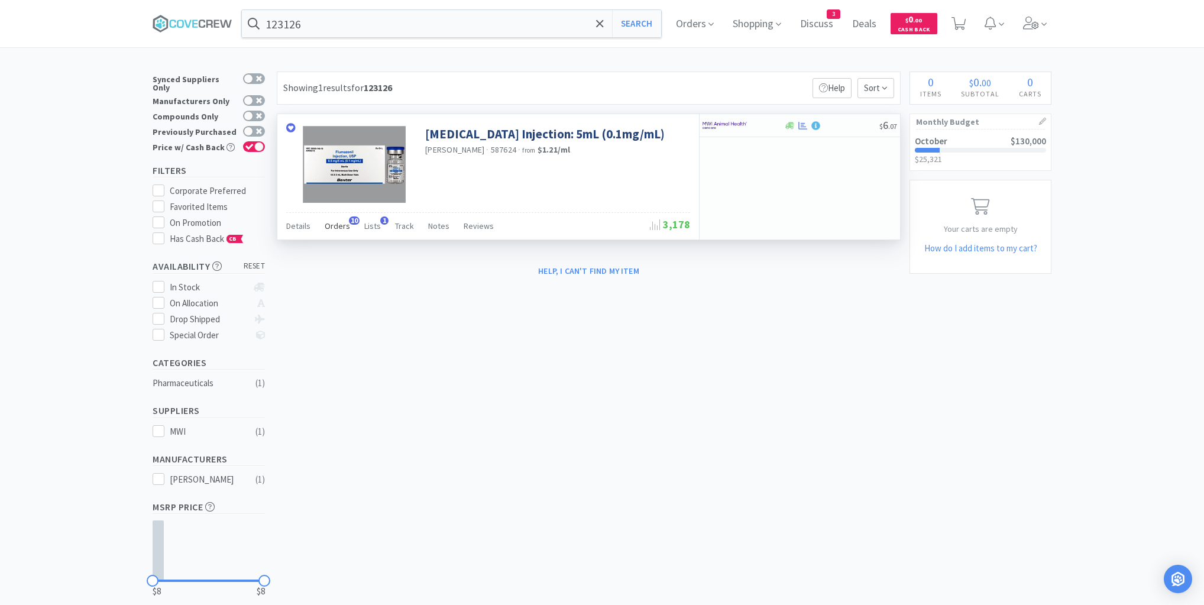
click at [339, 225] on span "Orders" at bounding box center [337, 226] width 25 height 11
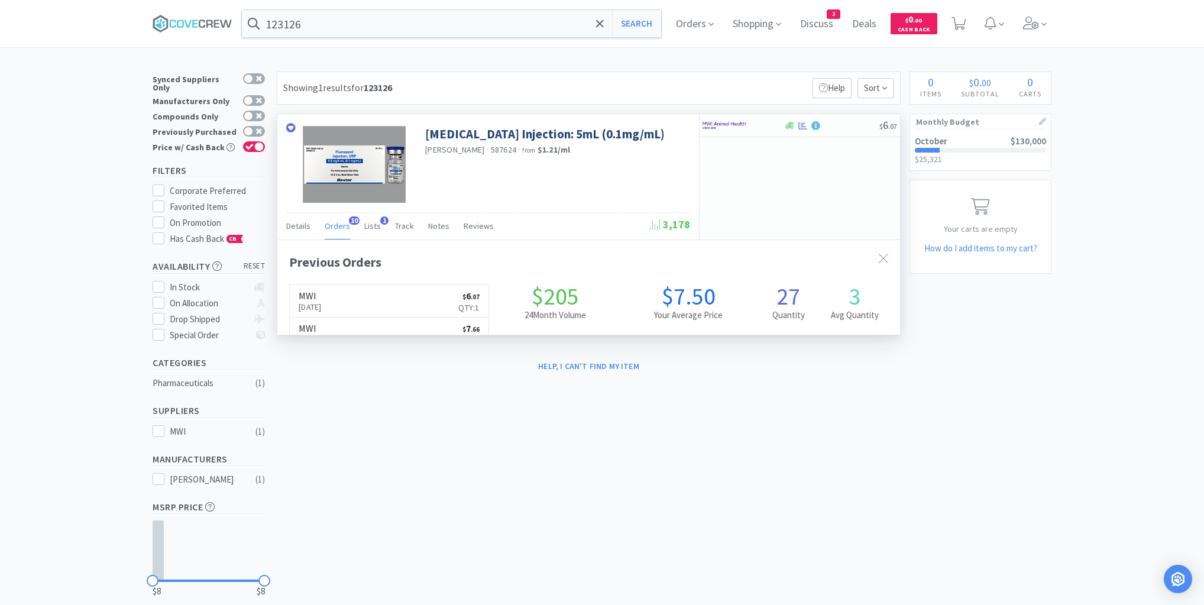
scroll to position [317, 623]
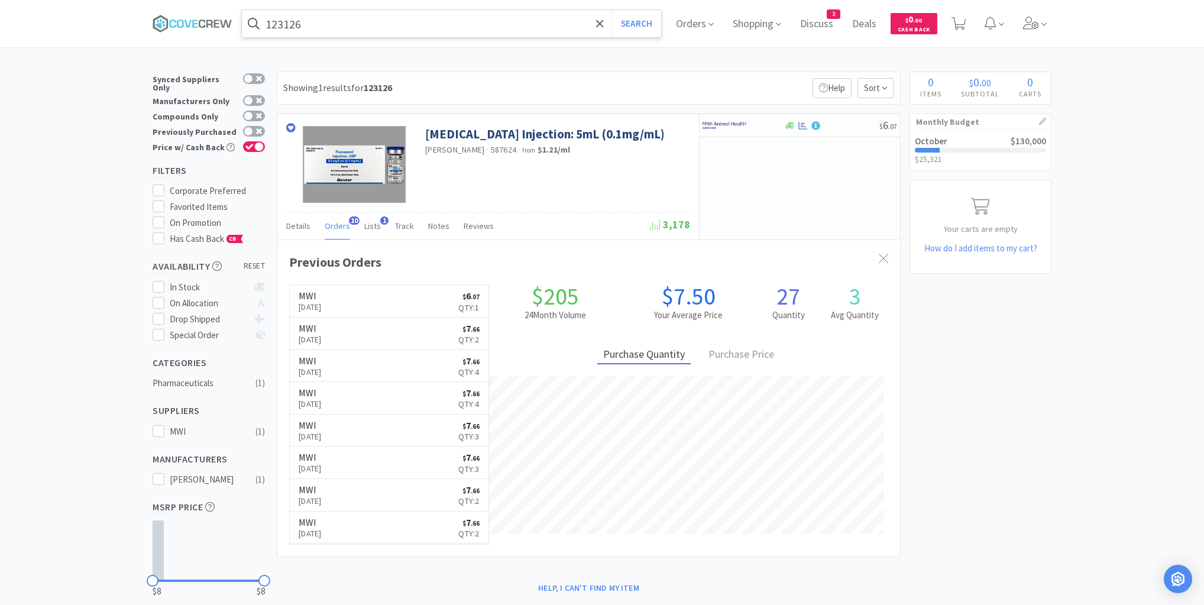
click at [316, 30] on input "123126" at bounding box center [451, 23] width 419 height 27
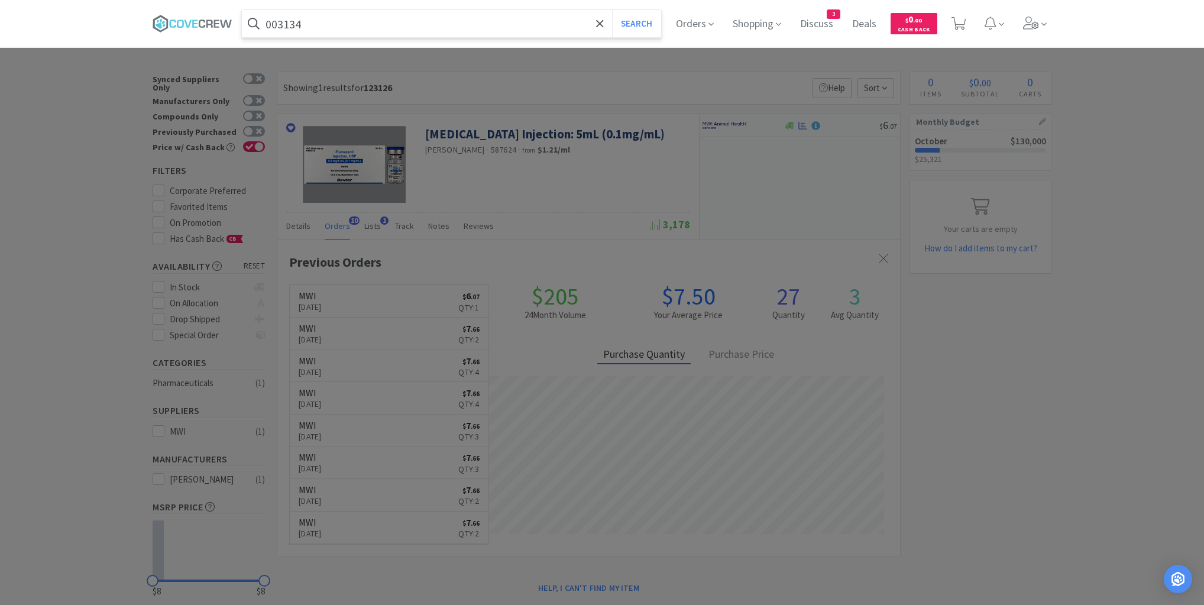
click at [612, 10] on button "Search" at bounding box center [636, 23] width 49 height 27
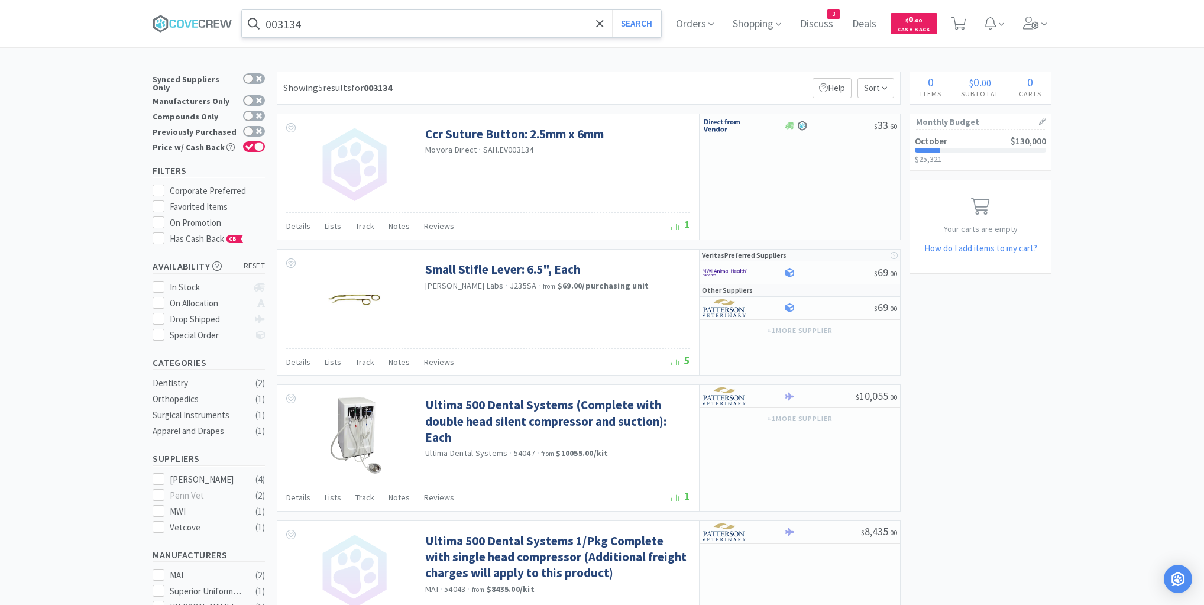
click at [342, 22] on input "003134" at bounding box center [451, 23] width 419 height 27
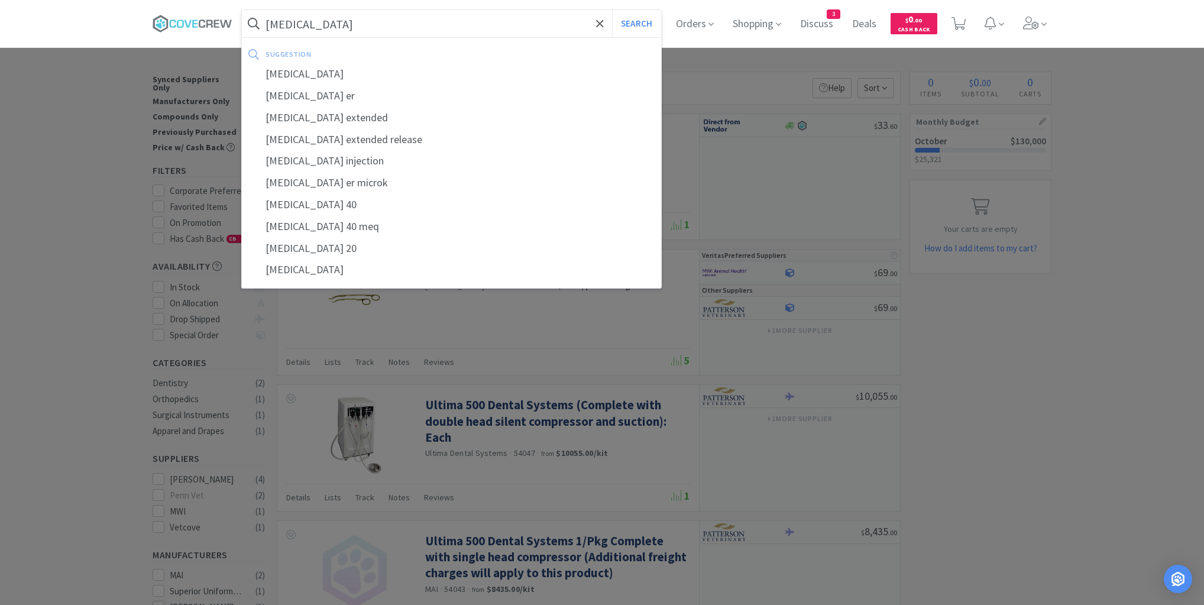
click at [612, 10] on button "Search" at bounding box center [636, 23] width 49 height 27
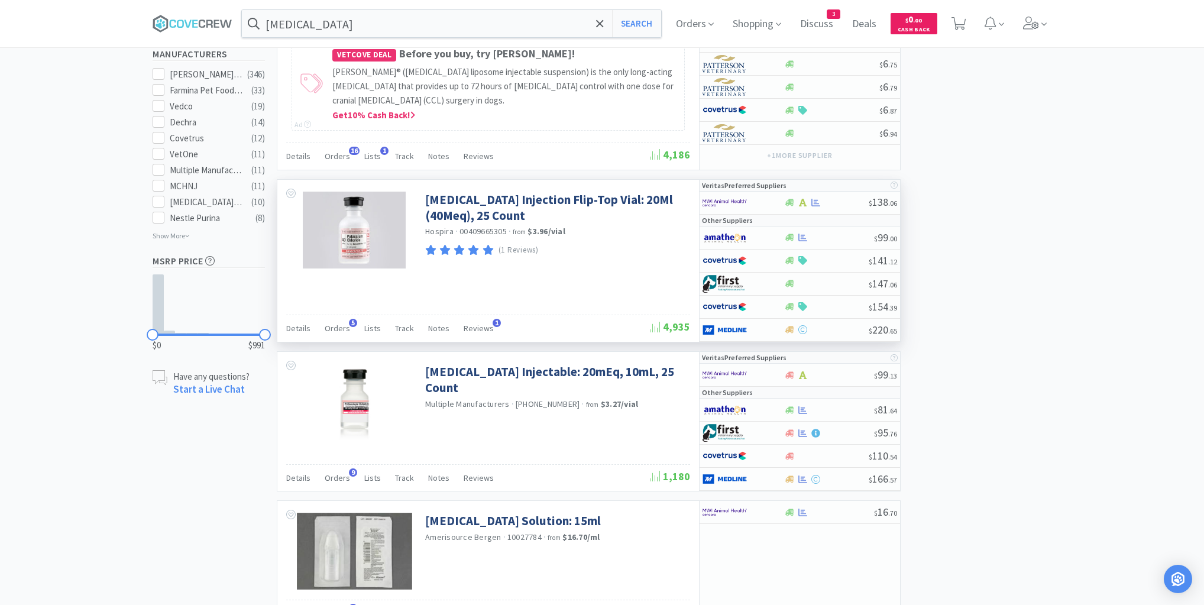
scroll to position [757, 0]
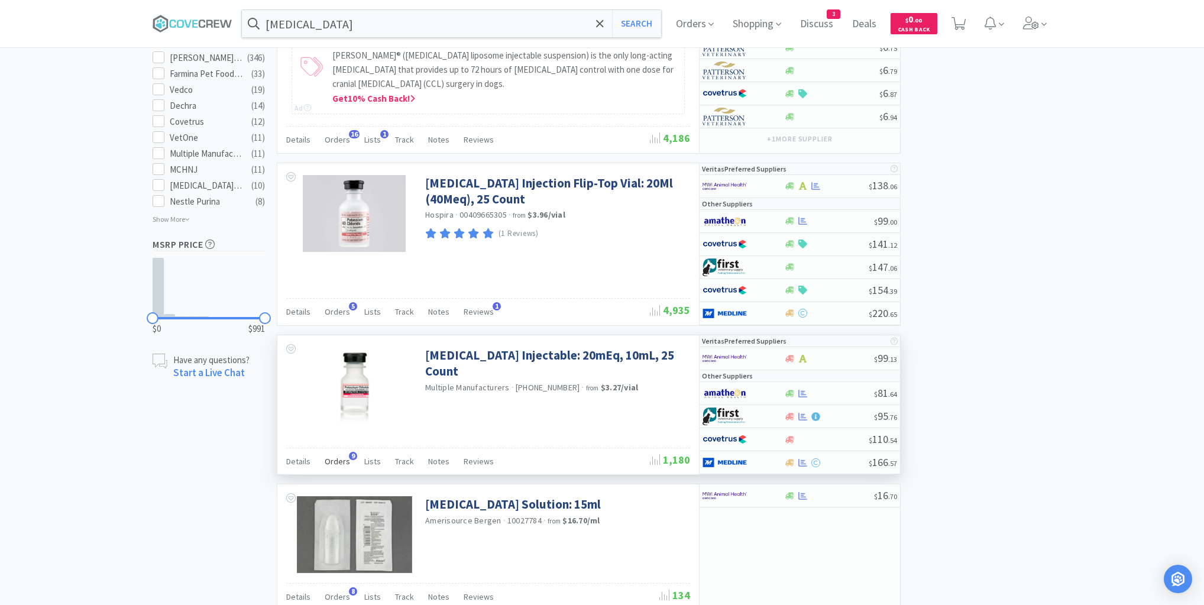
click at [338, 456] on span "Orders" at bounding box center [337, 461] width 25 height 11
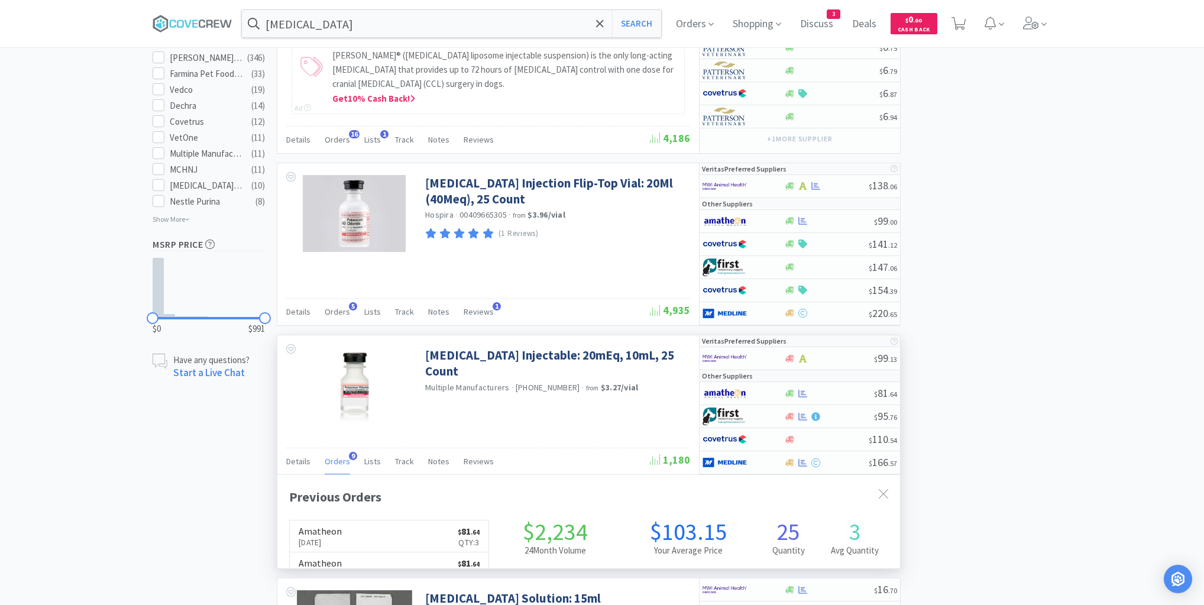
scroll to position [317, 623]
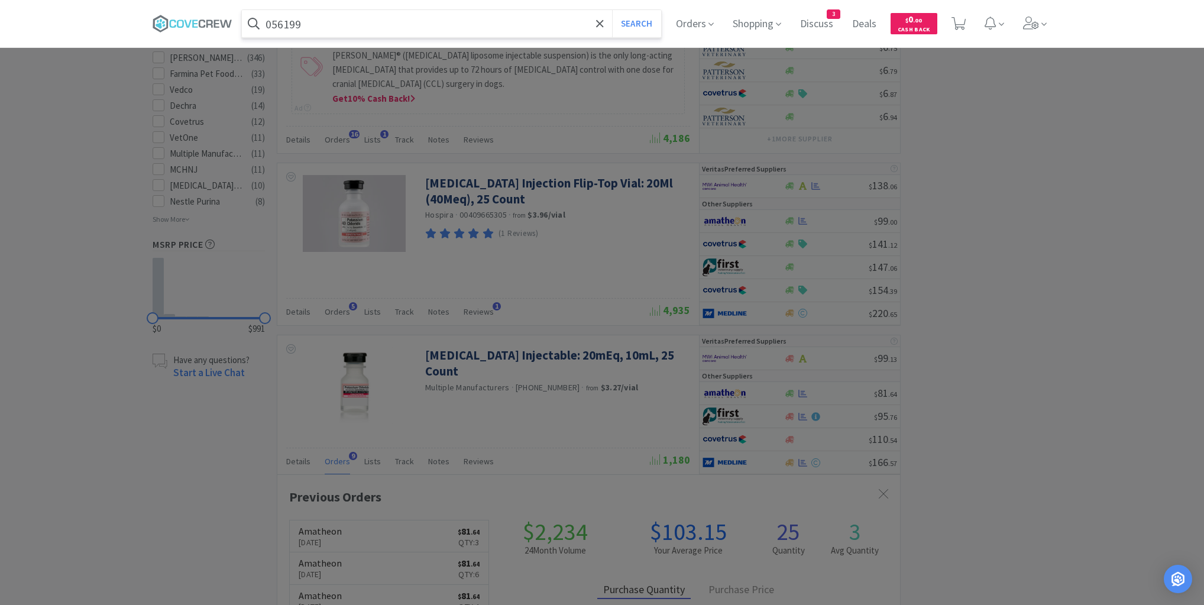
click at [612, 10] on button "Search" at bounding box center [636, 23] width 49 height 27
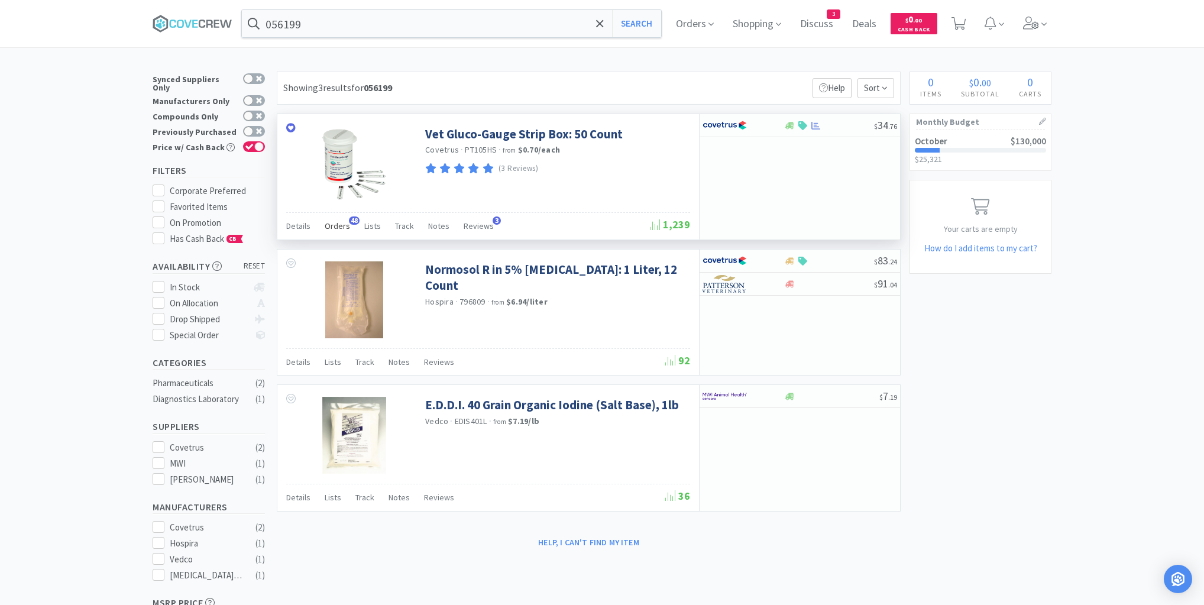
click at [336, 225] on span "Orders" at bounding box center [337, 226] width 25 height 11
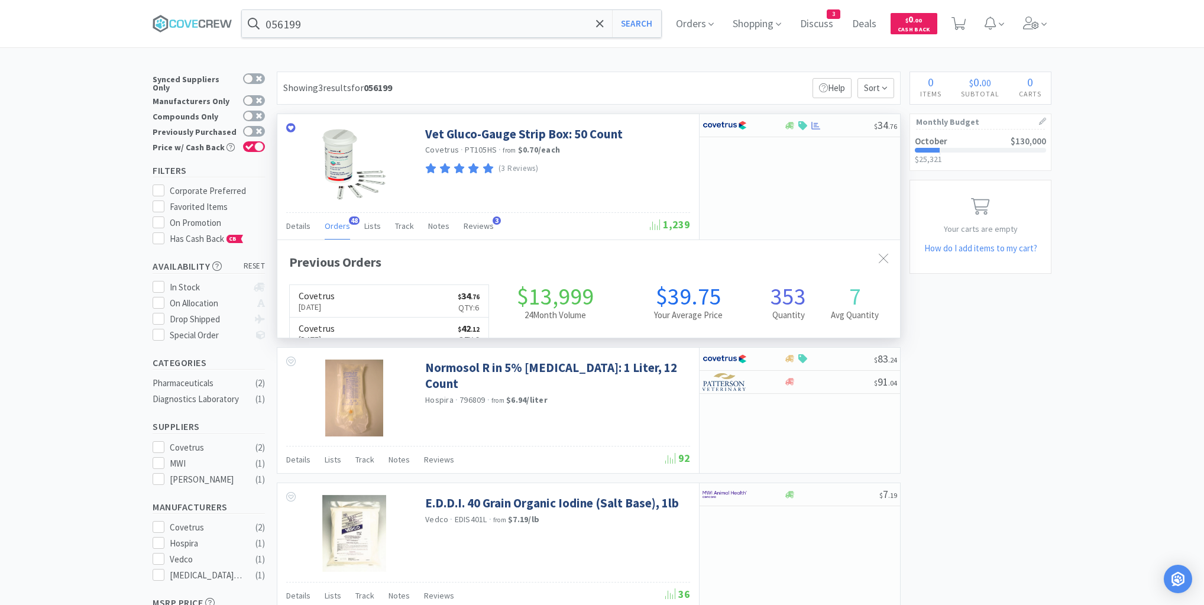
scroll to position [317, 623]
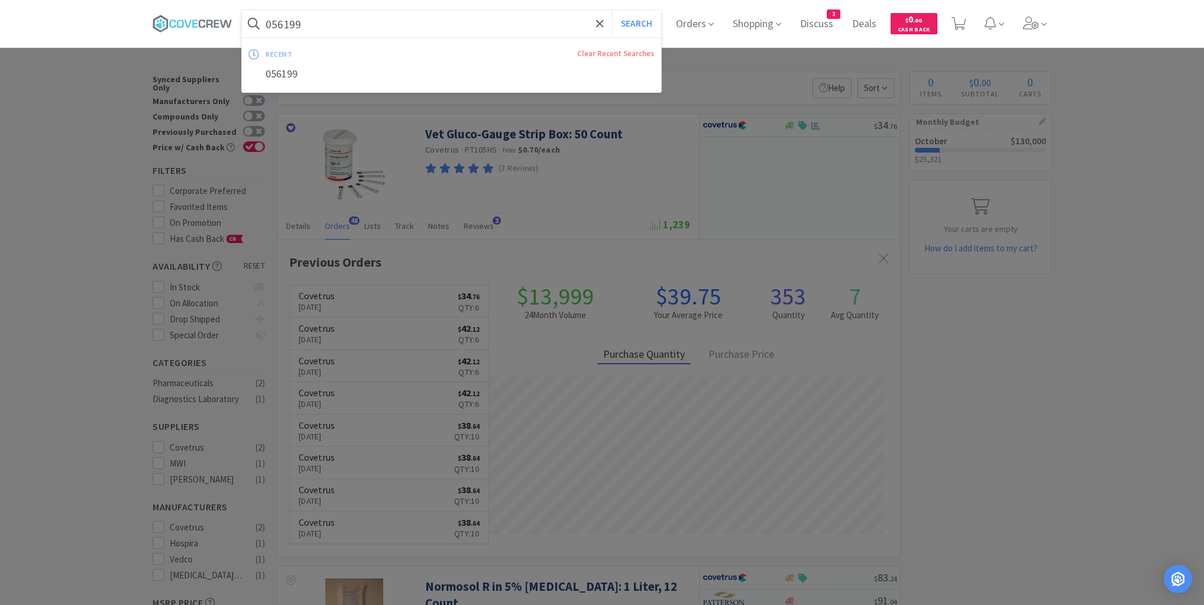
click at [384, 21] on input "056199" at bounding box center [451, 23] width 419 height 27
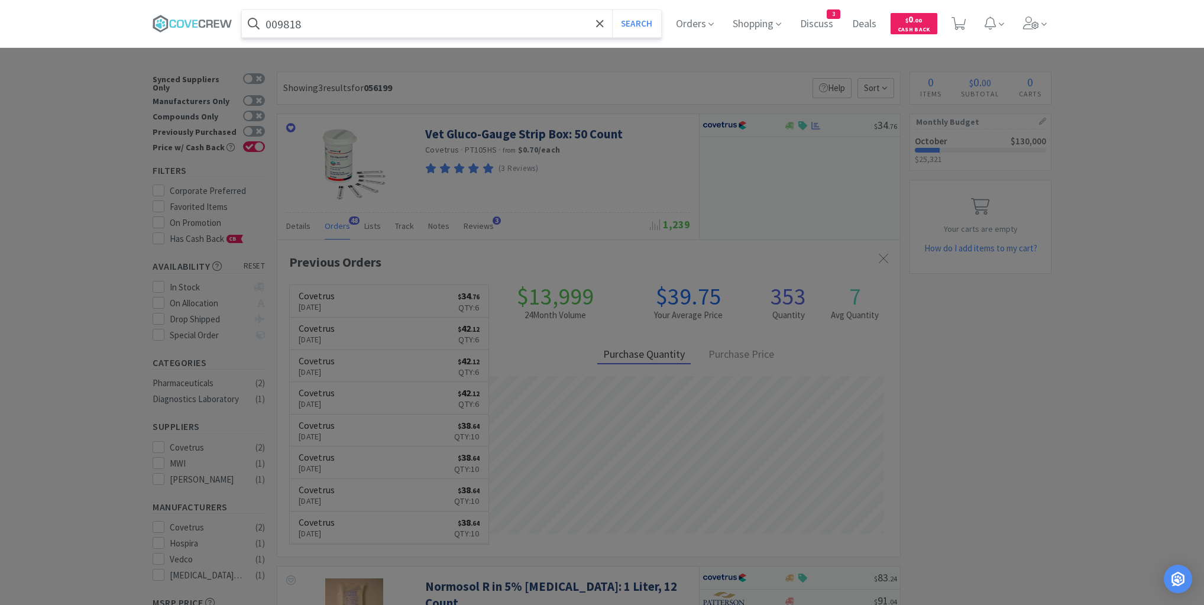
click at [612, 10] on button "Search" at bounding box center [636, 23] width 49 height 27
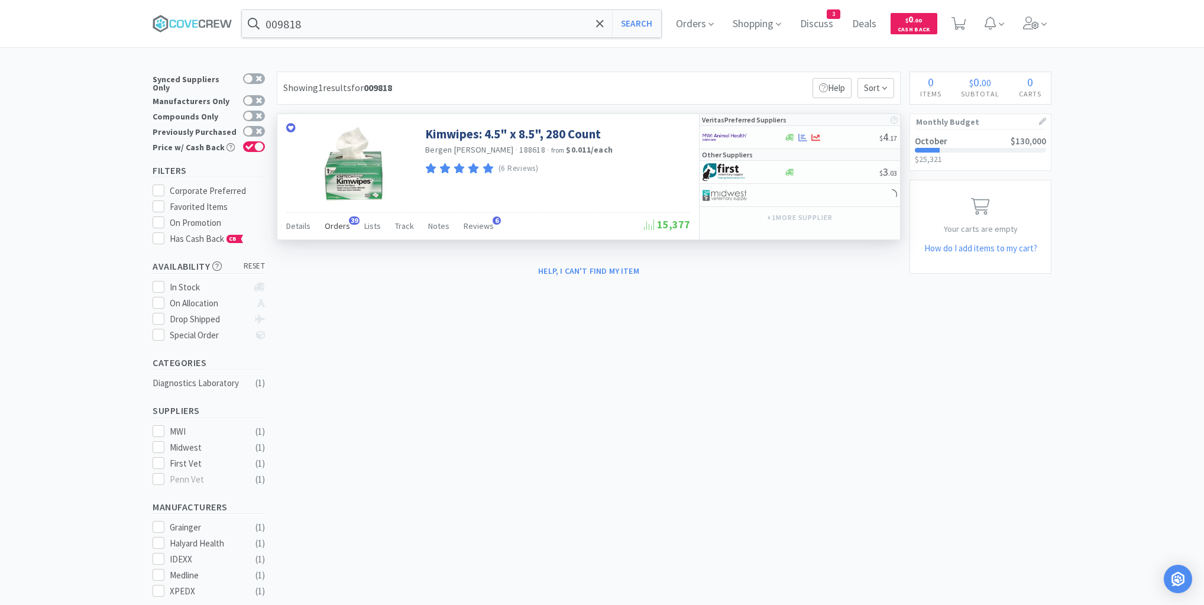
click at [345, 229] on span "Orders" at bounding box center [337, 226] width 25 height 11
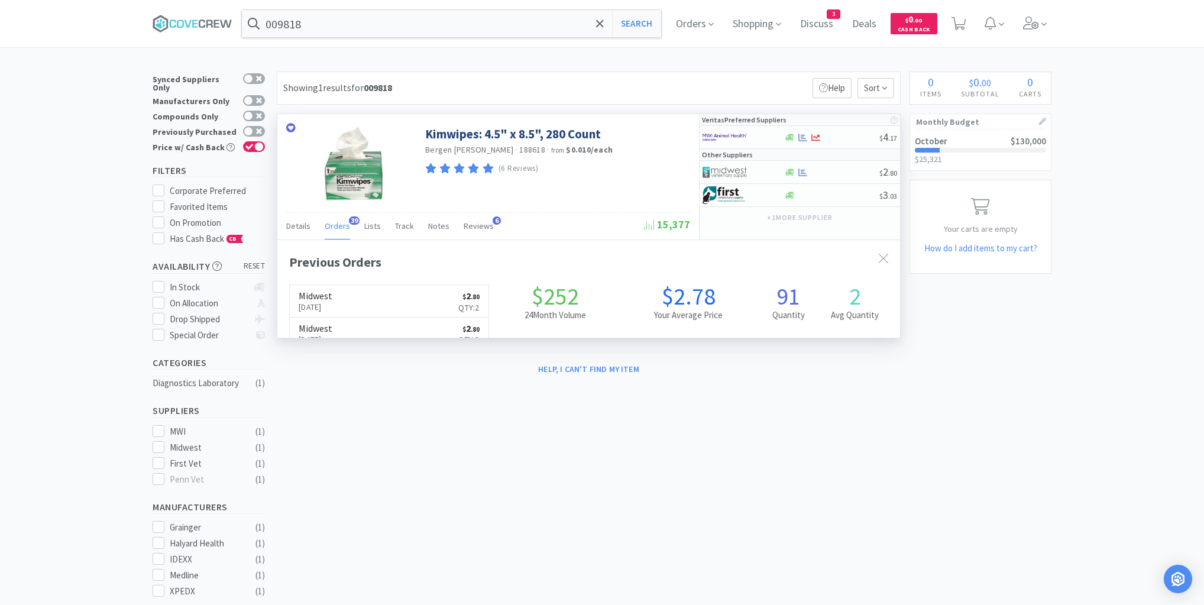
scroll to position [317, 623]
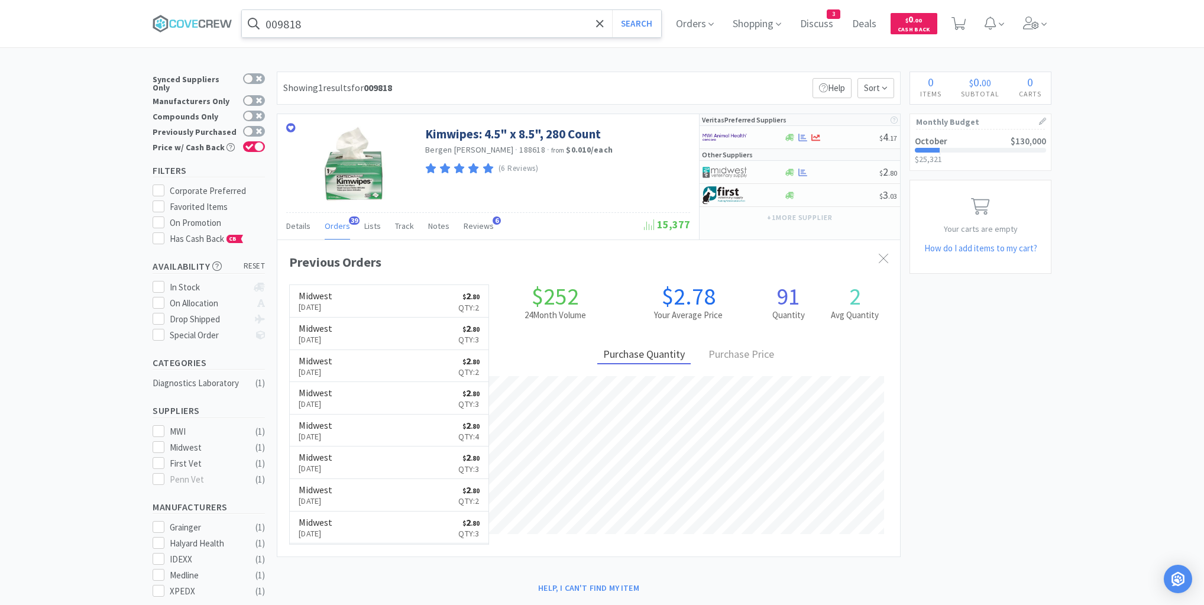
click at [419, 27] on input "009818" at bounding box center [451, 23] width 419 height 27
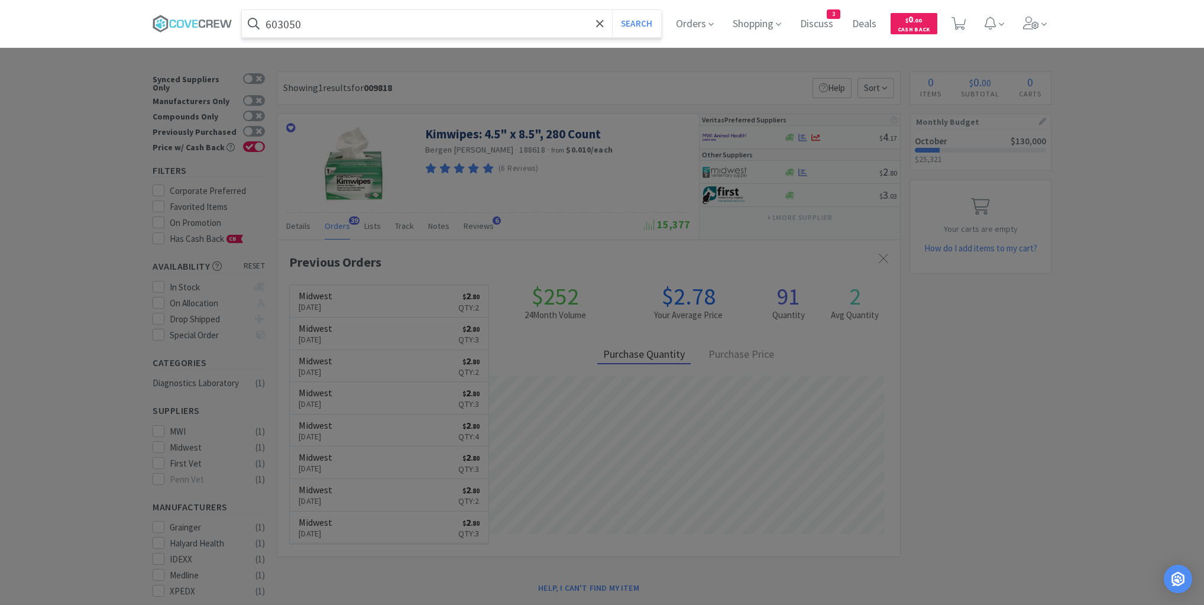
click at [612, 10] on button "Search" at bounding box center [636, 23] width 49 height 27
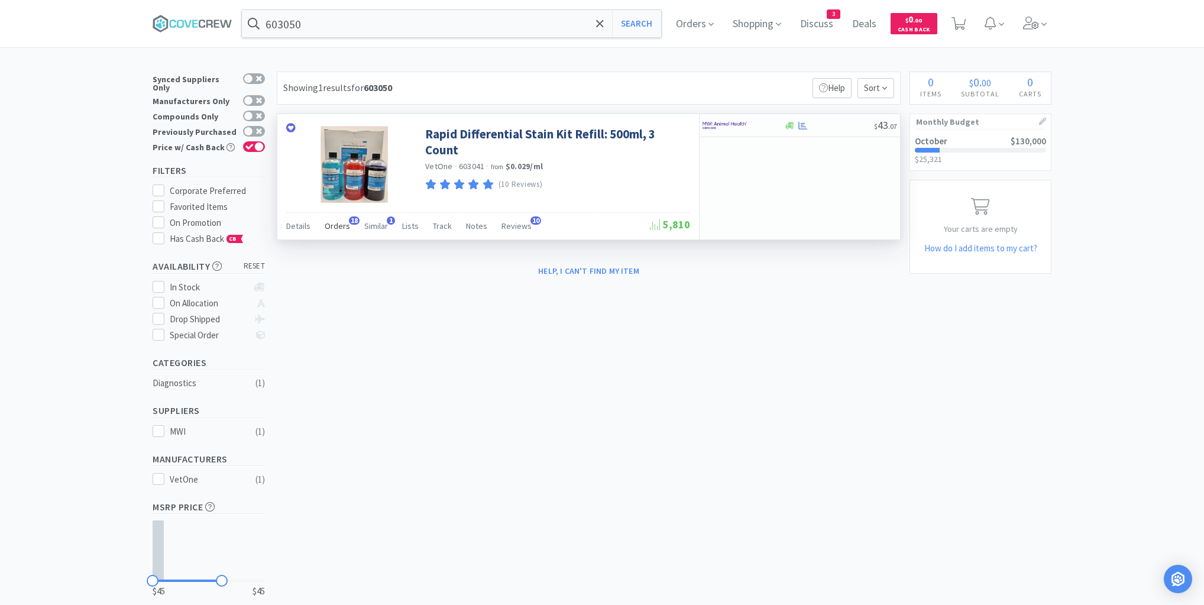
click at [336, 222] on span "Orders" at bounding box center [337, 226] width 25 height 11
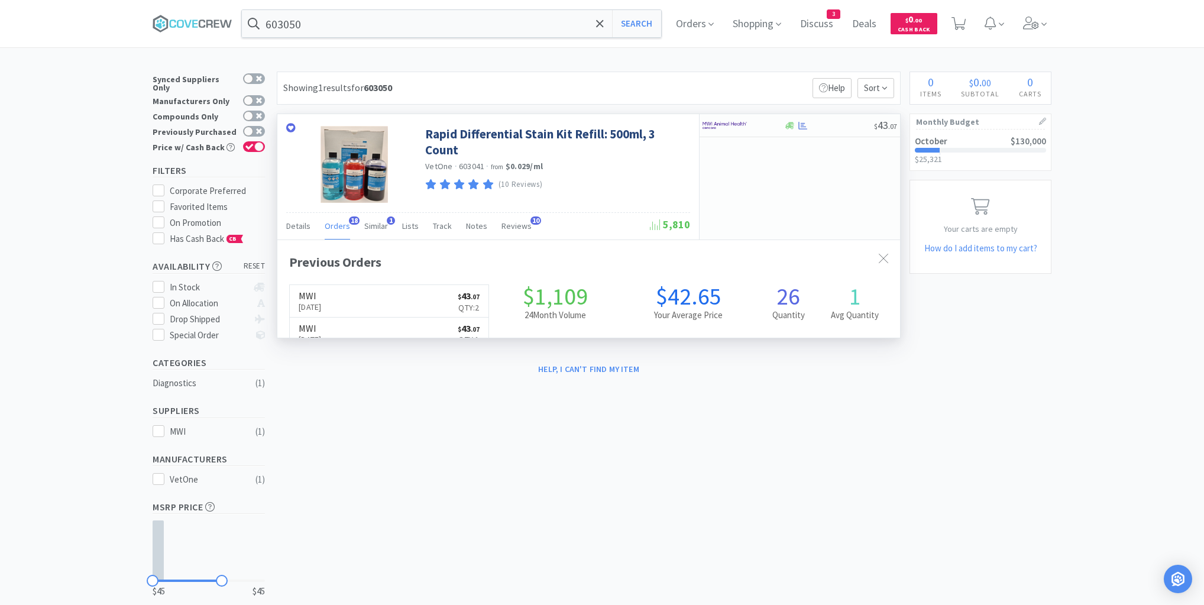
scroll to position [317, 623]
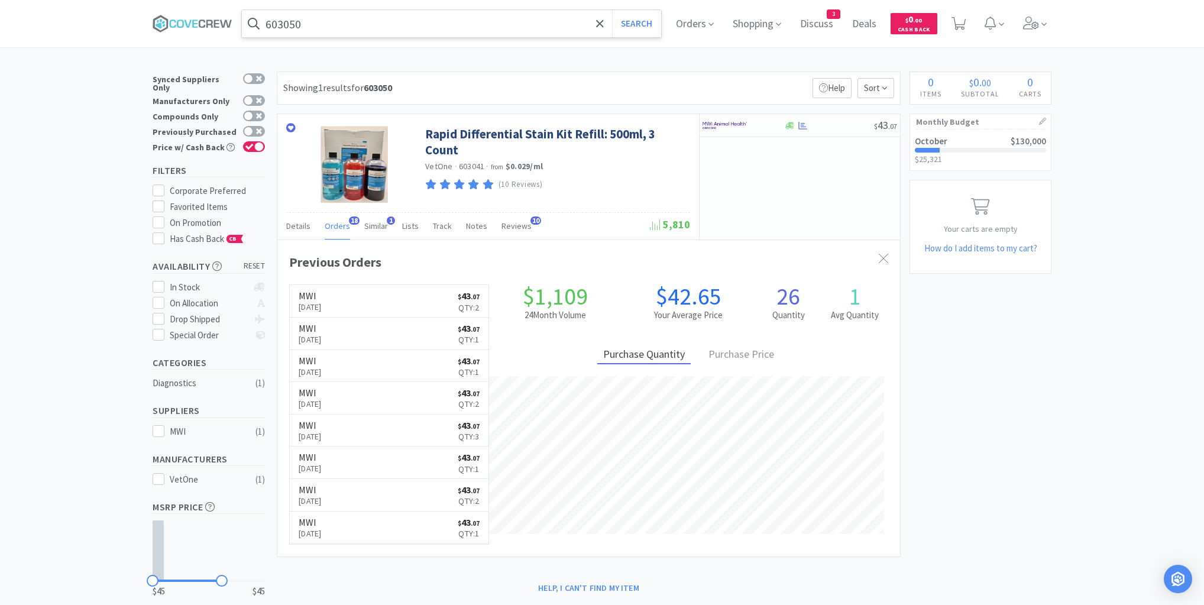
click at [368, 28] on input "603050" at bounding box center [451, 23] width 419 height 27
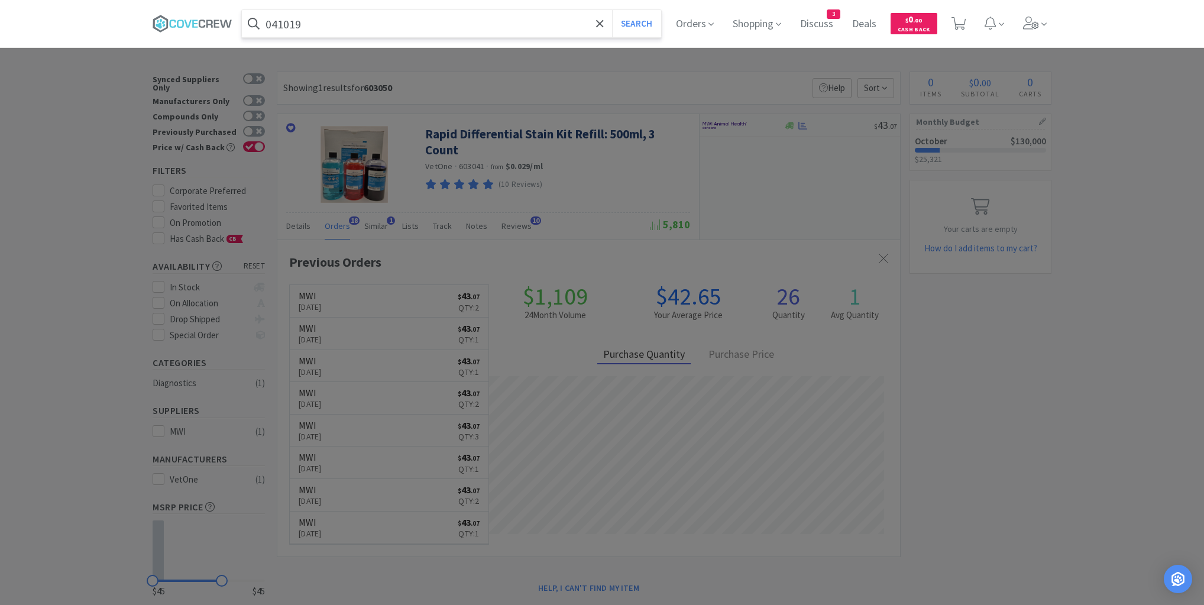
click at [612, 10] on button "Search" at bounding box center [636, 23] width 49 height 27
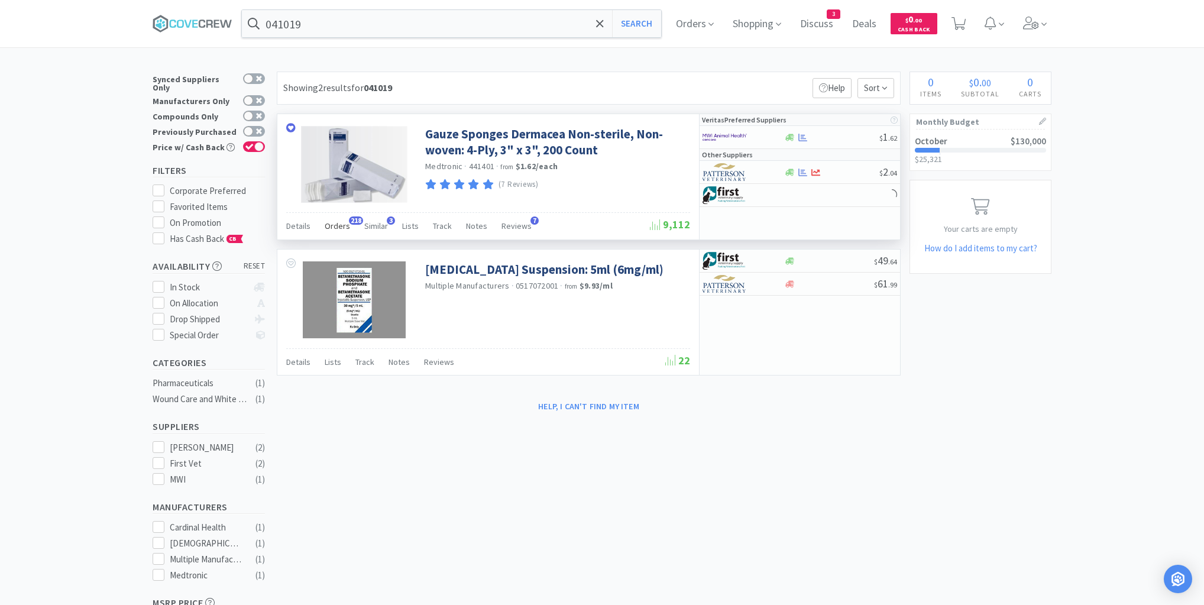
click at [342, 226] on span "Orders" at bounding box center [337, 226] width 25 height 11
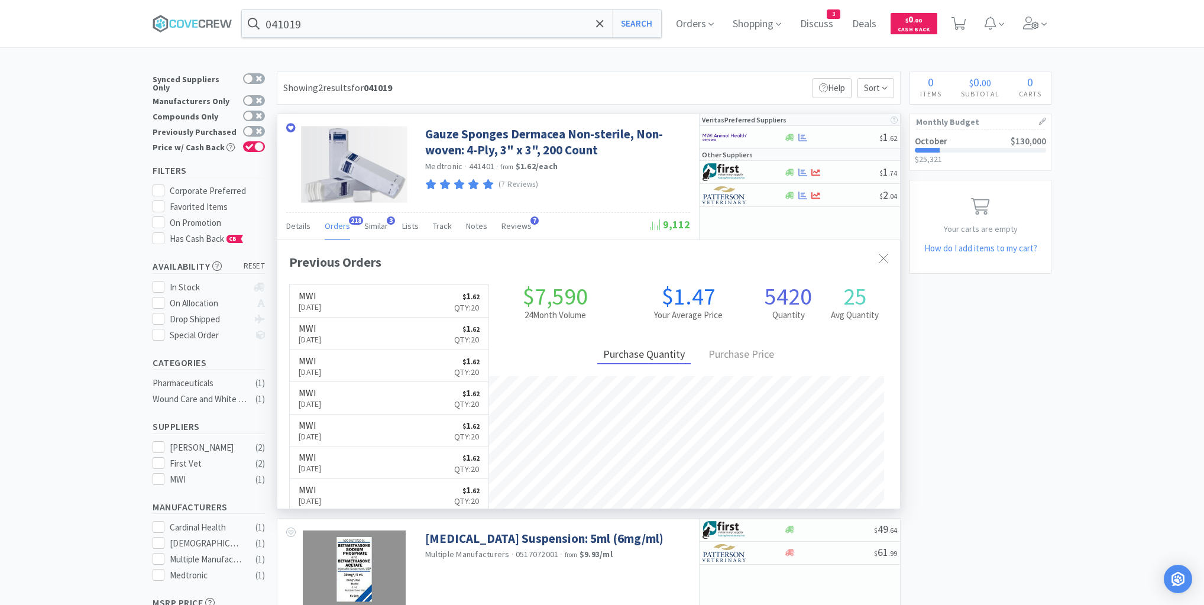
scroll to position [317, 623]
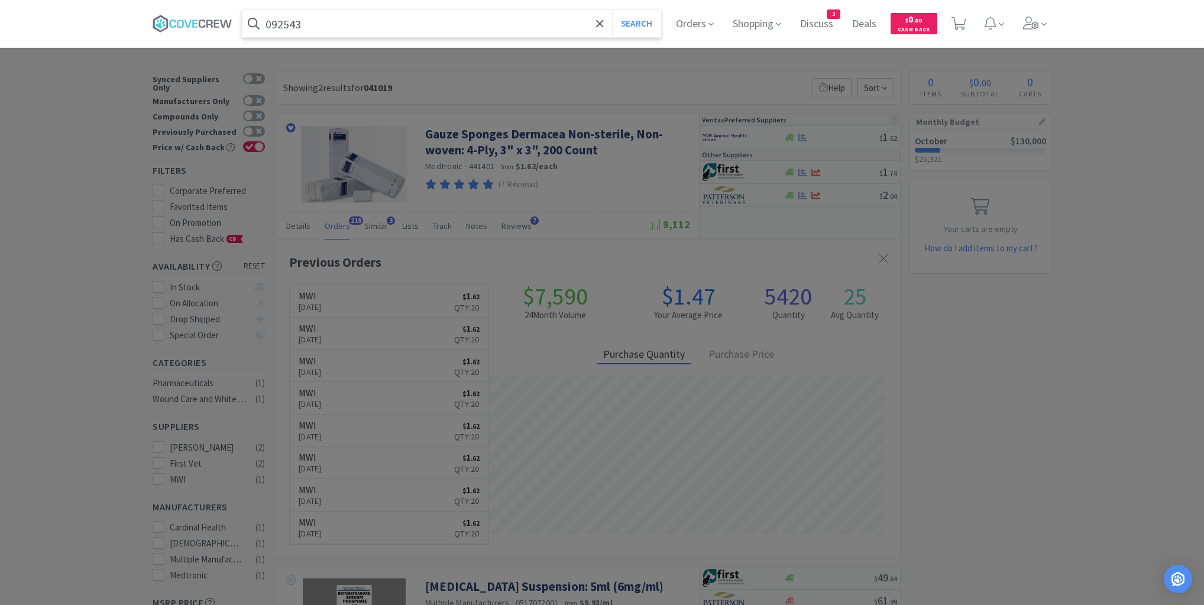
type input "092543"
click at [612, 10] on button "Search" at bounding box center [636, 23] width 49 height 27
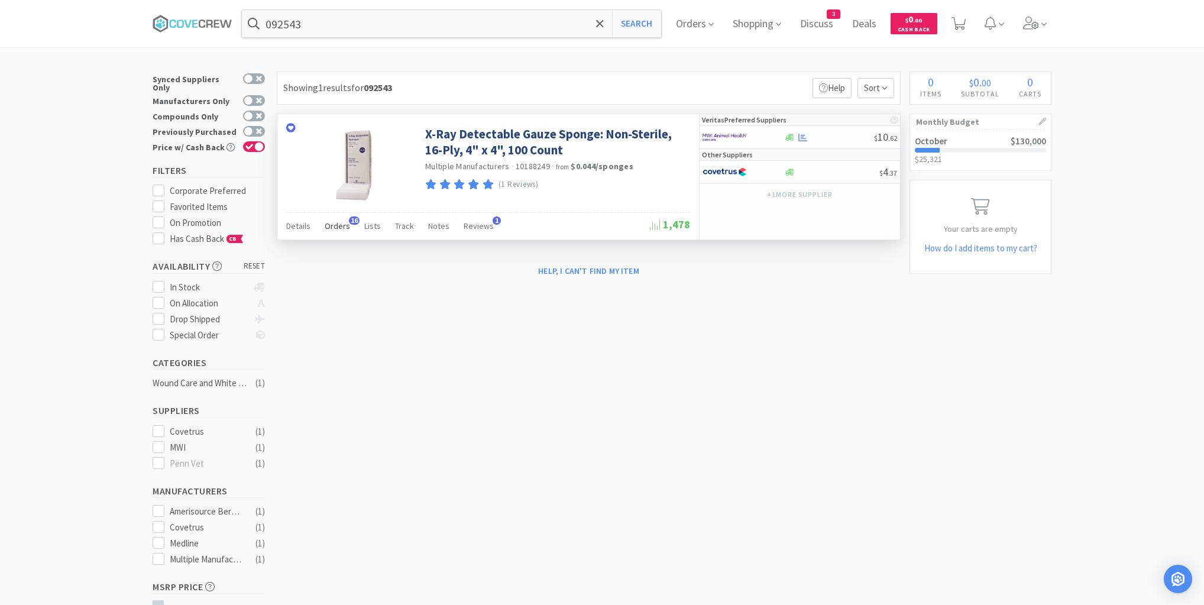
click at [338, 225] on span "Orders" at bounding box center [337, 226] width 25 height 11
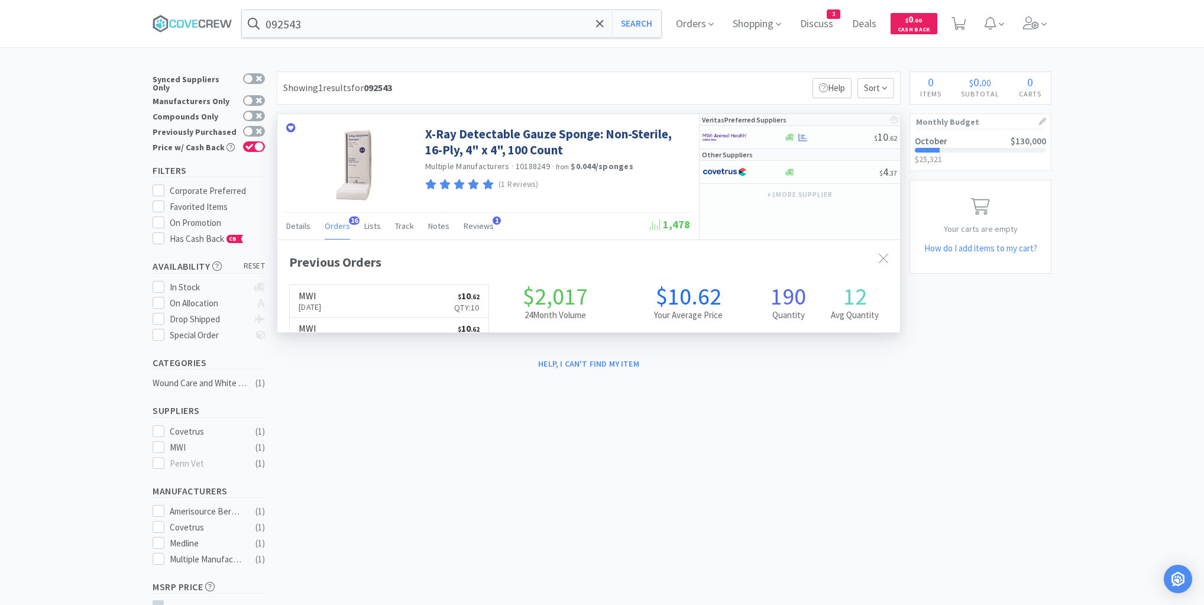
scroll to position [317, 623]
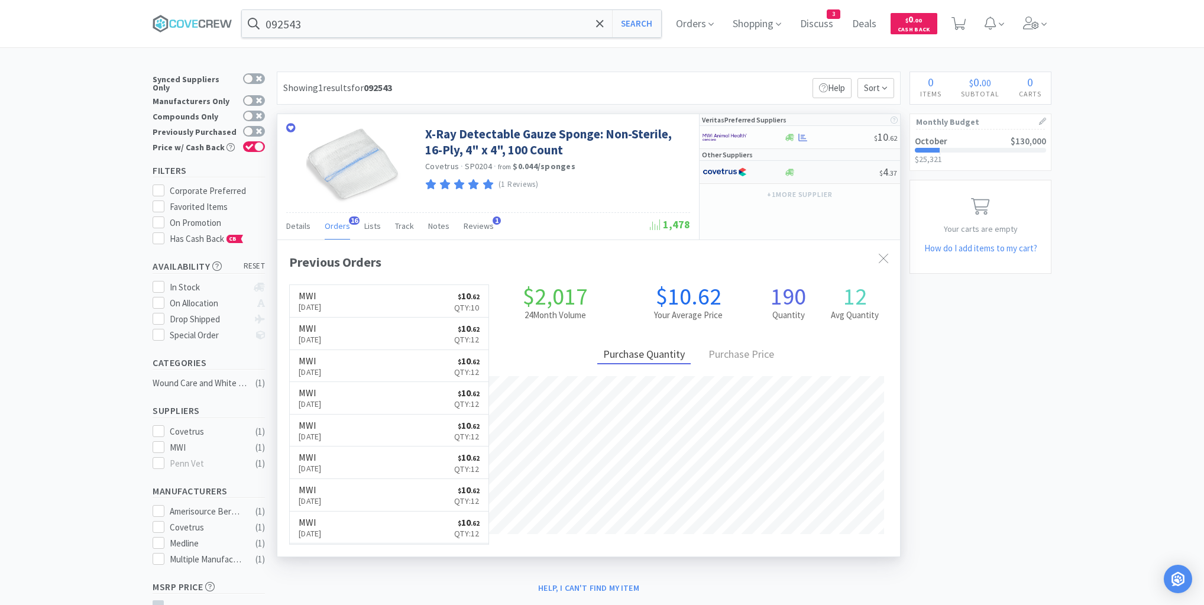
click at [764, 169] on div at bounding box center [734, 172] width 65 height 20
select select "1"
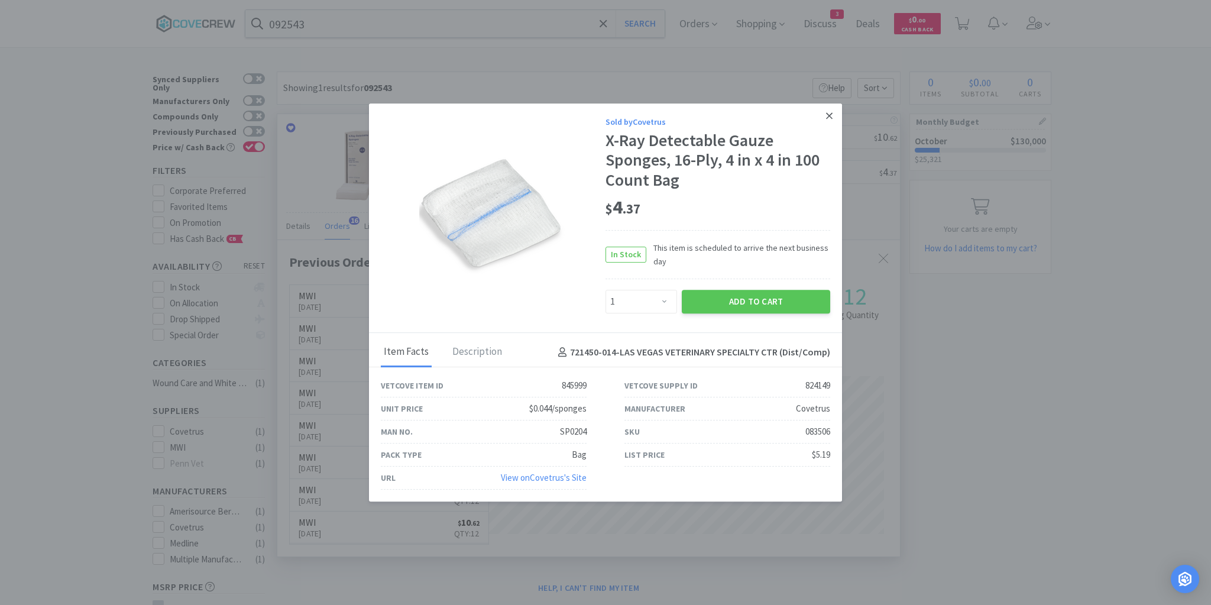
click at [826, 115] on icon at bounding box center [829, 116] width 7 height 11
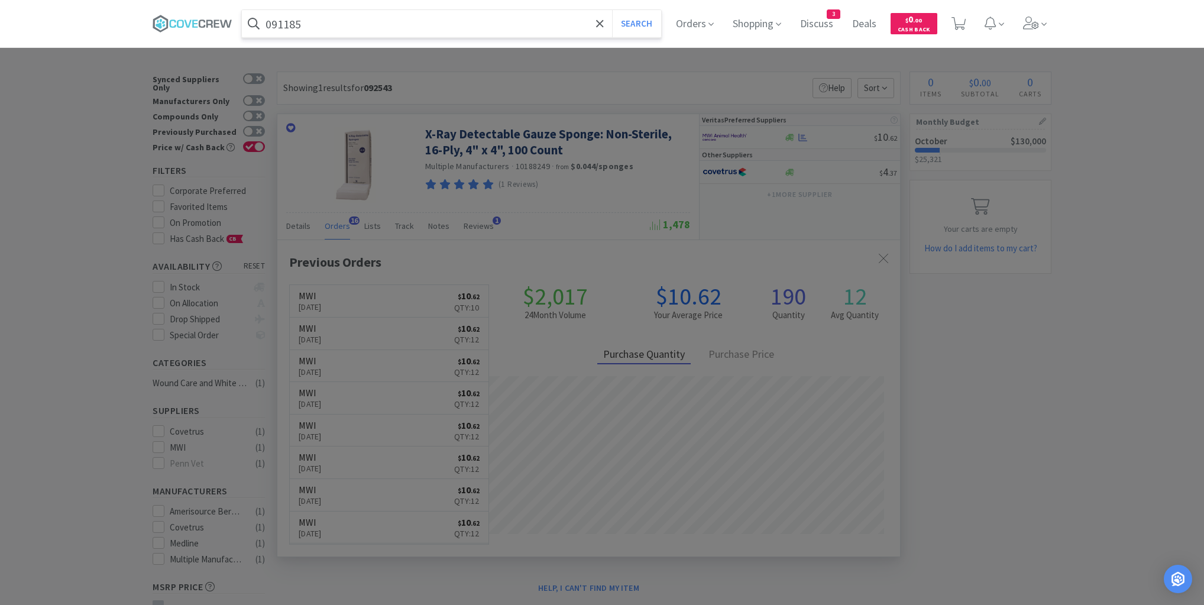
click at [612, 10] on button "Search" at bounding box center [636, 23] width 49 height 27
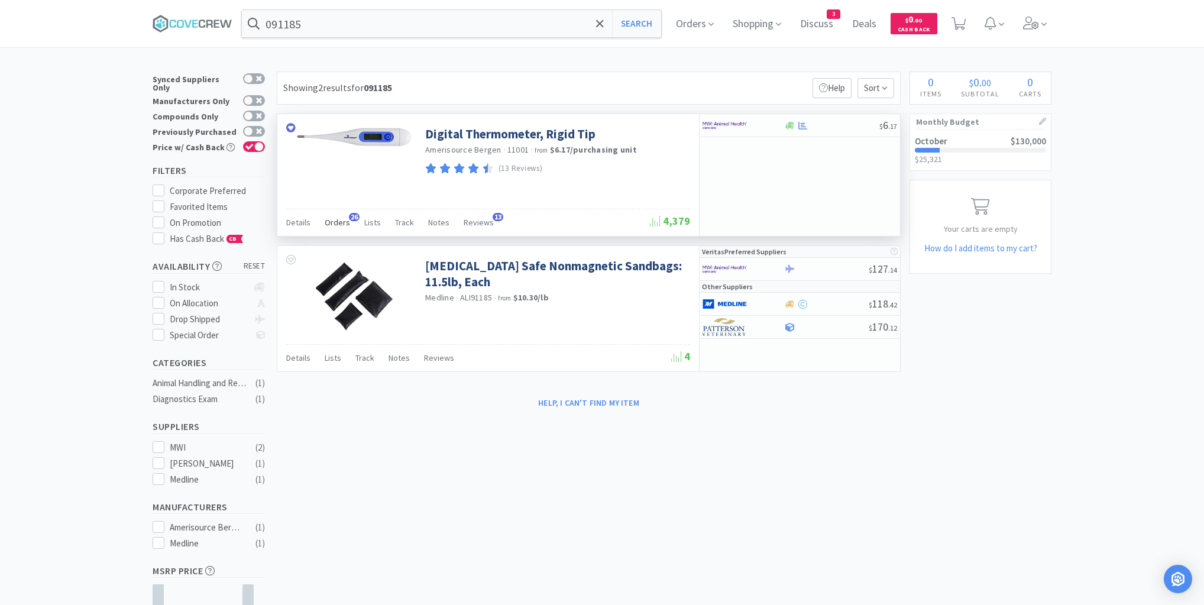
click at [336, 218] on span "Orders" at bounding box center [337, 222] width 25 height 11
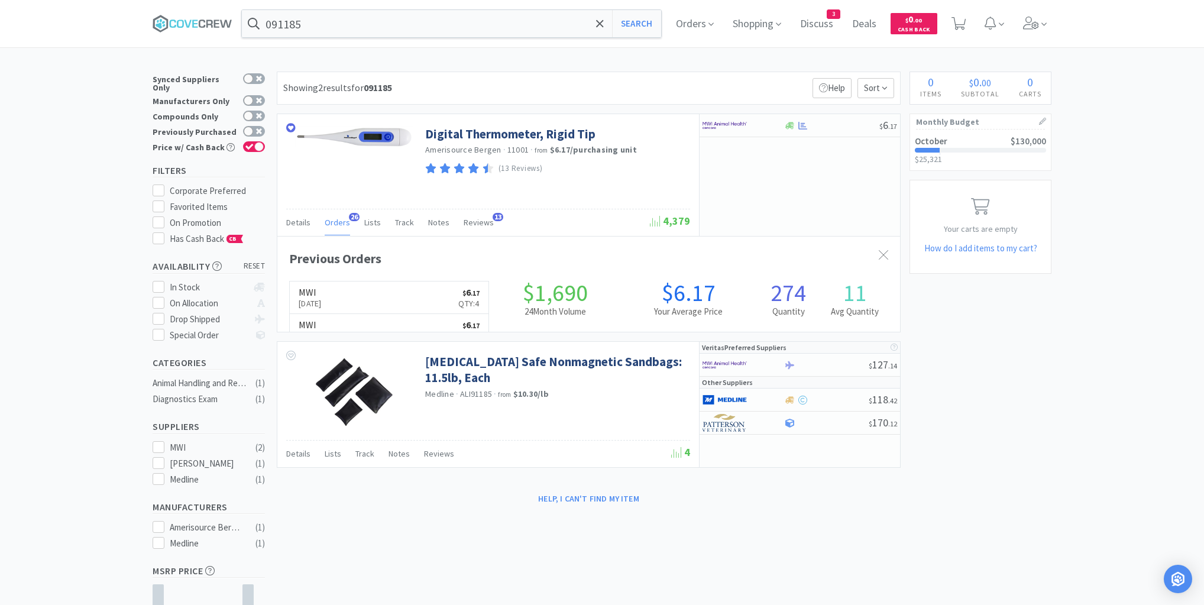
scroll to position [317, 623]
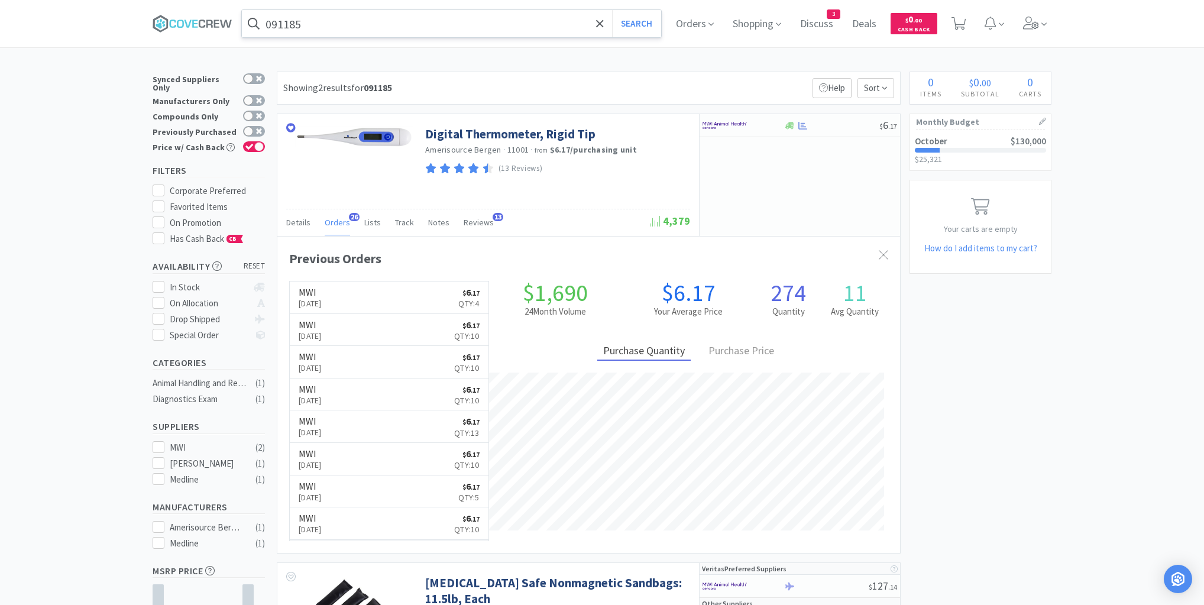
click at [331, 28] on input "091185" at bounding box center [451, 23] width 419 height 27
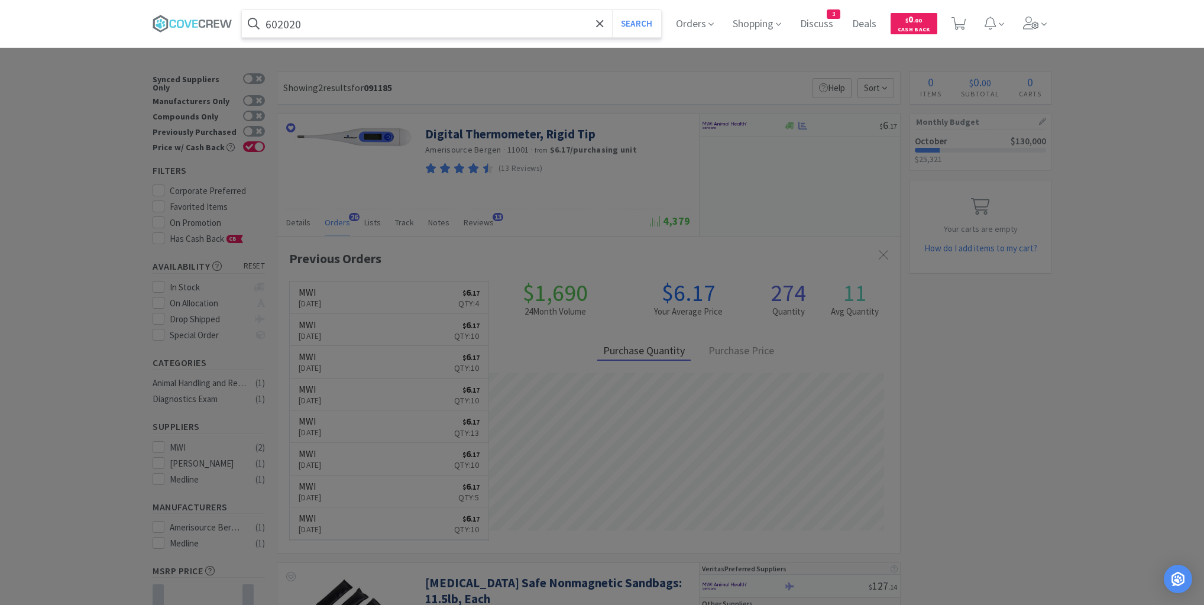
click at [612, 10] on button "Search" at bounding box center [636, 23] width 49 height 27
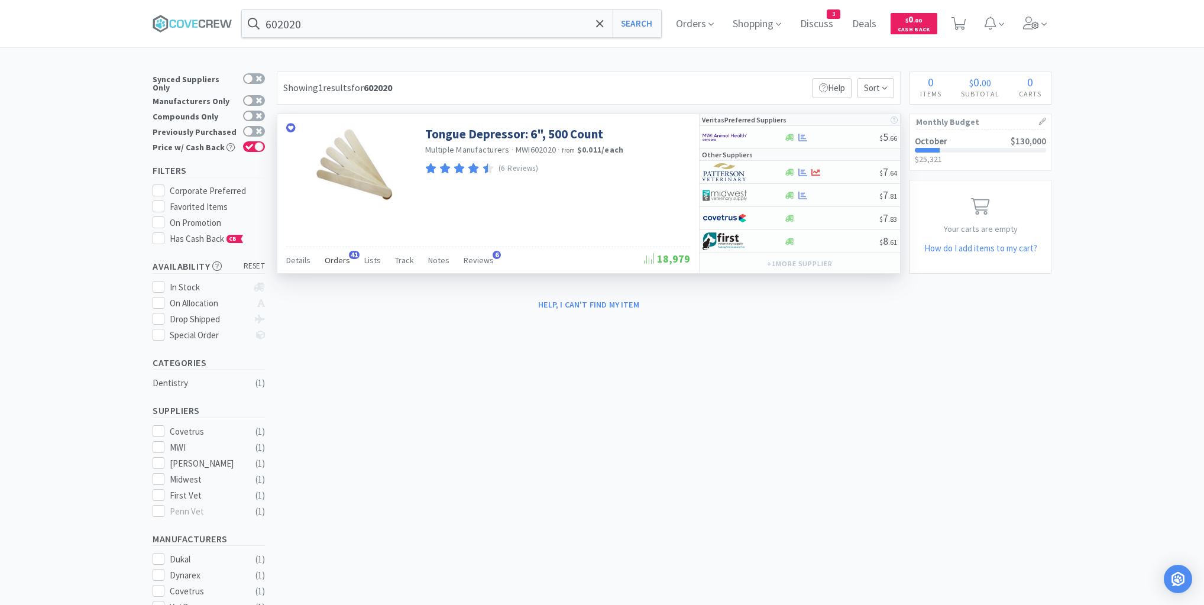
click at [331, 257] on span "Orders" at bounding box center [337, 260] width 25 height 11
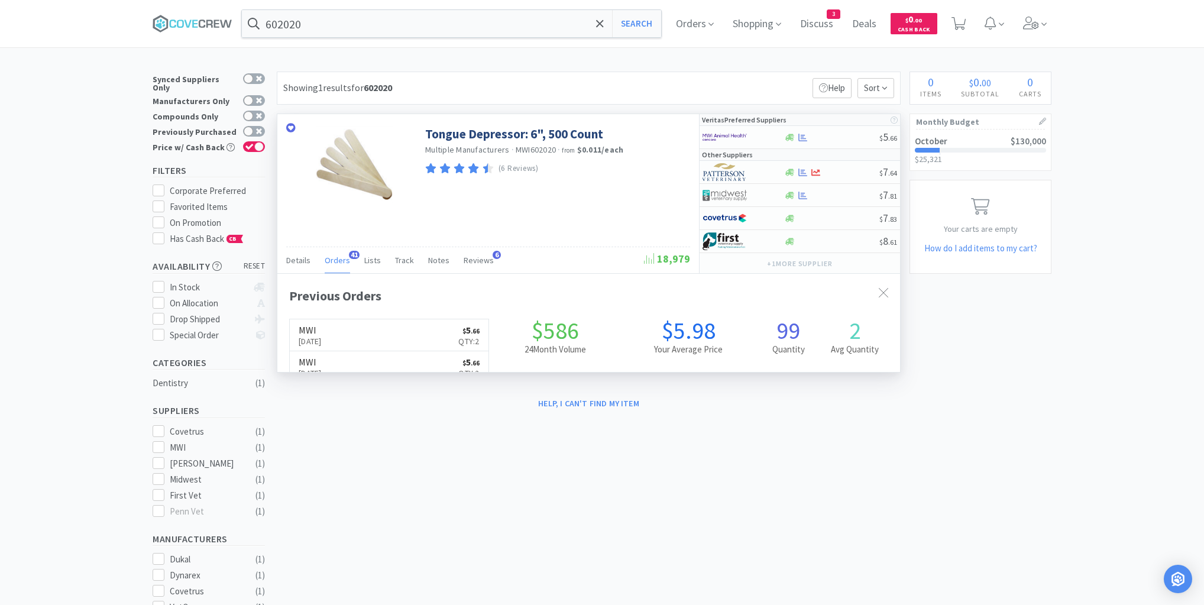
scroll to position [317, 623]
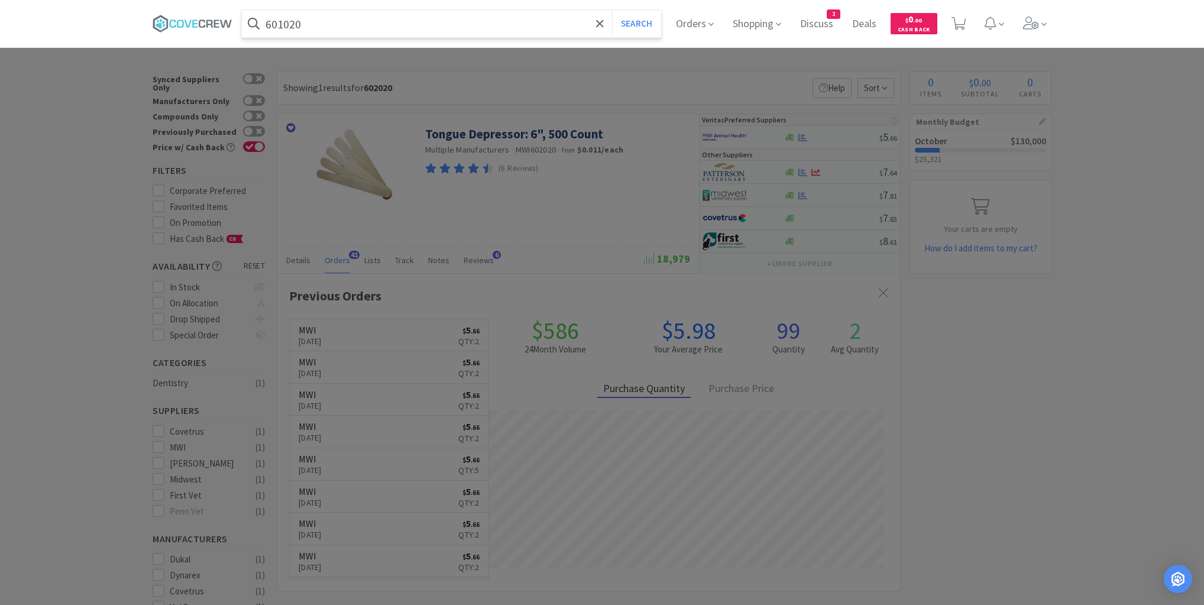
click at [612, 10] on button "Search" at bounding box center [636, 23] width 49 height 27
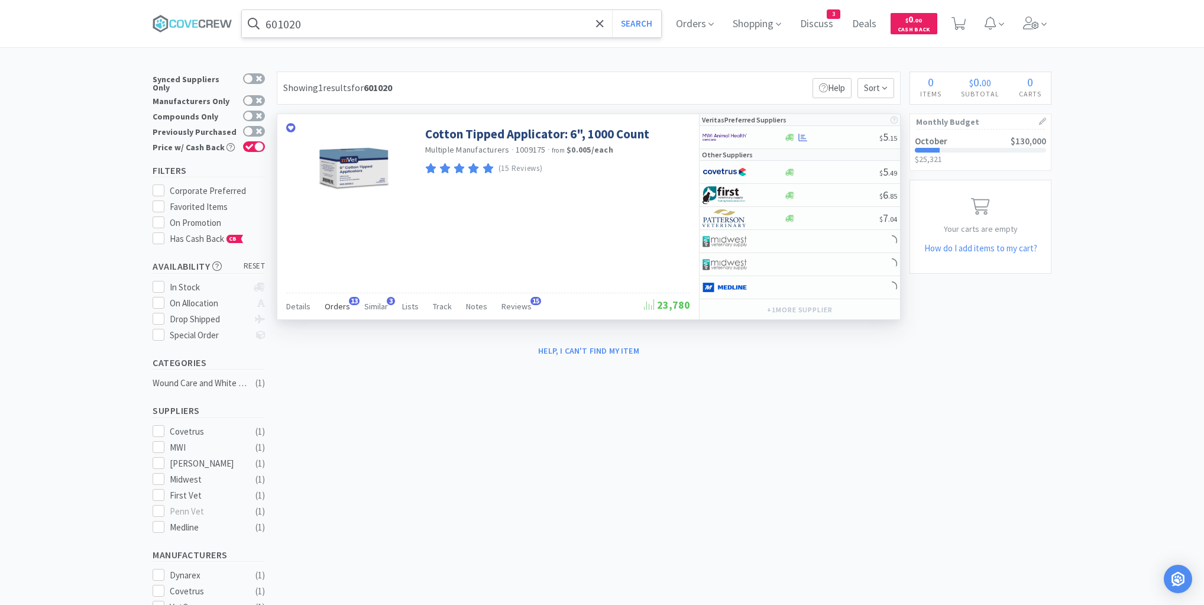
click at [345, 308] on span "Orders" at bounding box center [337, 306] width 25 height 11
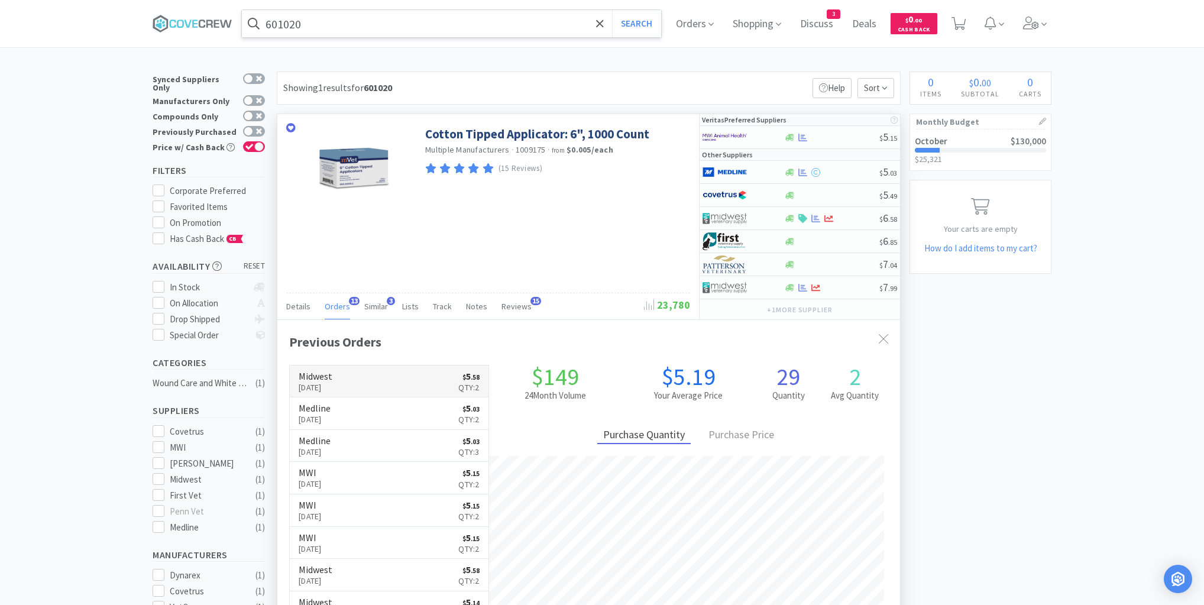
scroll to position [317, 623]
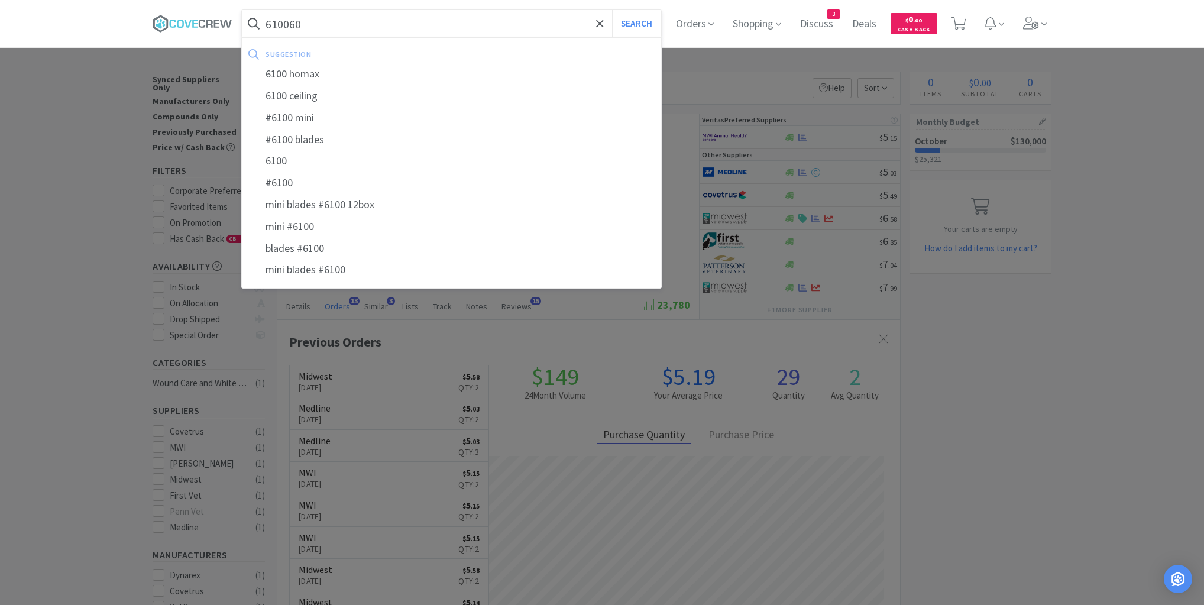
click at [612, 10] on button "Search" at bounding box center [636, 23] width 49 height 27
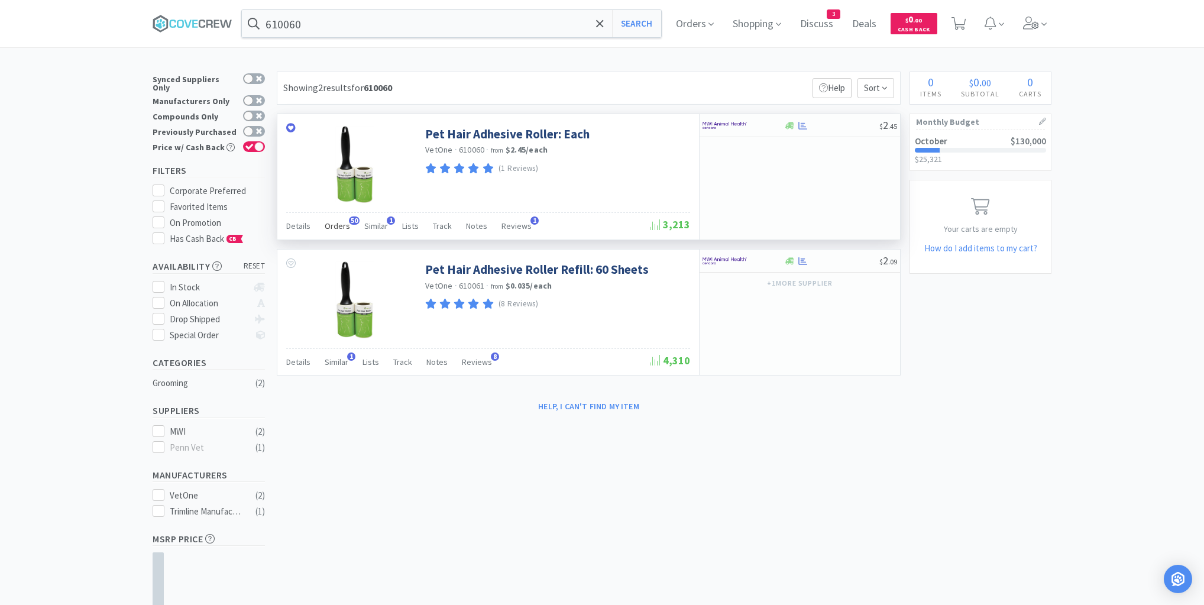
click at [336, 230] on span "Orders" at bounding box center [337, 226] width 25 height 11
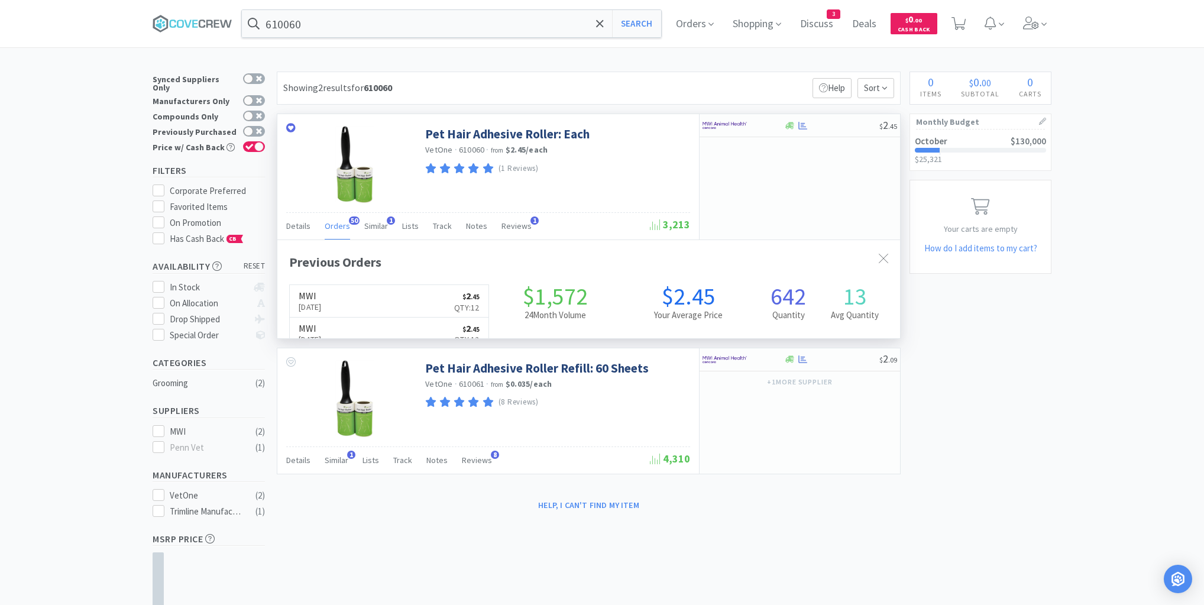
scroll to position [317, 623]
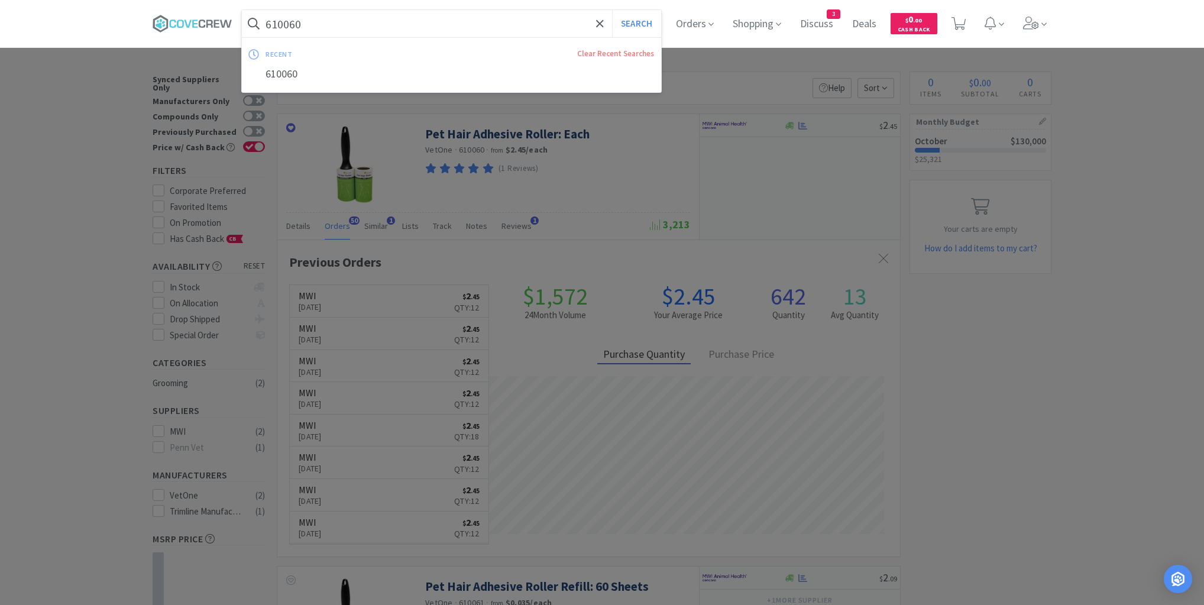
click at [407, 21] on input "610060" at bounding box center [451, 23] width 419 height 27
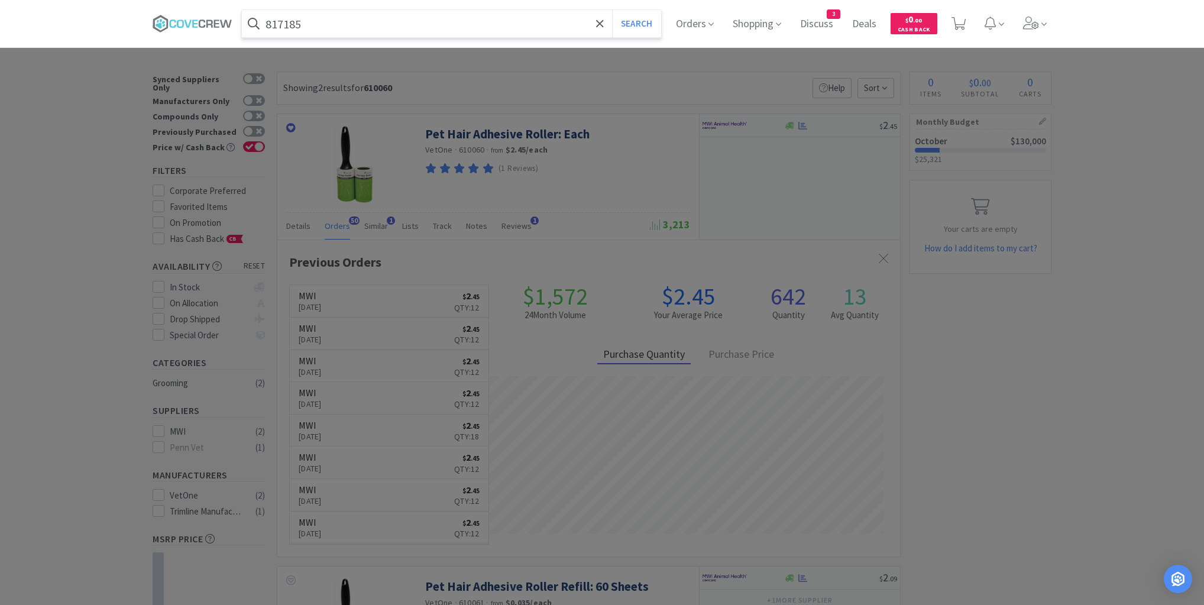
click at [612, 10] on button "Search" at bounding box center [636, 23] width 49 height 27
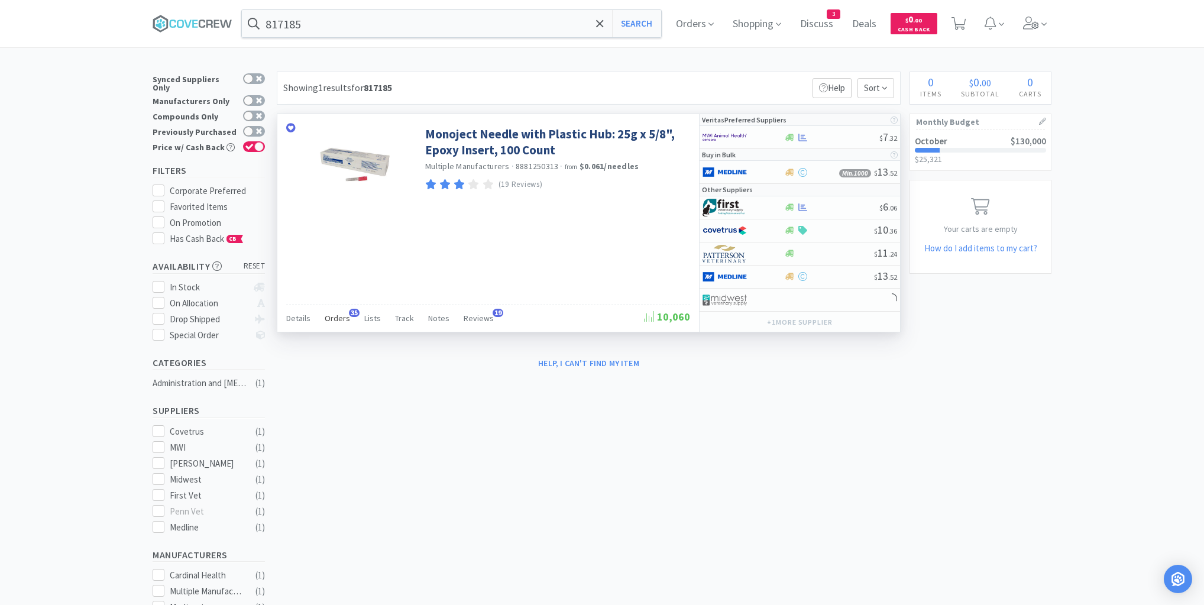
click at [331, 319] on span "Orders" at bounding box center [337, 318] width 25 height 11
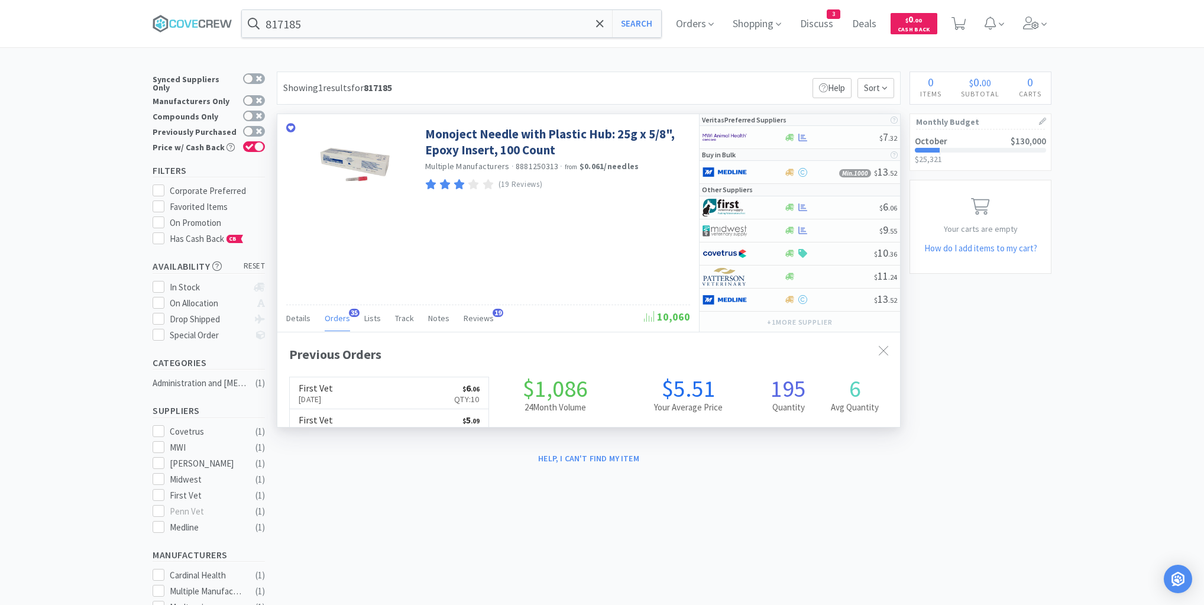
scroll to position [317, 623]
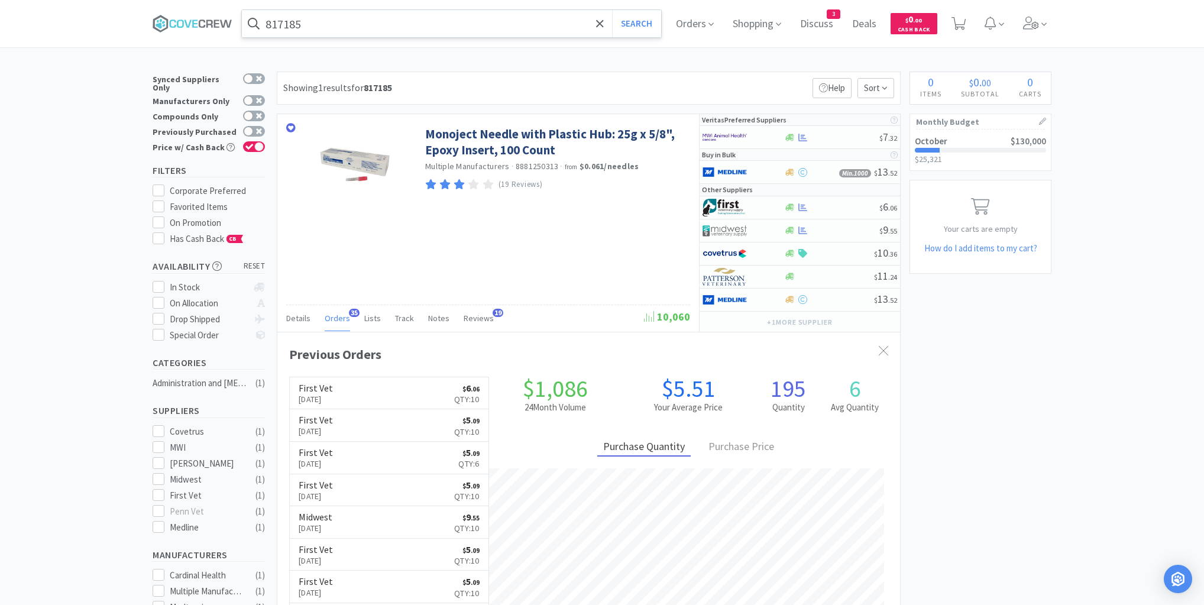
click at [338, 22] on input "817185" at bounding box center [451, 23] width 419 height 27
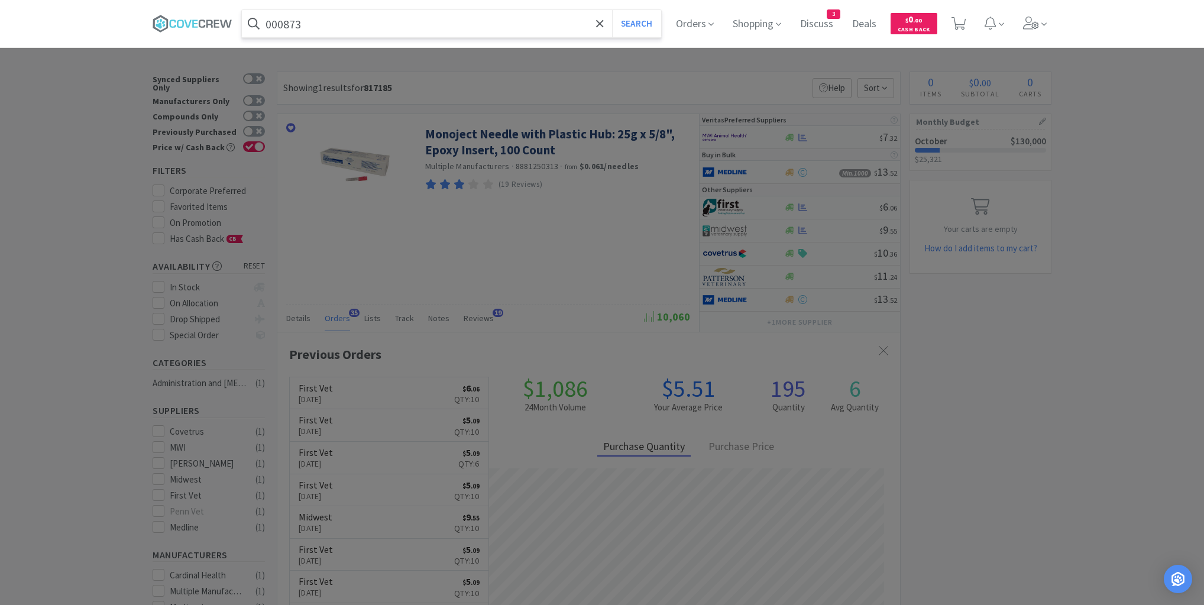
click at [612, 10] on button "Search" at bounding box center [636, 23] width 49 height 27
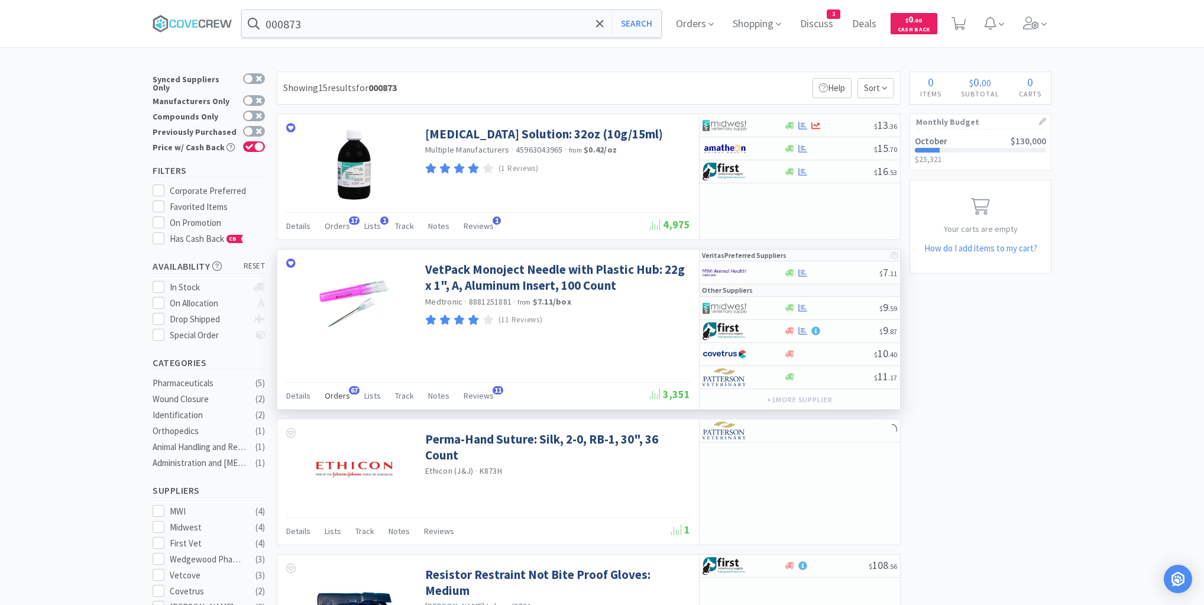
click at [333, 390] on span "Orders" at bounding box center [337, 395] width 25 height 11
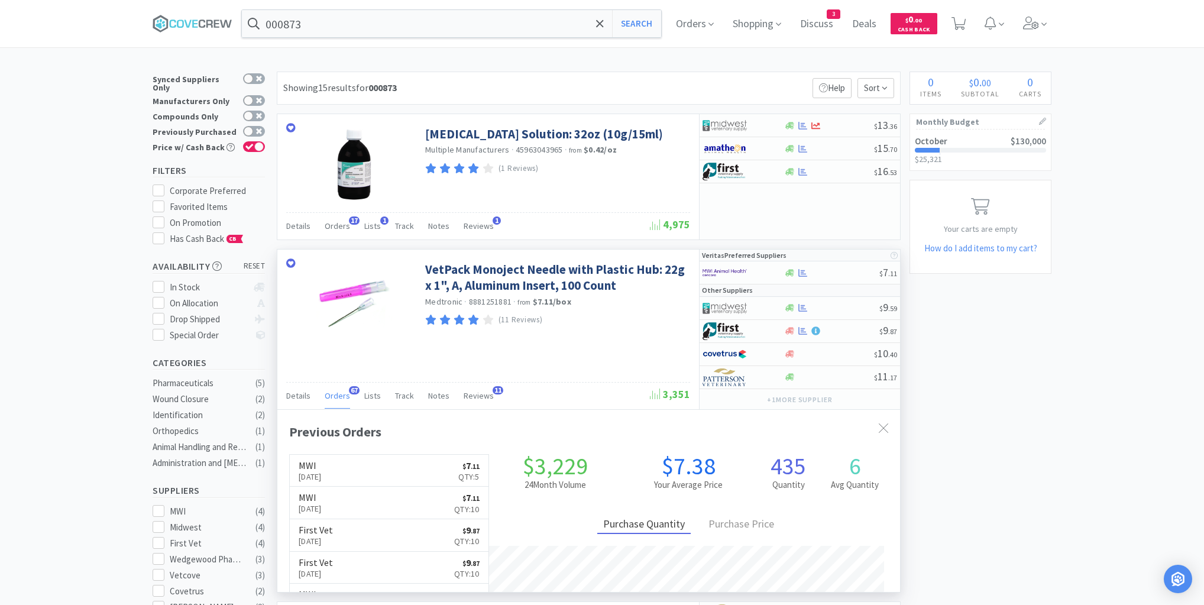
scroll to position [317, 623]
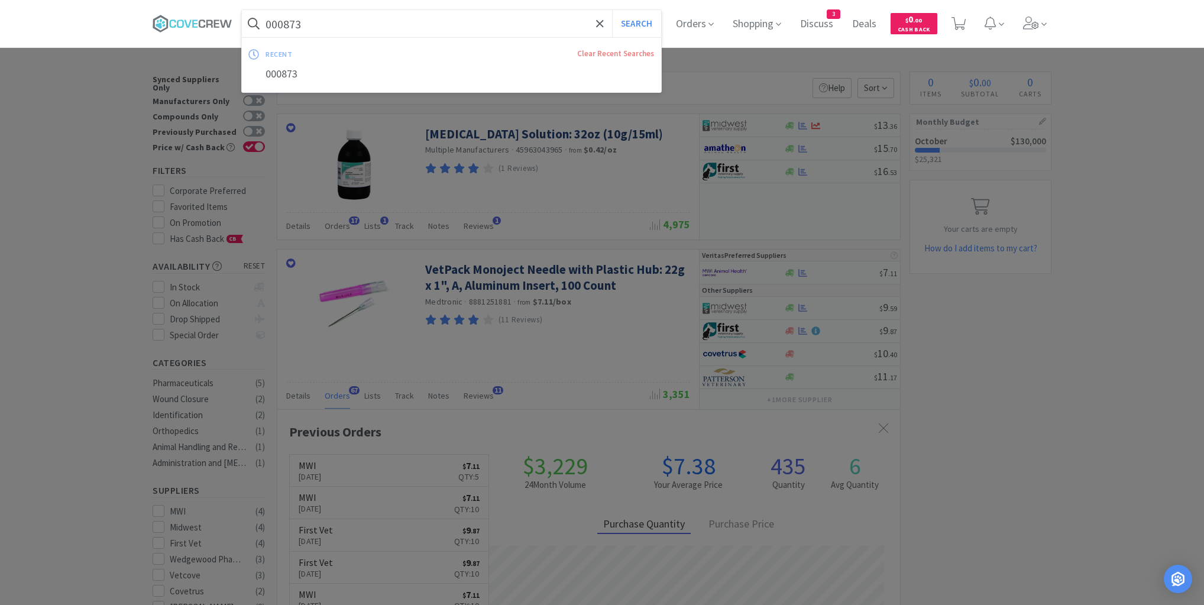
click at [390, 23] on input "000873" at bounding box center [451, 23] width 419 height 27
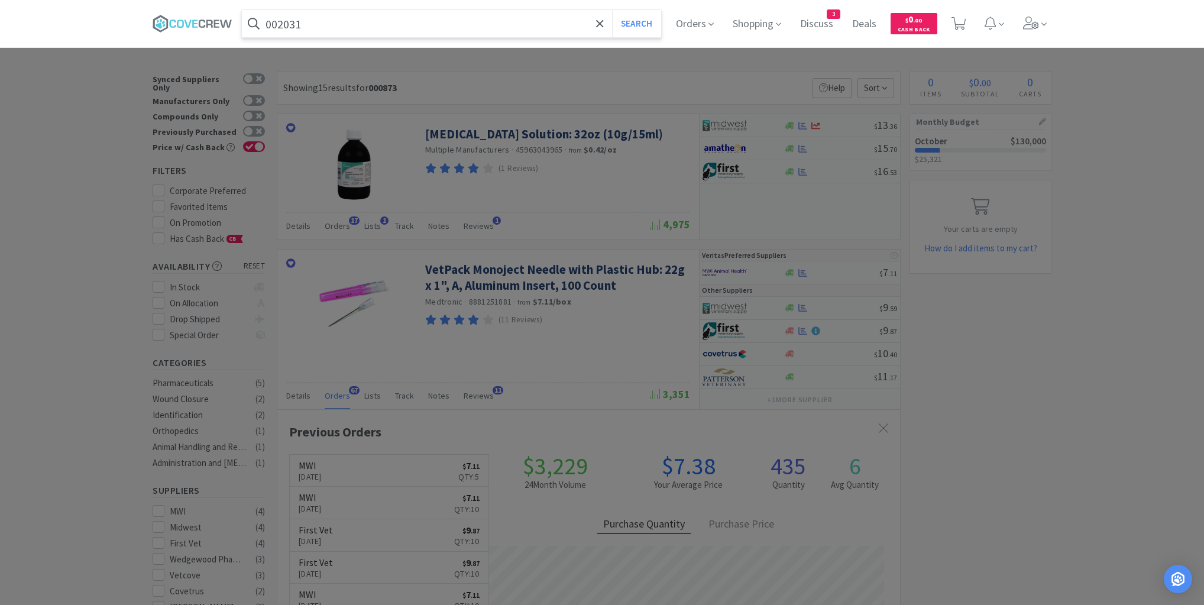
click at [612, 10] on button "Search" at bounding box center [636, 23] width 49 height 27
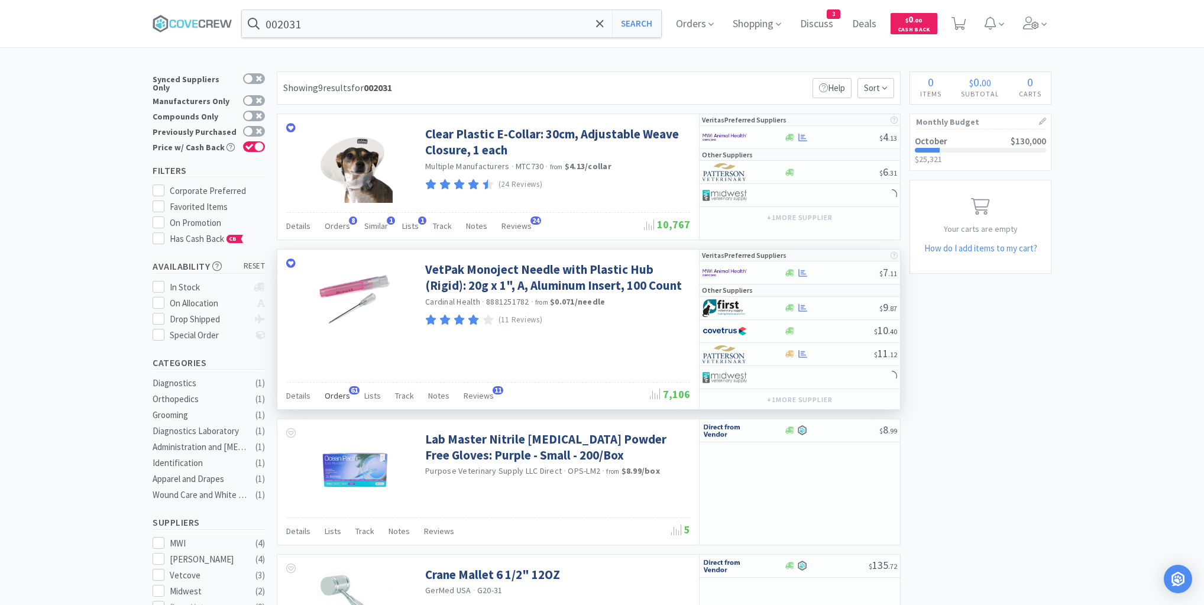
click at [341, 393] on span "Orders" at bounding box center [337, 395] width 25 height 11
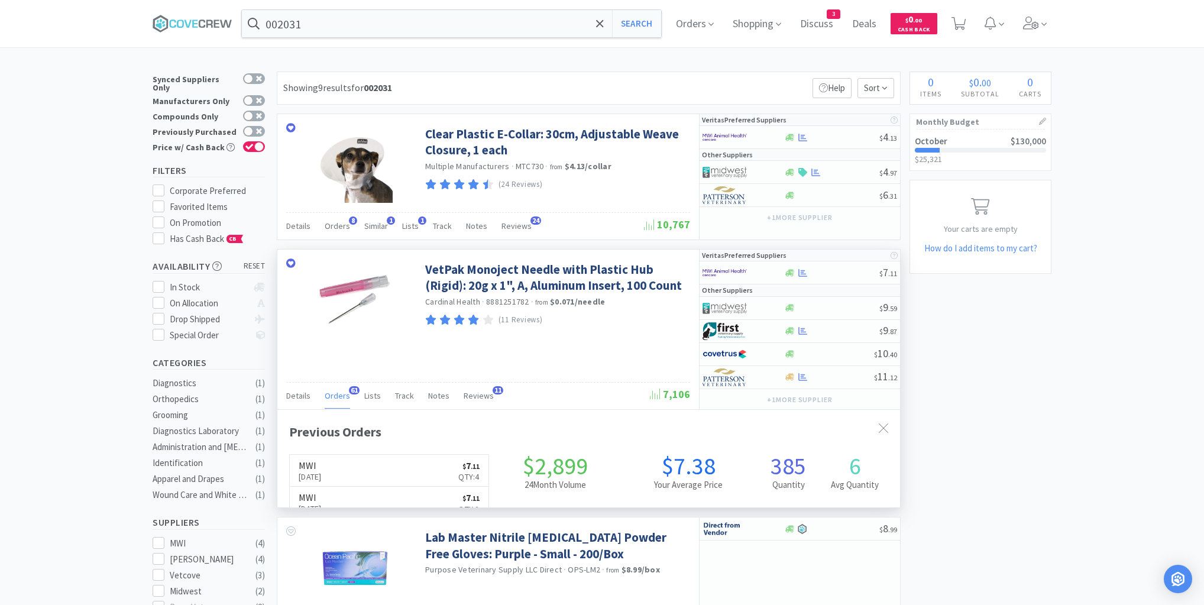
scroll to position [317, 623]
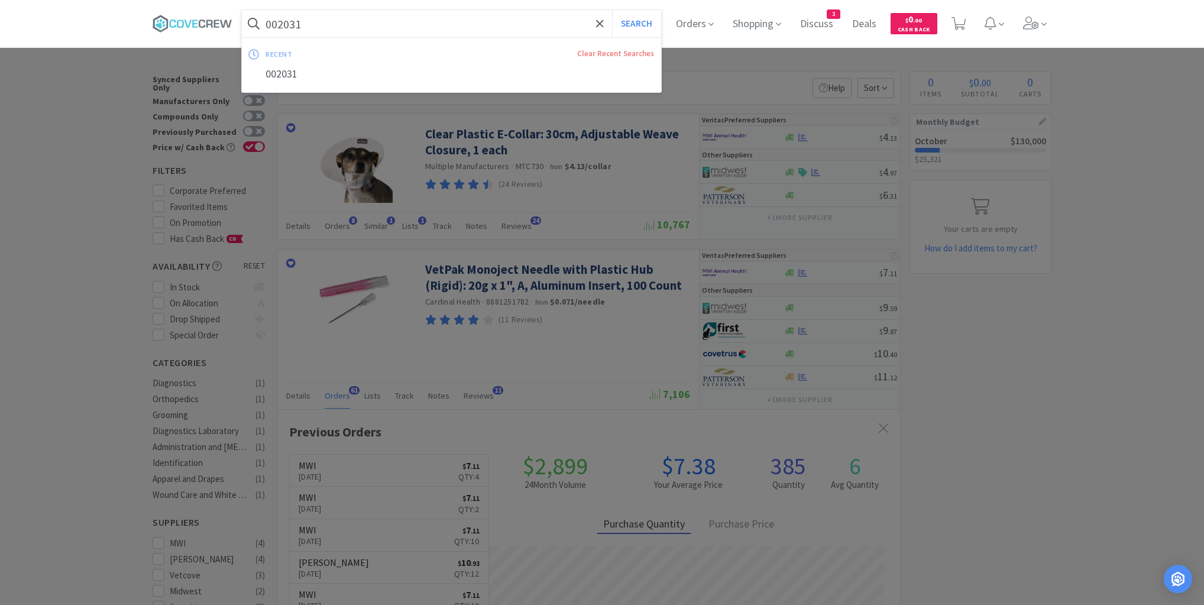
click at [378, 18] on input "002031" at bounding box center [451, 23] width 419 height 27
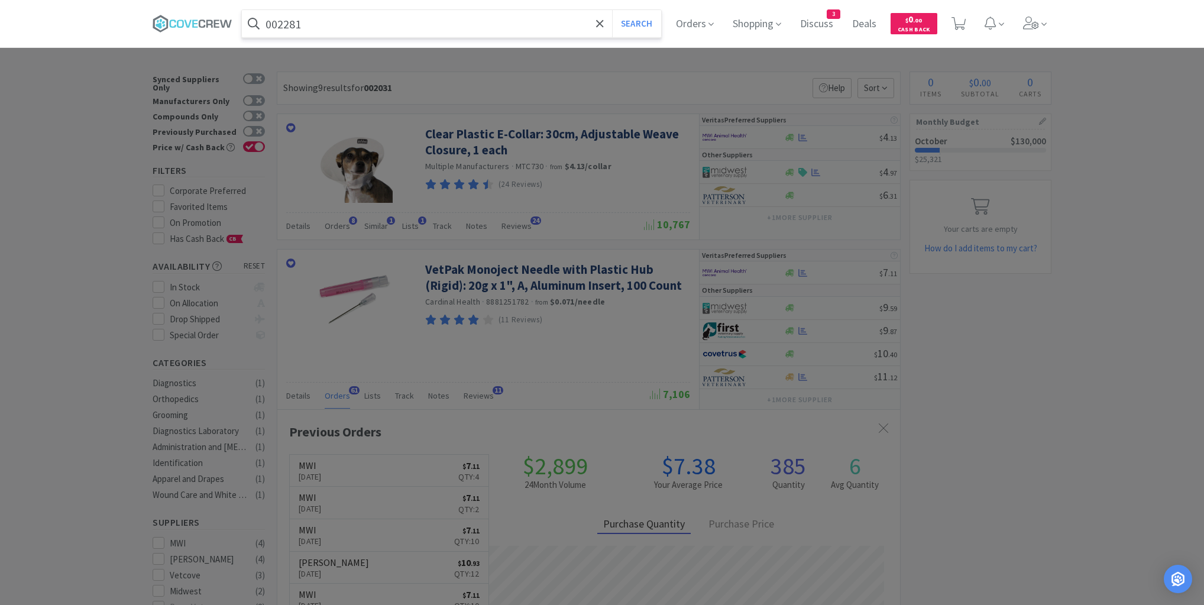
click at [612, 10] on button "Search" at bounding box center [636, 23] width 49 height 27
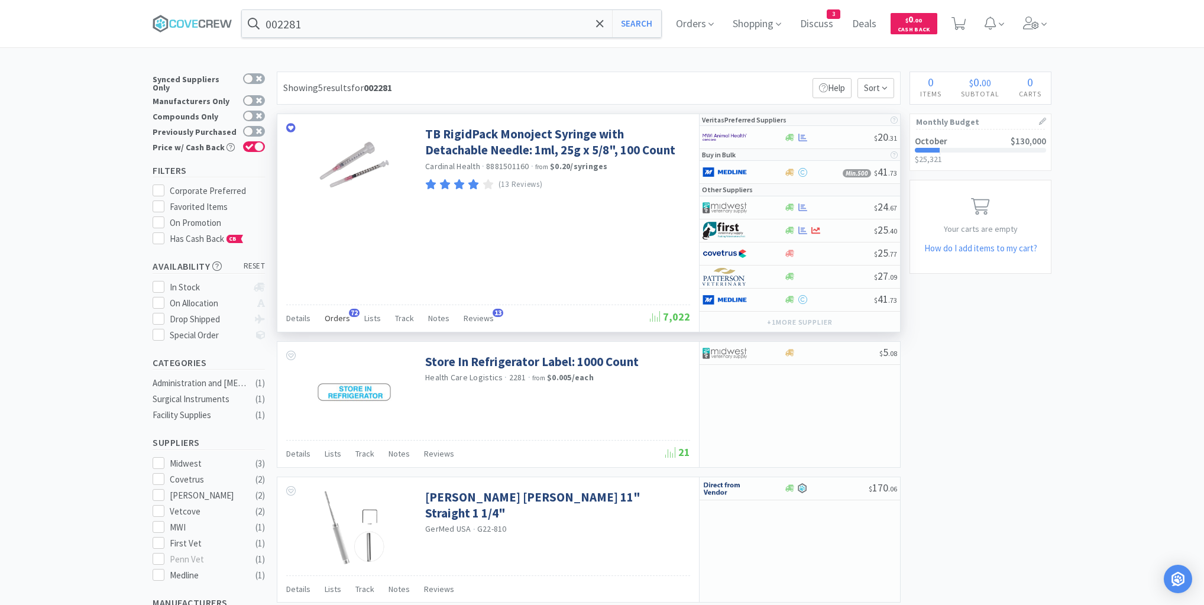
click at [337, 315] on span "Orders" at bounding box center [337, 318] width 25 height 11
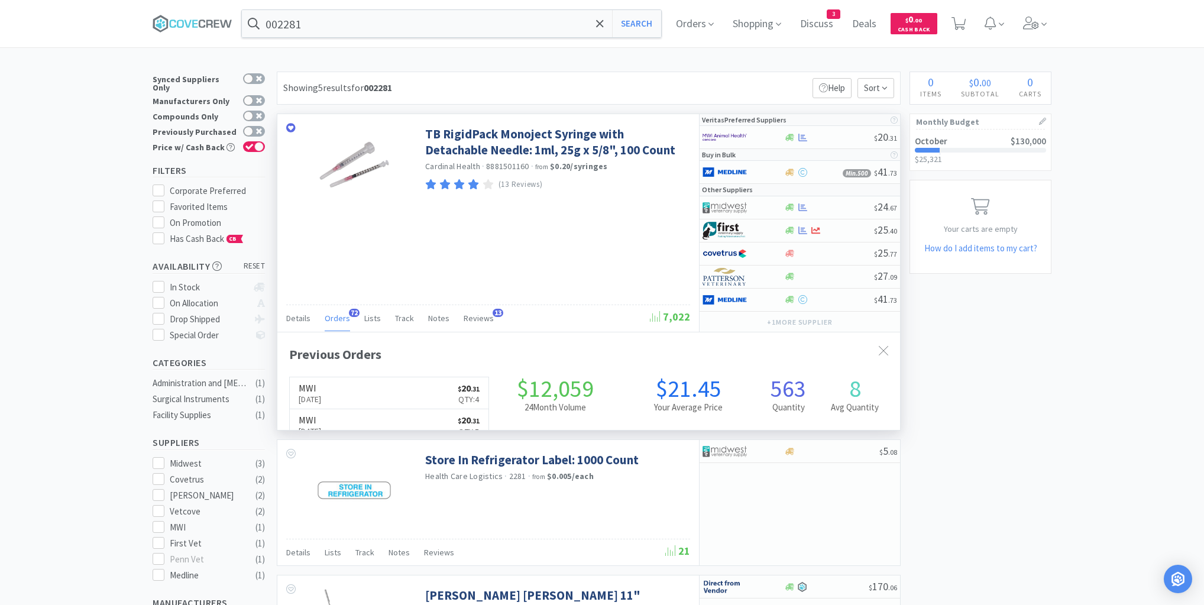
scroll to position [317, 623]
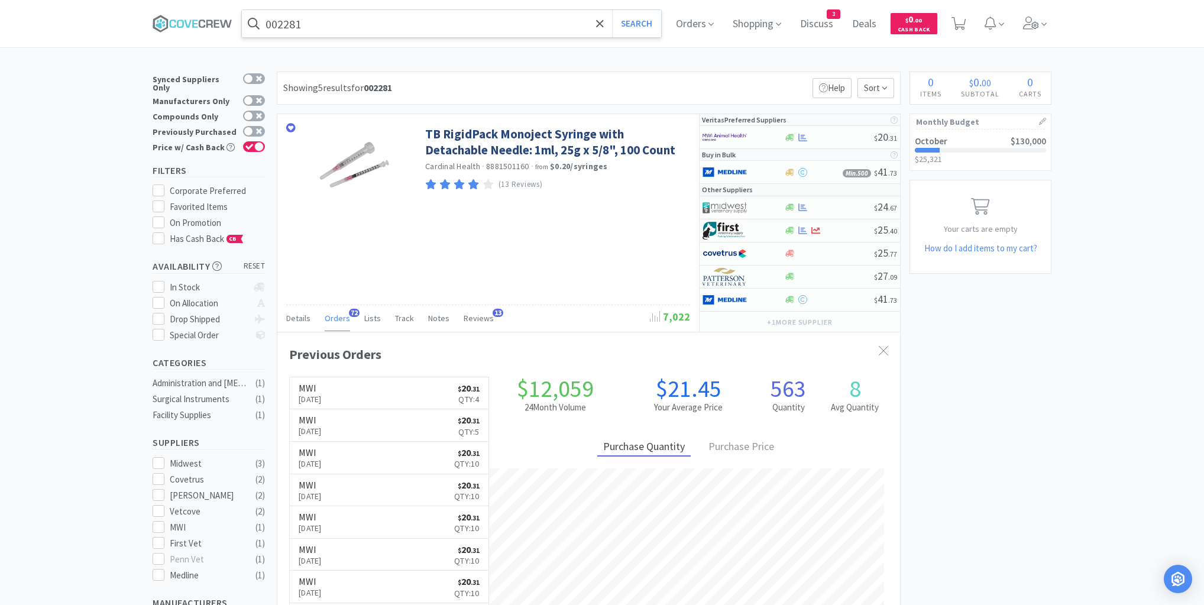
click at [404, 29] on input "002281" at bounding box center [451, 23] width 419 height 27
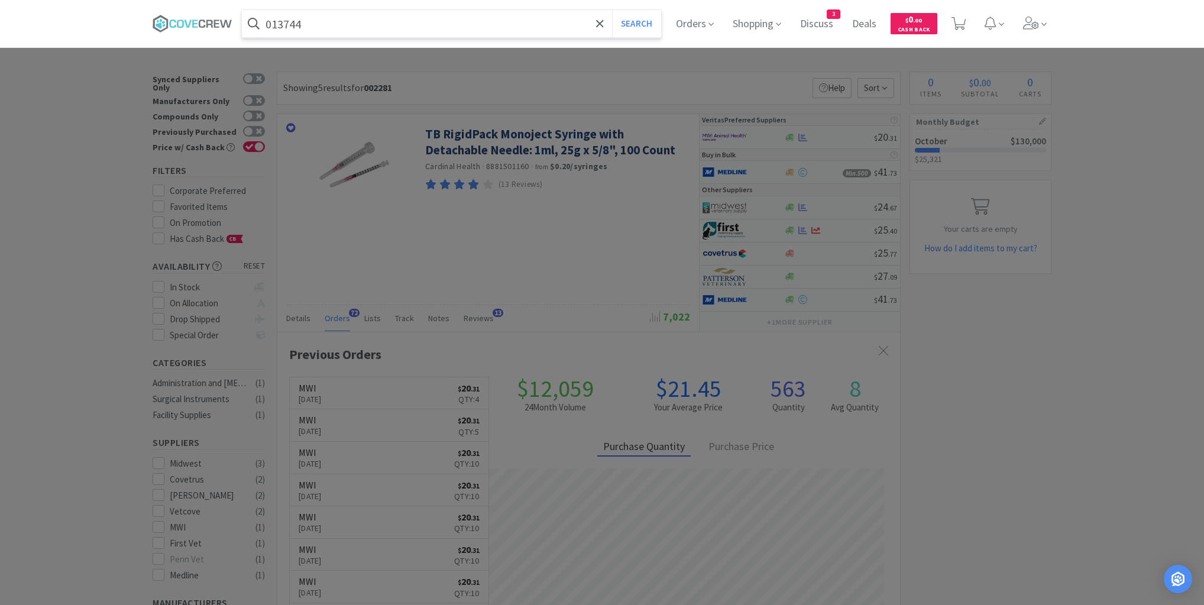
click at [612, 10] on button "Search" at bounding box center [636, 23] width 49 height 27
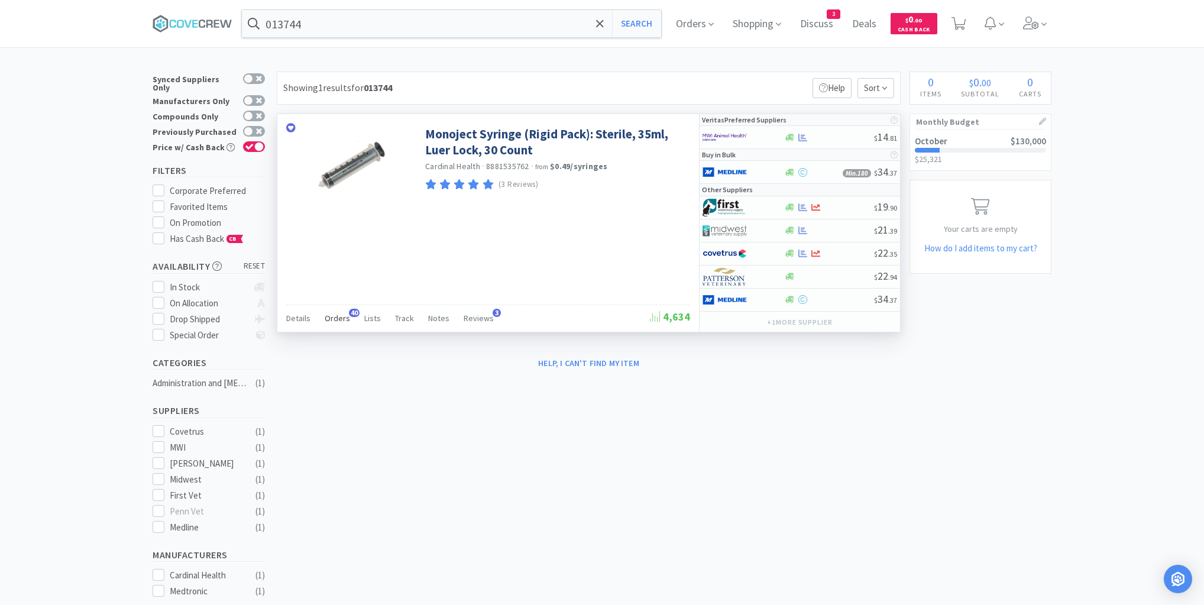
click at [333, 315] on span "Orders" at bounding box center [337, 318] width 25 height 11
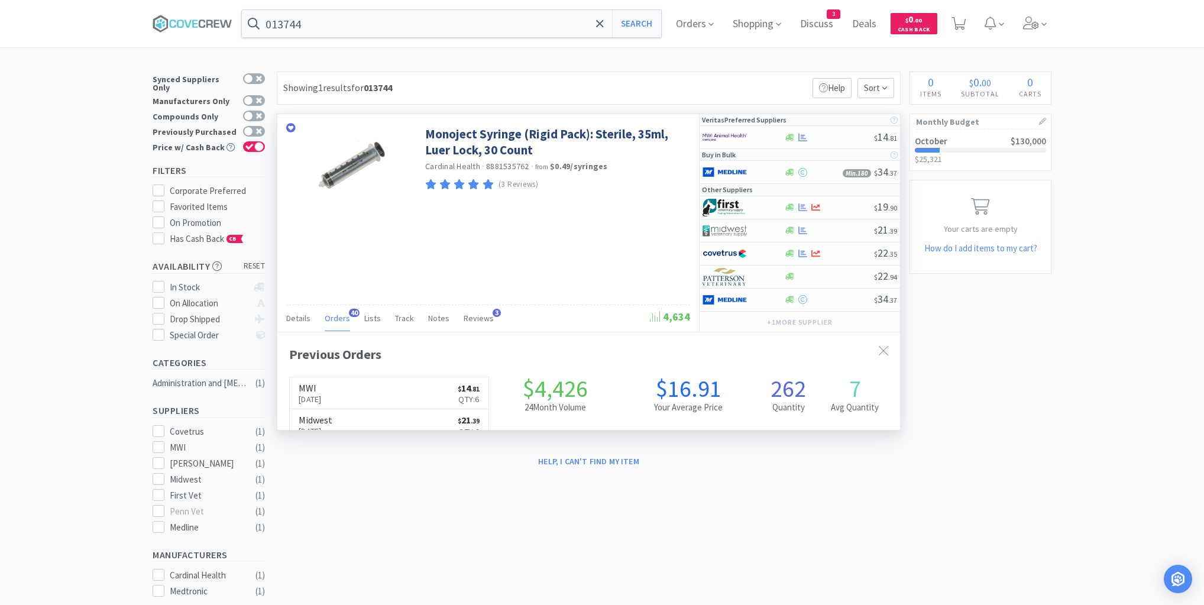
scroll to position [317, 623]
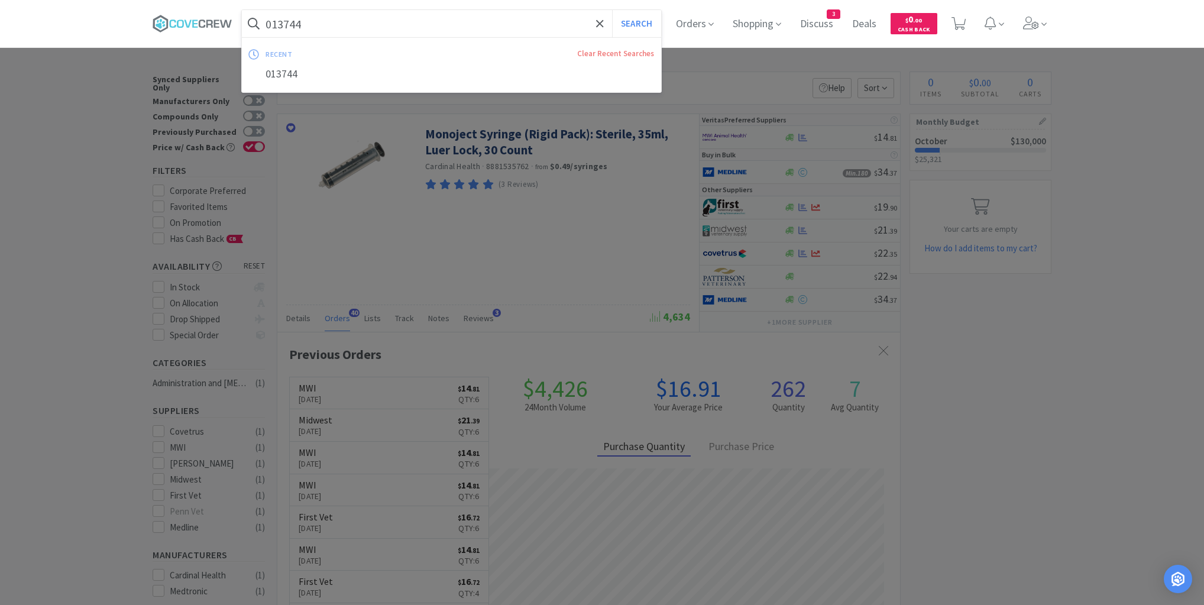
click at [322, 20] on input "013744" at bounding box center [451, 23] width 419 height 27
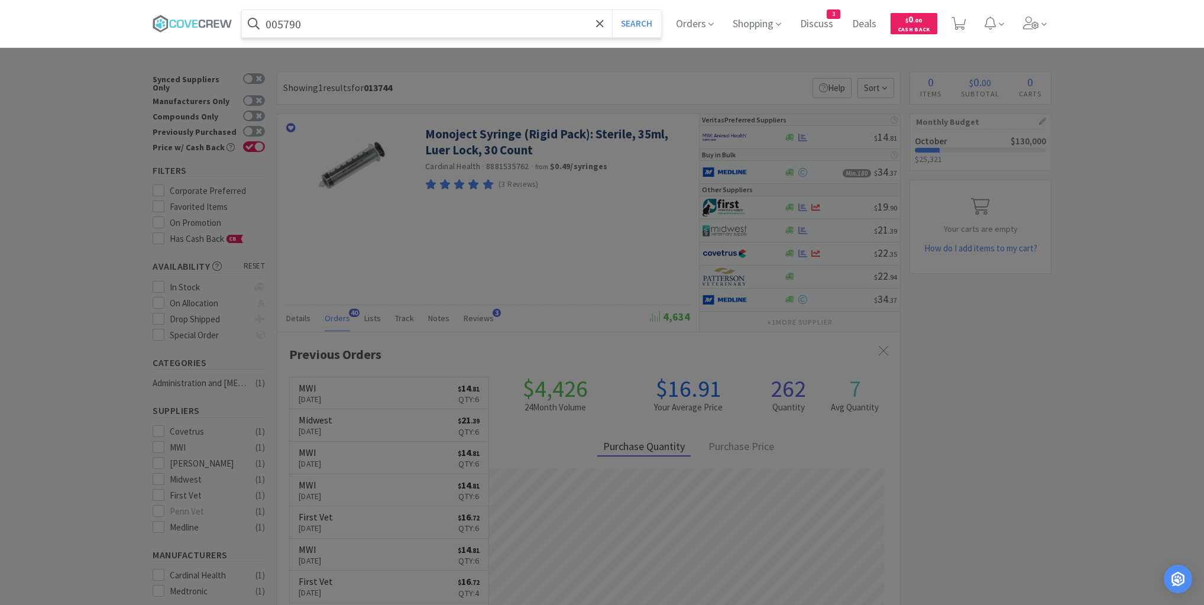
click at [612, 10] on button "Search" at bounding box center [636, 23] width 49 height 27
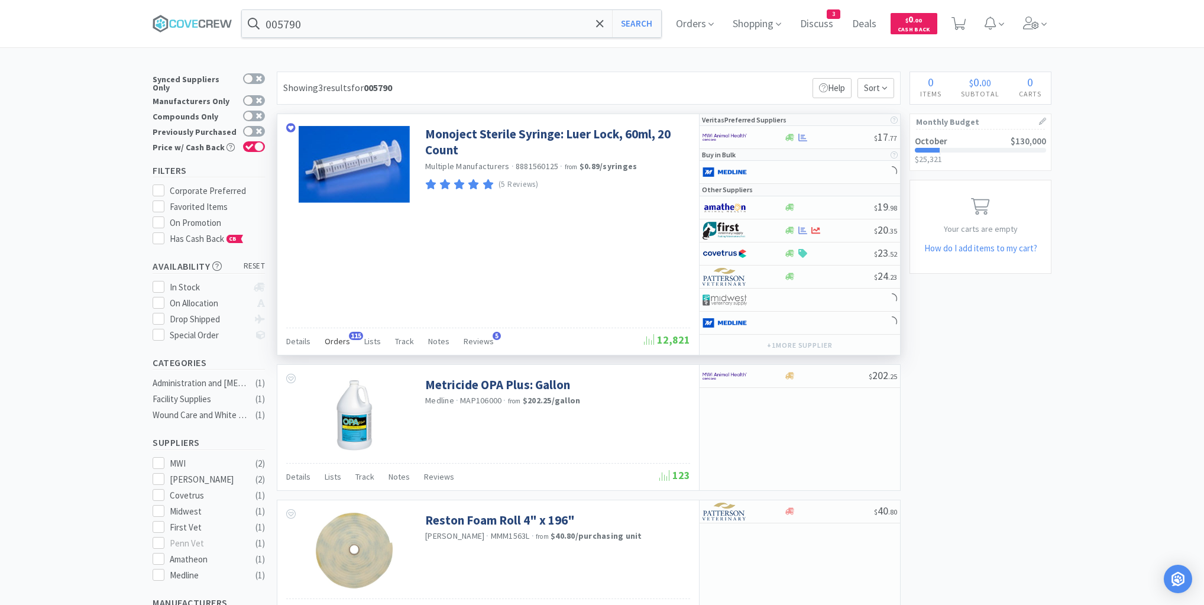
click at [340, 339] on span "Orders" at bounding box center [337, 341] width 25 height 11
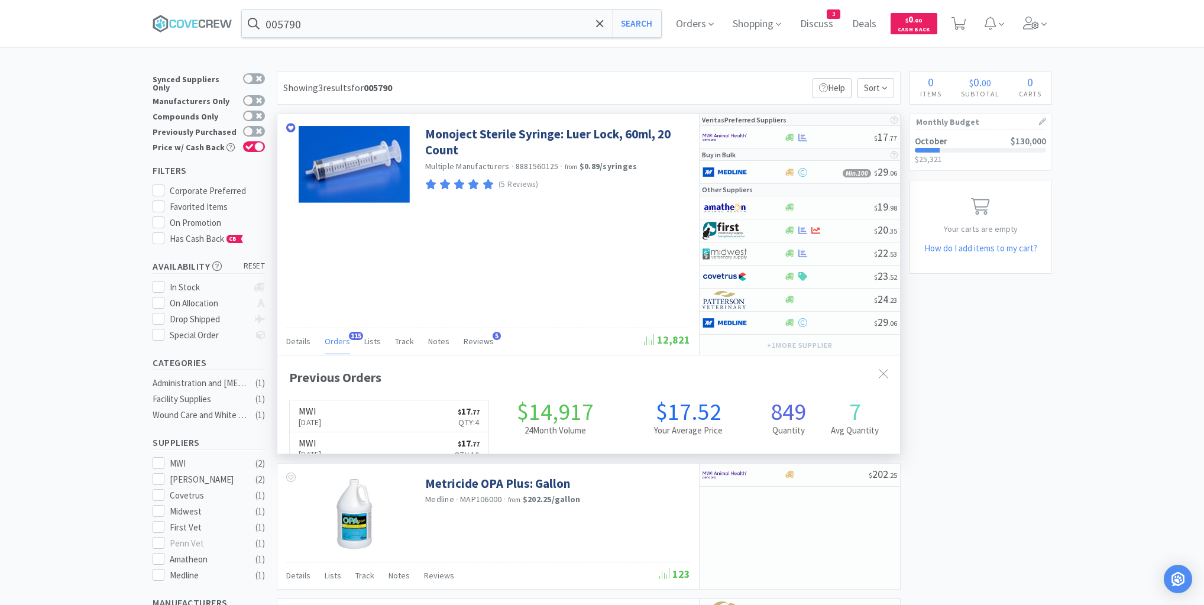
scroll to position [317, 623]
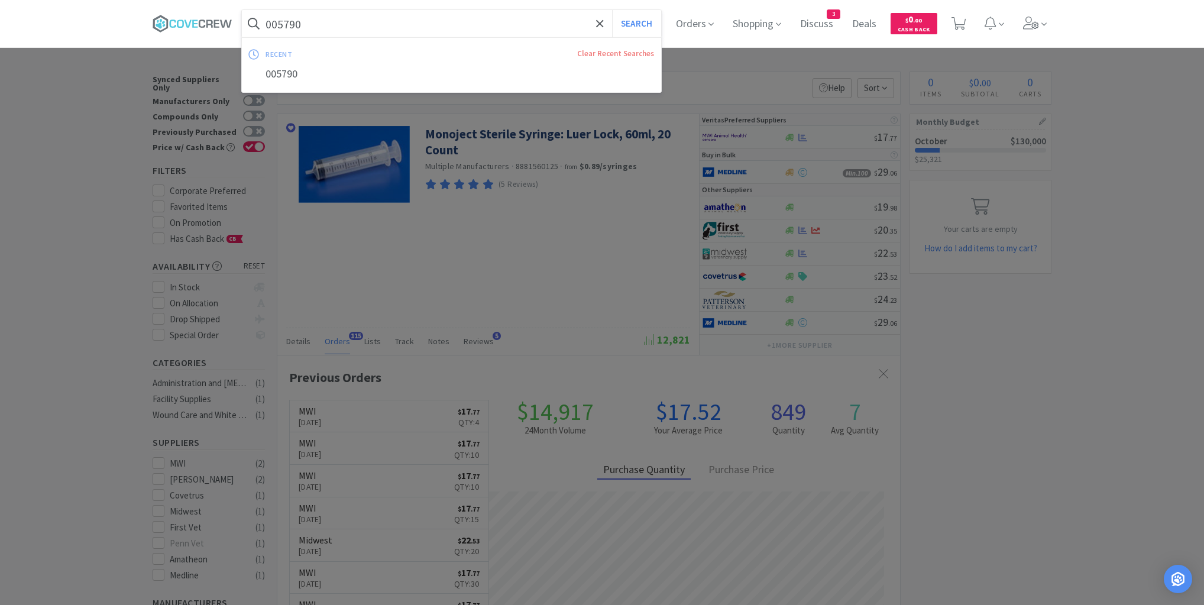
drag, startPoint x: 411, startPoint y: 21, endPoint x: 414, endPoint y: 26, distance: 6.1
click at [412, 21] on input "005790" at bounding box center [451, 23] width 419 height 27
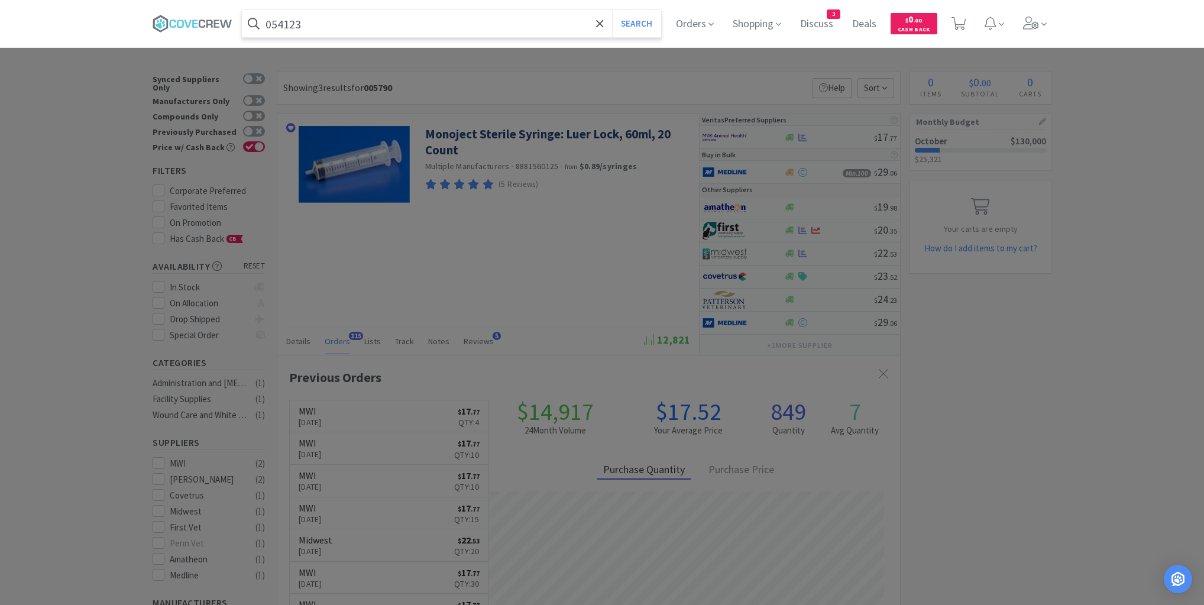
click at [612, 10] on button "Search" at bounding box center [636, 23] width 49 height 27
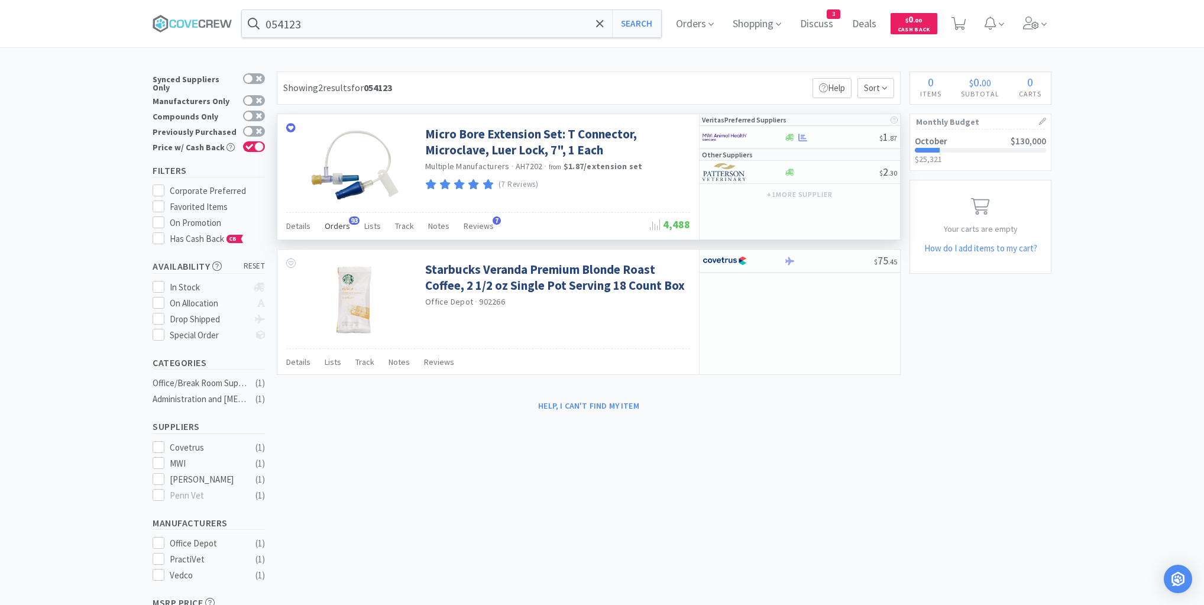
click at [340, 224] on span "Orders" at bounding box center [337, 226] width 25 height 11
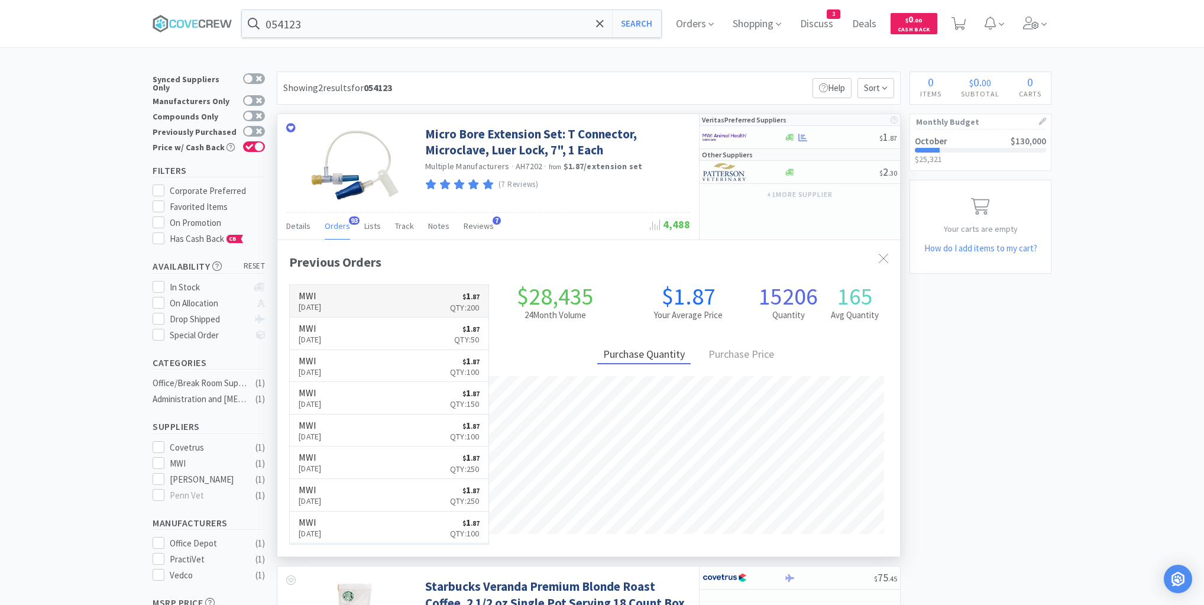
scroll to position [317, 623]
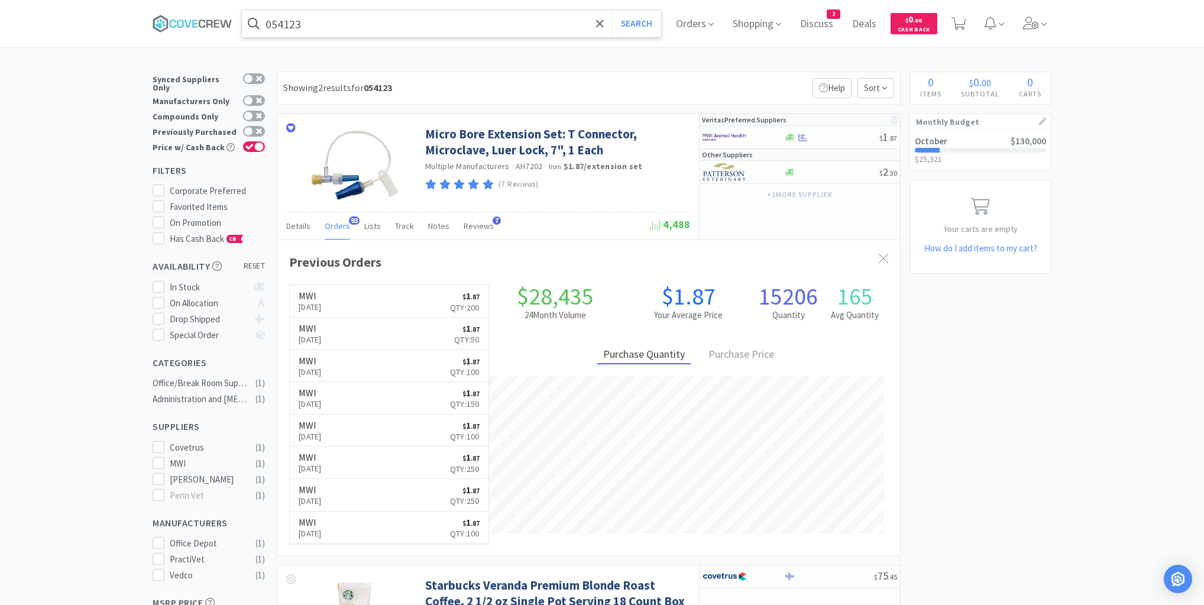
click at [419, 24] on input "054123" at bounding box center [451, 23] width 419 height 27
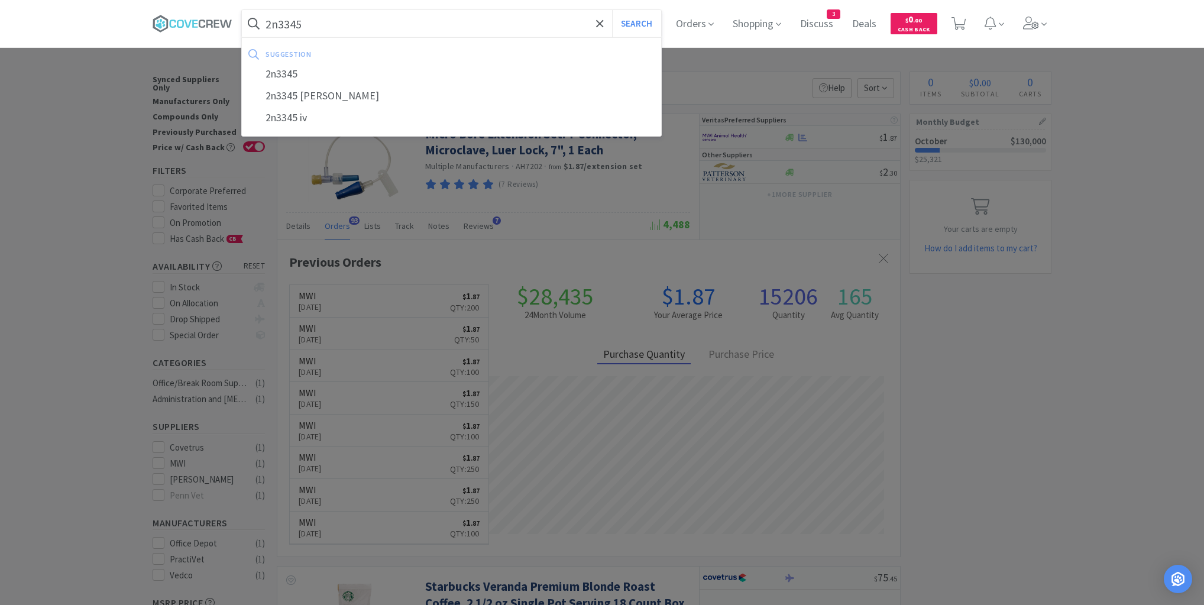
click at [612, 10] on button "Search" at bounding box center [636, 23] width 49 height 27
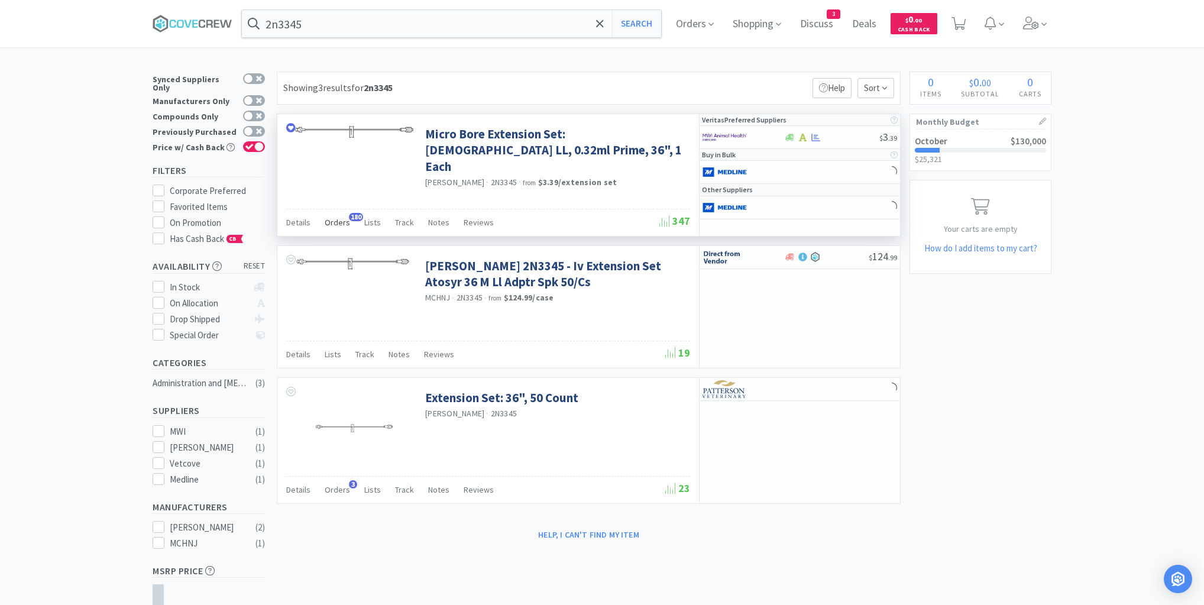
click at [339, 220] on span "Orders" at bounding box center [337, 222] width 25 height 11
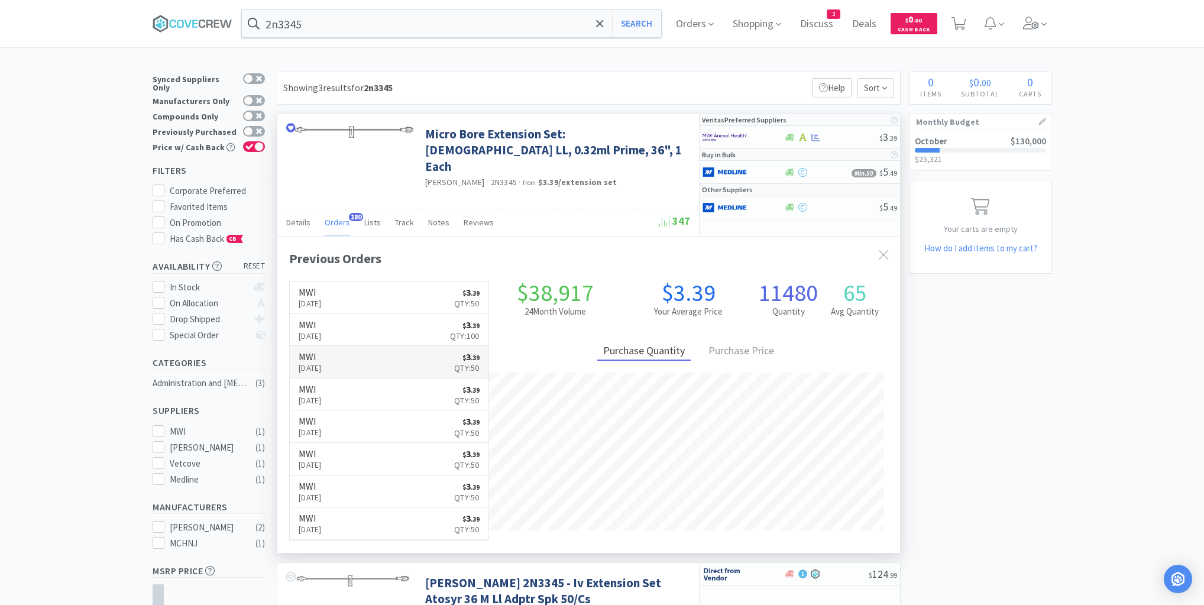
scroll to position [317, 623]
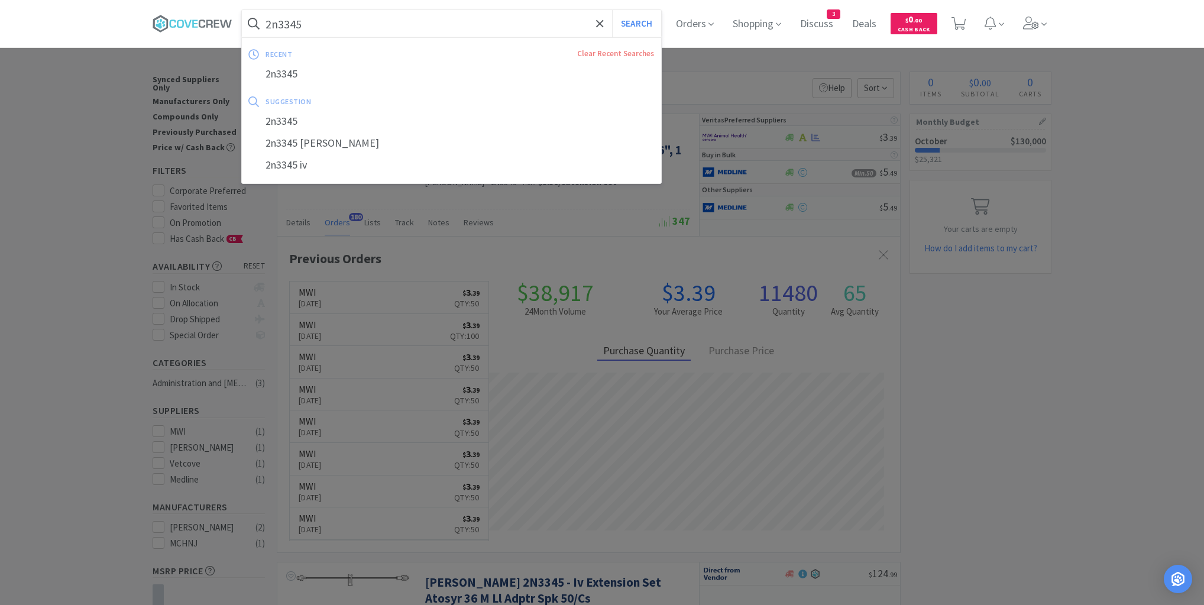
drag, startPoint x: 375, startPoint y: 25, endPoint x: 379, endPoint y: 33, distance: 9.3
click at [376, 26] on input "2n3345" at bounding box center [451, 23] width 419 height 27
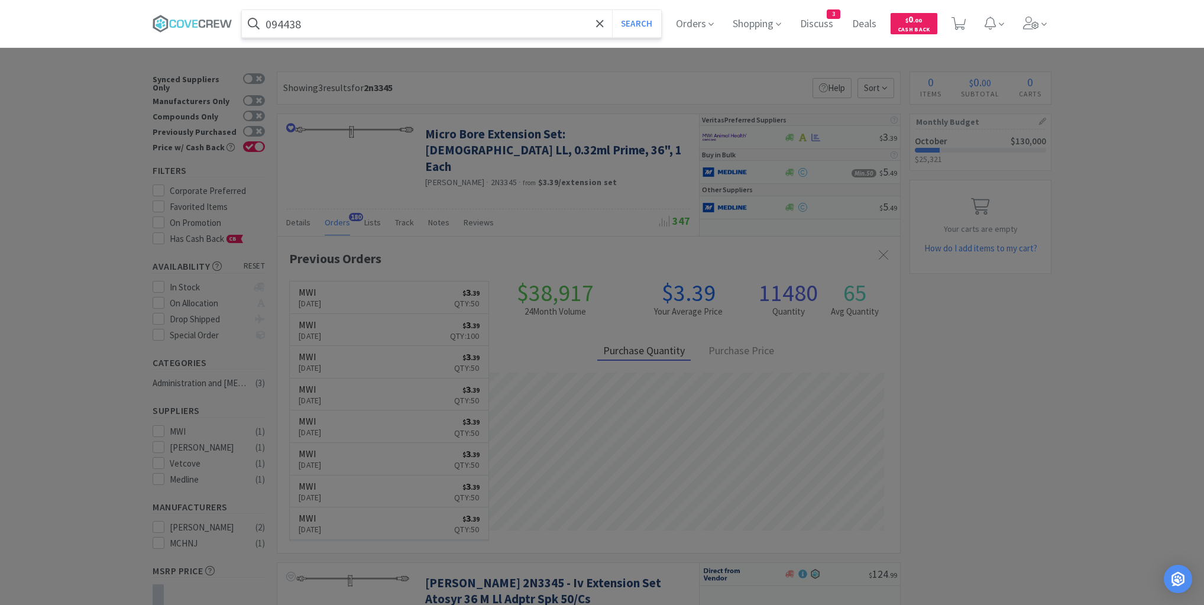
click at [612, 10] on button "Search" at bounding box center [636, 23] width 49 height 27
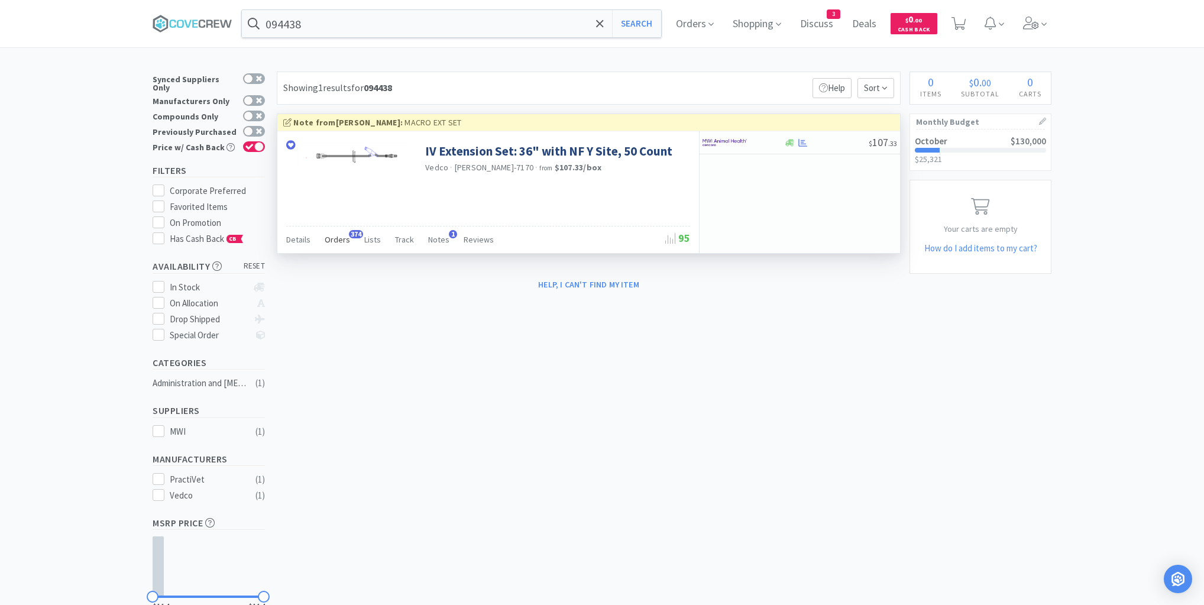
click at [342, 239] on span "Orders" at bounding box center [337, 239] width 25 height 11
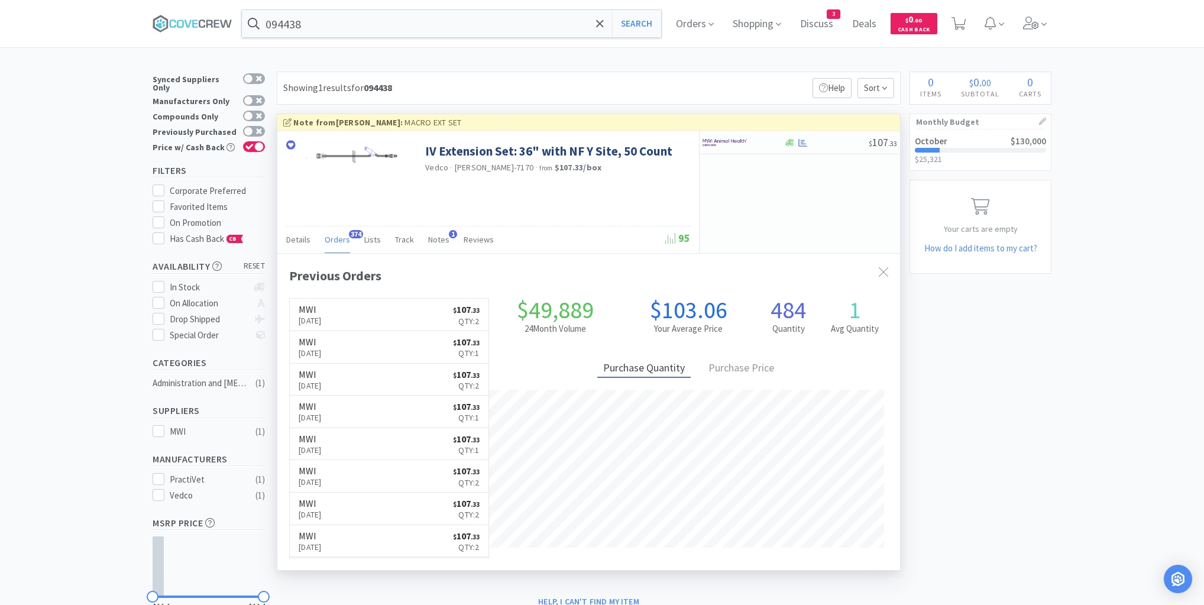
scroll to position [317, 623]
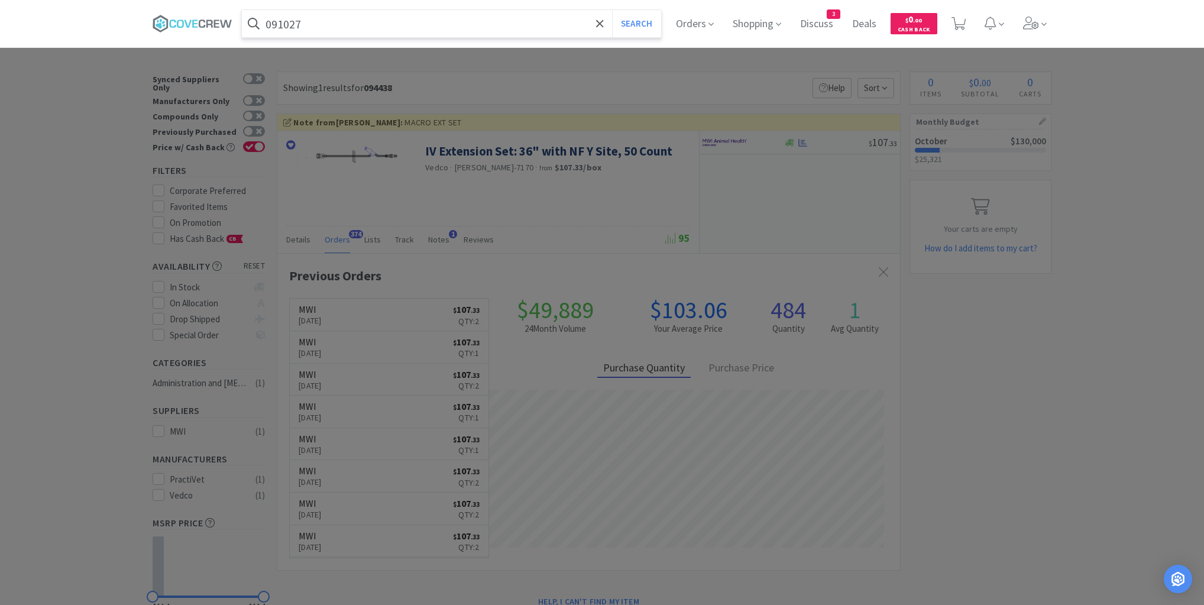
click at [612, 10] on button "Search" at bounding box center [636, 23] width 49 height 27
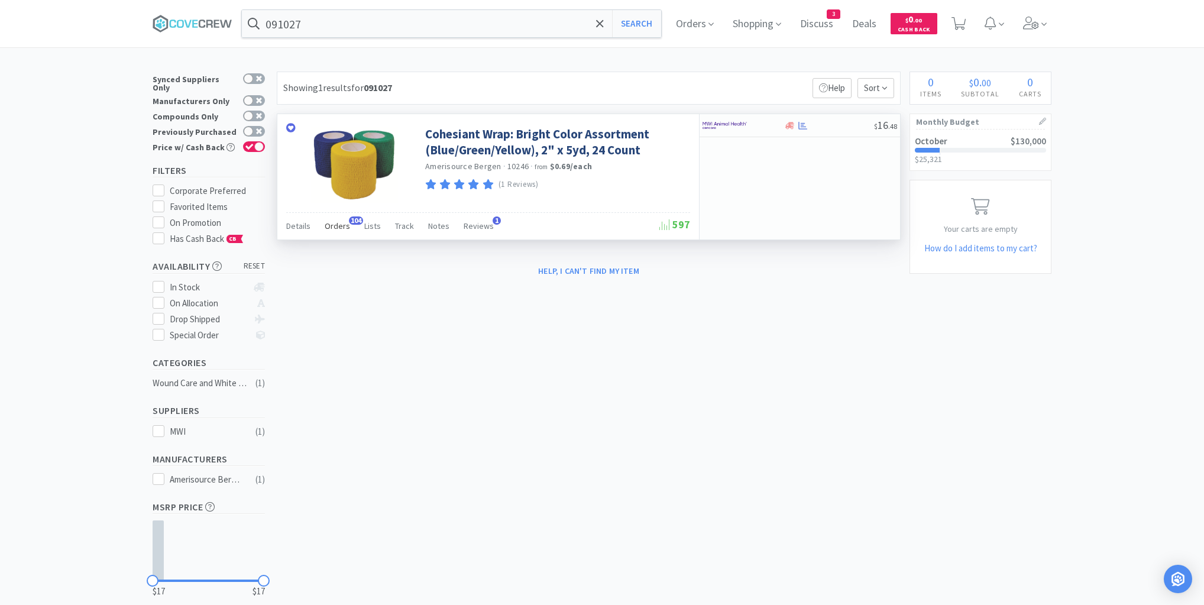
click at [338, 227] on span "Orders" at bounding box center [337, 226] width 25 height 11
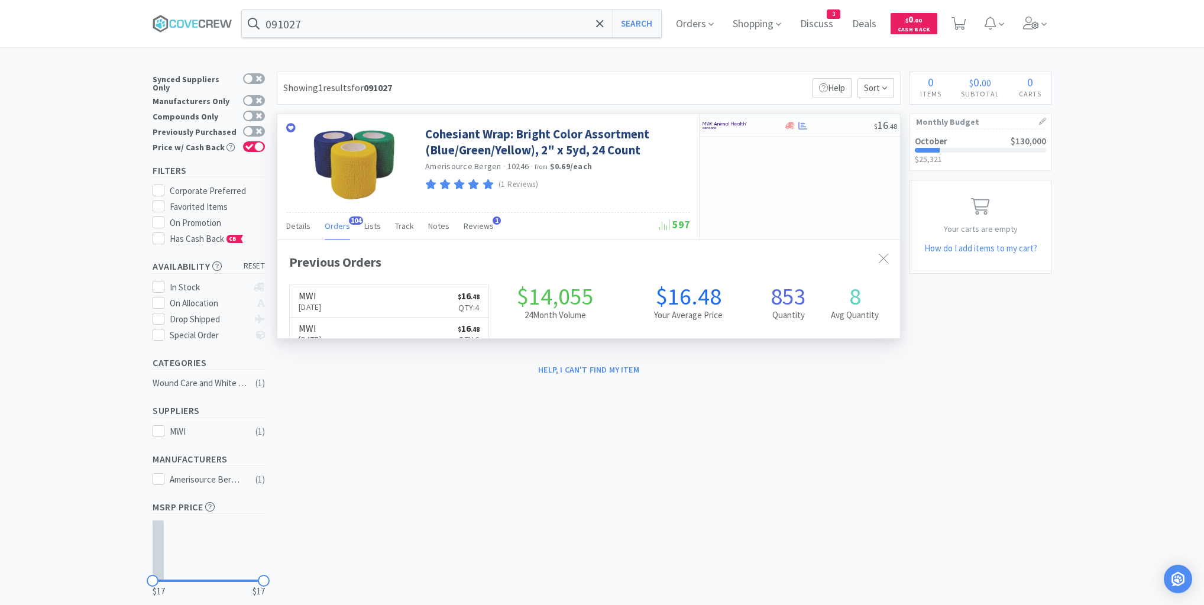
scroll to position [317, 623]
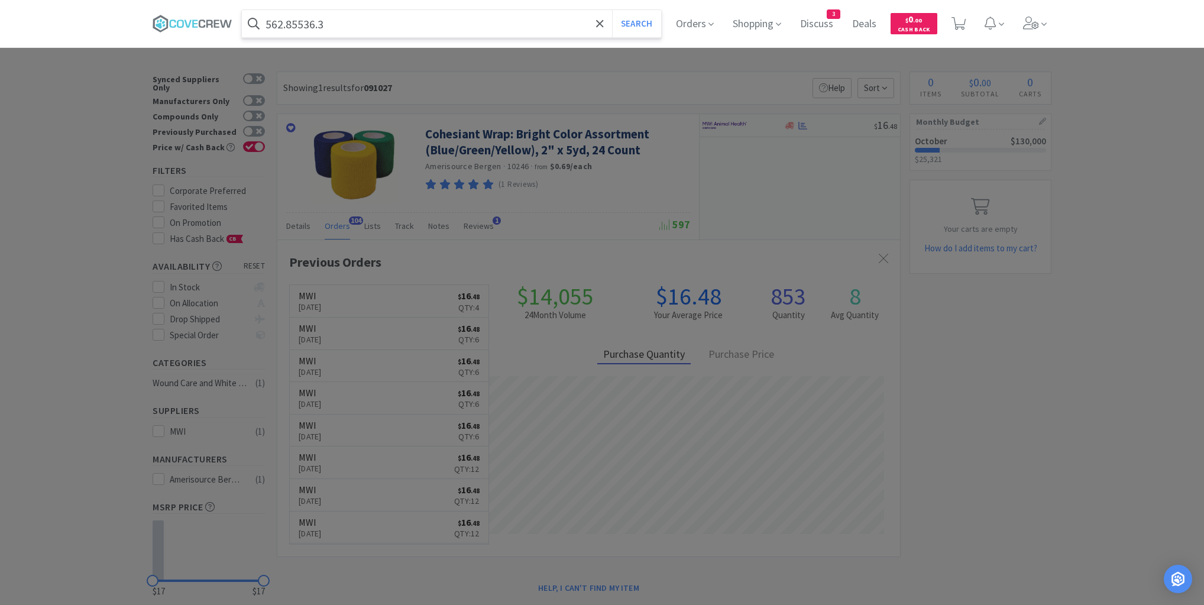
click at [612, 10] on button "Search" at bounding box center [636, 23] width 49 height 27
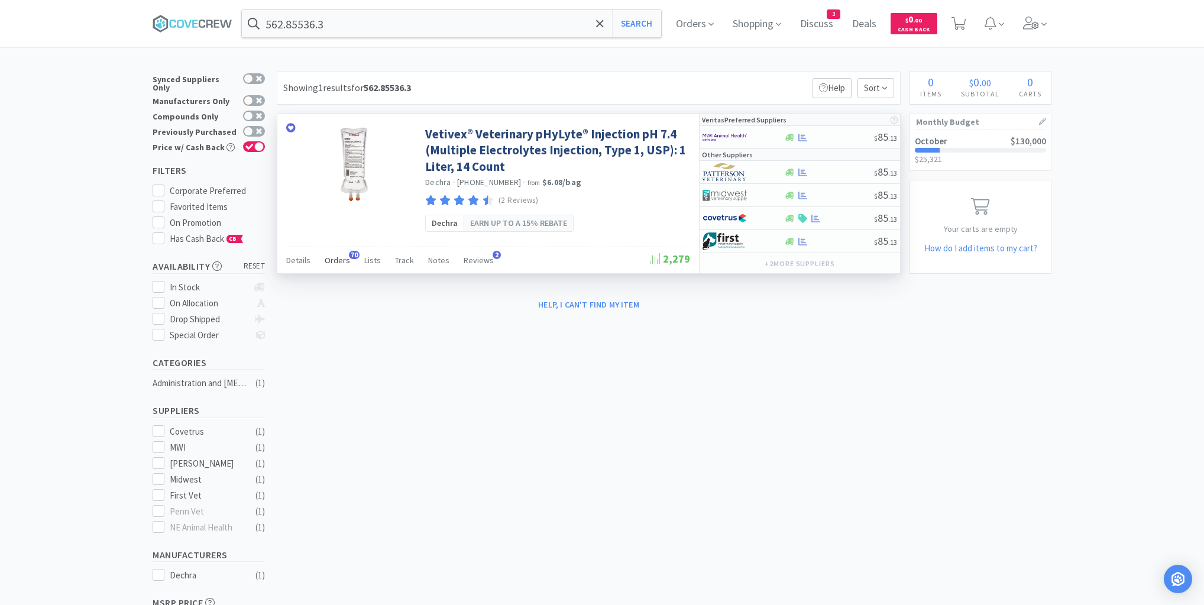
click at [336, 262] on span "Orders" at bounding box center [337, 260] width 25 height 11
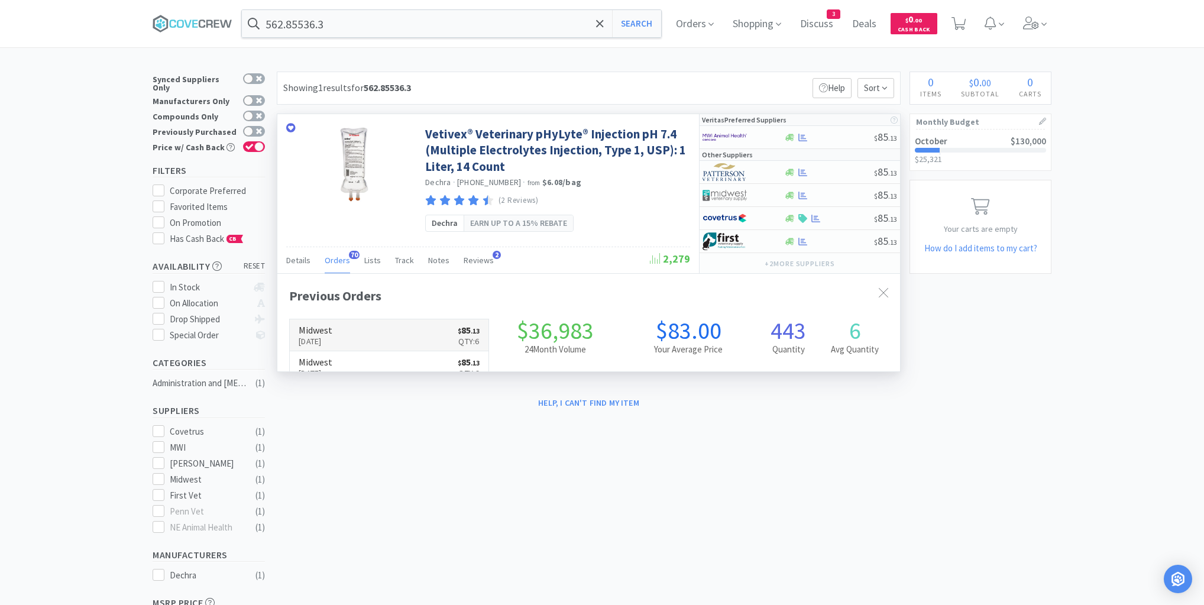
scroll to position [317, 623]
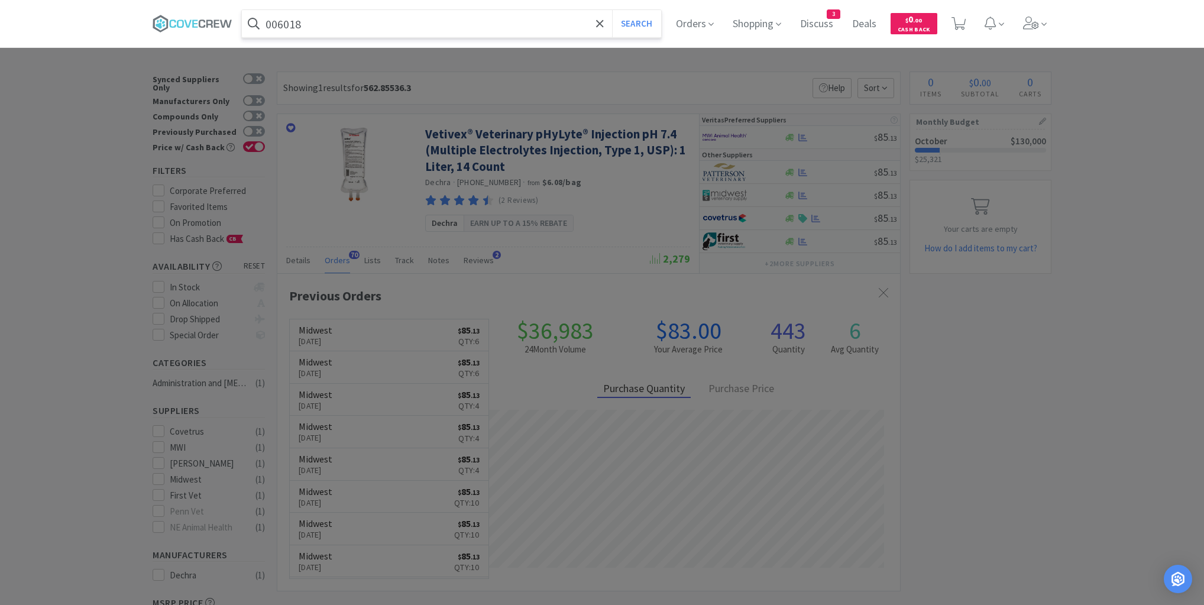
click at [612, 10] on button "Search" at bounding box center [636, 23] width 49 height 27
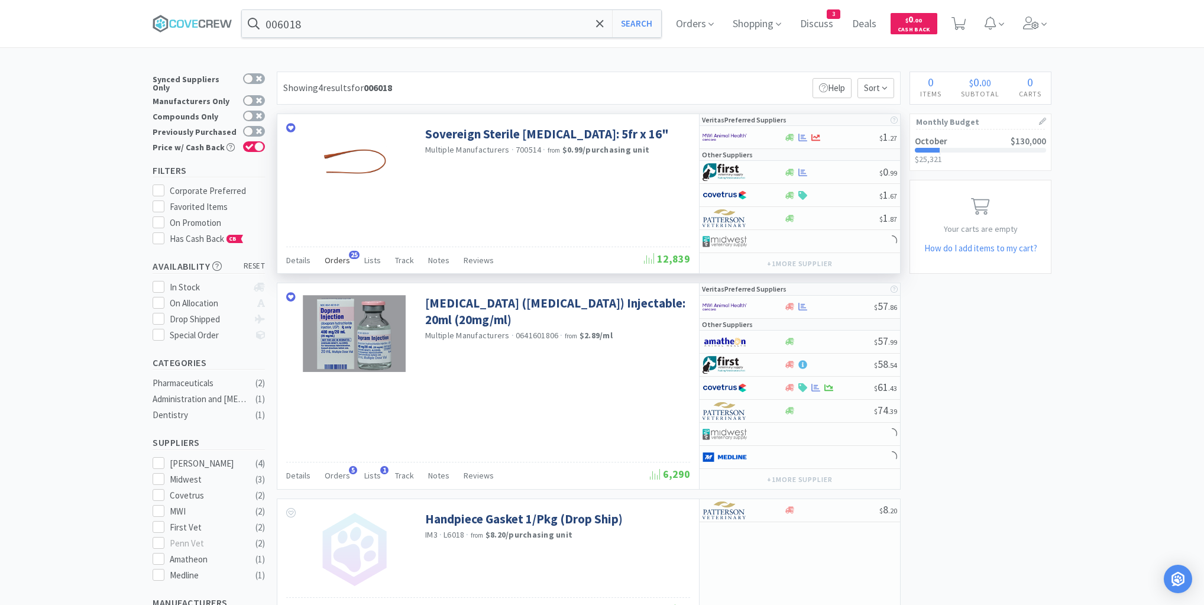
click at [331, 258] on span "Orders" at bounding box center [337, 260] width 25 height 11
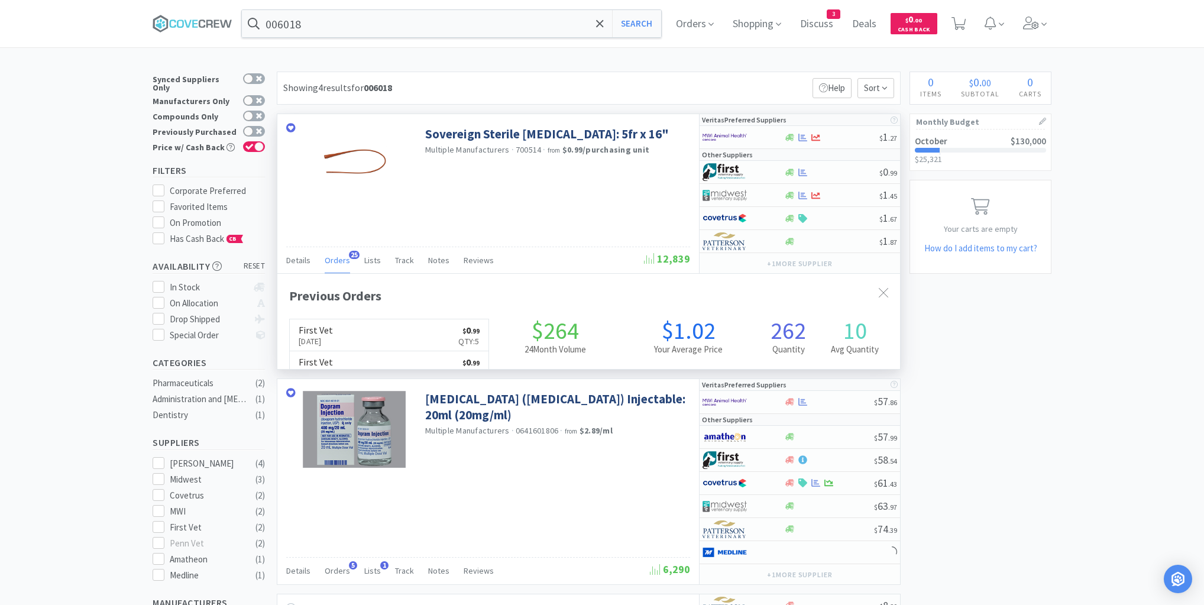
scroll to position [317, 623]
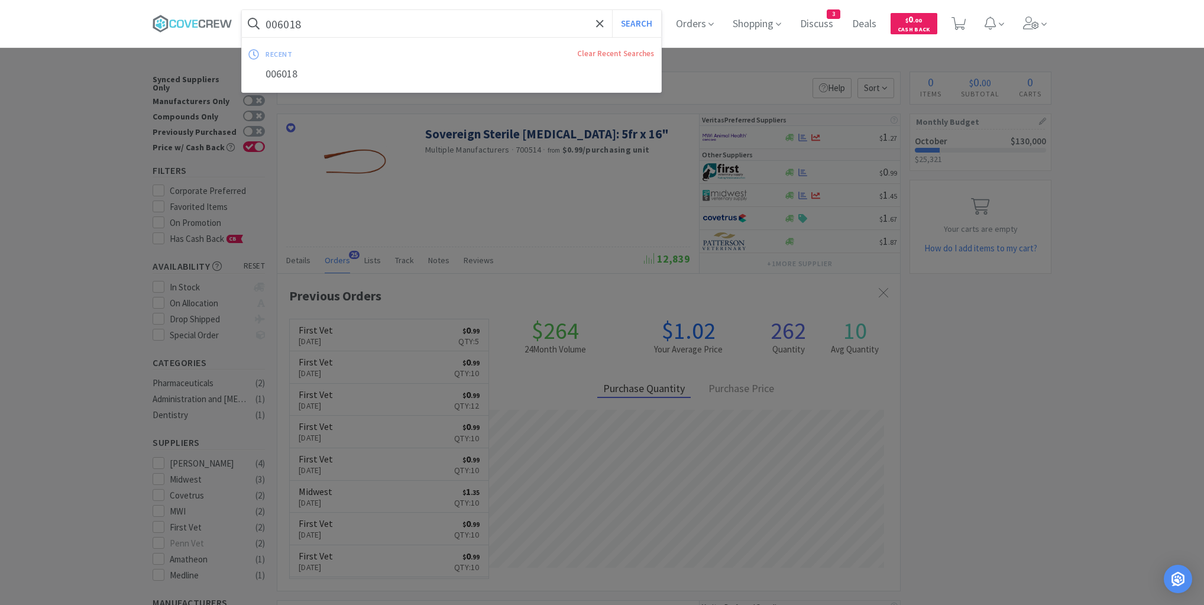
click at [387, 22] on input "006018" at bounding box center [451, 23] width 419 height 27
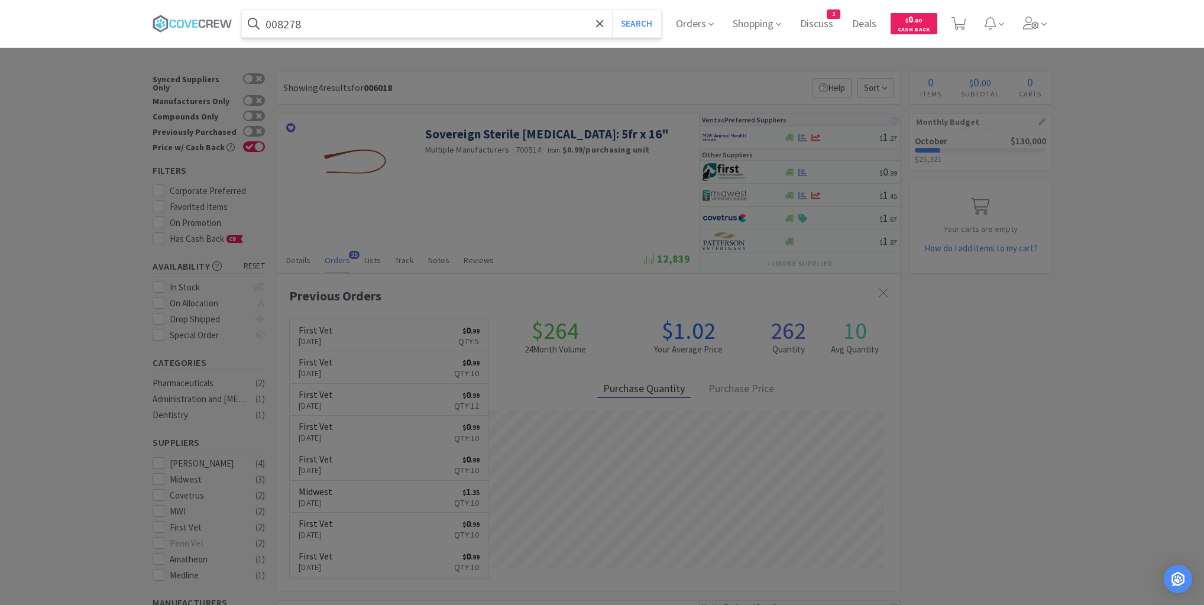
click at [612, 10] on button "Search" at bounding box center [636, 23] width 49 height 27
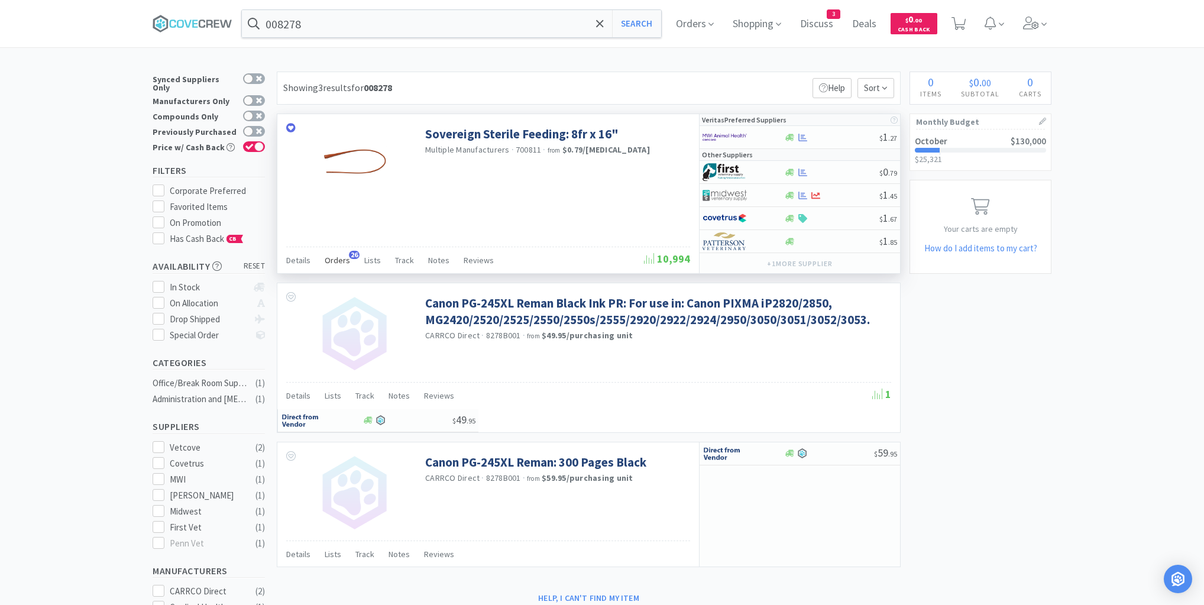
click at [335, 260] on span "Orders" at bounding box center [337, 260] width 25 height 11
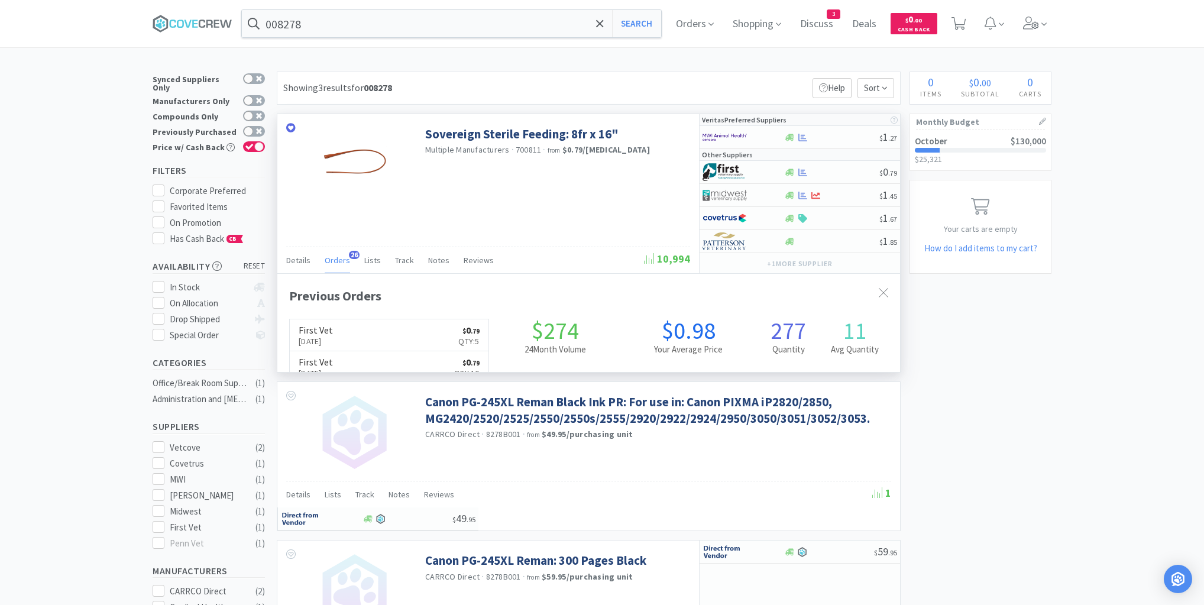
scroll to position [317, 623]
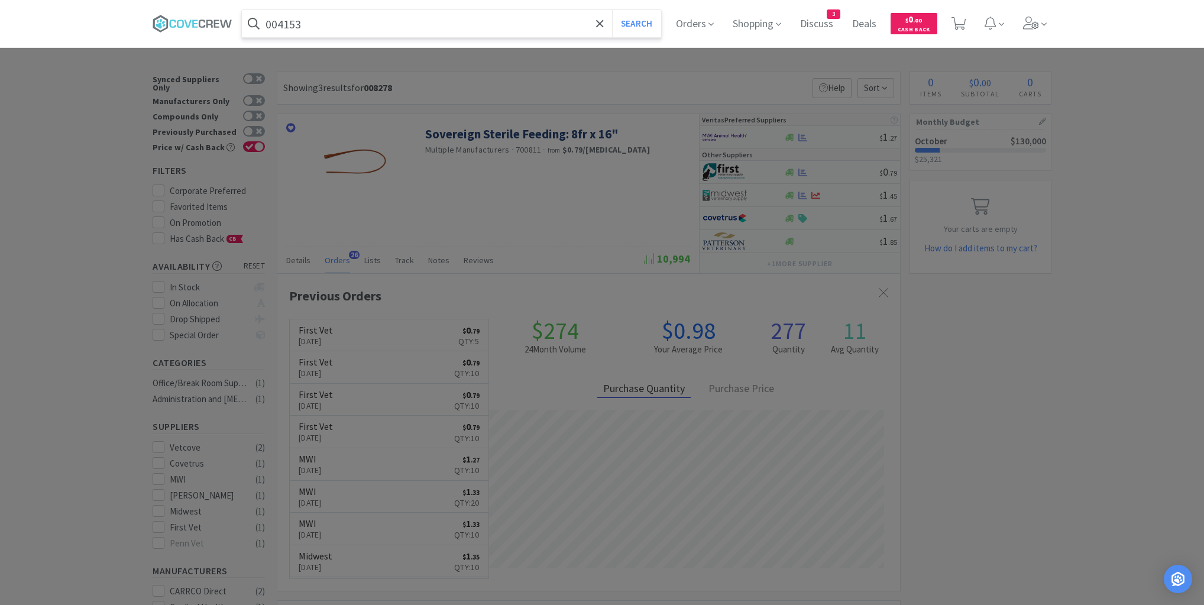
click at [612, 10] on button "Search" at bounding box center [636, 23] width 49 height 27
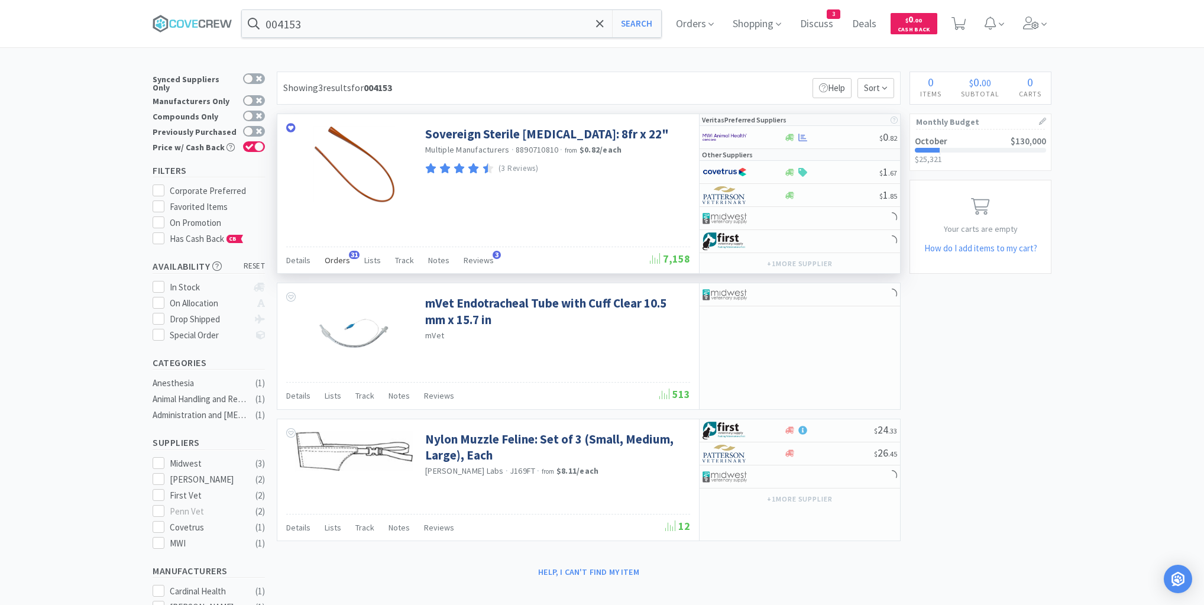
click at [341, 260] on span "Orders" at bounding box center [337, 260] width 25 height 11
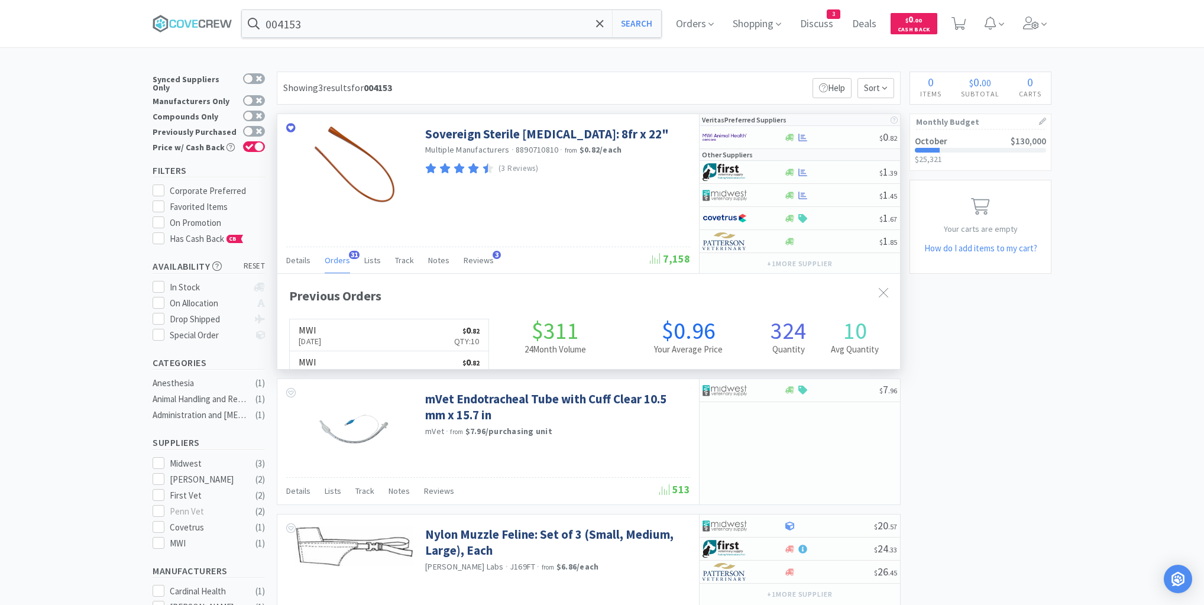
scroll to position [317, 623]
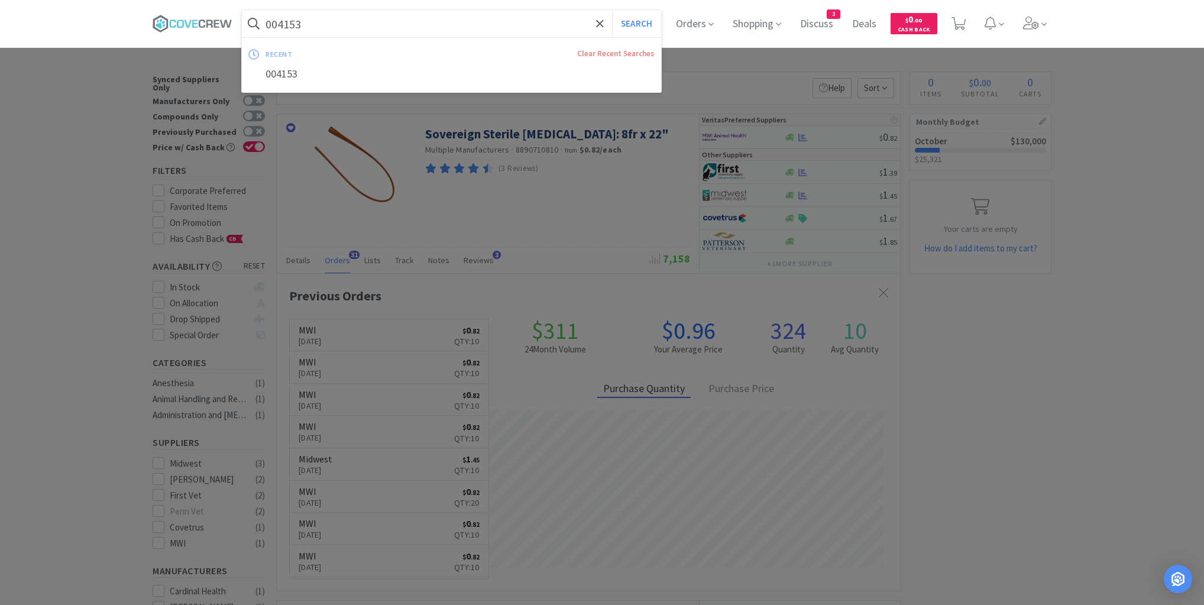
click at [341, 27] on input "004153" at bounding box center [451, 23] width 419 height 27
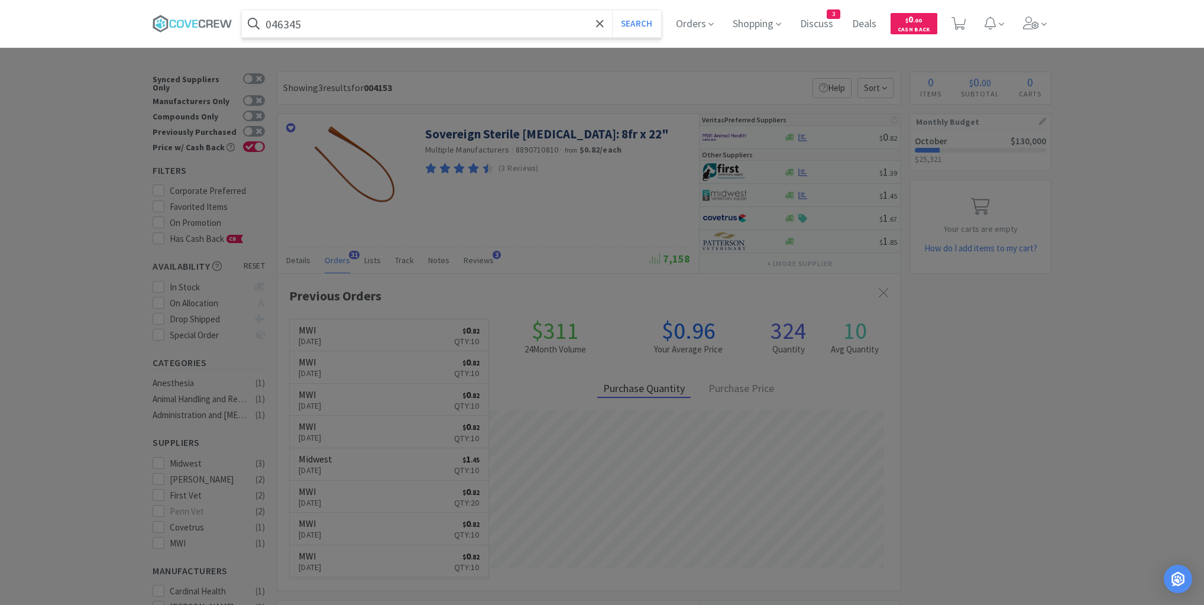
click at [612, 10] on button "Search" at bounding box center [636, 23] width 49 height 27
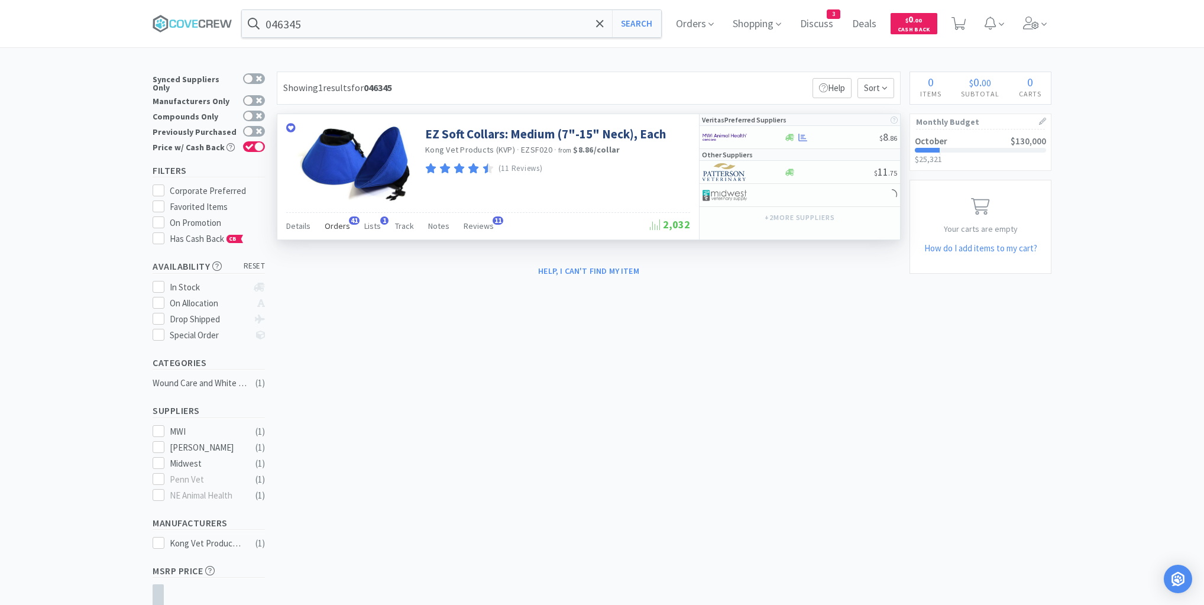
click at [336, 226] on span "Orders" at bounding box center [337, 226] width 25 height 11
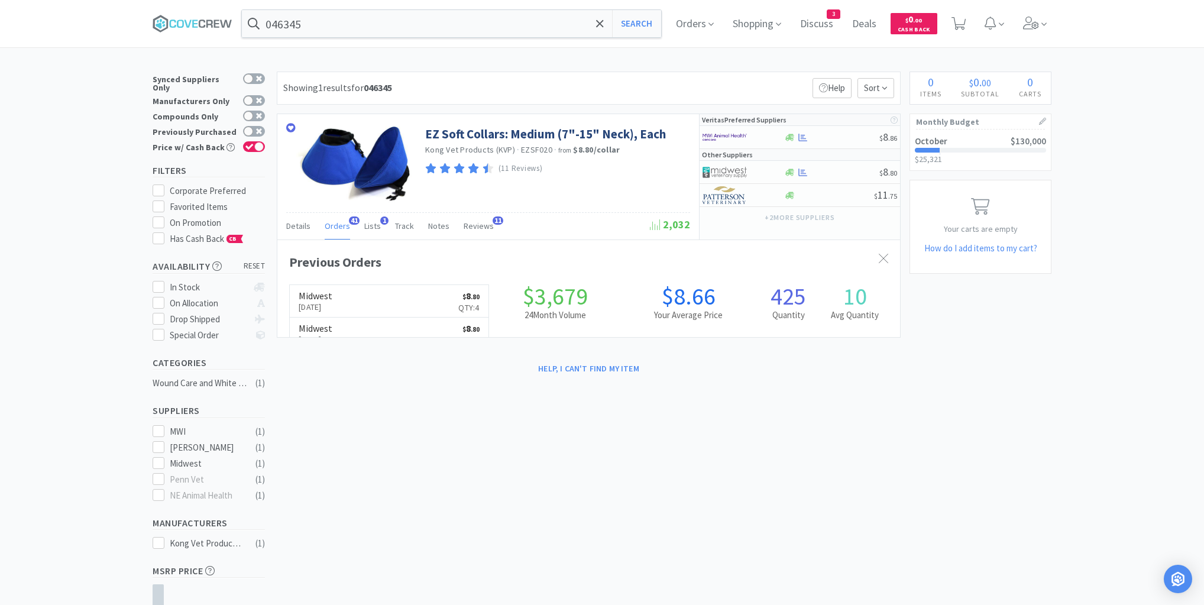
scroll to position [317, 623]
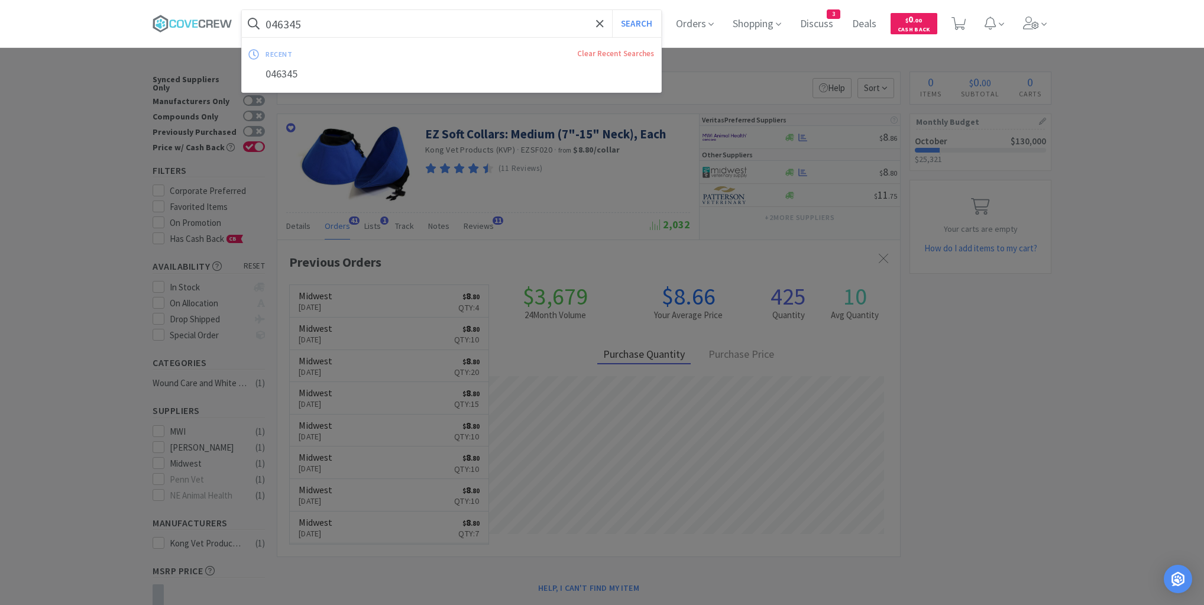
click at [331, 22] on input "046345" at bounding box center [451, 23] width 419 height 27
click at [612, 10] on button "Search" at bounding box center [636, 23] width 49 height 27
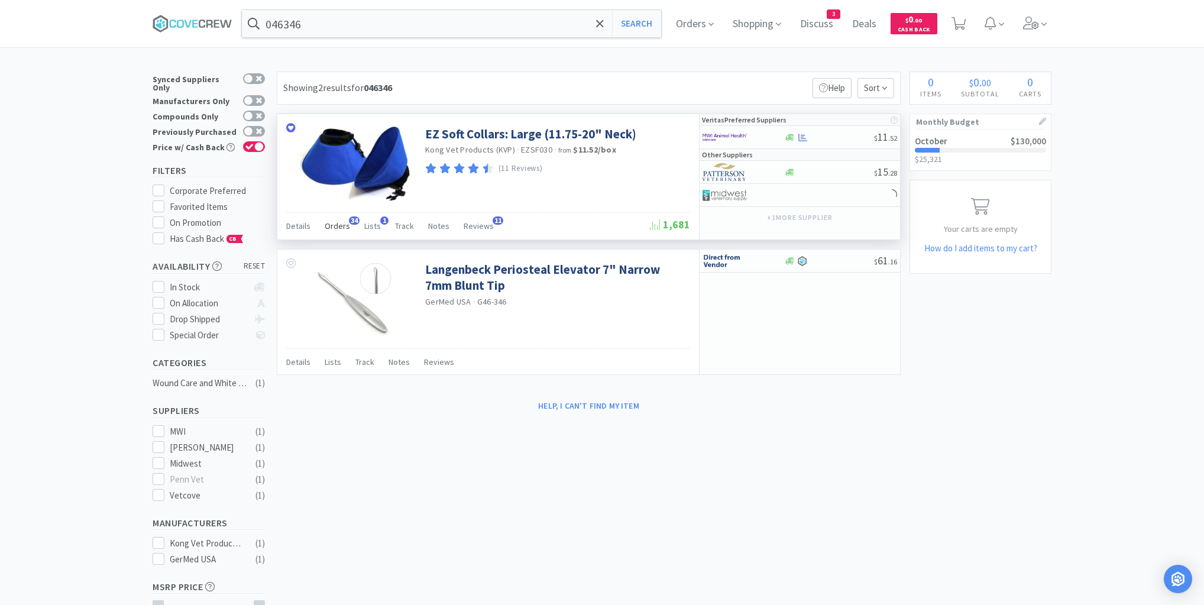
click at [336, 227] on span "Orders" at bounding box center [337, 226] width 25 height 11
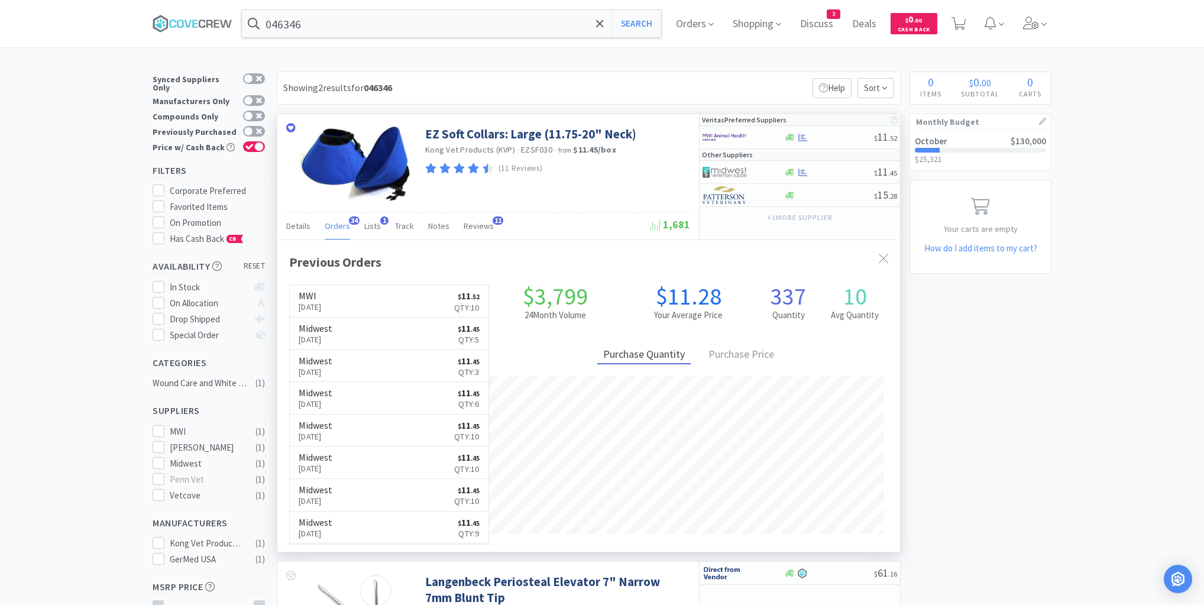
scroll to position [317, 623]
click at [330, 21] on input "046346" at bounding box center [451, 23] width 419 height 27
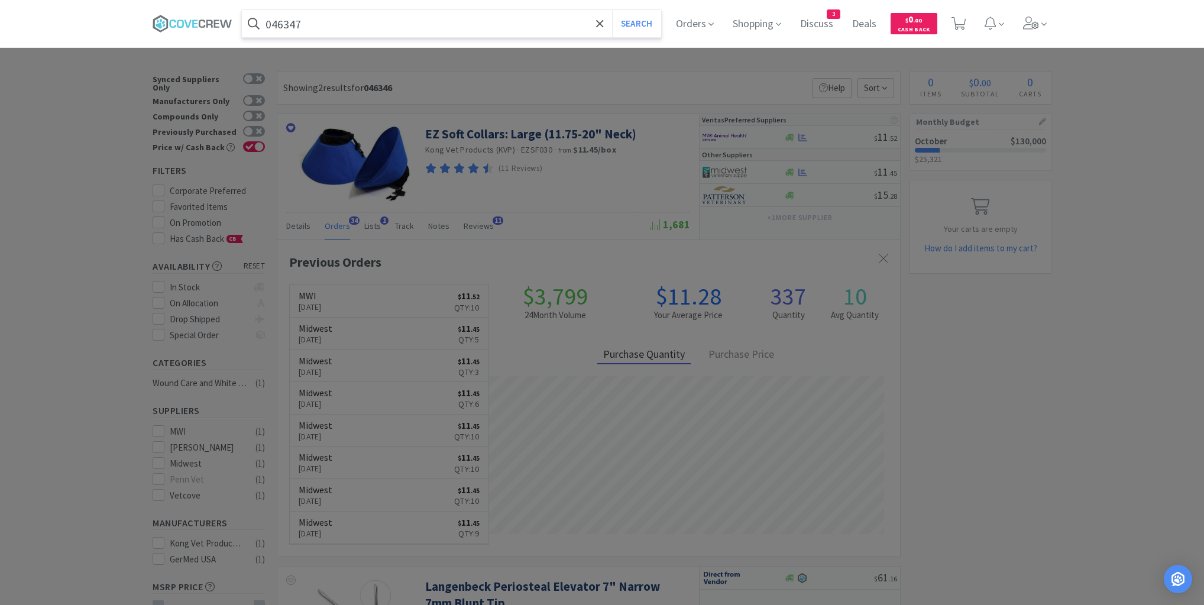
click at [612, 10] on button "Search" at bounding box center [636, 23] width 49 height 27
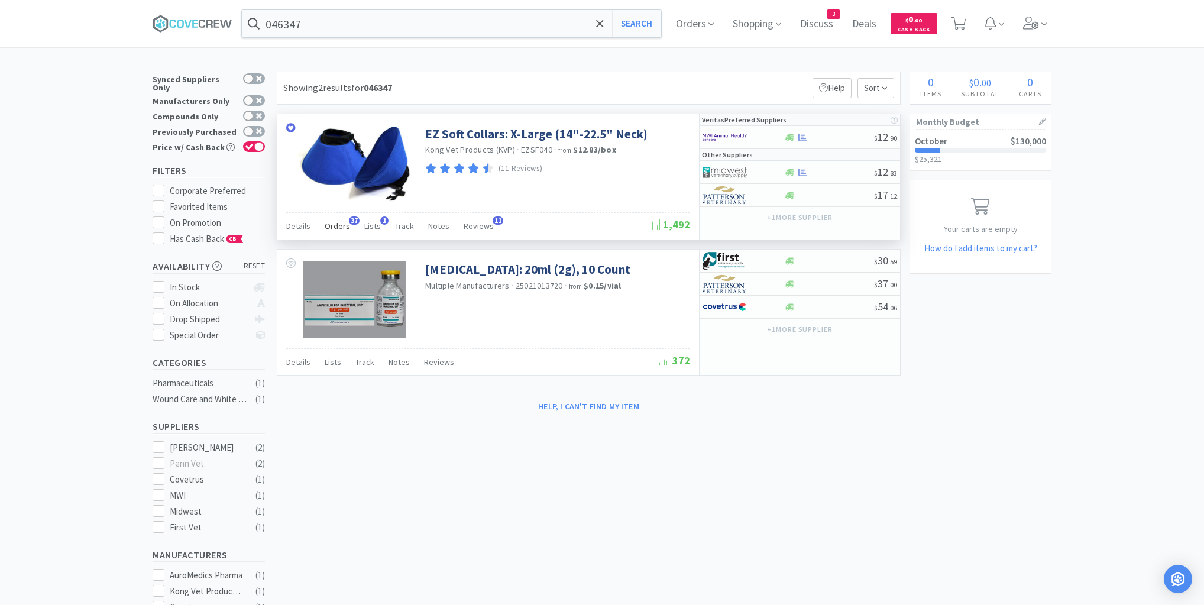
click at [333, 225] on span "Orders" at bounding box center [337, 226] width 25 height 11
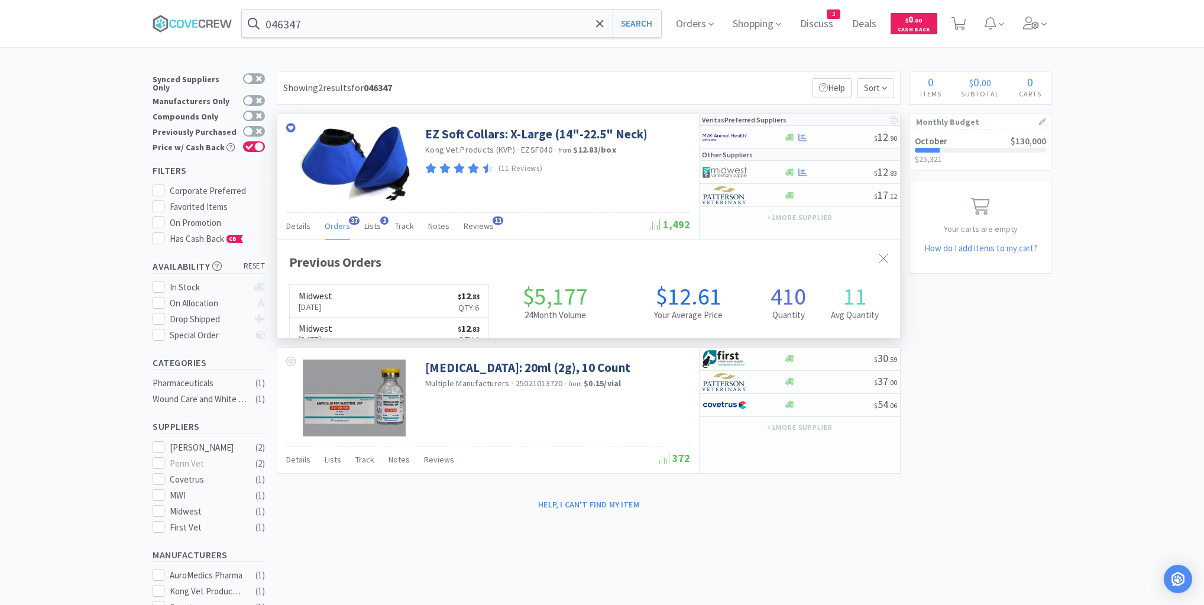
scroll to position [317, 623]
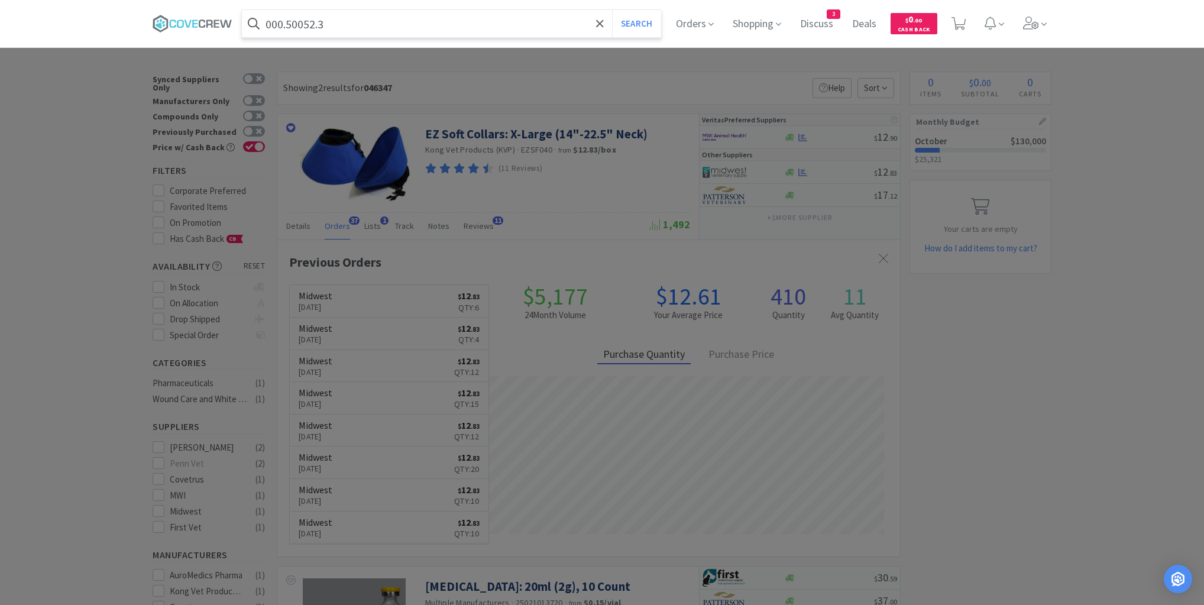
click at [612, 10] on button "Search" at bounding box center [636, 23] width 49 height 27
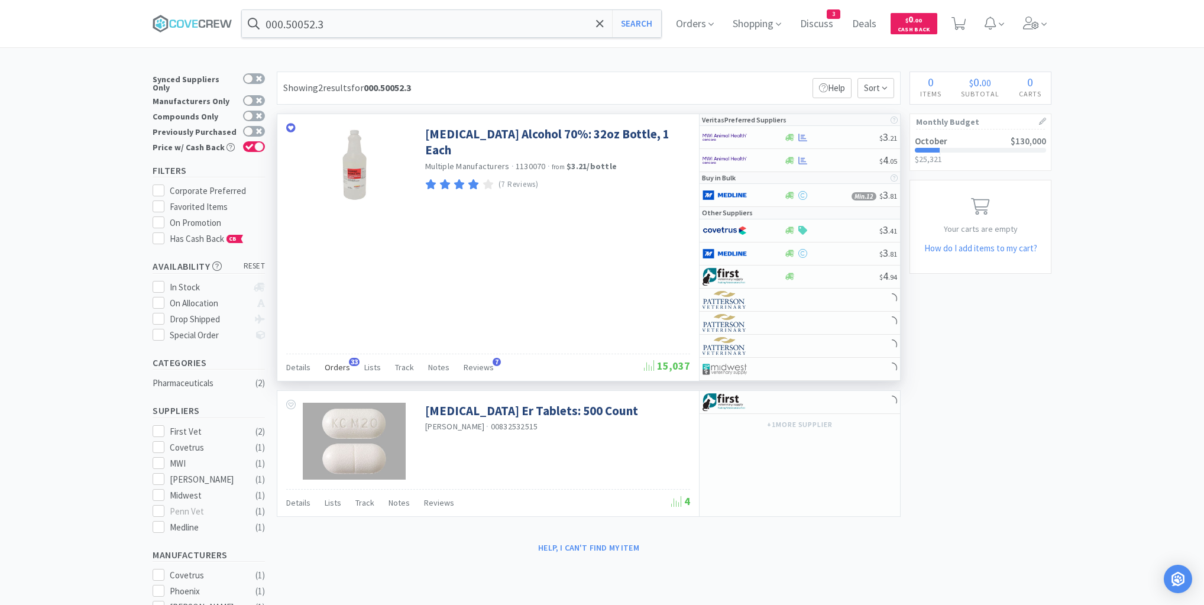
click at [339, 363] on span "Orders" at bounding box center [337, 367] width 25 height 11
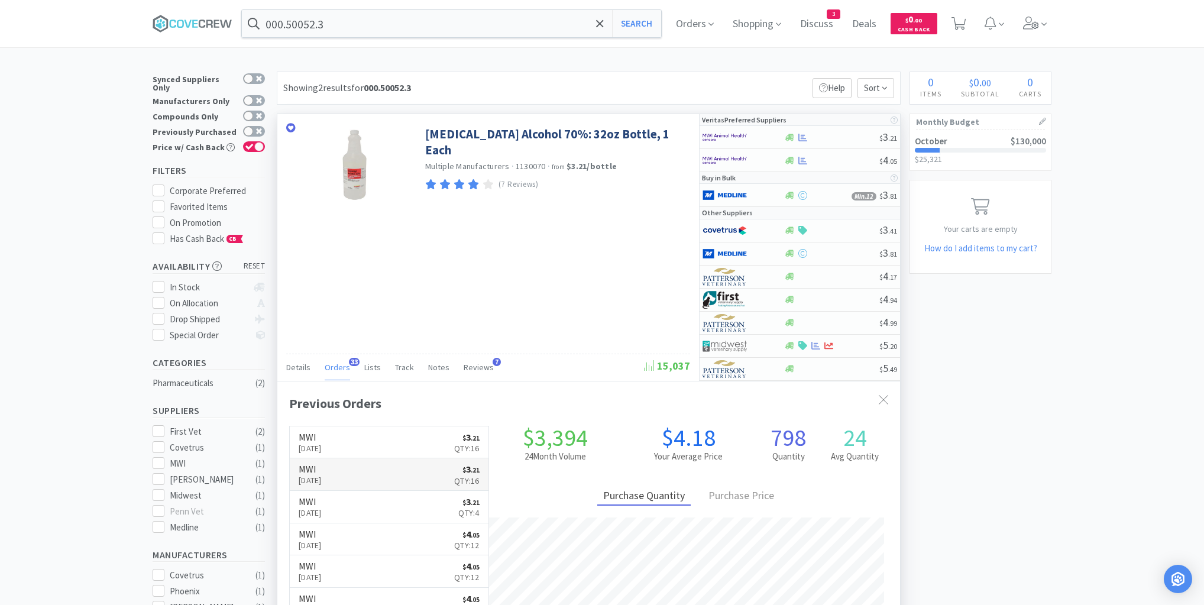
scroll to position [317, 623]
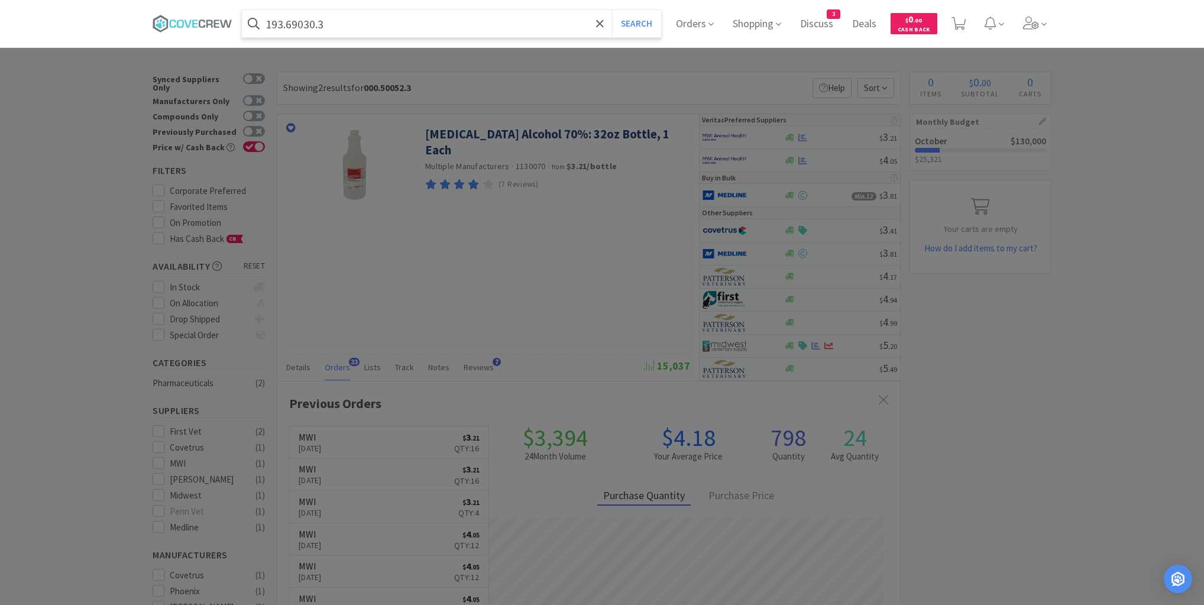
click at [612, 10] on button "Search" at bounding box center [636, 23] width 49 height 27
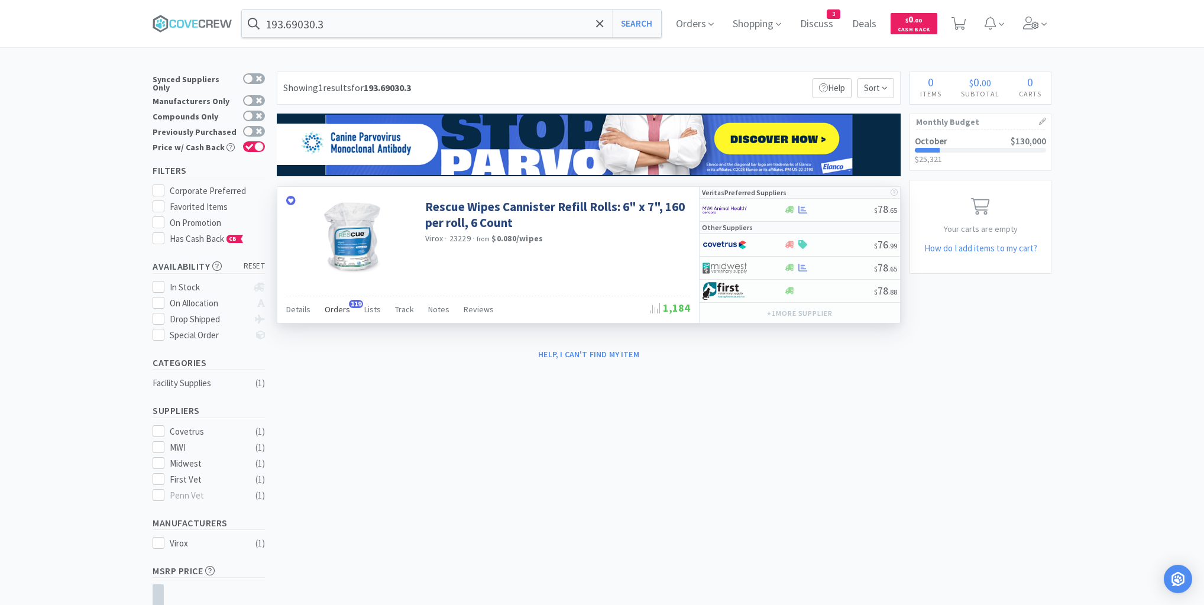
click at [334, 309] on span "Orders" at bounding box center [337, 309] width 25 height 11
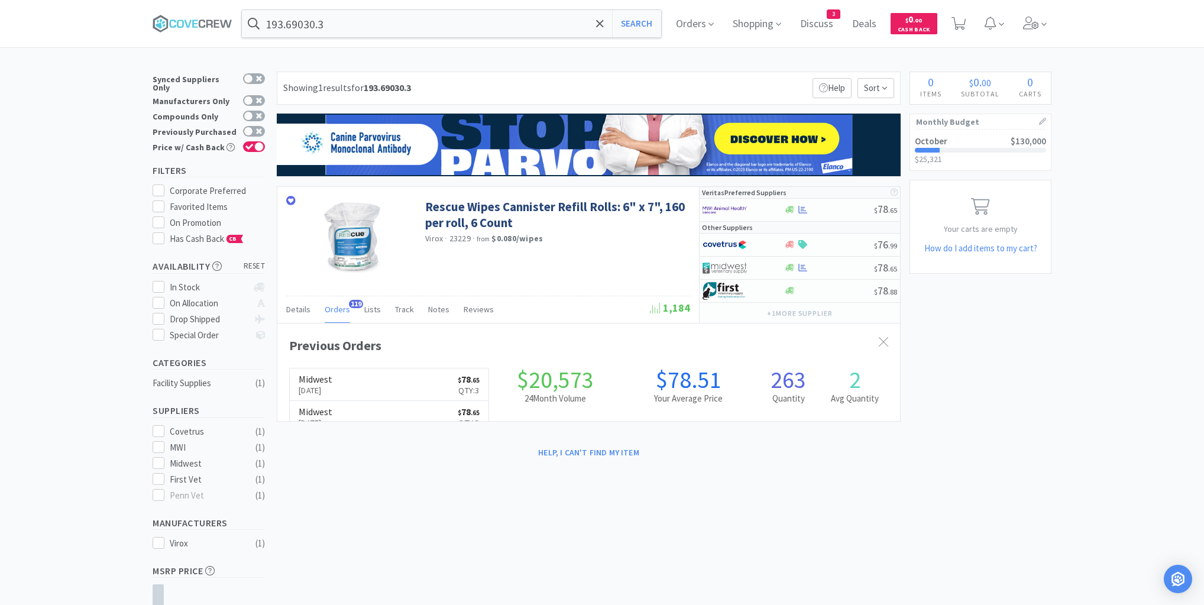
scroll to position [317, 623]
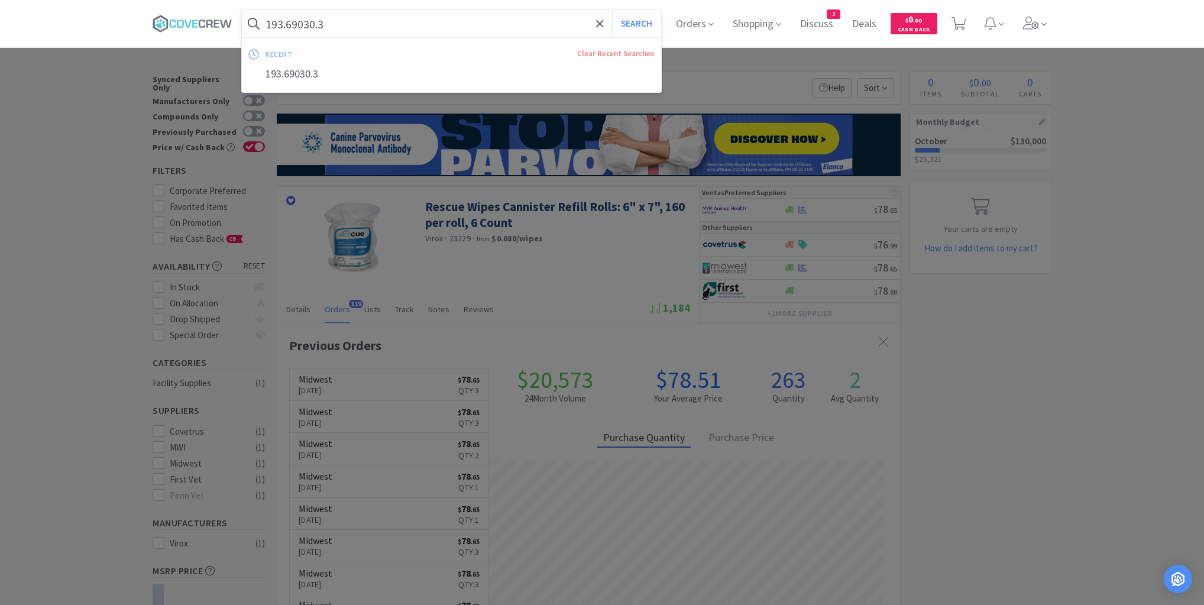
click at [394, 26] on input "193.69030.3" at bounding box center [451, 23] width 419 height 27
paste input "Sodium Bicarb/Sodium Thio decomtam solution"
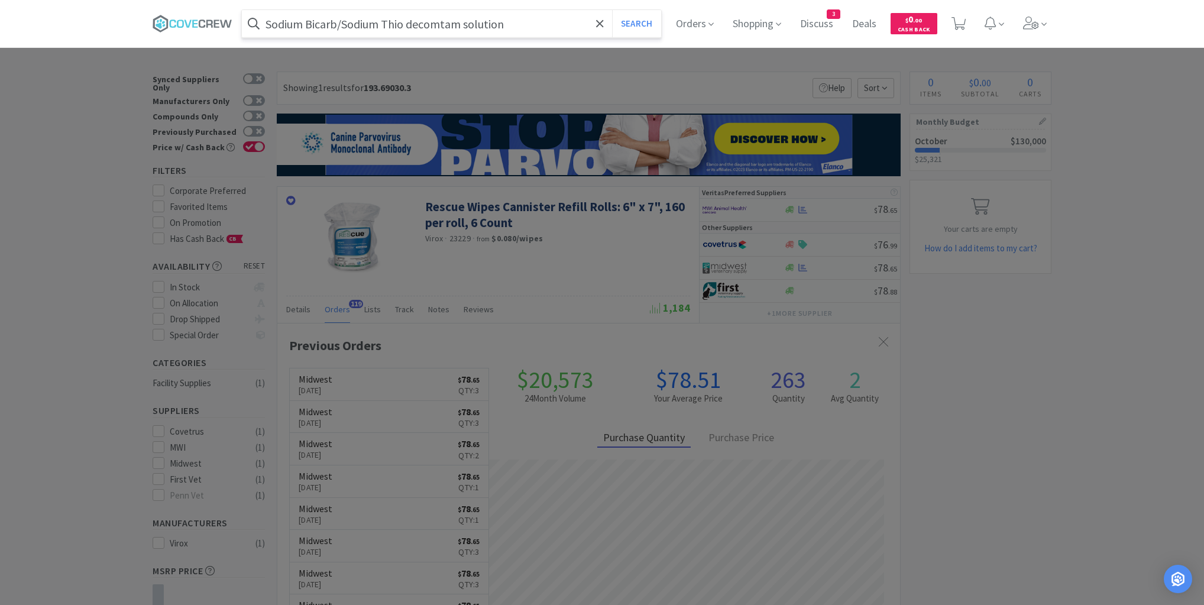
click at [612, 10] on button "Search" at bounding box center [636, 23] width 49 height 27
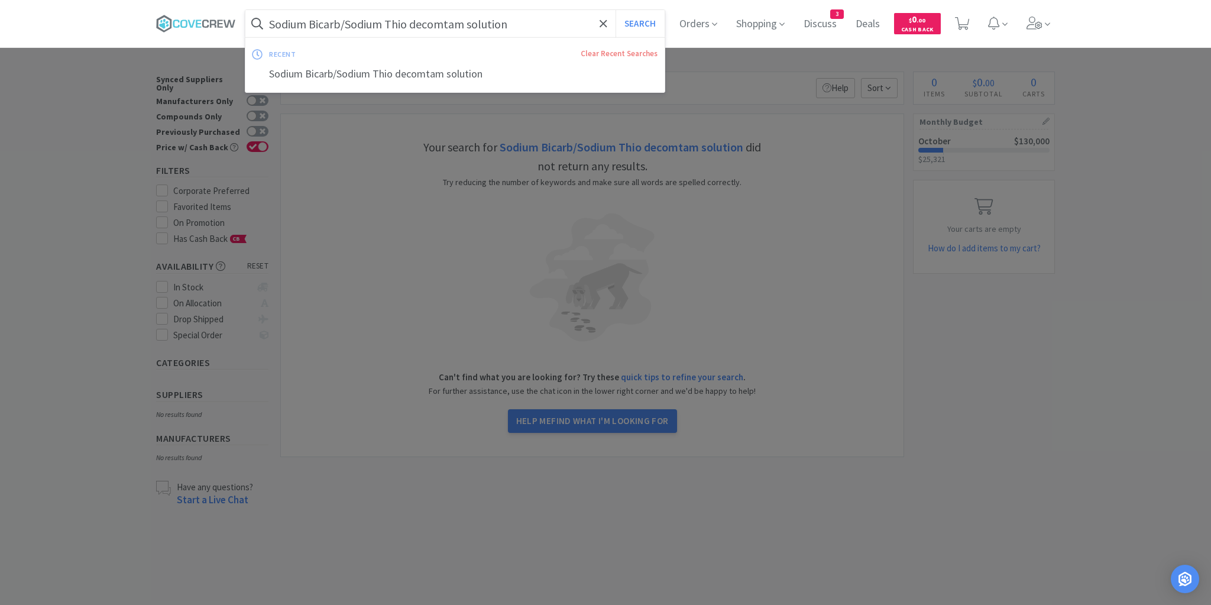
click at [530, 30] on input "Sodium Bicarb/Sodium Thio decomtam solution" at bounding box center [454, 23] width 419 height 27
click at [615, 10] on button "Search" at bounding box center [639, 23] width 49 height 27
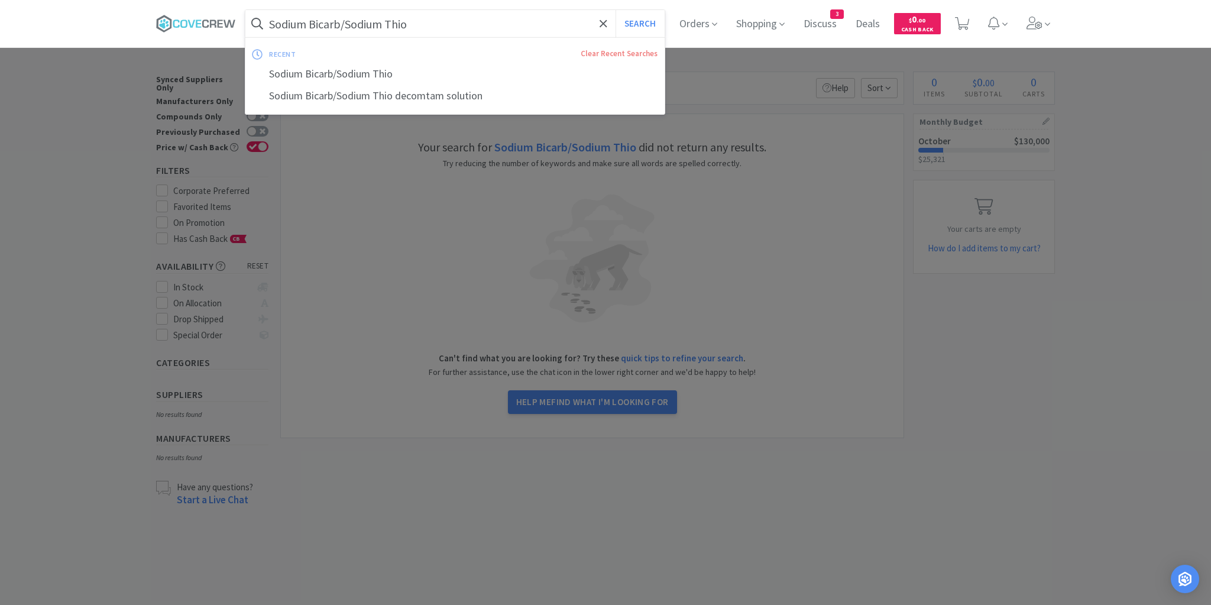
click at [519, 28] on input "Sodium Bicarb/Sodium Thio" at bounding box center [454, 23] width 419 height 27
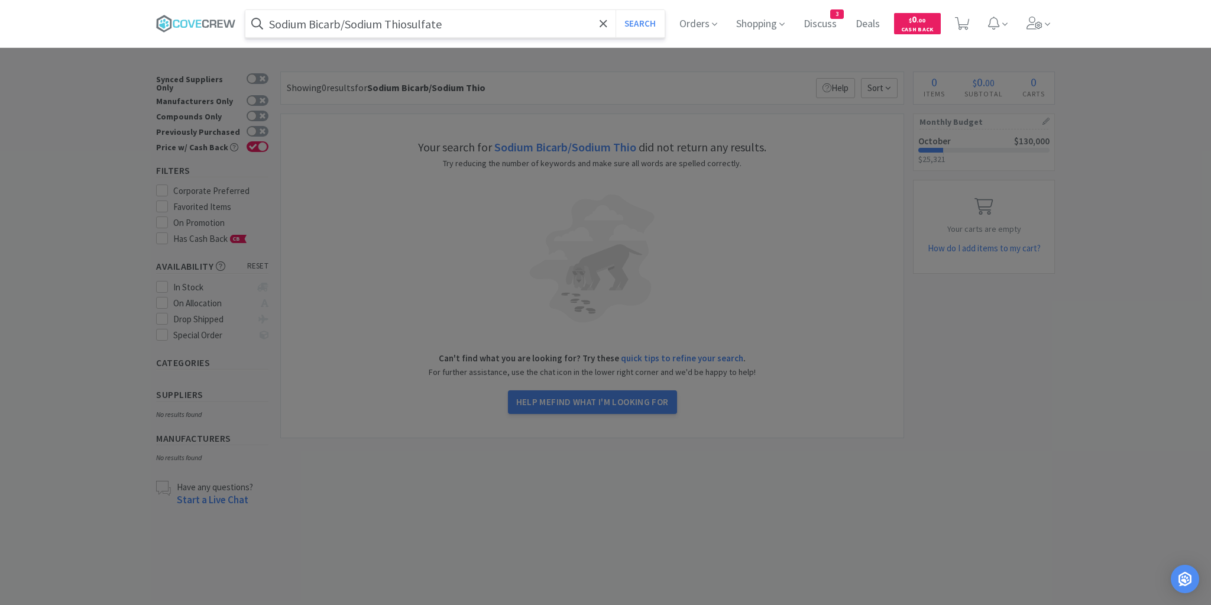
type input "Sodium Bicarb/Sodium Thiosulfate"
click at [615, 10] on button "Search" at bounding box center [639, 23] width 49 height 27
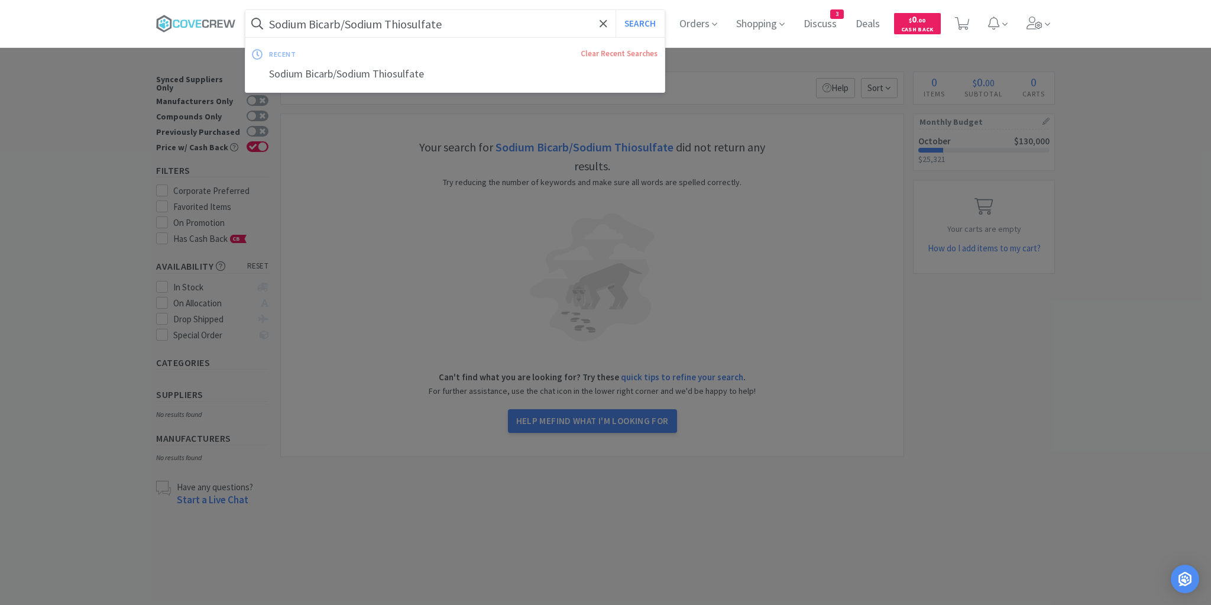
click at [497, 22] on input "Sodium Bicarb/Sodium Thiosulfate" at bounding box center [454, 23] width 419 height 27
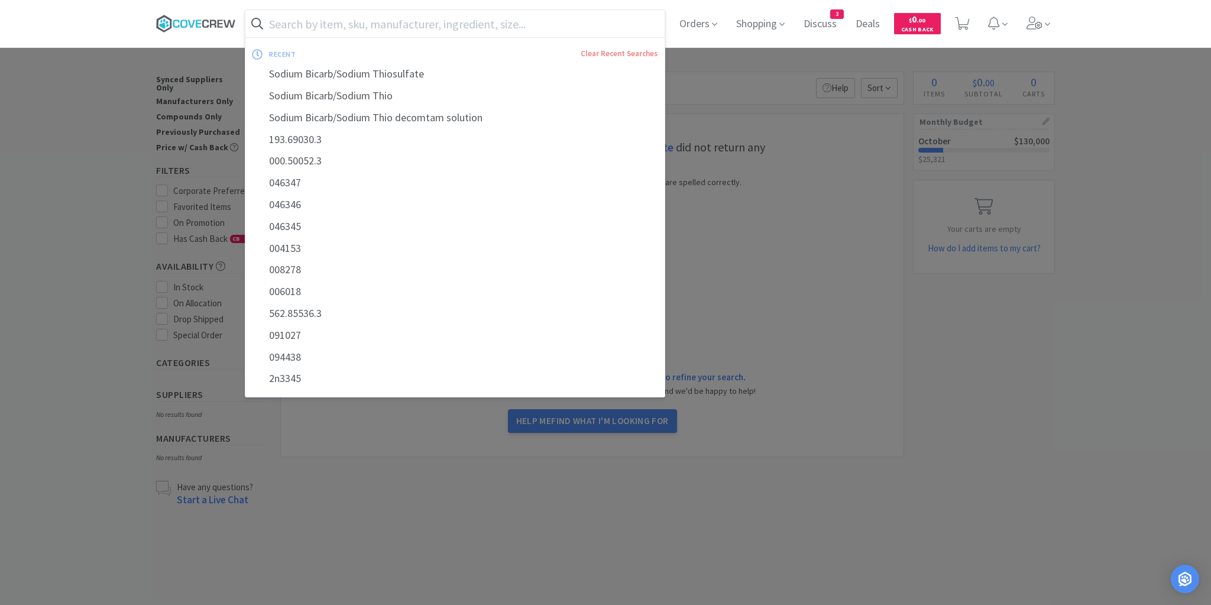
click at [218, 26] on icon at bounding box center [220, 24] width 5 height 8
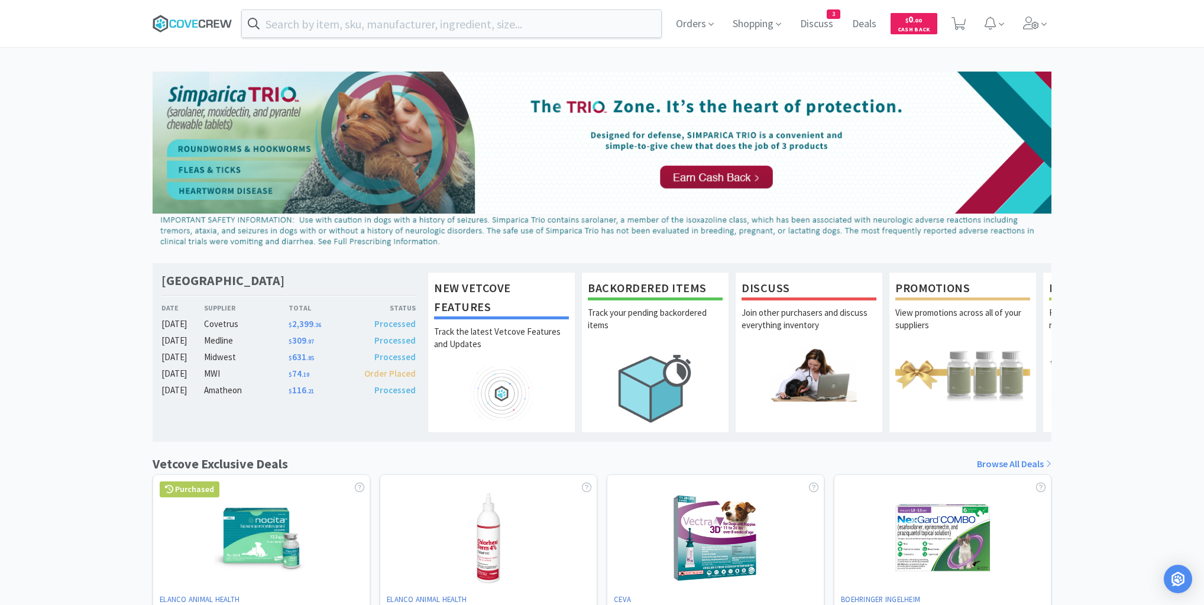
click at [210, 25] on icon at bounding box center [193, 24] width 80 height 18
